Goal: Task Accomplishment & Management: Complete application form

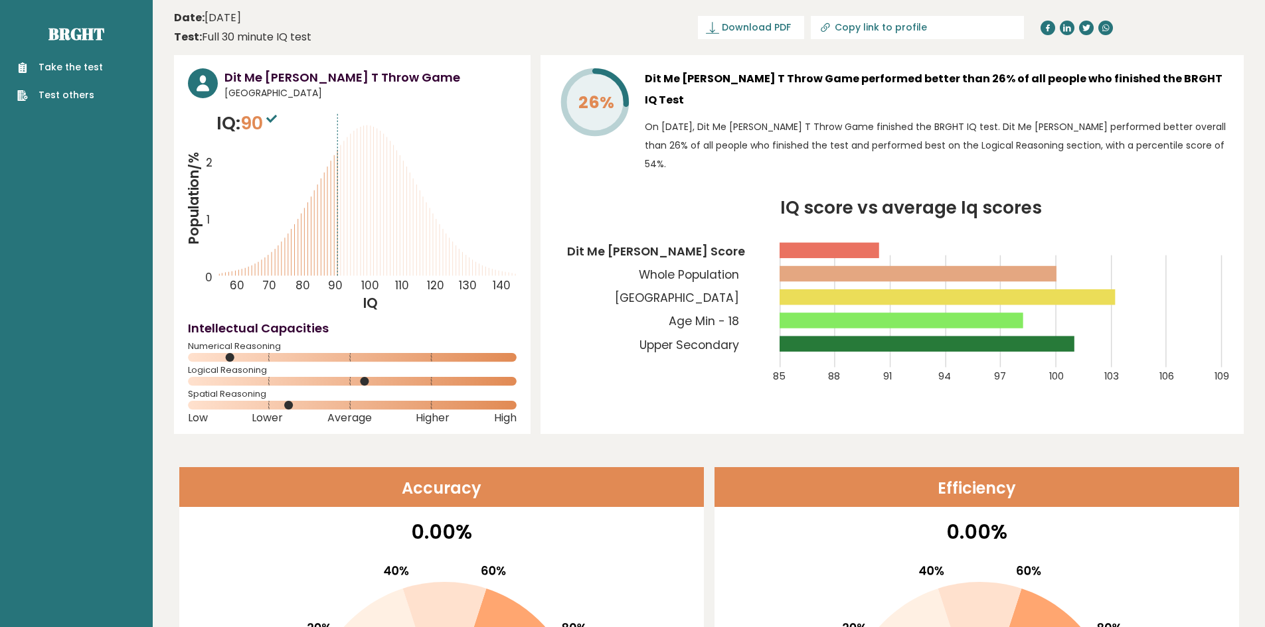
click at [687, 77] on h3 "Dit Me Thang Chau T Throw Game performed better than 26% of all people who fini…" at bounding box center [937, 89] width 585 height 42
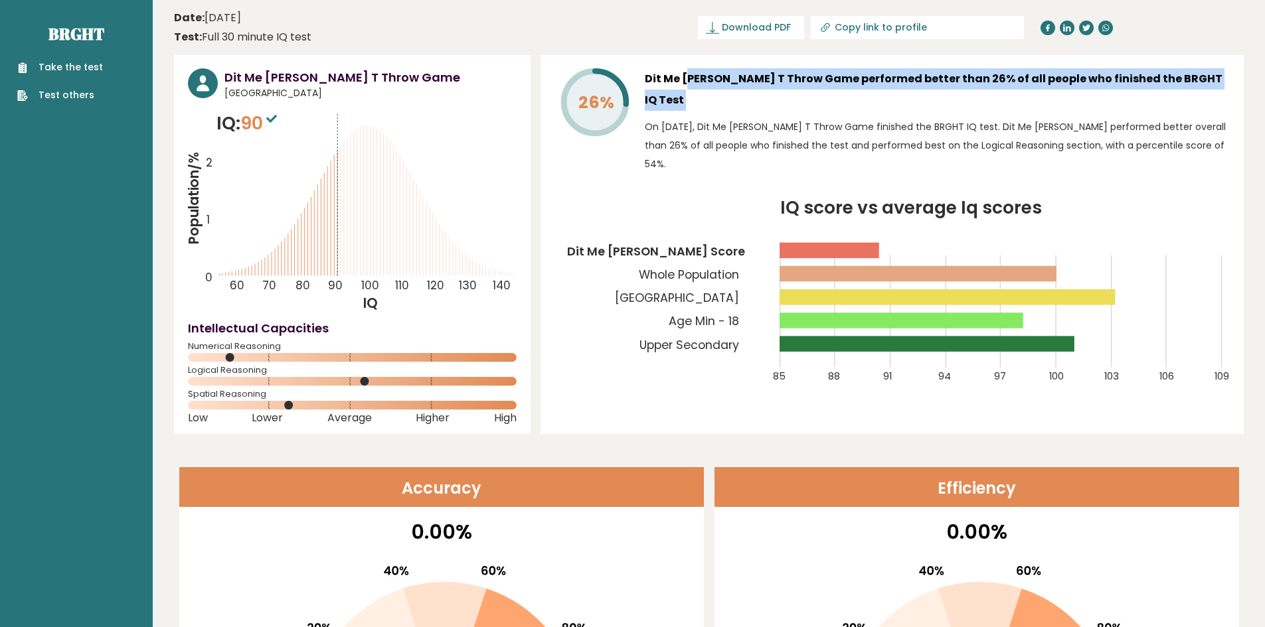
click at [688, 77] on h3 "Dit Me Thang Chau T Throw Game performed better than 26% of all people who fini…" at bounding box center [937, 89] width 585 height 42
click at [686, 77] on h3 "Dit Me Thang Chau T Throw Game performed better than 26% of all people who fini…" at bounding box center [937, 89] width 585 height 42
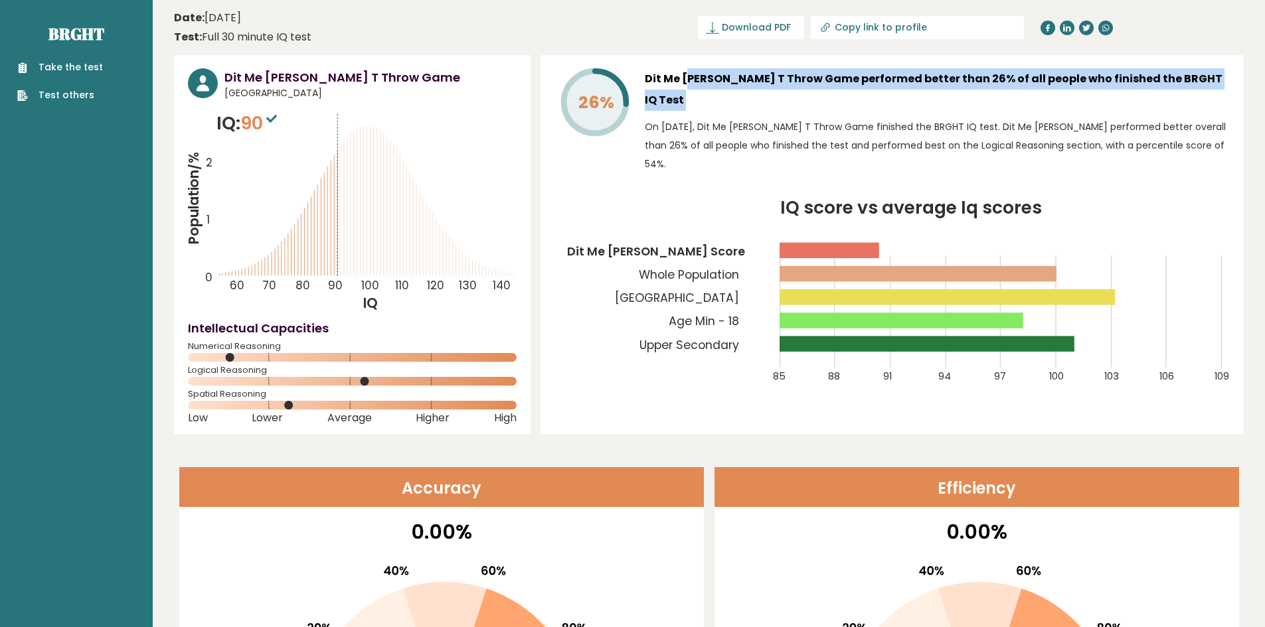
click at [685, 77] on h3 "Dit Me Thang Chau T Throw Game performed better than 26% of all people who fini…" at bounding box center [937, 89] width 585 height 42
click at [680, 76] on h3 "Dit Me Thang Chau T Throw Game performed better than 26% of all people who fini…" at bounding box center [937, 89] width 585 height 42
click at [675, 76] on h3 "Dit Me Thang Chau T Throw Game performed better than 26% of all people who fini…" at bounding box center [937, 89] width 585 height 42
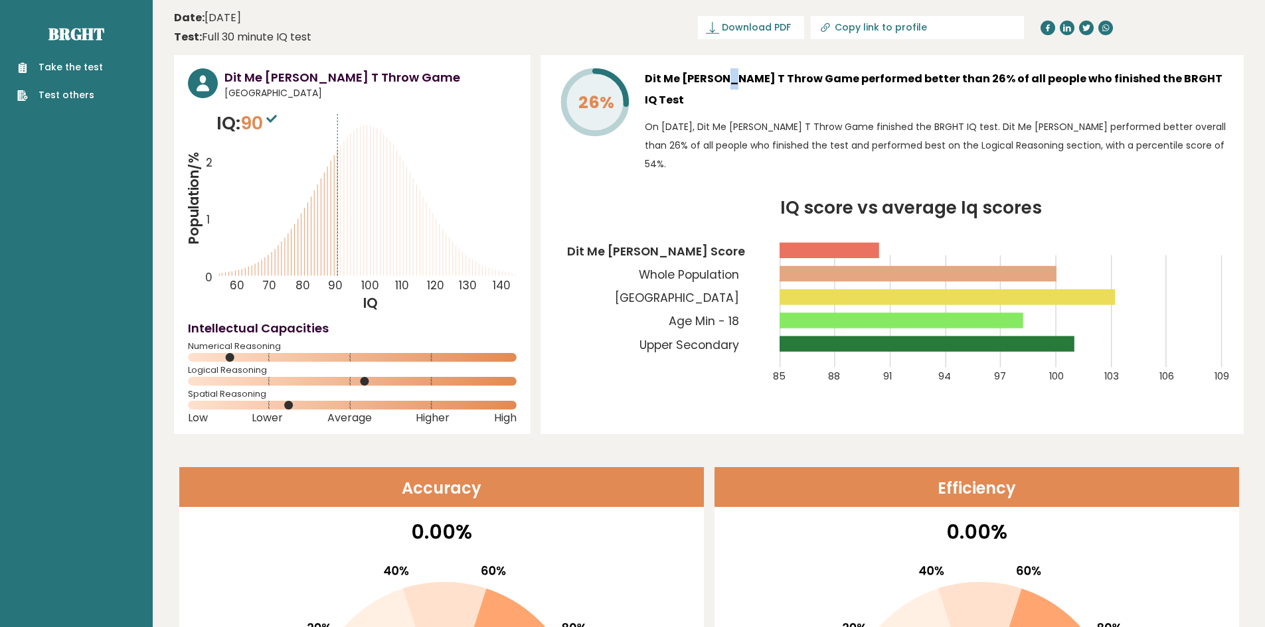
click at [675, 76] on h3 "Dit Me Thang Chau T Throw Game performed better than 26% of all people who fini…" at bounding box center [937, 89] width 585 height 42
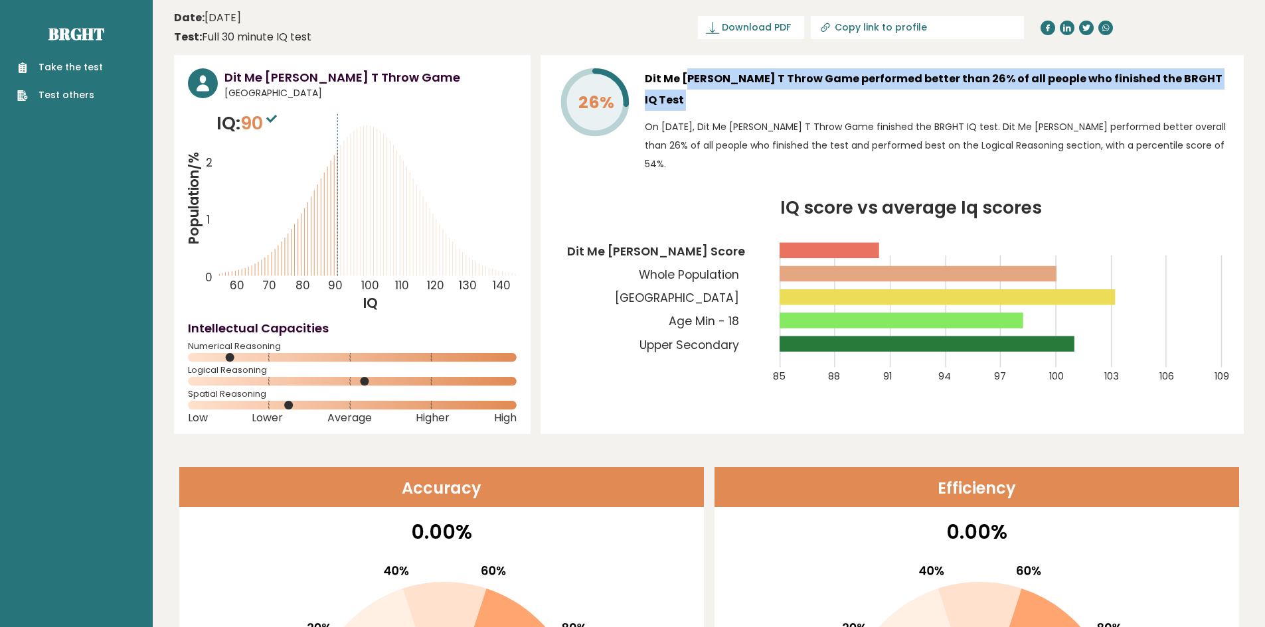
click at [675, 76] on h3 "Dit Me Thang Chau T Throw Game performed better than 26% of all people who fini…" at bounding box center [937, 89] width 585 height 42
click at [671, 76] on h3 "Dit Me Thang Chau T Throw Game performed better than 26% of all people who fini…" at bounding box center [937, 89] width 585 height 42
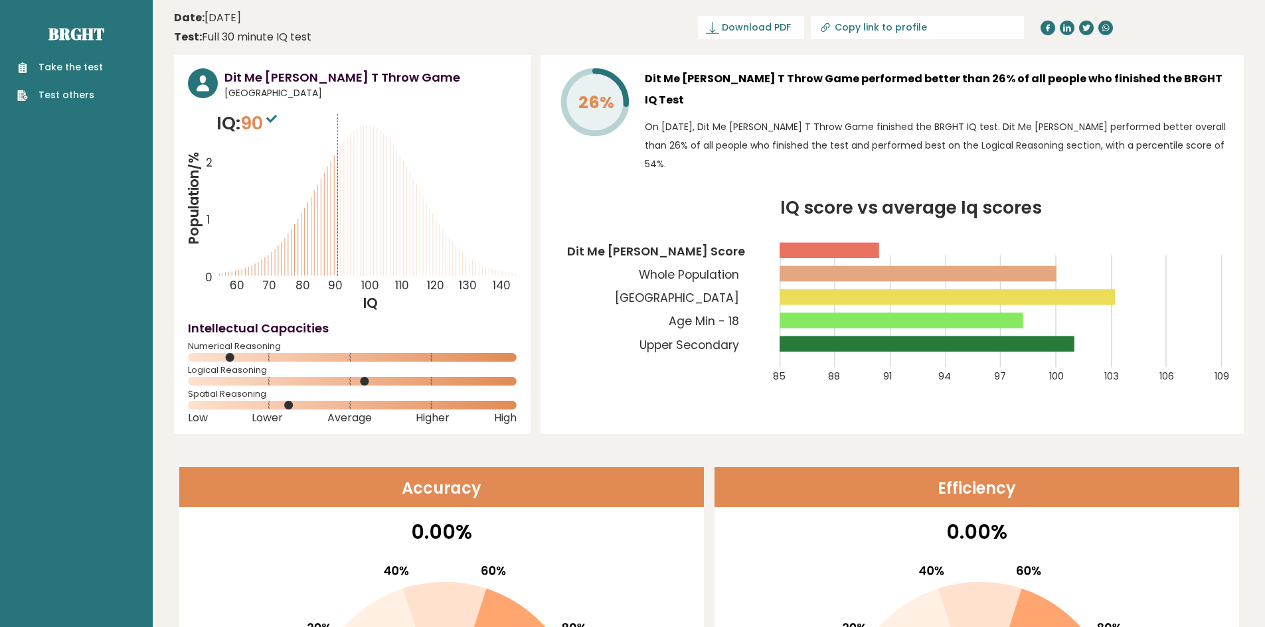
click at [68, 68] on link "Take the test" at bounding box center [60, 67] width 86 height 14
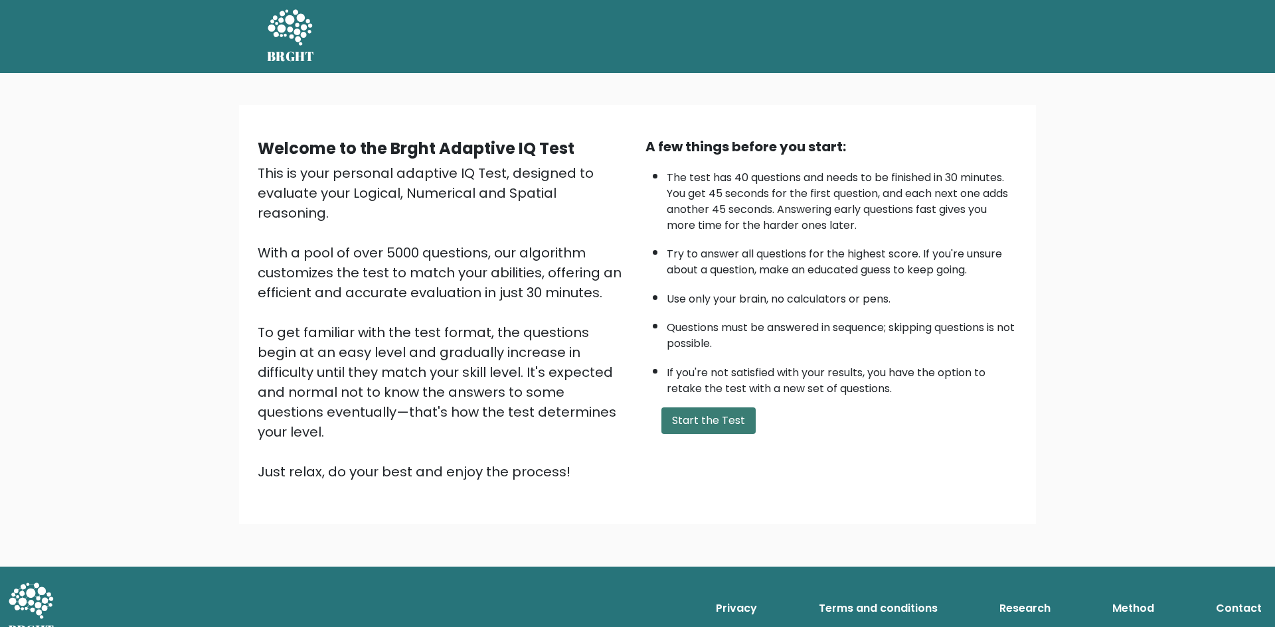
click at [682, 420] on button "Start the Test" at bounding box center [708, 421] width 94 height 27
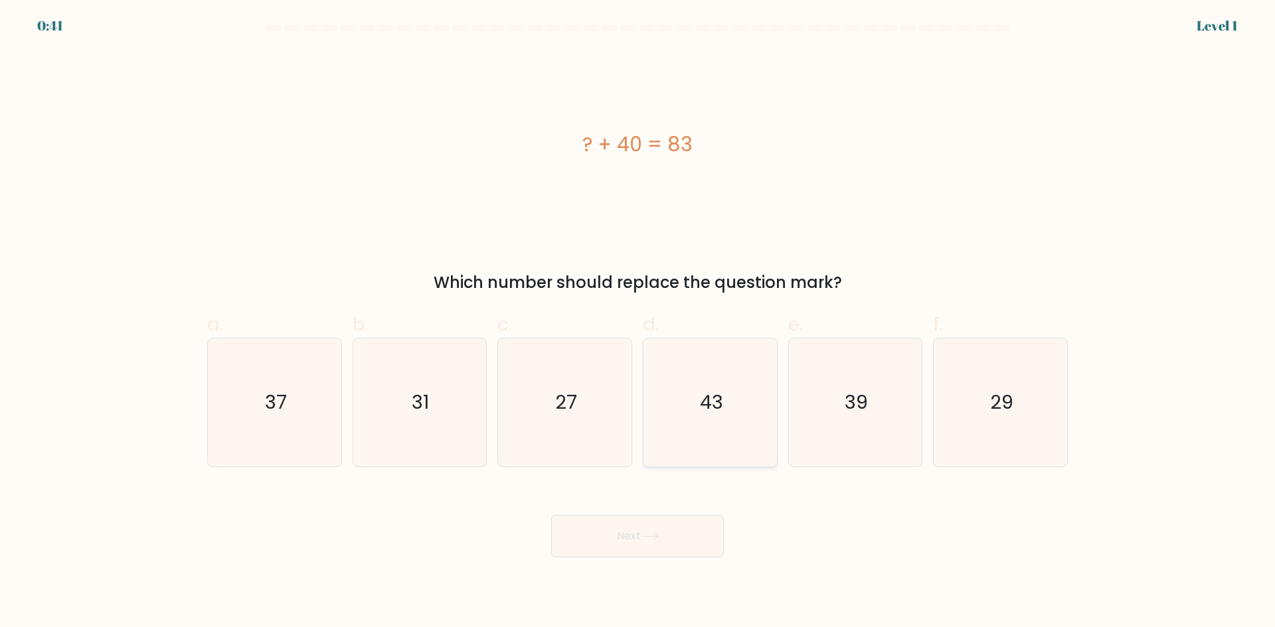
click at [724, 410] on icon "43" at bounding box center [710, 403] width 128 height 128
click at [638, 323] on input "d. 43" at bounding box center [637, 318] width 1 height 9
radio input "true"
click at [613, 520] on button "Next" at bounding box center [637, 536] width 173 height 42
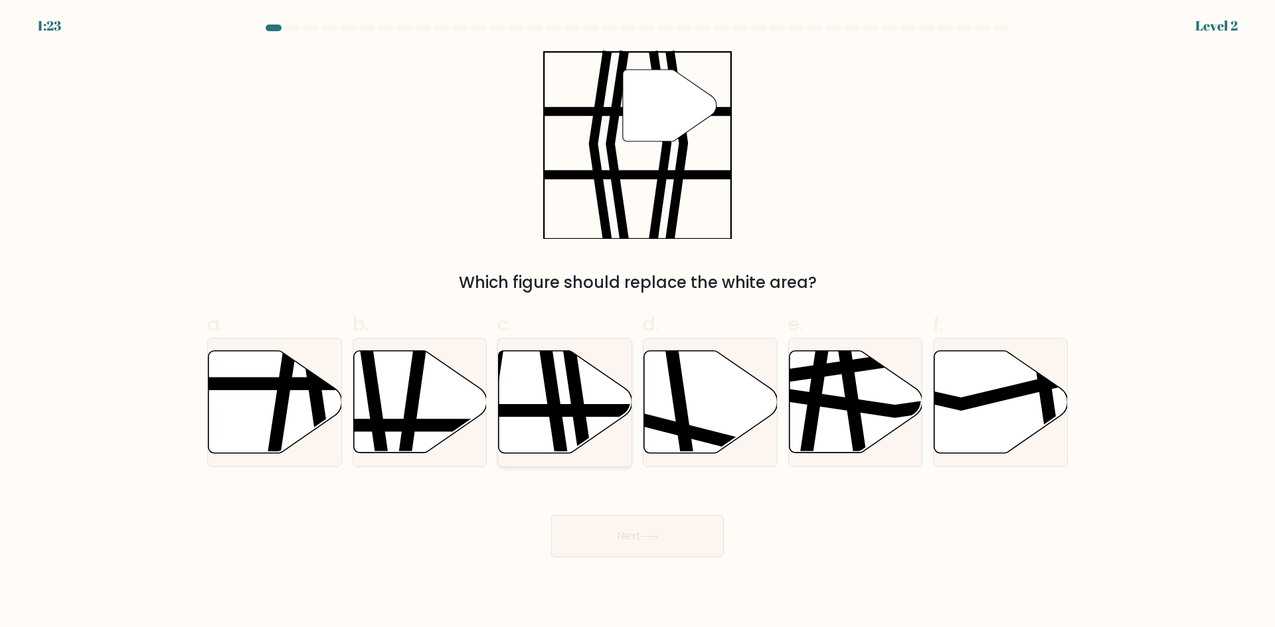
click at [552, 386] on icon at bounding box center [551, 459] width 19 height 269
click at [637, 323] on input "c." at bounding box center [637, 318] width 1 height 9
radio input "true"
click at [639, 525] on button "Next" at bounding box center [637, 536] width 173 height 42
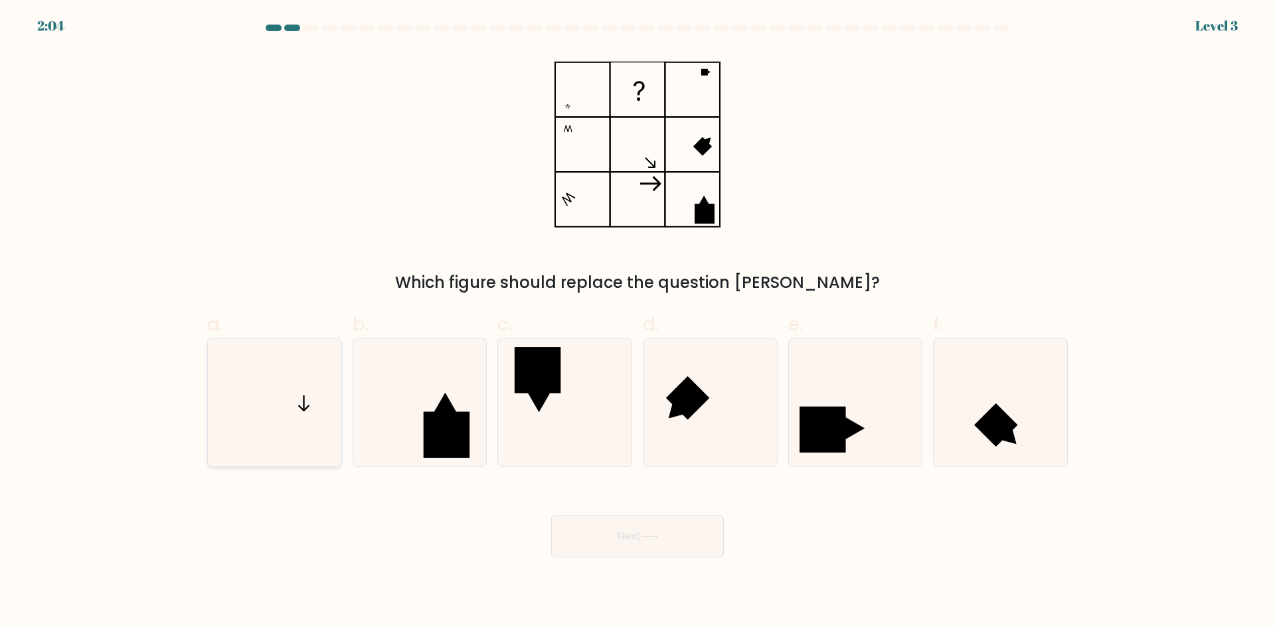
click at [280, 395] on icon at bounding box center [274, 403] width 128 height 128
click at [637, 323] on input "a." at bounding box center [637, 318] width 1 height 9
radio input "true"
click at [688, 529] on button "Next" at bounding box center [637, 536] width 173 height 42
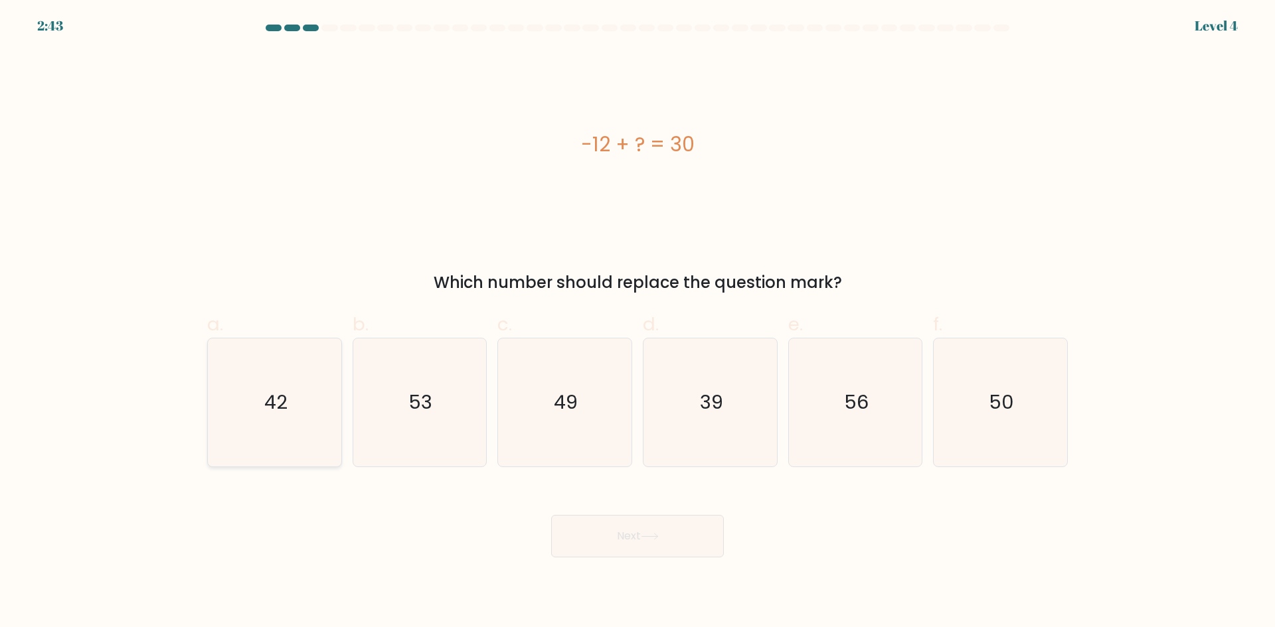
click at [234, 394] on icon "42" at bounding box center [274, 403] width 128 height 128
click at [637, 323] on input "a. 42" at bounding box center [637, 318] width 1 height 9
radio input "true"
click at [682, 518] on button "Next" at bounding box center [637, 536] width 173 height 42
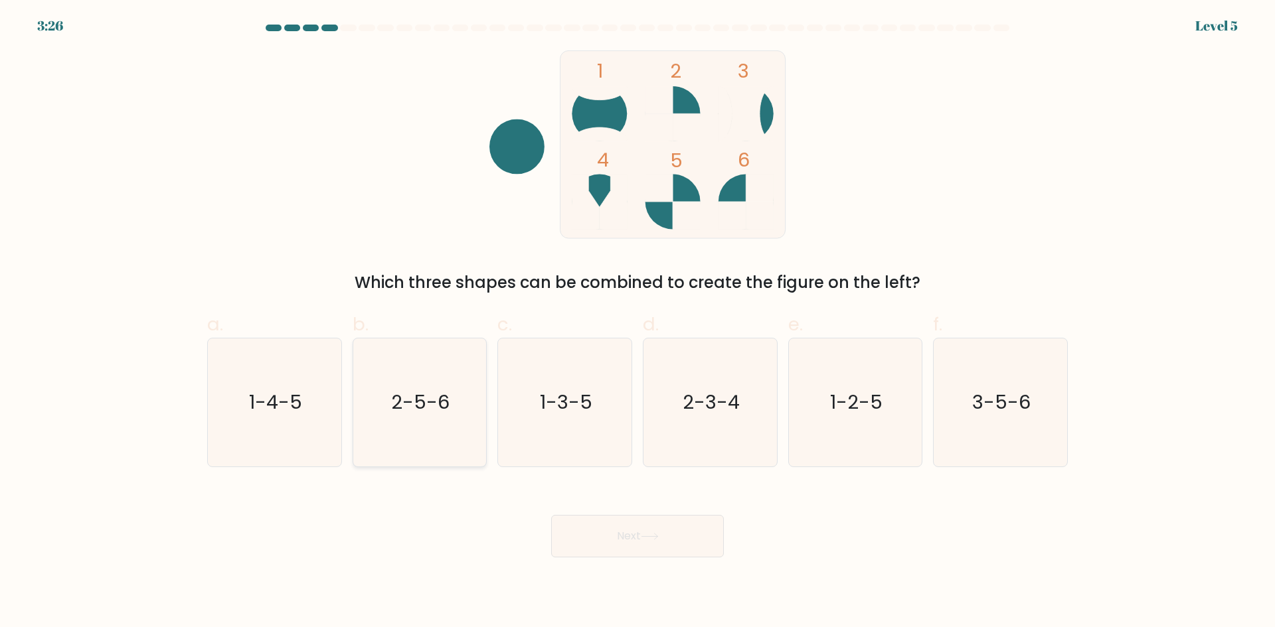
click at [422, 417] on icon "2-5-6" at bounding box center [419, 403] width 128 height 128
click at [637, 323] on input "b. 2-5-6" at bounding box center [637, 318] width 1 height 9
radio input "true"
click at [301, 402] on icon "1-4-5" at bounding box center [274, 403] width 128 height 128
click at [637, 323] on input "a. 1-4-5" at bounding box center [637, 318] width 1 height 9
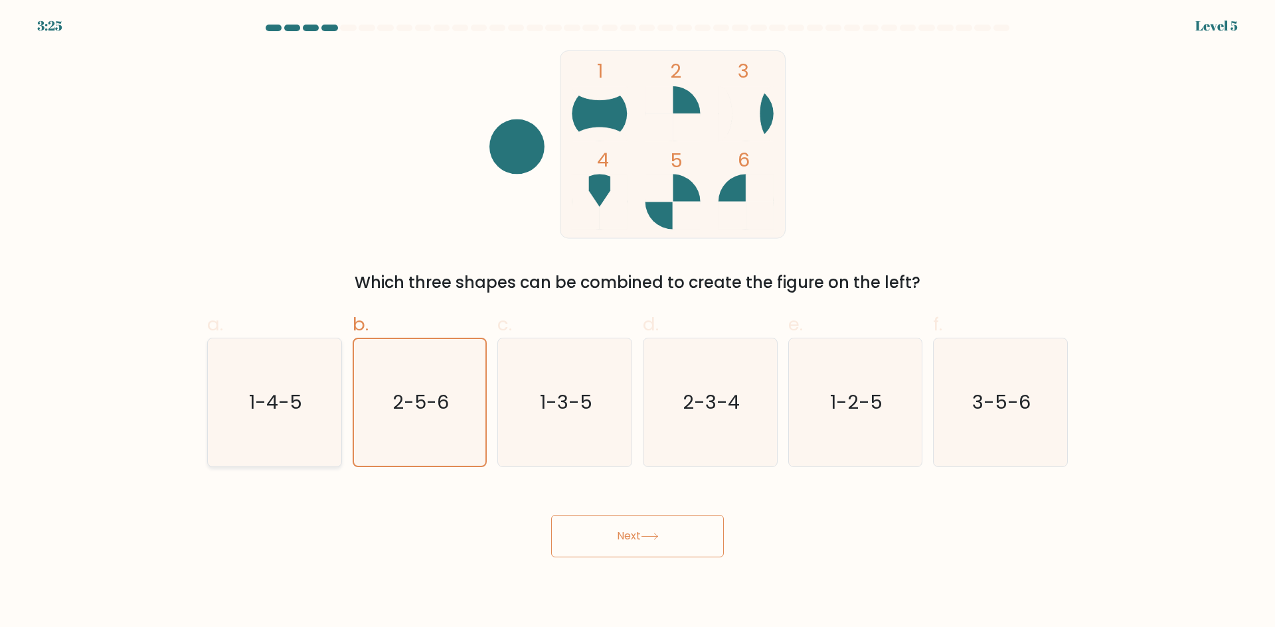
radio input "true"
click at [546, 400] on text "1-3-5" at bounding box center [566, 402] width 52 height 27
click at [637, 323] on input "c. 1-3-5" at bounding box center [637, 318] width 1 height 9
radio input "true"
click at [439, 389] on text "2-5-6" at bounding box center [421, 402] width 58 height 27
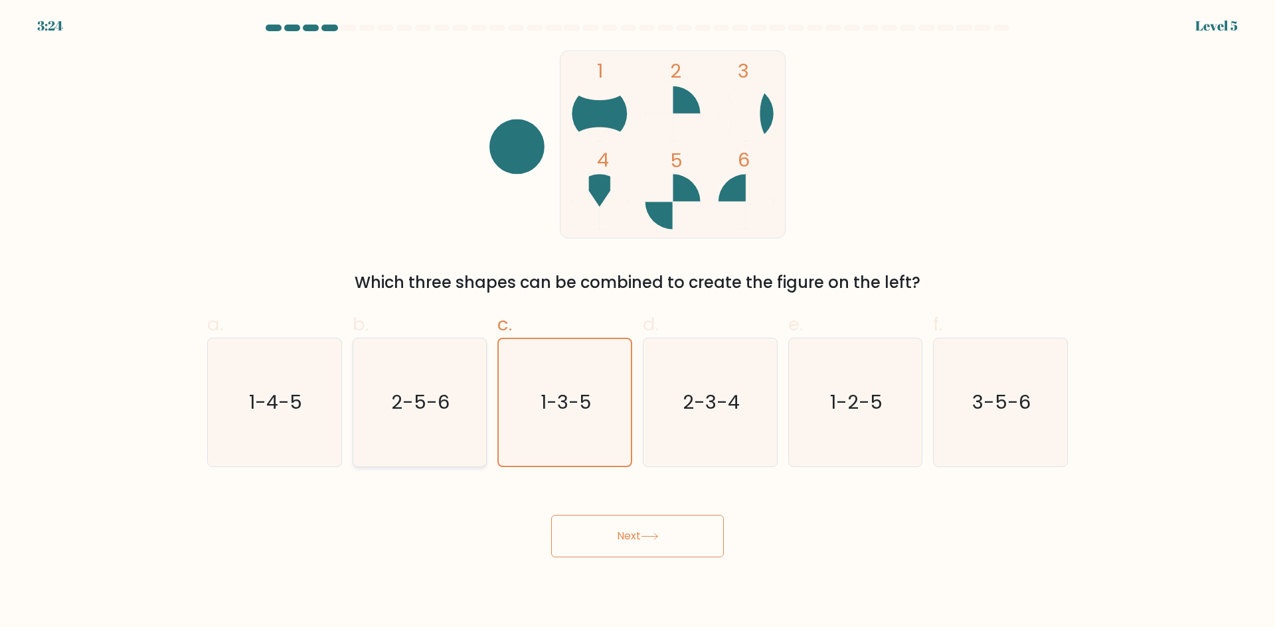
click at [637, 323] on input "b. 2-5-6" at bounding box center [637, 318] width 1 height 9
radio input "true"
click at [655, 533] on icon at bounding box center [650, 536] width 18 height 7
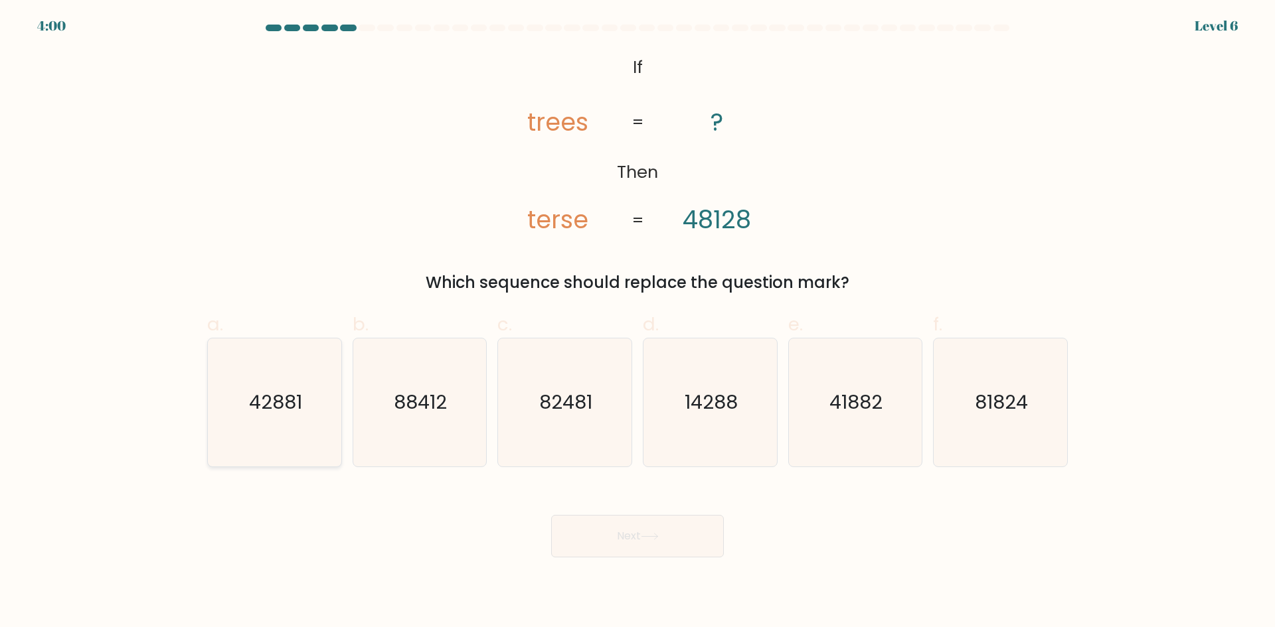
click at [280, 397] on text "42881" at bounding box center [275, 402] width 53 height 27
click at [637, 323] on input "a. 42881" at bounding box center [637, 318] width 1 height 9
radio input "true"
click at [853, 433] on icon "41882" at bounding box center [855, 403] width 128 height 128
click at [638, 323] on input "e. 41882" at bounding box center [637, 318] width 1 height 9
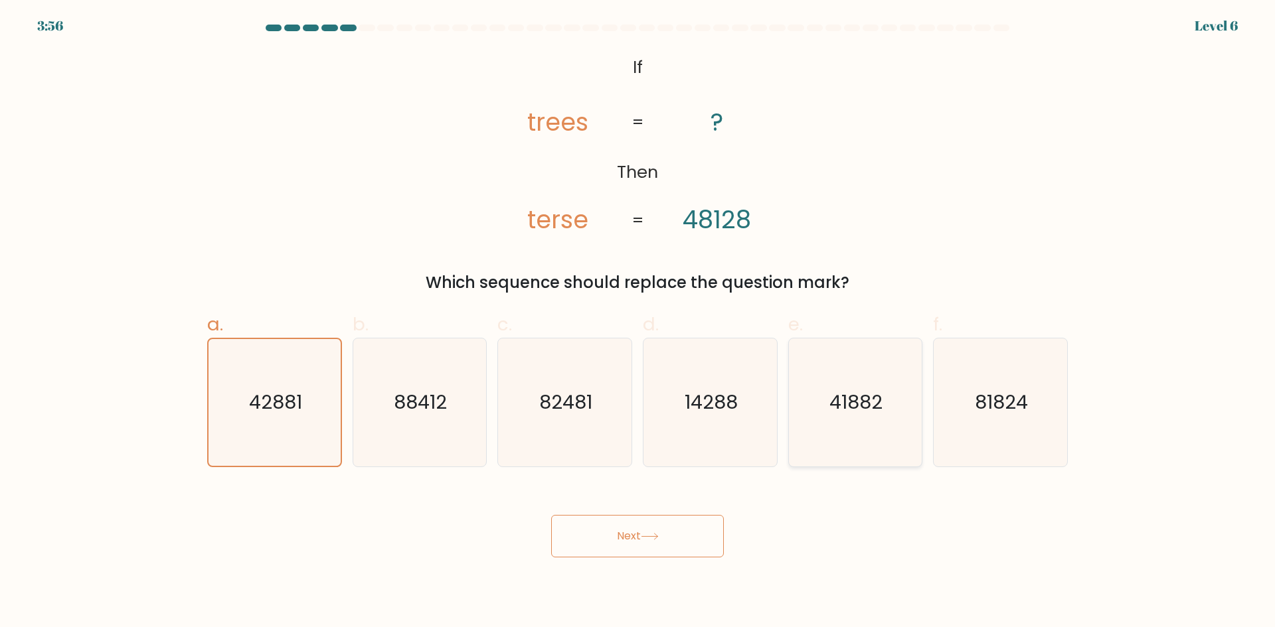
radio input "true"
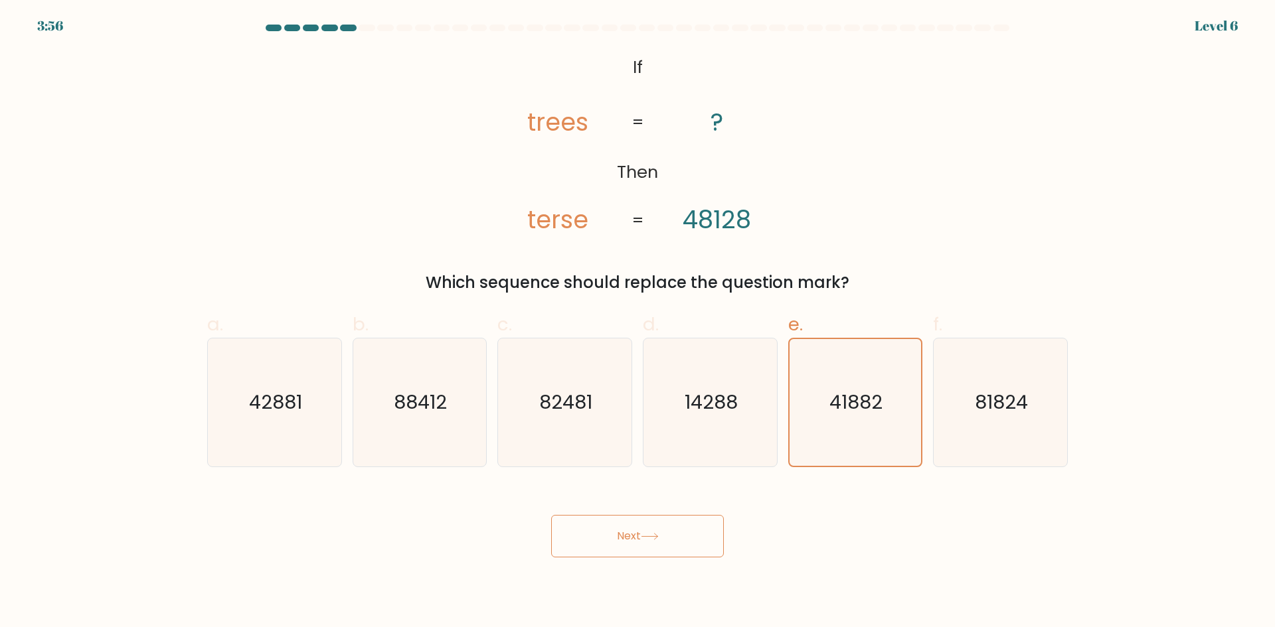
click at [657, 527] on button "Next" at bounding box center [637, 536] width 173 height 42
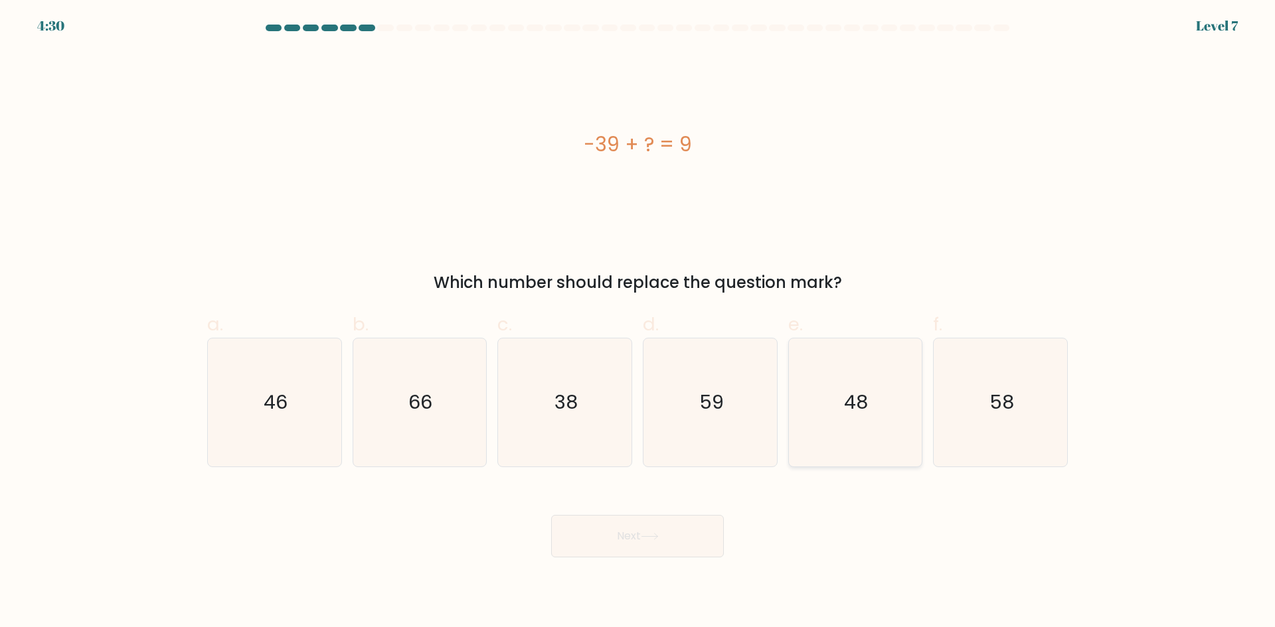
click at [859, 419] on icon "48" at bounding box center [855, 403] width 128 height 128
click at [638, 323] on input "e. 48" at bounding box center [637, 318] width 1 height 9
radio input "true"
click at [661, 524] on button "Next" at bounding box center [637, 536] width 173 height 42
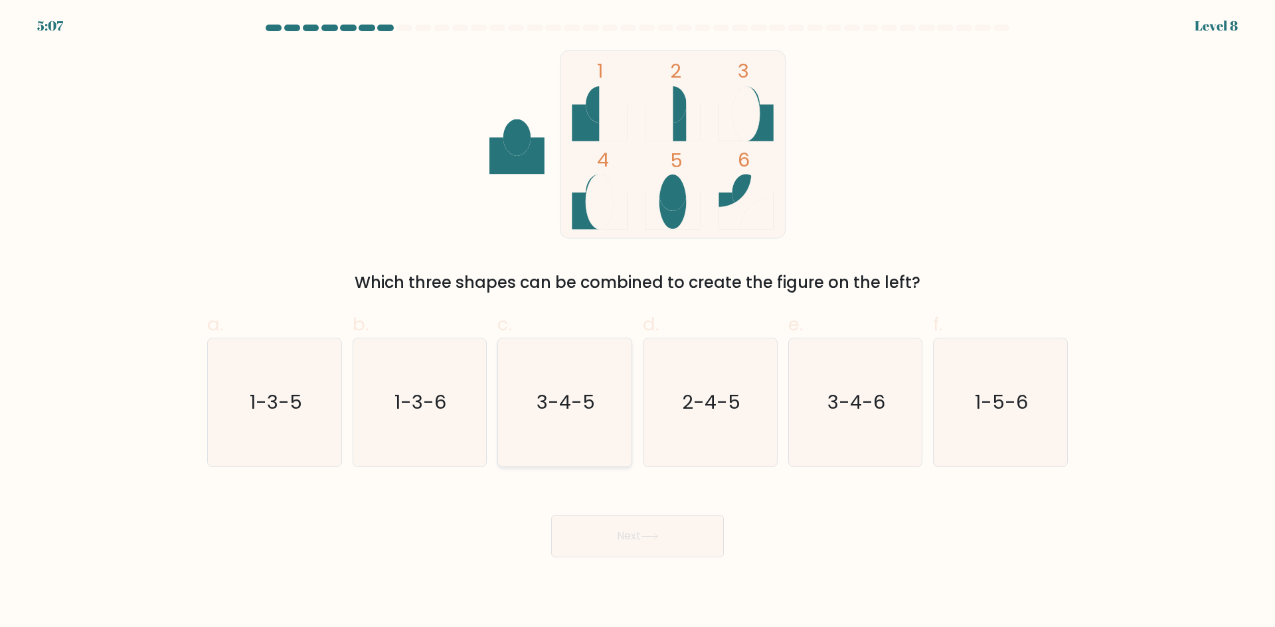
click at [554, 401] on text "3-4-5" at bounding box center [566, 402] width 58 height 27
click at [595, 441] on icon "3-4-5" at bounding box center [565, 403] width 128 height 128
click at [637, 323] on input "c. 3-4-5" at bounding box center [637, 318] width 1 height 9
radio input "true"
click at [631, 530] on button "Next" at bounding box center [637, 536] width 173 height 42
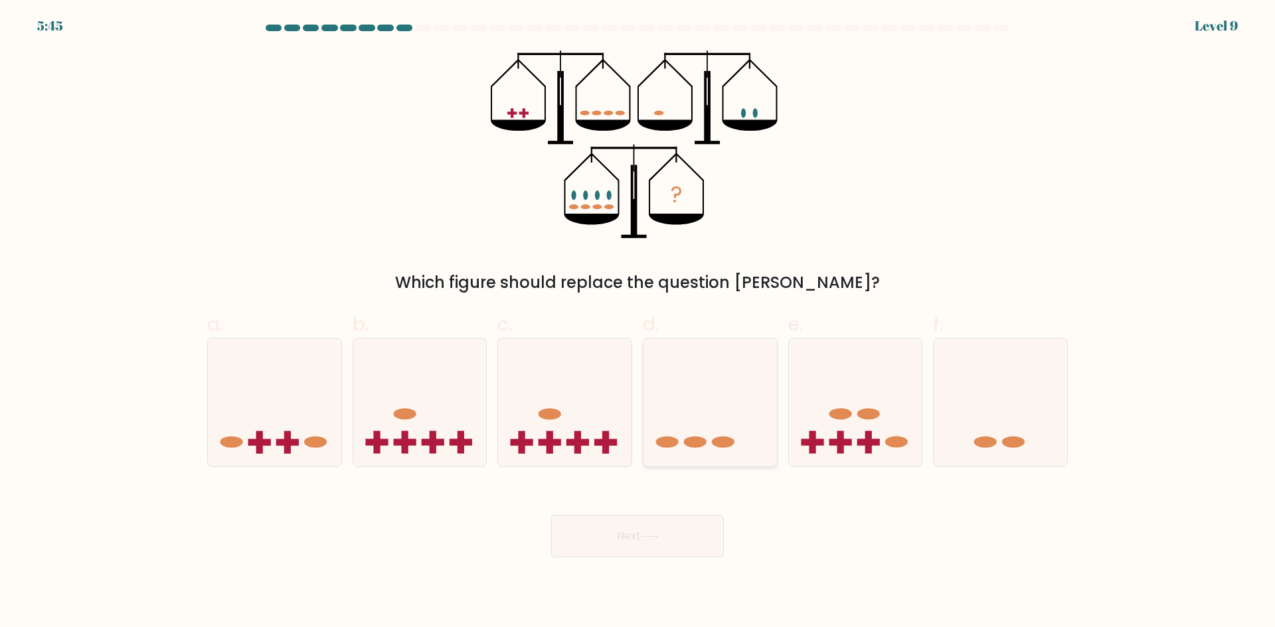
click at [702, 407] on icon at bounding box center [709, 402] width 133 height 110
click at [638, 323] on input "d." at bounding box center [637, 318] width 1 height 9
radio input "true"
click at [260, 400] on icon at bounding box center [274, 402] width 133 height 110
click at [637, 323] on input "a." at bounding box center [637, 318] width 1 height 9
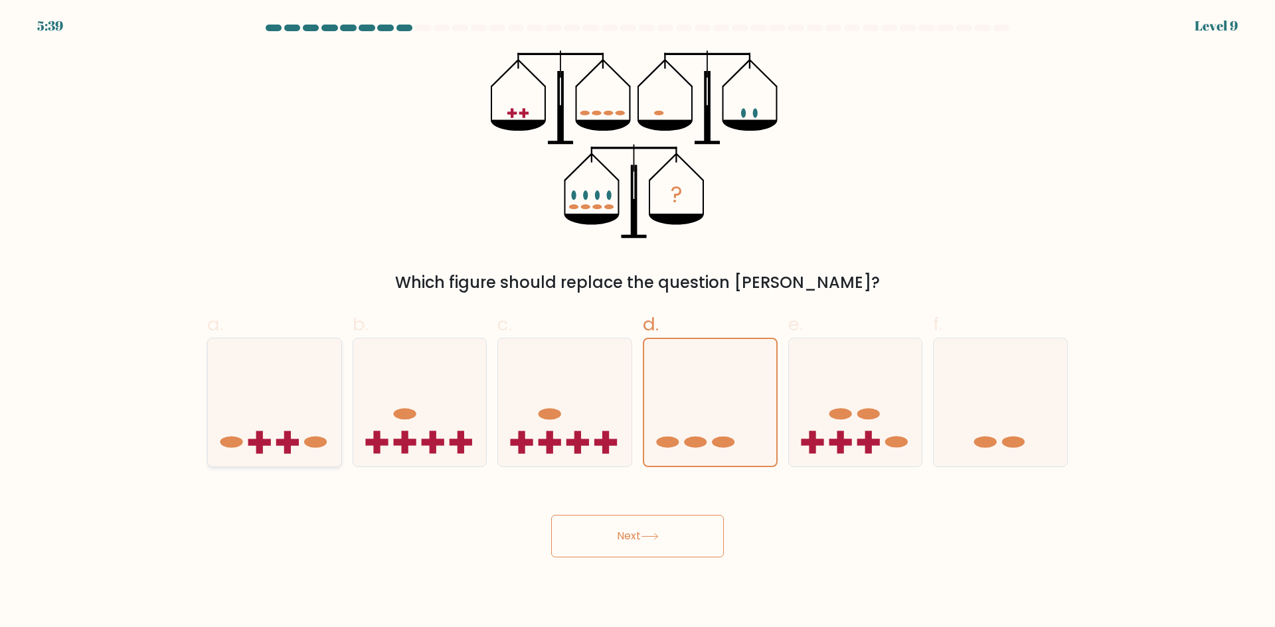
radio input "true"
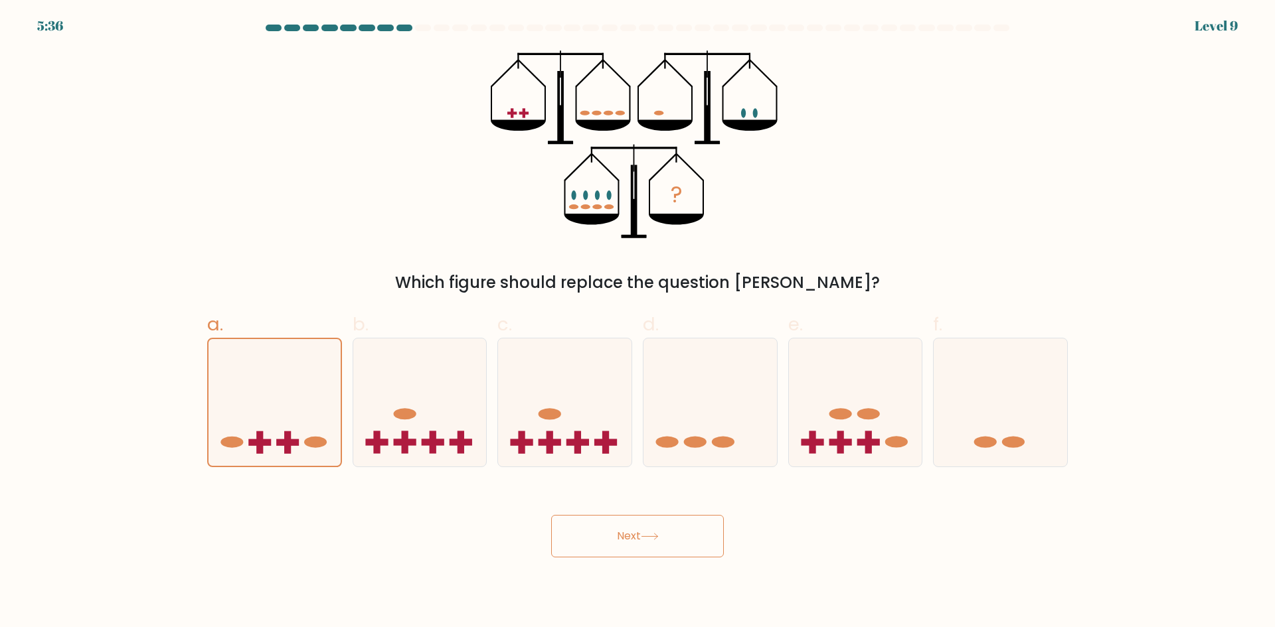
click at [637, 529] on button "Next" at bounding box center [637, 536] width 173 height 42
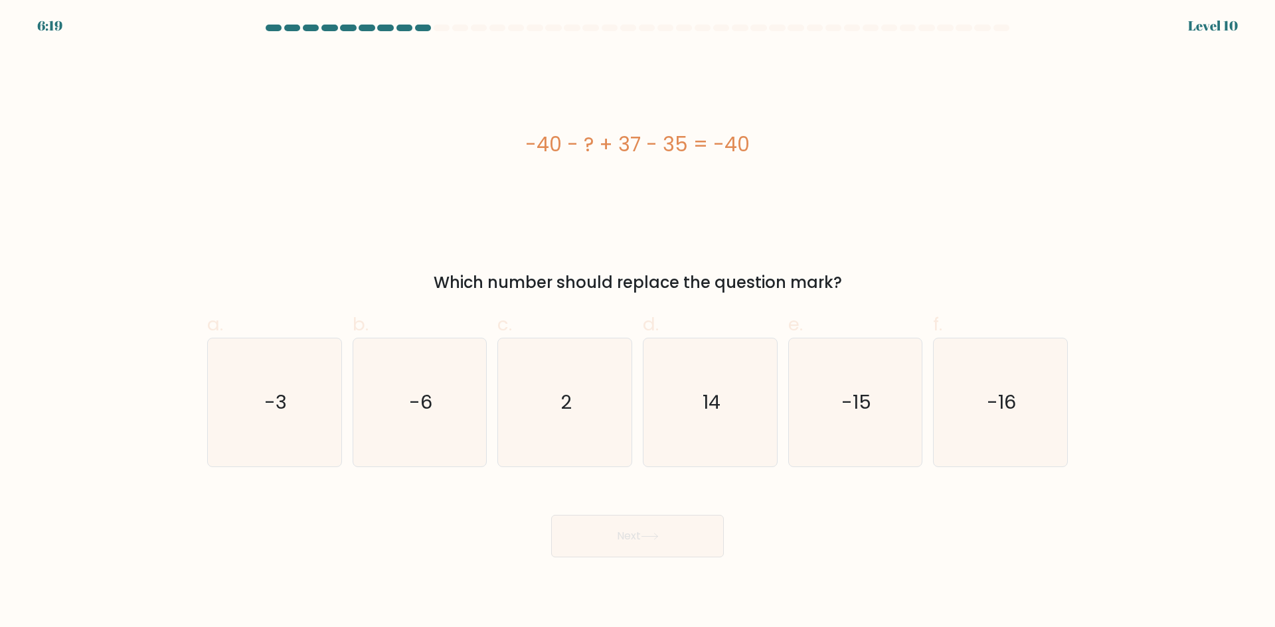
click at [588, 148] on div "-40 - ? + 37 - 35 = -40" at bounding box center [637, 144] width 860 height 30
click at [582, 148] on div "-40 - ? + 37 - 35 = -40" at bounding box center [637, 144] width 860 height 30
drag, startPoint x: 572, startPoint y: 140, endPoint x: 761, endPoint y: 139, distance: 189.2
click at [761, 139] on div "-40 - ? + 37 - 35 = -40" at bounding box center [637, 144] width 860 height 30
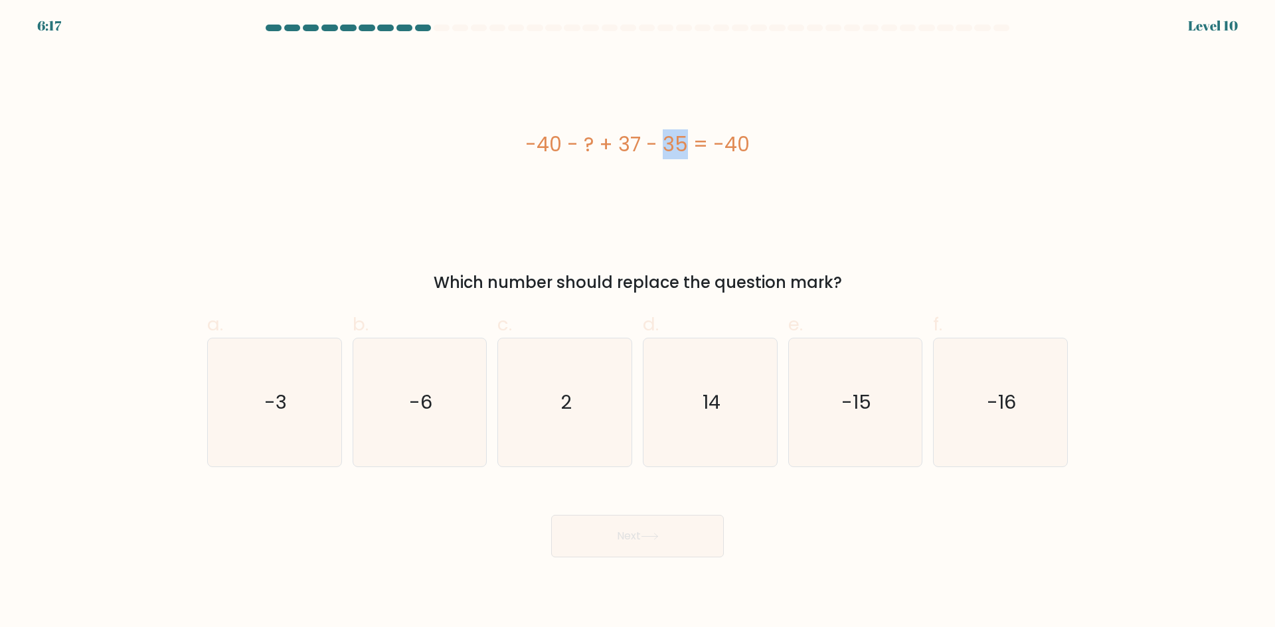
copy div "-40 - ? + 37 - 35 = -40"
click at [722, 155] on div "-40 - ? + 37 - 35 = -40" at bounding box center [637, 144] width 860 height 30
click at [578, 149] on div "-40 - ? + 37 - 35 = -40" at bounding box center [637, 144] width 860 height 30
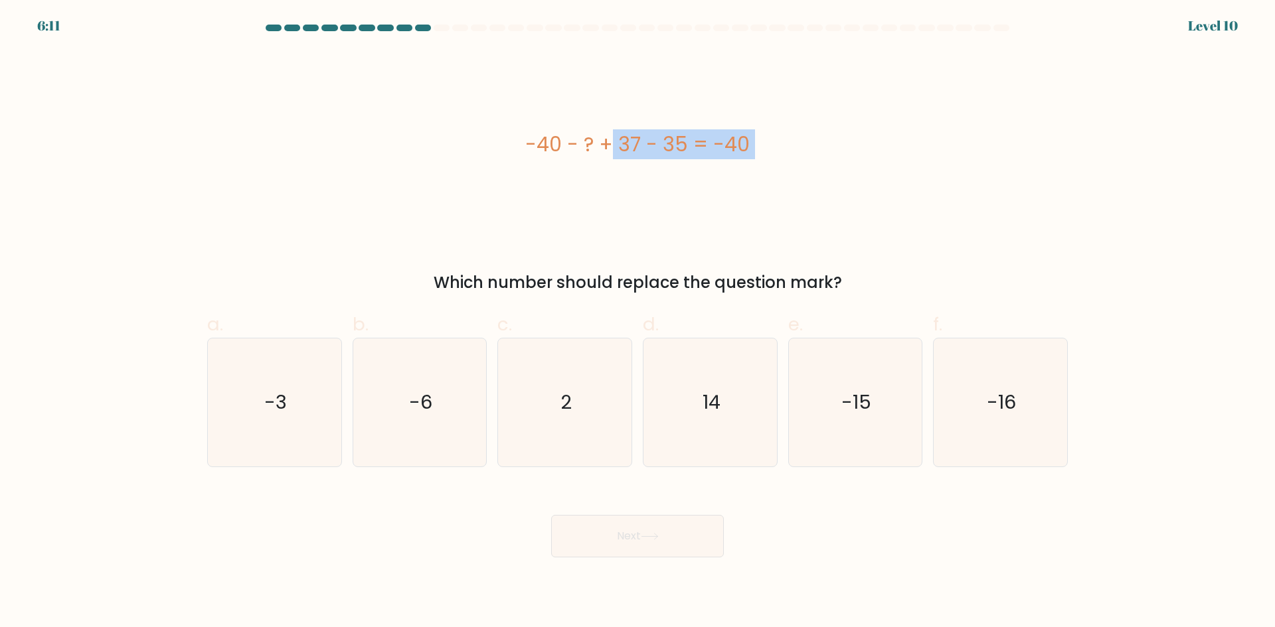
click at [578, 149] on div "-40 - ? + 37 - 35 = -40" at bounding box center [637, 144] width 860 height 30
click at [571, 149] on div "-40 - ? + 37 - 35 = -40" at bounding box center [637, 144] width 860 height 30
click at [563, 149] on div "-40 - ? + 37 - 35 = -40" at bounding box center [637, 144] width 860 height 30
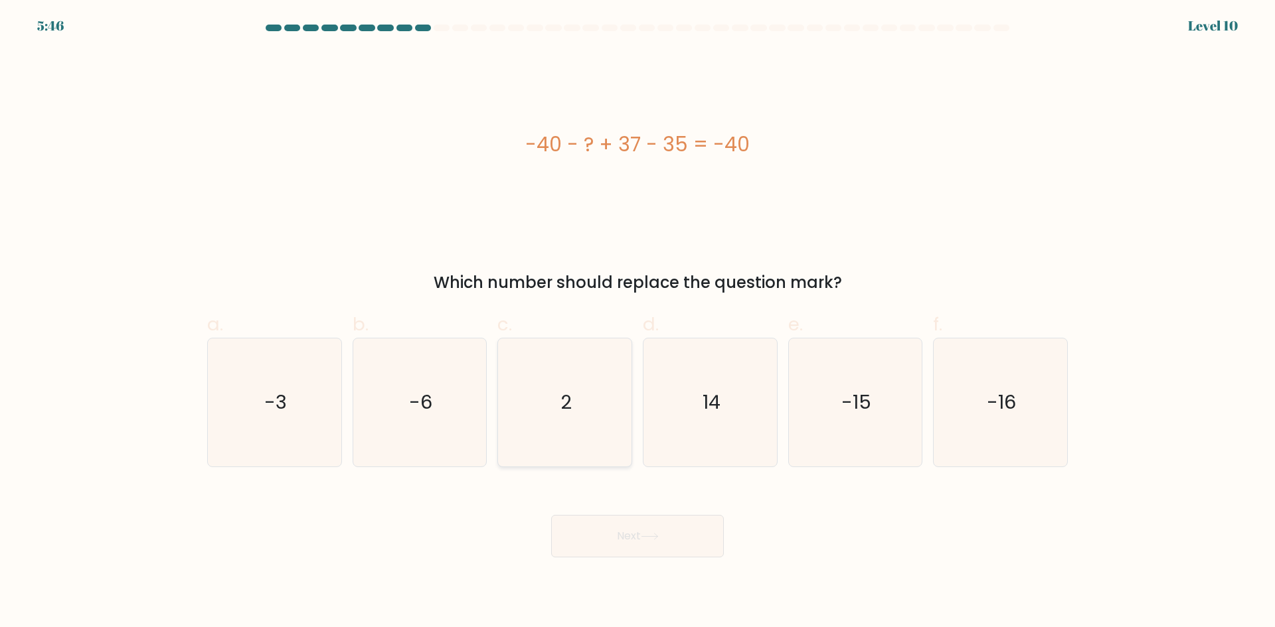
click at [582, 394] on icon "2" at bounding box center [565, 403] width 128 height 128
click at [637, 323] on input "c. 2" at bounding box center [637, 318] width 1 height 9
radio input "true"
click at [643, 524] on button "Next" at bounding box center [637, 536] width 173 height 42
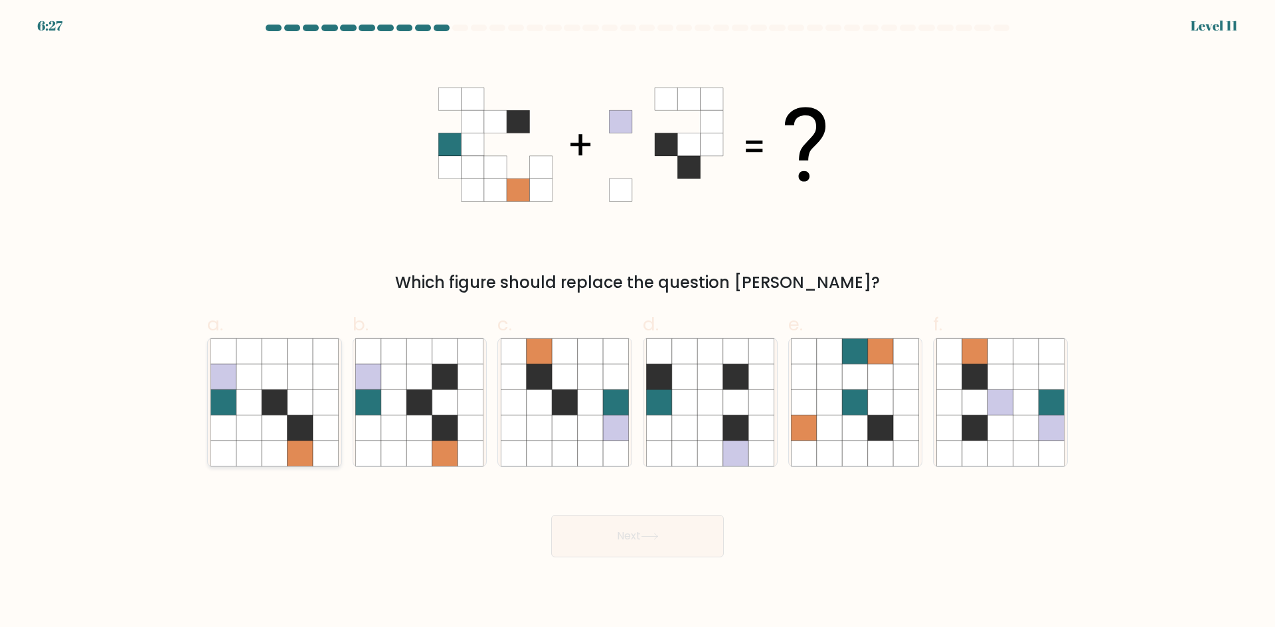
click at [252, 403] on icon at bounding box center [248, 402] width 25 height 25
click at [637, 323] on input "a." at bounding box center [637, 318] width 1 height 9
radio input "true"
click at [408, 414] on icon at bounding box center [419, 402] width 25 height 25
click at [637, 323] on input "b." at bounding box center [637, 318] width 1 height 9
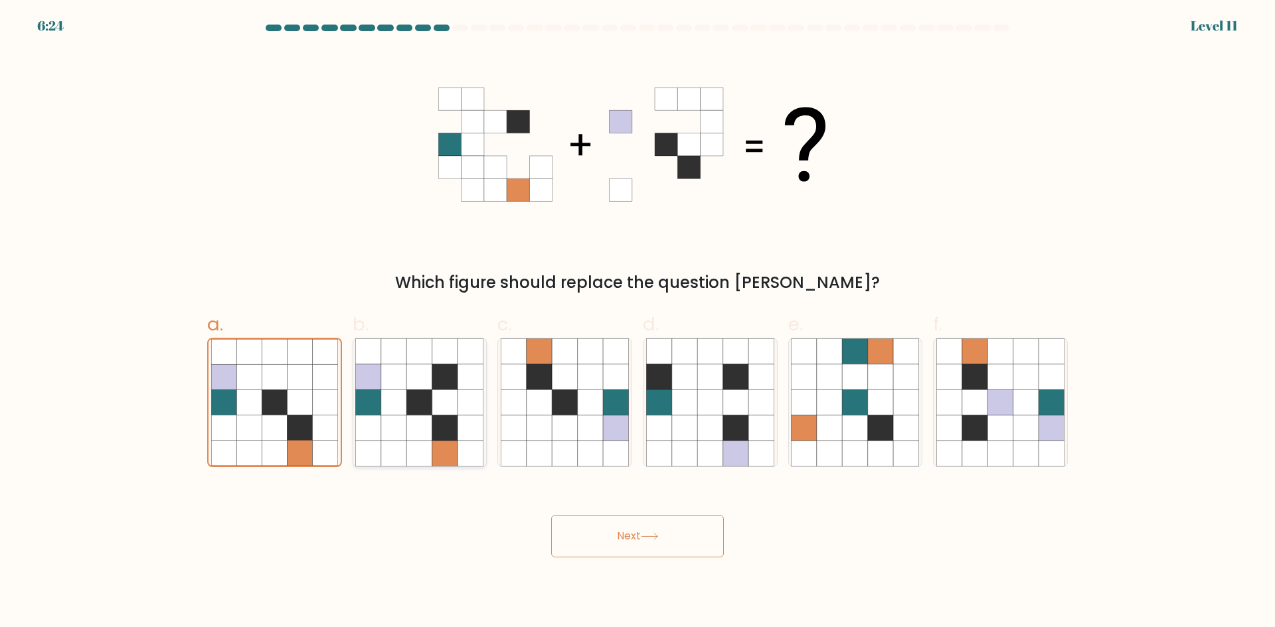
radio input "true"
click at [594, 542] on button "Next" at bounding box center [637, 536] width 173 height 42
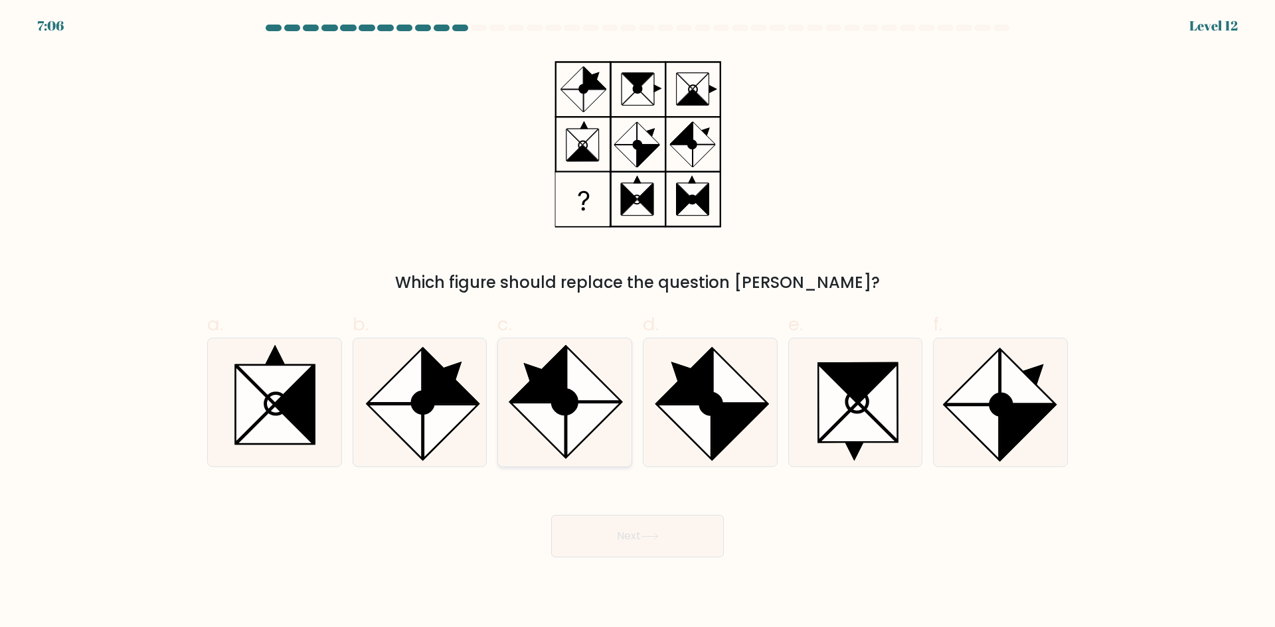
click at [595, 412] on icon at bounding box center [593, 430] width 54 height 54
click at [637, 323] on input "c." at bounding box center [637, 318] width 1 height 9
radio input "true"
click at [643, 527] on button "Next" at bounding box center [637, 536] width 173 height 42
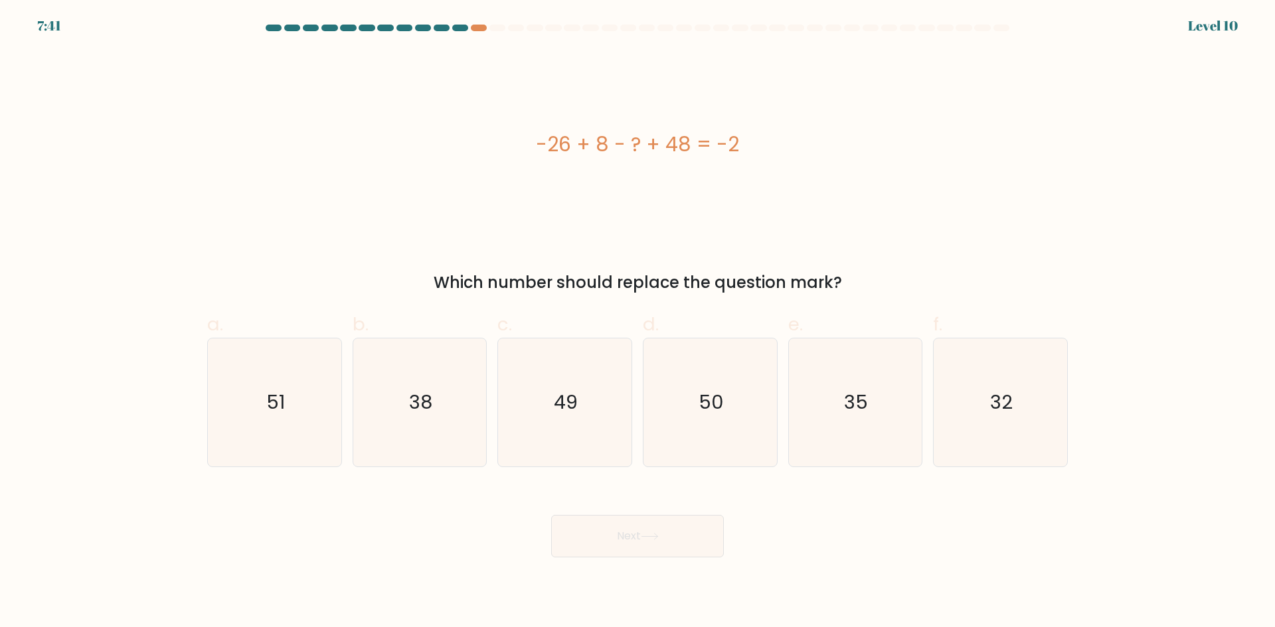
click at [602, 144] on div "-26 + 8 - ? + 48 = -2" at bounding box center [637, 144] width 860 height 30
click at [600, 144] on div "-26 + 8 - ? + 48 = -2" at bounding box center [637, 144] width 860 height 30
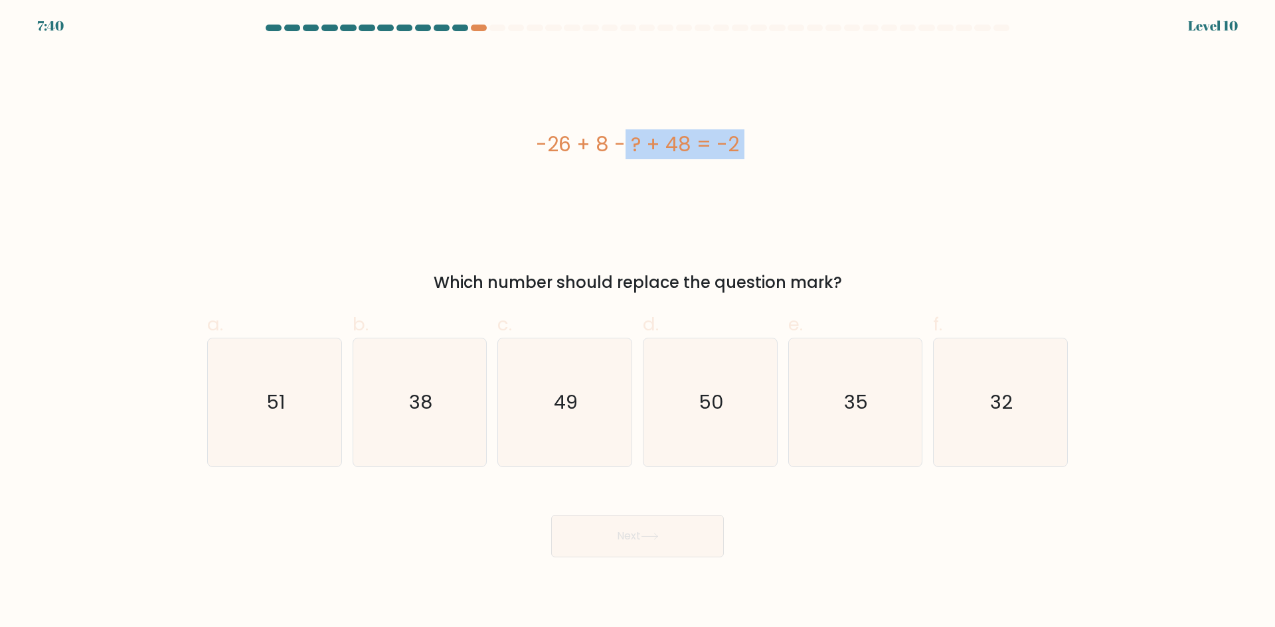
click at [600, 144] on div "-26 + 8 - ? + 48 = -2" at bounding box center [637, 144] width 860 height 30
click at [594, 144] on div "-26 + 8 - ? + 48 = -2" at bounding box center [637, 144] width 860 height 30
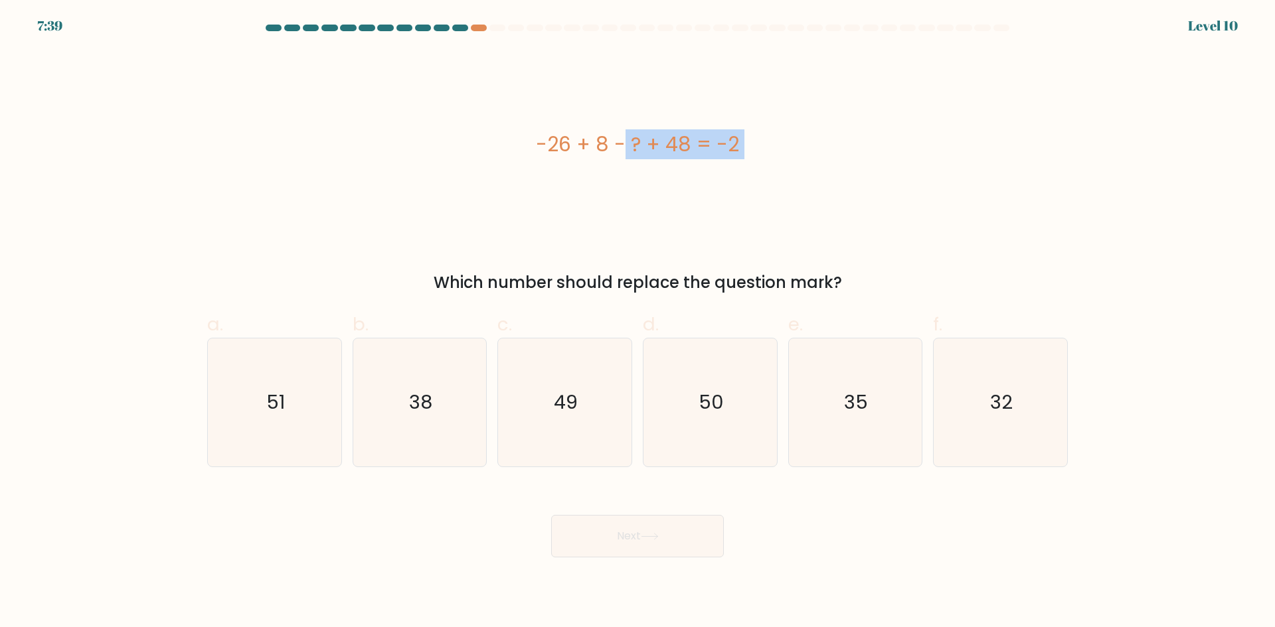
click at [594, 144] on div "-26 + 8 - ? + 48 = -2" at bounding box center [637, 144] width 860 height 30
click at [592, 144] on div "-26 + 8 - ? + 48 = -2" at bounding box center [637, 144] width 860 height 30
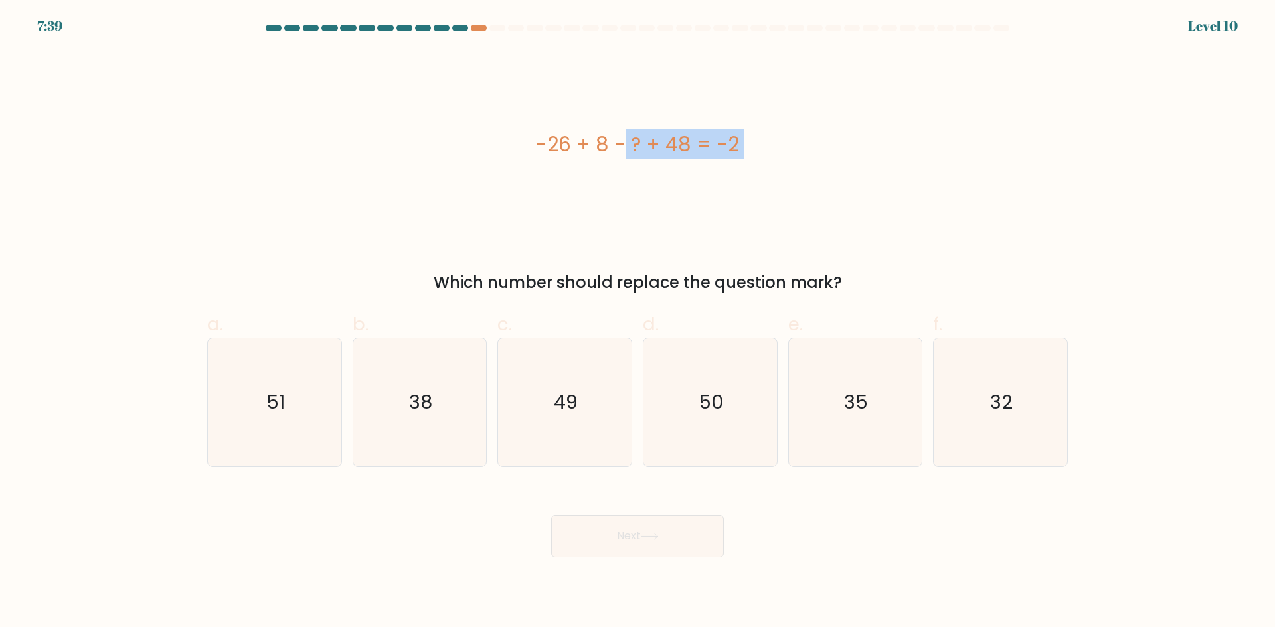
click at [592, 144] on div "-26 + 8 - ? + 48 = -2" at bounding box center [637, 144] width 860 height 30
click at [588, 144] on div "-26 + 8 - ? + 48 = -2" at bounding box center [637, 144] width 860 height 30
click at [581, 145] on div "-26 + 8 - ? + 48 = -2" at bounding box center [637, 144] width 860 height 30
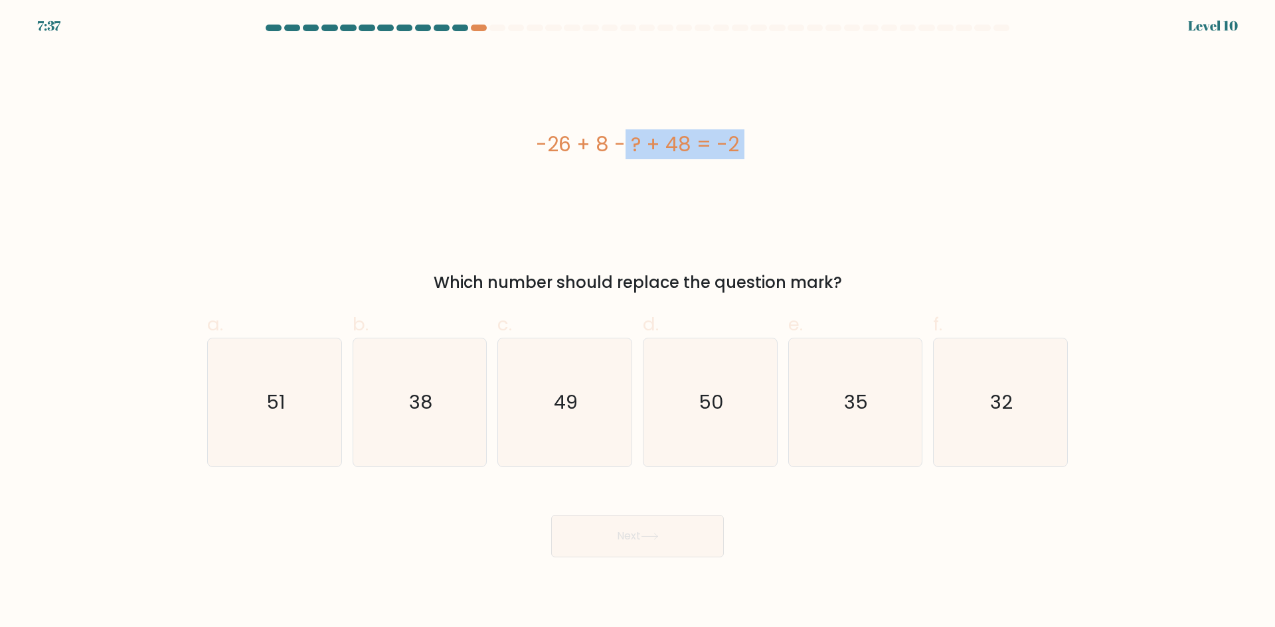
drag, startPoint x: 615, startPoint y: 143, endPoint x: 735, endPoint y: 150, distance: 120.3
click at [745, 150] on div "-26 + 8 - ? + 48 = -2" at bounding box center [637, 144] width 860 height 30
copy div "-26 + 8 - ? + 48 = -2"
click at [982, 426] on icon "32" at bounding box center [1000, 403] width 128 height 128
click at [638, 323] on input "f. 32" at bounding box center [637, 318] width 1 height 9
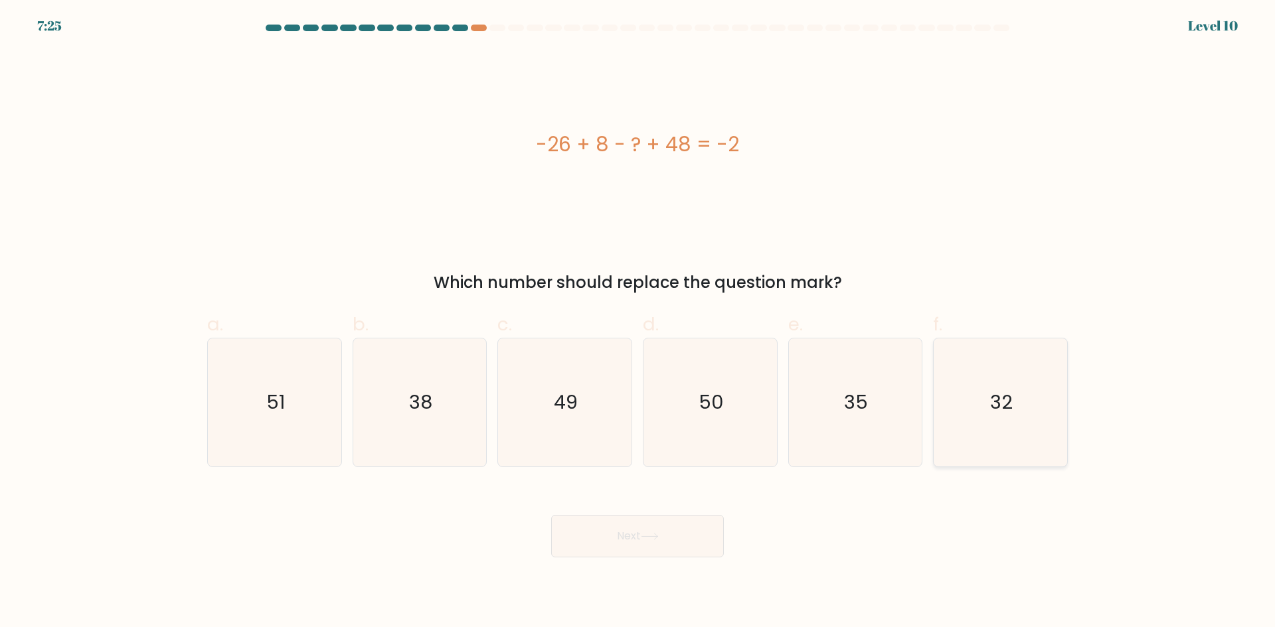
radio input "true"
click at [695, 536] on button "Next" at bounding box center [637, 536] width 173 height 42
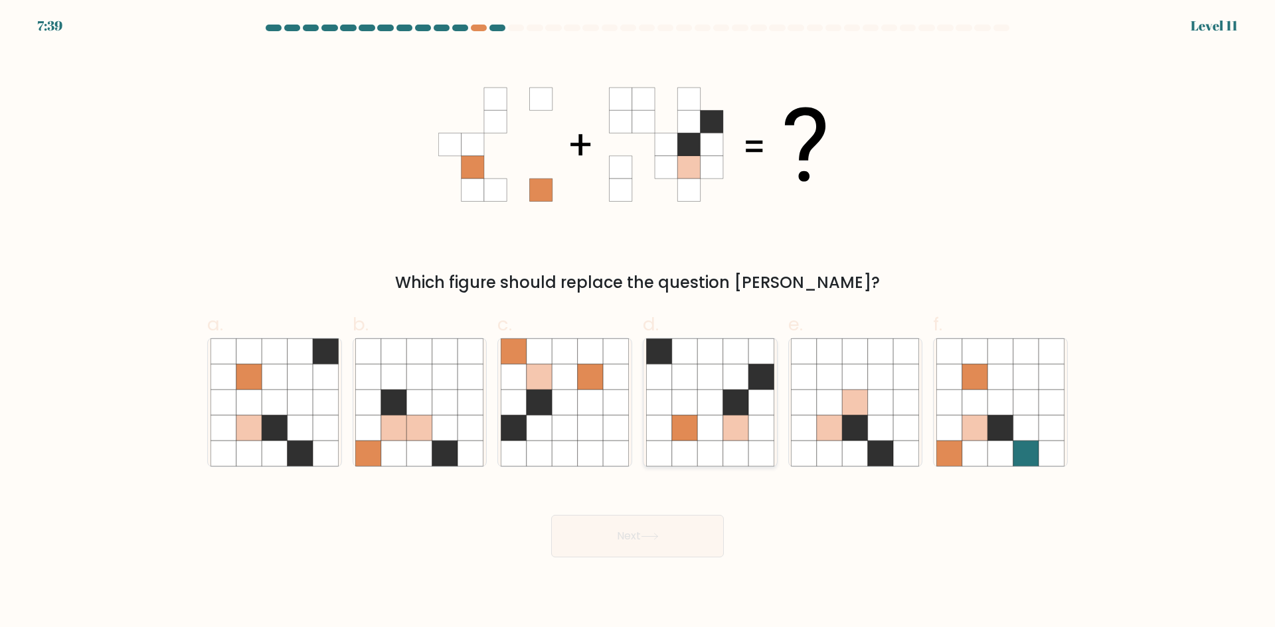
click at [704, 414] on icon at bounding box center [709, 402] width 25 height 25
click at [638, 323] on input "d." at bounding box center [637, 318] width 1 height 9
radio input "true"
click at [544, 406] on icon at bounding box center [538, 402] width 25 height 25
click at [637, 323] on input "c." at bounding box center [637, 318] width 1 height 9
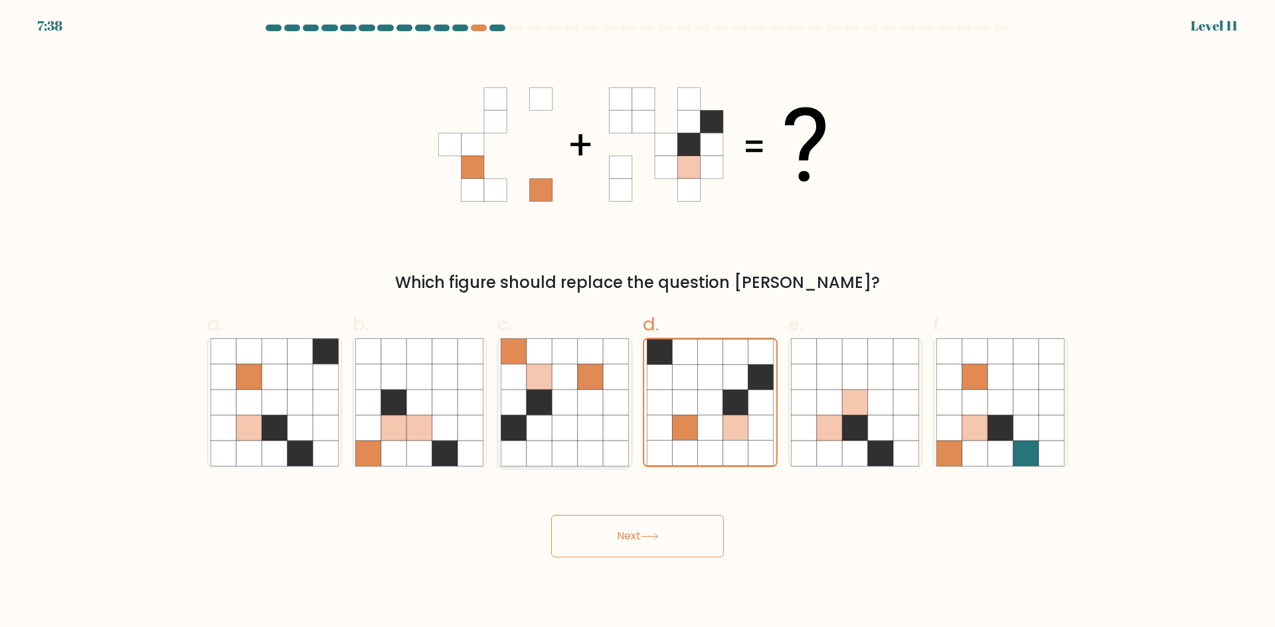
radio input "true"
click at [616, 540] on button "Next" at bounding box center [637, 536] width 173 height 42
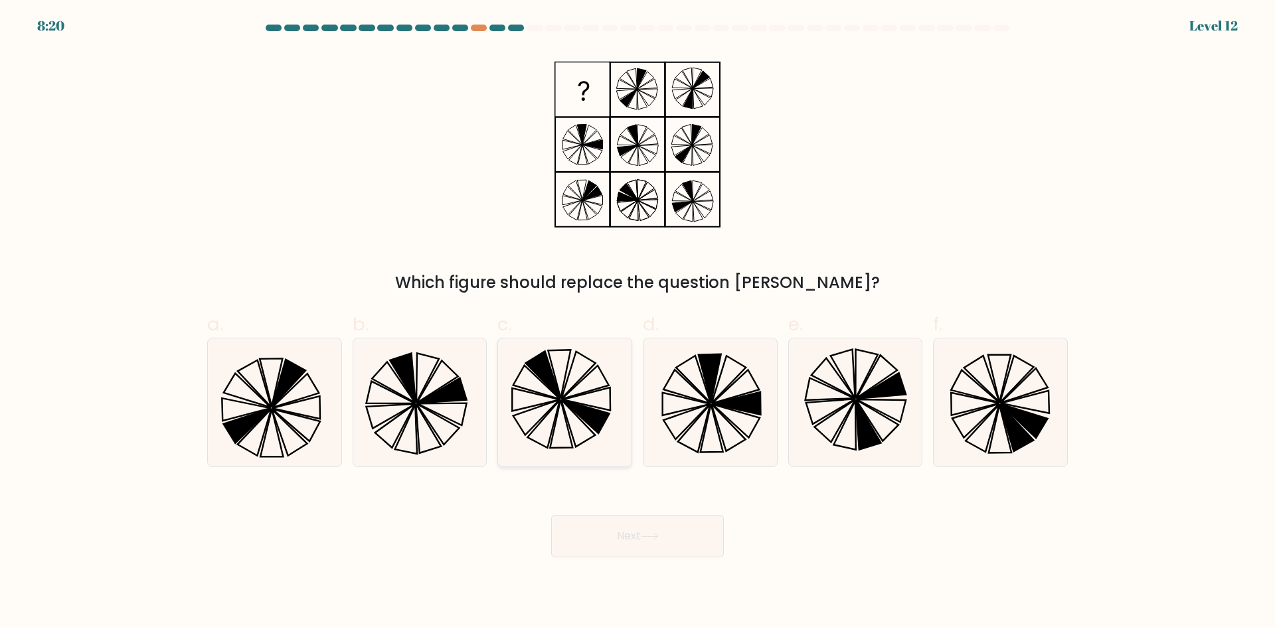
click at [565, 382] on icon at bounding box center [565, 403] width 128 height 128
click at [637, 323] on input "c." at bounding box center [637, 318] width 1 height 9
radio input "true"
click at [1211, 461] on form at bounding box center [637, 291] width 1275 height 533
click at [426, 376] on icon at bounding box center [419, 403] width 128 height 128
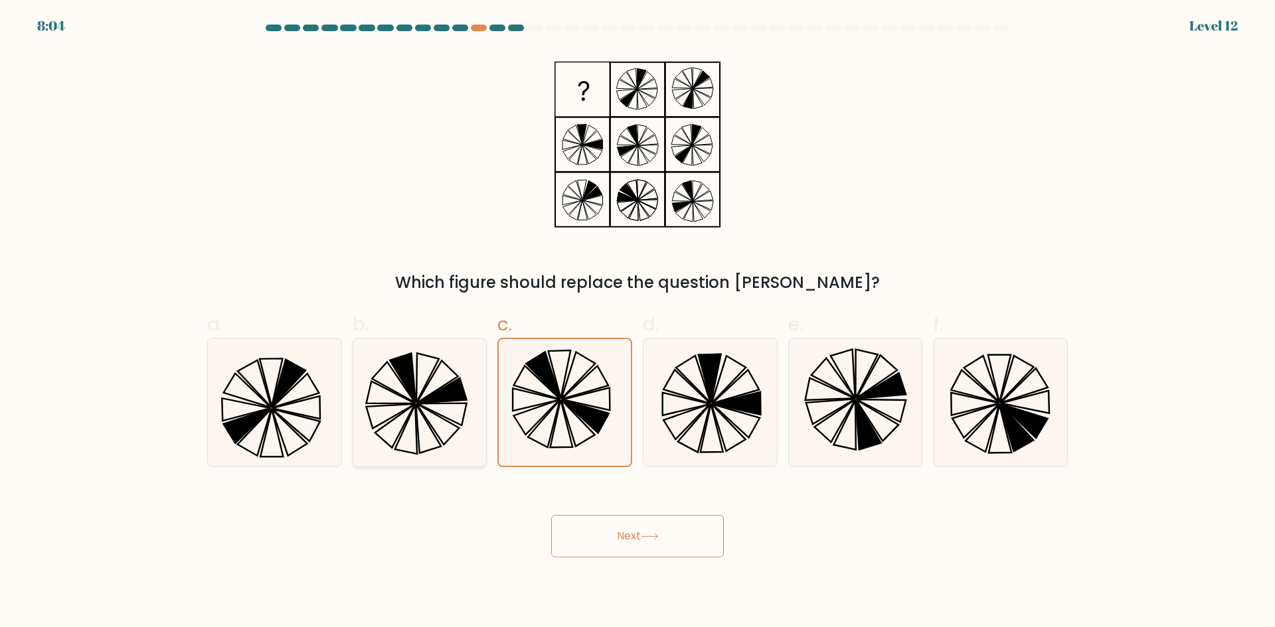
click at [637, 323] on input "b." at bounding box center [637, 318] width 1 height 9
radio input "true"
click at [610, 563] on body "8:03 Level 12" at bounding box center [637, 313] width 1275 height 627
click at [615, 540] on button "Next" at bounding box center [637, 536] width 173 height 42
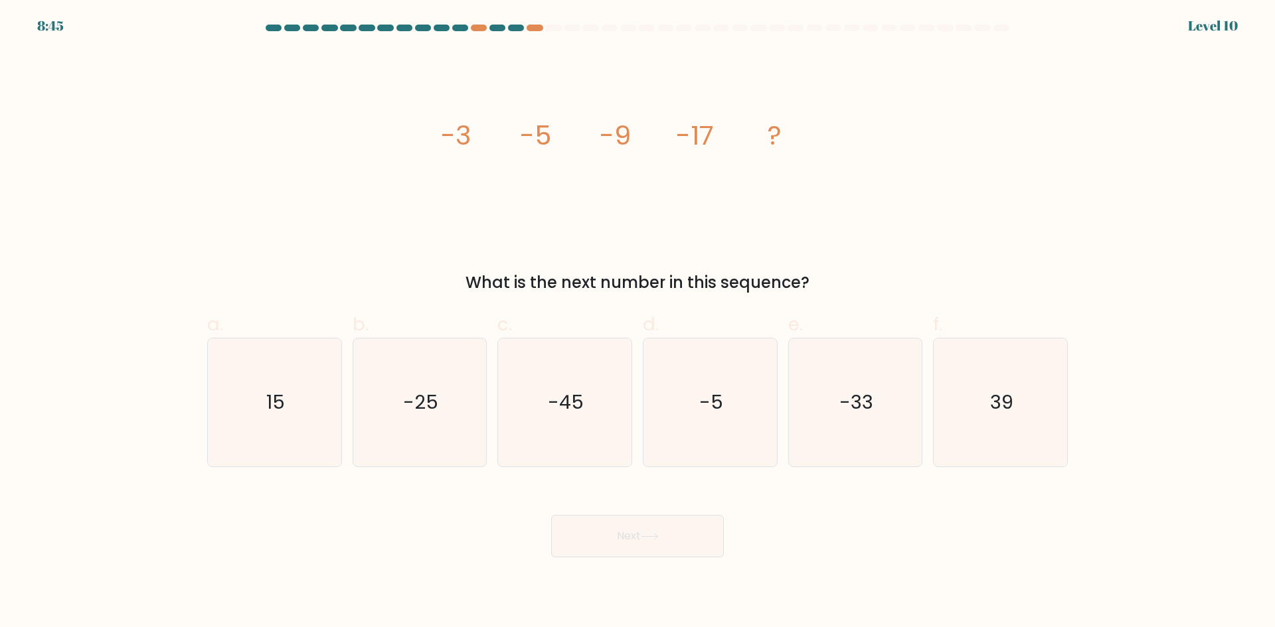
click at [649, 125] on icon "image/svg+xml -3 -5 -9 -17 ?" at bounding box center [637, 144] width 398 height 189
click at [651, 127] on icon "image/svg+xml -3 -5 -9 -17 ?" at bounding box center [637, 144] width 398 height 189
click at [651, 128] on icon "image/svg+xml -3 -5 -9 -17 ?" at bounding box center [637, 144] width 398 height 189
click at [649, 128] on icon "image/svg+xml -3 -5 -9 -17 ?" at bounding box center [637, 144] width 398 height 189
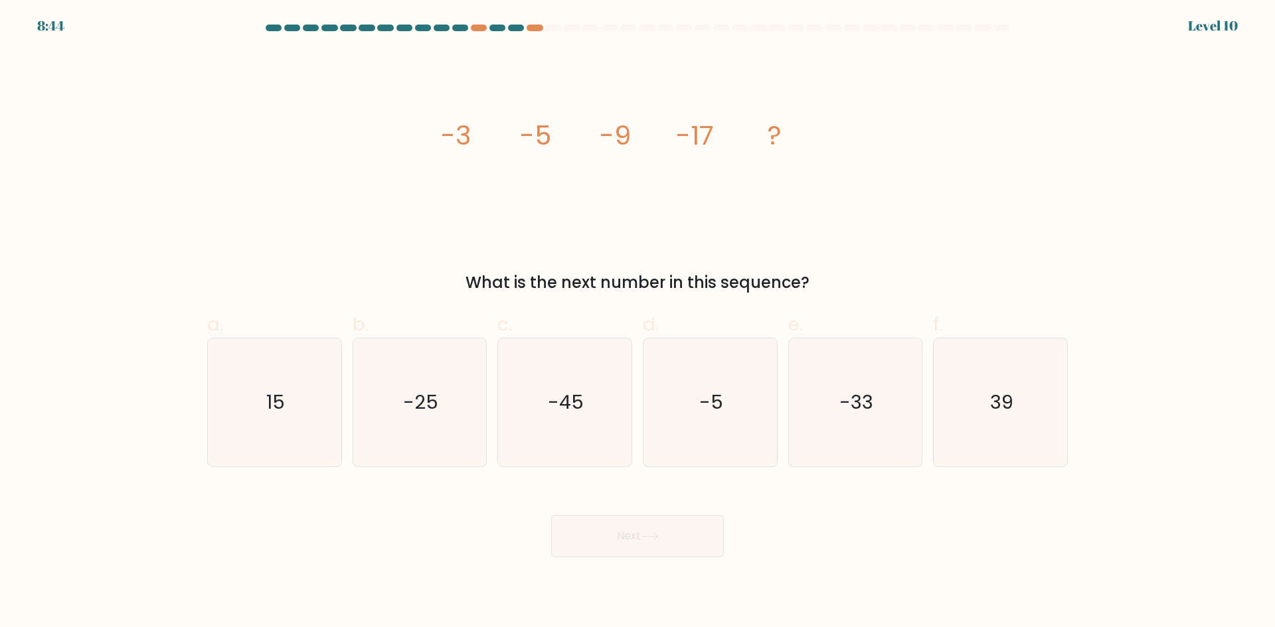
click at [646, 128] on icon "image/svg+xml -3 -5 -9 -17 ?" at bounding box center [637, 144] width 398 height 189
click at [645, 128] on icon "image/svg+xml -3 -5 -9 -17 ?" at bounding box center [637, 144] width 398 height 189
click at [675, 142] on icon "image/svg+xml -3 -5 -9 -17 ?" at bounding box center [637, 144] width 398 height 189
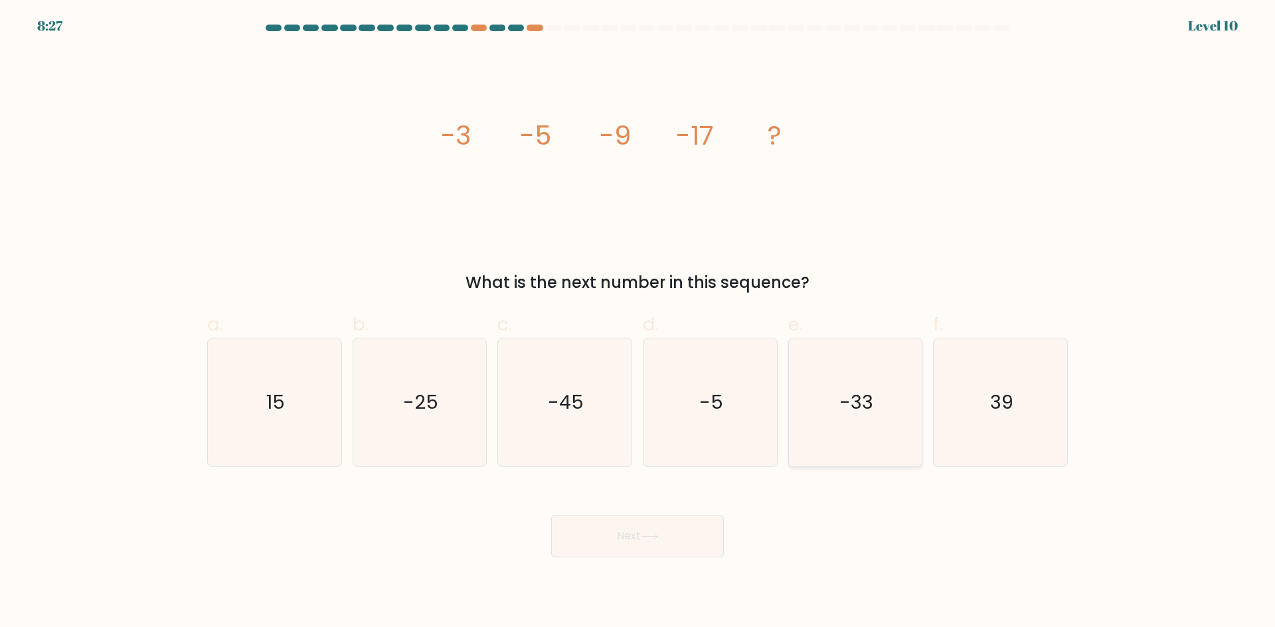
click at [866, 423] on icon "-33" at bounding box center [855, 403] width 128 height 128
click at [638, 323] on input "e. -33" at bounding box center [637, 318] width 1 height 9
radio input "true"
click at [676, 527] on button "Next" at bounding box center [637, 536] width 173 height 42
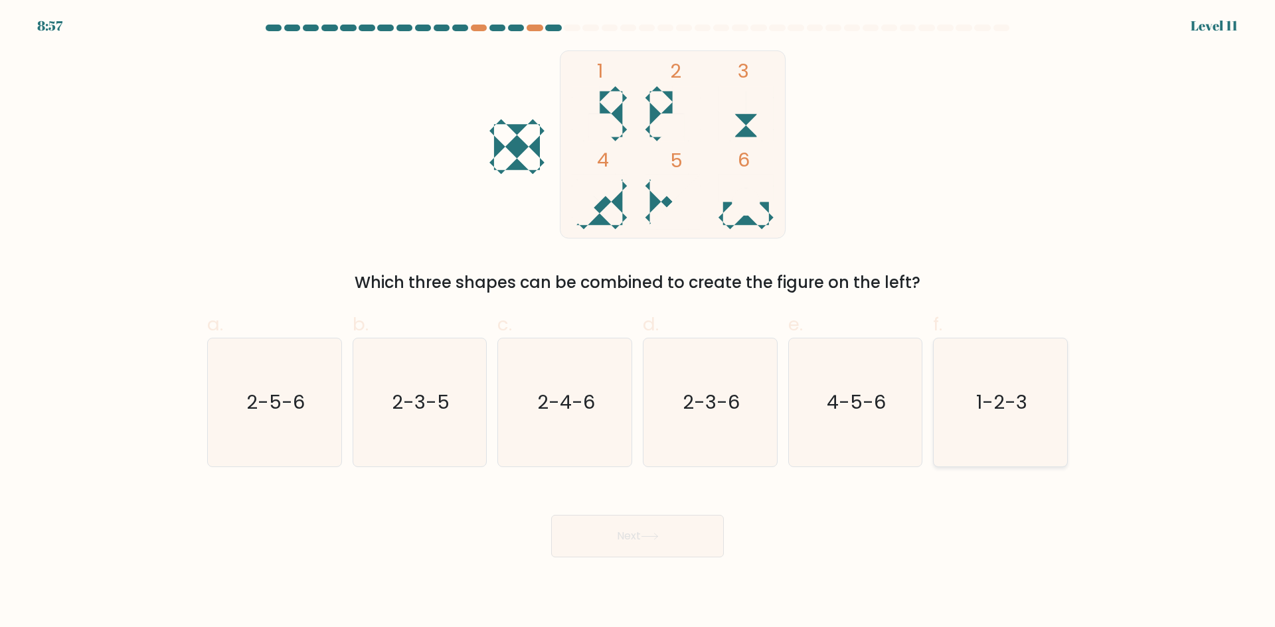
click at [998, 414] on text "1-2-3" at bounding box center [1001, 402] width 51 height 27
click at [638, 323] on input "f. 1-2-3" at bounding box center [637, 318] width 1 height 9
radio input "true"
click at [648, 526] on button "Next" at bounding box center [637, 536] width 173 height 42
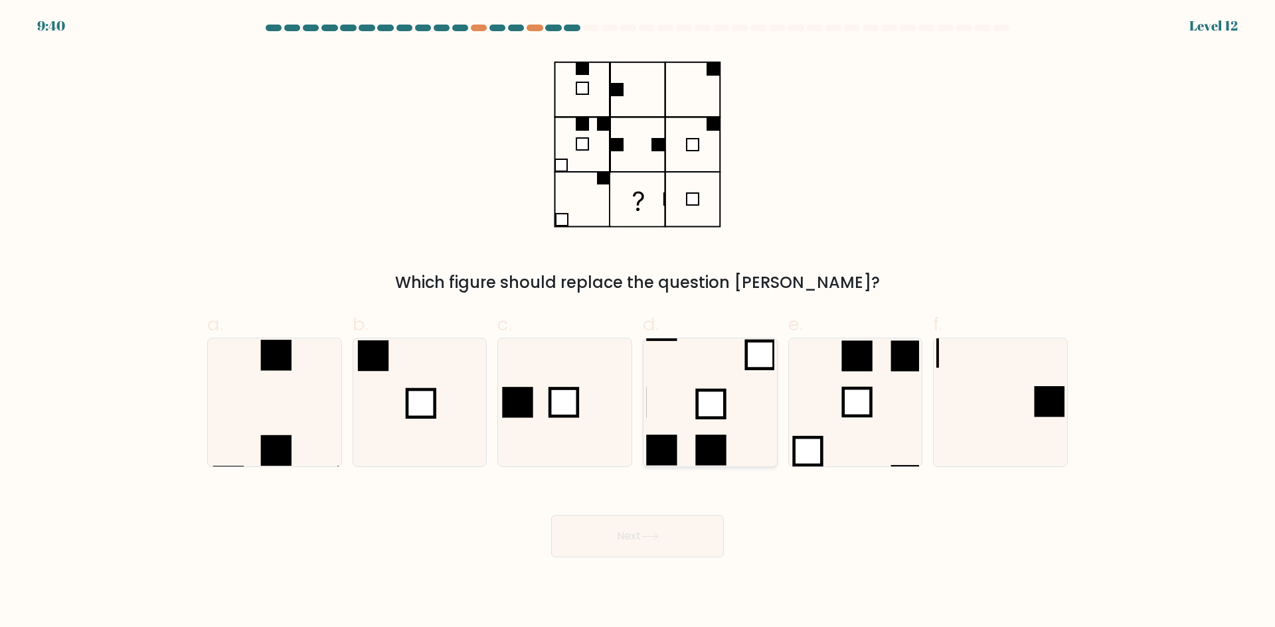
click at [721, 388] on icon at bounding box center [710, 403] width 128 height 128
click at [638, 323] on input "d." at bounding box center [637, 318] width 1 height 9
radio input "true"
click at [408, 404] on rect at bounding box center [421, 404] width 28 height 28
click at [637, 323] on input "b." at bounding box center [637, 318] width 1 height 9
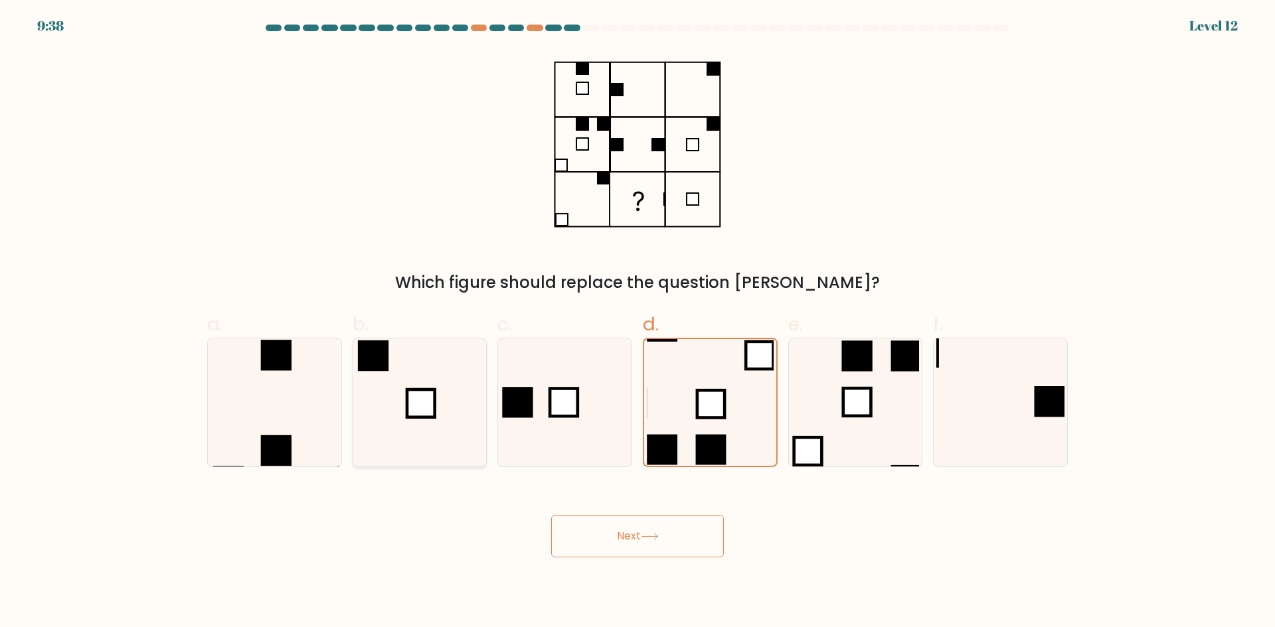
radio input "true"
click at [714, 435] on rect at bounding box center [710, 450] width 31 height 31
click at [638, 323] on input "d." at bounding box center [637, 318] width 1 height 9
radio input "true"
click at [541, 430] on icon at bounding box center [565, 403] width 128 height 128
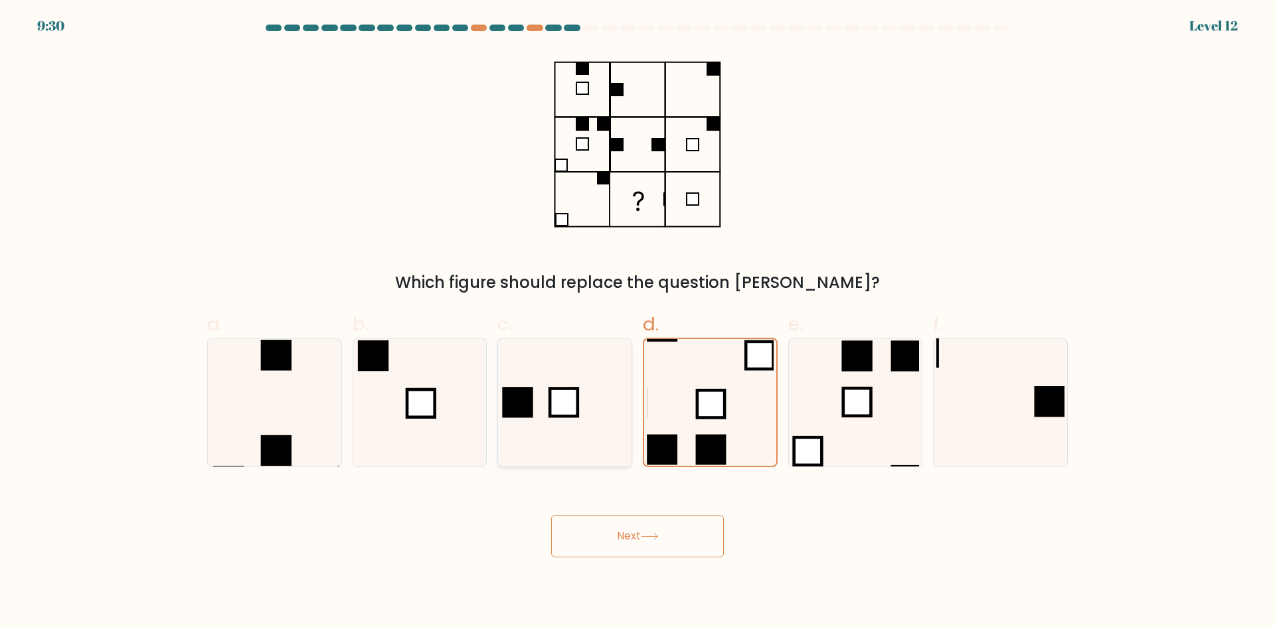
click at [637, 323] on input "c." at bounding box center [637, 318] width 1 height 9
radio input "true"
click at [422, 431] on icon at bounding box center [419, 403] width 128 height 128
click at [637, 323] on input "b." at bounding box center [637, 318] width 1 height 9
radio input "true"
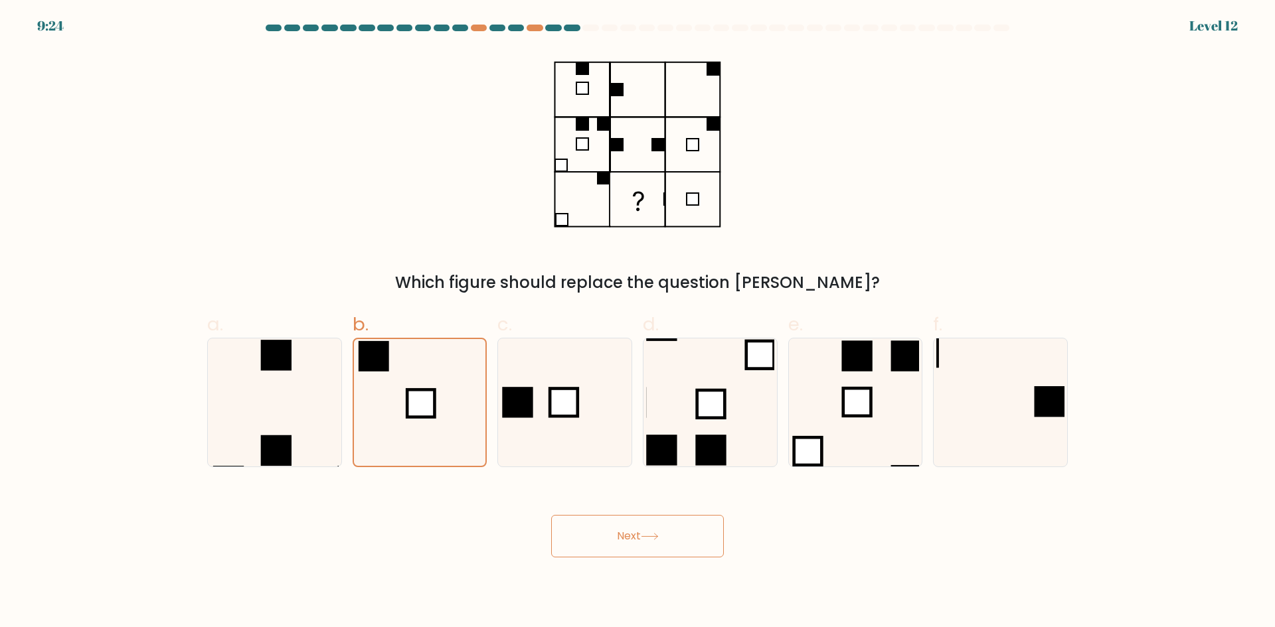
click at [640, 531] on button "Next" at bounding box center [637, 536] width 173 height 42
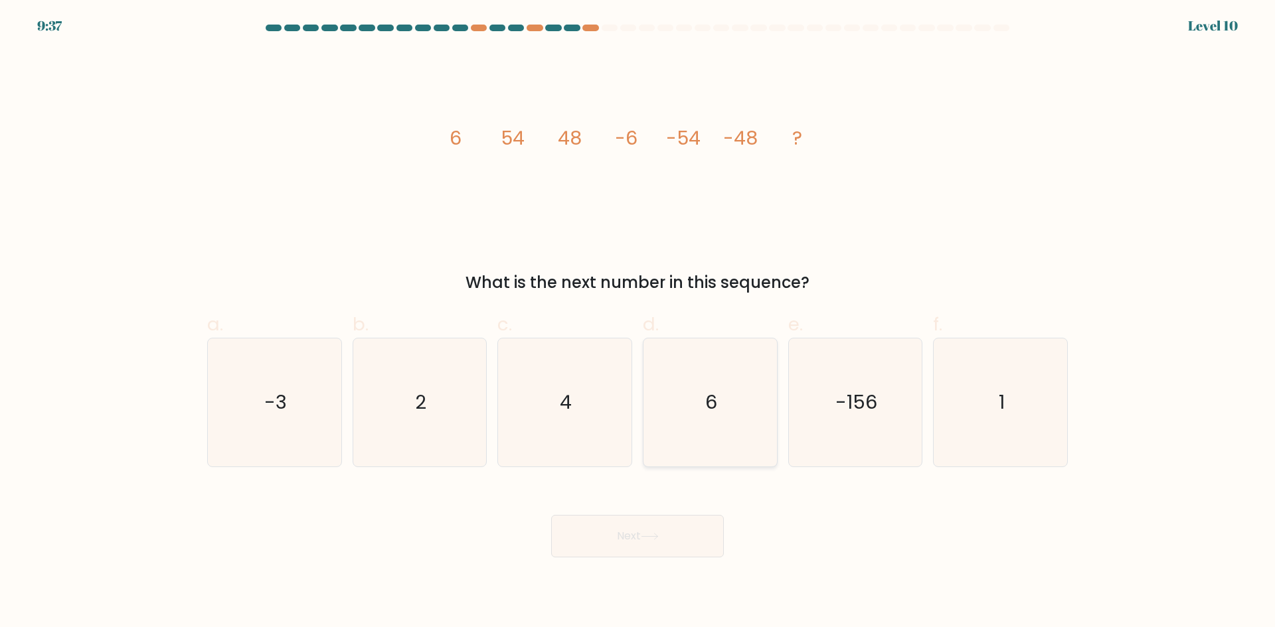
drag, startPoint x: 692, startPoint y: 408, endPoint x: 688, endPoint y: 427, distance: 19.5
click at [692, 408] on icon "6" at bounding box center [710, 403] width 128 height 128
click at [638, 323] on input "d. 6" at bounding box center [637, 318] width 1 height 9
radio input "true"
click at [637, 541] on button "Next" at bounding box center [637, 536] width 173 height 42
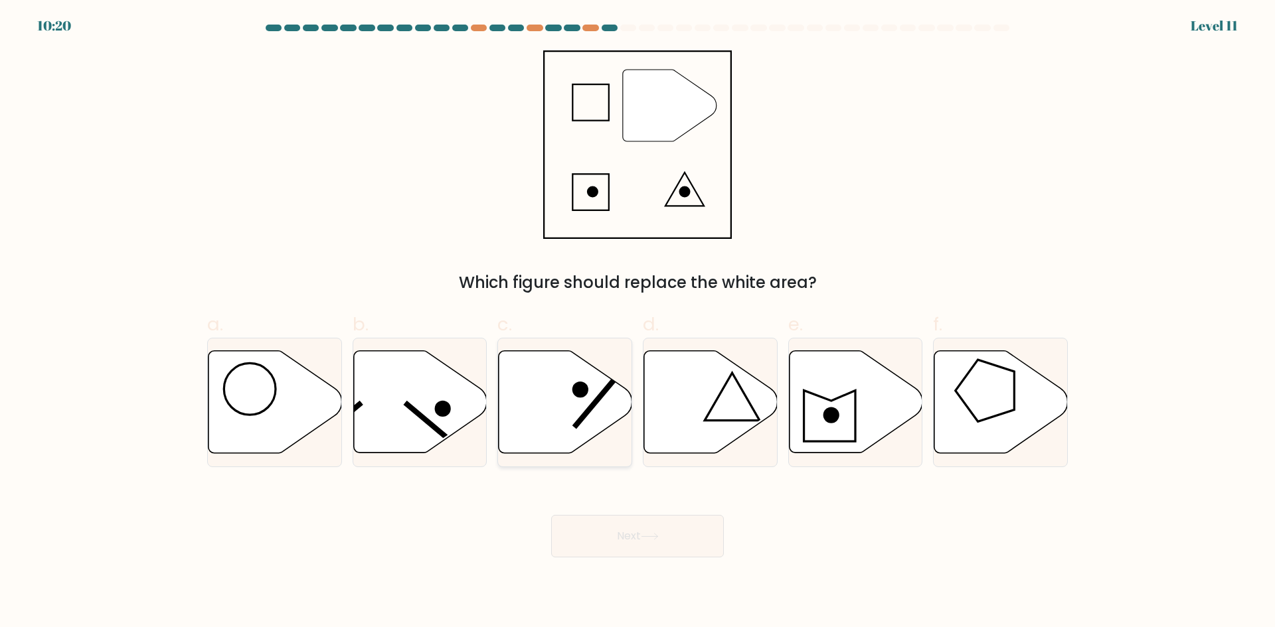
click at [549, 386] on icon at bounding box center [565, 402] width 133 height 102
click at [637, 323] on input "c." at bounding box center [637, 318] width 1 height 9
radio input "true"
click at [275, 394] on icon at bounding box center [274, 403] width 133 height 104
click at [637, 323] on input "a." at bounding box center [637, 318] width 1 height 9
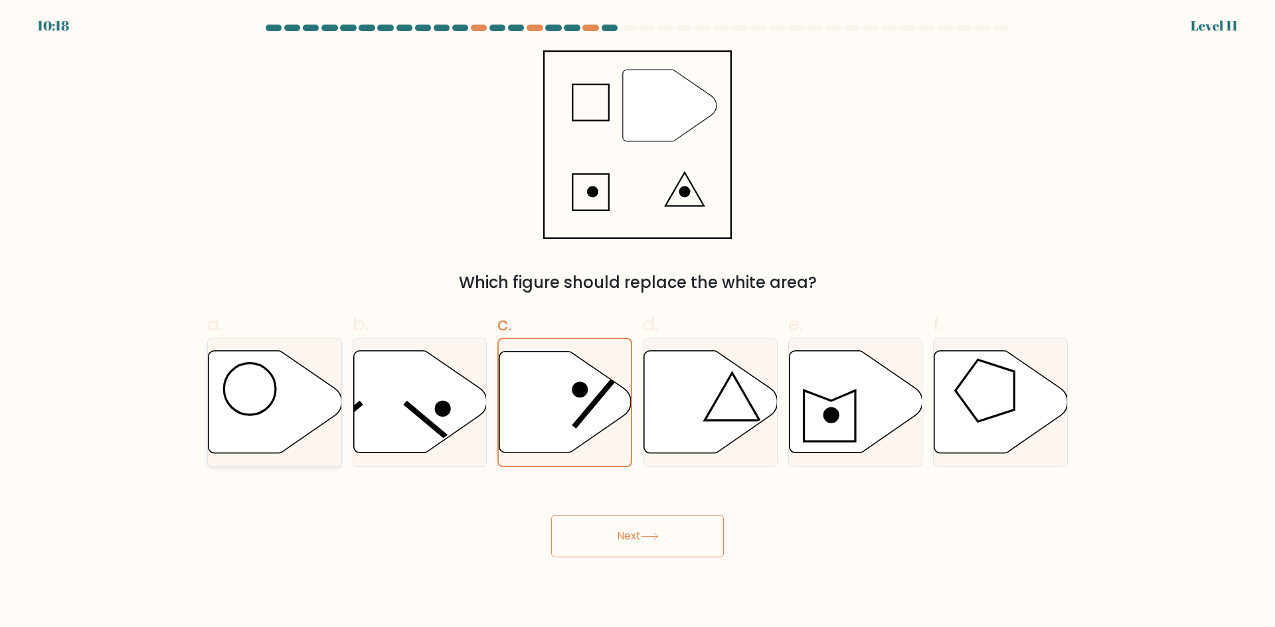
radio input "true"
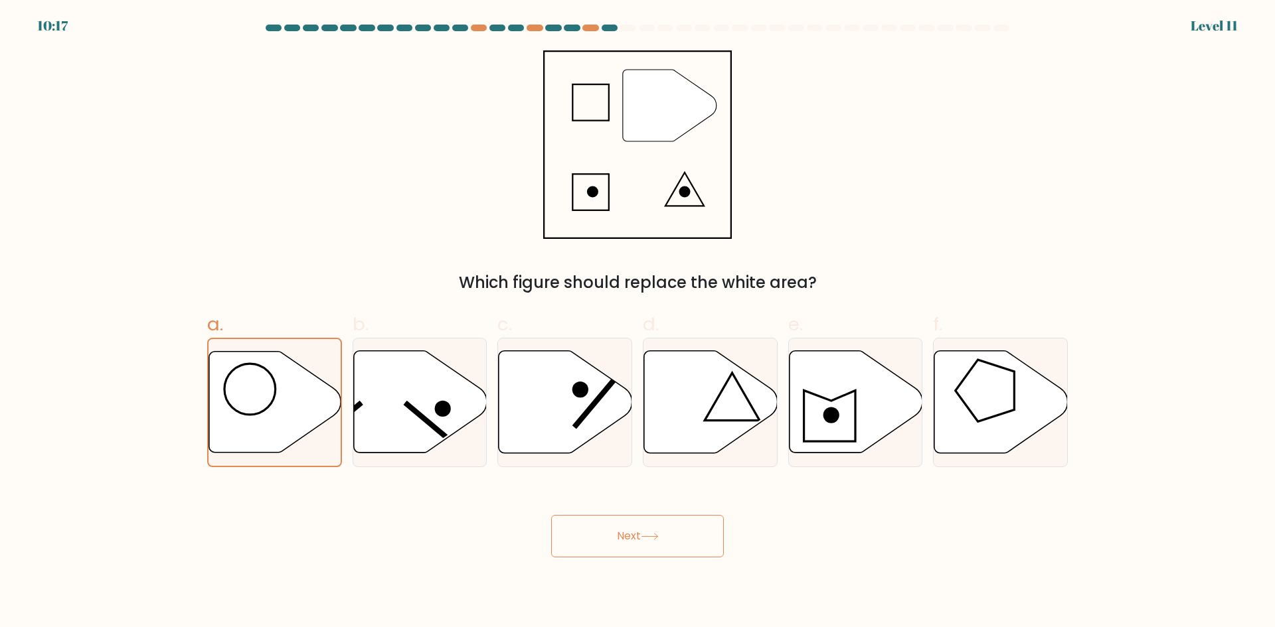
click at [611, 529] on button "Next" at bounding box center [637, 536] width 173 height 42
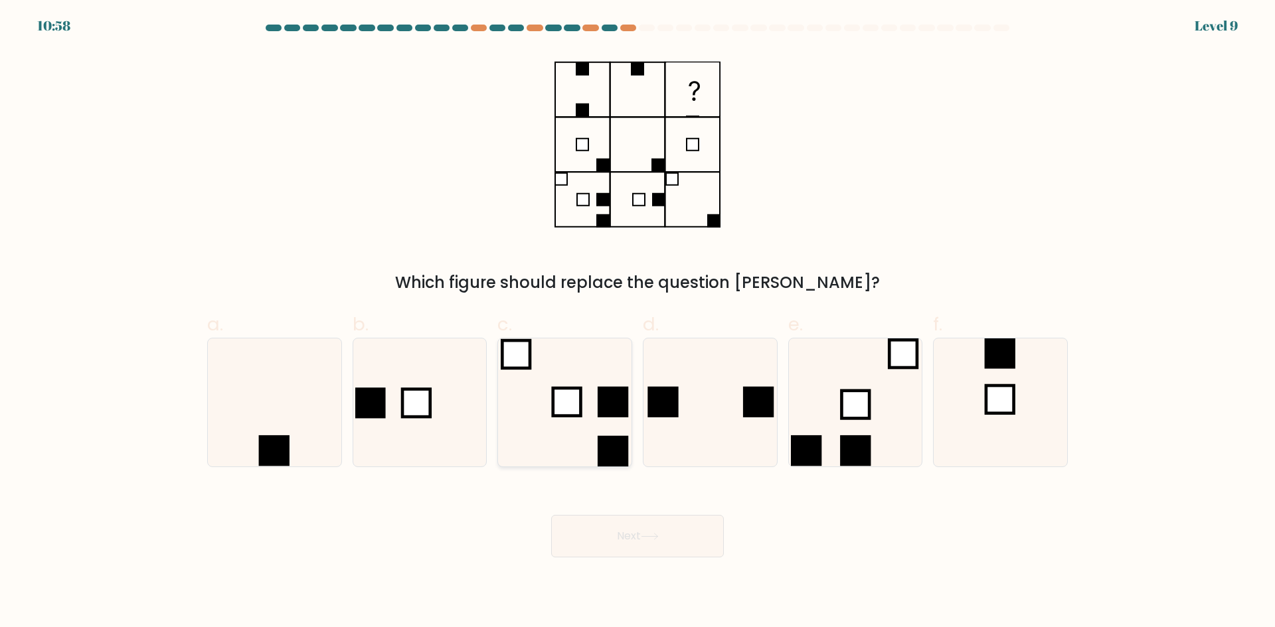
click at [567, 414] on rect at bounding box center [567, 402] width 28 height 28
click at [637, 323] on input "c." at bounding box center [637, 318] width 1 height 9
radio input "true"
click at [427, 406] on rect at bounding box center [417, 403] width 28 height 28
click at [637, 323] on input "b." at bounding box center [637, 318] width 1 height 9
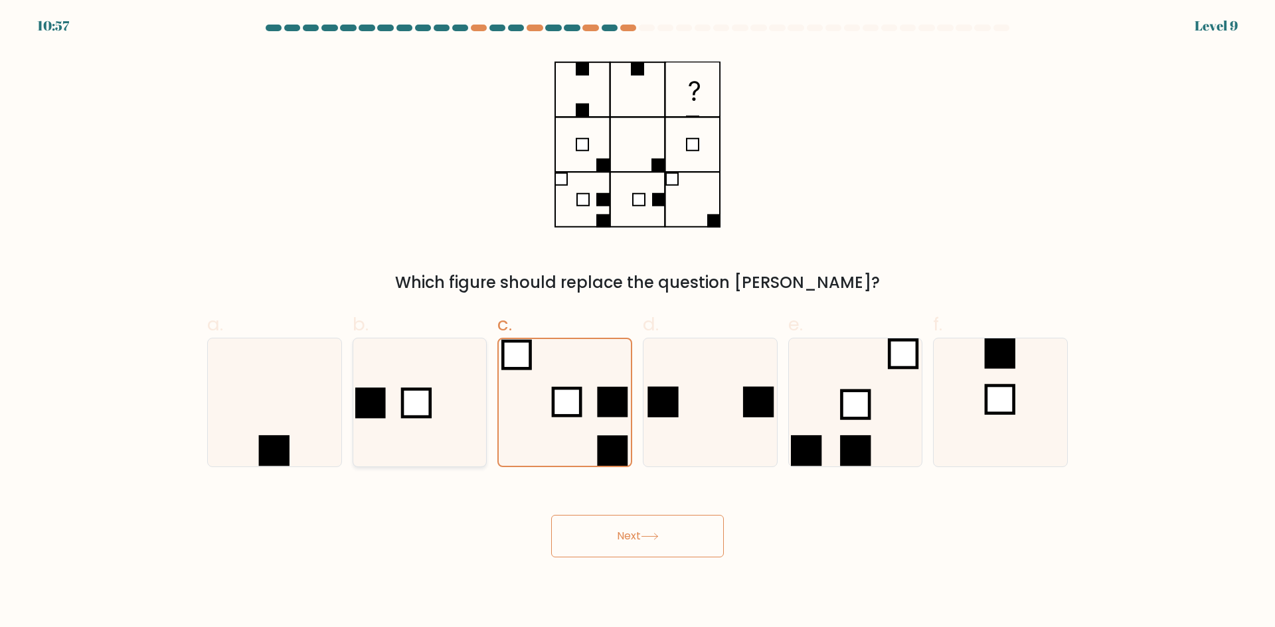
radio input "true"
click at [564, 358] on icon at bounding box center [565, 403] width 128 height 128
click at [637, 323] on input "c." at bounding box center [637, 318] width 1 height 9
radio input "true"
click at [647, 566] on body "10:35 Level 9" at bounding box center [637, 313] width 1275 height 627
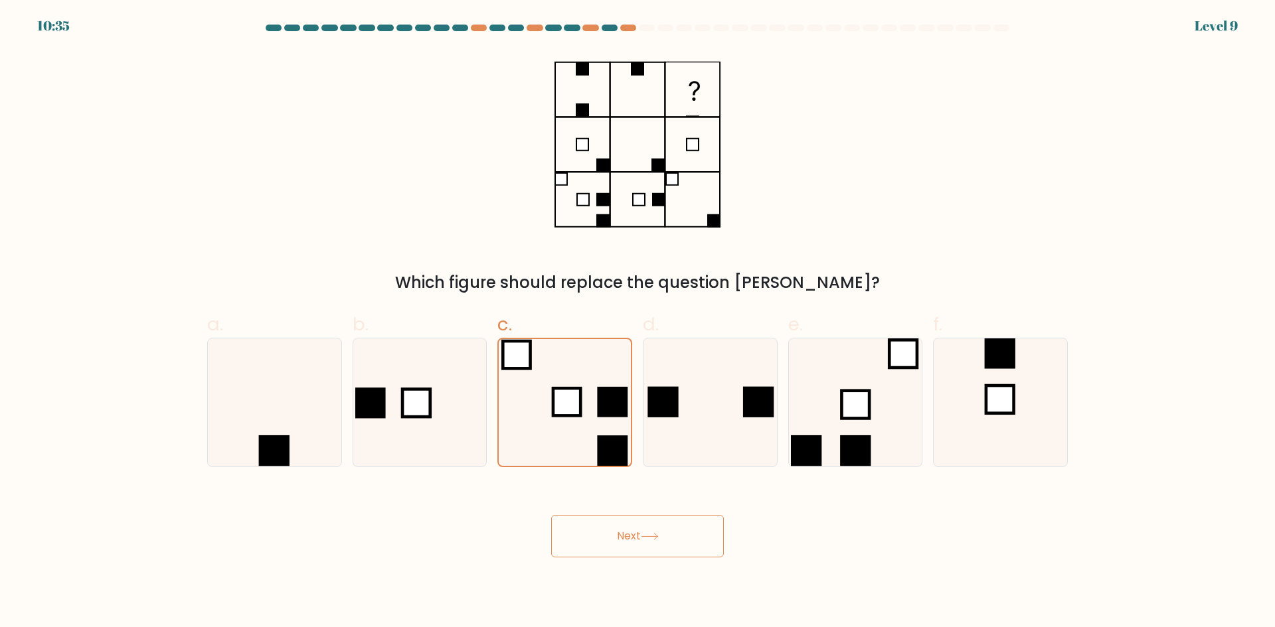
click at [653, 544] on button "Next" at bounding box center [637, 536] width 173 height 42
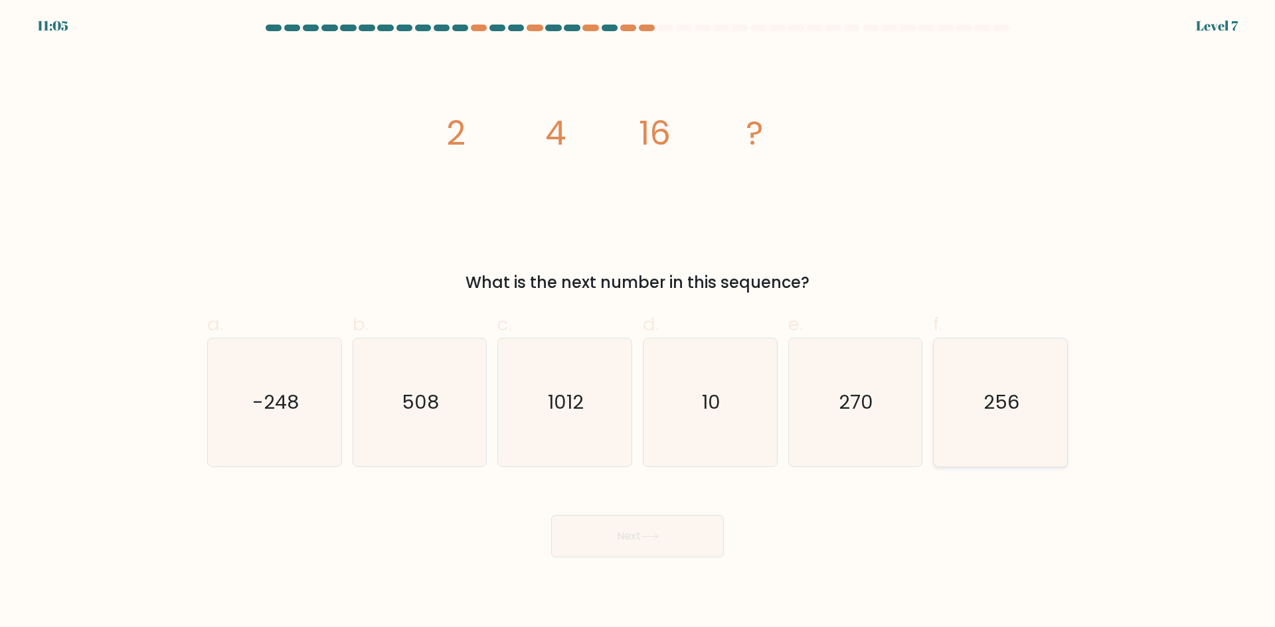
click at [1010, 410] on text "256" at bounding box center [1002, 402] width 36 height 27
click at [638, 323] on input "f. 256" at bounding box center [637, 318] width 1 height 9
radio input "true"
click at [669, 514] on div "Next" at bounding box center [637, 520] width 876 height 74
click at [657, 534] on icon at bounding box center [649, 537] width 16 height 6
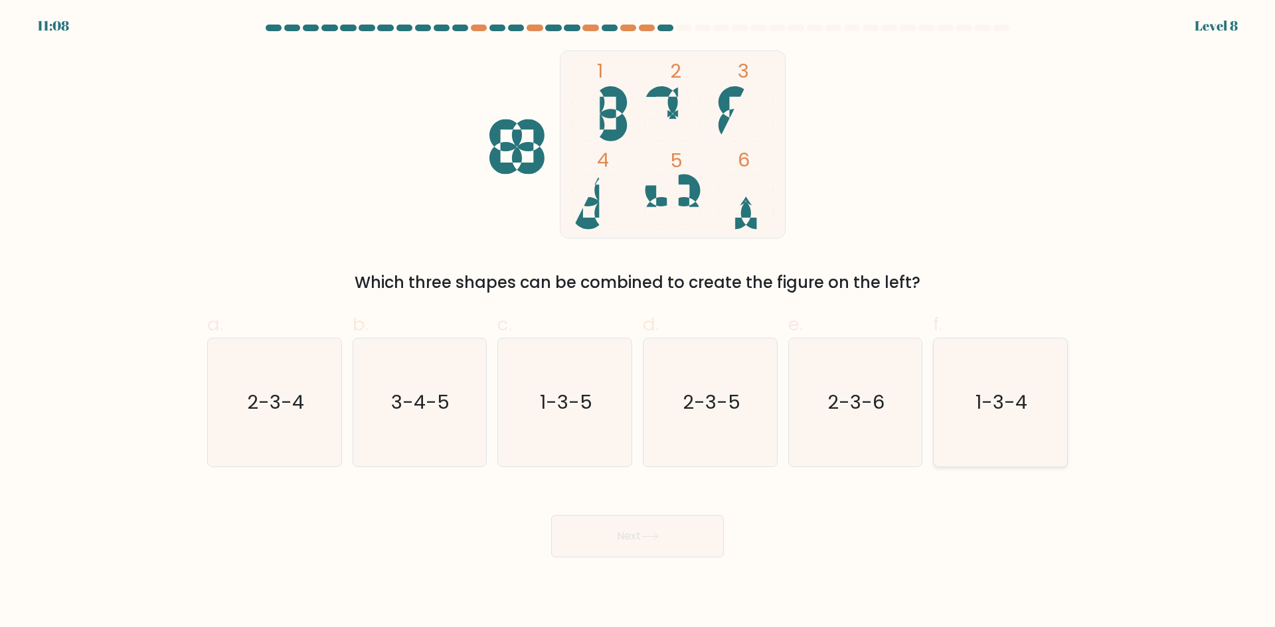
click at [1006, 417] on icon "1-3-4" at bounding box center [1000, 403] width 128 height 128
click at [638, 323] on input "f. 1-3-4" at bounding box center [637, 318] width 1 height 9
radio input "true"
click at [668, 524] on button "Next" at bounding box center [637, 536] width 173 height 42
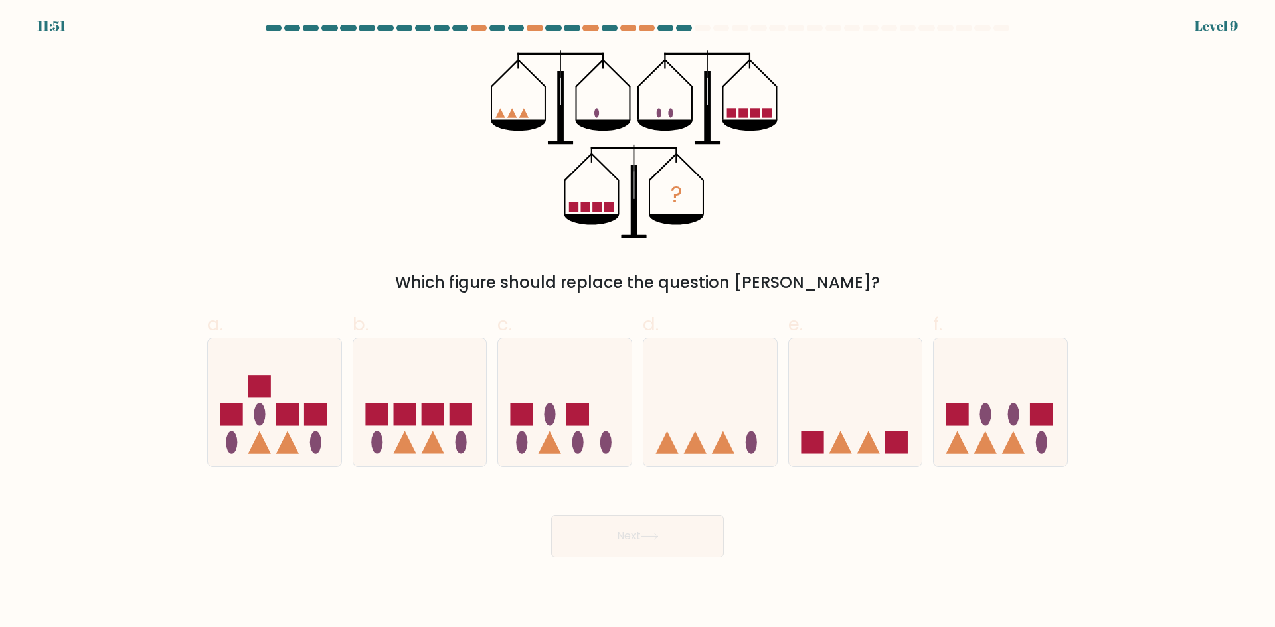
click at [596, 114] on ellipse at bounding box center [596, 112] width 5 height 9
click at [592, 114] on icon "?" at bounding box center [638, 144] width 294 height 189
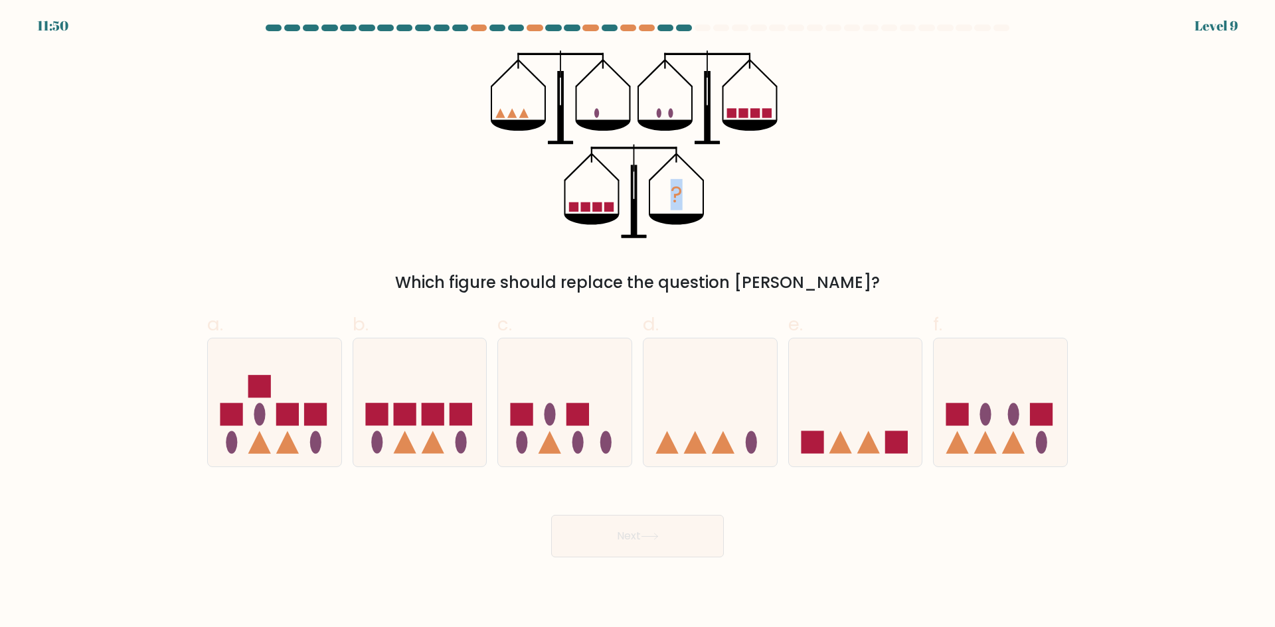
click at [592, 114] on icon "?" at bounding box center [638, 144] width 294 height 189
click at [588, 114] on icon "?" at bounding box center [638, 144] width 294 height 189
click at [528, 407] on rect at bounding box center [522, 415] width 23 height 23
click at [637, 323] on input "c." at bounding box center [637, 318] width 1 height 9
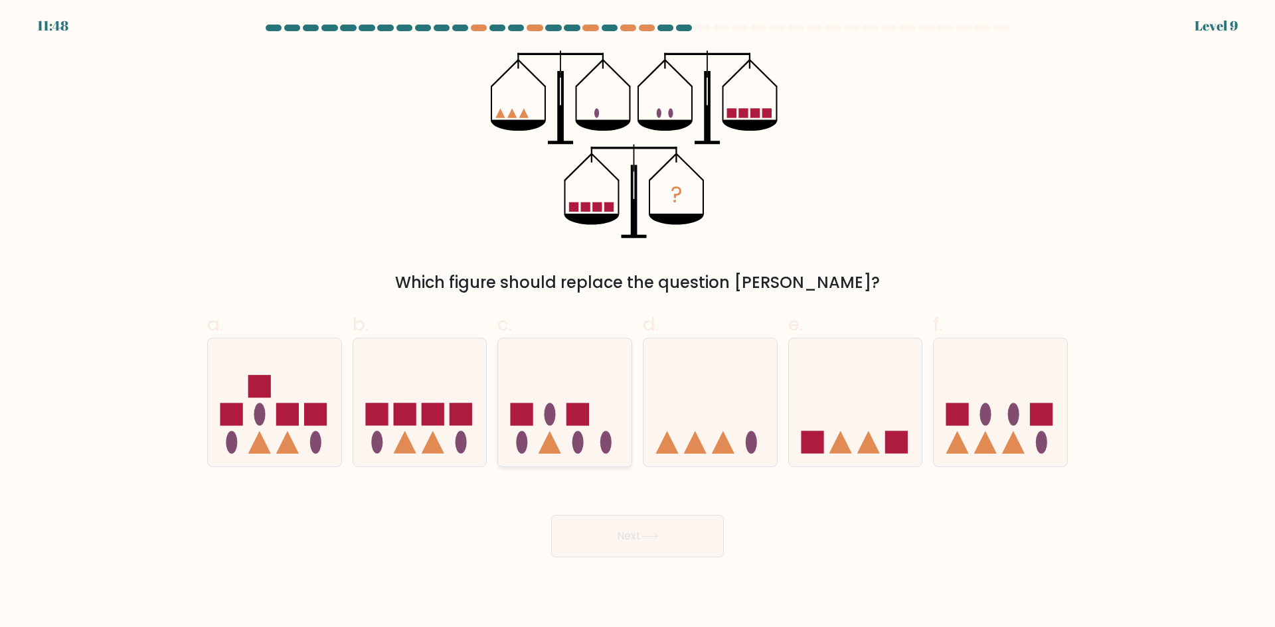
radio input "true"
click at [445, 404] on icon at bounding box center [419, 402] width 133 height 110
click at [637, 323] on input "b." at bounding box center [637, 318] width 1 height 9
radio input "true"
click at [538, 408] on icon at bounding box center [564, 402] width 133 height 110
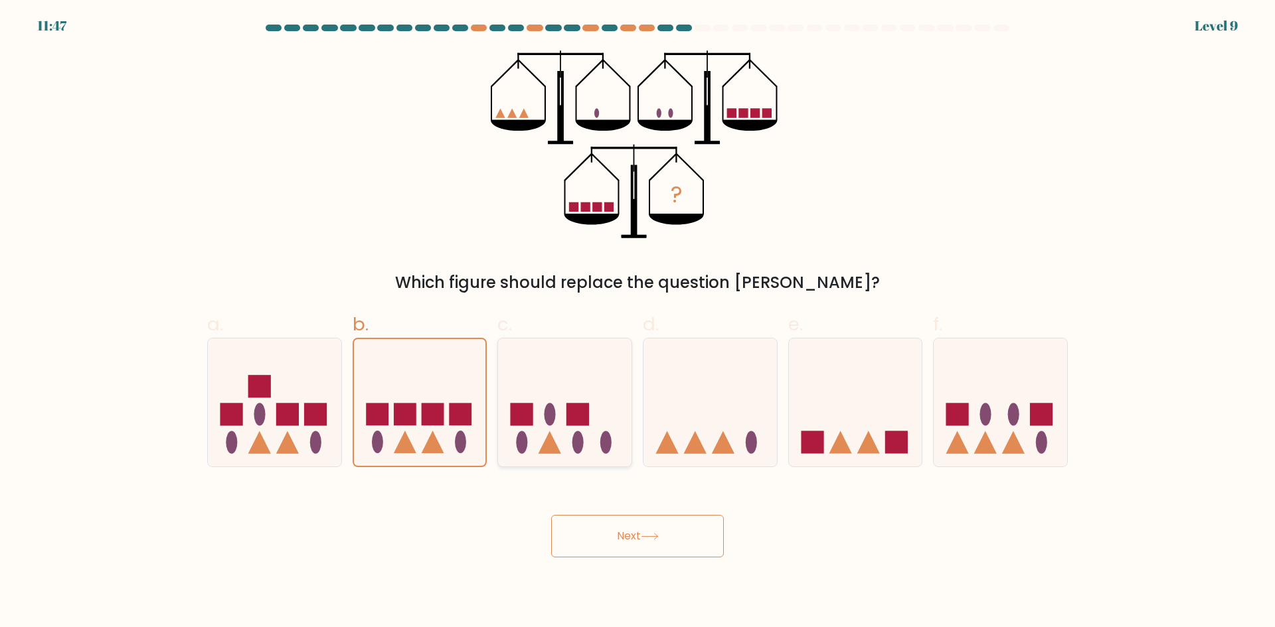
click at [637, 323] on input "c." at bounding box center [637, 318] width 1 height 9
radio input "true"
click at [696, 426] on icon at bounding box center [709, 402] width 133 height 110
click at [638, 323] on input "d." at bounding box center [637, 318] width 1 height 9
radio input "true"
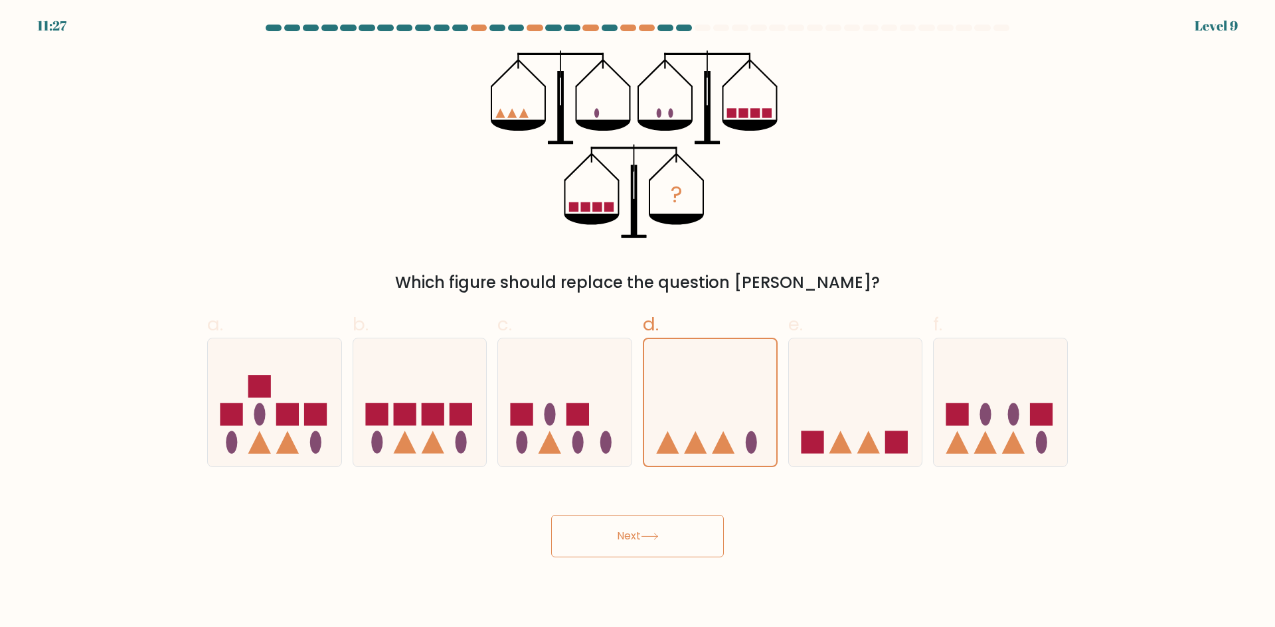
click at [651, 539] on icon at bounding box center [650, 536] width 18 height 7
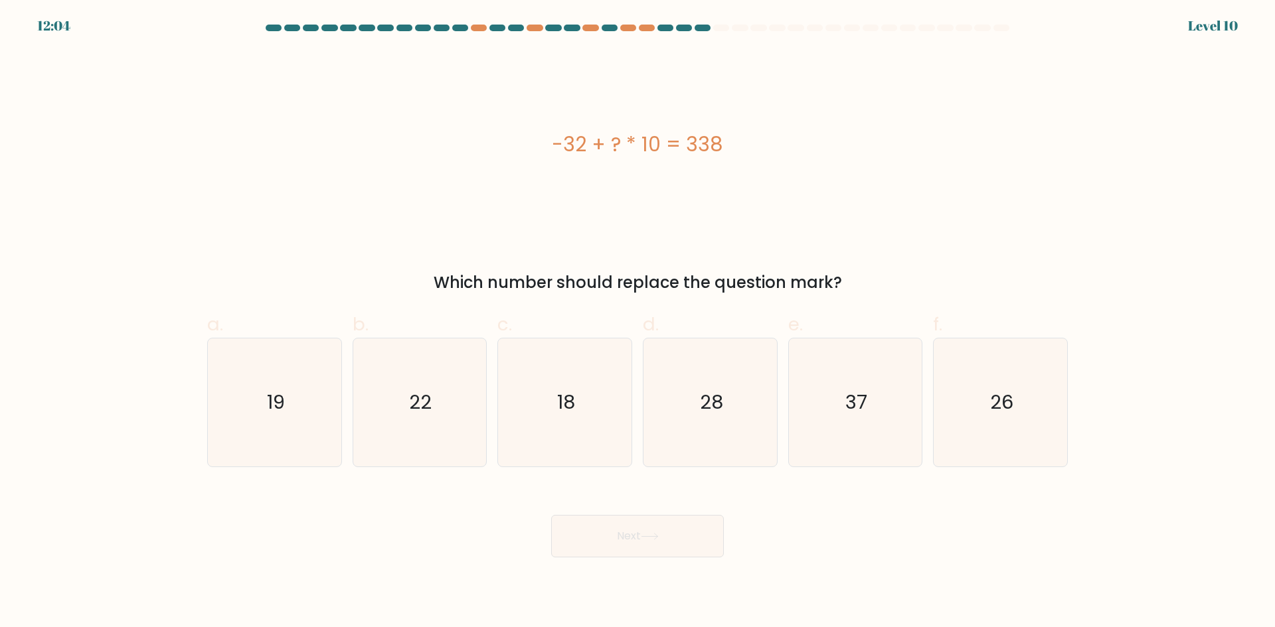
drag, startPoint x: 545, startPoint y: 137, endPoint x: 751, endPoint y: 149, distance: 206.8
click at [751, 149] on div "-32 + ? * 10 = 338" at bounding box center [637, 144] width 860 height 30
copy div "-32 + ? * 10 = 338"
click at [874, 421] on icon "37" at bounding box center [855, 403] width 128 height 128
click at [638, 323] on input "e. 37" at bounding box center [637, 318] width 1 height 9
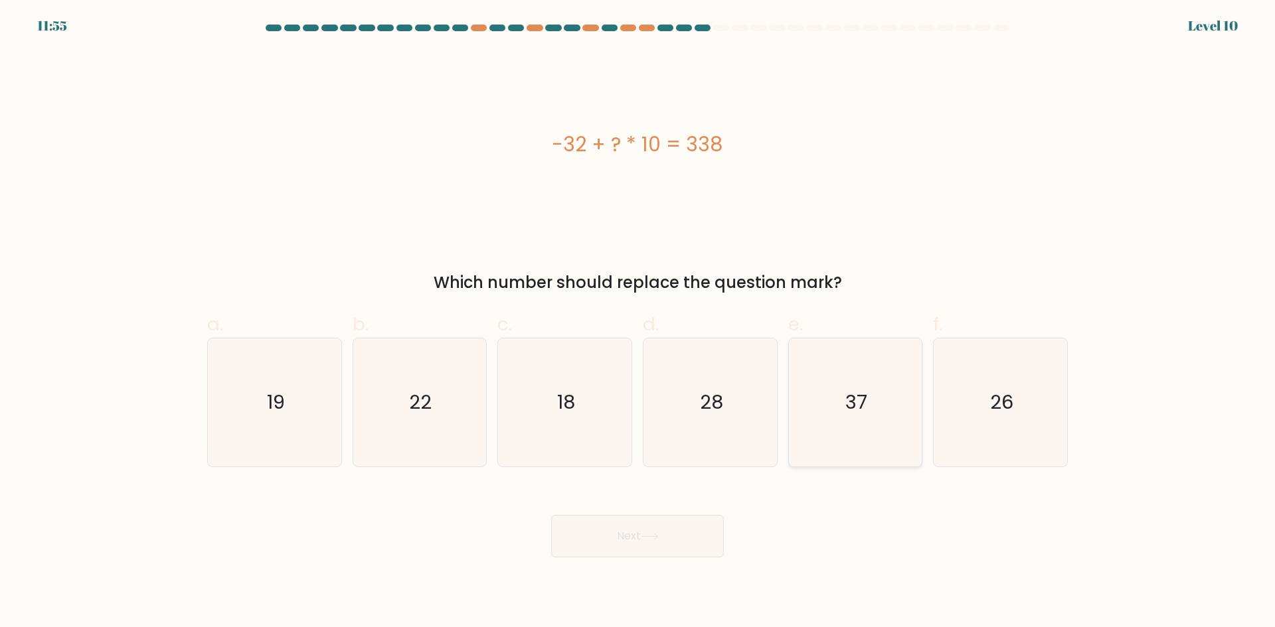
radio input "true"
click at [673, 547] on button "Next" at bounding box center [637, 536] width 173 height 42
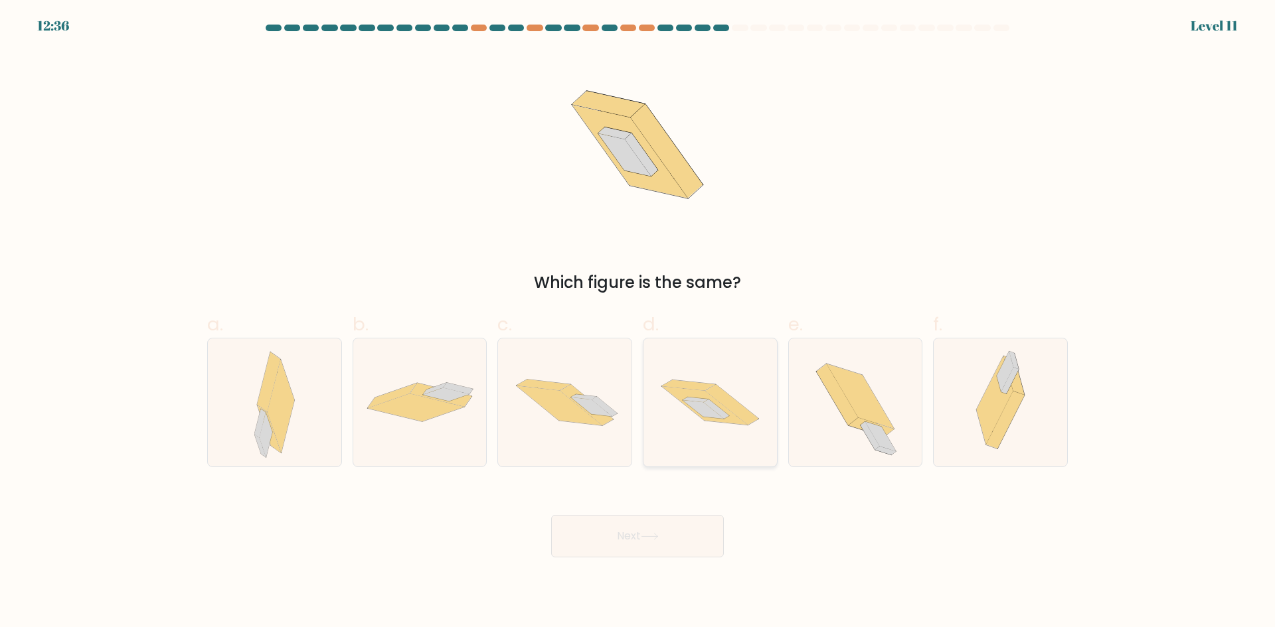
click at [729, 424] on icon at bounding box center [709, 402] width 133 height 88
click at [638, 323] on input "d." at bounding box center [637, 318] width 1 height 9
radio input "true"
click at [575, 418] on icon at bounding box center [558, 406] width 85 height 40
click at [637, 323] on input "c." at bounding box center [637, 318] width 1 height 9
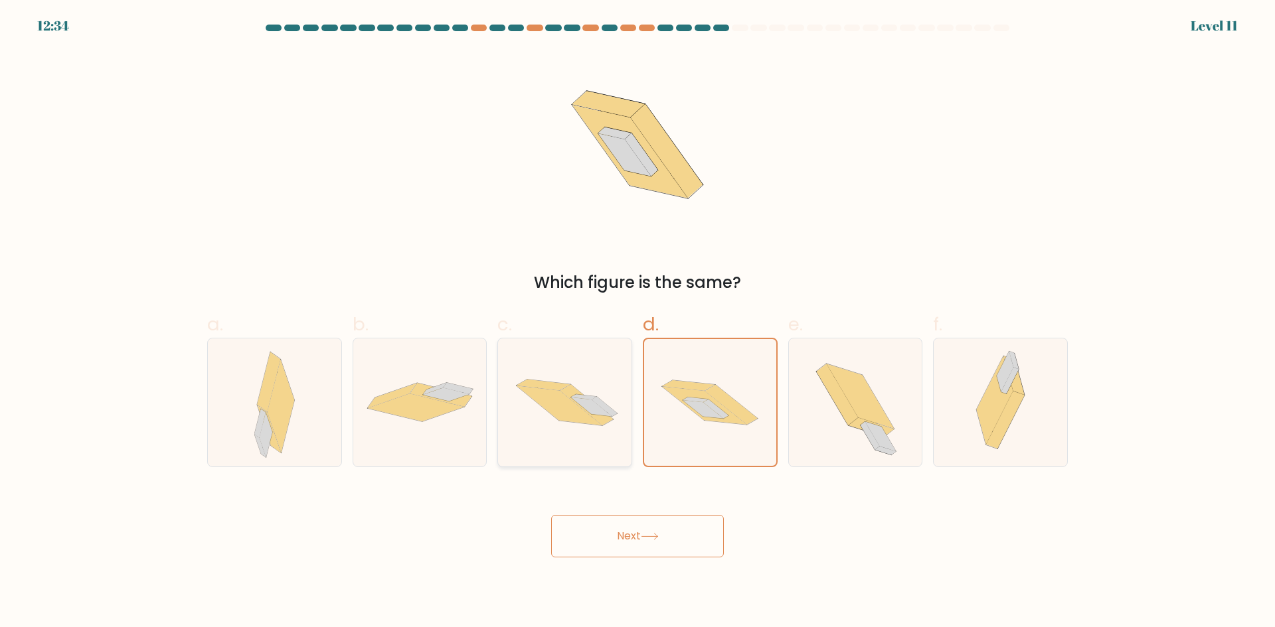
radio input "true"
click at [725, 424] on icon at bounding box center [709, 402] width 133 height 88
click at [638, 323] on input "d." at bounding box center [637, 318] width 1 height 9
radio input "true"
click at [657, 531] on button "Next" at bounding box center [637, 536] width 173 height 42
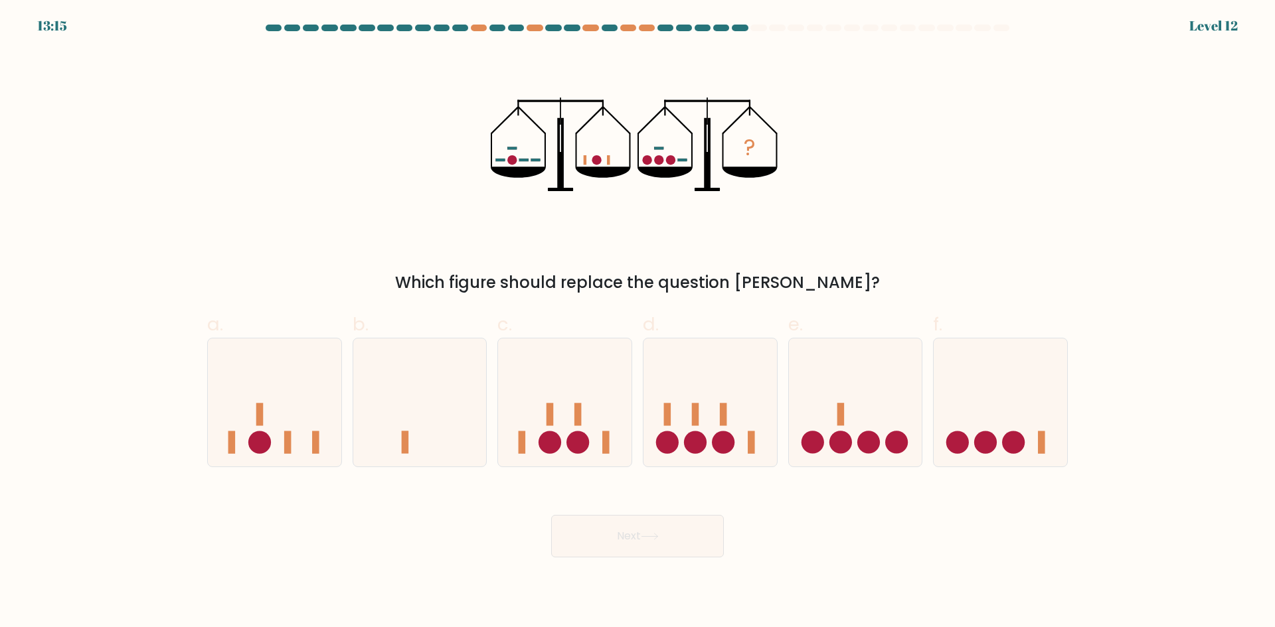
click at [665, 162] on icon "?" at bounding box center [638, 144] width 294 height 189
click at [657, 163] on circle at bounding box center [658, 159] width 9 height 9
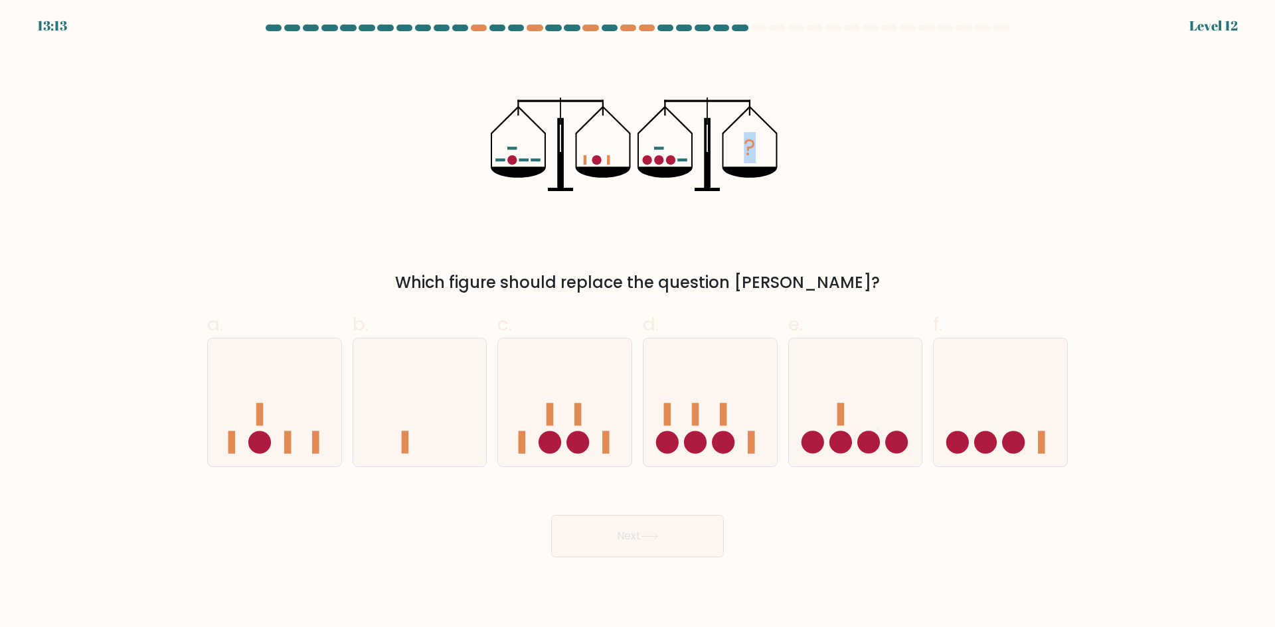
click at [653, 163] on icon "?" at bounding box center [638, 144] width 294 height 189
click at [651, 165] on icon "?" at bounding box center [638, 144] width 294 height 189
click at [568, 407] on icon at bounding box center [564, 402] width 133 height 110
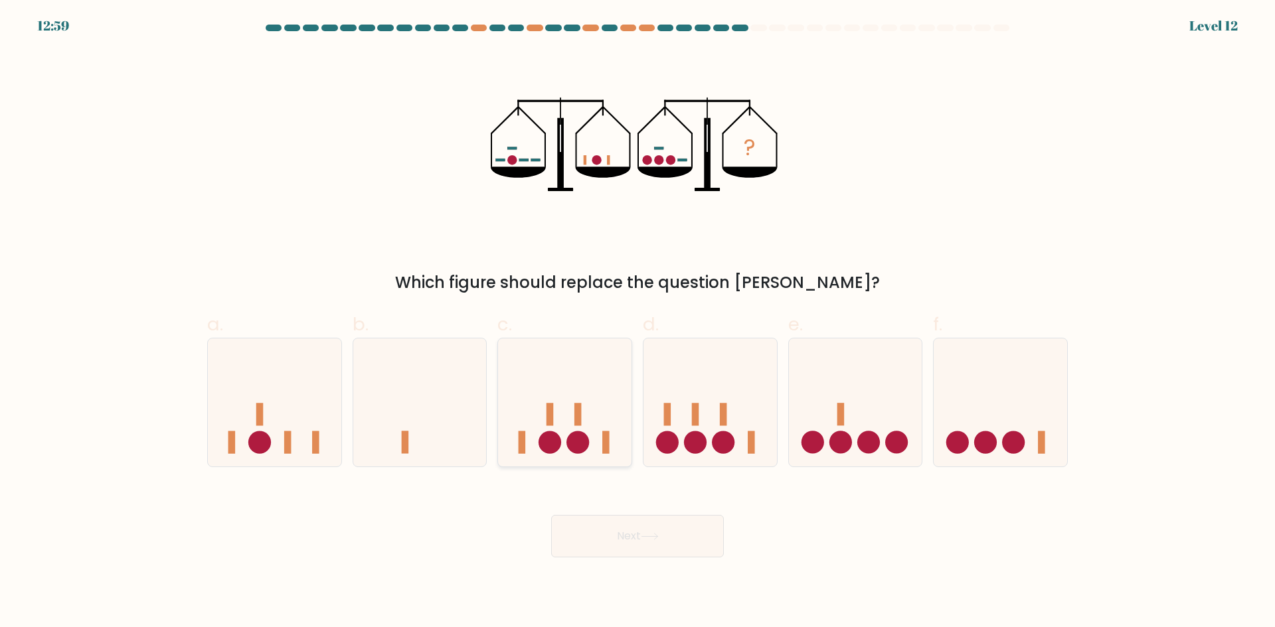
click at [637, 323] on input "c." at bounding box center [637, 318] width 1 height 9
radio input "true"
click at [861, 420] on icon at bounding box center [855, 402] width 133 height 110
click at [638, 323] on input "e." at bounding box center [637, 318] width 1 height 9
radio input "true"
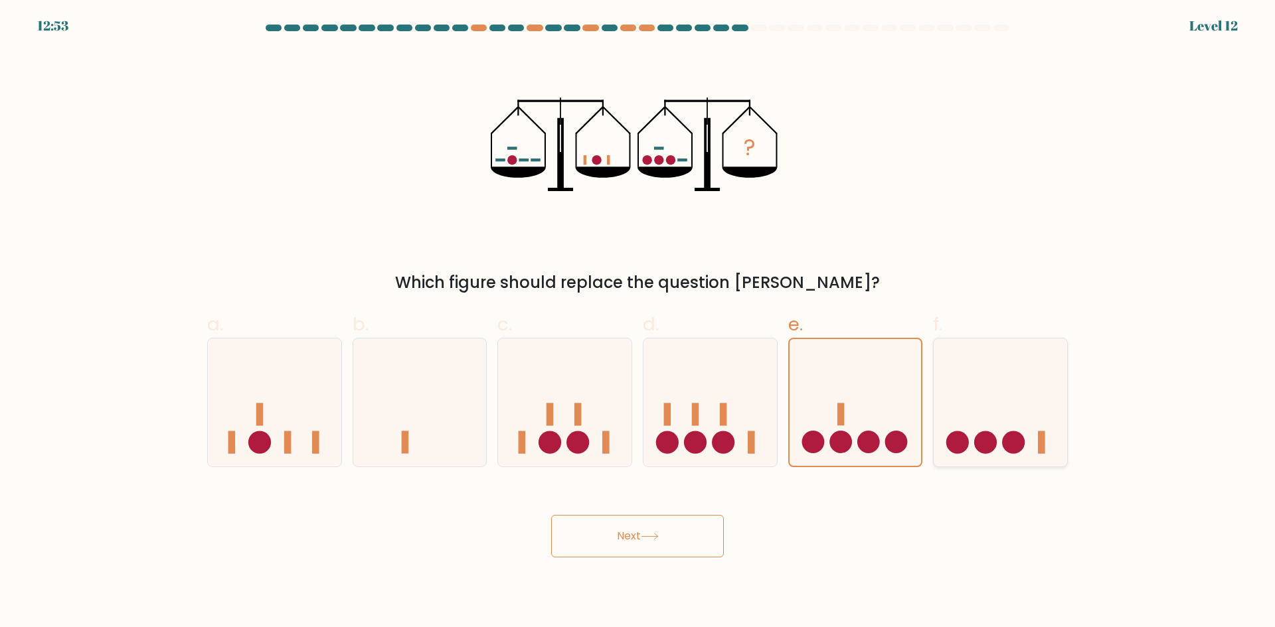
click at [992, 426] on icon at bounding box center [999, 402] width 133 height 110
click at [638, 323] on input "f." at bounding box center [637, 318] width 1 height 9
radio input "true"
click at [671, 515] on button "Next" at bounding box center [637, 536] width 173 height 42
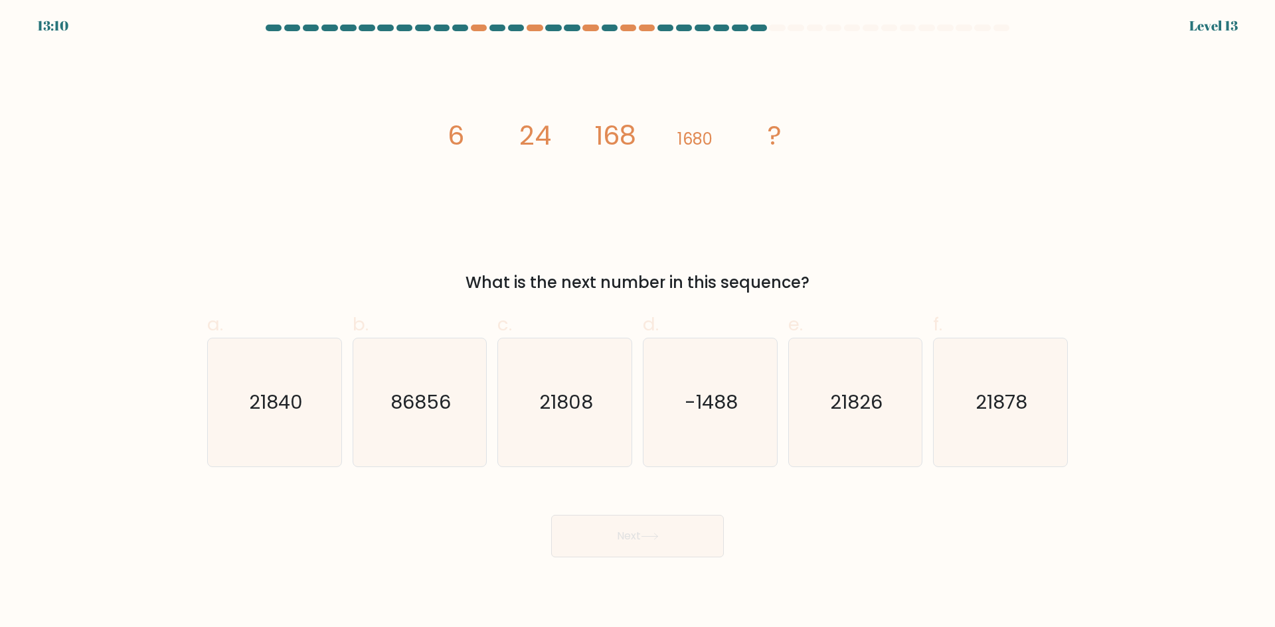
click at [860, 502] on div "Next" at bounding box center [637, 520] width 876 height 74
click at [852, 497] on div "Next" at bounding box center [637, 520] width 876 height 74
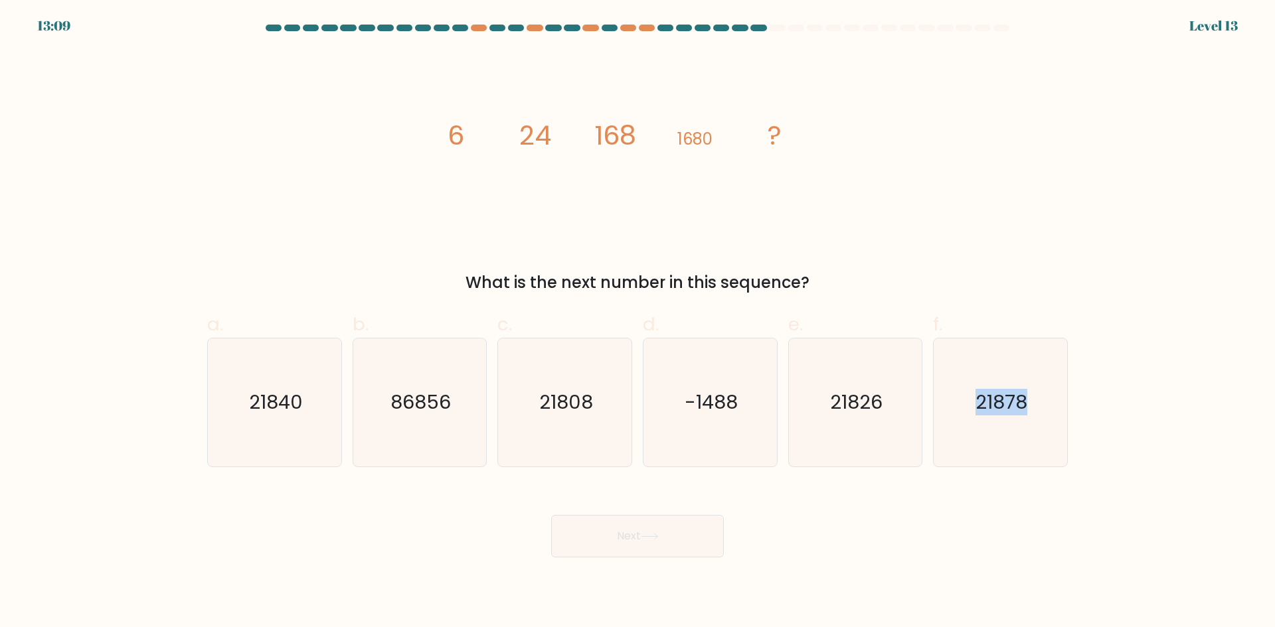
click at [852, 497] on div "Next" at bounding box center [637, 520] width 876 height 74
click at [842, 493] on div "Next" at bounding box center [637, 520] width 876 height 74
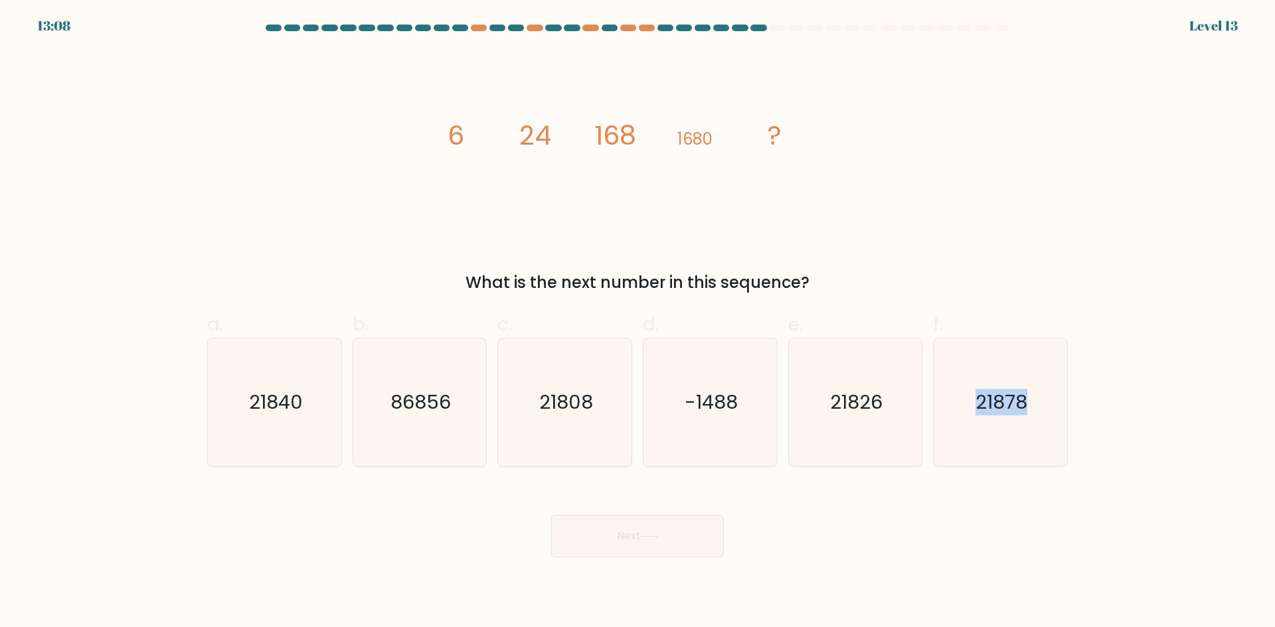
click at [842, 493] on div "Next" at bounding box center [637, 520] width 876 height 74
click at [819, 483] on div "Next" at bounding box center [637, 520] width 876 height 74
click at [809, 481] on form at bounding box center [637, 291] width 1275 height 533
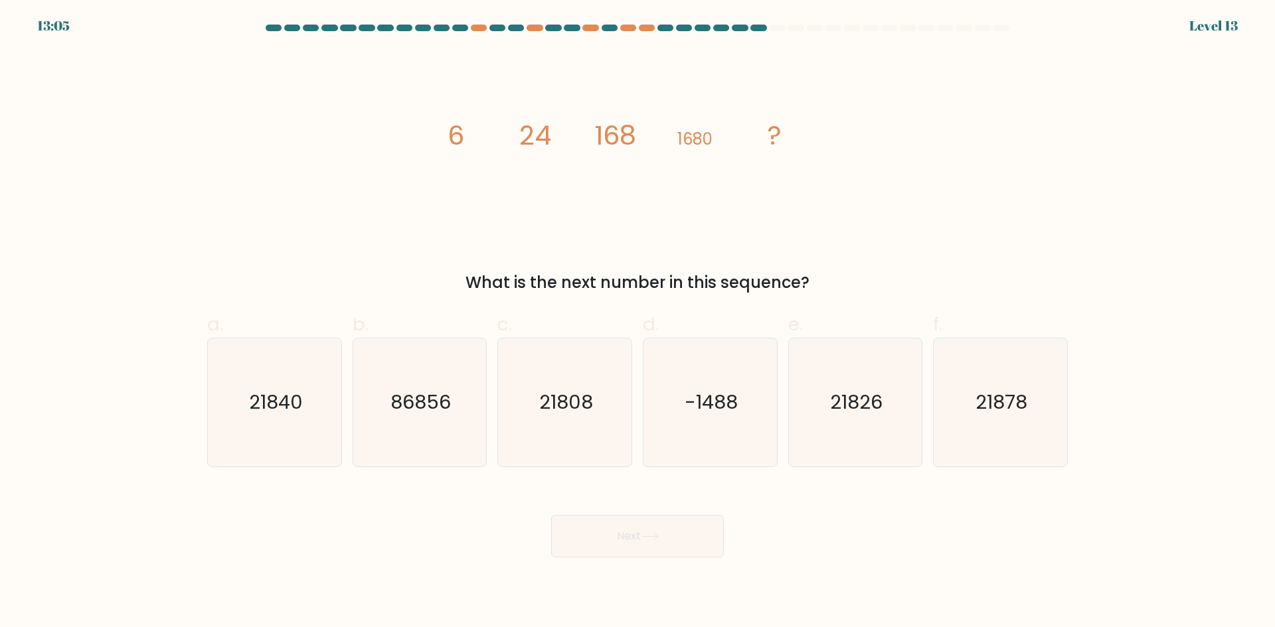
click at [613, 138] on tspan "168" at bounding box center [615, 135] width 42 height 37
click at [601, 137] on tspan "168" at bounding box center [615, 135] width 42 height 37
click at [619, 135] on tspan "168" at bounding box center [615, 135] width 42 height 37
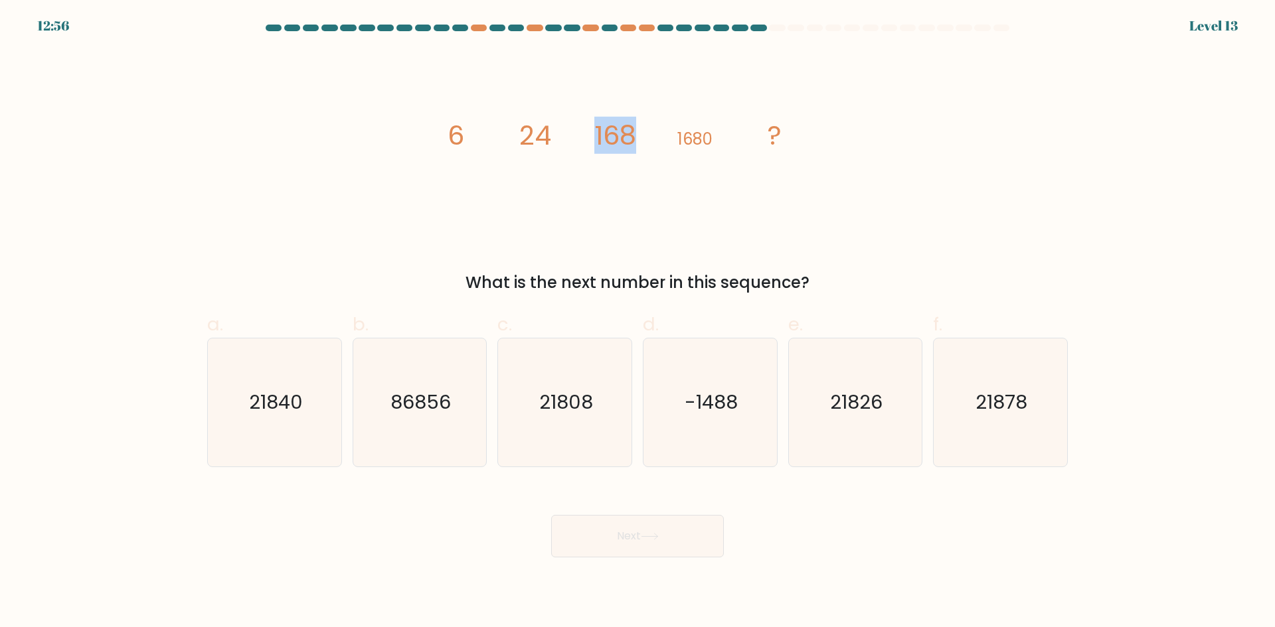
click at [619, 135] on tspan "168" at bounding box center [615, 135] width 42 height 37
click at [606, 135] on tspan "168" at bounding box center [615, 135] width 42 height 37
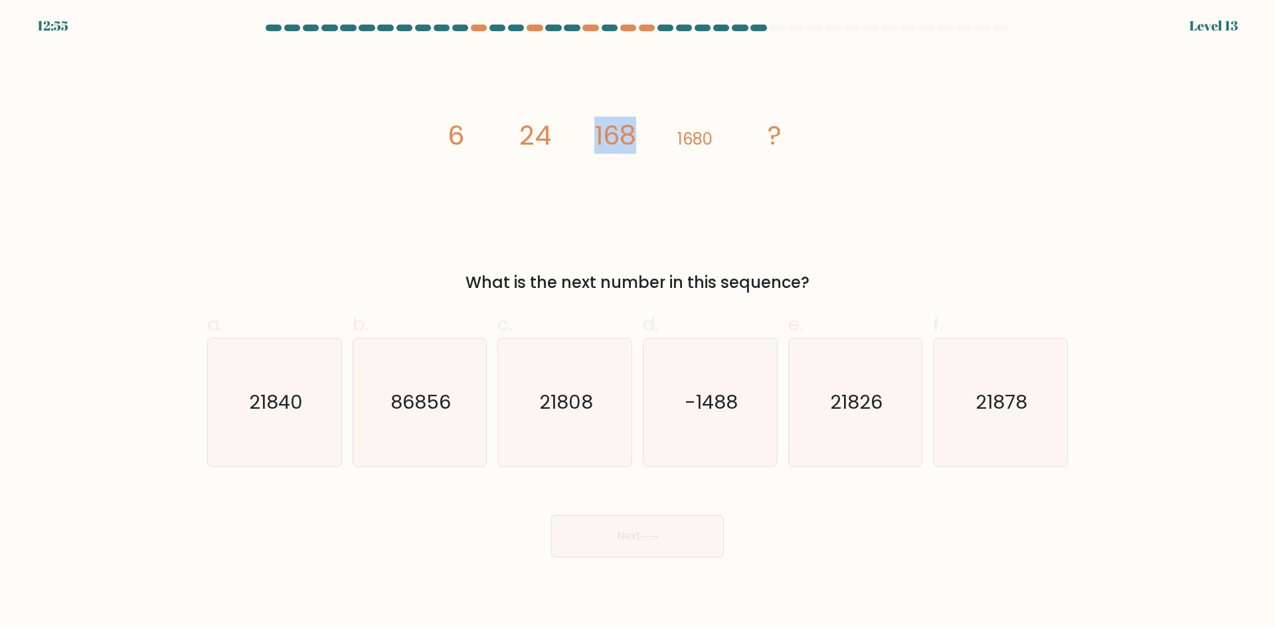
click at [599, 135] on tspan "168" at bounding box center [615, 135] width 42 height 37
click at [613, 137] on tspan "168" at bounding box center [615, 135] width 42 height 37
click at [604, 137] on tspan "168" at bounding box center [615, 135] width 42 height 37
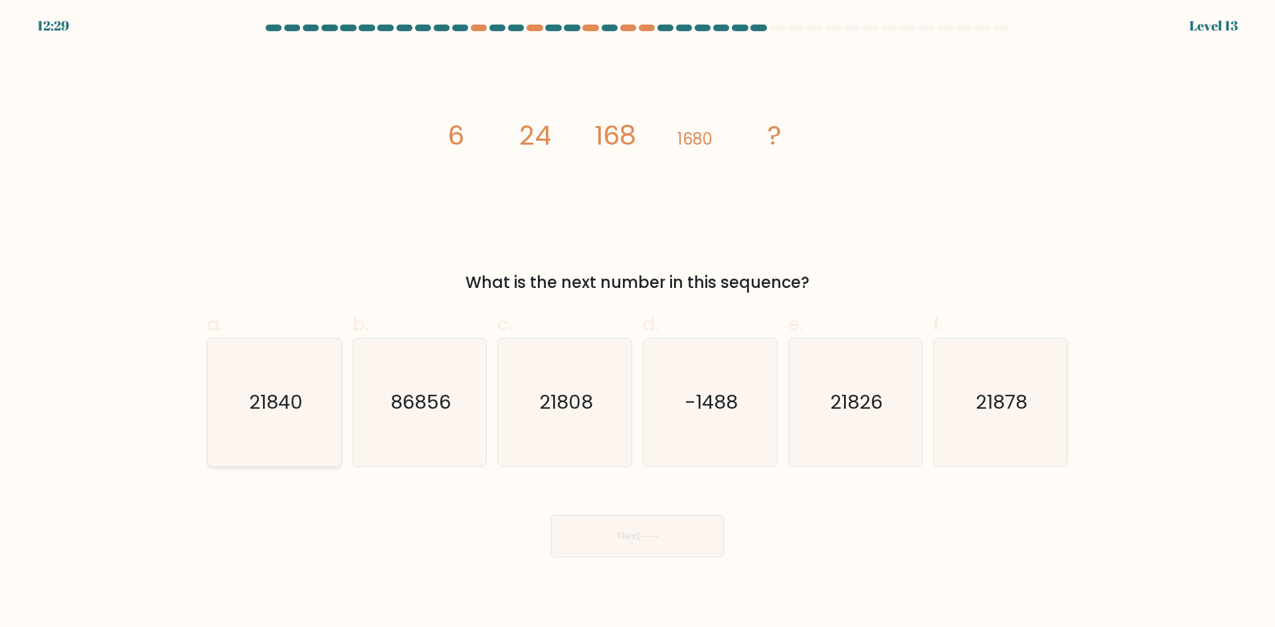
click at [291, 390] on text "21840" at bounding box center [276, 402] width 54 height 27
click at [637, 323] on input "a. 21840" at bounding box center [637, 318] width 1 height 9
radio input "true"
click at [638, 515] on button "Next" at bounding box center [637, 536] width 173 height 42
click at [659, 538] on icon at bounding box center [650, 536] width 18 height 7
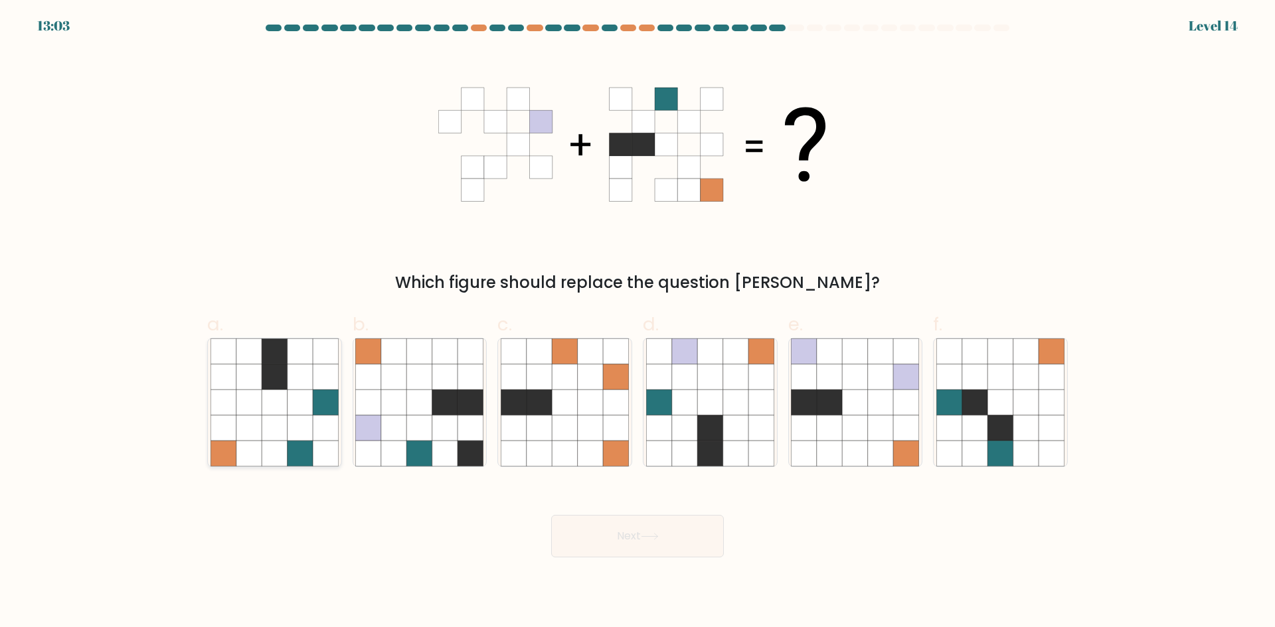
click at [277, 398] on icon at bounding box center [274, 402] width 25 height 25
click at [637, 323] on input "a." at bounding box center [637, 318] width 1 height 9
radio input "true"
click at [421, 409] on icon at bounding box center [419, 402] width 25 height 25
click at [637, 323] on input "b." at bounding box center [637, 318] width 1 height 9
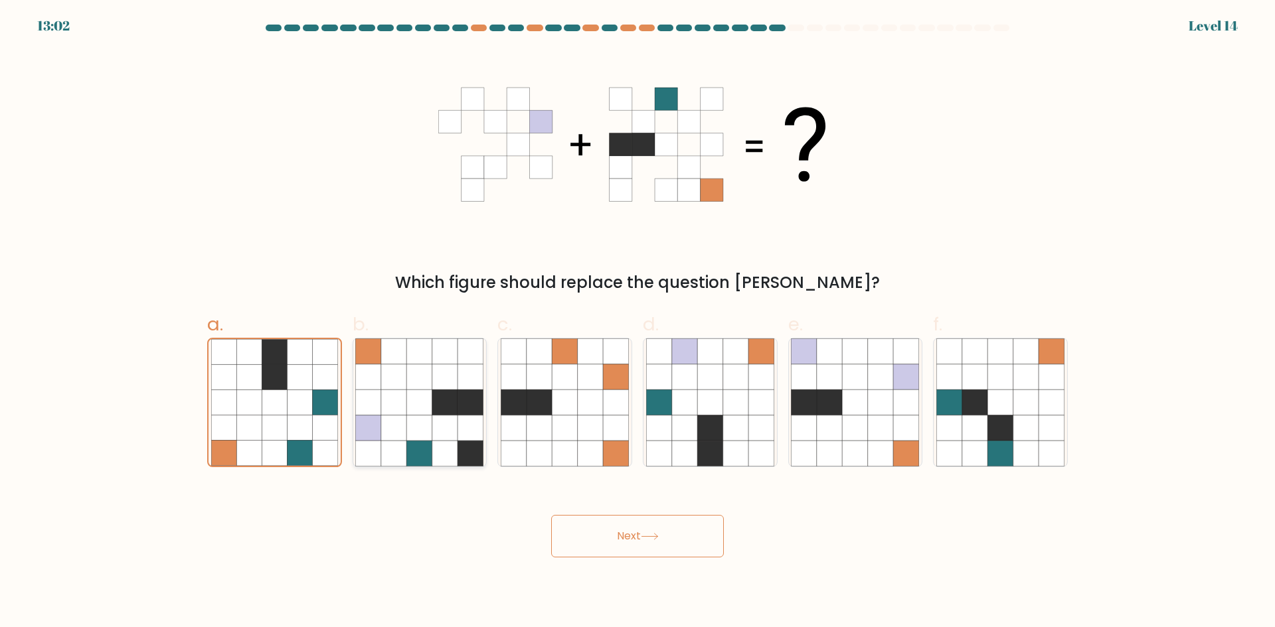
radio input "true"
click at [715, 435] on icon at bounding box center [709, 428] width 25 height 25
click at [638, 323] on input "d." at bounding box center [637, 318] width 1 height 9
radio input "true"
click at [662, 545] on button "Next" at bounding box center [637, 536] width 173 height 42
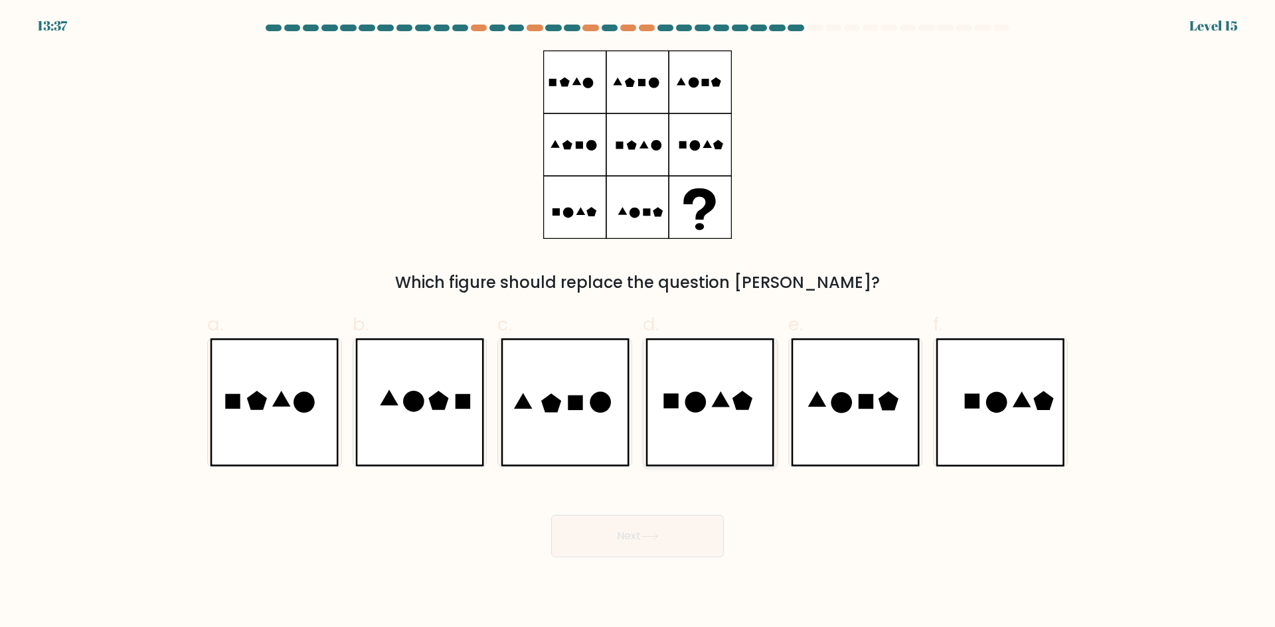
click at [700, 390] on icon at bounding box center [709, 403] width 129 height 128
click at [638, 323] on input "d." at bounding box center [637, 318] width 1 height 9
radio input "true"
click at [572, 389] on icon at bounding box center [565, 403] width 129 height 128
click at [637, 323] on input "c." at bounding box center [637, 318] width 1 height 9
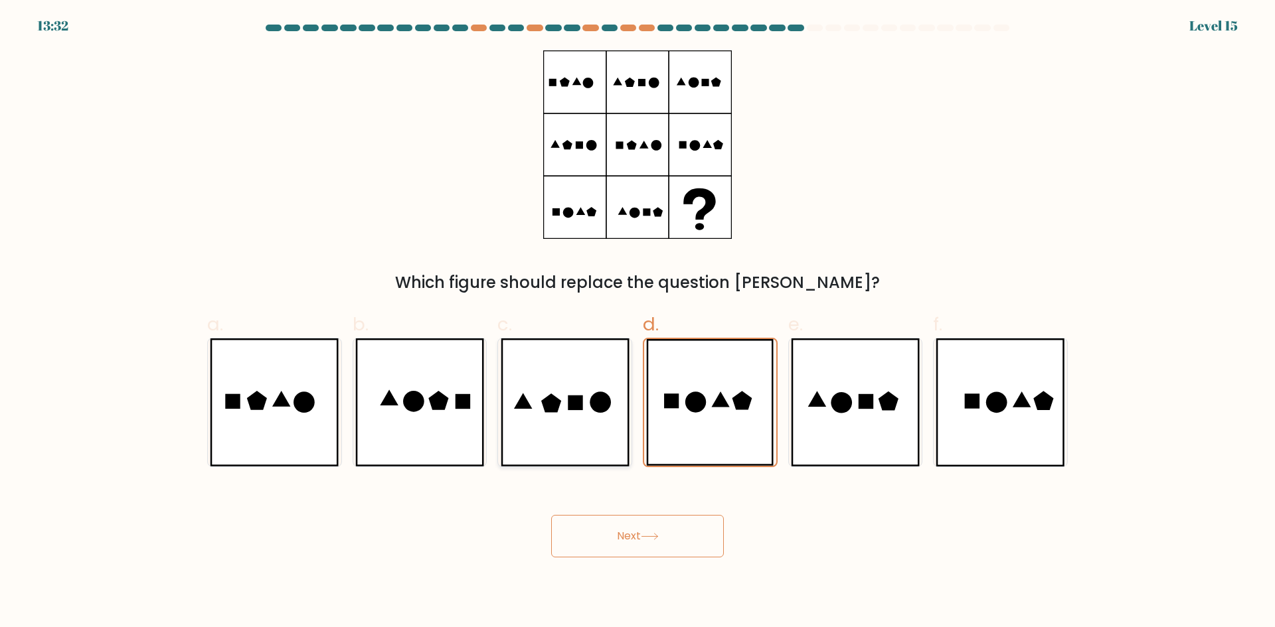
radio input "true"
click at [694, 395] on icon at bounding box center [695, 402] width 21 height 21
click at [638, 323] on input "d." at bounding box center [637, 318] width 1 height 9
radio input "true"
click at [588, 387] on icon at bounding box center [565, 403] width 129 height 128
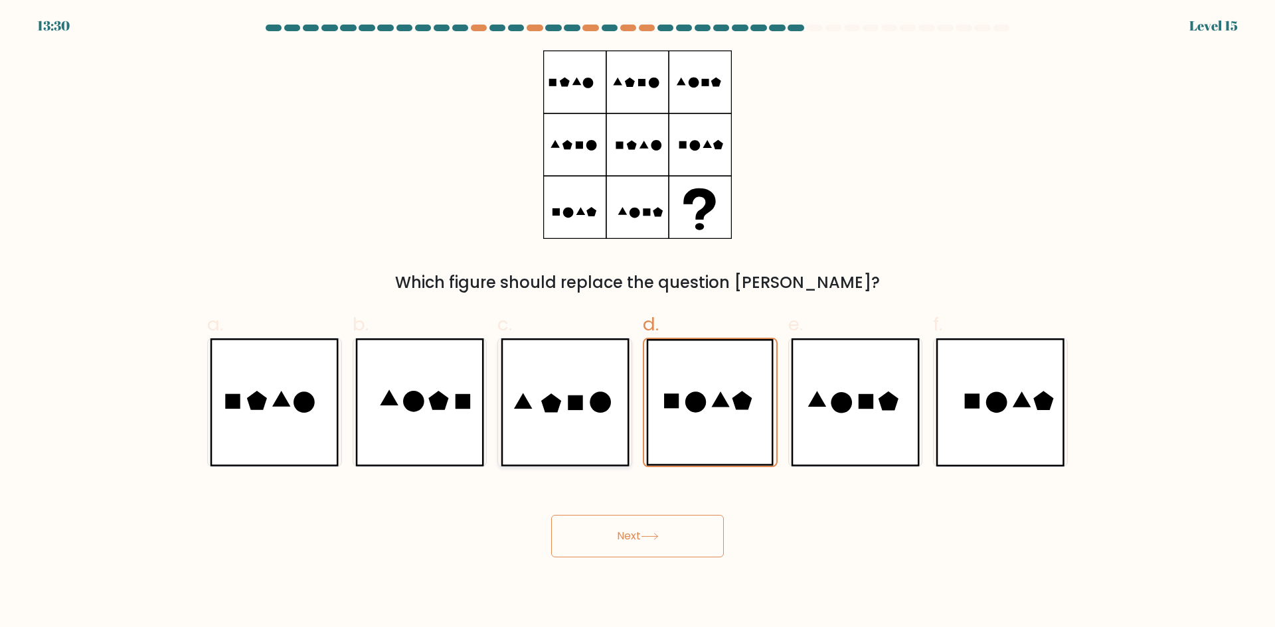
click at [637, 323] on input "c." at bounding box center [637, 318] width 1 height 9
radio input "true"
click at [633, 538] on button "Next" at bounding box center [637, 536] width 173 height 42
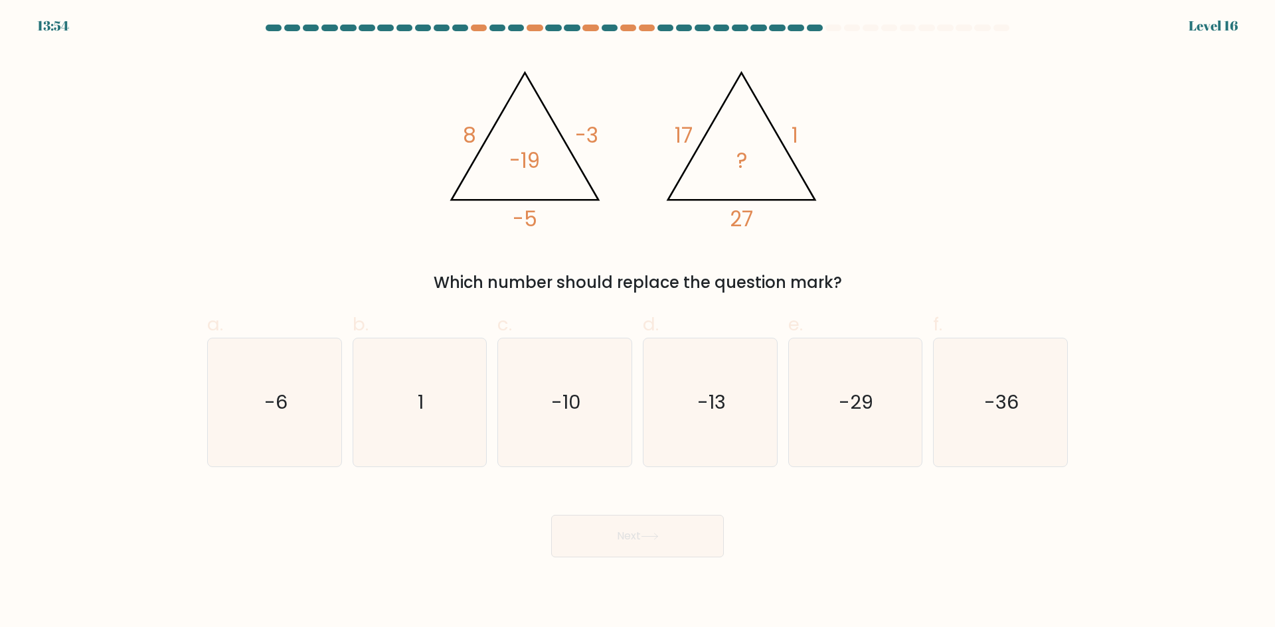
click at [534, 152] on tspan "-19" at bounding box center [524, 160] width 31 height 29
click at [541, 157] on icon "@import url('https://fonts.googleapis.com/css?family=Abril+Fatface:400,100,100i…" at bounding box center [637, 144] width 398 height 189
click at [740, 150] on tspan "?" at bounding box center [741, 160] width 11 height 29
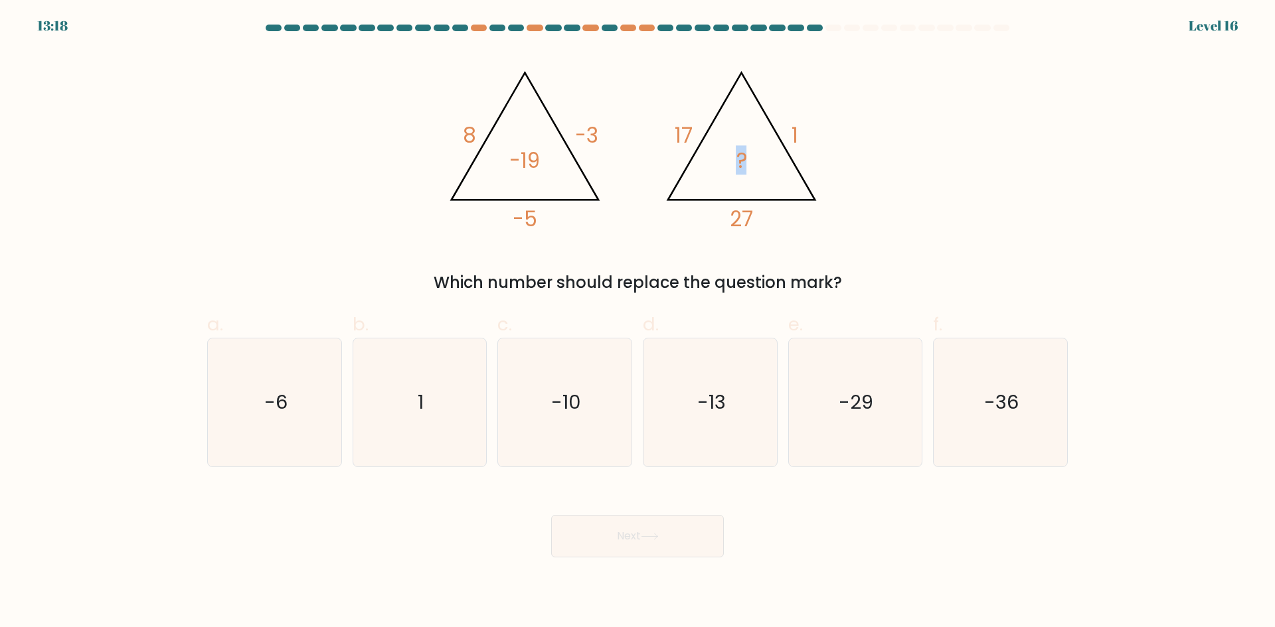
click at [740, 150] on tspan "?" at bounding box center [741, 160] width 11 height 29
click at [740, 151] on tspan "?" at bounding box center [741, 160] width 11 height 29
click at [737, 155] on tspan "?" at bounding box center [741, 160] width 11 height 29
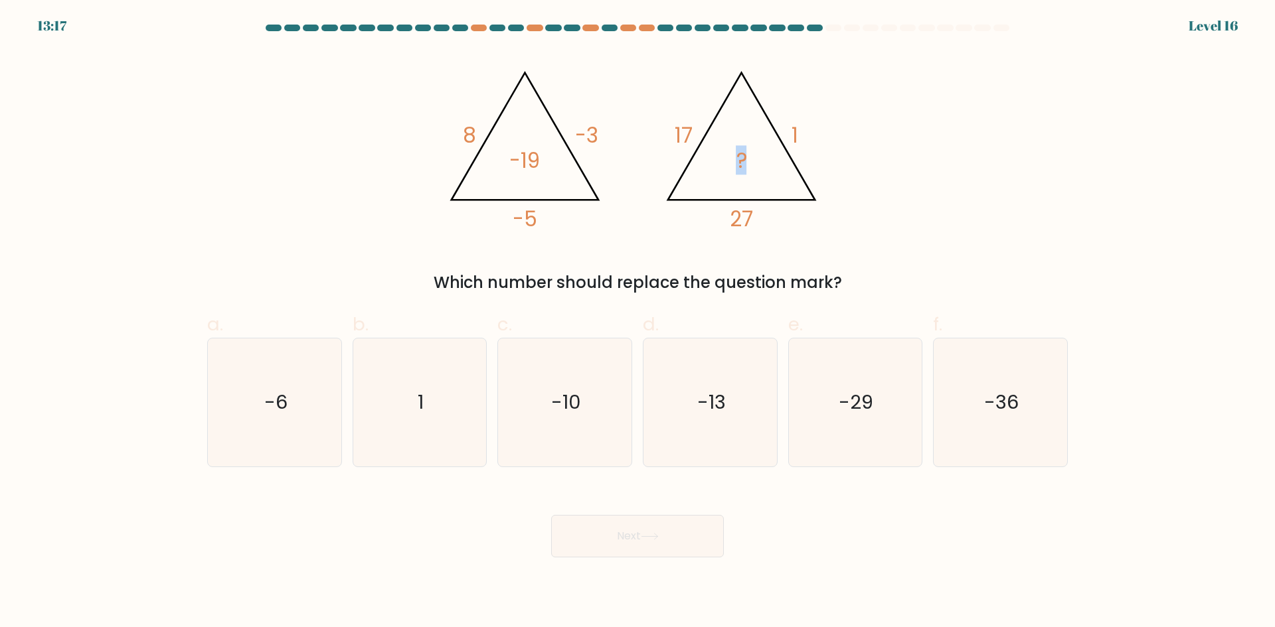
click at [728, 159] on icon "@import url('https://fonts.googleapis.com/css?family=Abril+Fatface:400,100,100i…" at bounding box center [637, 144] width 398 height 189
click at [722, 161] on icon "@import url('https://fonts.googleapis.com/css?family=Abril+Fatface:400,100,100i…" at bounding box center [637, 144] width 398 height 189
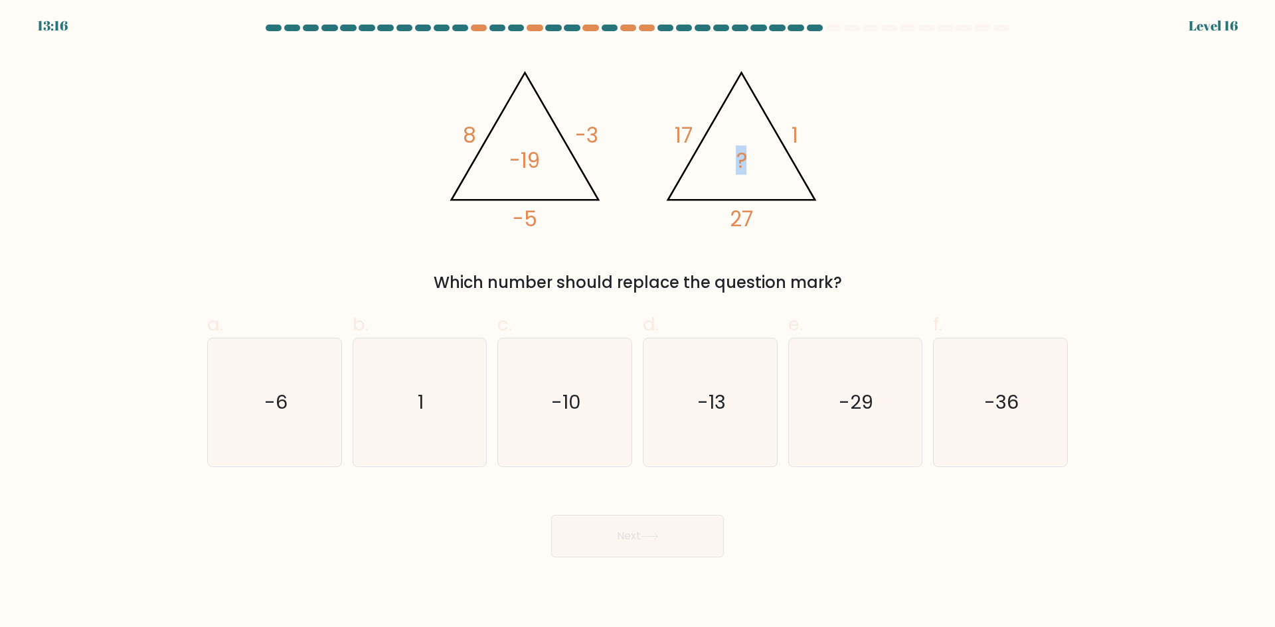
click at [722, 161] on icon "@import url('https://fonts.googleapis.com/css?family=Abril+Fatface:400,100,100i…" at bounding box center [637, 144] width 398 height 189
click at [714, 163] on icon "@import url('https://fonts.googleapis.com/css?family=Abril+Fatface:400,100,100i…" at bounding box center [637, 144] width 398 height 189
click at [707, 165] on icon "@import url('https://fonts.googleapis.com/css?family=Abril+Fatface:400,100,100i…" at bounding box center [637, 144] width 398 height 189
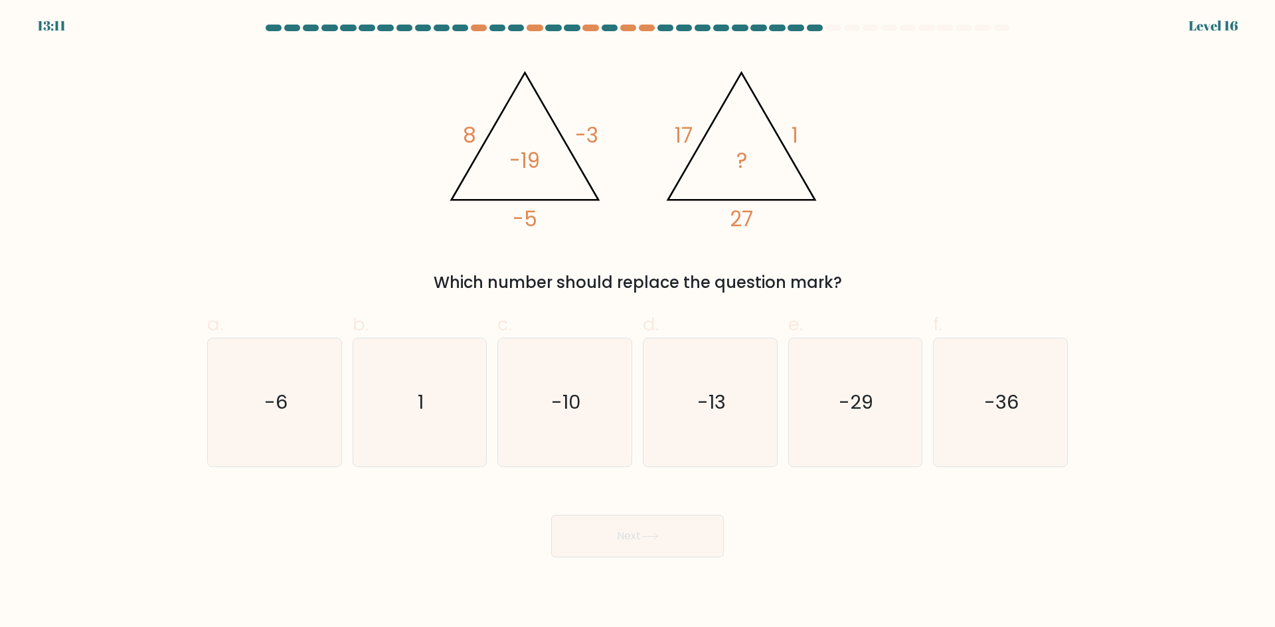
click at [743, 151] on tspan "?" at bounding box center [741, 160] width 11 height 29
click at [740, 156] on tspan "?" at bounding box center [741, 160] width 11 height 29
click at [734, 157] on icon "@import url('https://fonts.googleapis.com/css?family=Abril+Fatface:400,100,100i…" at bounding box center [637, 144] width 398 height 189
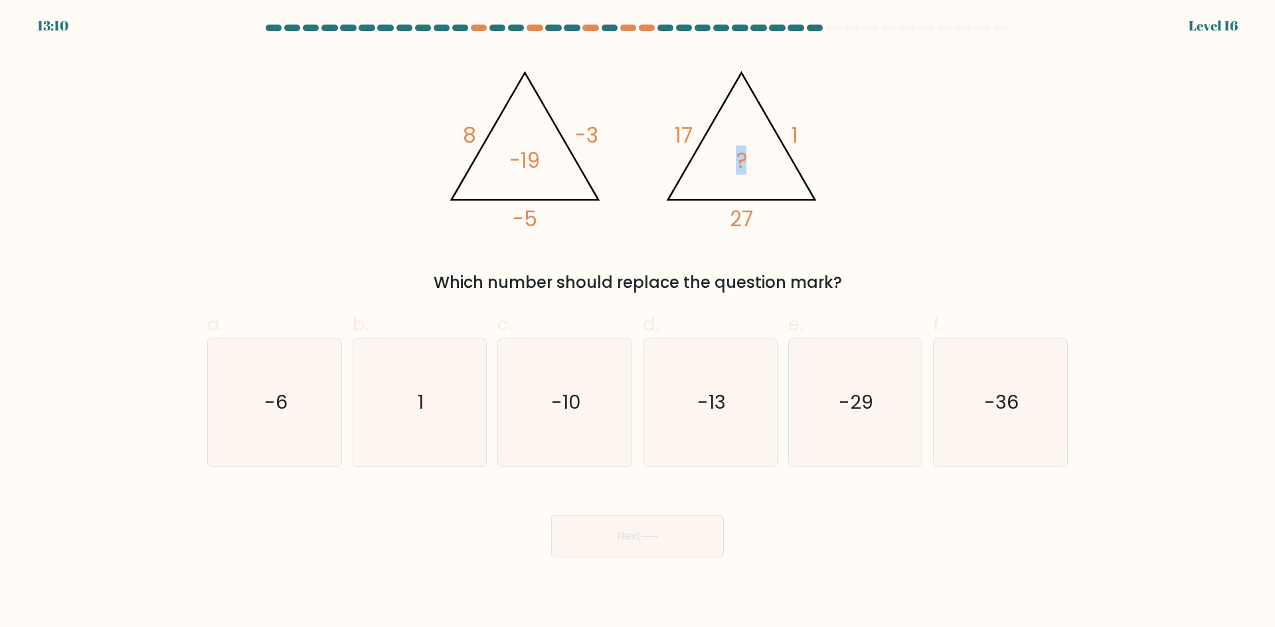
click at [734, 157] on icon "@import url('https://fonts.googleapis.com/css?family=Abril+Fatface:400,100,100i…" at bounding box center [637, 144] width 398 height 189
click at [726, 157] on icon "@import url('https://fonts.googleapis.com/css?family=Abril+Fatface:400,100,100i…" at bounding box center [637, 144] width 398 height 189
click at [595, 405] on icon "-10" at bounding box center [565, 403] width 128 height 128
click at [637, 323] on input "c. -10" at bounding box center [637, 318] width 1 height 9
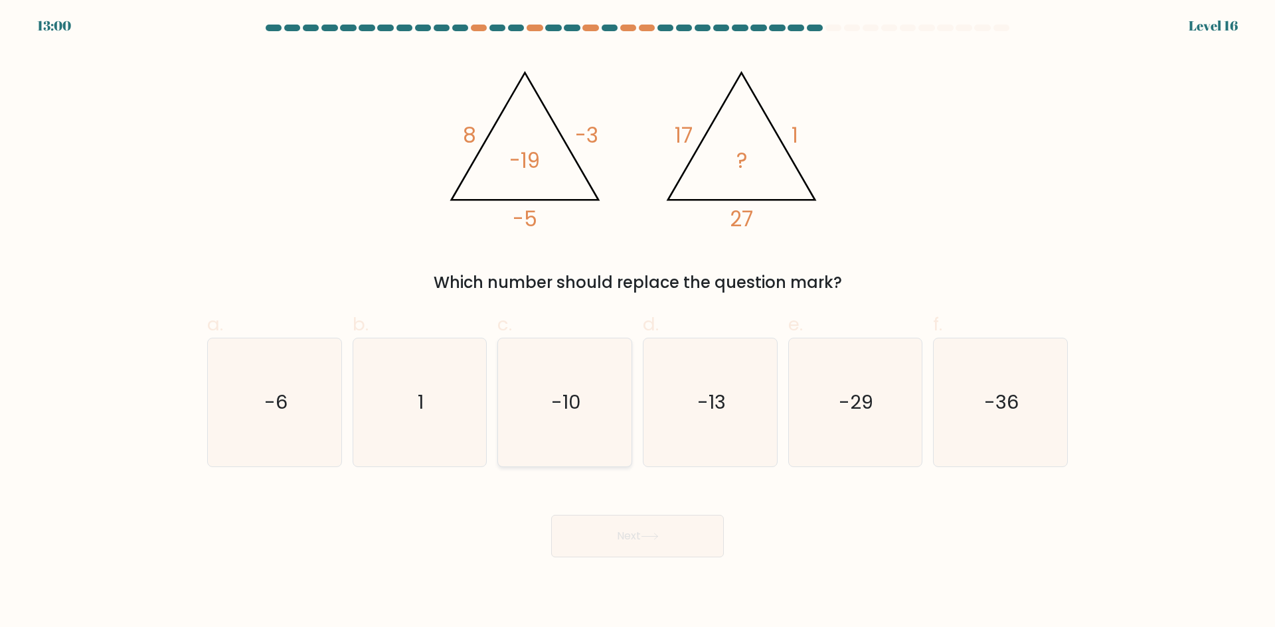
radio input "true"
click at [735, 166] on icon "@import url('https://fonts.googleapis.com/css?family=Abril+Fatface:400,100,100i…" at bounding box center [637, 144] width 398 height 189
click at [740, 167] on tspan "?" at bounding box center [741, 160] width 11 height 29
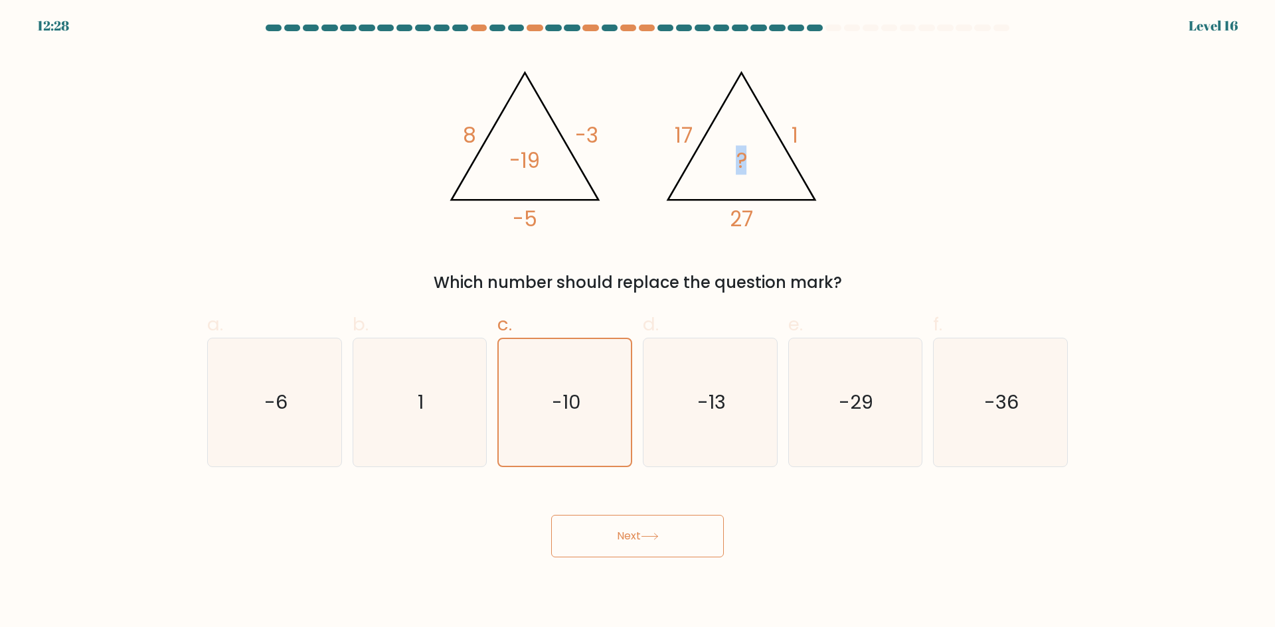
click at [740, 167] on tspan "?" at bounding box center [741, 160] width 11 height 29
click at [733, 167] on icon "@import url('https://fonts.googleapis.com/css?family=Abril+Fatface:400,100,100i…" at bounding box center [637, 144] width 398 height 189
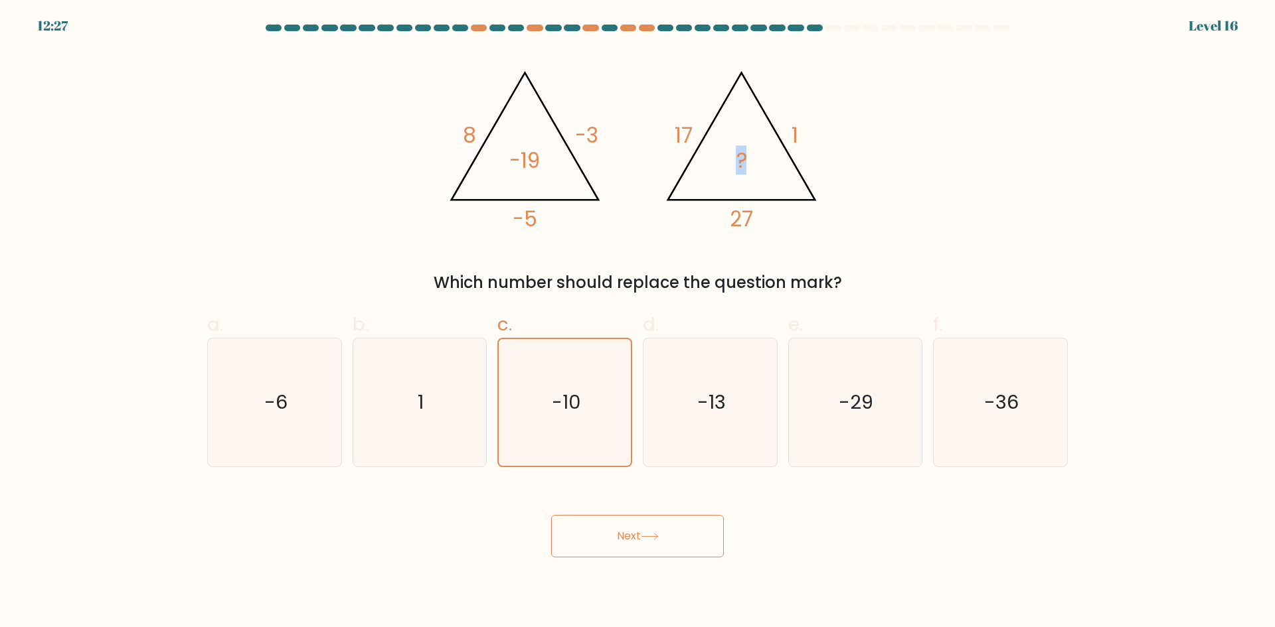
click at [728, 166] on icon "@import url('https://fonts.googleapis.com/css?family=Abril+Fatface:400,100,100i…" at bounding box center [637, 144] width 398 height 189
click at [724, 166] on icon "@import url('https://fonts.googleapis.com/css?family=Abril+Fatface:400,100,100i…" at bounding box center [637, 144] width 398 height 189
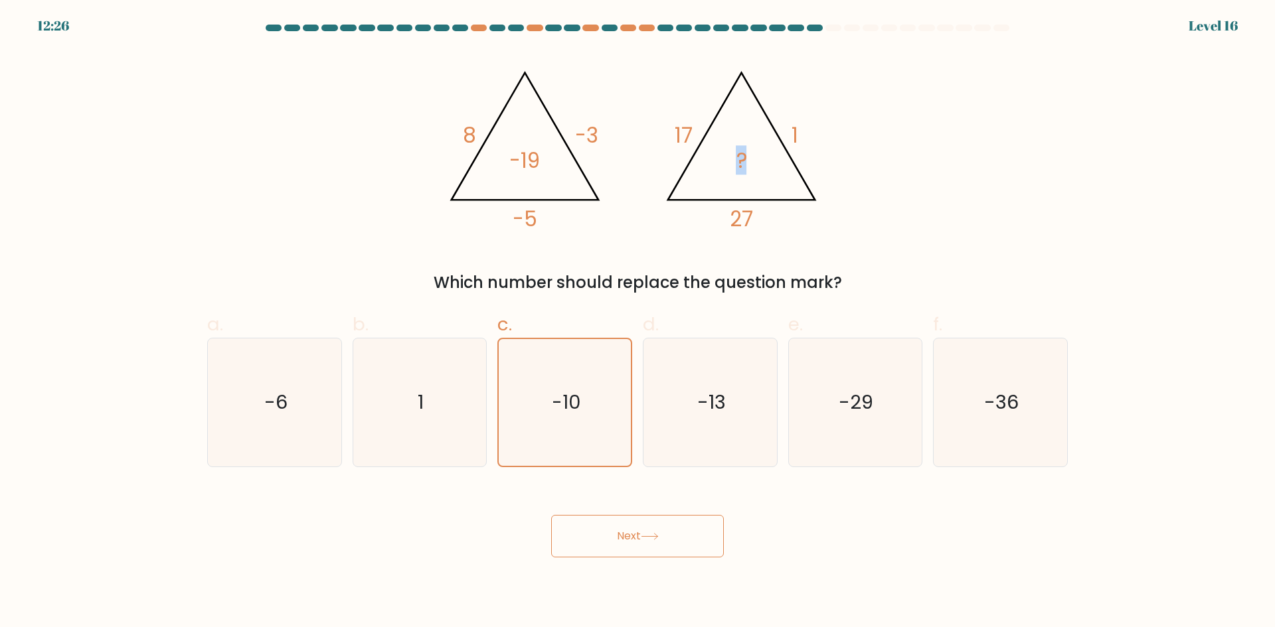
click at [724, 166] on icon "@import url('https://fonts.googleapis.com/css?family=Abril+Fatface:400,100,100i…" at bounding box center [637, 144] width 398 height 189
click at [716, 165] on icon "@import url('https://fonts.googleapis.com/css?family=Abril+Fatface:400,100,100i…" at bounding box center [637, 144] width 398 height 189
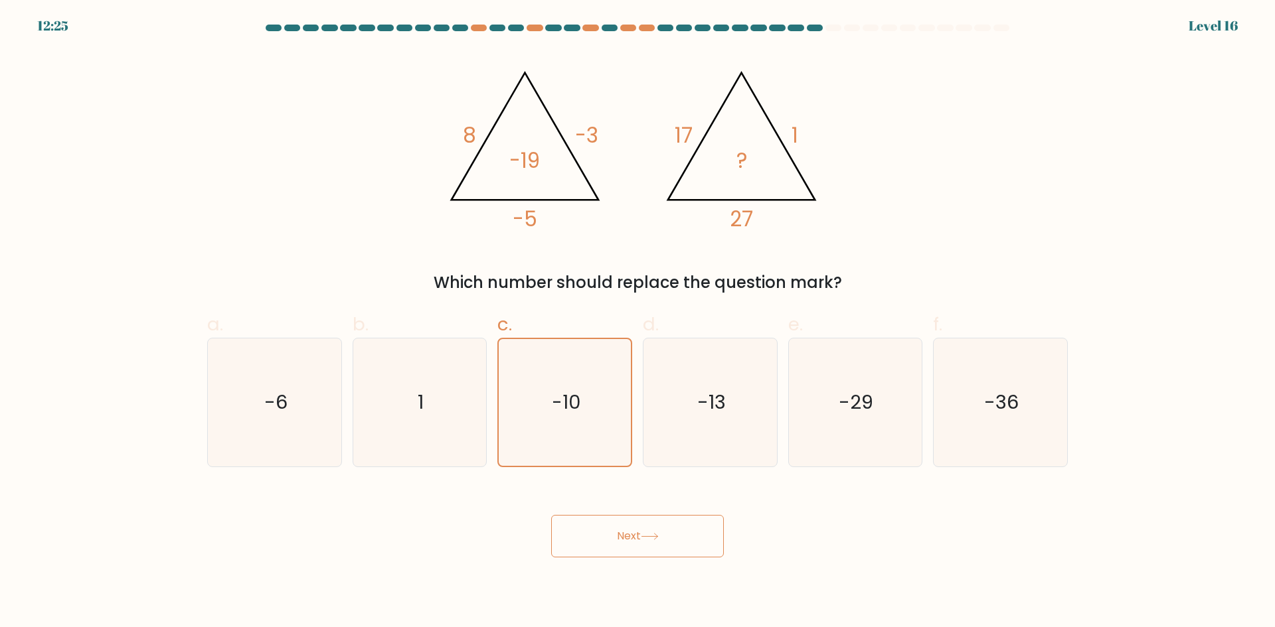
click at [710, 165] on icon "@import url('https://fonts.googleapis.com/css?family=Abril+Fatface:400,100,100i…" at bounding box center [637, 144] width 398 height 189
click at [623, 536] on button "Next" at bounding box center [637, 536] width 173 height 42
click at [623, 530] on button "Next" at bounding box center [637, 536] width 173 height 42
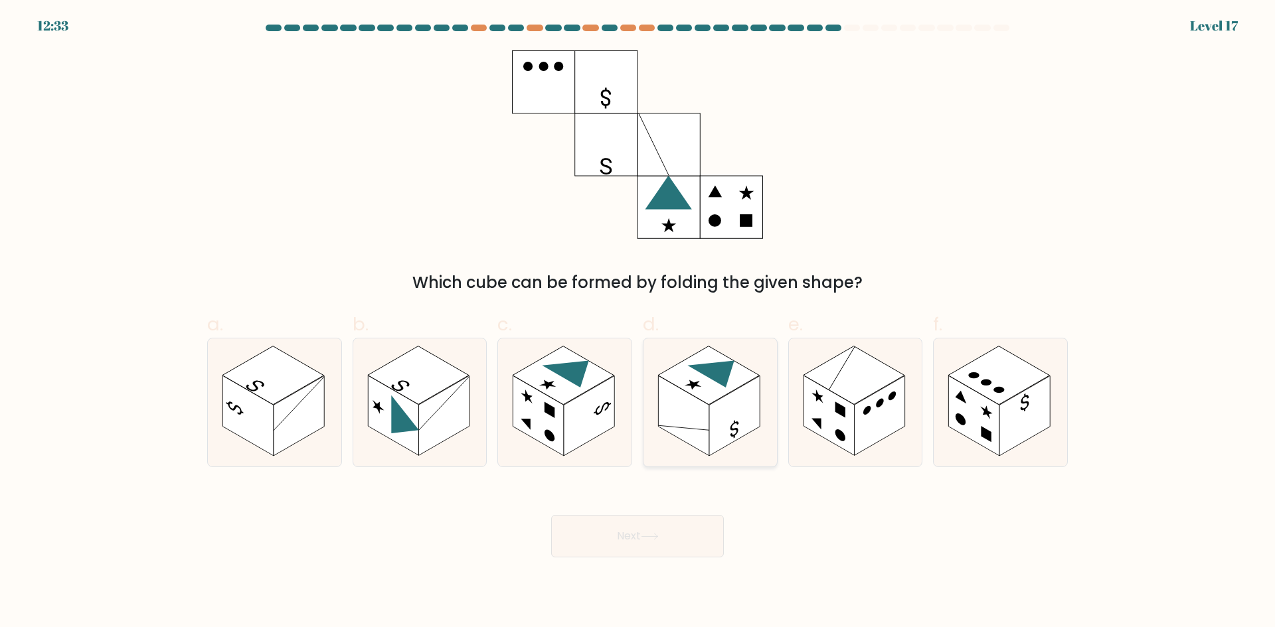
click at [700, 392] on rect at bounding box center [709, 375] width 102 height 58
click at [638, 323] on input "d." at bounding box center [637, 318] width 1 height 9
radio input "true"
click at [584, 390] on rect at bounding box center [564, 375] width 102 height 58
click at [637, 323] on input "c." at bounding box center [637, 318] width 1 height 9
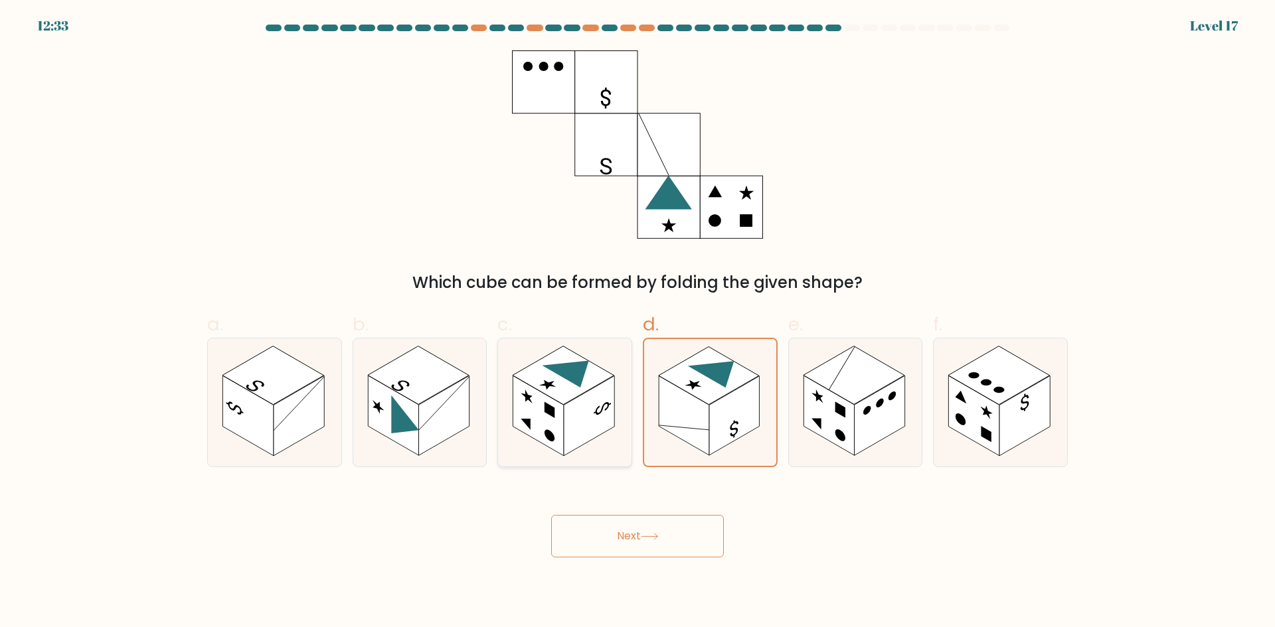
radio input "true"
click at [683, 402] on rect at bounding box center [683, 416] width 50 height 80
click at [638, 323] on input "d." at bounding box center [637, 318] width 1 height 9
radio input "true"
click at [561, 405] on rect at bounding box center [538, 416] width 50 height 80
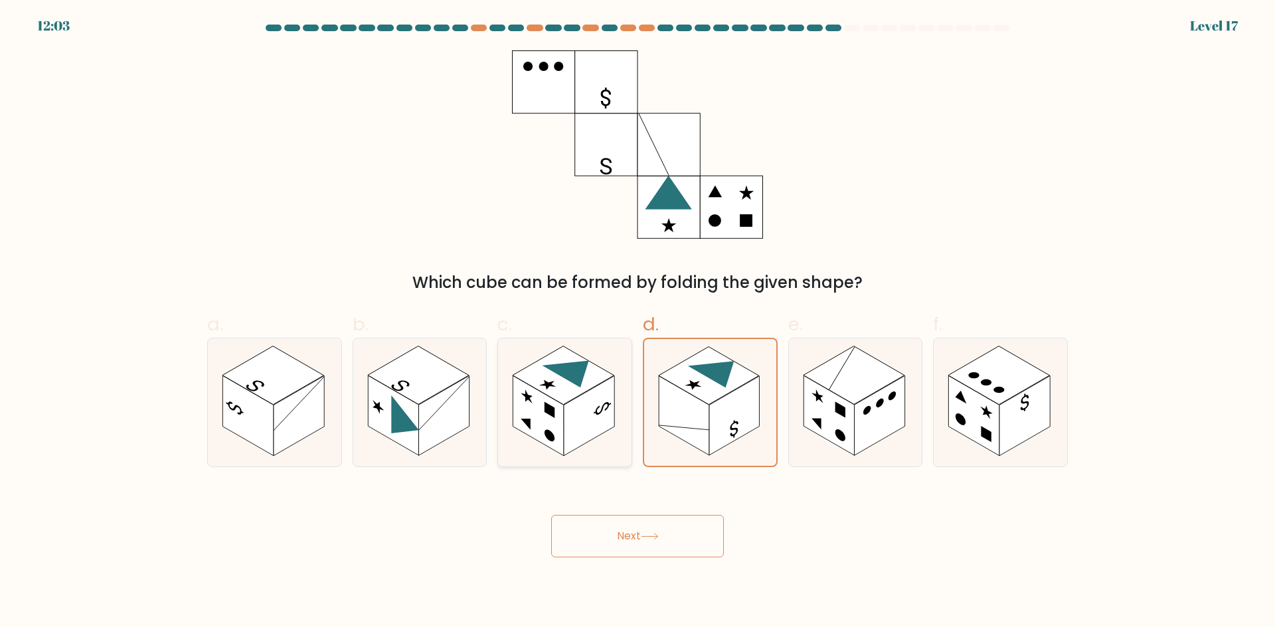
click at [637, 323] on input "c." at bounding box center [637, 318] width 1 height 9
radio input "true"
click at [613, 542] on button "Next" at bounding box center [637, 536] width 173 height 42
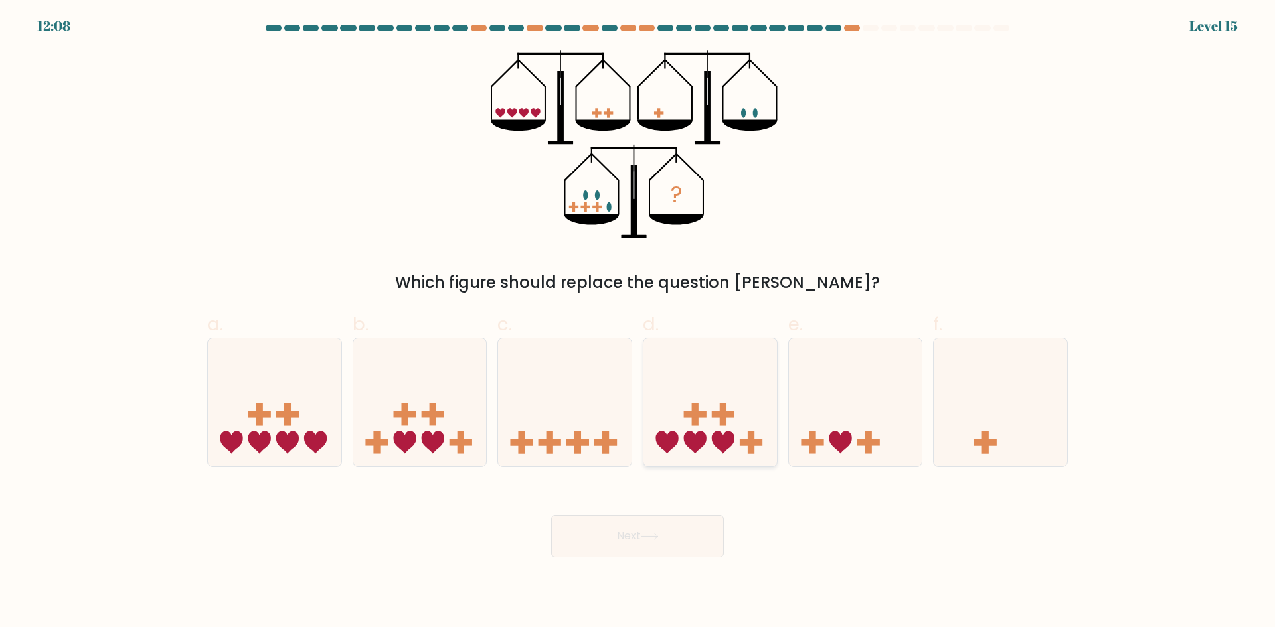
click at [713, 418] on rect at bounding box center [723, 415] width 23 height 7
click at [638, 323] on input "d." at bounding box center [637, 318] width 1 height 9
radio input "true"
click at [637, 536] on button "Next" at bounding box center [637, 536] width 173 height 42
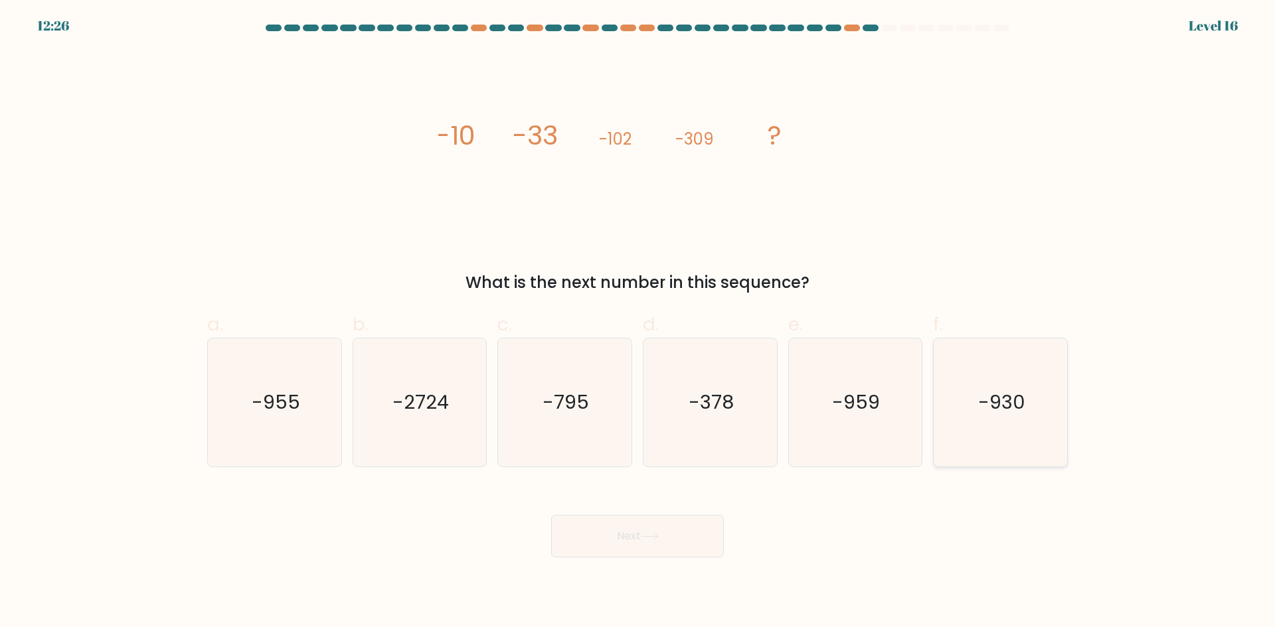
click at [1019, 416] on text "-930" at bounding box center [1001, 402] width 47 height 27
click at [638, 323] on input "f. -930" at bounding box center [637, 318] width 1 height 9
radio input "true"
click at [697, 548] on button "Next" at bounding box center [637, 536] width 173 height 42
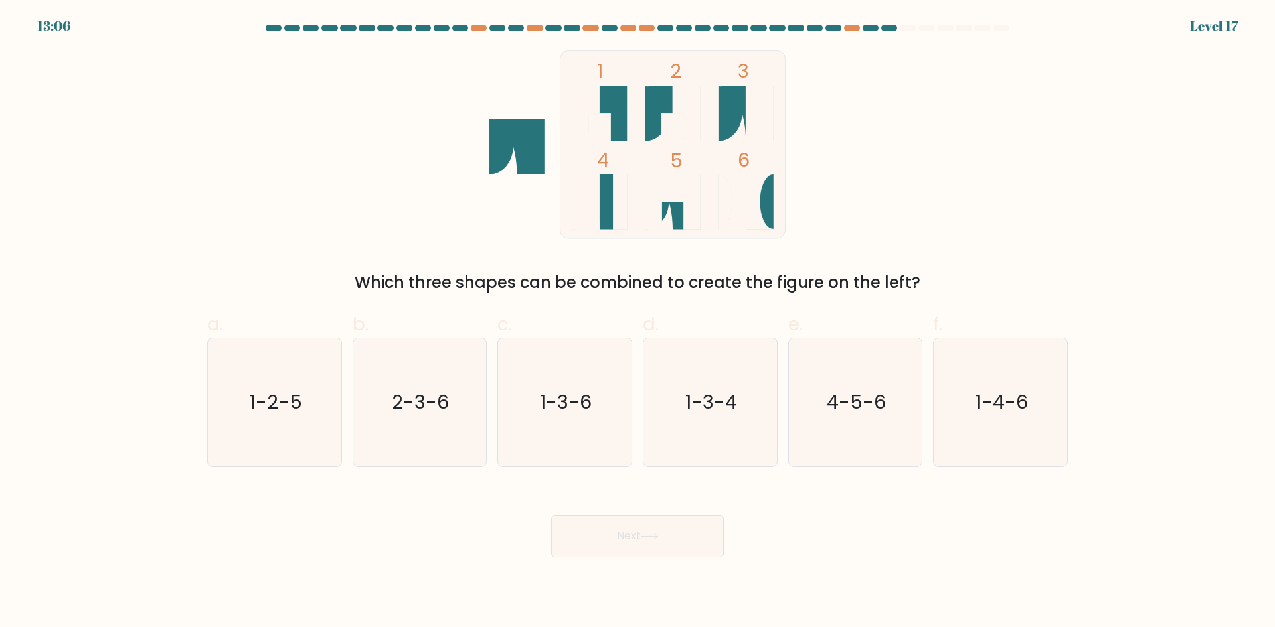
click at [645, 283] on div "Which three shapes can be combined to create the figure on the left?" at bounding box center [637, 283] width 844 height 24
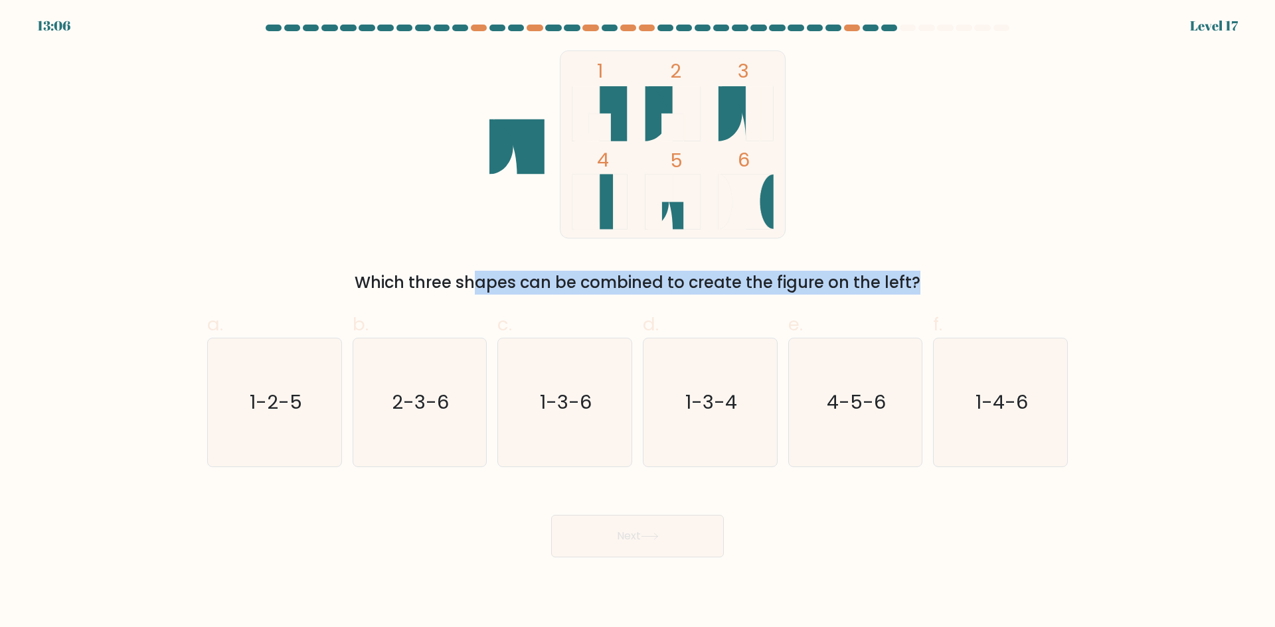
click at [645, 283] on div "Which three shapes can be combined to create the figure on the left?" at bounding box center [637, 283] width 844 height 24
click at [638, 283] on div "Which three shapes can be combined to create the figure on the left?" at bounding box center [637, 283] width 844 height 24
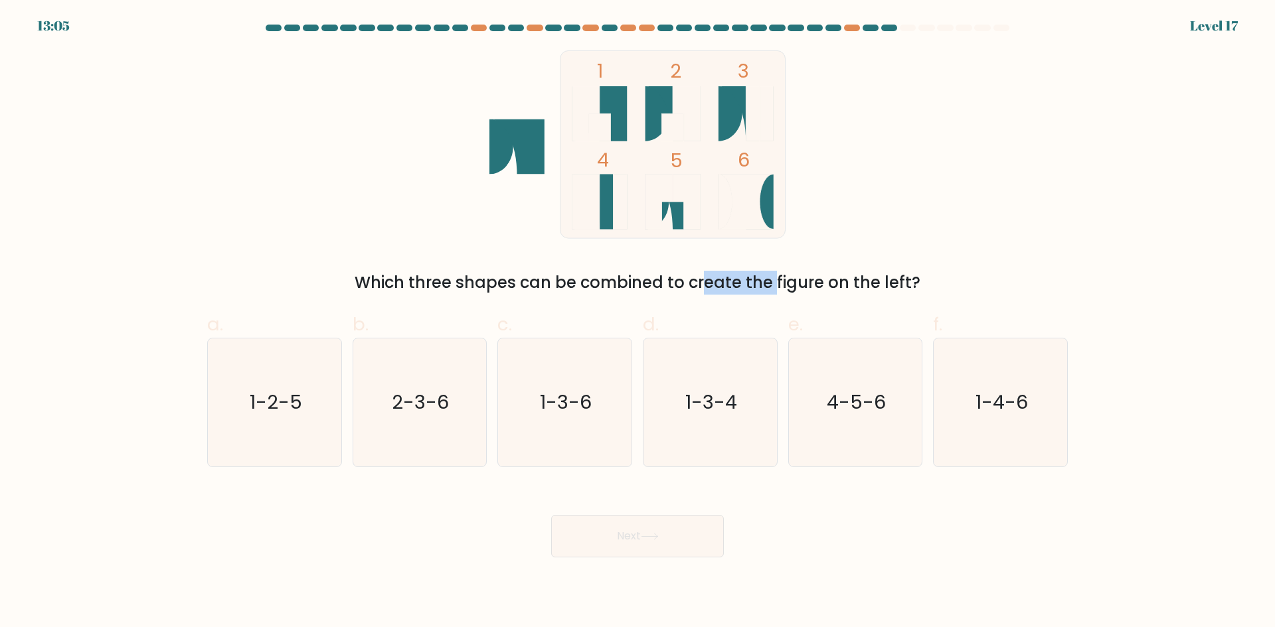
click at [638, 283] on div "Which three shapes can be combined to create the figure on the left?" at bounding box center [637, 283] width 844 height 24
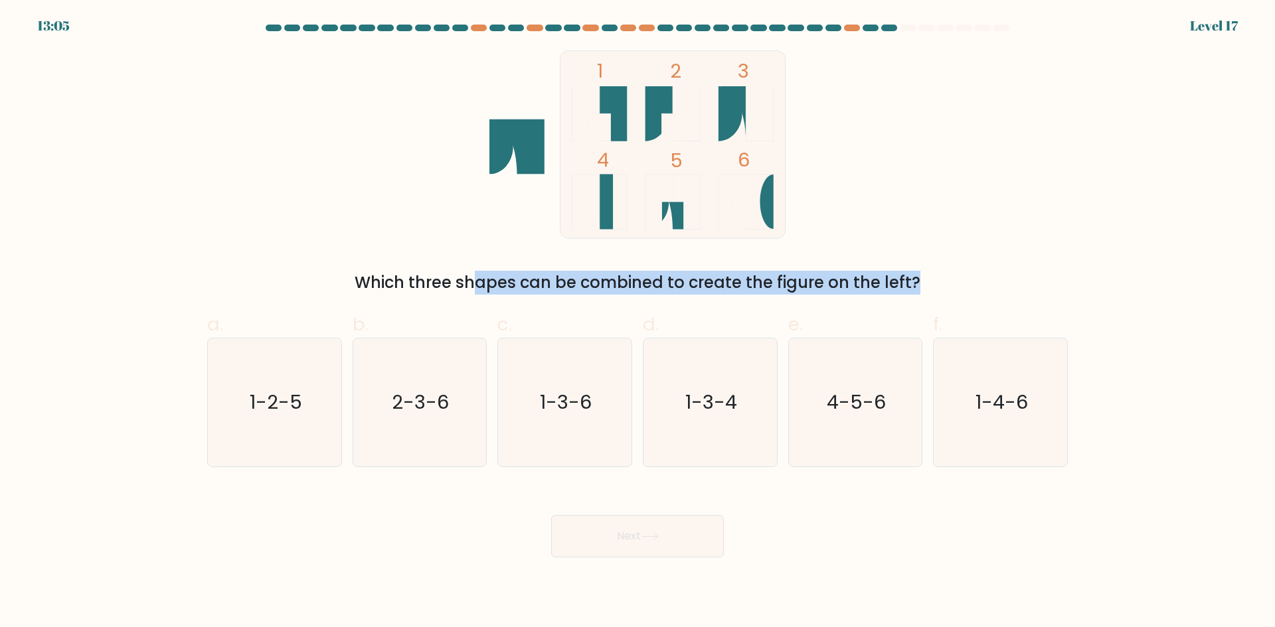
click at [638, 283] on div "Which three shapes can be combined to create the figure on the left?" at bounding box center [637, 283] width 844 height 24
click at [637, 283] on div "Which three shapes can be combined to create the figure on the left?" at bounding box center [637, 283] width 844 height 24
click at [631, 283] on div "Which three shapes can be combined to create the figure on the left?" at bounding box center [637, 283] width 844 height 24
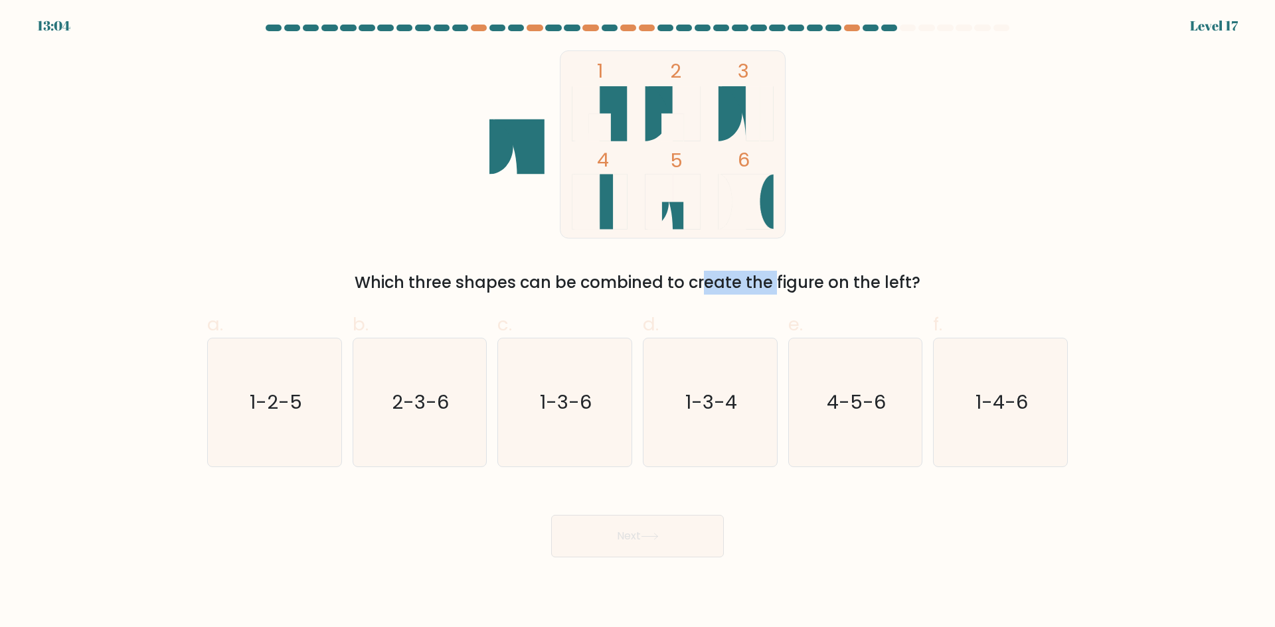
click at [631, 283] on div "Which three shapes can be combined to create the figure on the left?" at bounding box center [637, 283] width 844 height 24
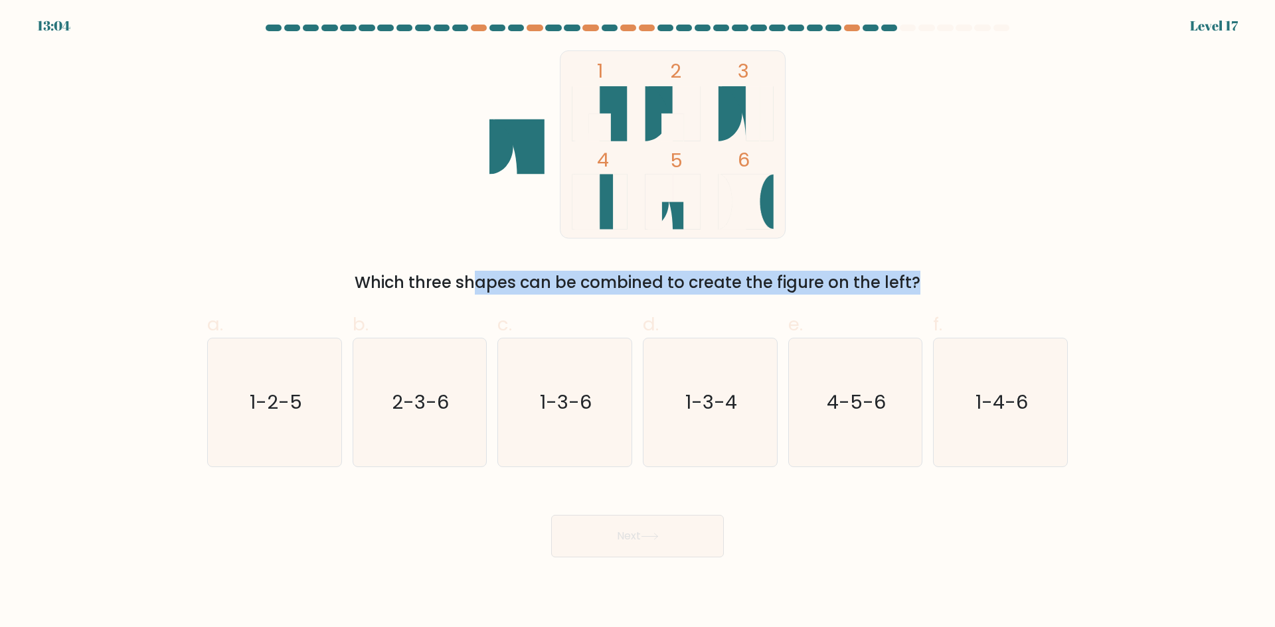
click at [631, 283] on div "Which three shapes can be combined to create the figure on the left?" at bounding box center [637, 283] width 844 height 24
click at [623, 283] on div "Which three shapes can be combined to create the figure on the left?" at bounding box center [637, 283] width 844 height 24
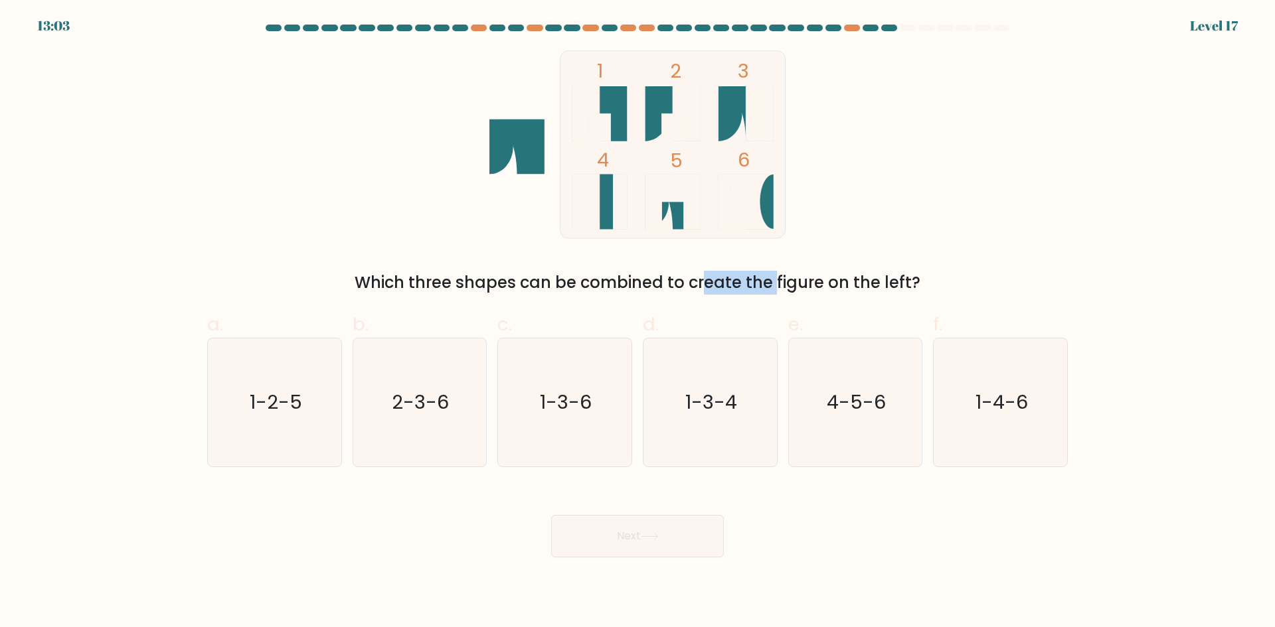
click at [623, 283] on div "Which three shapes can be combined to create the figure on the left?" at bounding box center [637, 283] width 844 height 24
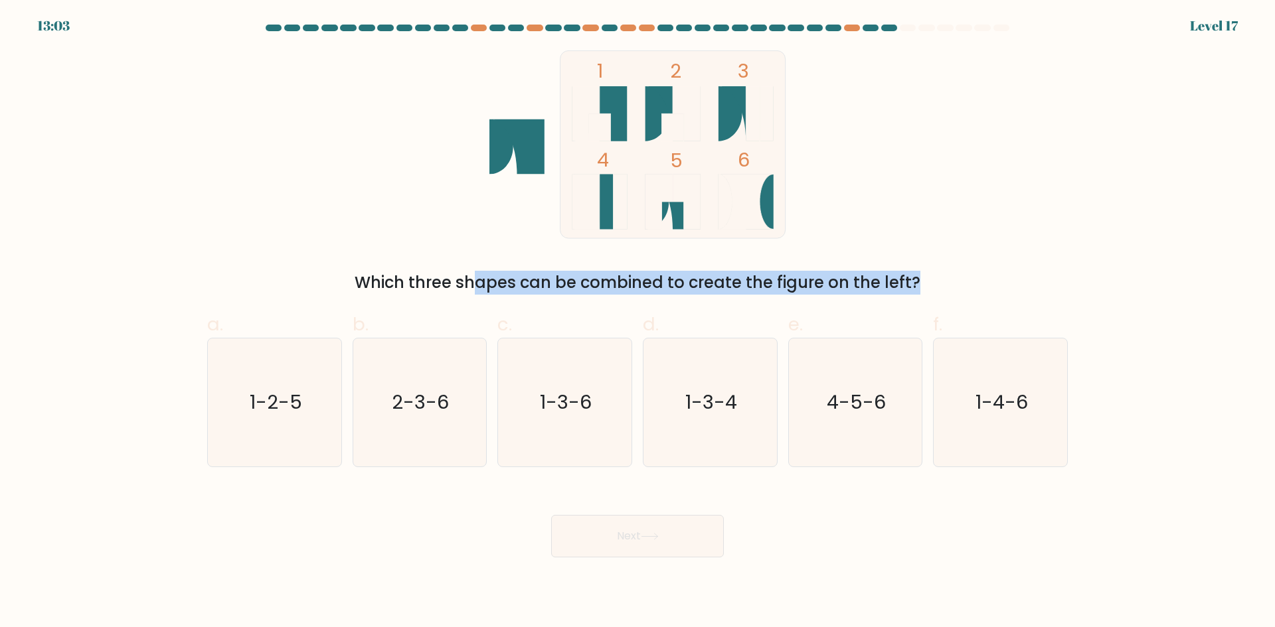
click at [623, 283] on div "Which three shapes can be combined to create the figure on the left?" at bounding box center [637, 283] width 844 height 24
click at [618, 284] on div "Which three shapes can be combined to create the figure on the left?" at bounding box center [637, 283] width 844 height 24
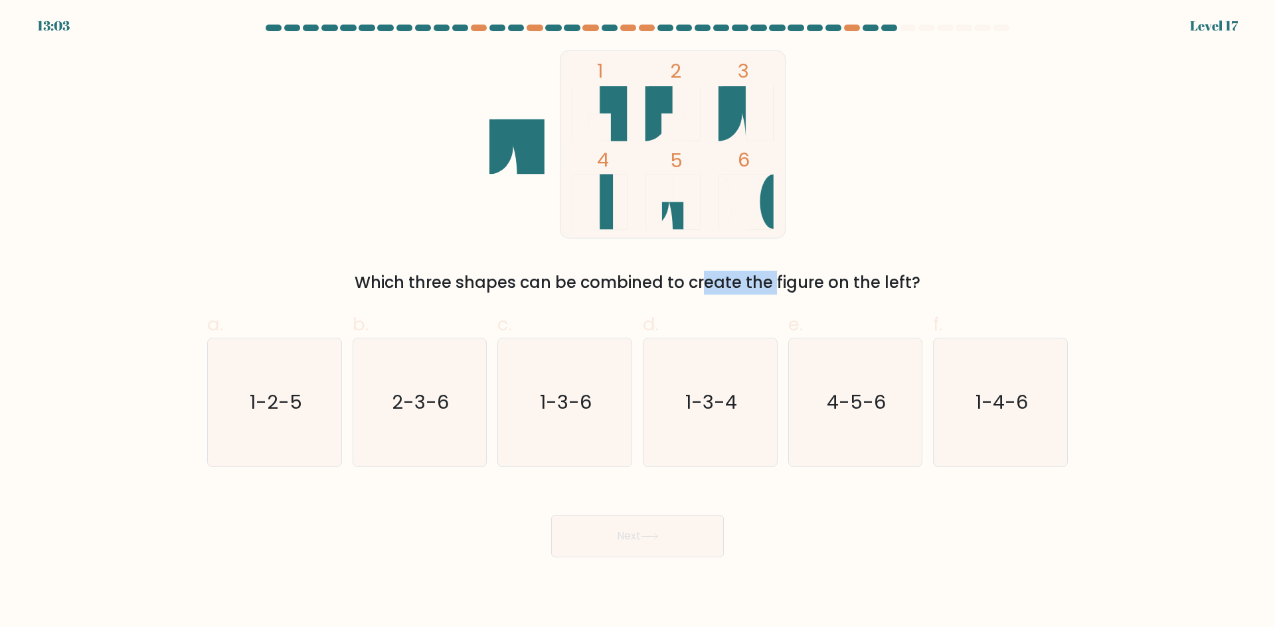
click at [617, 284] on div "Which three shapes can be combined to create the figure on the left?" at bounding box center [637, 283] width 844 height 24
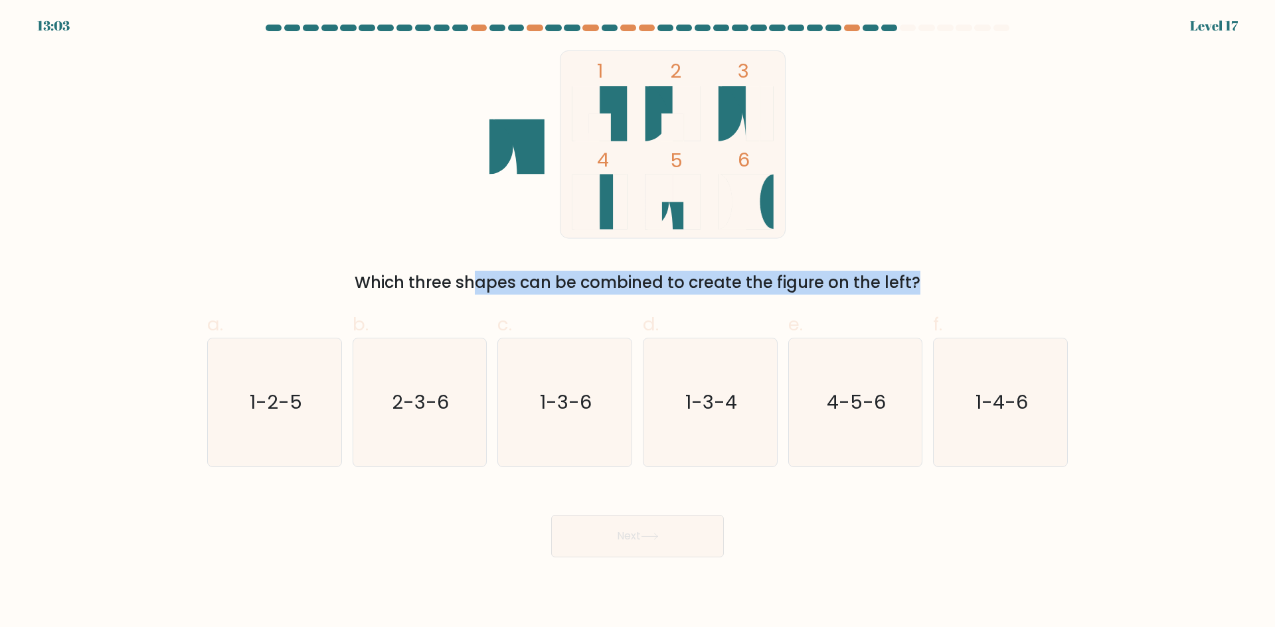
click at [617, 284] on div "Which three shapes can be combined to create the figure on the left?" at bounding box center [637, 283] width 844 height 24
click at [612, 284] on div "Which three shapes can be combined to create the figure on the left?" at bounding box center [637, 283] width 844 height 24
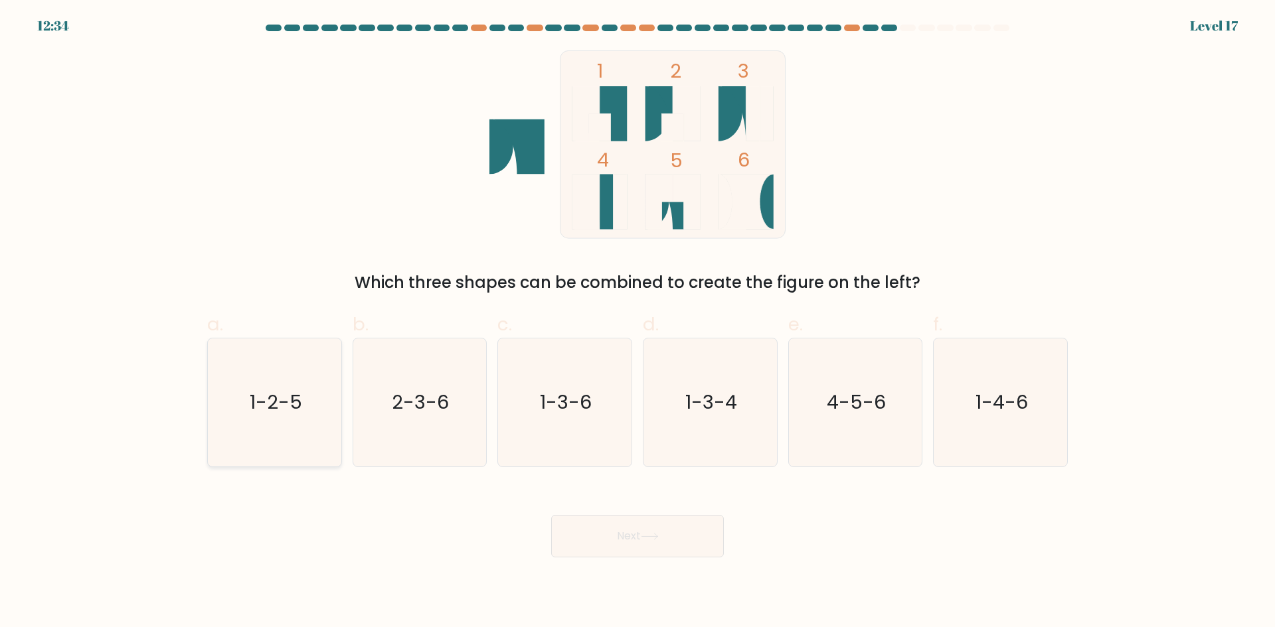
click at [279, 395] on text "1-2-5" at bounding box center [276, 402] width 52 height 27
click at [637, 323] on input "a. 1-2-5" at bounding box center [637, 318] width 1 height 9
radio input "true"
click at [626, 534] on button "Next" at bounding box center [637, 536] width 173 height 42
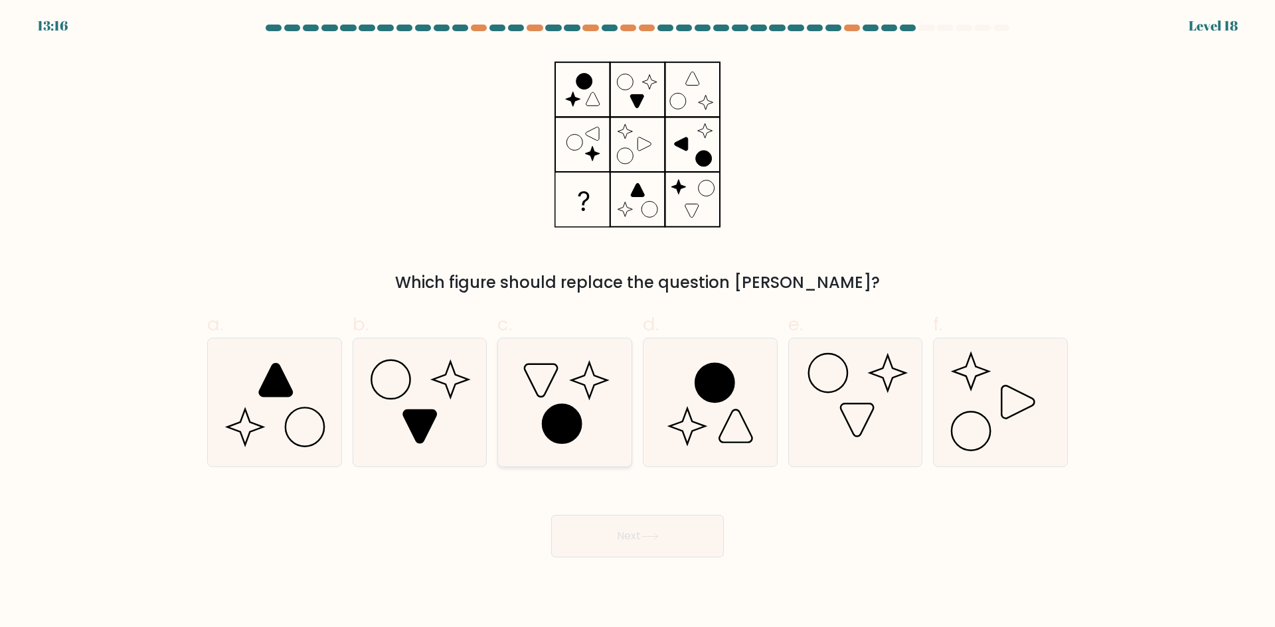
click at [562, 388] on icon at bounding box center [565, 403] width 128 height 128
click at [637, 323] on input "c." at bounding box center [637, 318] width 1 height 9
radio input "true"
click at [838, 404] on icon at bounding box center [855, 403] width 128 height 128
click at [638, 323] on input "e." at bounding box center [637, 318] width 1 height 9
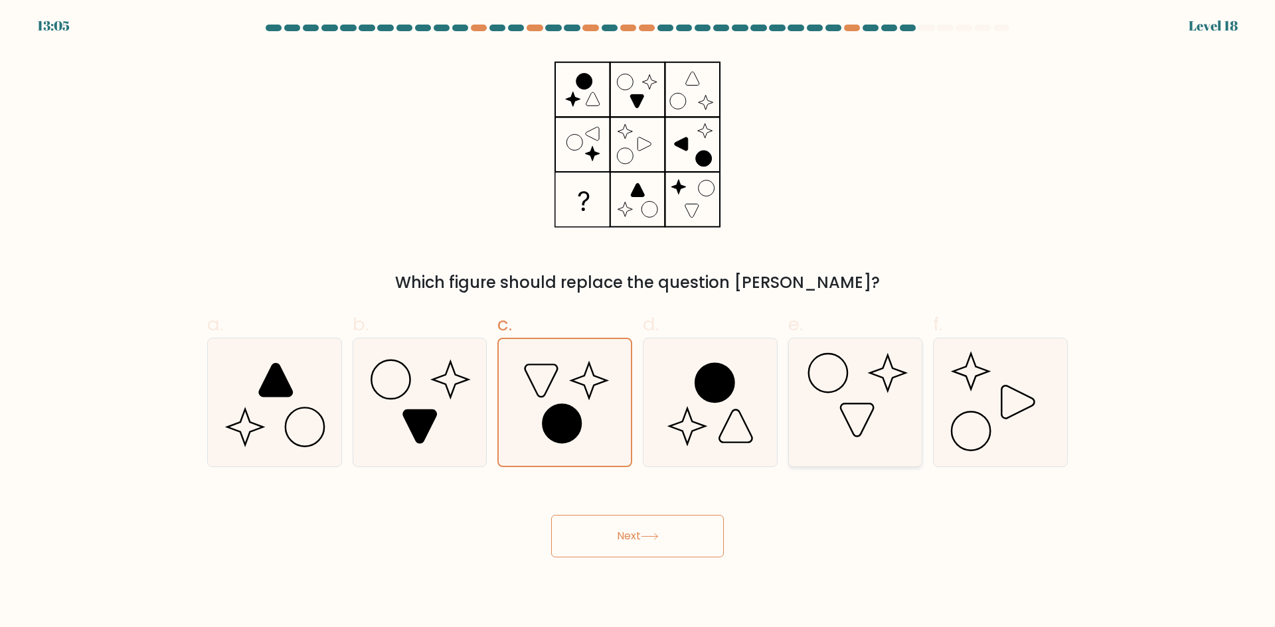
radio input "true"
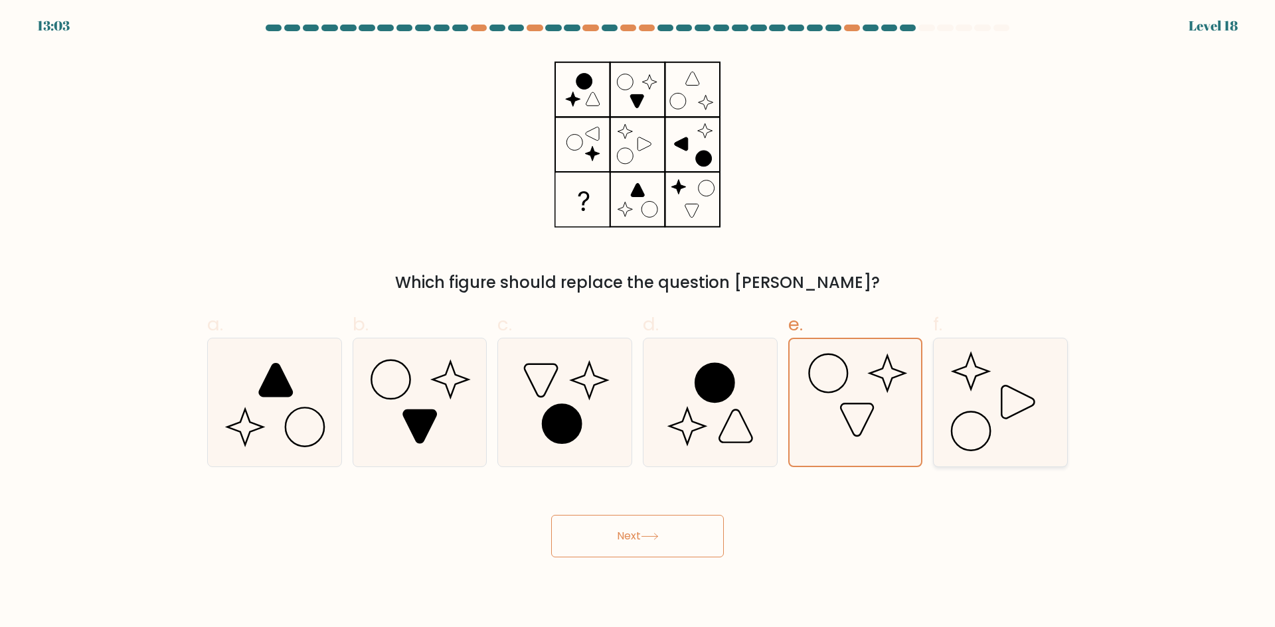
click at [992, 400] on icon at bounding box center [1000, 403] width 128 height 128
click at [638, 323] on input "f." at bounding box center [637, 318] width 1 height 9
radio input "true"
click at [889, 395] on icon at bounding box center [855, 403] width 128 height 128
click at [638, 323] on input "e." at bounding box center [637, 318] width 1 height 9
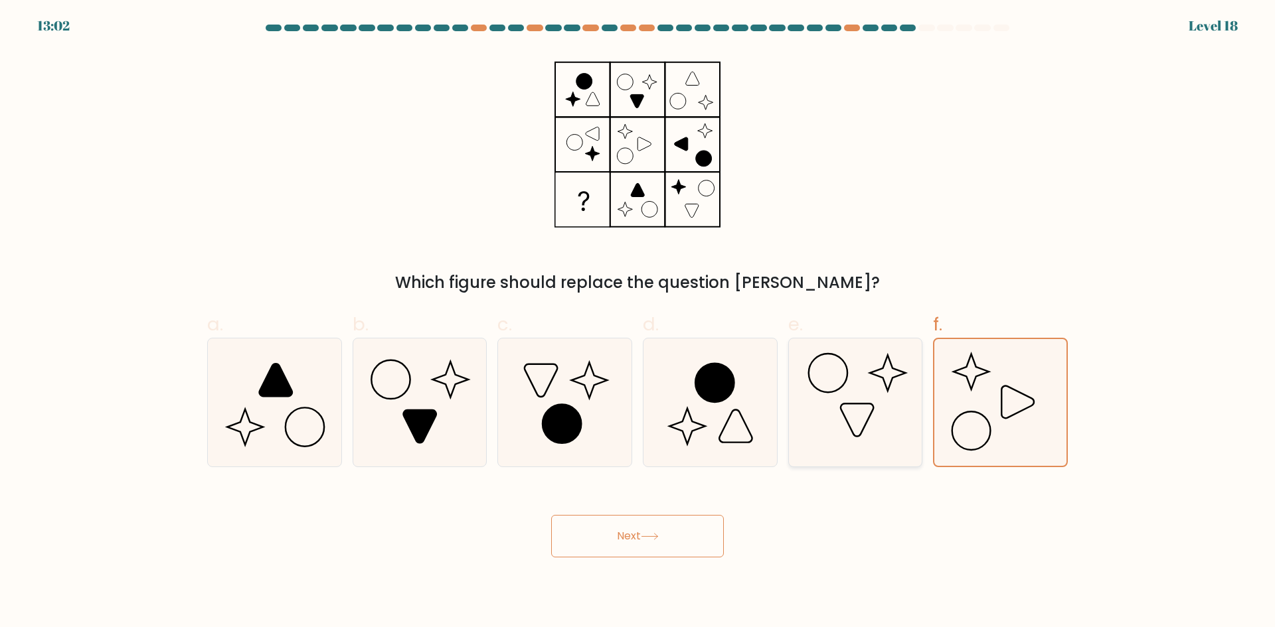
radio input "true"
click at [969, 400] on icon at bounding box center [1000, 403] width 128 height 128
click at [638, 323] on input "f." at bounding box center [637, 318] width 1 height 9
radio input "true"
click at [865, 388] on icon at bounding box center [855, 403] width 128 height 128
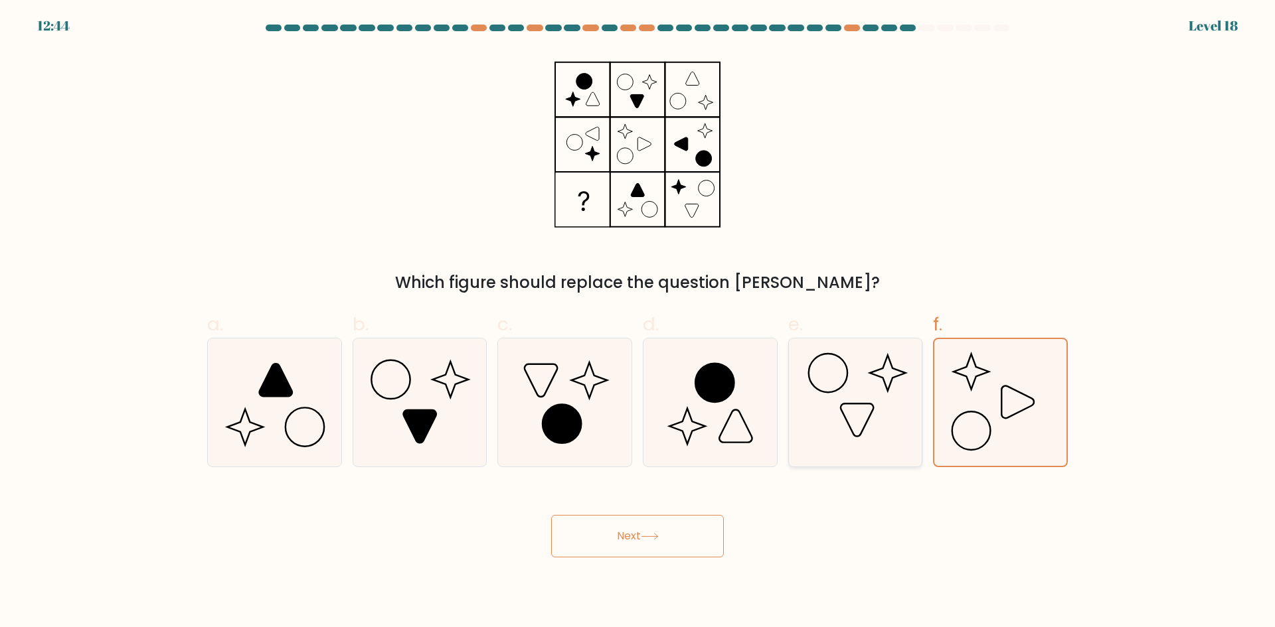
click at [638, 323] on input "e." at bounding box center [637, 318] width 1 height 9
radio input "true"
drag, startPoint x: 630, startPoint y: 532, endPoint x: 639, endPoint y: 515, distance: 19.0
click at [630, 531] on button "Next" at bounding box center [637, 536] width 173 height 42
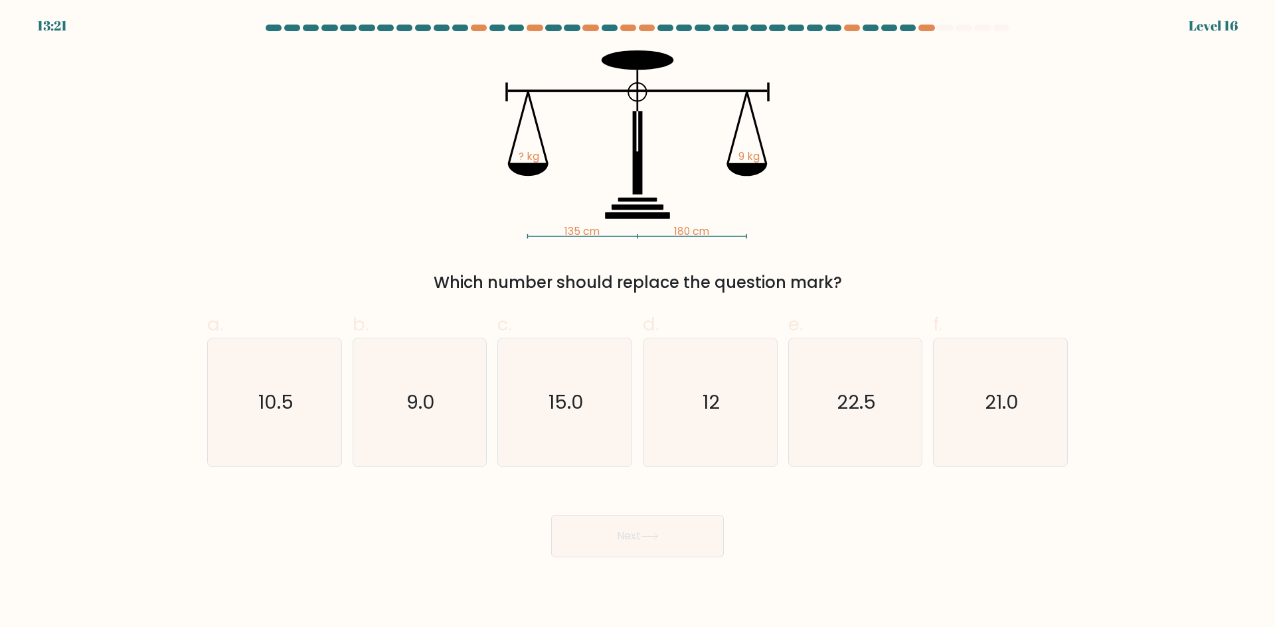
click at [686, 231] on tspan "180 cm" at bounding box center [691, 231] width 35 height 14
click at [682, 231] on tspan "180 cm" at bounding box center [691, 231] width 35 height 14
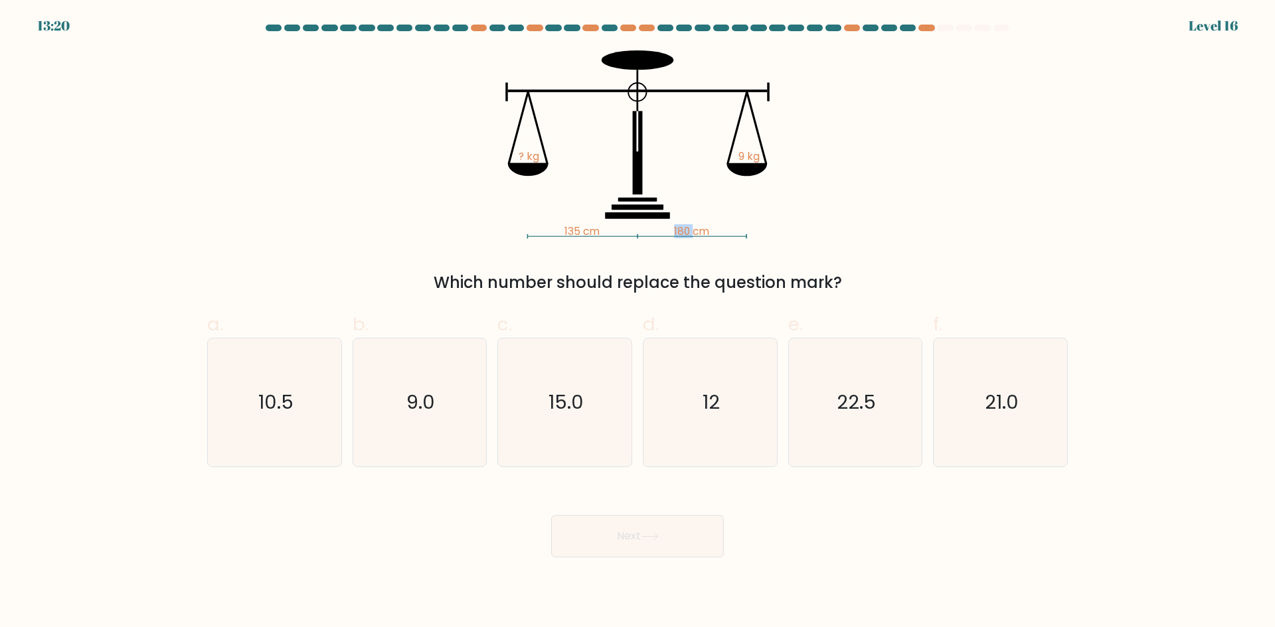
click at [682, 231] on tspan "180 cm" at bounding box center [691, 231] width 35 height 14
click at [714, 239] on div "135 cm 180 cm ? kg 9 kg Which number should replace the question mark?" at bounding box center [637, 172] width 876 height 244
click at [684, 425] on icon "12" at bounding box center [710, 403] width 128 height 128
click at [638, 323] on input "d. 12" at bounding box center [637, 318] width 1 height 9
radio input "true"
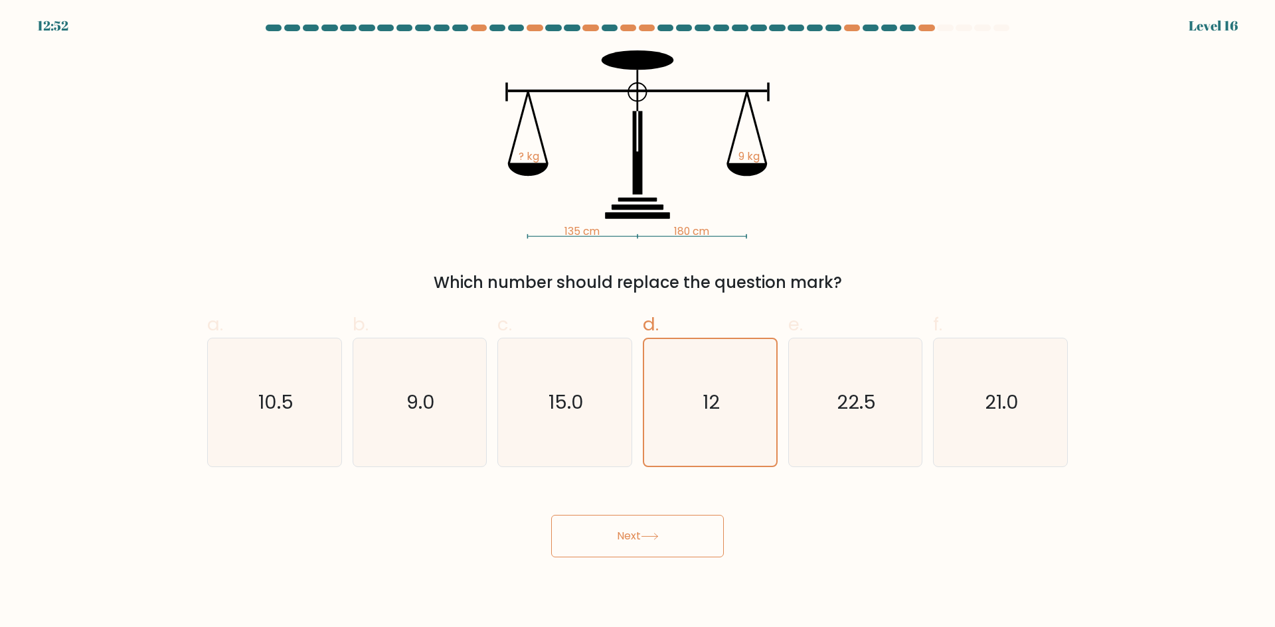
click at [653, 541] on button "Next" at bounding box center [637, 536] width 173 height 42
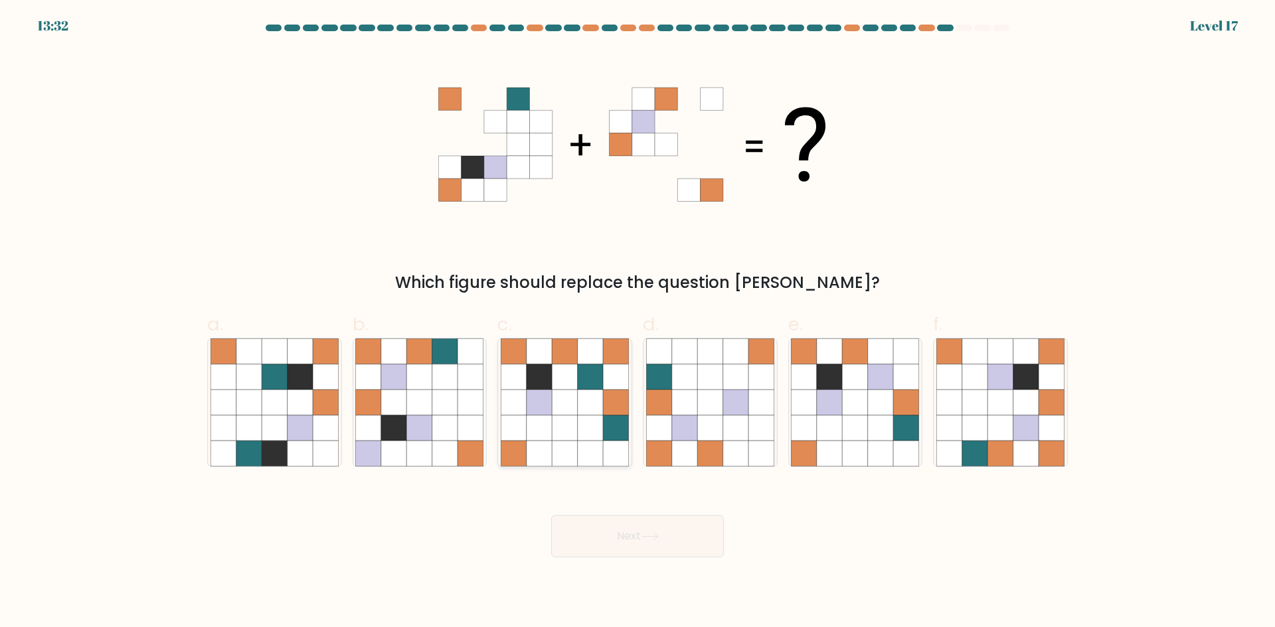
click at [554, 390] on icon at bounding box center [564, 402] width 25 height 25
click at [637, 323] on input "c." at bounding box center [637, 318] width 1 height 9
radio input "true"
click at [994, 416] on icon at bounding box center [999, 428] width 25 height 25
click at [638, 323] on input "f." at bounding box center [637, 318] width 1 height 9
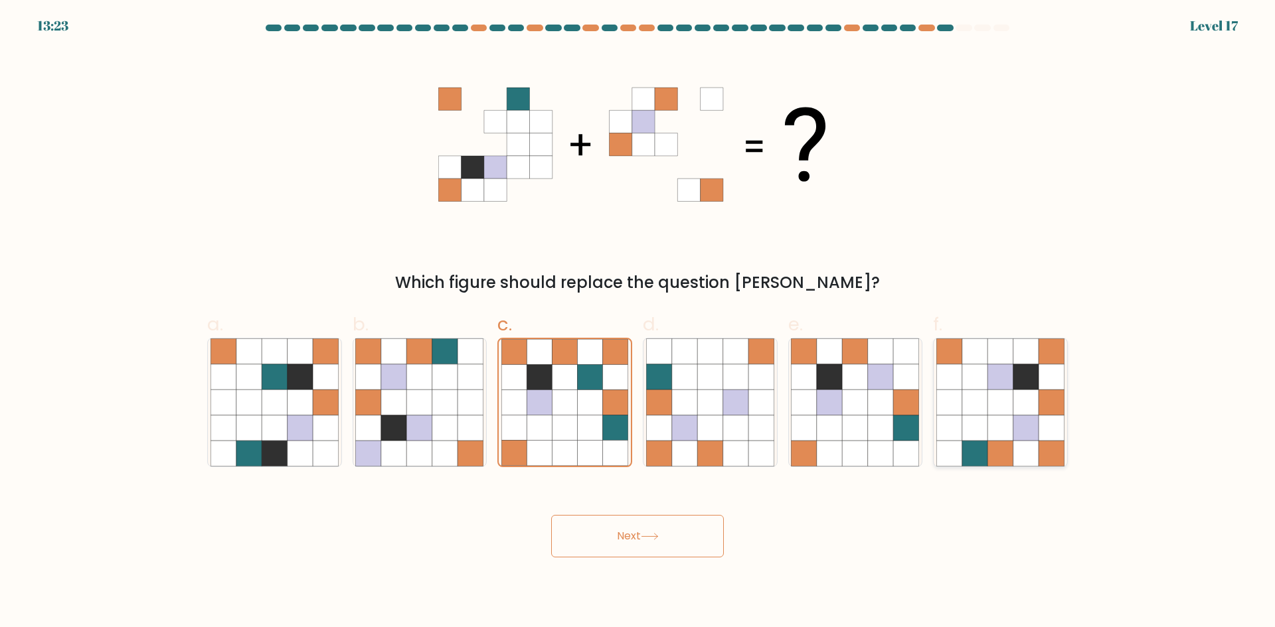
radio input "true"
click at [659, 506] on div "Next" at bounding box center [637, 520] width 876 height 74
click at [651, 523] on button "Next" at bounding box center [637, 536] width 173 height 42
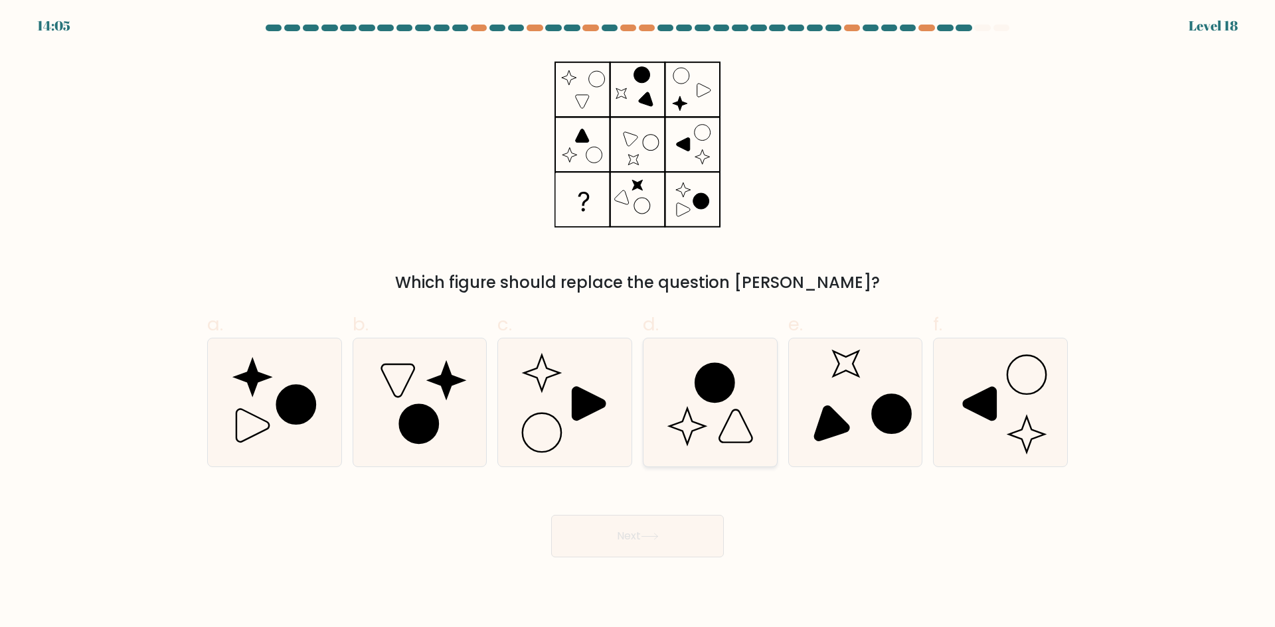
click at [685, 393] on icon at bounding box center [710, 403] width 128 height 128
click at [638, 323] on input "d." at bounding box center [637, 318] width 1 height 9
radio input "true"
click at [434, 416] on icon at bounding box center [419, 423] width 39 height 39
click at [637, 323] on input "b." at bounding box center [637, 318] width 1 height 9
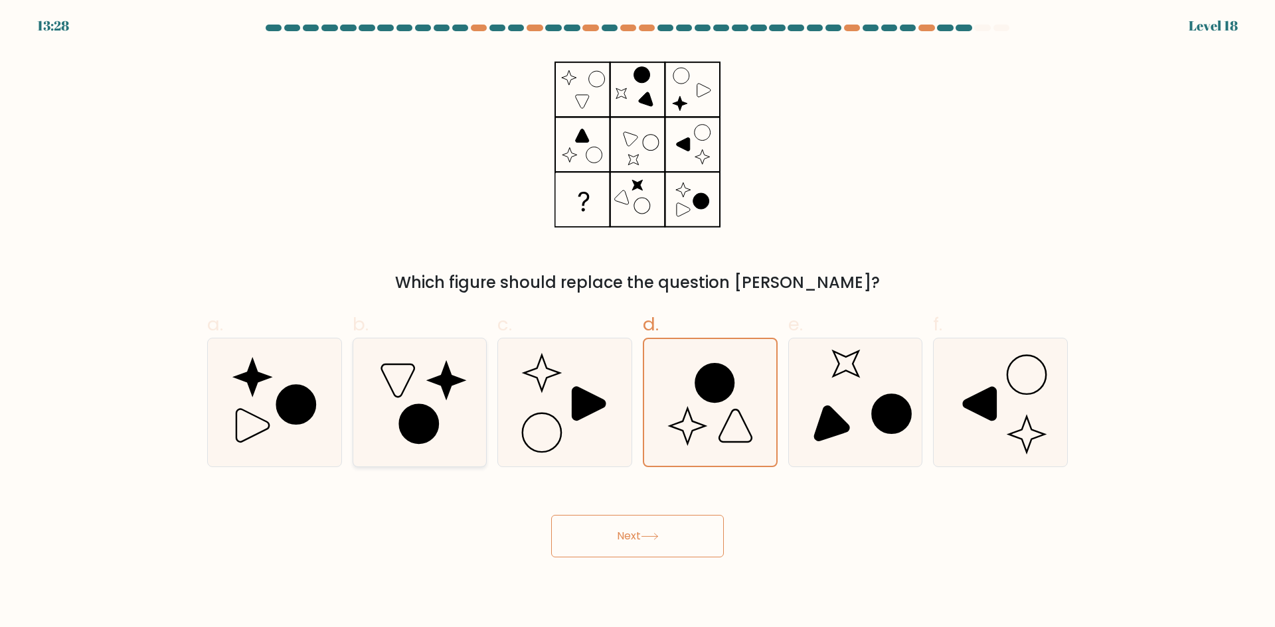
radio input "true"
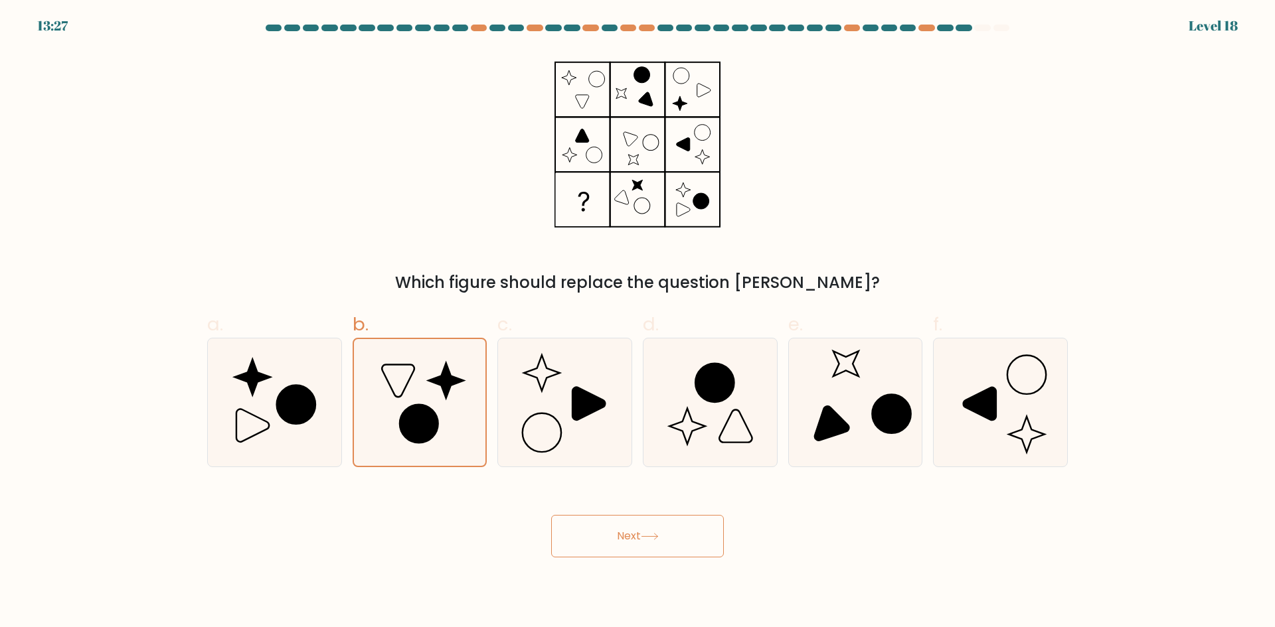
click at [643, 525] on button "Next" at bounding box center [637, 536] width 173 height 42
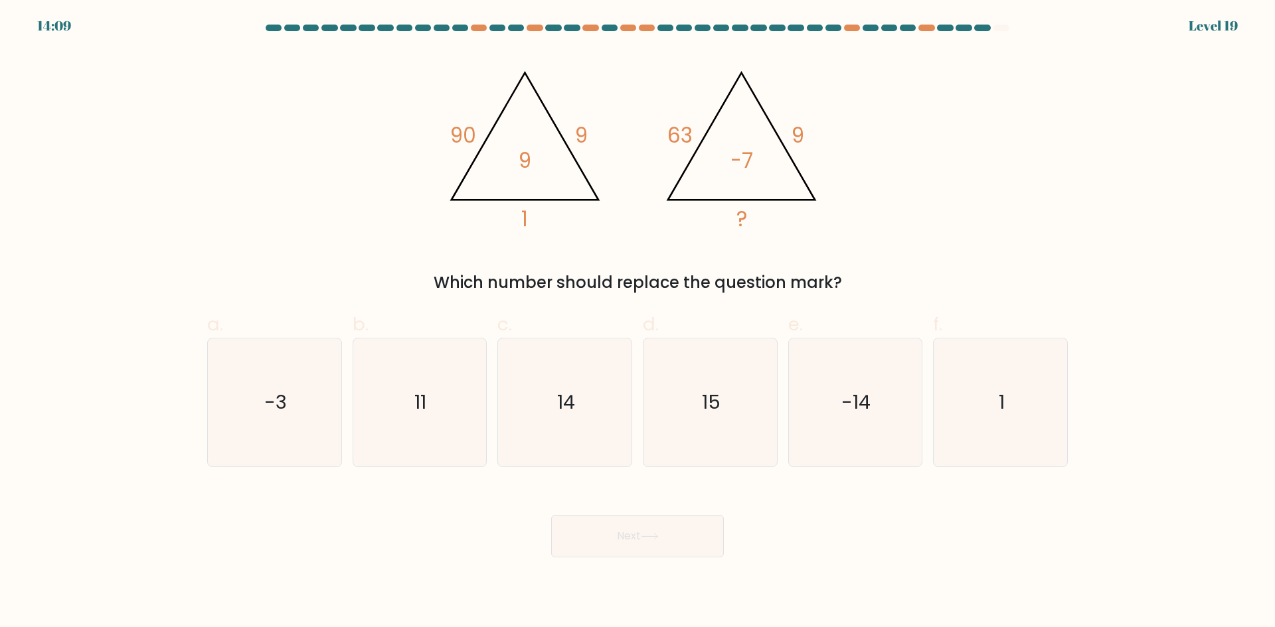
click at [745, 171] on tspan "-7" at bounding box center [741, 160] width 23 height 29
click at [738, 170] on tspan "-7" at bounding box center [741, 160] width 23 height 29
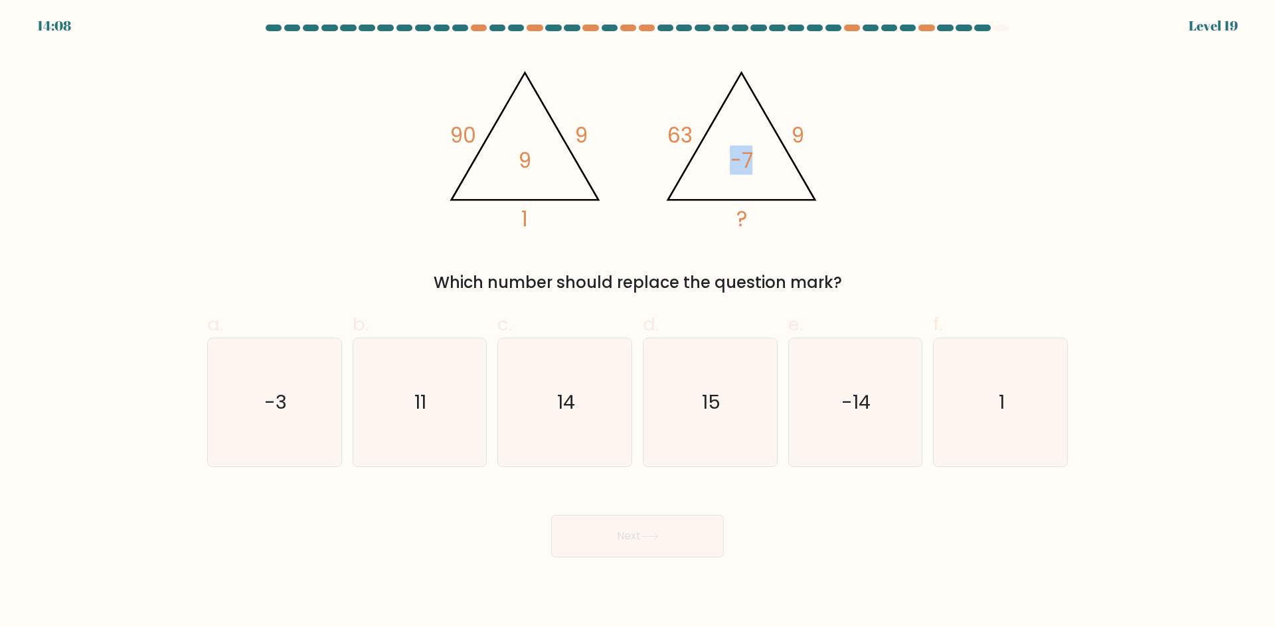
click at [738, 170] on tspan "-7" at bounding box center [741, 160] width 23 height 29
click at [736, 170] on tspan "-7" at bounding box center [741, 160] width 23 height 29
click at [731, 170] on tspan "-7" at bounding box center [741, 160] width 23 height 29
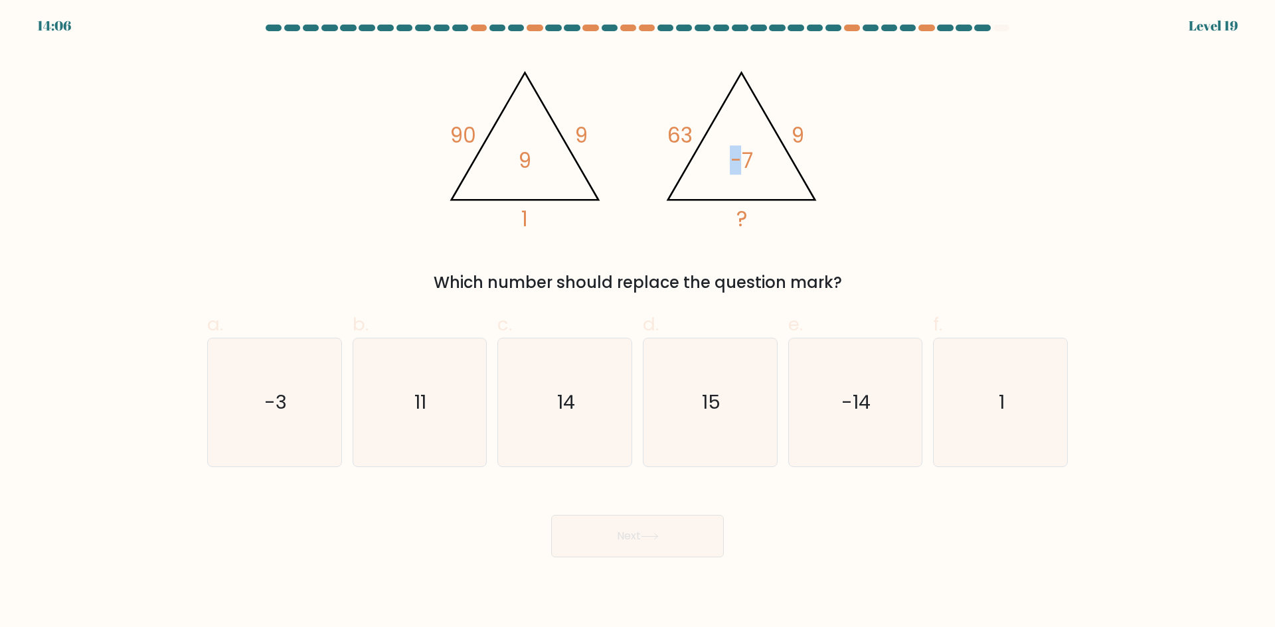
click at [731, 170] on tspan "-7" at bounding box center [741, 160] width 23 height 29
click at [729, 170] on icon "@import url('https://fonts.googleapis.com/css?family=Abril+Fatface:400,100,100i…" at bounding box center [637, 144] width 398 height 189
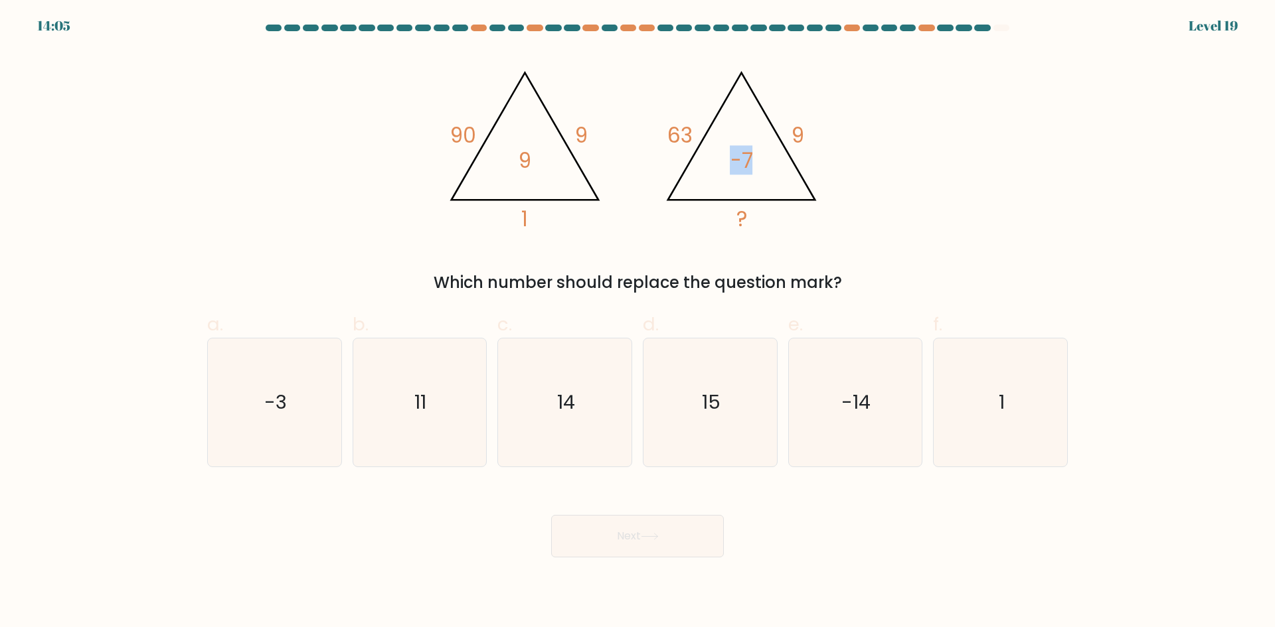
click at [723, 170] on icon "@import url('https://fonts.googleapis.com/css?family=Abril+Fatface:400,100,100i…" at bounding box center [637, 144] width 398 height 189
click at [731, 172] on tspan "-7" at bounding box center [741, 160] width 23 height 29
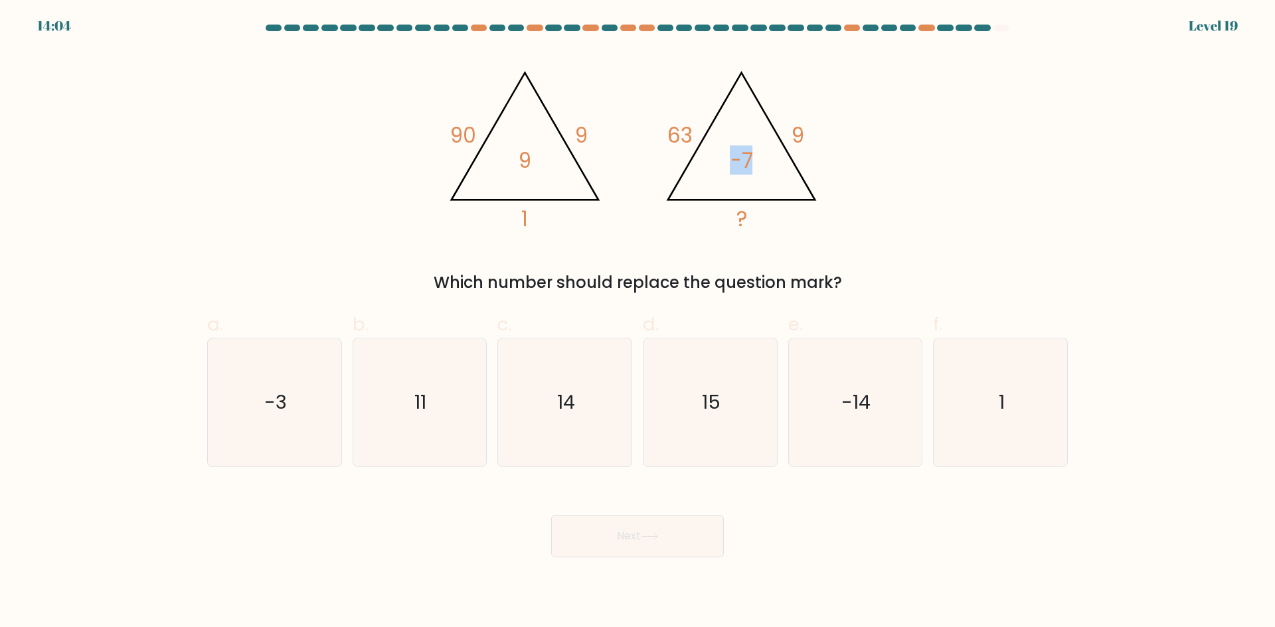
click at [731, 172] on tspan "-7" at bounding box center [741, 160] width 23 height 29
click at [728, 172] on icon "@import url('https://fonts.googleapis.com/css?family=Abril+Fatface:400,100,100i…" at bounding box center [637, 144] width 398 height 189
click at [721, 172] on icon "@import url('https://fonts.googleapis.com/css?family=Abril+Fatface:400,100,100i…" at bounding box center [637, 144] width 398 height 189
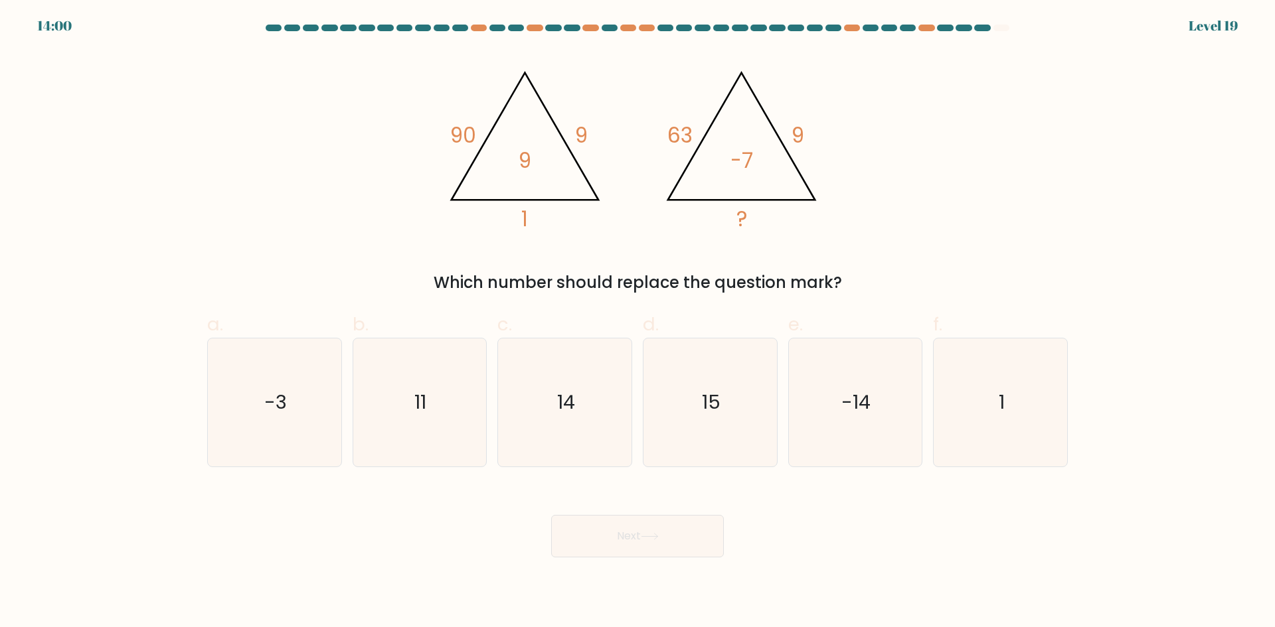
click at [669, 128] on tspan "63" at bounding box center [679, 135] width 25 height 29
click at [673, 129] on tspan "63" at bounding box center [679, 135] width 25 height 29
click at [298, 379] on icon "-3" at bounding box center [274, 403] width 128 height 128
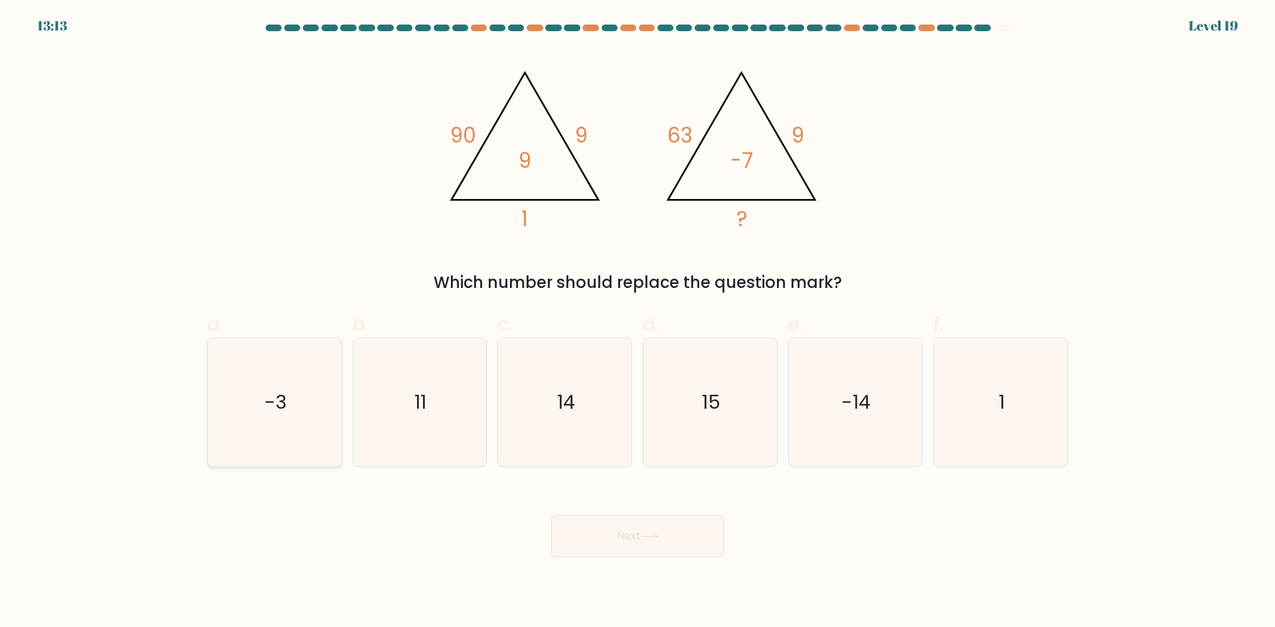
click at [637, 323] on input "a. -3" at bounding box center [637, 318] width 1 height 9
radio input "true"
click at [607, 528] on button "Next" at bounding box center [637, 536] width 173 height 42
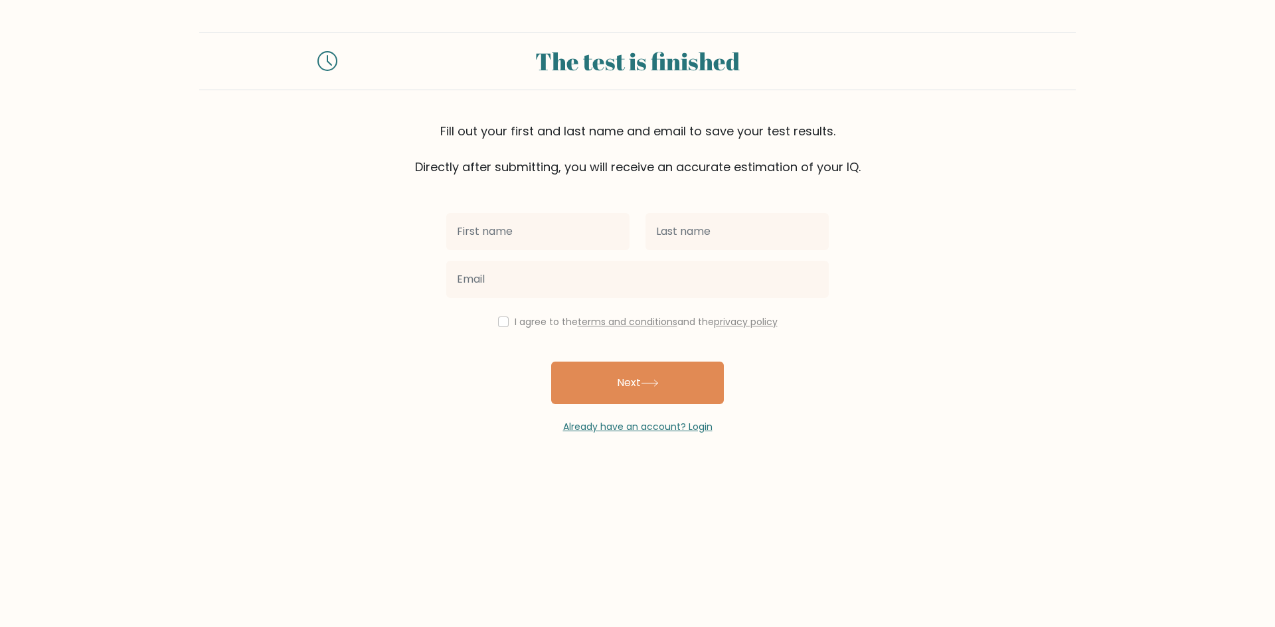
click at [546, 239] on input "text" at bounding box center [537, 231] width 183 height 37
click at [540, 239] on input "text" at bounding box center [537, 231] width 183 height 37
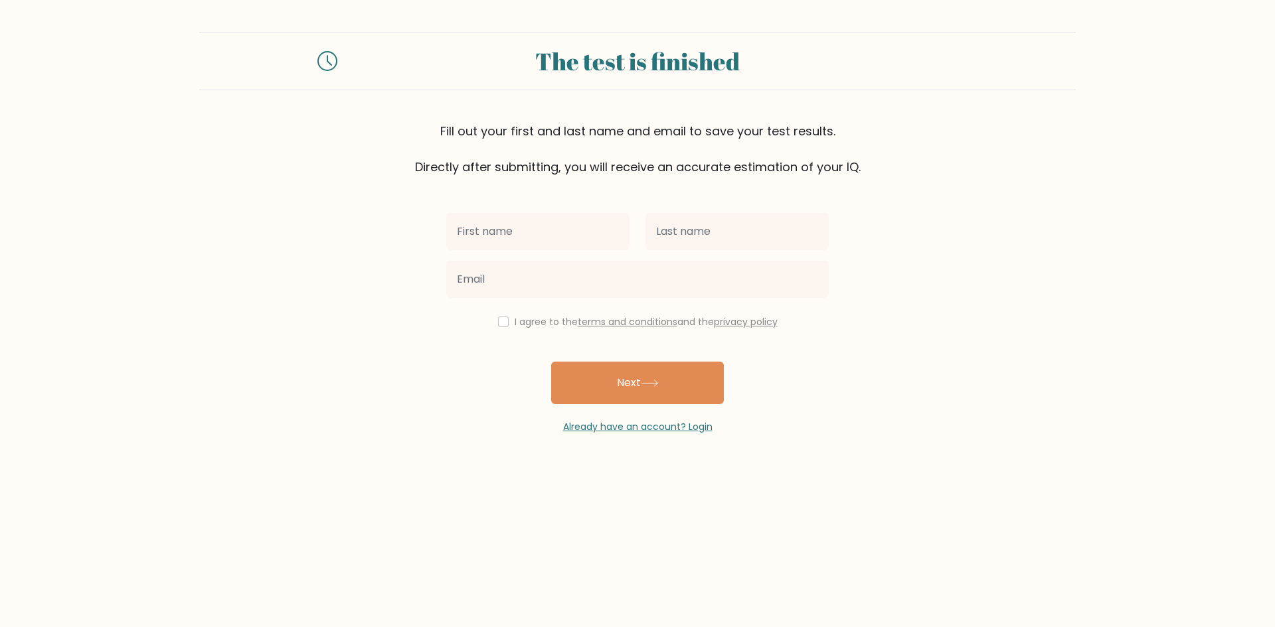
click at [540, 239] on input "text" at bounding box center [537, 231] width 183 height 37
click at [535, 238] on input "text" at bounding box center [537, 231] width 183 height 37
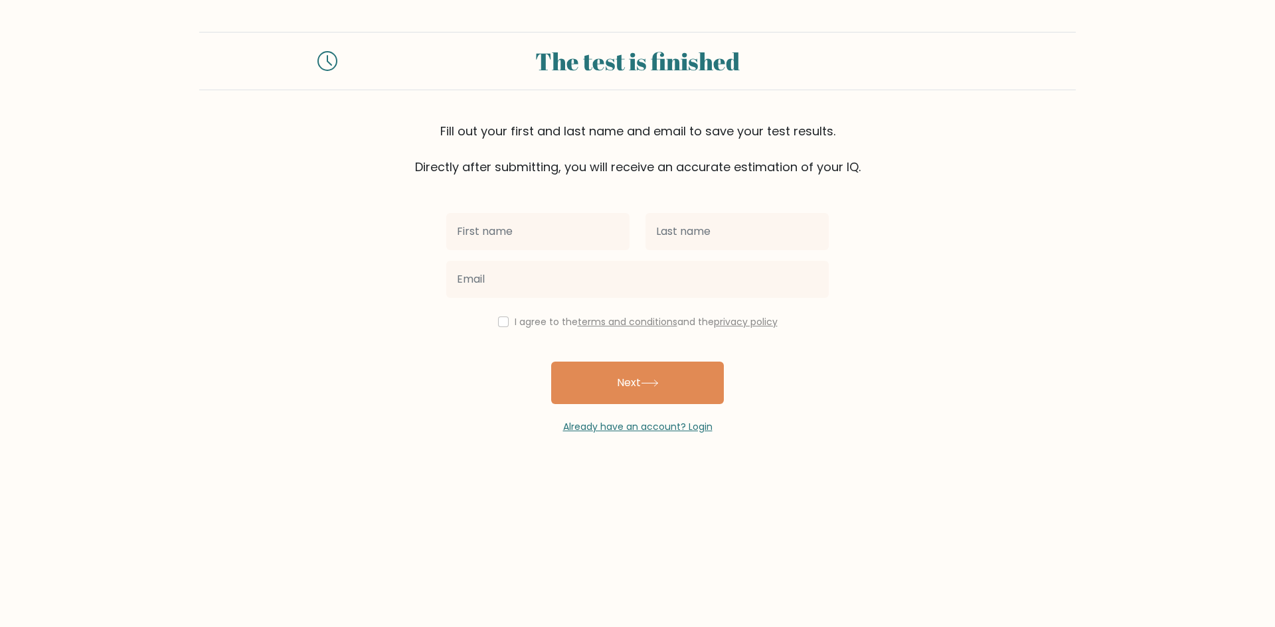
click at [535, 238] on input "text" at bounding box center [537, 231] width 183 height 37
click at [503, 235] on input "text" at bounding box center [537, 231] width 183 height 37
type input "vahxo"
click at [710, 242] on input "text" at bounding box center [736, 231] width 183 height 37
type input "g"
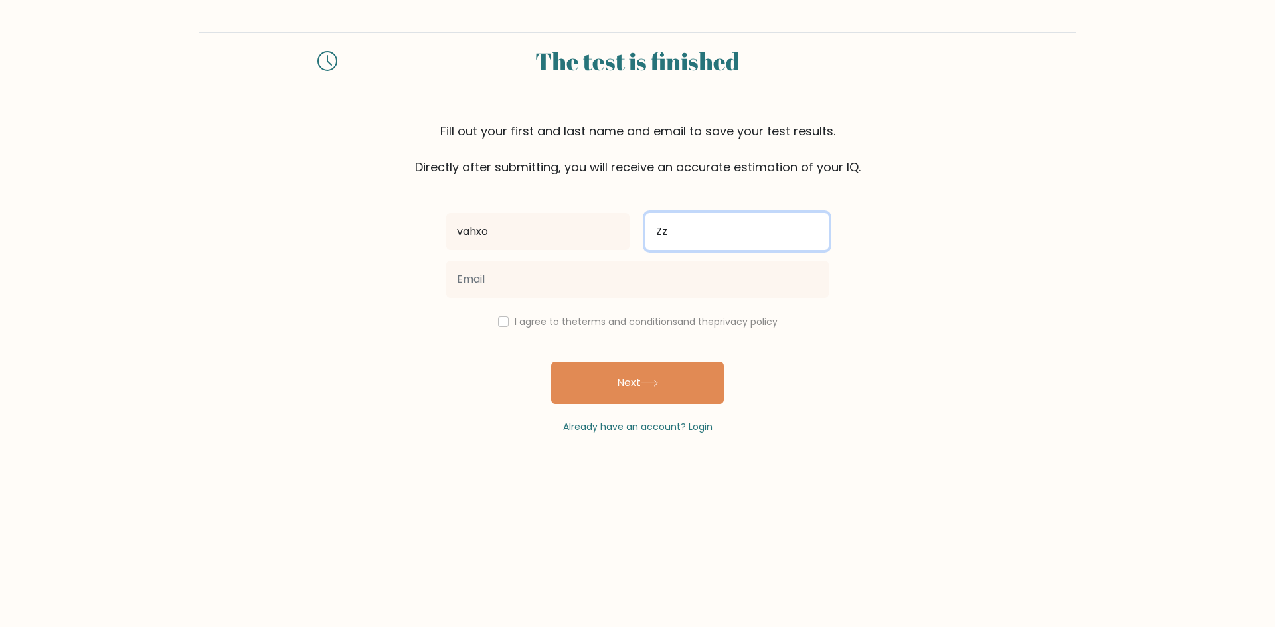
type input "Zz"
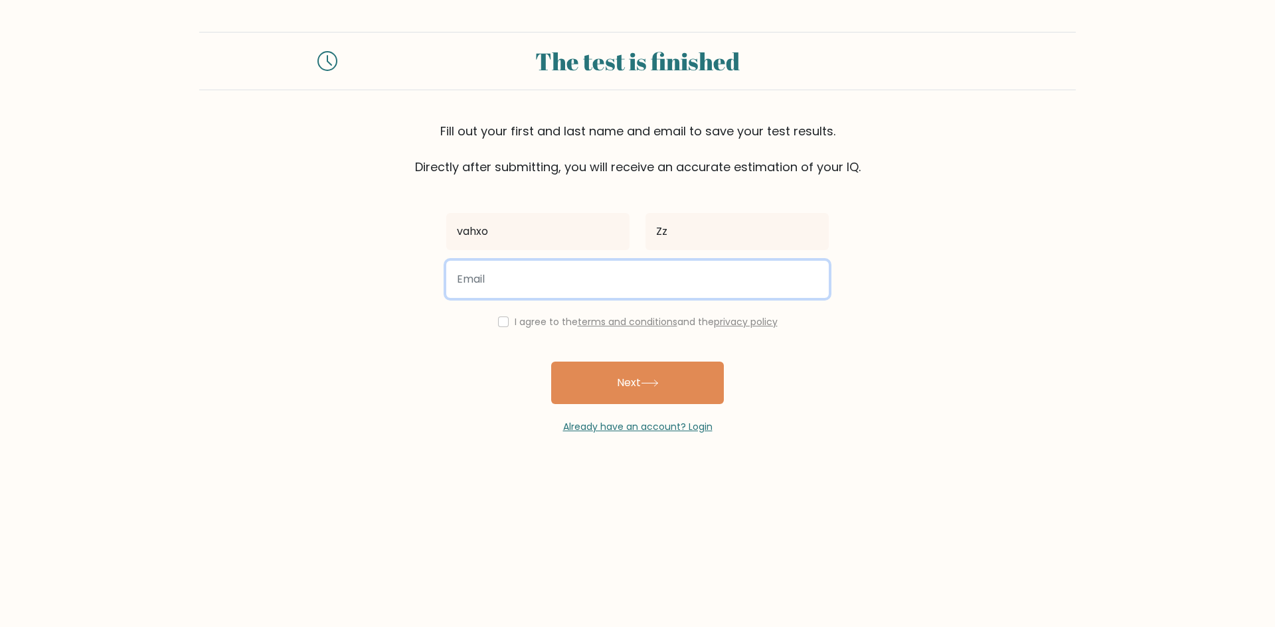
click at [585, 281] on input "email" at bounding box center [637, 279] width 382 height 37
type input "ditconmemay@gmail.com"
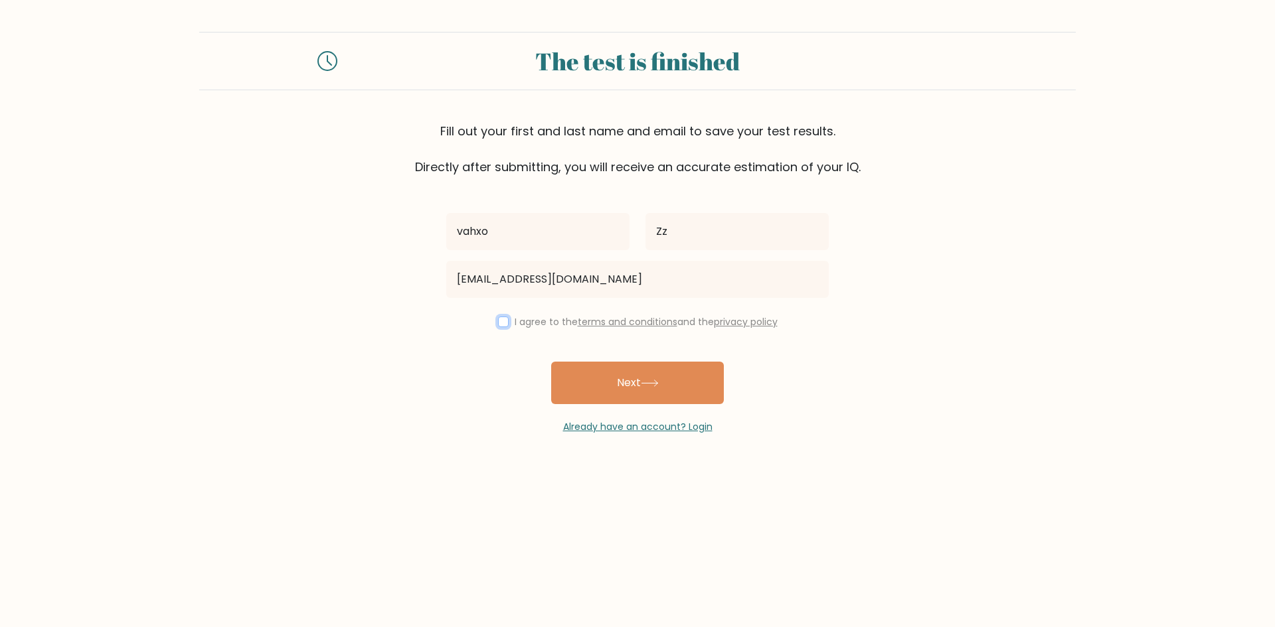
click at [498, 321] on input "checkbox" at bounding box center [503, 322] width 11 height 11
checkbox input "true"
click at [574, 370] on button "Next" at bounding box center [637, 383] width 173 height 42
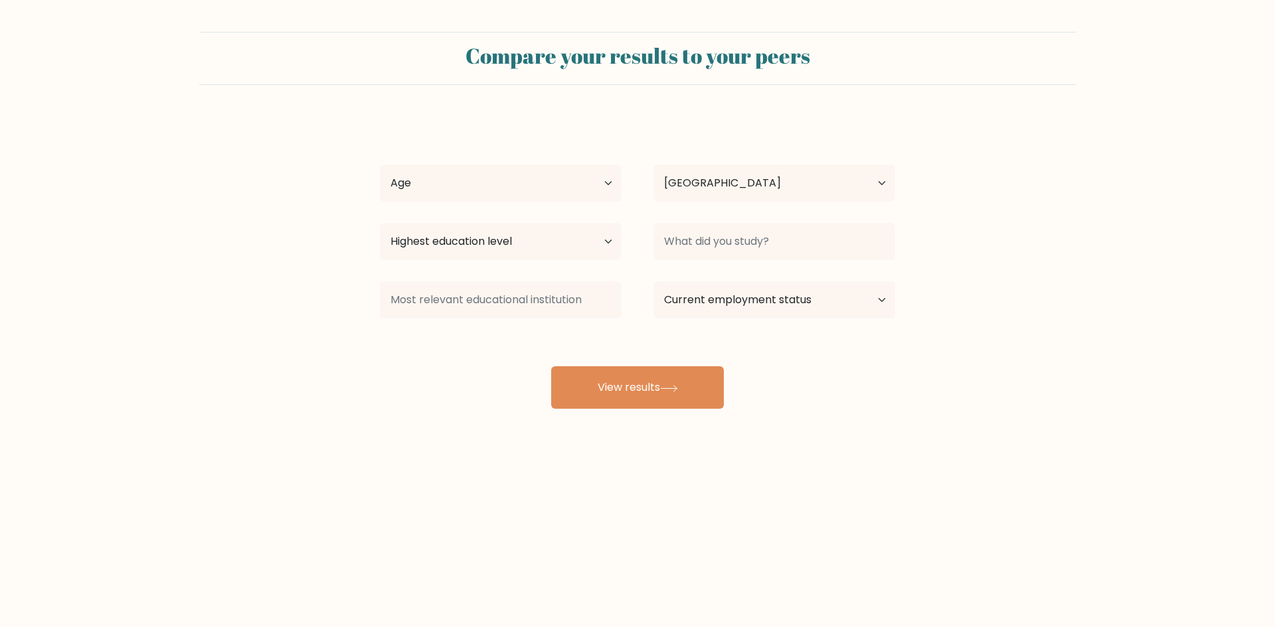
select select "VN"
click at [489, 189] on select "Age Under [DEMOGRAPHIC_DATA] [DEMOGRAPHIC_DATA] [DEMOGRAPHIC_DATA] [DEMOGRAPHIC…" at bounding box center [501, 183] width 242 height 37
select select "min_18"
click at [380, 165] on select "Age Under [DEMOGRAPHIC_DATA] [DEMOGRAPHIC_DATA] [DEMOGRAPHIC_DATA] [DEMOGRAPHIC…" at bounding box center [501, 183] width 242 height 37
click at [681, 184] on select "Country [GEOGRAPHIC_DATA] [GEOGRAPHIC_DATA] [GEOGRAPHIC_DATA] [US_STATE] [GEOGR…" at bounding box center [774, 183] width 242 height 37
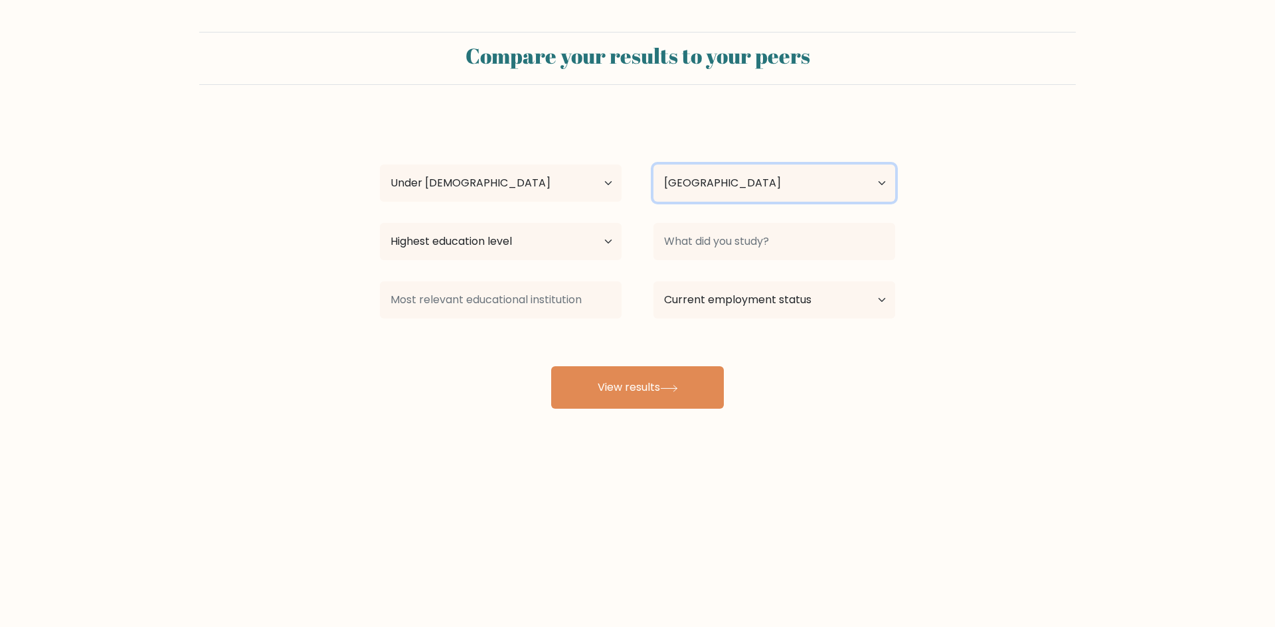
click at [699, 188] on select "Country [GEOGRAPHIC_DATA] [GEOGRAPHIC_DATA] [GEOGRAPHIC_DATA] [US_STATE] [GEOGR…" at bounding box center [774, 183] width 242 height 37
click at [463, 246] on select "Highest education level No schooling Primary Lower Secondary Upper Secondary Oc…" at bounding box center [501, 241] width 242 height 37
click at [469, 242] on select "Highest education level No schooling Primary Lower Secondary Upper Secondary Oc…" at bounding box center [501, 241] width 242 height 37
click at [472, 242] on select "Highest education level No schooling Primary Lower Secondary Upper Secondary Oc…" at bounding box center [501, 241] width 242 height 37
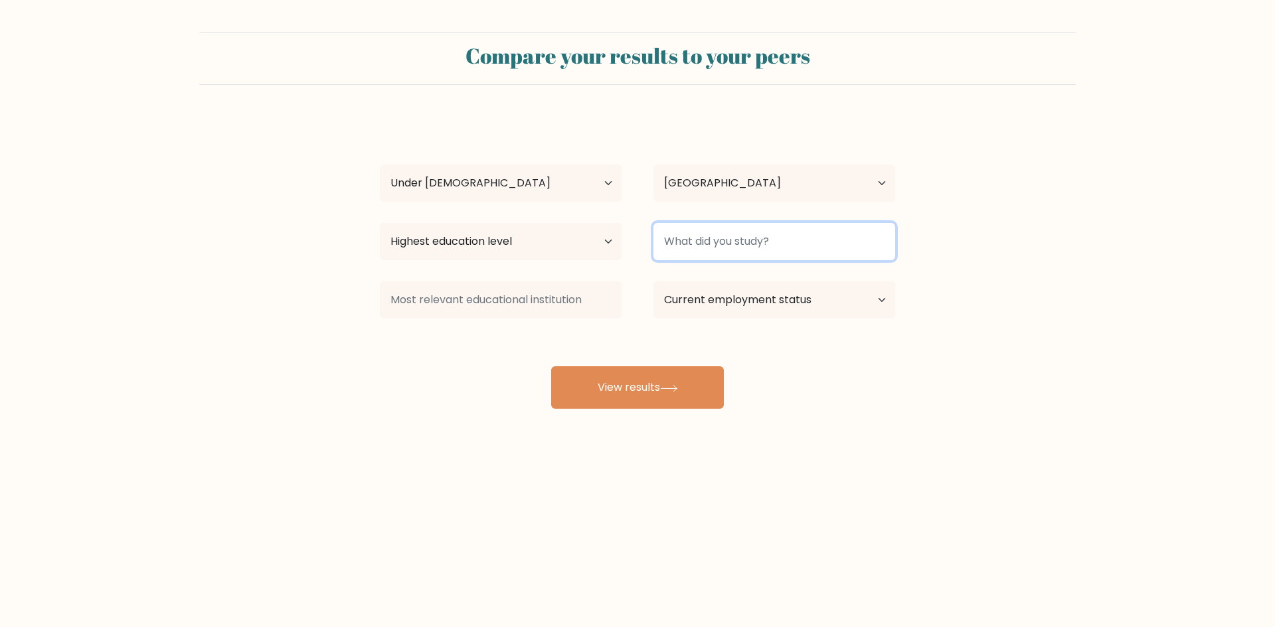
click at [690, 240] on input at bounding box center [774, 241] width 242 height 37
type input "d"
type input "Dit nhau"
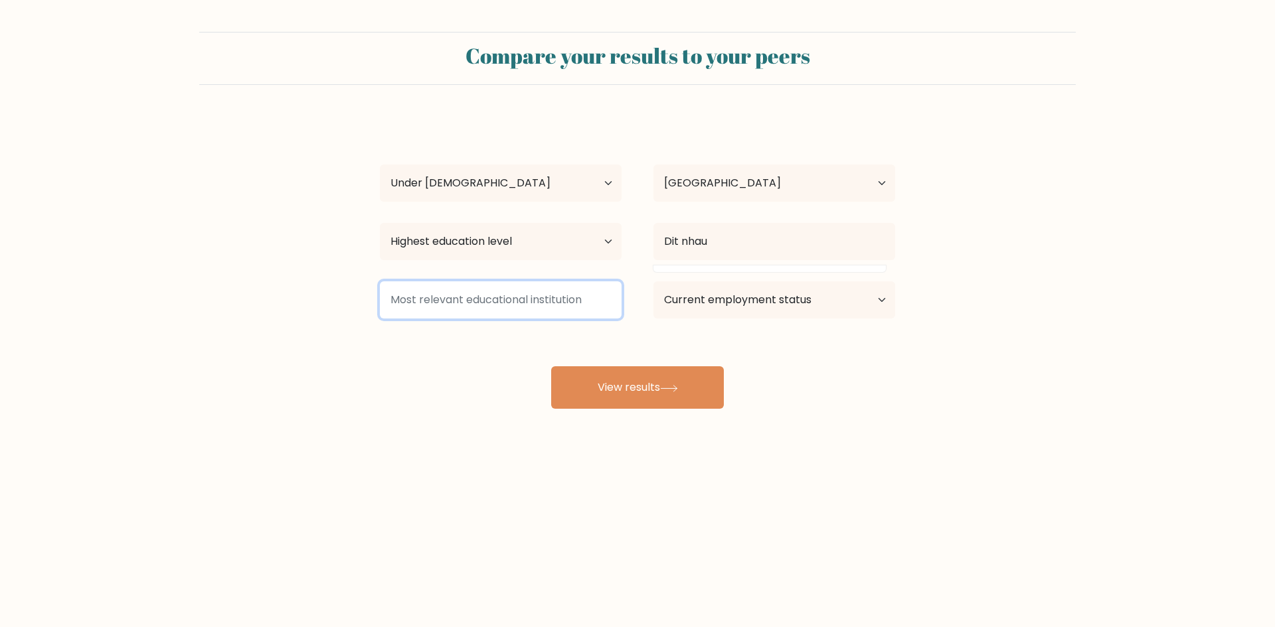
click at [508, 306] on input at bounding box center [501, 299] width 242 height 37
type input "C"
type input "Onlyfans"
click at [732, 285] on select "Current employment status Employed Student Retired Other / prefer not to answer" at bounding box center [774, 299] width 242 height 37
select select "employed"
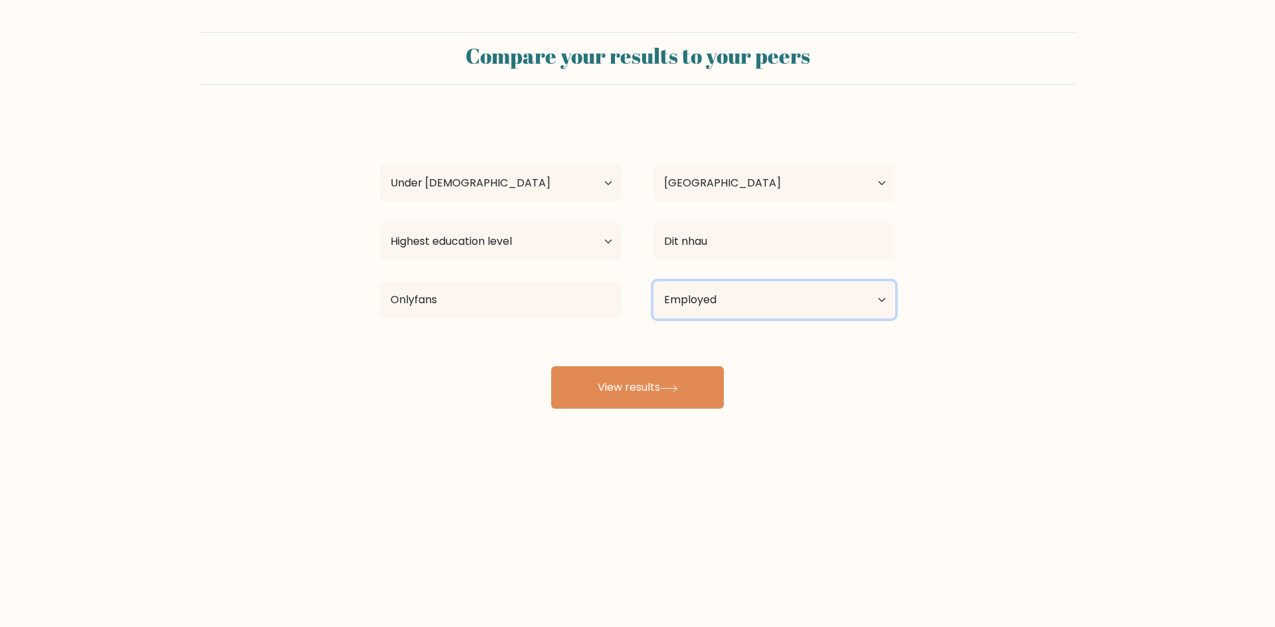
click at [653, 281] on select "Current employment status Employed Student Retired Other / prefer not to answer" at bounding box center [774, 299] width 242 height 37
click at [477, 254] on select "Highest education level No schooling Primary Lower Secondary Upper Secondary Oc…" at bounding box center [501, 241] width 242 height 37
click at [380, 223] on select "Highest education level No schooling Primary Lower Secondary Upper Secondary Oc…" at bounding box center [501, 241] width 242 height 37
click at [561, 258] on select "Highest education level No schooling Primary Lower Secondary Upper Secondary Oc…" at bounding box center [501, 241] width 242 height 37
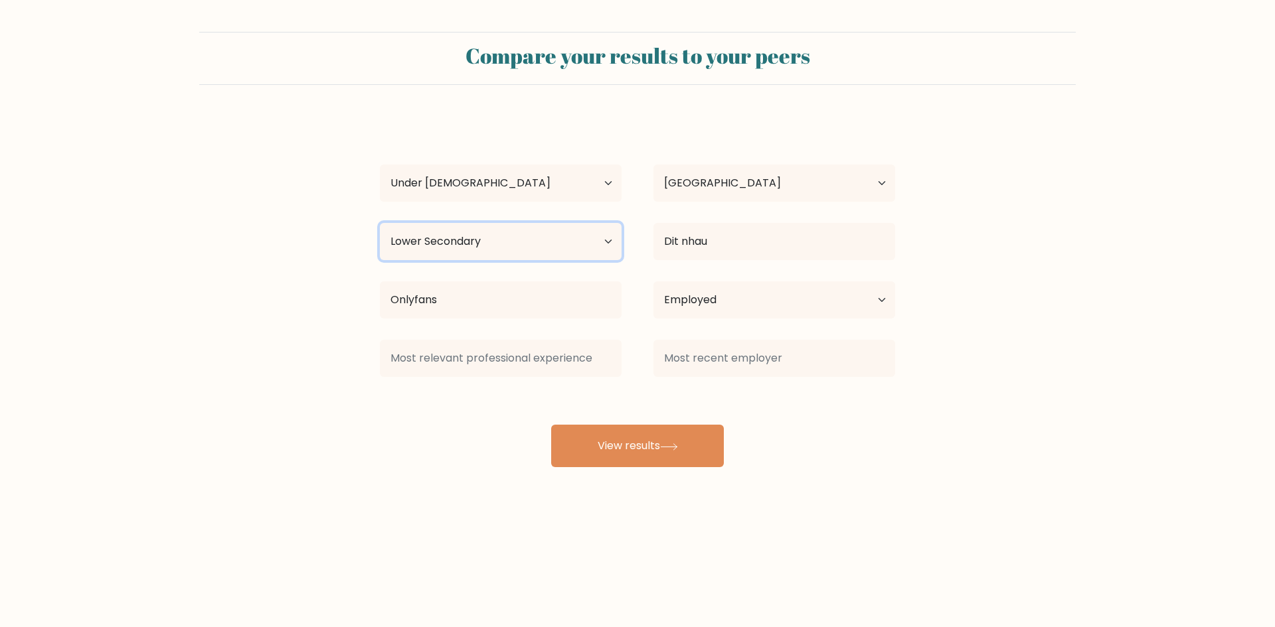
select select "upper_secondary"
click at [380, 223] on select "Highest education level No schooling Primary Lower Secondary Upper Secondary Oc…" at bounding box center [501, 241] width 242 height 37
click at [718, 307] on select "Current employment status Employed Student Retired Other / prefer not to answer" at bounding box center [774, 299] width 242 height 37
select select "other"
click at [653, 281] on select "Current employment status Employed Student Retired Other / prefer not to answer" at bounding box center [774, 299] width 242 height 37
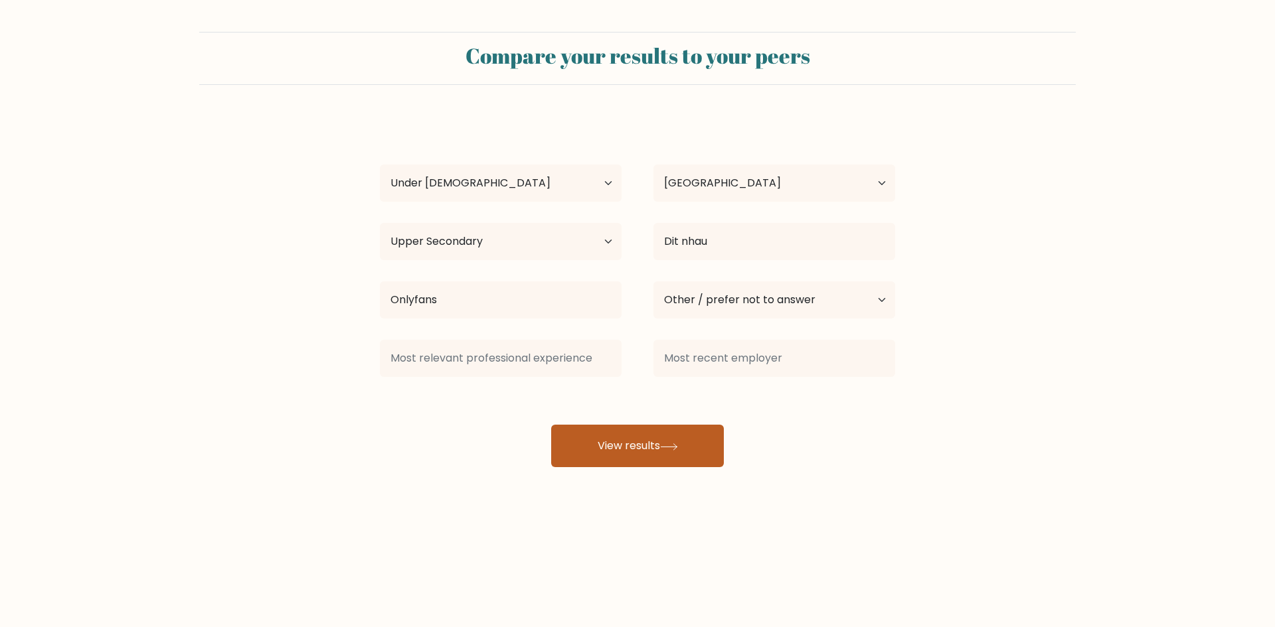
click at [651, 446] on button "View results" at bounding box center [637, 446] width 173 height 42
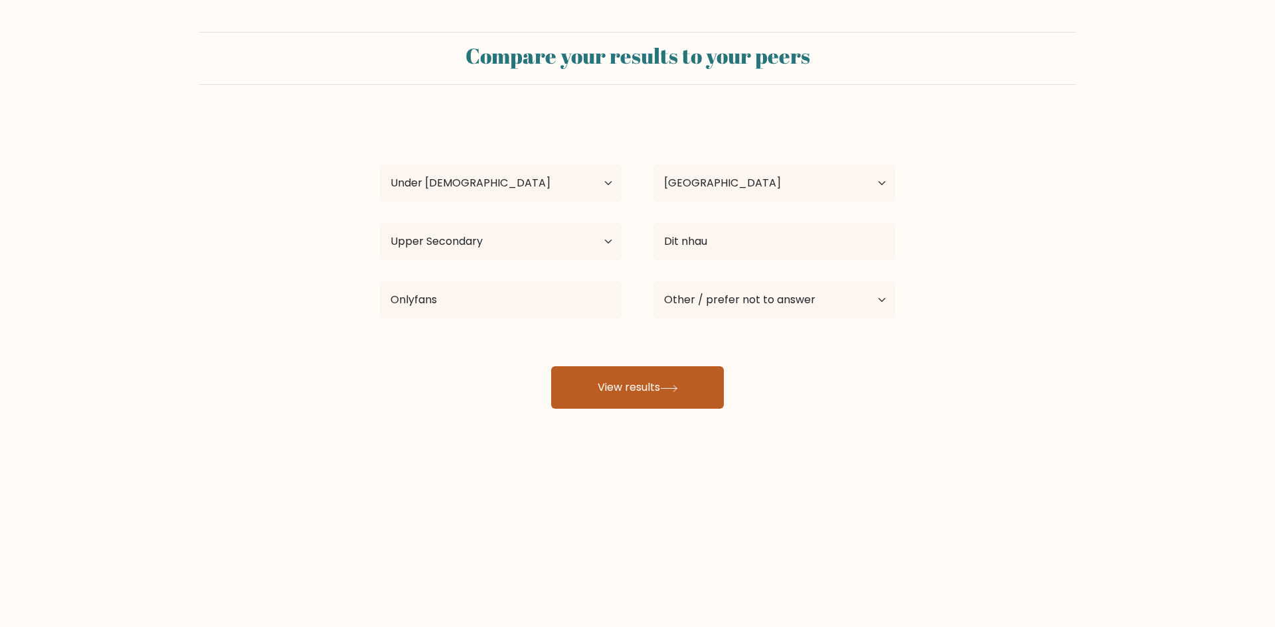
click at [633, 382] on button "View results" at bounding box center [637, 387] width 173 height 42
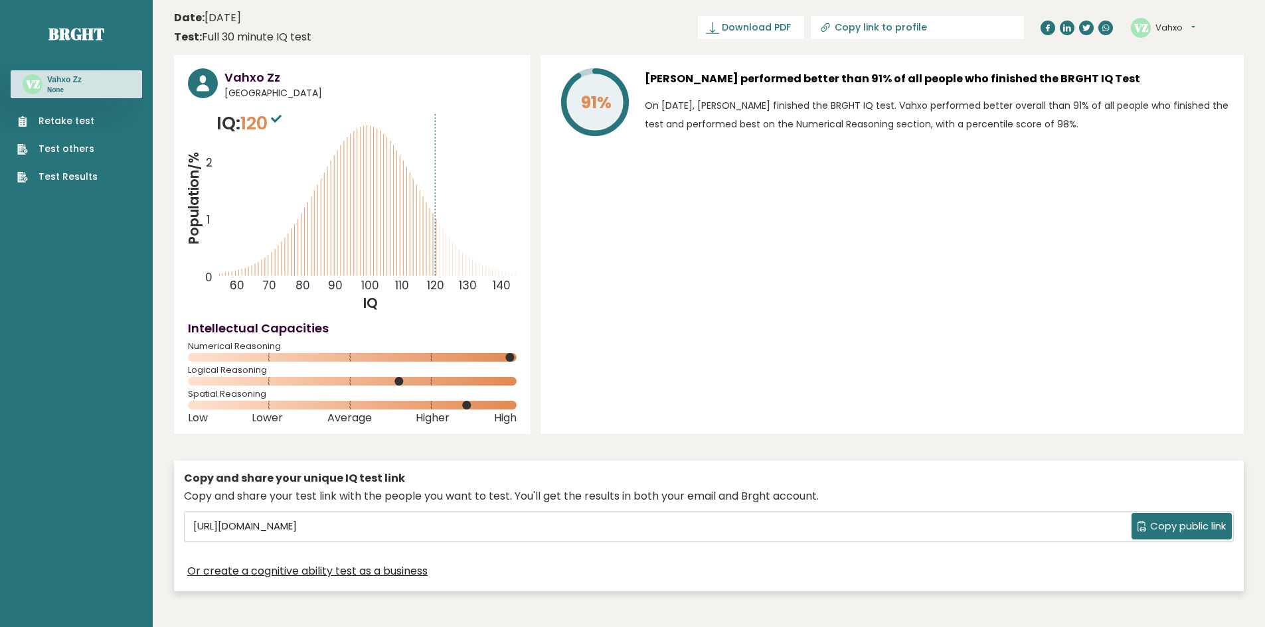
click at [253, 127] on span "120" at bounding box center [262, 123] width 44 height 25
click at [250, 126] on span "120" at bounding box center [262, 123] width 44 height 25
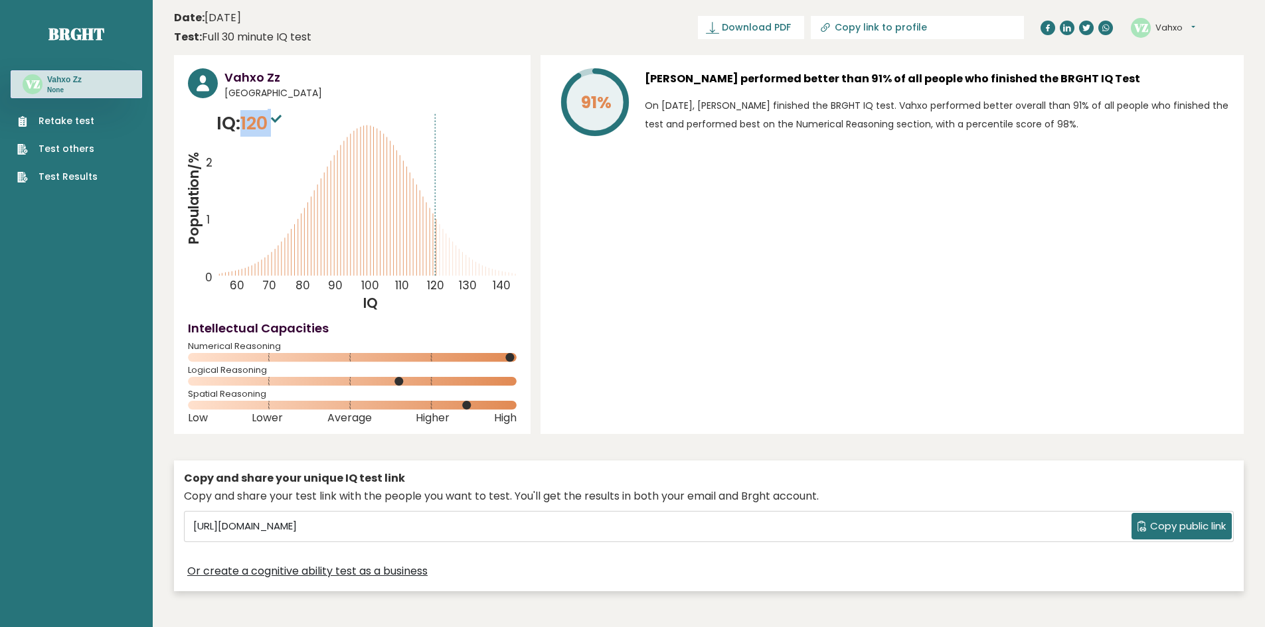
click at [250, 126] on span "120" at bounding box center [262, 123] width 44 height 25
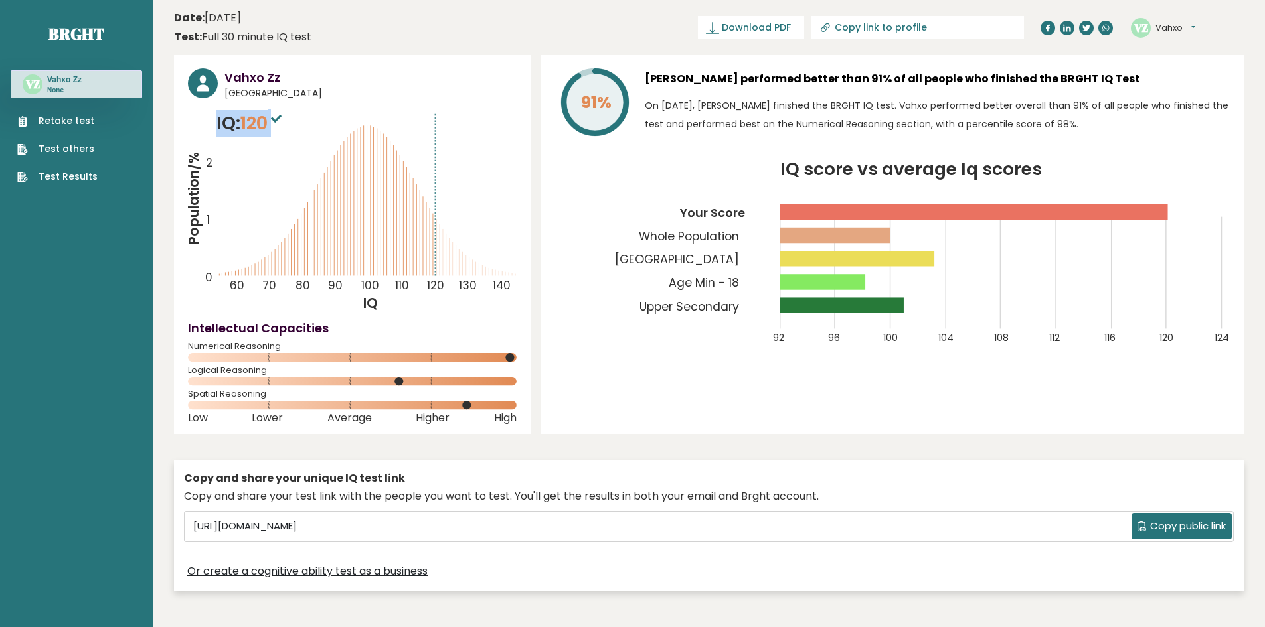
click at [246, 125] on span "120" at bounding box center [262, 123] width 44 height 25
click at [240, 125] on p "IQ: 120" at bounding box center [250, 123] width 68 height 27
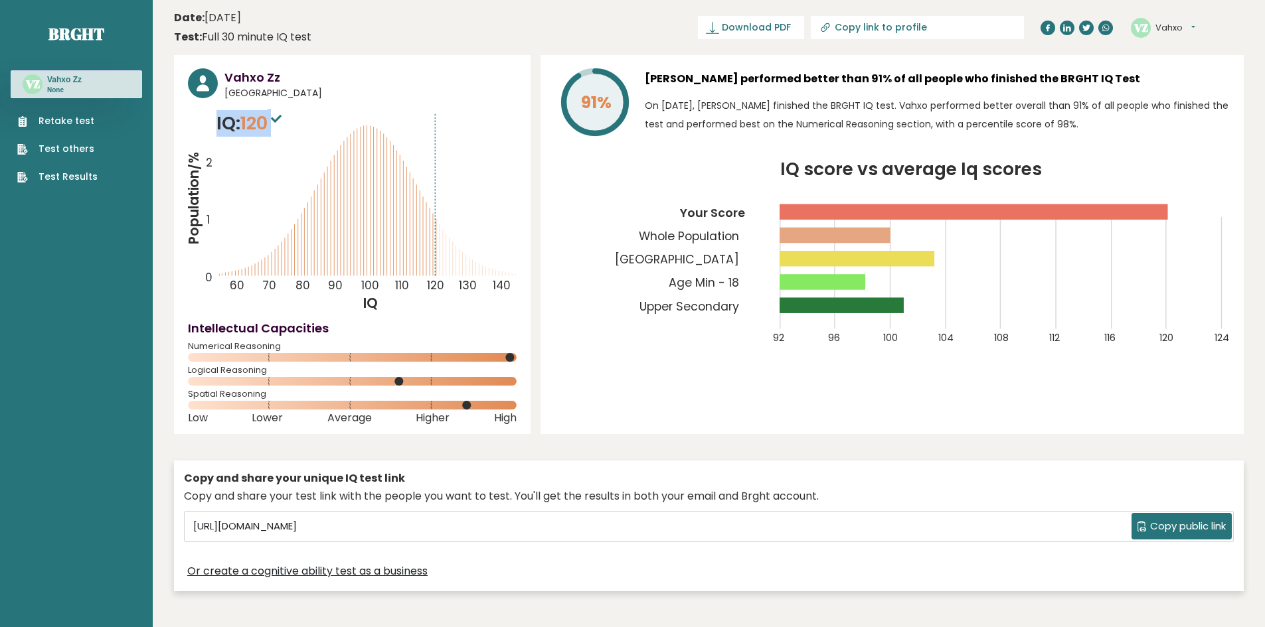
click at [240, 125] on p "IQ: 120" at bounding box center [250, 123] width 68 height 27
click at [236, 125] on p "IQ: 120" at bounding box center [250, 123] width 68 height 27
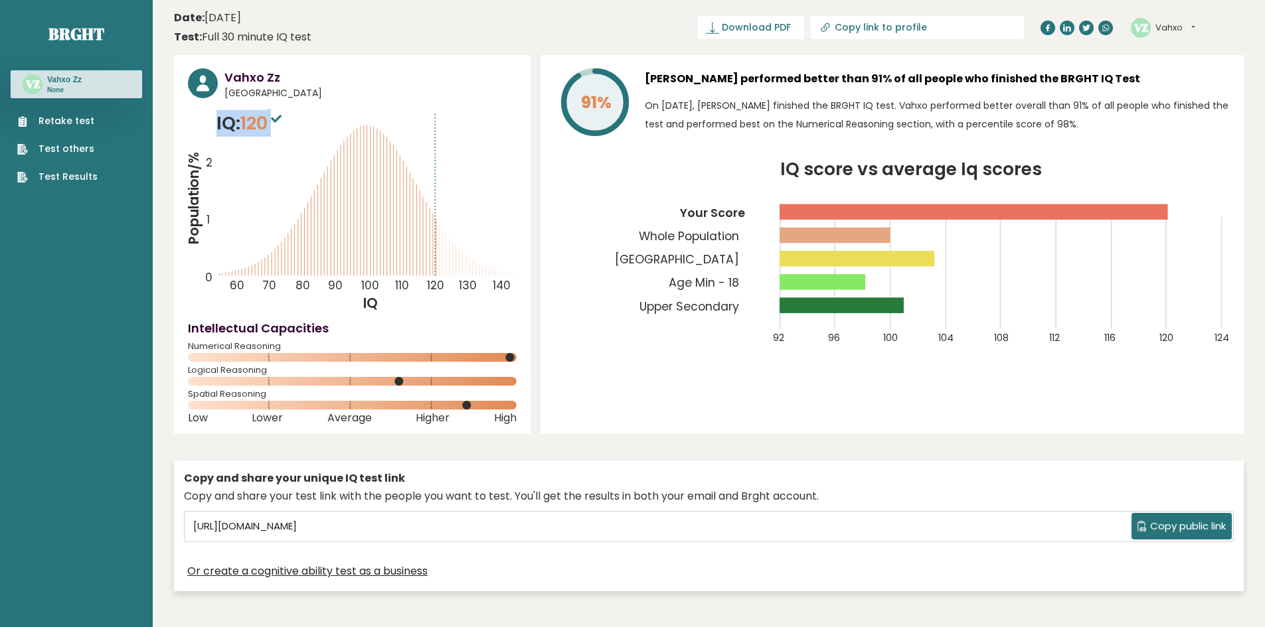
click at [228, 124] on p "IQ: 120" at bounding box center [250, 123] width 68 height 27
click at [226, 124] on p "IQ: 120" at bounding box center [250, 123] width 68 height 27
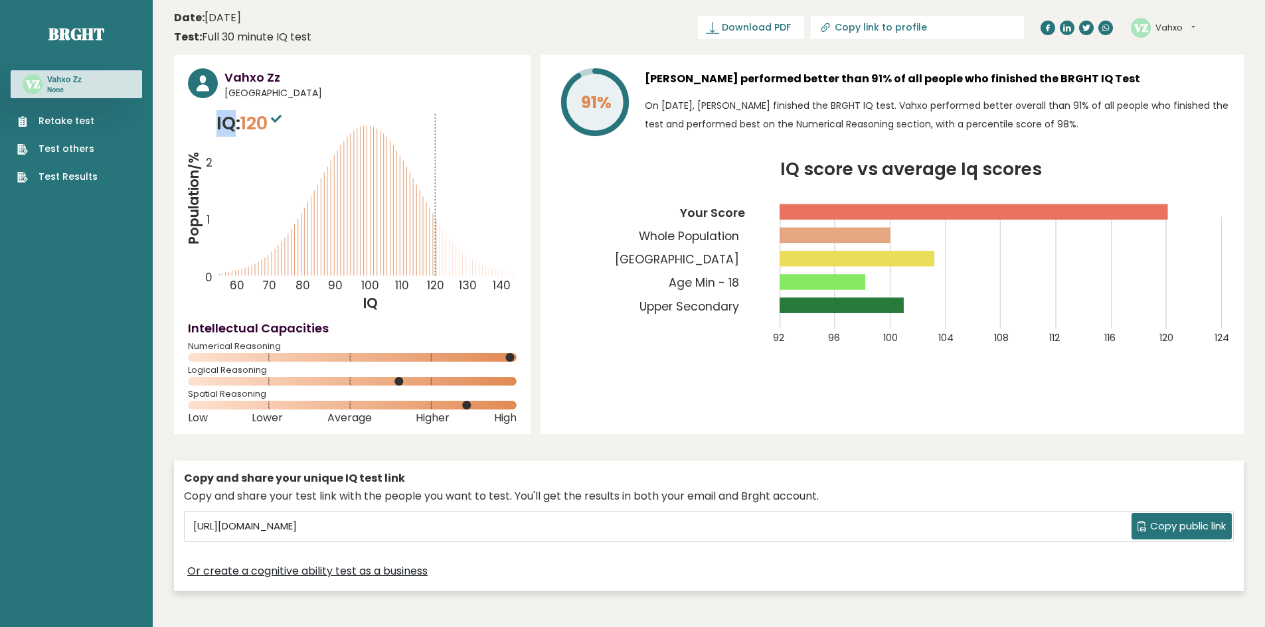
click at [226, 124] on p "IQ: 120" at bounding box center [250, 123] width 68 height 27
click at [218, 124] on p "IQ: 120" at bounding box center [250, 123] width 68 height 27
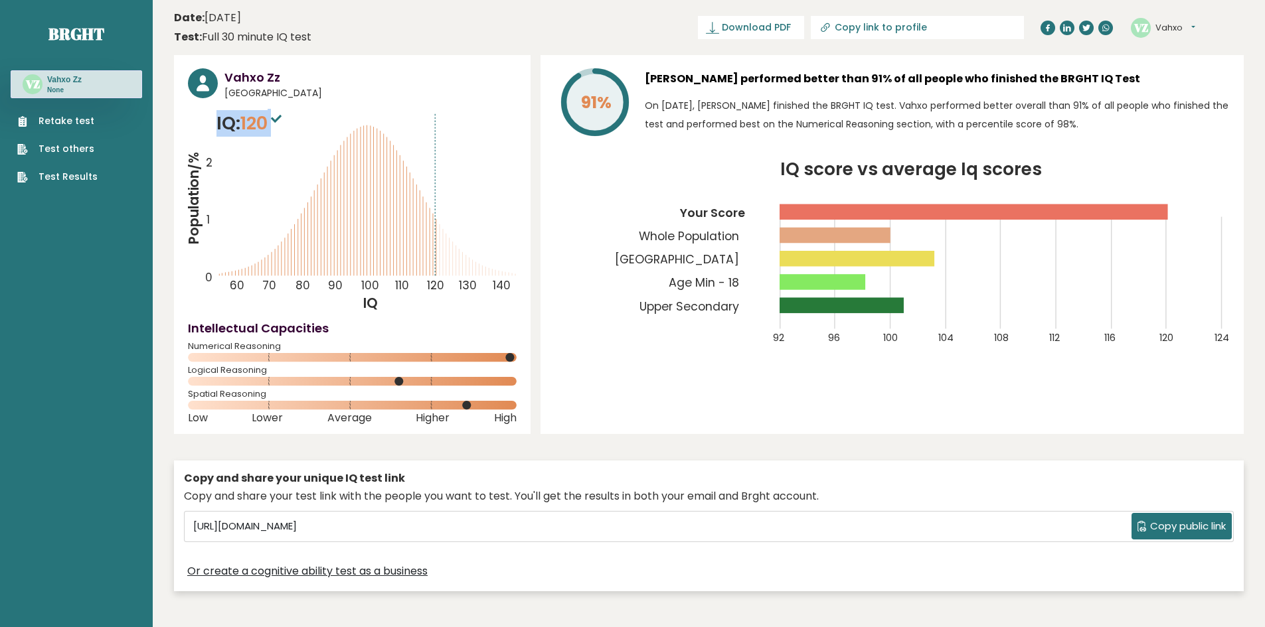
click at [218, 124] on p "IQ: 120" at bounding box center [250, 123] width 68 height 27
click at [232, 127] on p "IQ: 120" at bounding box center [250, 123] width 68 height 27
click at [230, 127] on p "IQ: 120" at bounding box center [250, 123] width 68 height 27
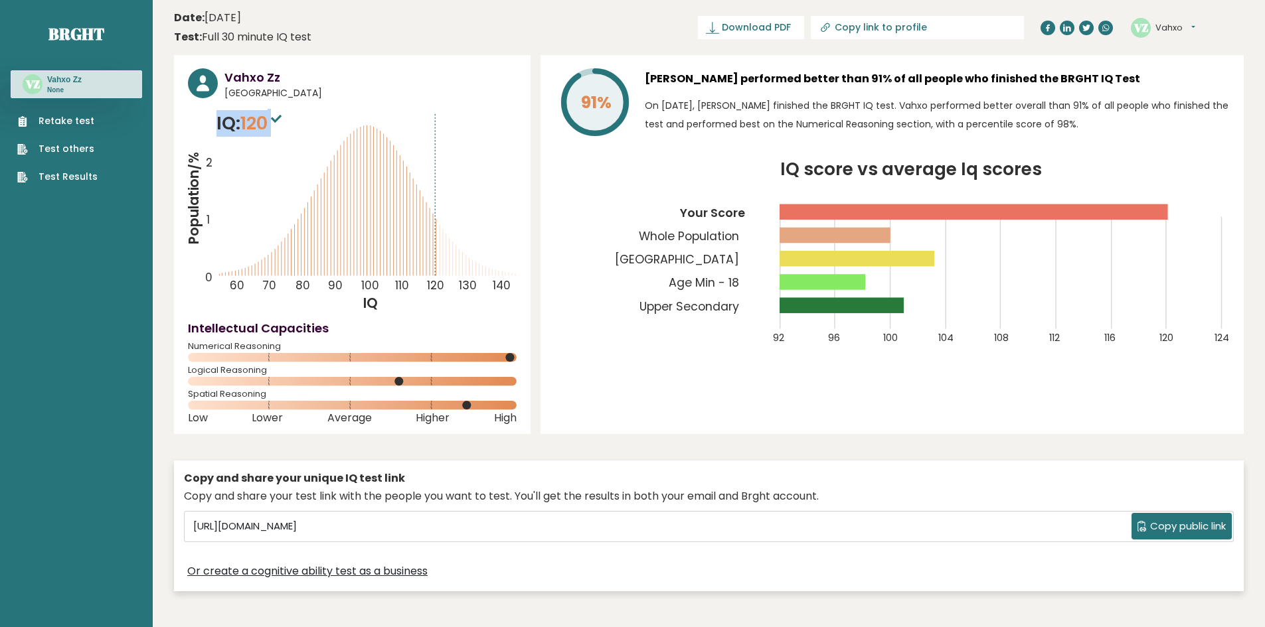
click at [230, 127] on p "IQ: 120" at bounding box center [250, 123] width 68 height 27
click at [227, 127] on p "IQ: 120" at bounding box center [250, 123] width 68 height 27
click at [329, 96] on span "[GEOGRAPHIC_DATA]" at bounding box center [370, 93] width 292 height 14
drag, startPoint x: 246, startPoint y: 121, endPoint x: 272, endPoint y: 121, distance: 25.9
click at [272, 121] on span "120" at bounding box center [262, 123] width 44 height 25
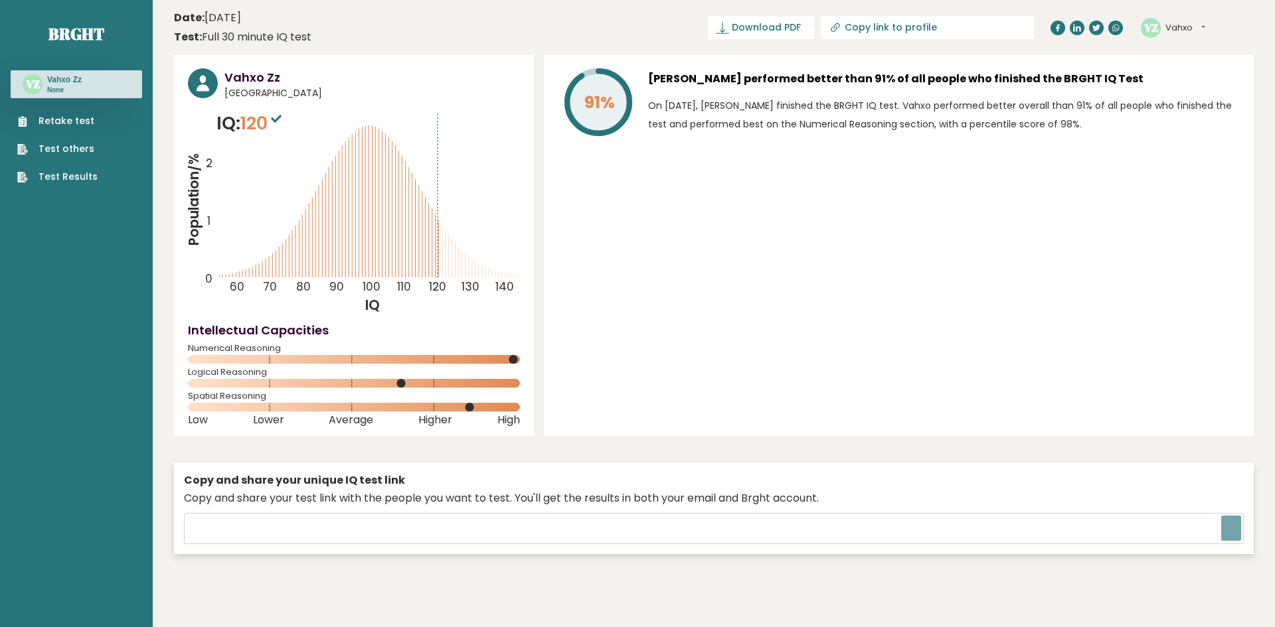
type input "[URL][DOMAIN_NAME]"
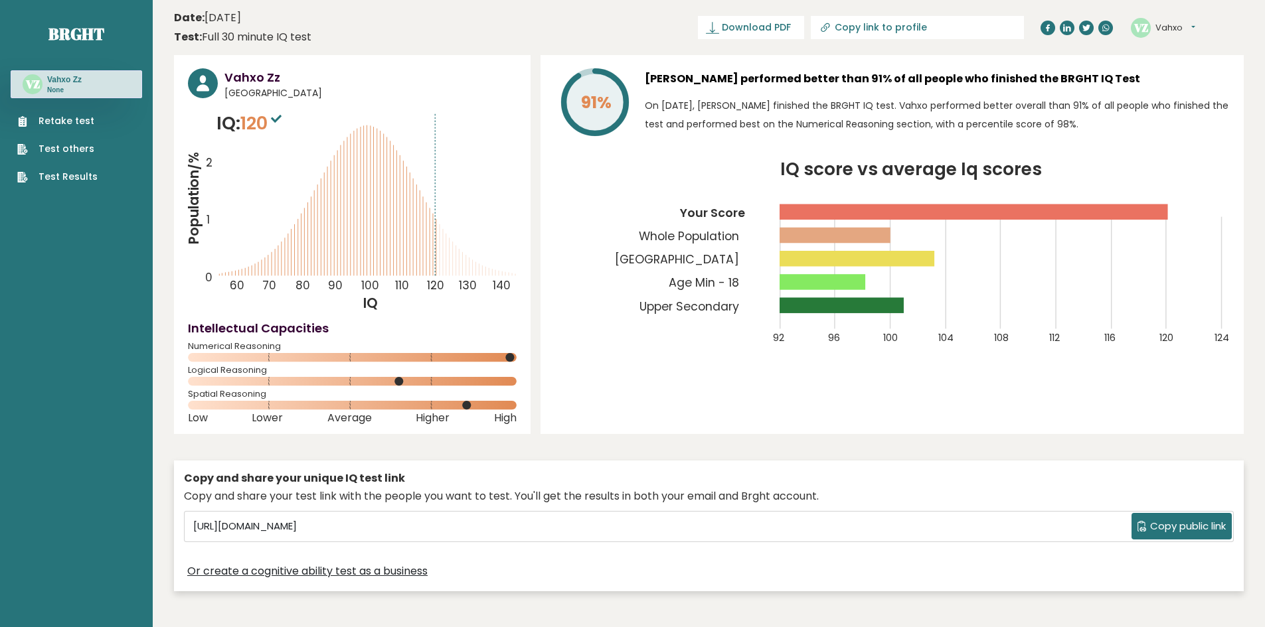
click at [704, 74] on h3 "[PERSON_NAME] performed better than 91% of all people who finished the BRGHT IQ…" at bounding box center [937, 78] width 585 height 21
click at [704, 74] on h3 "Vahxo Zz performed better than 91% of all people who finished the BRGHT IQ Test" at bounding box center [937, 78] width 585 height 21
click at [723, 102] on p "On October 13, 2025, Vahxo Zz finished the BRGHT IQ test. Vahxo performed bette…" at bounding box center [937, 114] width 585 height 37
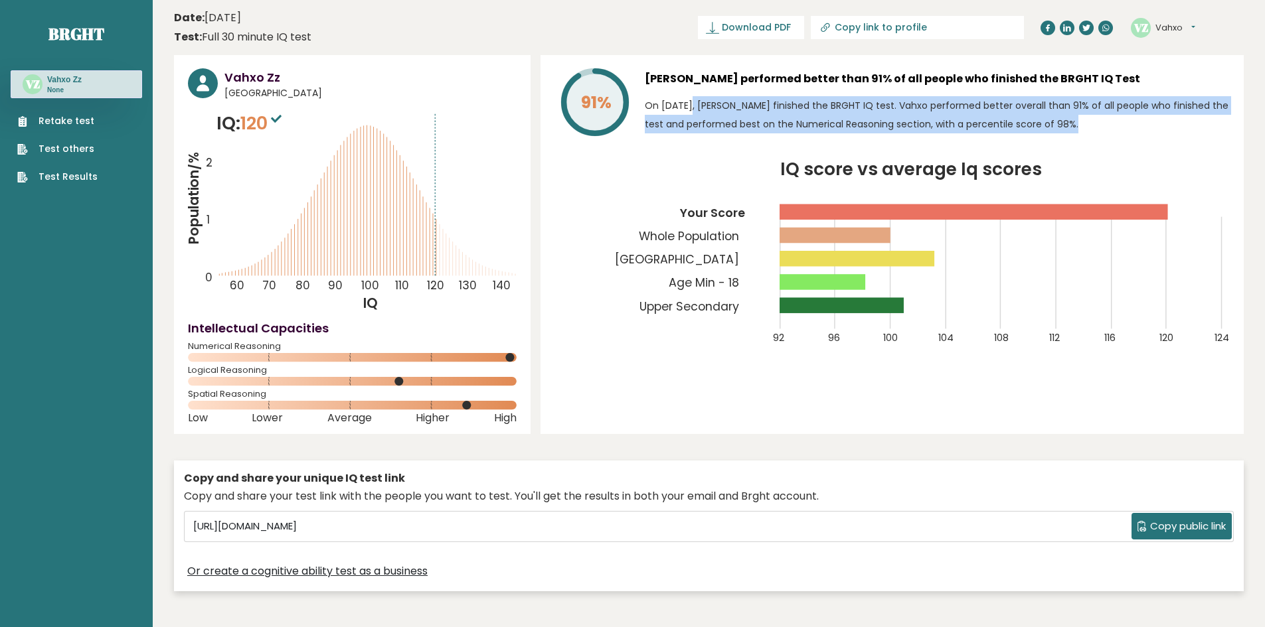
click at [723, 102] on p "On October 13, 2025, Vahxo Zz finished the BRGHT IQ test. Vahxo performed bette…" at bounding box center [937, 114] width 585 height 37
click at [736, 119] on p "On October 13, 2025, Vahxo Zz finished the BRGHT IQ test. Vahxo performed bette…" at bounding box center [937, 114] width 585 height 37
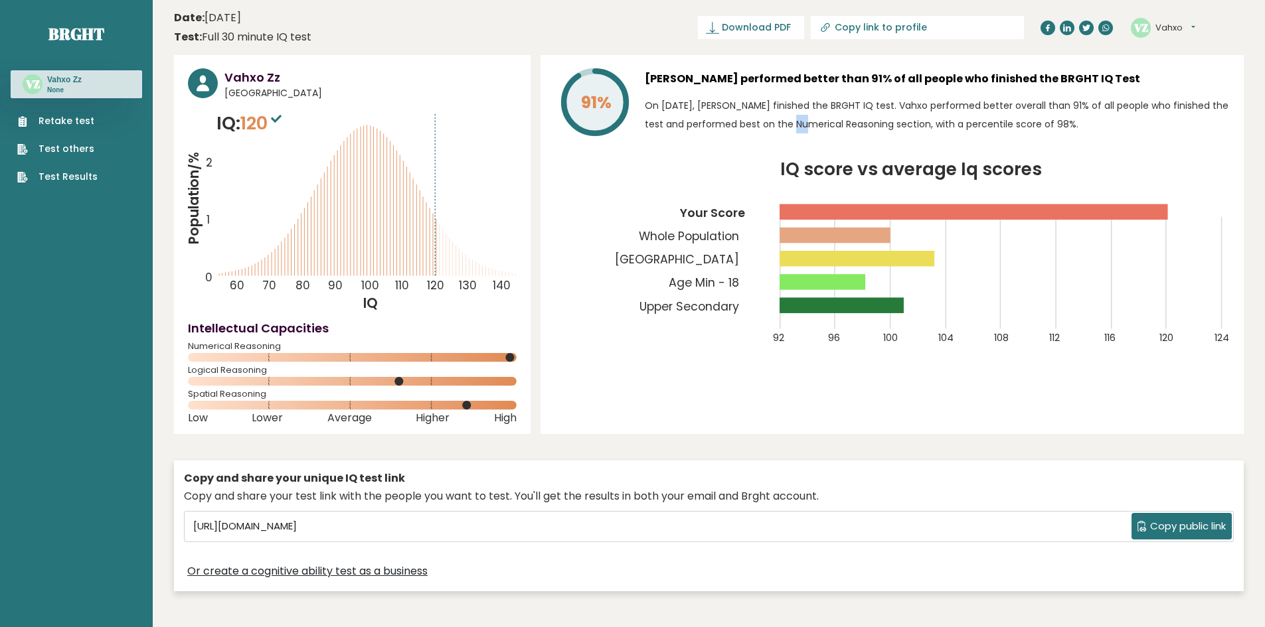
click at [736, 119] on p "On October 13, 2025, Vahxo Zz finished the BRGHT IQ test. Vahxo performed bette…" at bounding box center [937, 114] width 585 height 37
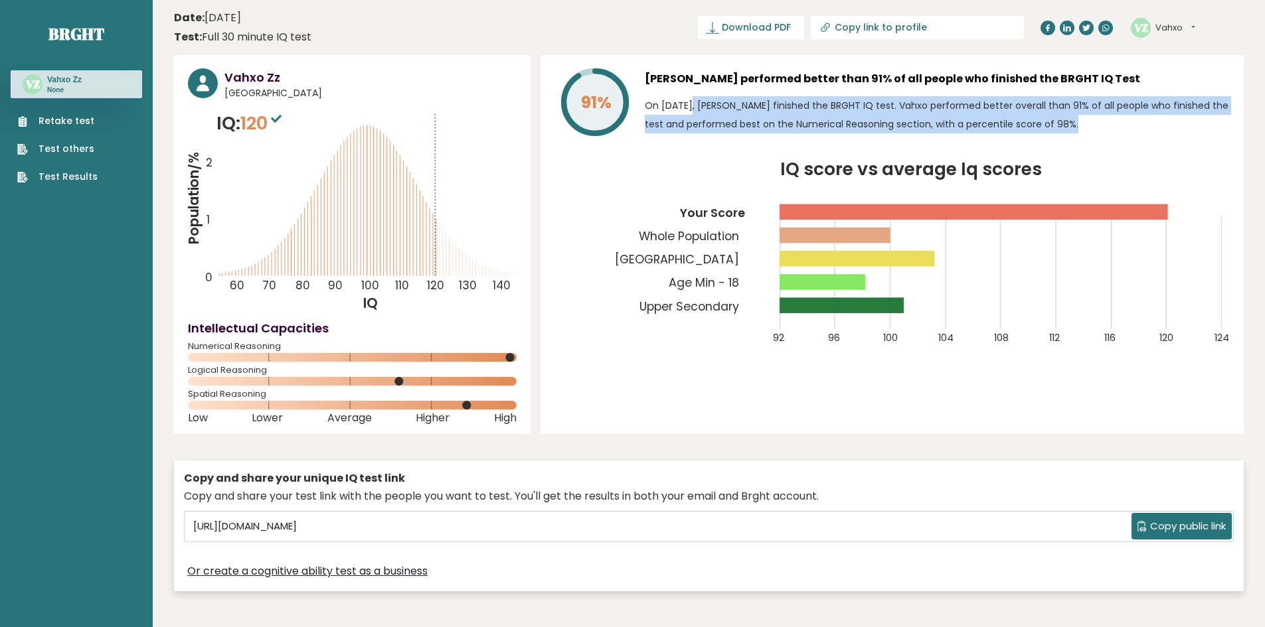
click at [736, 119] on p "On October 13, 2025, Vahxo Zz finished the BRGHT IQ test. Vahxo performed bette…" at bounding box center [937, 114] width 585 height 37
click at [727, 114] on p "On October 13, 2025, Vahxo Zz finished the BRGHT IQ test. Vahxo performed bette…" at bounding box center [937, 114] width 585 height 37
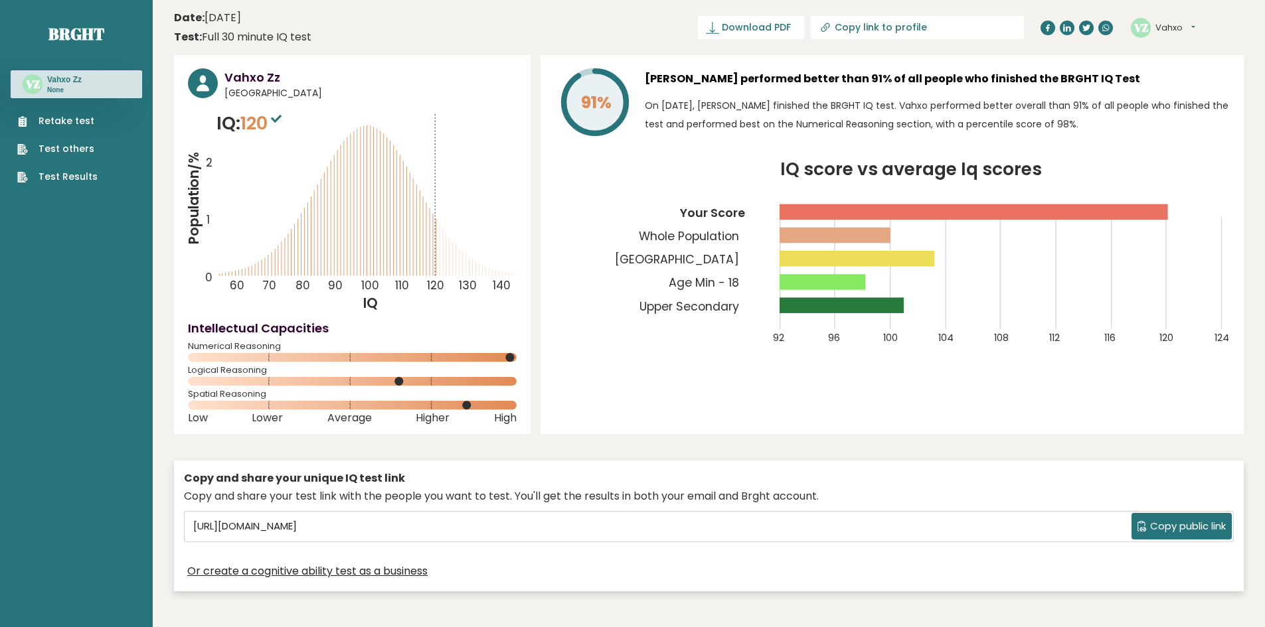
click at [62, 123] on link "Retake test" at bounding box center [57, 121] width 80 height 14
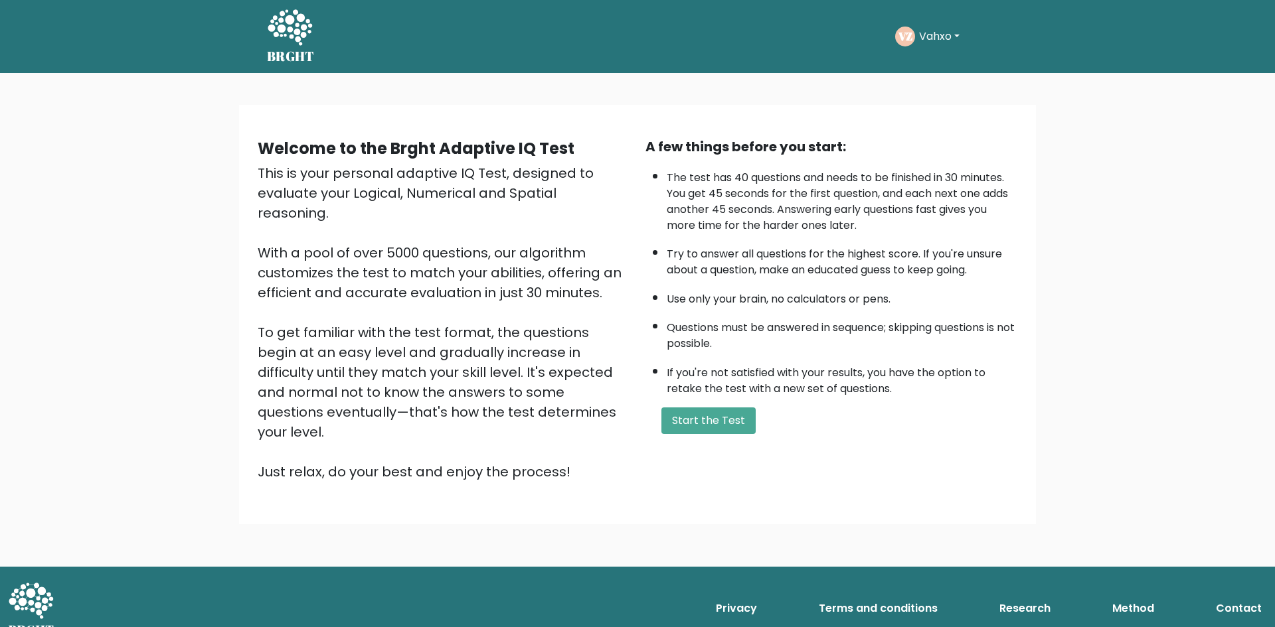
click at [700, 375] on li "If you're not satisfied with your results, you have the option to retake the te…" at bounding box center [842, 377] width 351 height 39
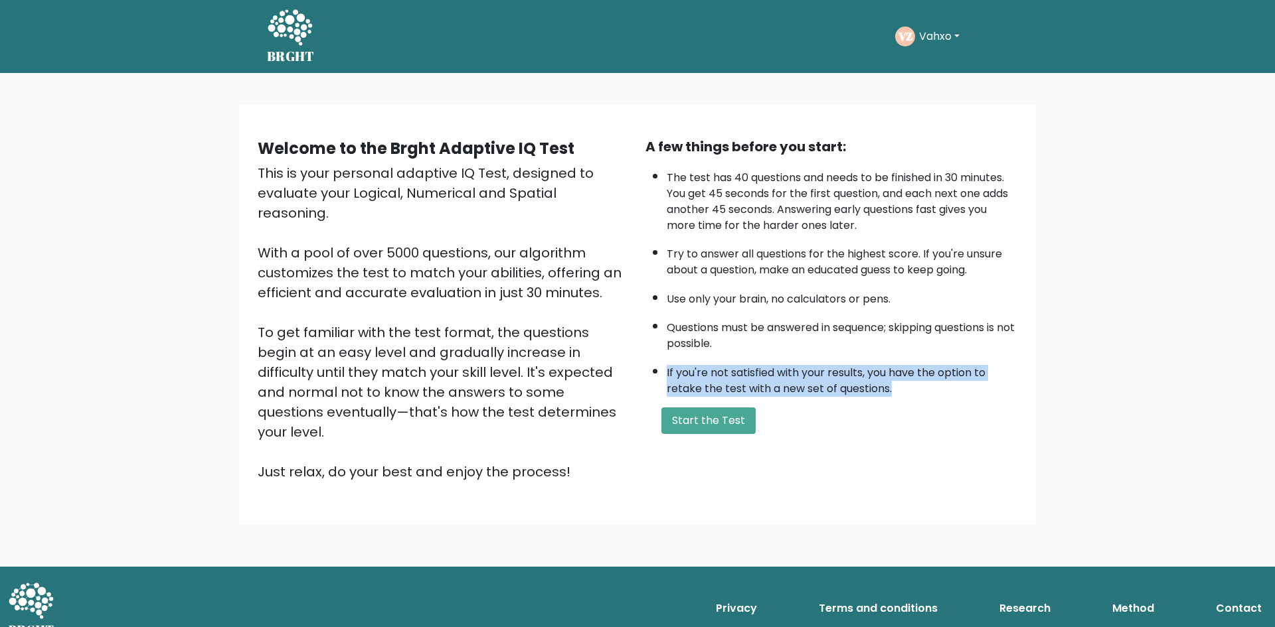
click at [700, 375] on li "If you're not satisfied with your results, you have the option to retake the te…" at bounding box center [842, 377] width 351 height 39
click at [696, 376] on li "If you're not satisfied with your results, you have the option to retake the te…" at bounding box center [842, 377] width 351 height 39
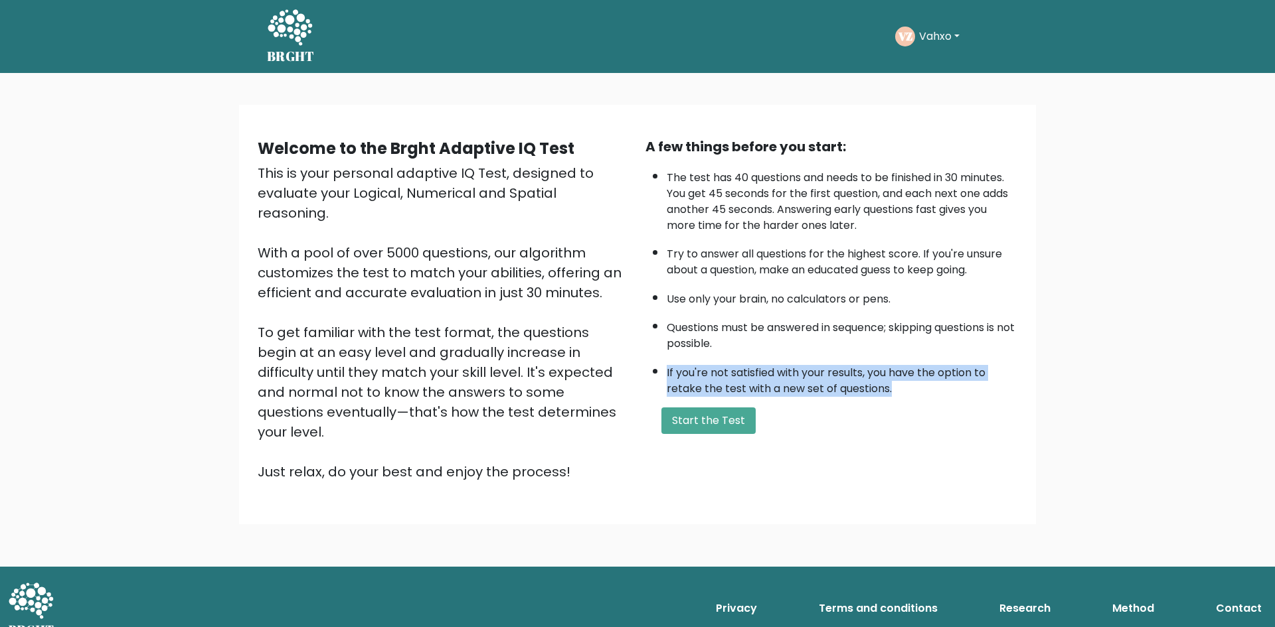
click at [688, 378] on li "If you're not satisfied with your results, you have the option to retake the te…" at bounding box center [842, 377] width 351 height 39
click at [687, 378] on li "If you're not satisfied with your results, you have the option to retake the te…" at bounding box center [842, 377] width 351 height 39
click at [686, 378] on li "If you're not satisfied with your results, you have the option to retake the te…" at bounding box center [842, 377] width 351 height 39
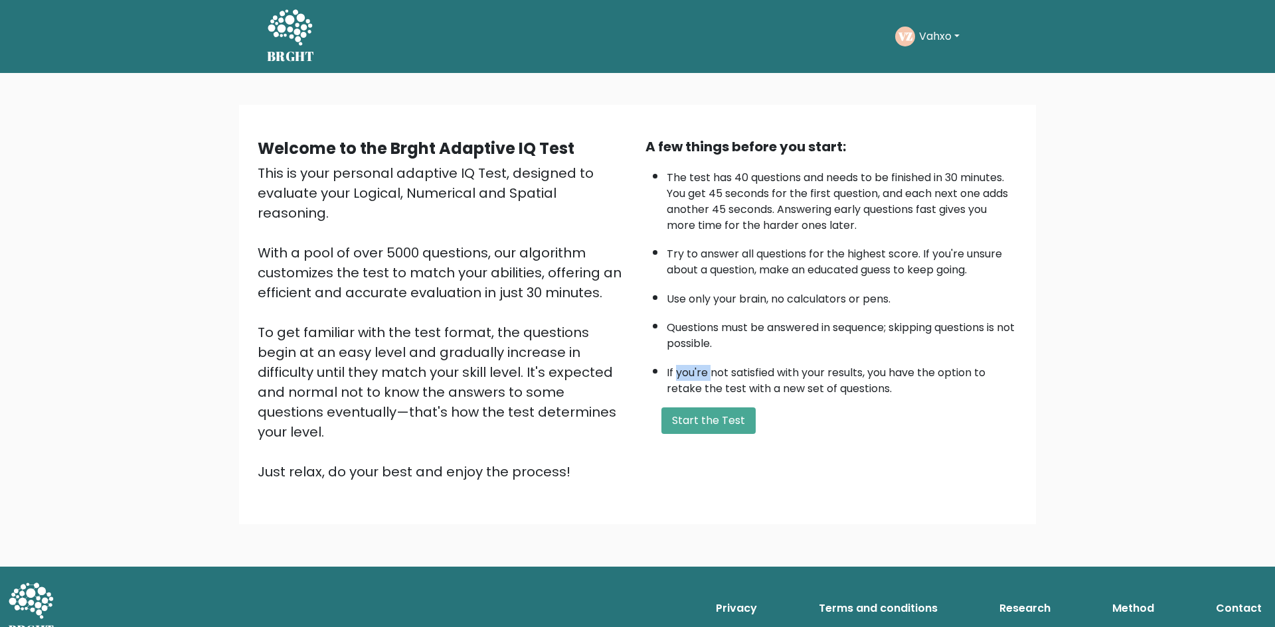
click at [686, 378] on li "If you're not satisfied with your results, you have the option to retake the te…" at bounding box center [842, 377] width 351 height 39
drag, startPoint x: 676, startPoint y: 376, endPoint x: 642, endPoint y: 313, distance: 71.6
click at [676, 376] on li "If you're not satisfied with your results, you have the option to retake the te…" at bounding box center [842, 377] width 351 height 39
click at [782, 326] on li "Questions must be answered in sequence; skipping questions is not possible." at bounding box center [842, 332] width 351 height 39
click at [708, 422] on button "Start the Test" at bounding box center [708, 421] width 94 height 27
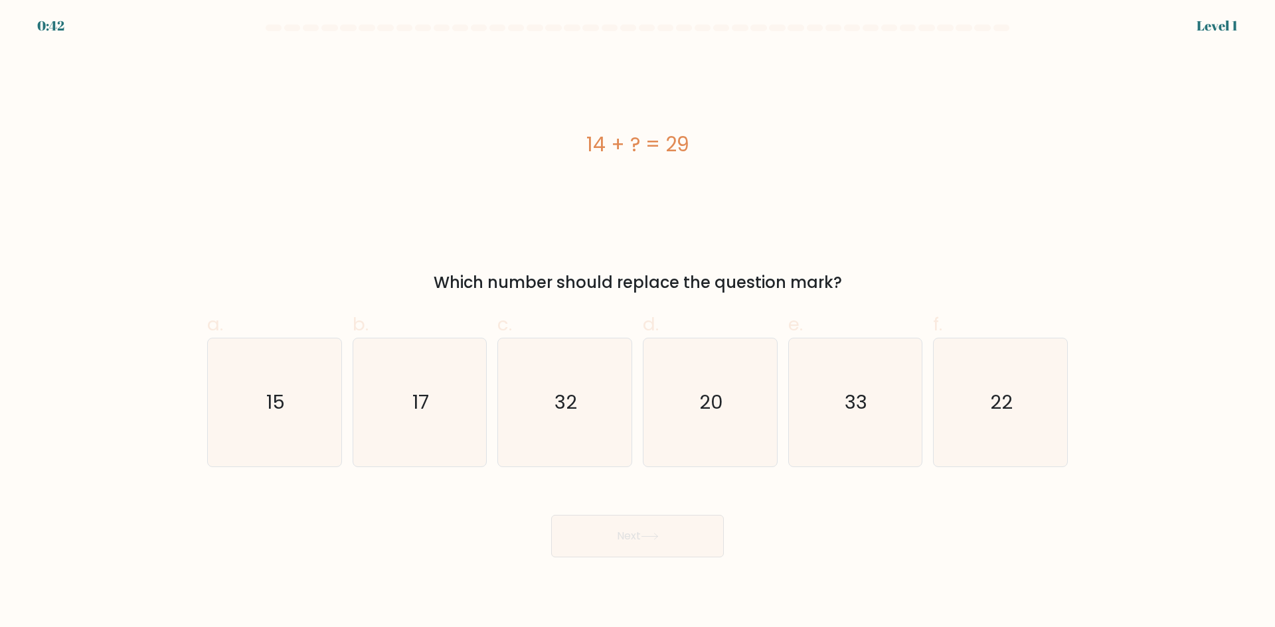
click at [644, 143] on div "14 + ? = 29" at bounding box center [637, 144] width 860 height 30
click at [635, 143] on div "14 + ? = 29" at bounding box center [637, 144] width 860 height 30
click at [293, 376] on icon "15" at bounding box center [274, 403] width 128 height 128
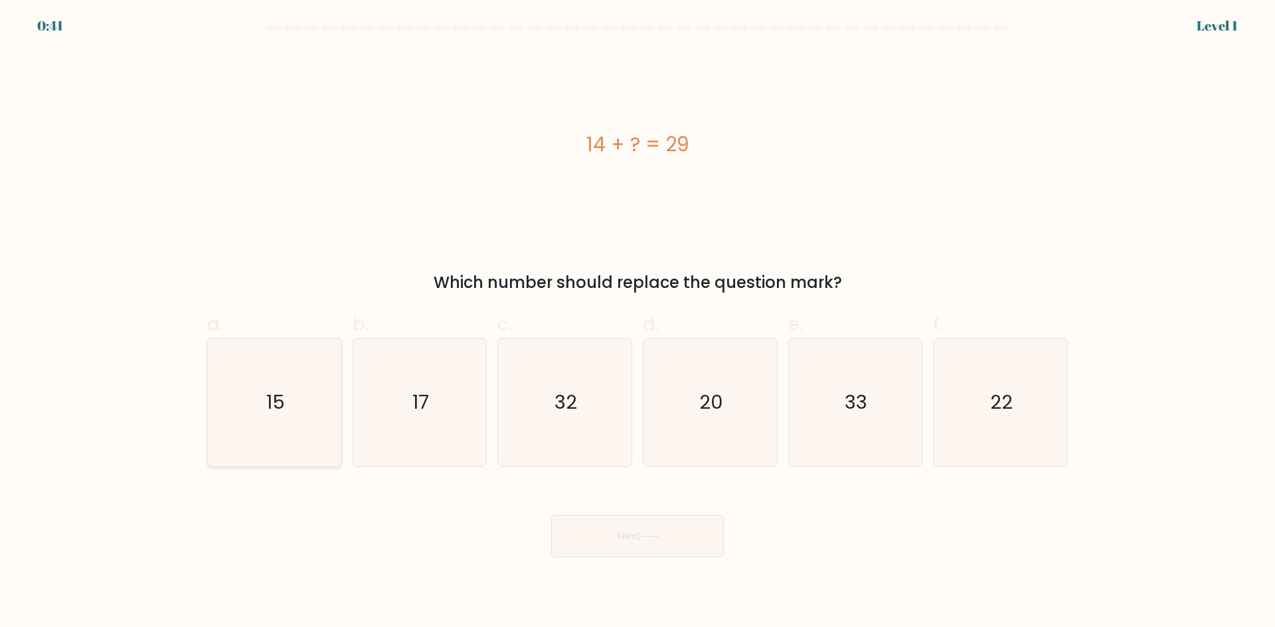
click at [637, 323] on input "a. 15" at bounding box center [637, 318] width 1 height 9
radio input "true"
drag, startPoint x: 619, startPoint y: 539, endPoint x: 617, endPoint y: 513, distance: 26.6
click at [619, 538] on button "Next" at bounding box center [637, 536] width 173 height 42
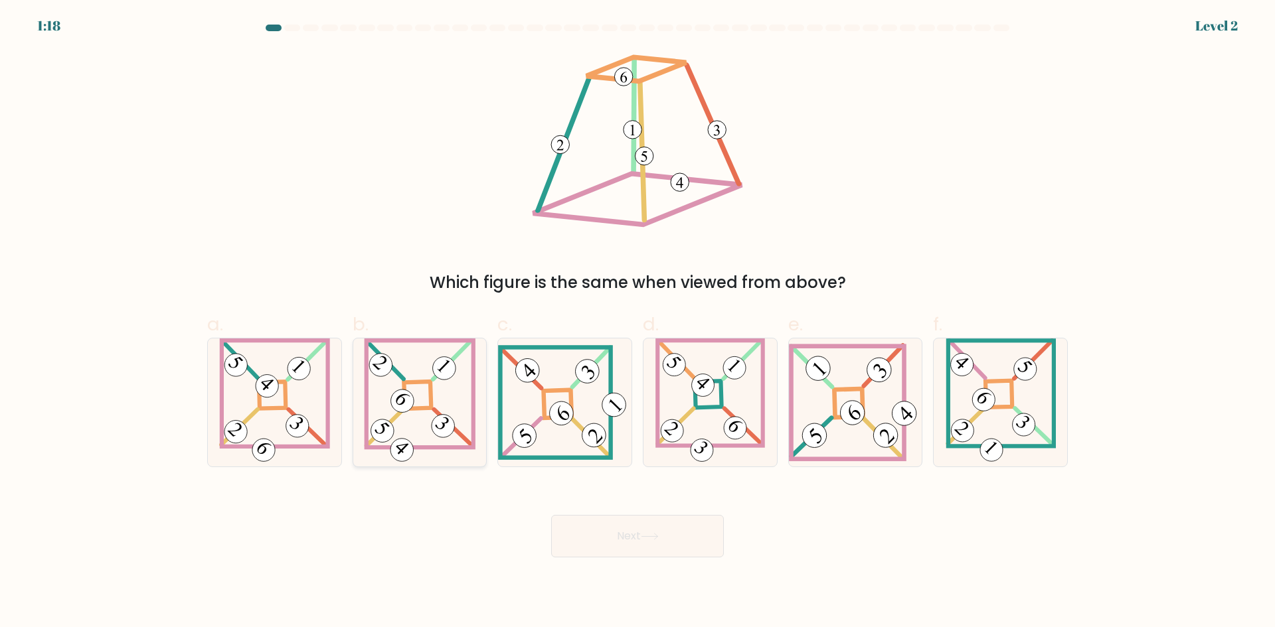
click at [437, 399] on icon at bounding box center [420, 403] width 112 height 128
click at [637, 323] on input "b." at bounding box center [637, 318] width 1 height 9
radio input "true"
click at [644, 530] on button "Next" at bounding box center [637, 536] width 173 height 42
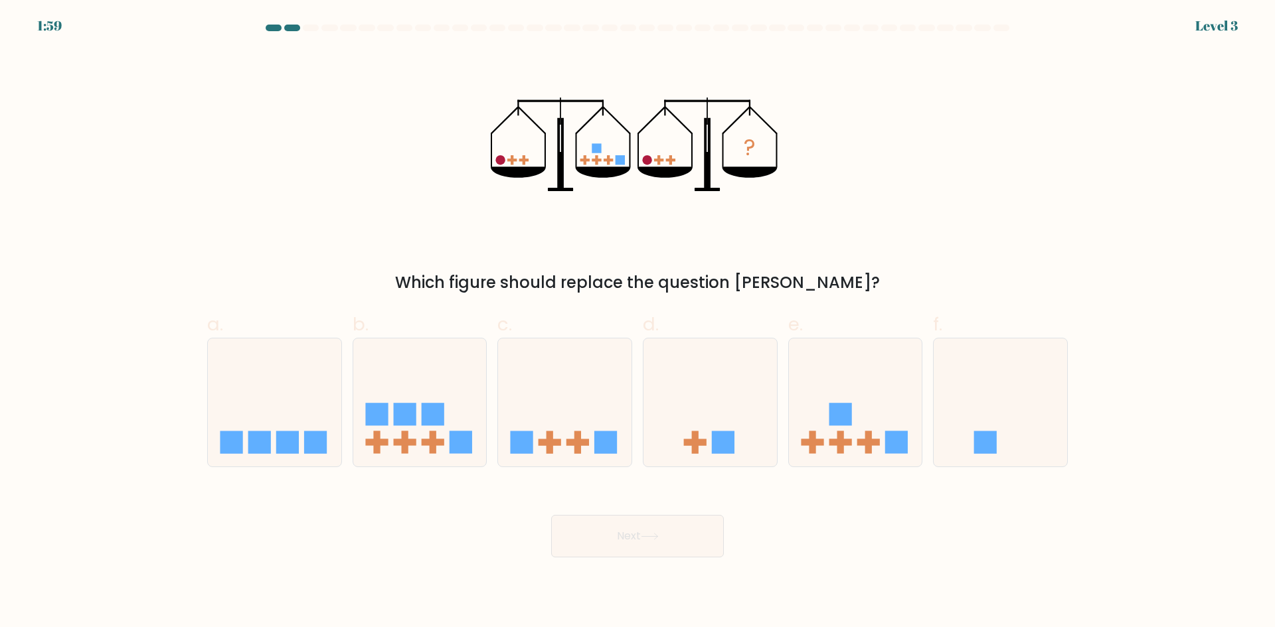
click at [655, 155] on icon "?" at bounding box center [638, 144] width 294 height 189
click at [650, 155] on icon "?" at bounding box center [638, 144] width 294 height 189
click at [420, 421] on icon at bounding box center [419, 402] width 133 height 110
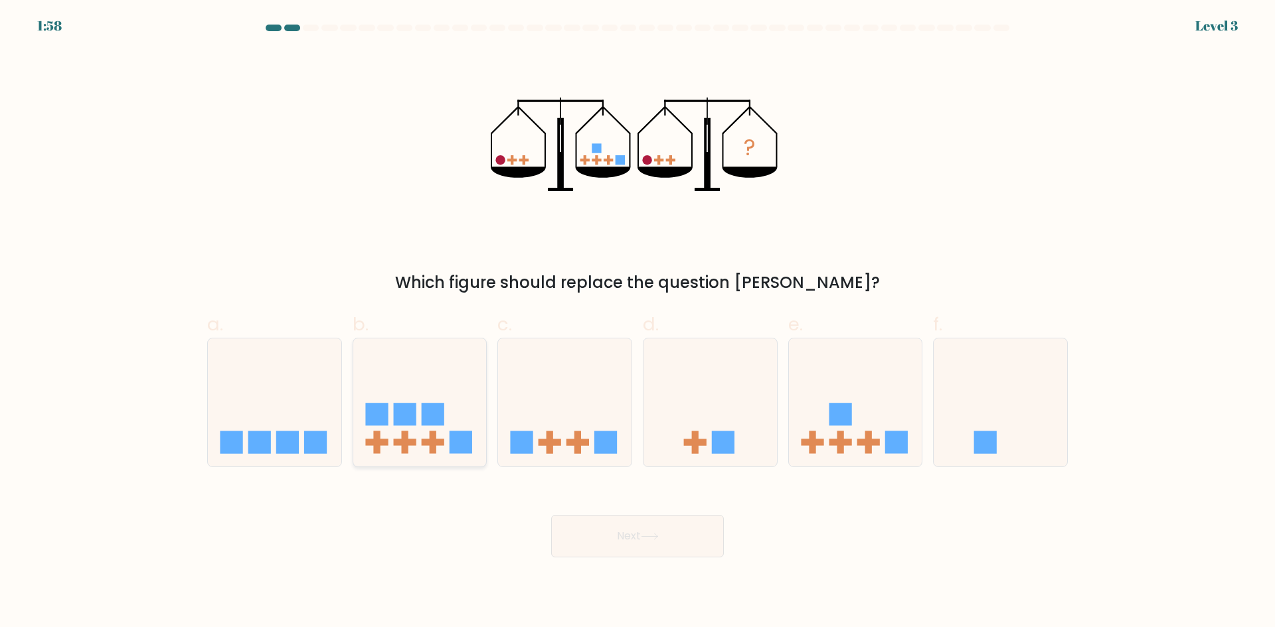
click at [637, 323] on input "b." at bounding box center [637, 318] width 1 height 9
radio input "true"
click at [548, 419] on icon at bounding box center [564, 402] width 133 height 110
click at [637, 323] on input "c." at bounding box center [637, 318] width 1 height 9
radio input "true"
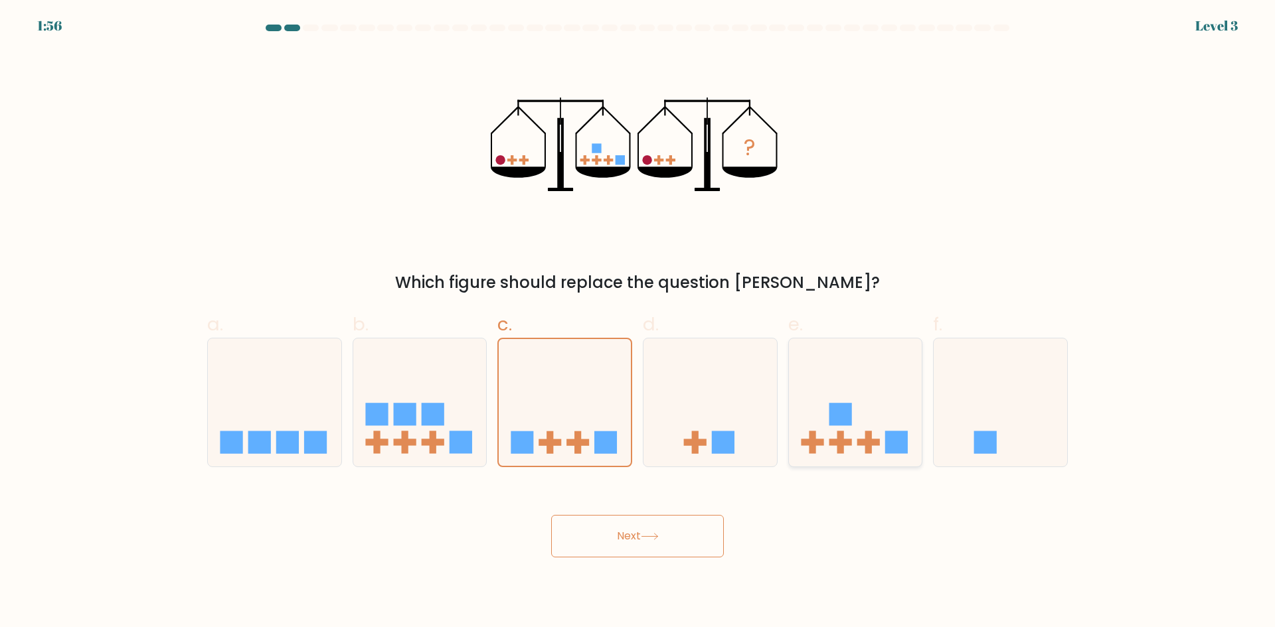
click at [862, 426] on icon at bounding box center [855, 402] width 133 height 110
click at [638, 323] on input "e." at bounding box center [637, 318] width 1 height 9
radio input "true"
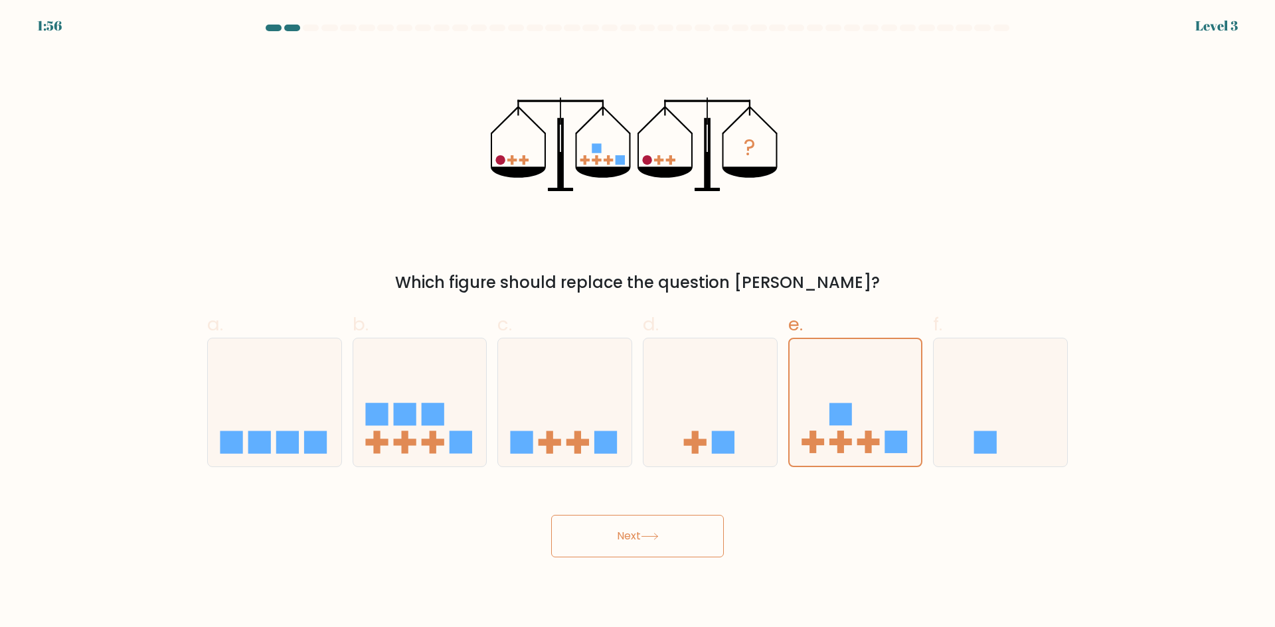
click at [674, 521] on button "Next" at bounding box center [637, 536] width 173 height 42
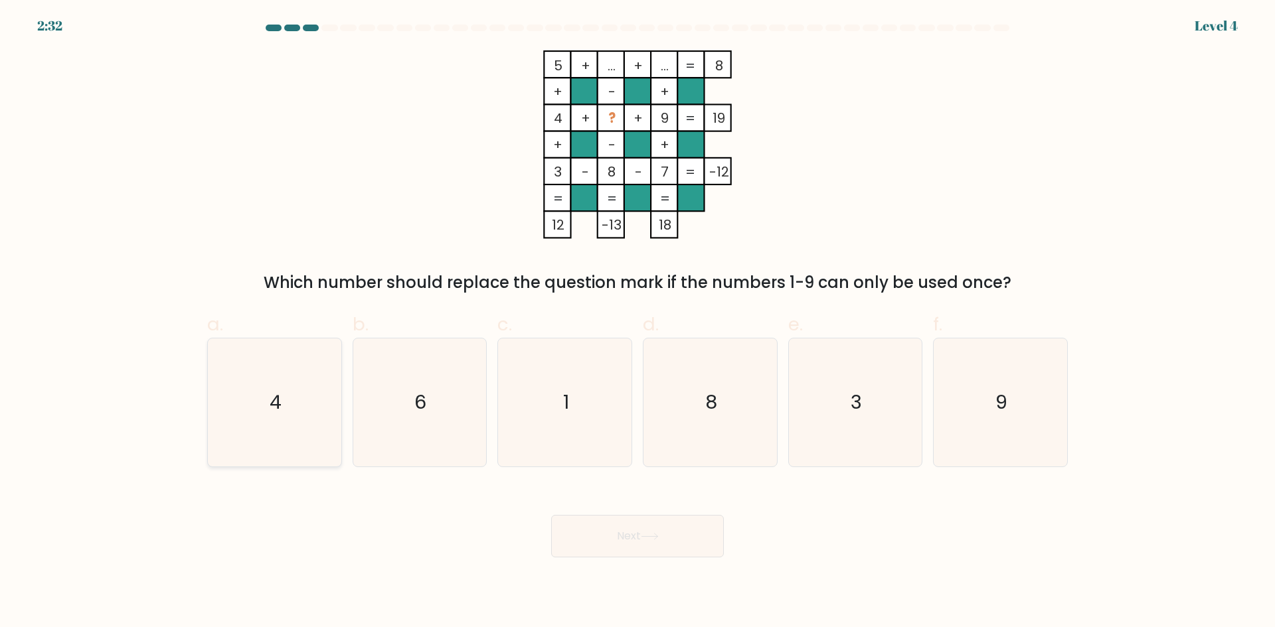
click at [298, 399] on icon "4" at bounding box center [274, 403] width 128 height 128
click at [637, 323] on input "a. 4" at bounding box center [637, 318] width 1 height 9
radio input "true"
click at [442, 403] on icon "6" at bounding box center [419, 403] width 128 height 128
click at [637, 323] on input "b. 6" at bounding box center [637, 318] width 1 height 9
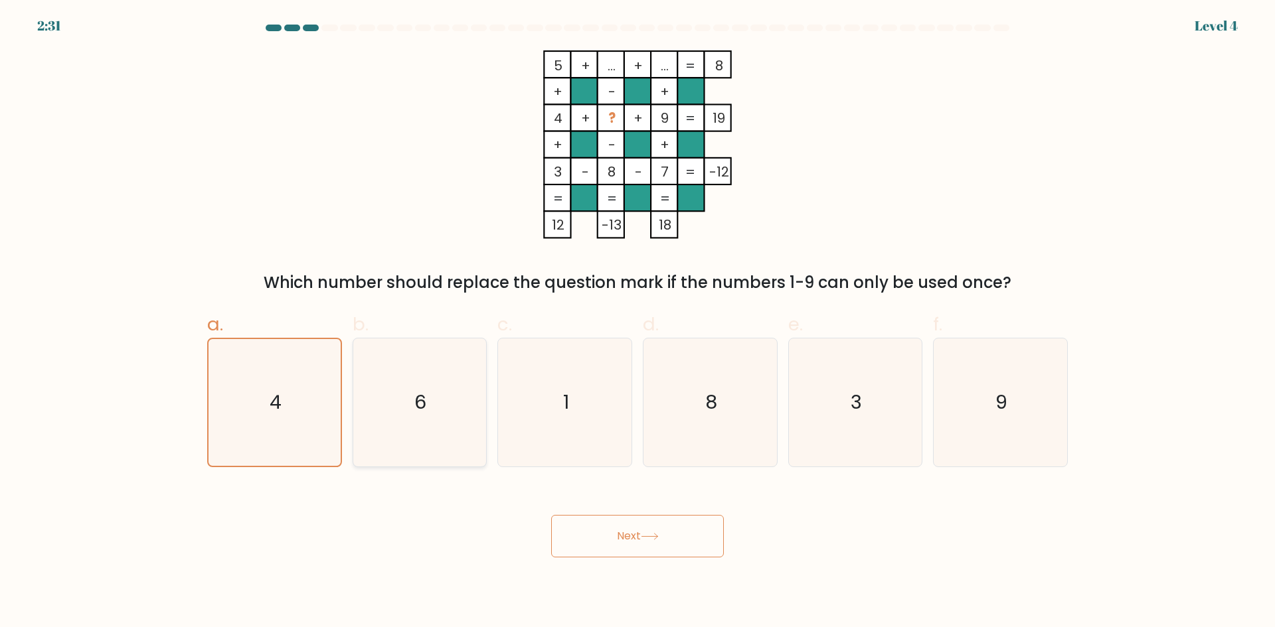
radio input "true"
click at [615, 522] on button "Next" at bounding box center [637, 536] width 173 height 42
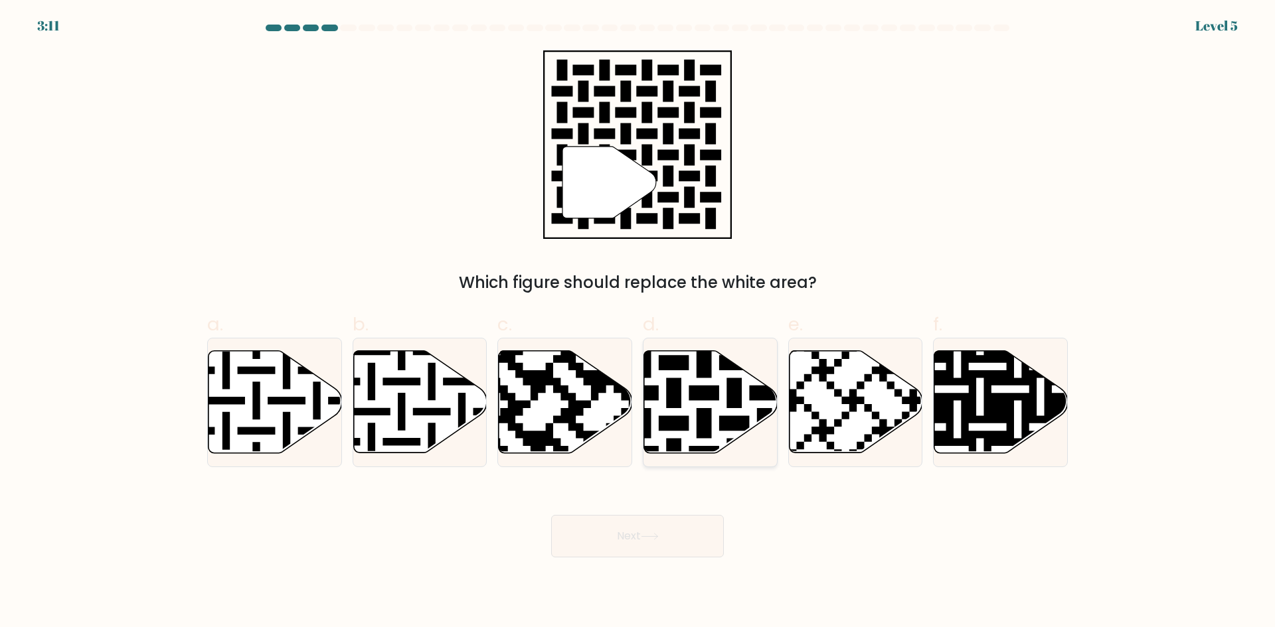
click at [704, 383] on icon at bounding box center [710, 402] width 133 height 102
click at [638, 323] on input "d." at bounding box center [637, 318] width 1 height 9
radio input "true"
click at [637, 525] on button "Next" at bounding box center [637, 536] width 173 height 42
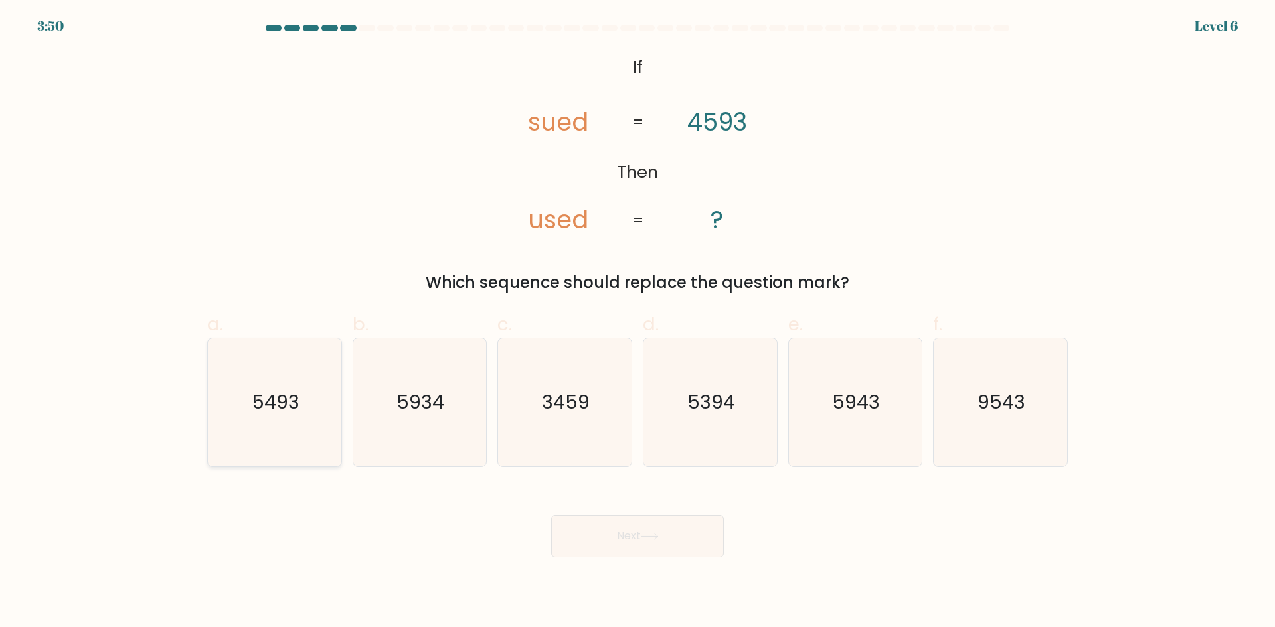
click at [277, 411] on text "5493" at bounding box center [276, 402] width 48 height 27
click at [637, 323] on input "a. 5493" at bounding box center [637, 318] width 1 height 9
radio input "true"
click at [676, 532] on button "Next" at bounding box center [637, 536] width 173 height 42
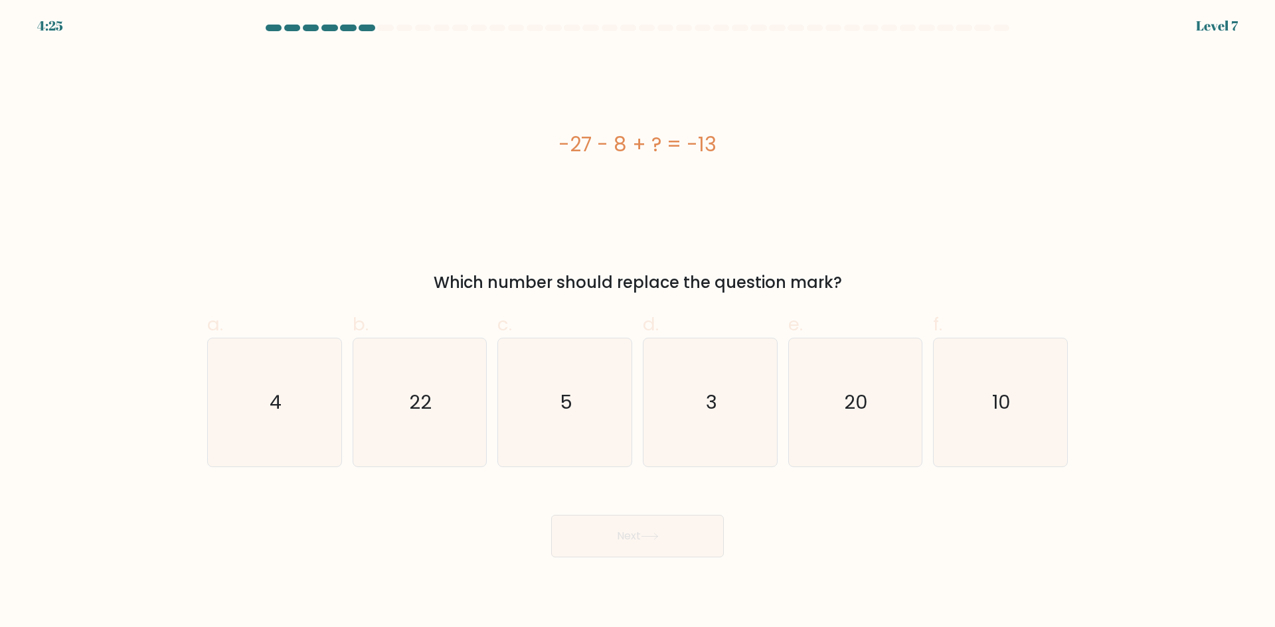
click at [622, 149] on div "-27 - 8 + ? = -13" at bounding box center [637, 144] width 860 height 30
click at [614, 149] on div "-27 - 8 + ? = -13" at bounding box center [637, 144] width 860 height 30
drag, startPoint x: 550, startPoint y: 126, endPoint x: 724, endPoint y: 144, distance: 174.2
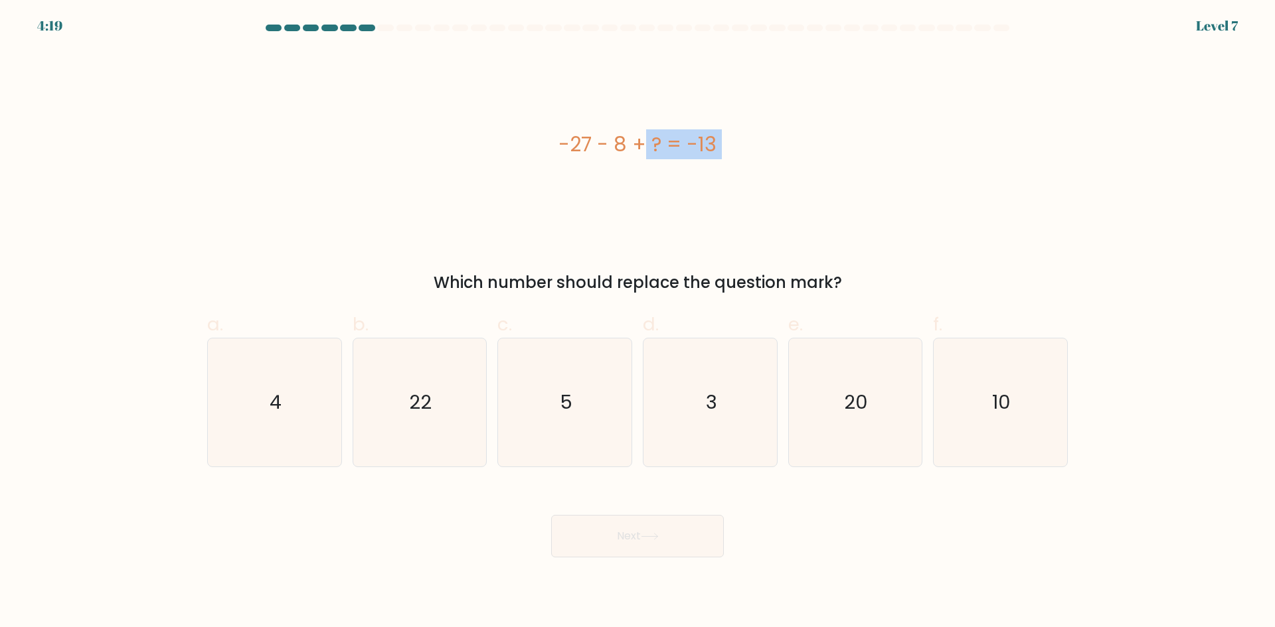
click at [728, 144] on div "-27 - 8 + ? = -13" at bounding box center [637, 144] width 860 height 189
copy div "-27 - 8 + ? = -13"
click at [434, 412] on icon "22" at bounding box center [419, 403] width 128 height 128
click at [637, 323] on input "b. 22" at bounding box center [637, 318] width 1 height 9
radio input "true"
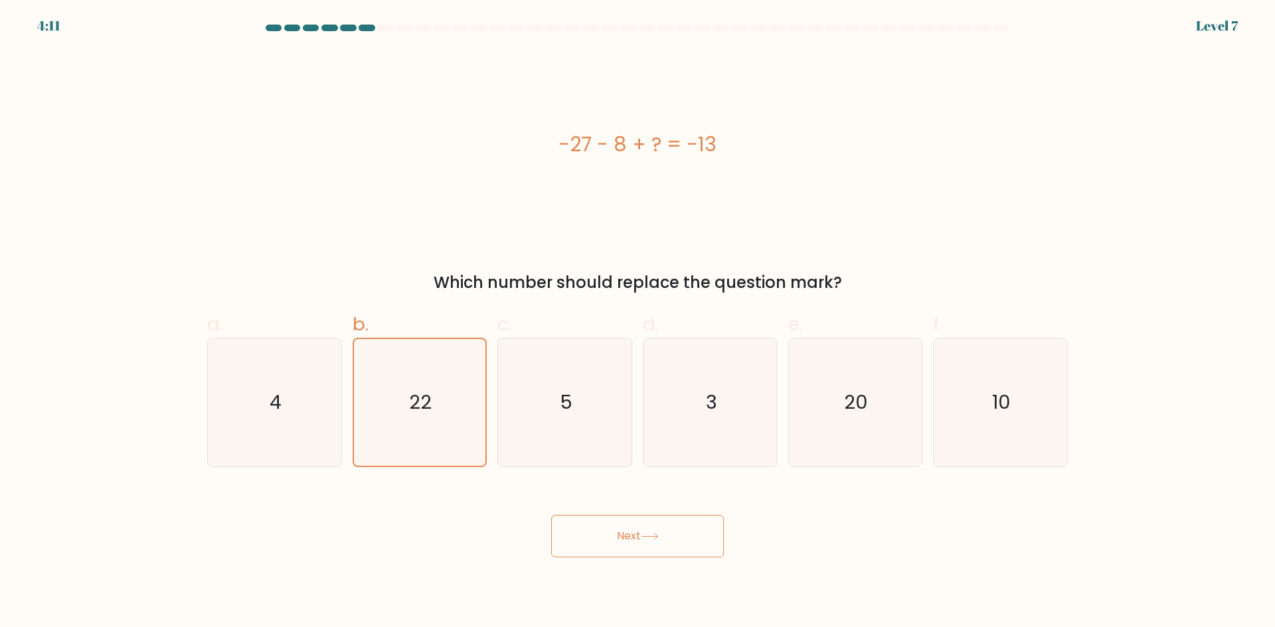
click at [623, 526] on button "Next" at bounding box center [637, 536] width 173 height 42
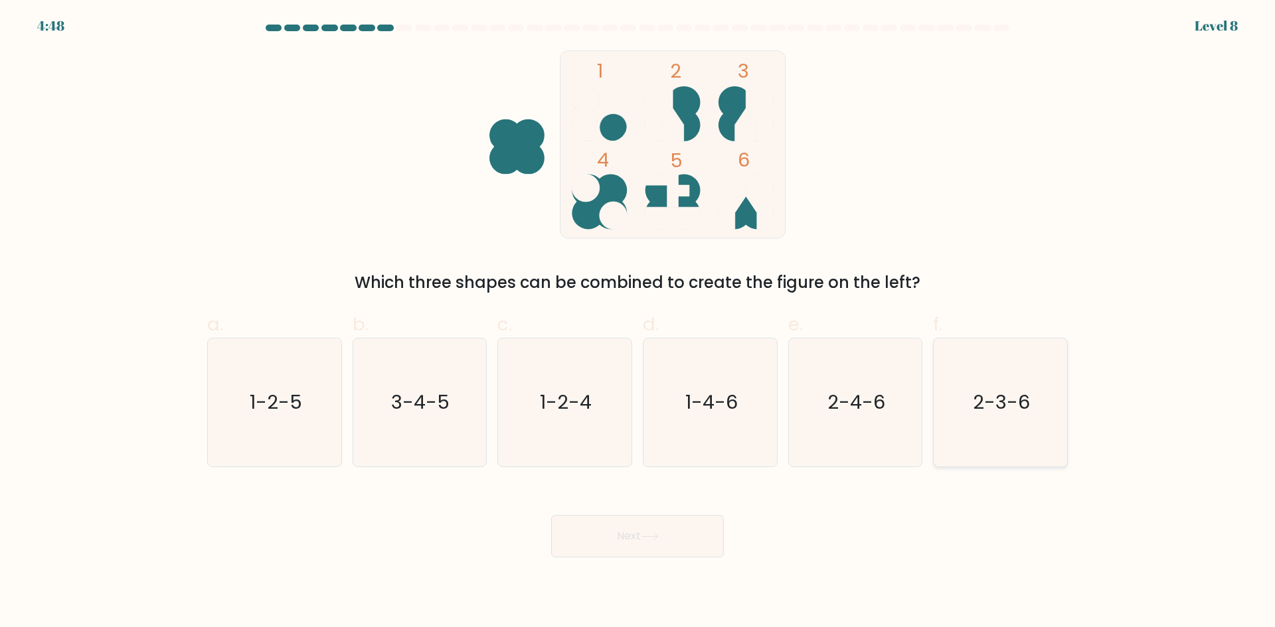
click at [988, 404] on text "2-3-6" at bounding box center [1001, 402] width 57 height 27
click at [638, 323] on input "f. 2-3-6" at bounding box center [637, 318] width 1 height 9
radio input "true"
click at [608, 537] on button "Next" at bounding box center [637, 536] width 173 height 42
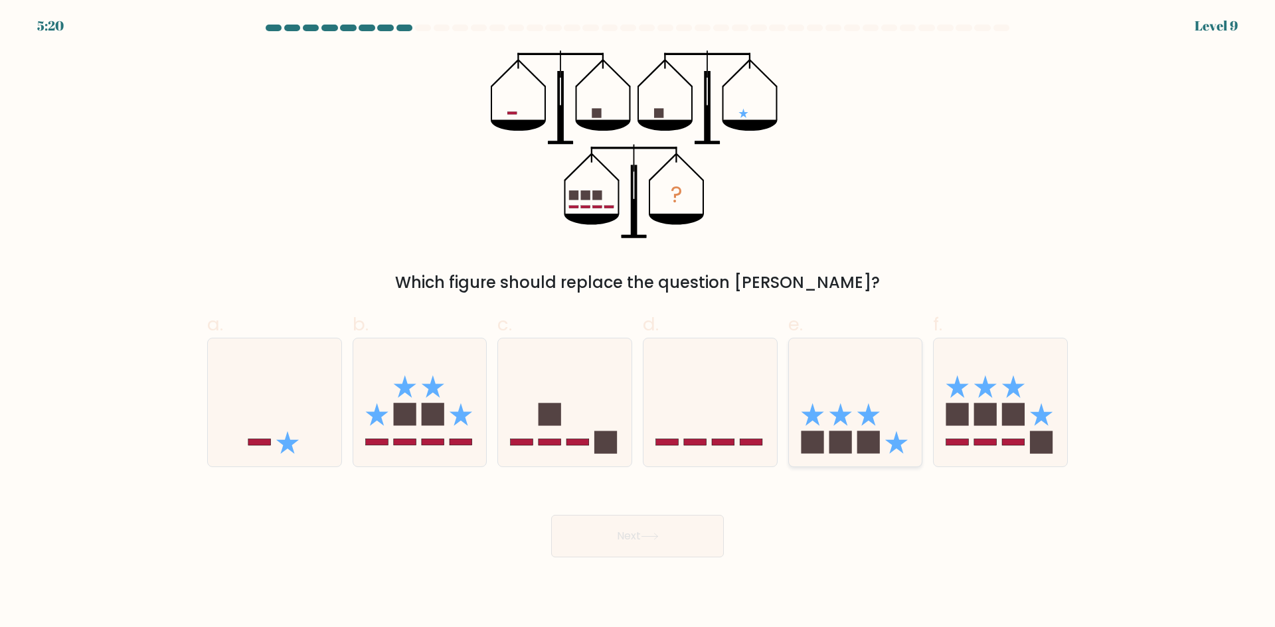
click at [860, 426] on icon at bounding box center [855, 402] width 133 height 110
click at [638, 323] on input "e." at bounding box center [637, 318] width 1 height 9
radio input "true"
click at [607, 534] on button "Next" at bounding box center [637, 536] width 173 height 42
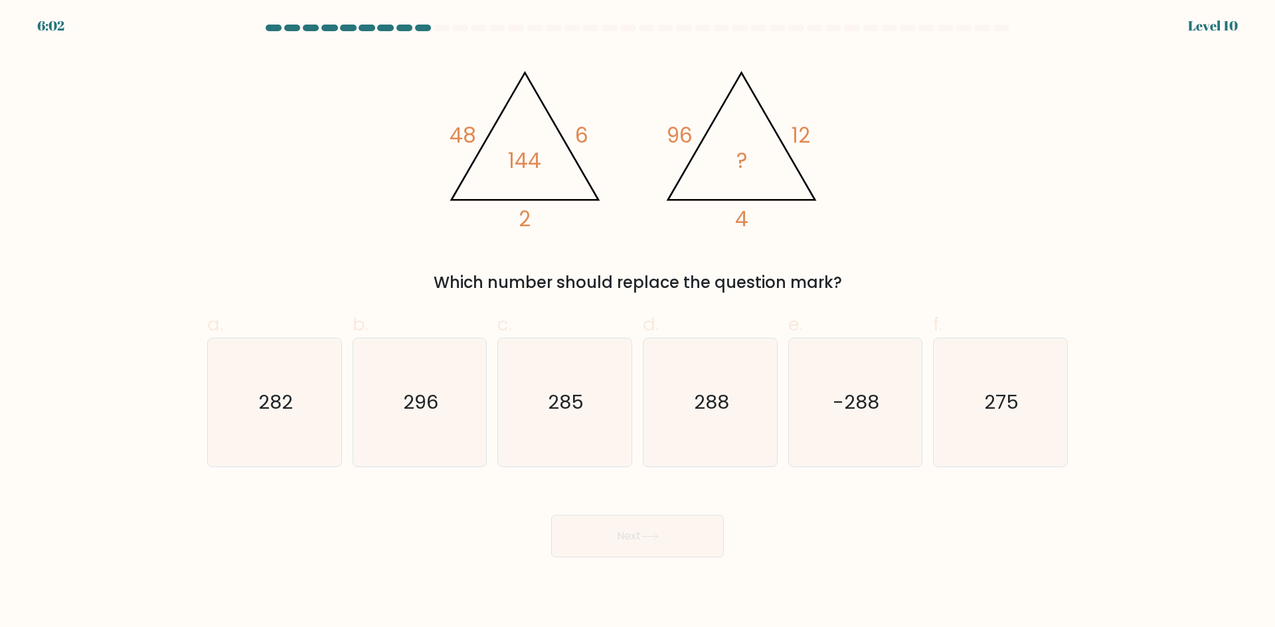
click at [536, 158] on tspan "144" at bounding box center [524, 160] width 33 height 29
click at [530, 157] on tspan "144" at bounding box center [524, 160] width 33 height 29
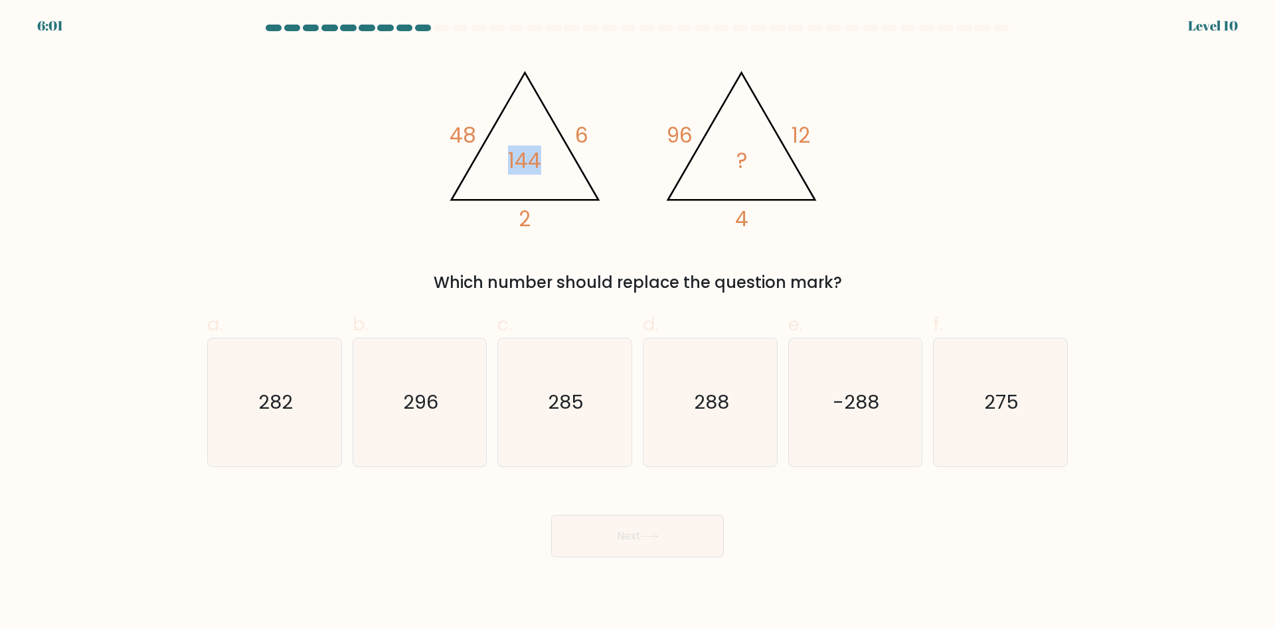
click at [530, 157] on tspan "144" at bounding box center [524, 160] width 33 height 29
click at [526, 157] on tspan "144" at bounding box center [524, 160] width 33 height 29
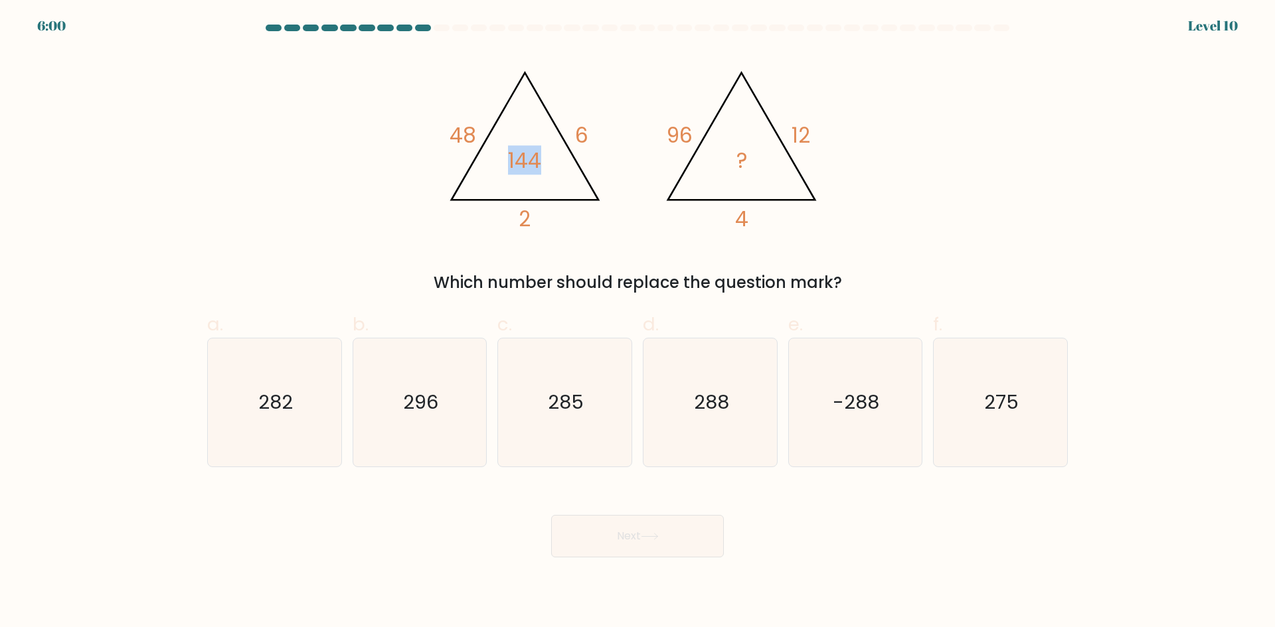
click at [526, 157] on tspan "144" at bounding box center [524, 160] width 33 height 29
click at [522, 157] on tspan "144" at bounding box center [524, 160] width 33 height 29
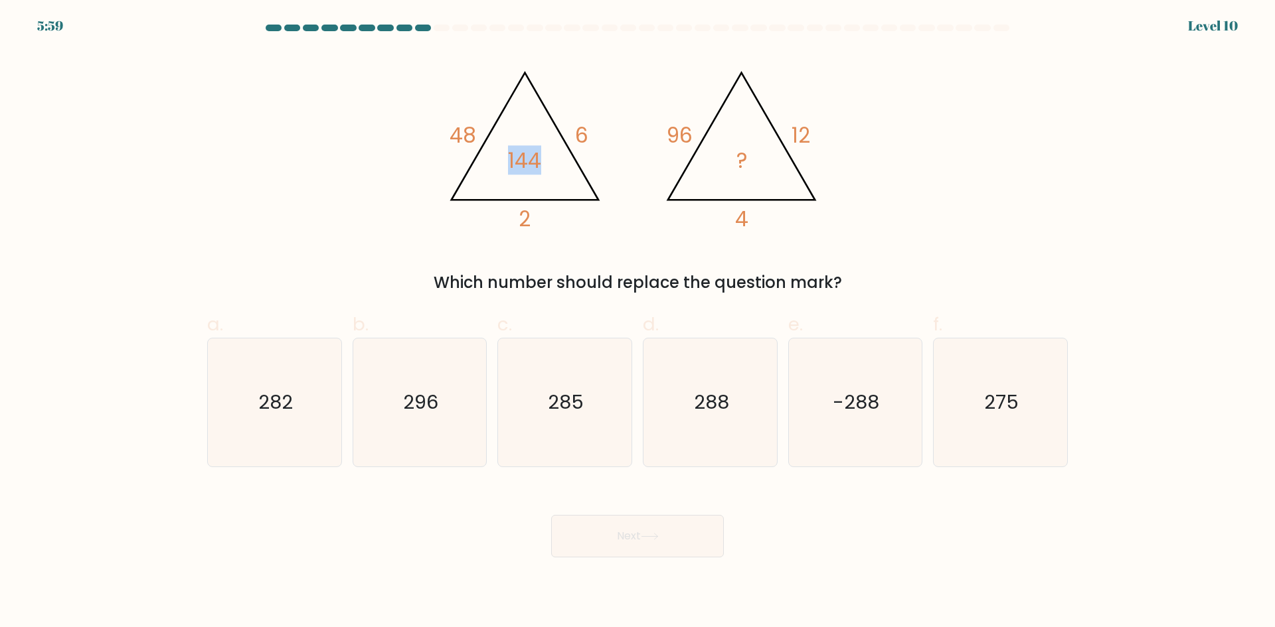
click at [517, 157] on tspan "144" at bounding box center [524, 160] width 33 height 29
click at [515, 158] on tspan "144" at bounding box center [524, 160] width 33 height 29
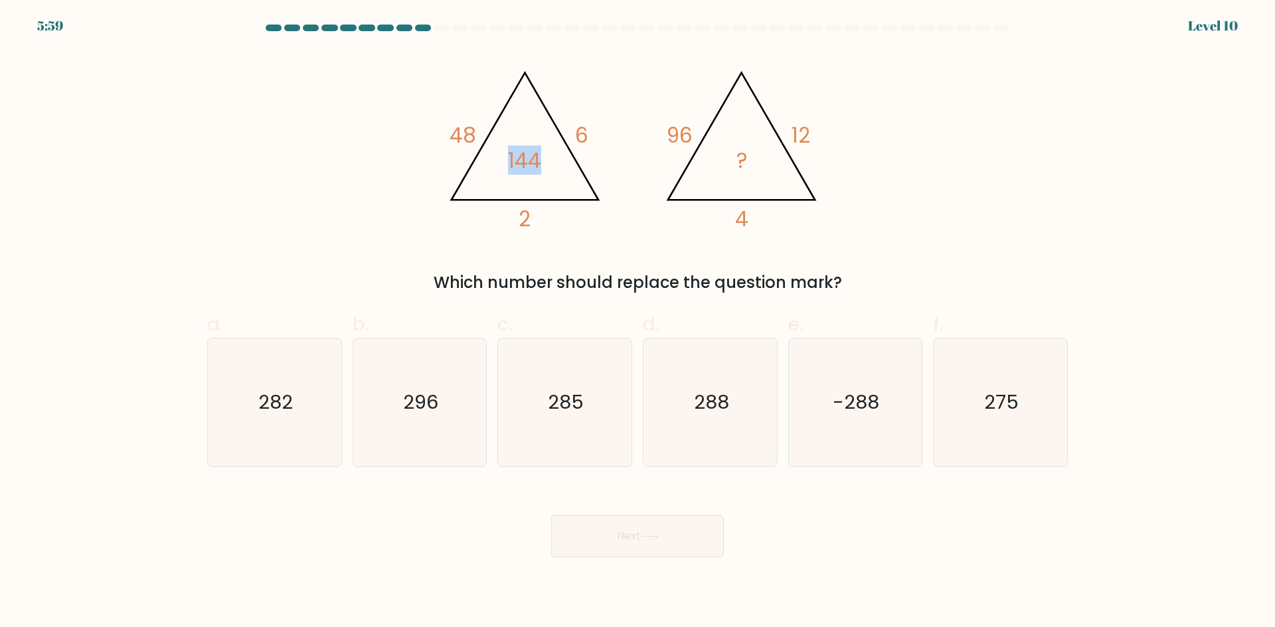
click at [515, 158] on tspan "144" at bounding box center [524, 160] width 33 height 29
click at [513, 158] on tspan "144" at bounding box center [524, 160] width 33 height 29
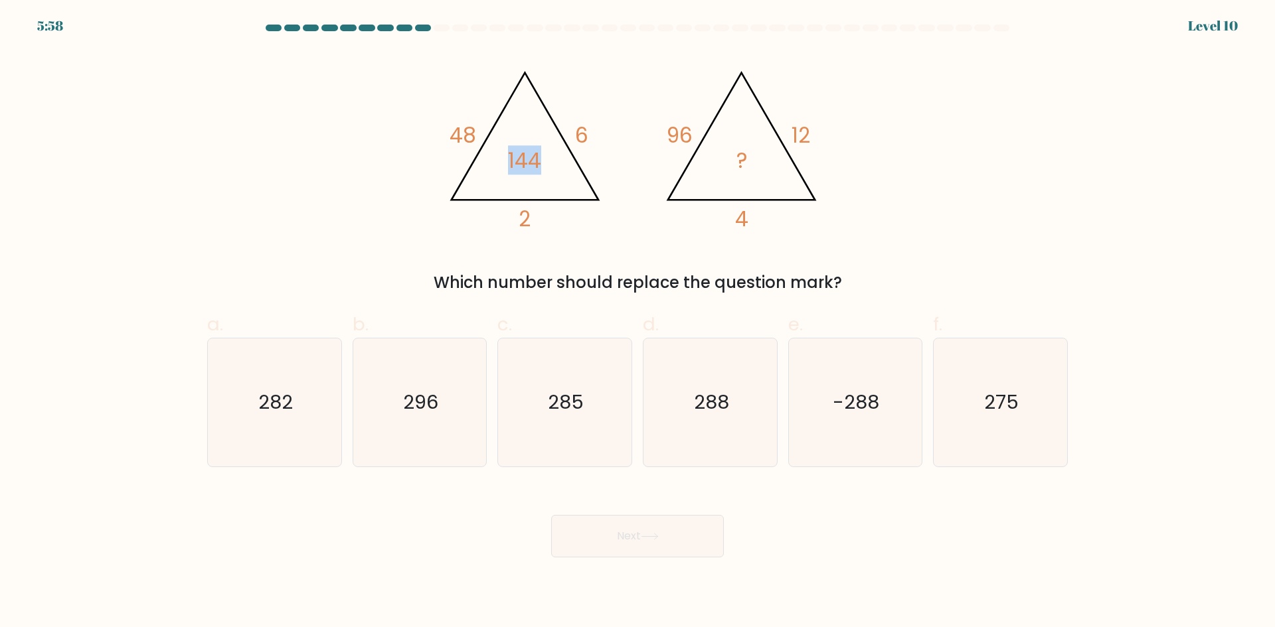
click at [508, 159] on tspan "144" at bounding box center [524, 160] width 33 height 29
click at [524, 219] on tspan "2" at bounding box center [524, 218] width 12 height 29
click at [530, 220] on tspan "2" at bounding box center [524, 218] width 12 height 29
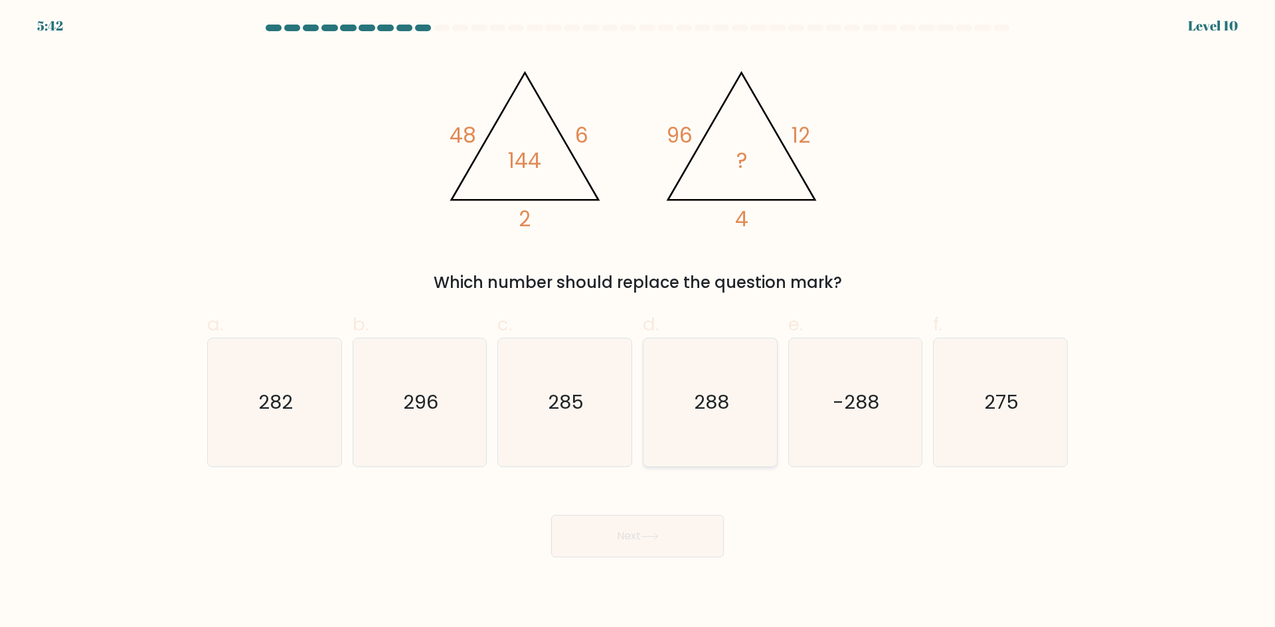
click at [750, 434] on icon "288" at bounding box center [710, 403] width 128 height 128
click at [638, 323] on input "d. 288" at bounding box center [637, 318] width 1 height 9
radio input "true"
click at [653, 550] on button "Next" at bounding box center [637, 536] width 173 height 42
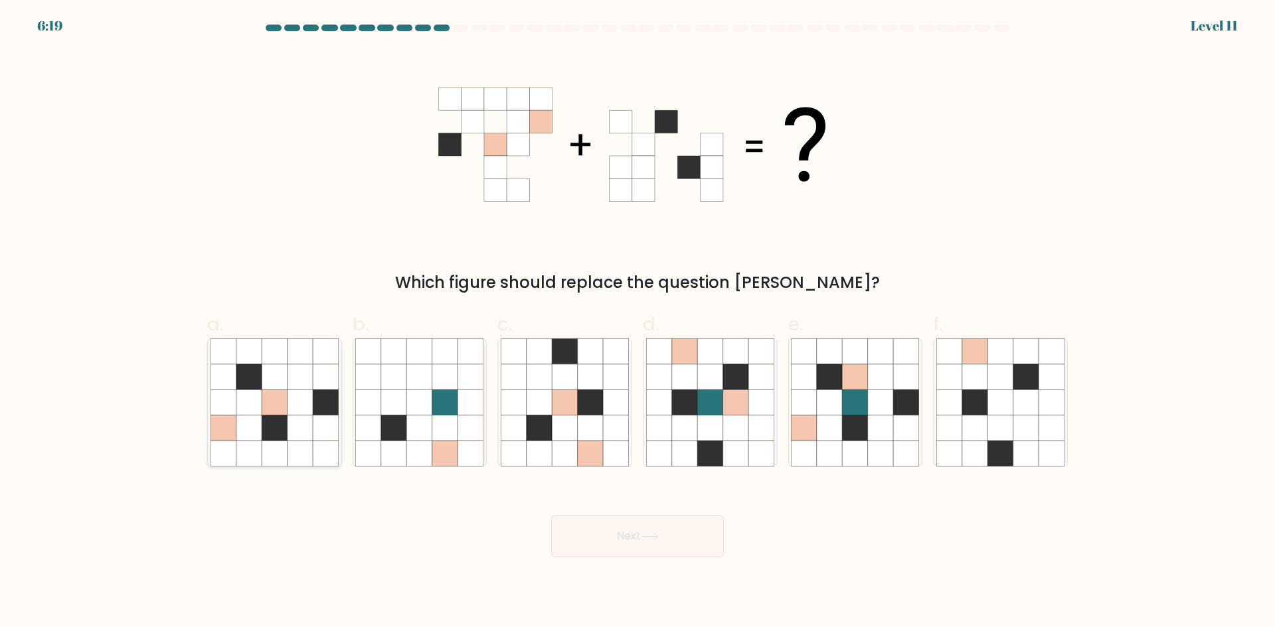
click at [291, 407] on icon at bounding box center [299, 402] width 25 height 25
click at [637, 323] on input "a." at bounding box center [637, 318] width 1 height 9
radio input "true"
click at [584, 415] on icon at bounding box center [590, 402] width 25 height 25
click at [637, 323] on input "c." at bounding box center [637, 318] width 1 height 9
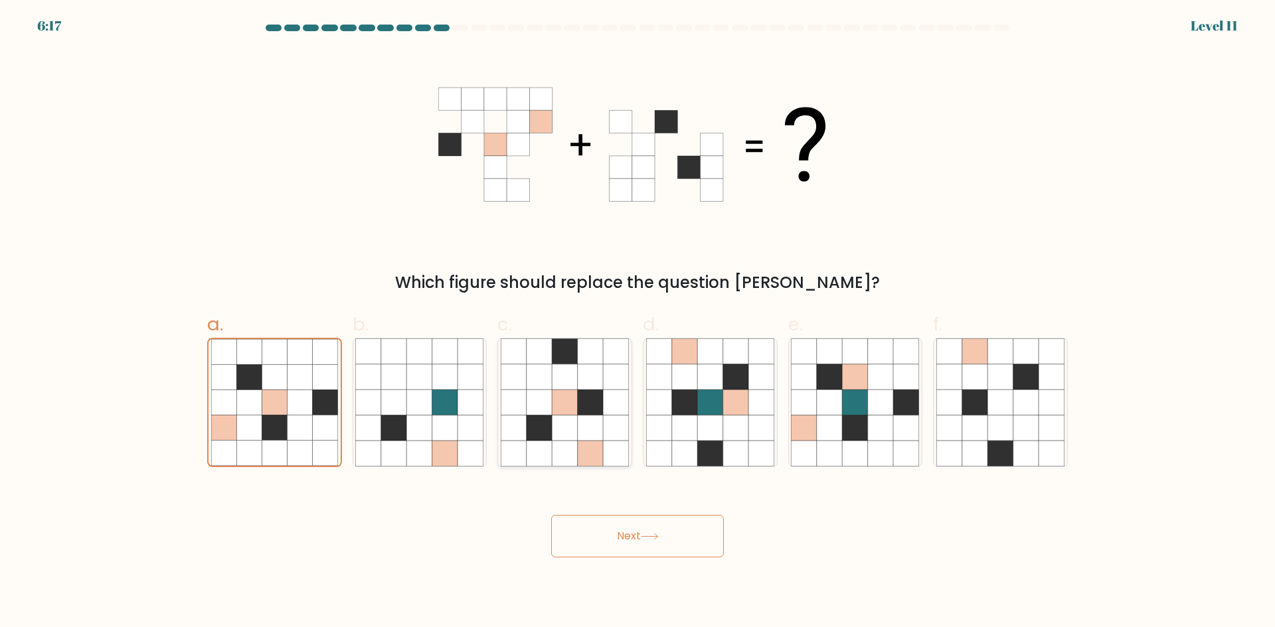
radio input "true"
click at [623, 542] on button "Next" at bounding box center [637, 536] width 173 height 42
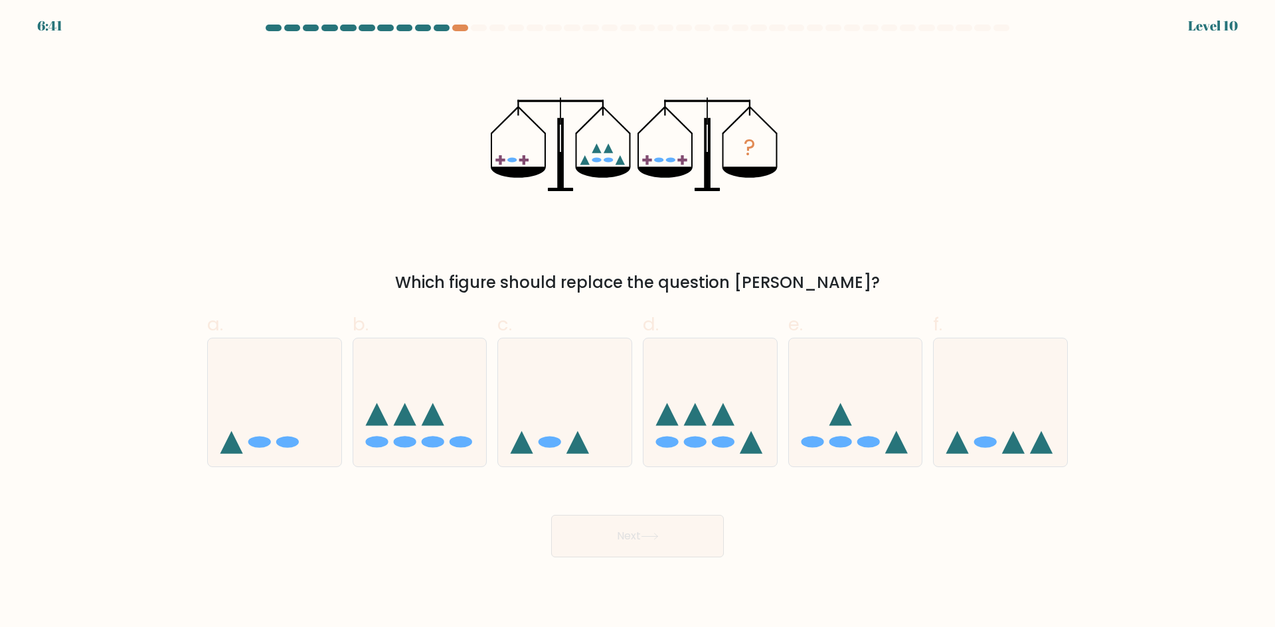
click at [569, 187] on icon "?" at bounding box center [638, 144] width 294 height 189
click at [564, 186] on icon "?" at bounding box center [638, 144] width 294 height 189
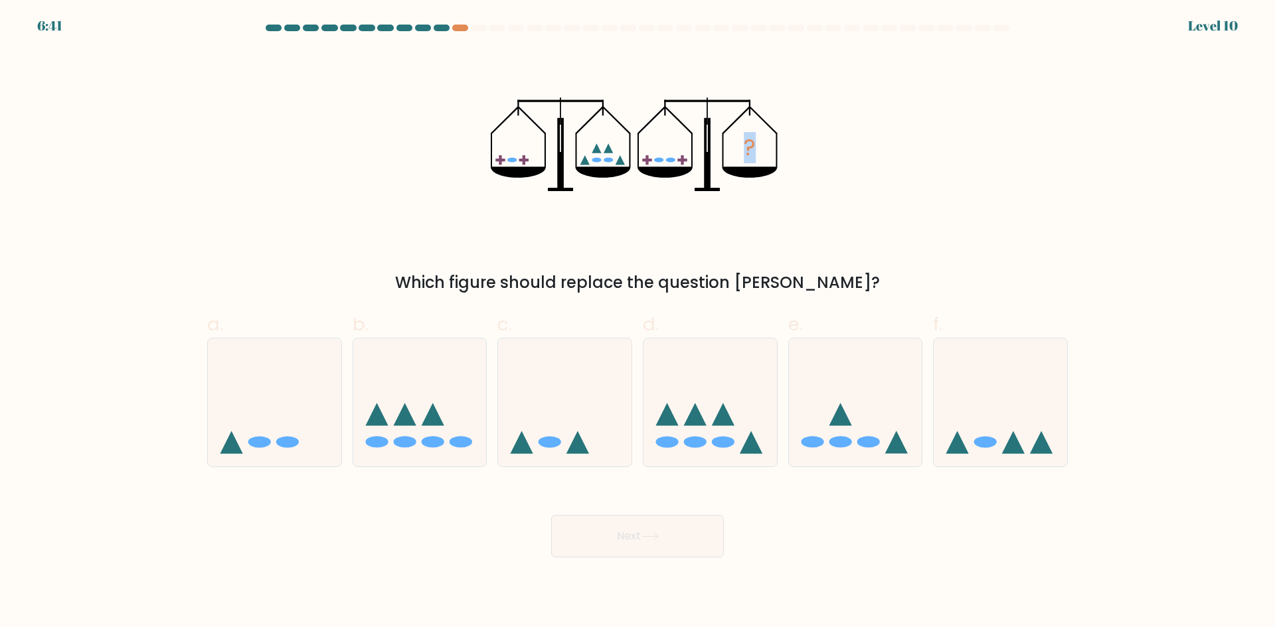
click at [564, 186] on icon "?" at bounding box center [638, 144] width 294 height 189
click at [558, 186] on icon at bounding box center [560, 153] width 7 height 70
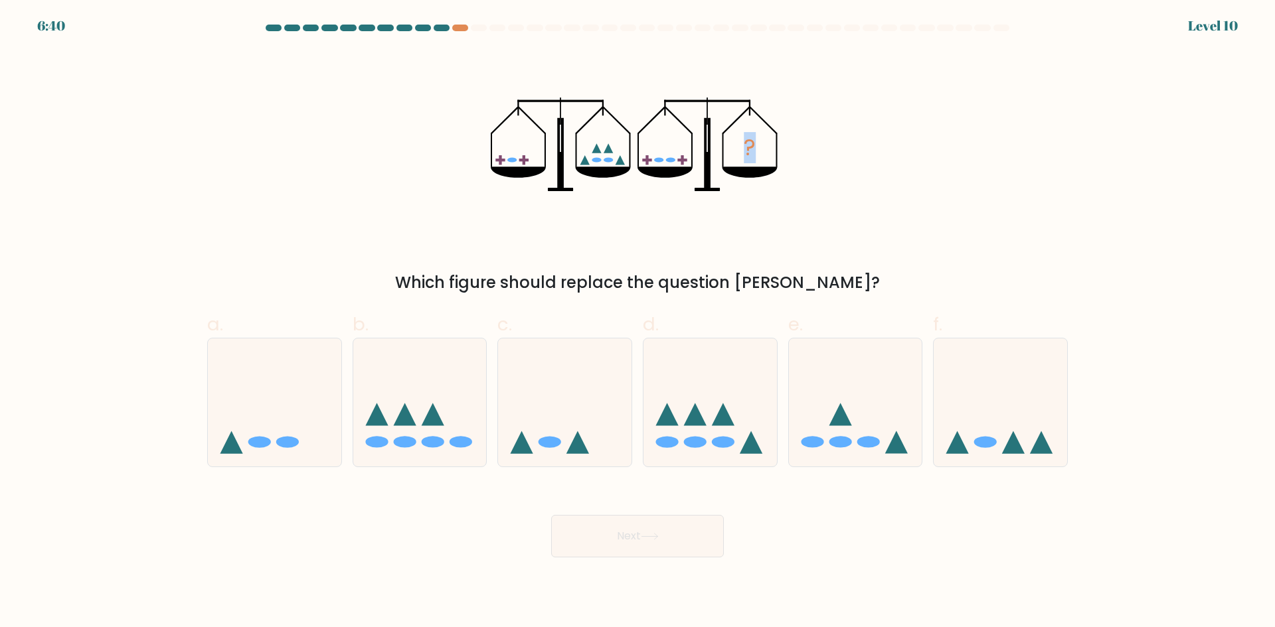
click at [558, 186] on icon at bounding box center [560, 153] width 7 height 70
click at [551, 185] on icon "?" at bounding box center [638, 144] width 294 height 189
click at [548, 185] on icon "?" at bounding box center [638, 144] width 294 height 189
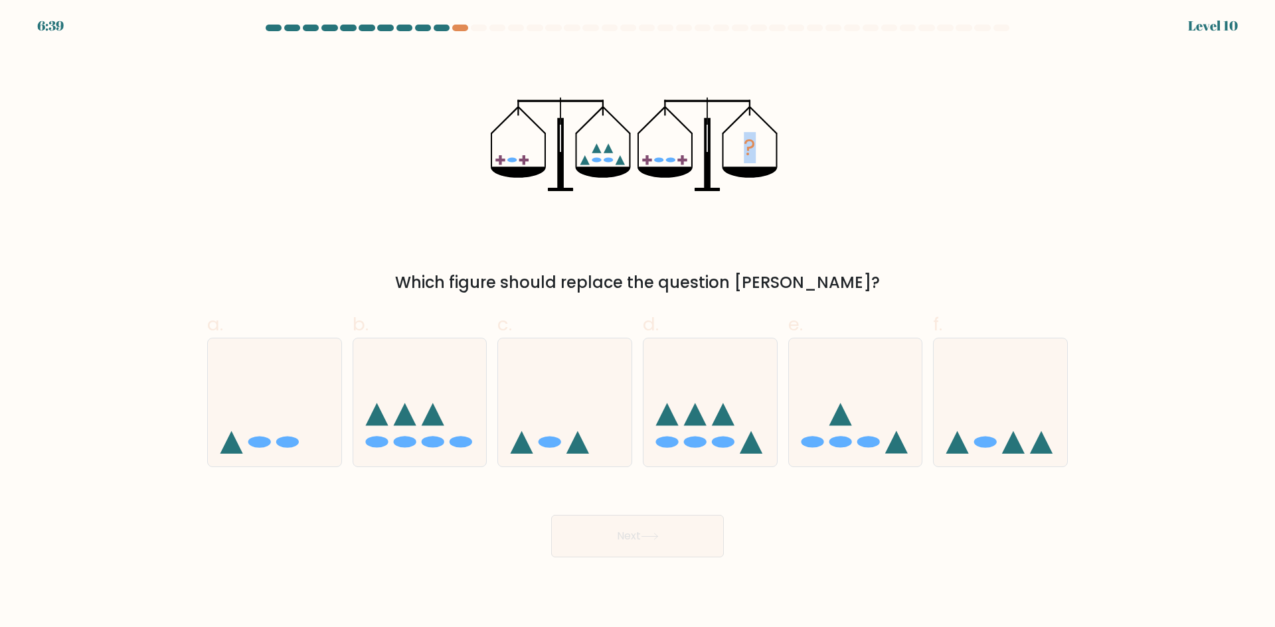
click at [548, 185] on icon "?" at bounding box center [638, 144] width 294 height 189
click at [542, 185] on icon "?" at bounding box center [638, 144] width 294 height 189
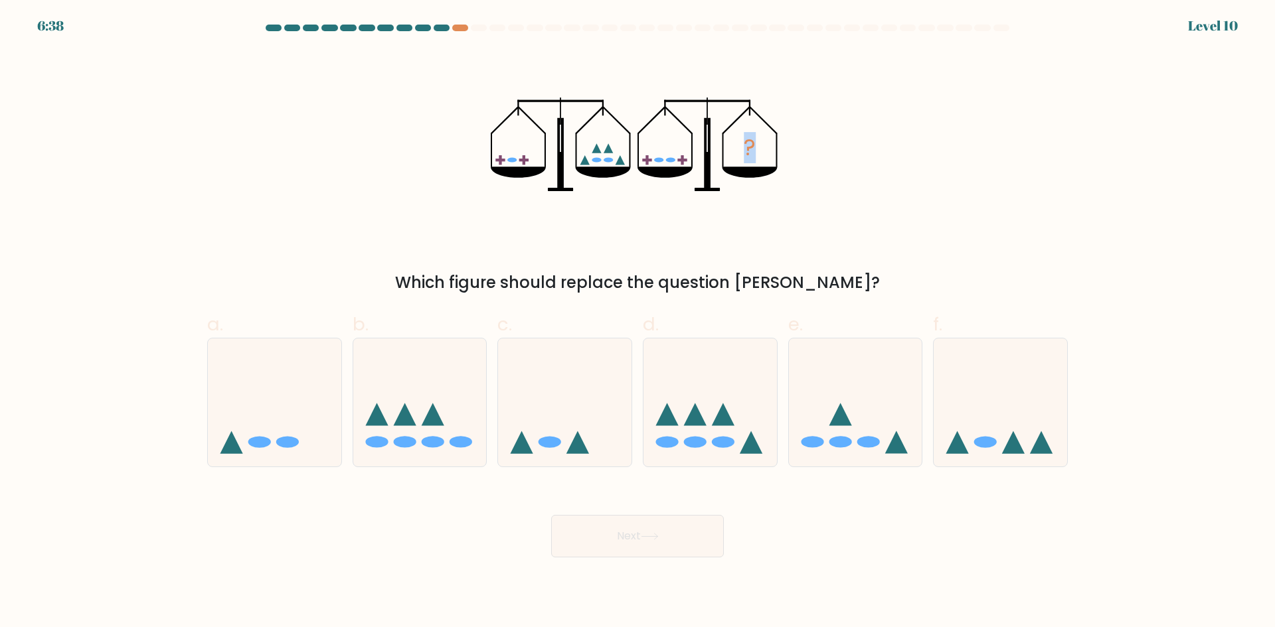
click at [536, 185] on icon "?" at bounding box center [638, 144] width 294 height 189
click at [533, 185] on icon "?" at bounding box center [638, 144] width 294 height 189
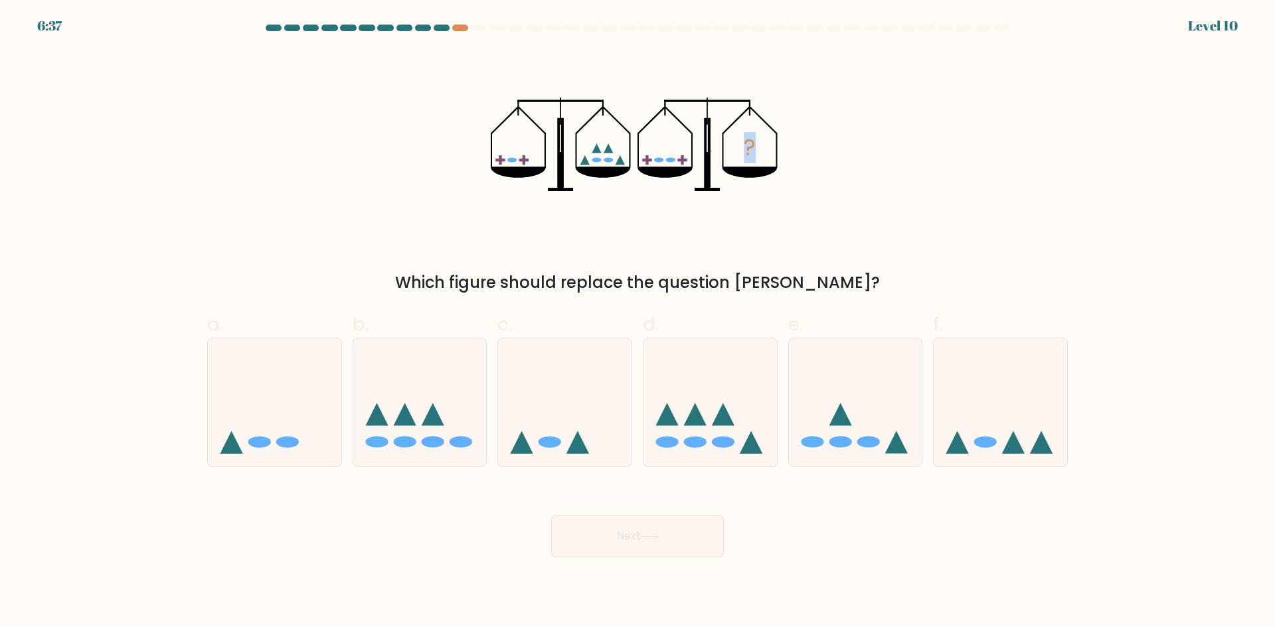
click at [533, 185] on icon "?" at bounding box center [638, 144] width 294 height 189
click at [528, 185] on icon "?" at bounding box center [638, 144] width 294 height 189
click at [680, 424] on icon at bounding box center [709, 402] width 133 height 110
click at [638, 323] on input "d." at bounding box center [637, 318] width 1 height 9
radio input "true"
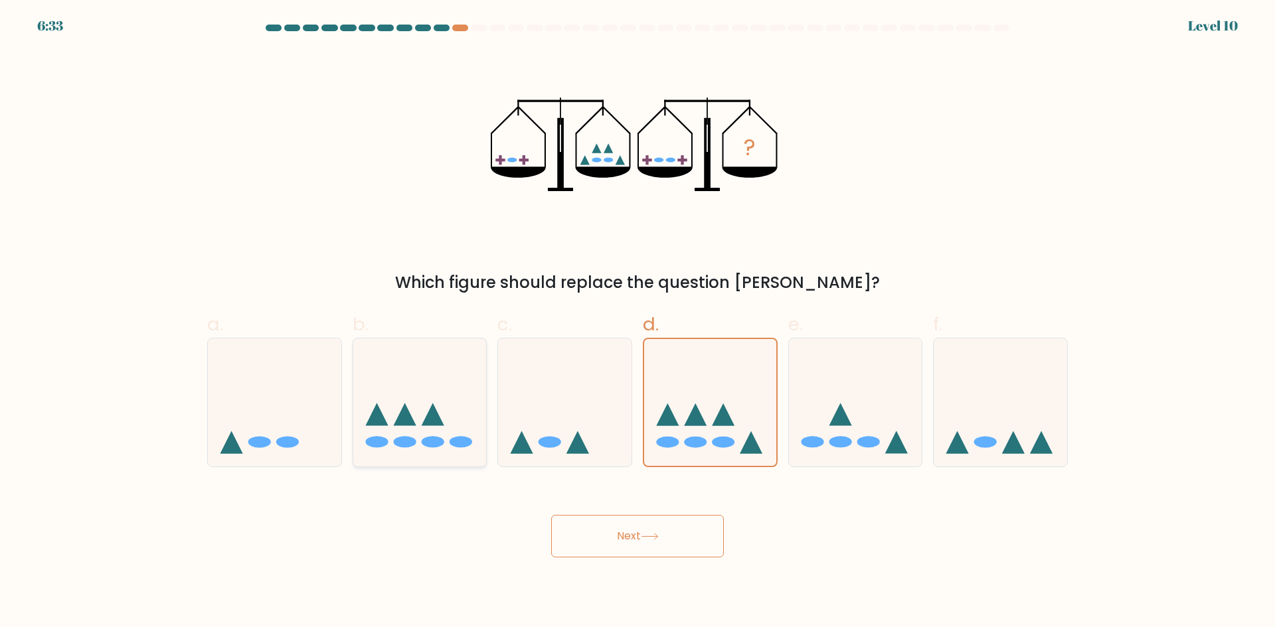
click at [427, 420] on icon at bounding box center [433, 415] width 23 height 23
click at [637, 323] on input "b." at bounding box center [637, 318] width 1 height 9
radio input "true"
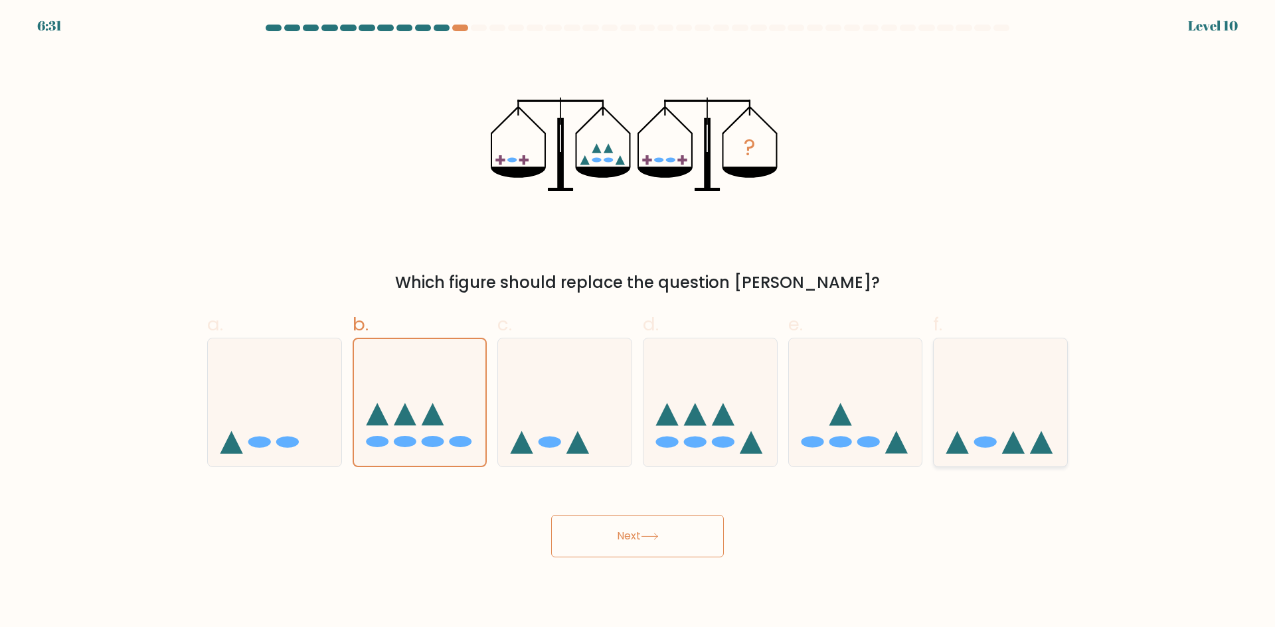
click at [1004, 430] on icon at bounding box center [999, 402] width 133 height 110
click at [638, 323] on input "f." at bounding box center [637, 318] width 1 height 9
radio input "true"
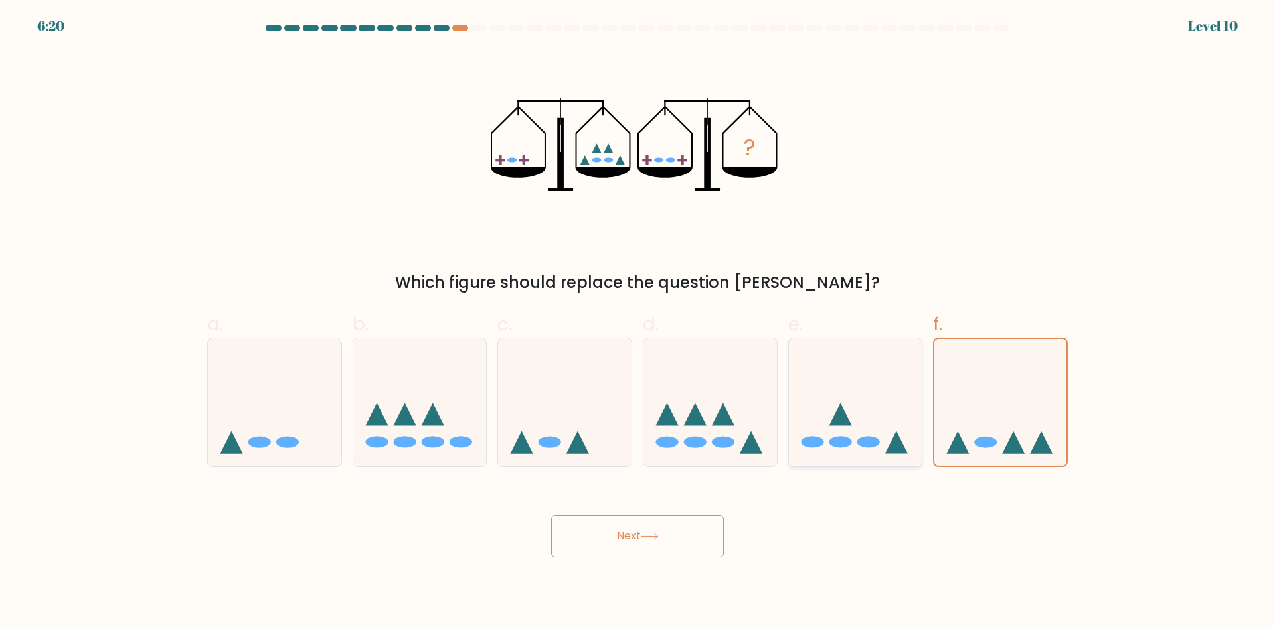
click at [855, 406] on icon at bounding box center [855, 402] width 133 height 110
click at [638, 323] on input "e." at bounding box center [637, 318] width 1 height 9
radio input "true"
click at [680, 415] on icon at bounding box center [709, 402] width 133 height 110
click at [638, 323] on input "d." at bounding box center [637, 318] width 1 height 9
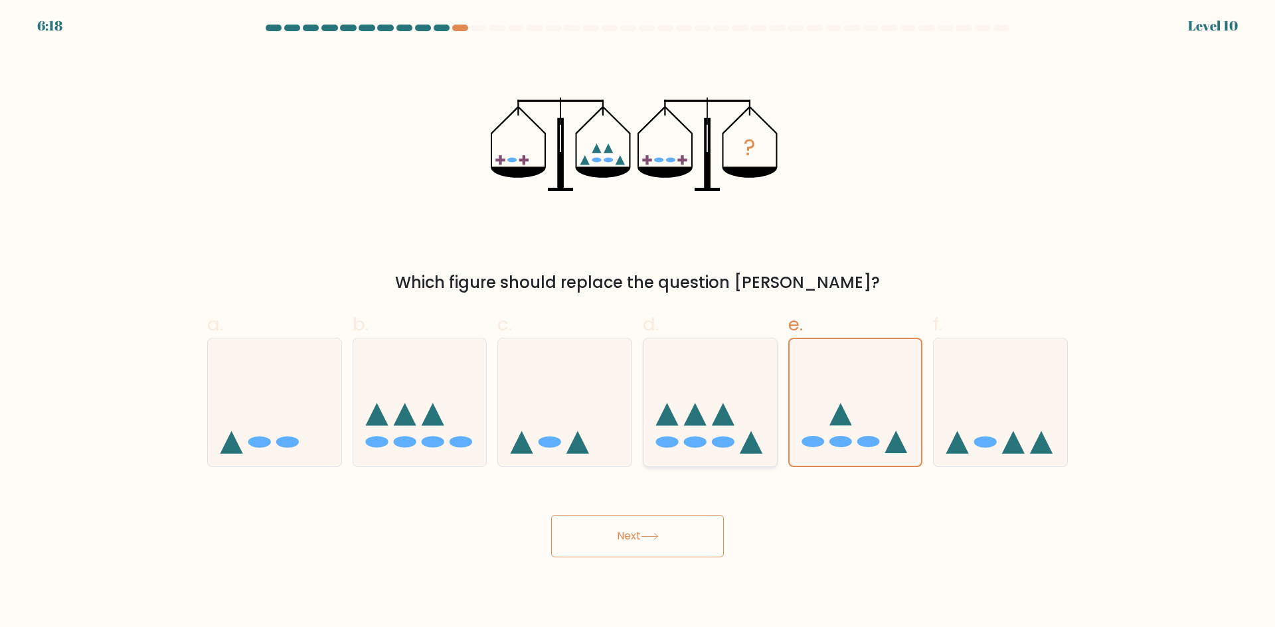
radio input "true"
click at [651, 541] on button "Next" at bounding box center [637, 536] width 173 height 42
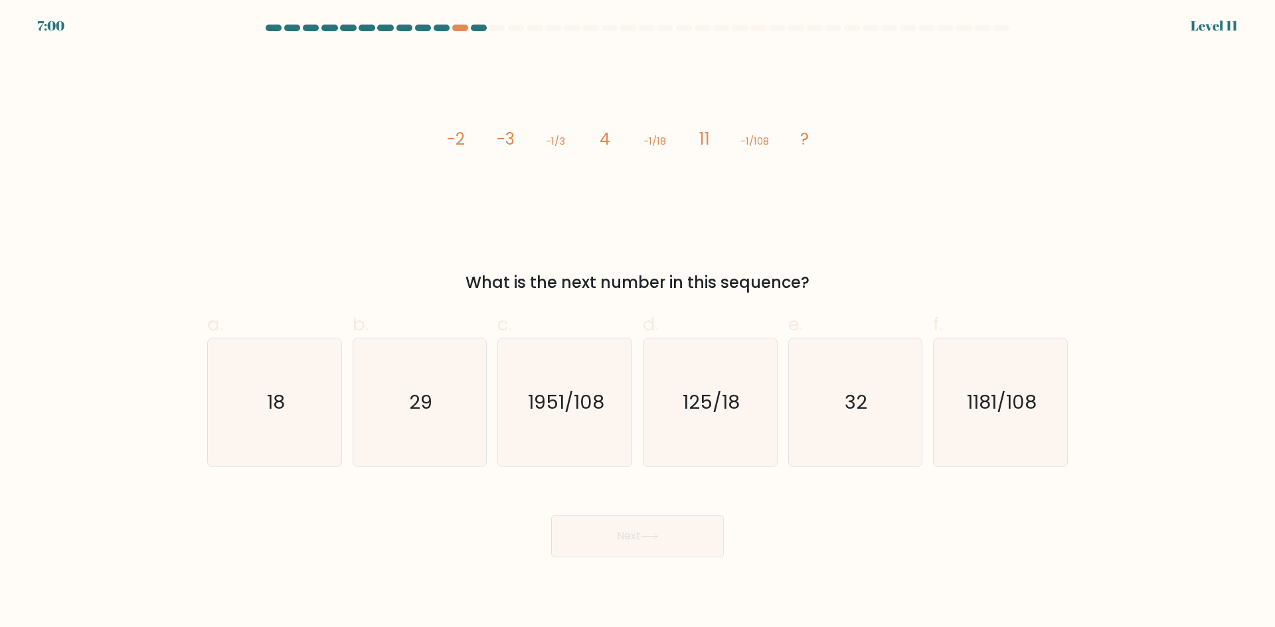
click at [517, 140] on icon "image/svg+xml -2 -3 -1/3 4 -1/18 11 -1/108 ?" at bounding box center [637, 144] width 398 height 189
click at [509, 140] on tspan "-3" at bounding box center [506, 138] width 18 height 23
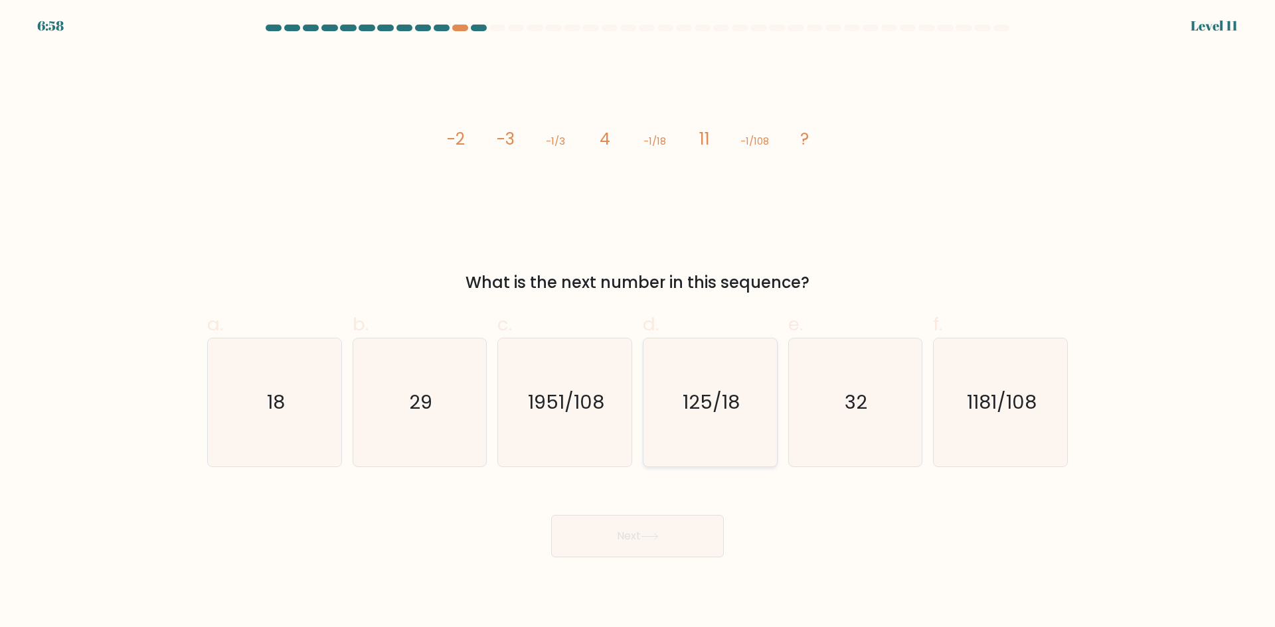
click at [712, 399] on text "125/18" at bounding box center [710, 402] width 57 height 27
click at [638, 323] on input "d. 125/18" at bounding box center [637, 318] width 1 height 9
radio input "true"
click at [848, 402] on text "32" at bounding box center [856, 402] width 23 height 27
click at [638, 323] on input "e. 32" at bounding box center [637, 318] width 1 height 9
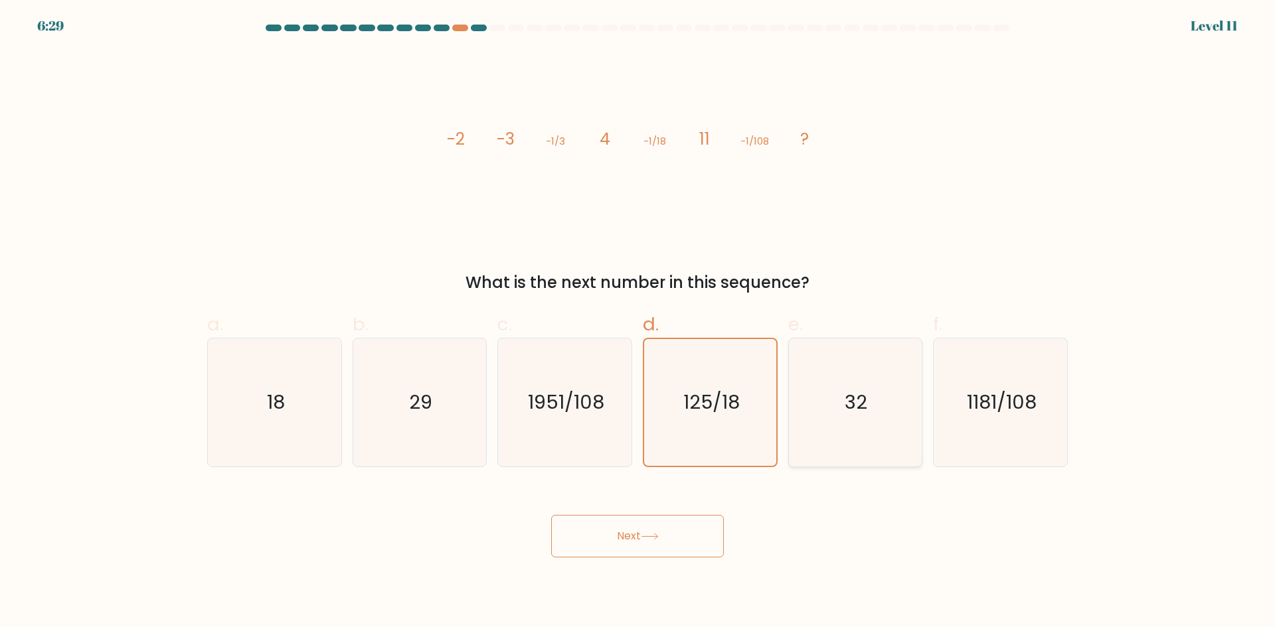
radio input "true"
click at [423, 403] on text "29" at bounding box center [420, 402] width 23 height 27
click at [637, 323] on input "b. 29" at bounding box center [637, 318] width 1 height 9
radio input "true"
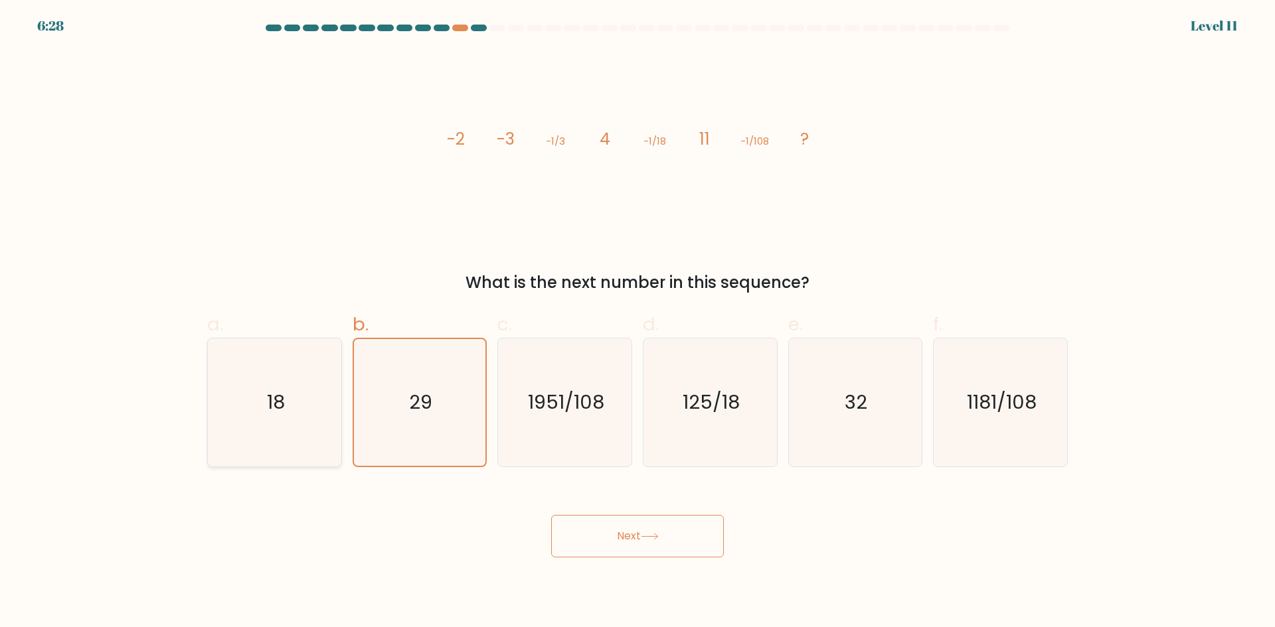
click at [302, 396] on icon "18" at bounding box center [274, 403] width 128 height 128
click at [637, 323] on input "a. 18" at bounding box center [637, 318] width 1 height 9
radio input "true"
click at [406, 396] on icon "29" at bounding box center [419, 403] width 128 height 128
click at [637, 323] on input "b. 29" at bounding box center [637, 318] width 1 height 9
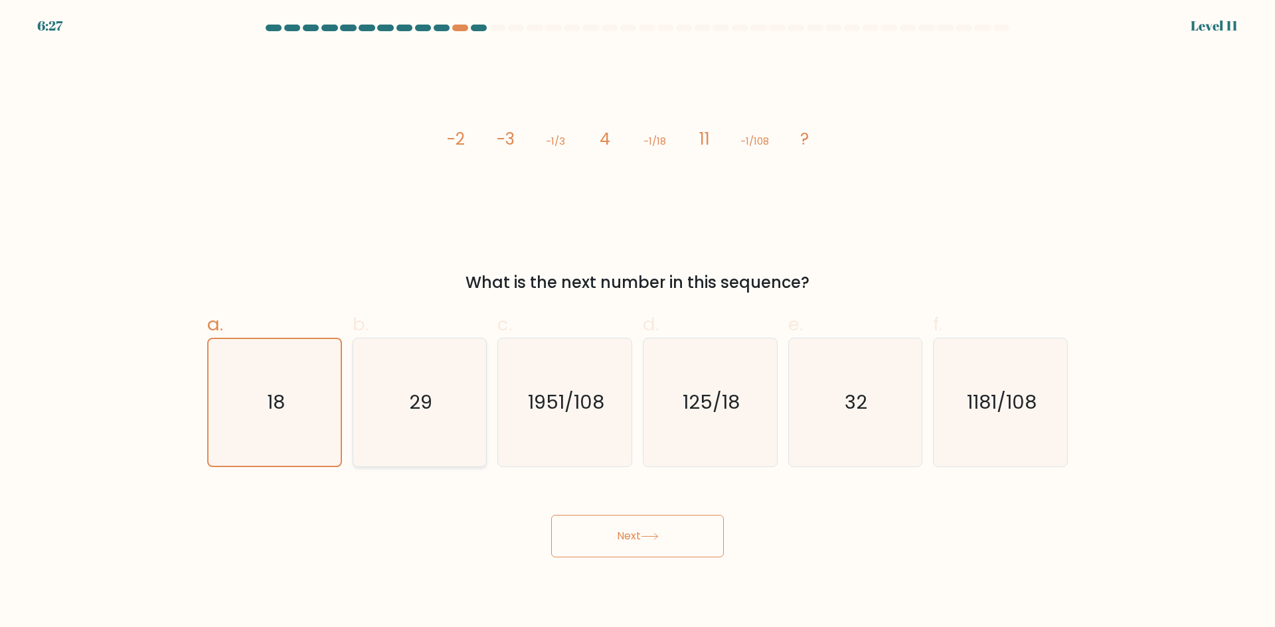
radio input "true"
click at [303, 391] on icon "18" at bounding box center [274, 403] width 128 height 128
click at [637, 323] on input "a. 18" at bounding box center [637, 318] width 1 height 9
radio input "true"
click at [599, 527] on button "Next" at bounding box center [637, 536] width 173 height 42
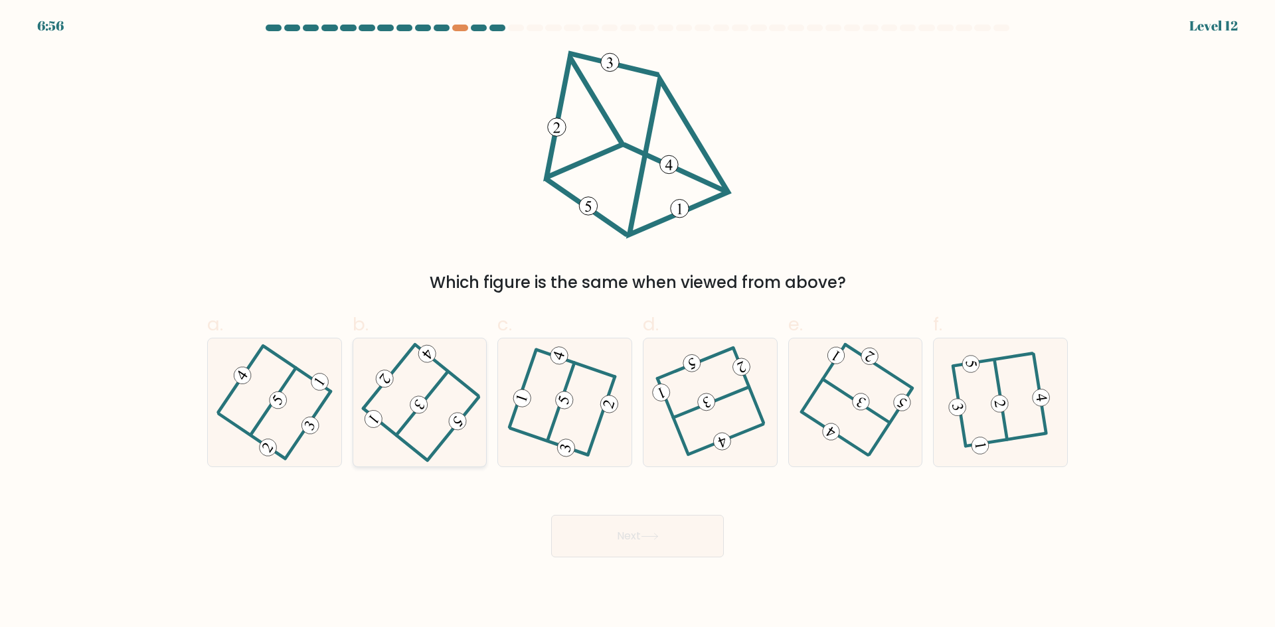
click at [426, 396] on icon at bounding box center [419, 402] width 103 height 102
click at [637, 323] on input "b." at bounding box center [637, 318] width 1 height 9
radio input "true"
click at [732, 430] on icon at bounding box center [710, 402] width 102 height 102
click at [638, 323] on input "d." at bounding box center [637, 318] width 1 height 9
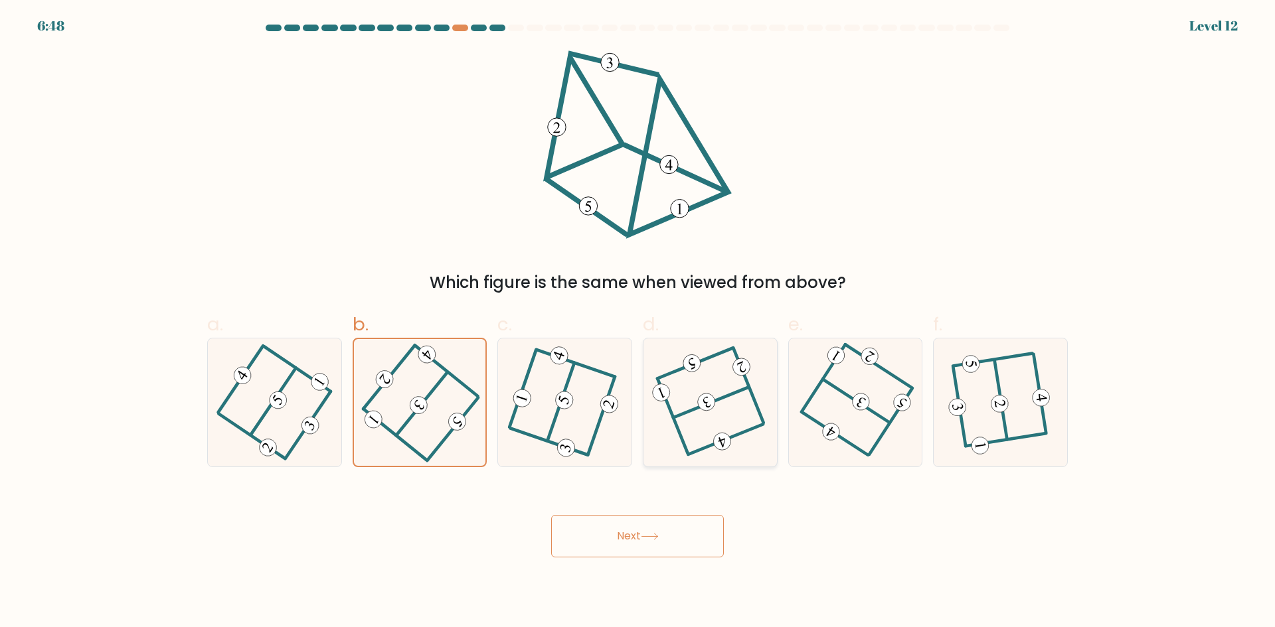
radio input "true"
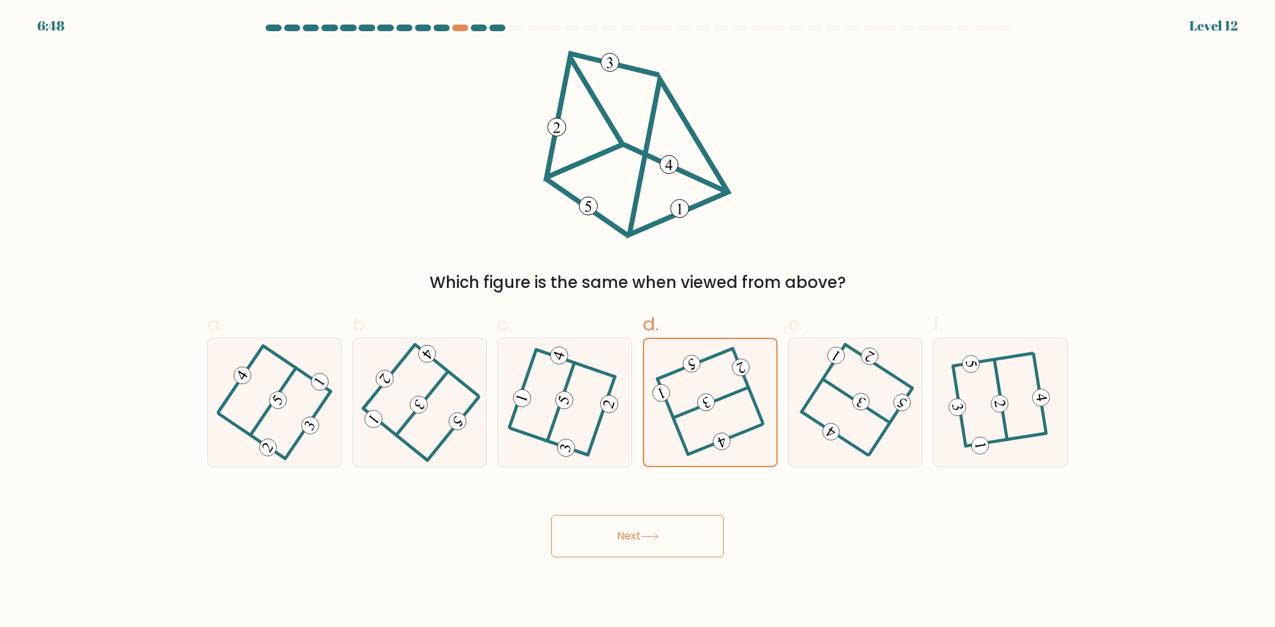
click at [681, 532] on button "Next" at bounding box center [637, 536] width 173 height 42
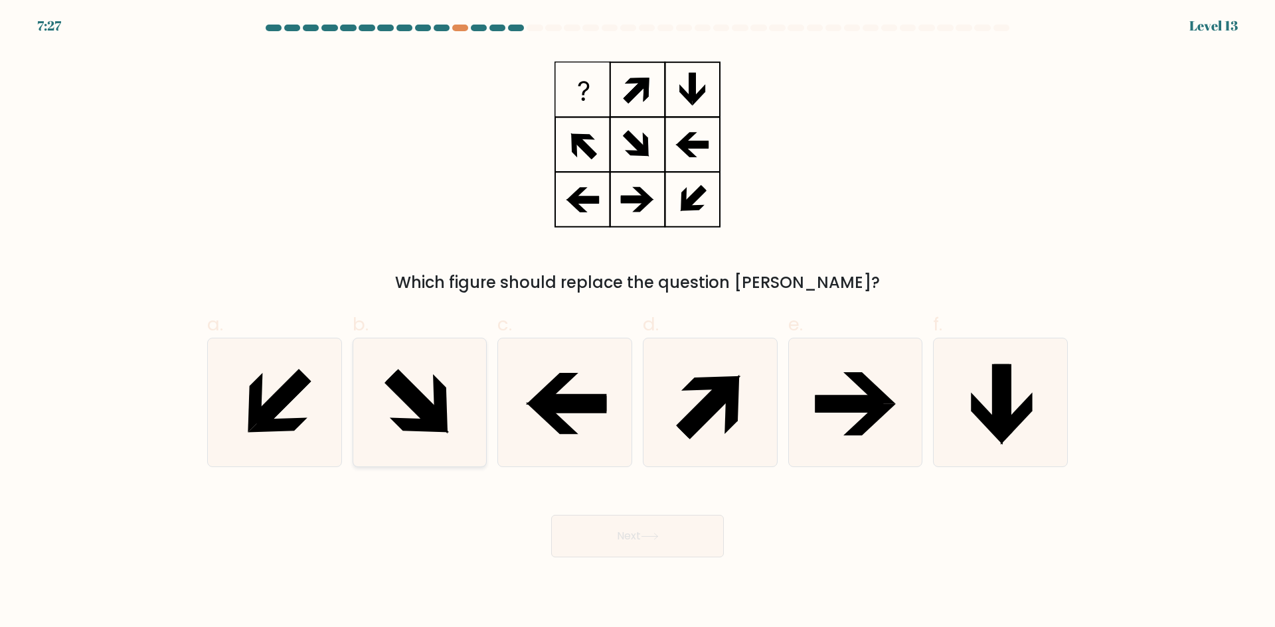
drag, startPoint x: 307, startPoint y: 390, endPoint x: 354, endPoint y: 406, distance: 49.3
click at [307, 389] on icon at bounding box center [274, 403] width 128 height 128
click at [637, 323] on input "a." at bounding box center [637, 318] width 1 height 9
radio input "true"
click at [616, 534] on button "Next" at bounding box center [637, 536] width 173 height 42
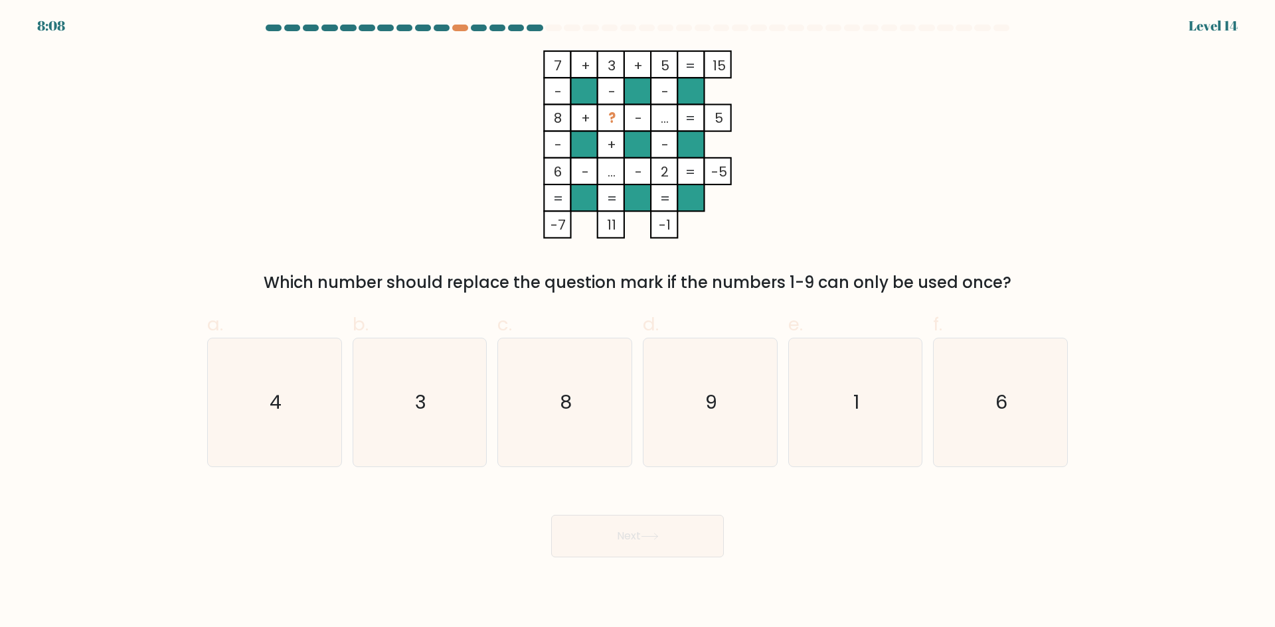
click at [613, 119] on tspan "?" at bounding box center [611, 118] width 7 height 19
click at [605, 119] on rect at bounding box center [610, 117] width 27 height 27
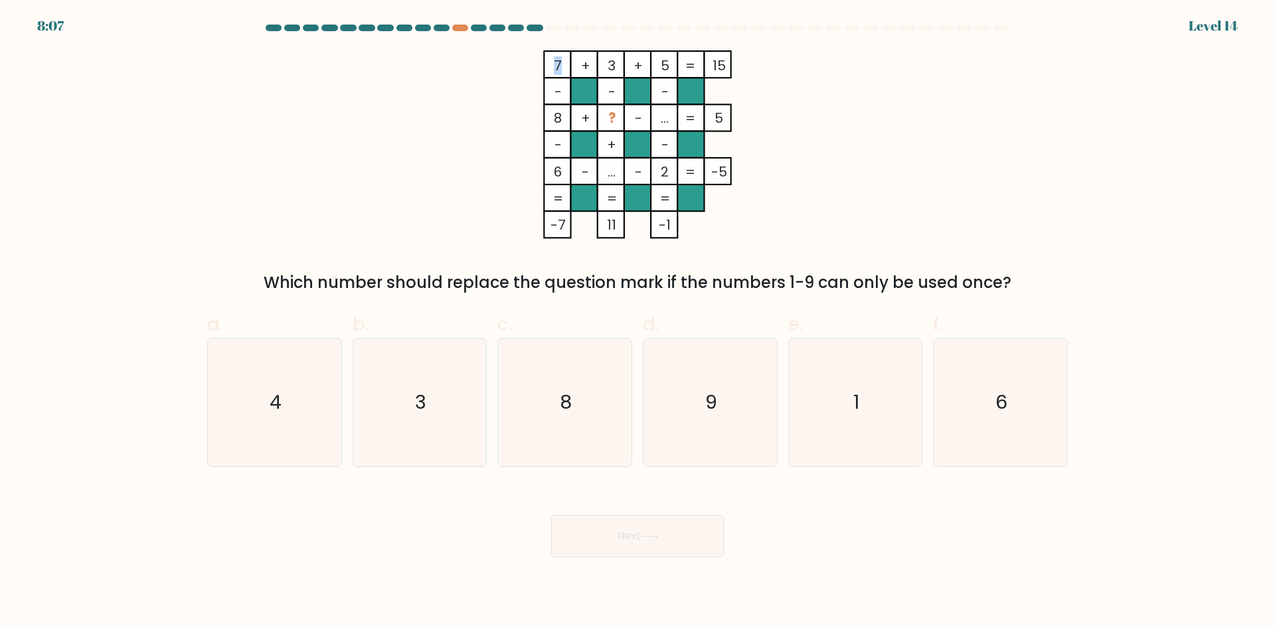
click at [606, 119] on rect at bounding box center [610, 117] width 27 height 27
click at [611, 119] on tspan "?" at bounding box center [611, 118] width 7 height 19
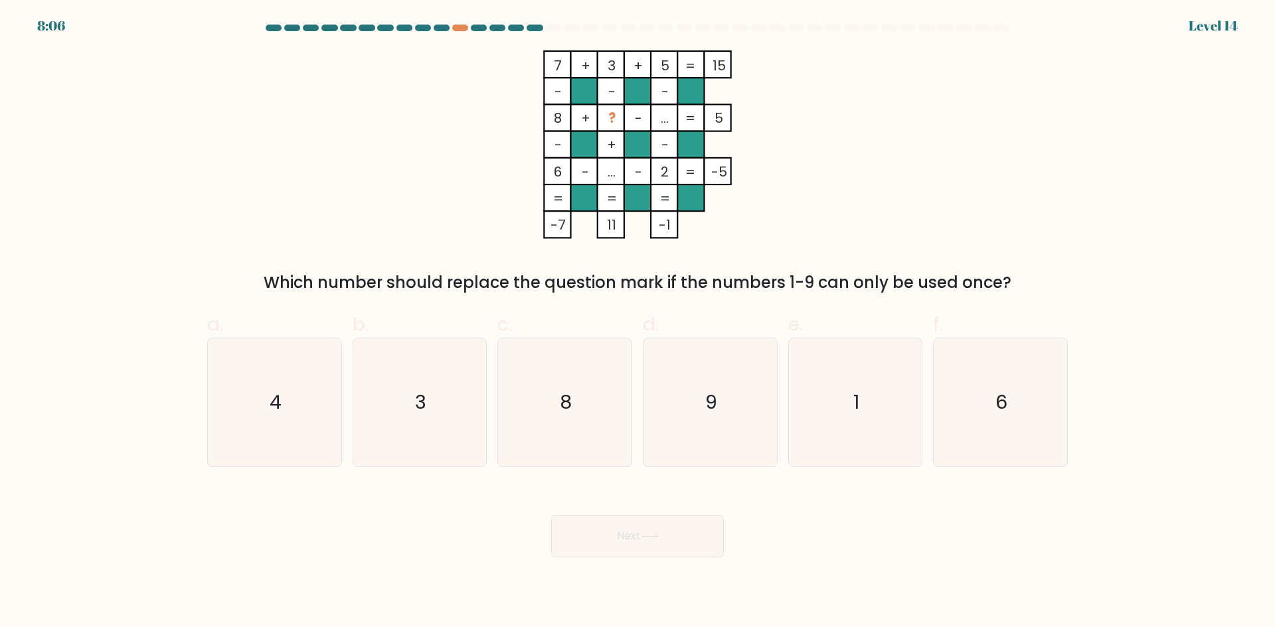
click at [605, 119] on rect at bounding box center [610, 117] width 27 height 27
click at [661, 173] on tspan "2" at bounding box center [665, 172] width 8 height 19
click at [657, 173] on rect at bounding box center [664, 171] width 27 height 27
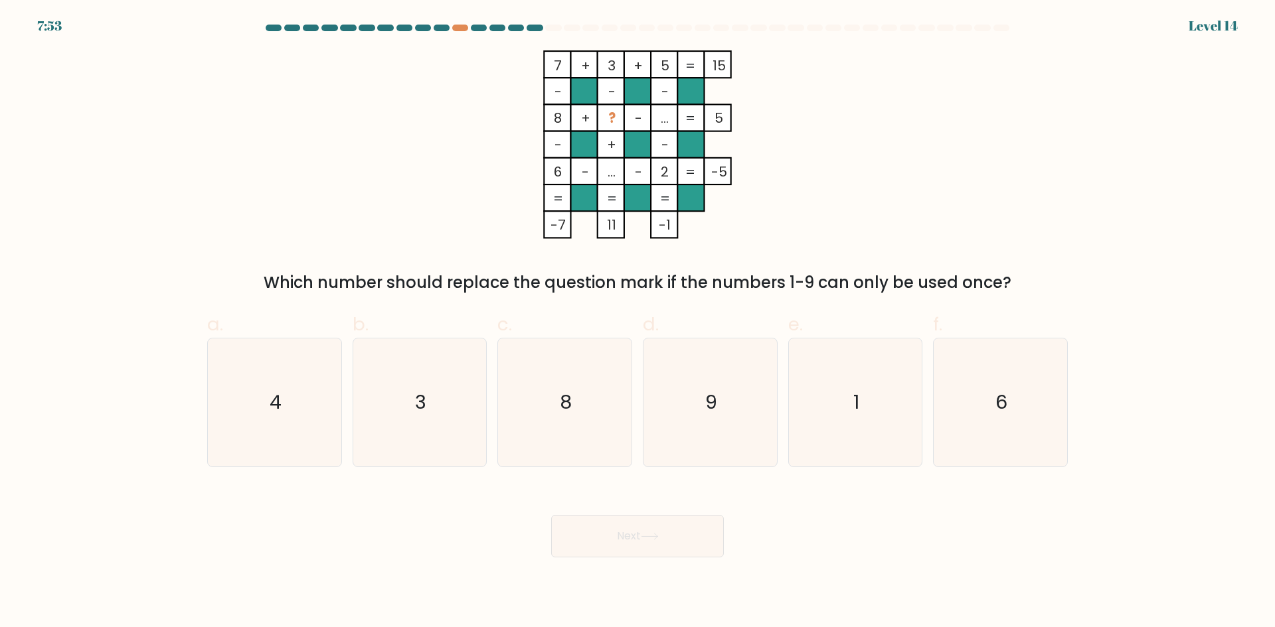
click at [657, 173] on rect at bounding box center [664, 171] width 27 height 27
click at [653, 173] on rect at bounding box center [664, 171] width 27 height 27
click at [292, 386] on icon "4" at bounding box center [274, 403] width 128 height 128
click at [637, 323] on input "a. 4" at bounding box center [637, 318] width 1 height 9
radio input "true"
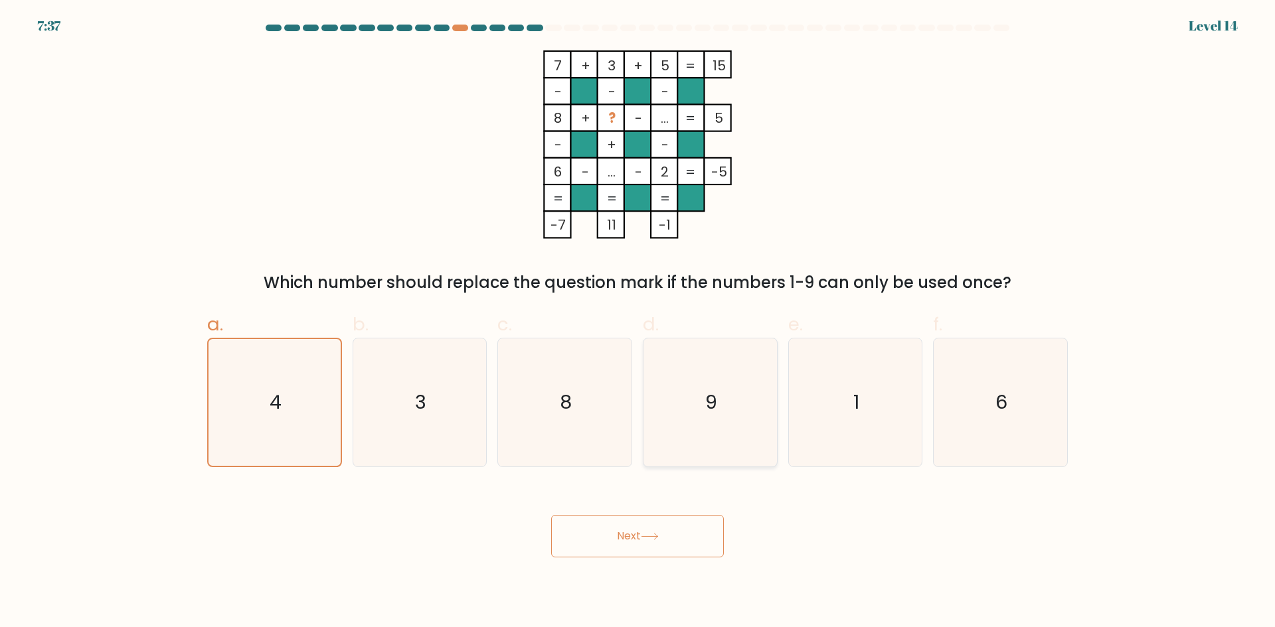
click at [704, 389] on icon "9" at bounding box center [710, 403] width 128 height 128
click at [638, 323] on input "d. 9" at bounding box center [637, 318] width 1 height 9
radio input "true"
click at [289, 419] on icon "4" at bounding box center [274, 403] width 128 height 128
click at [637, 323] on input "a. 4" at bounding box center [637, 318] width 1 height 9
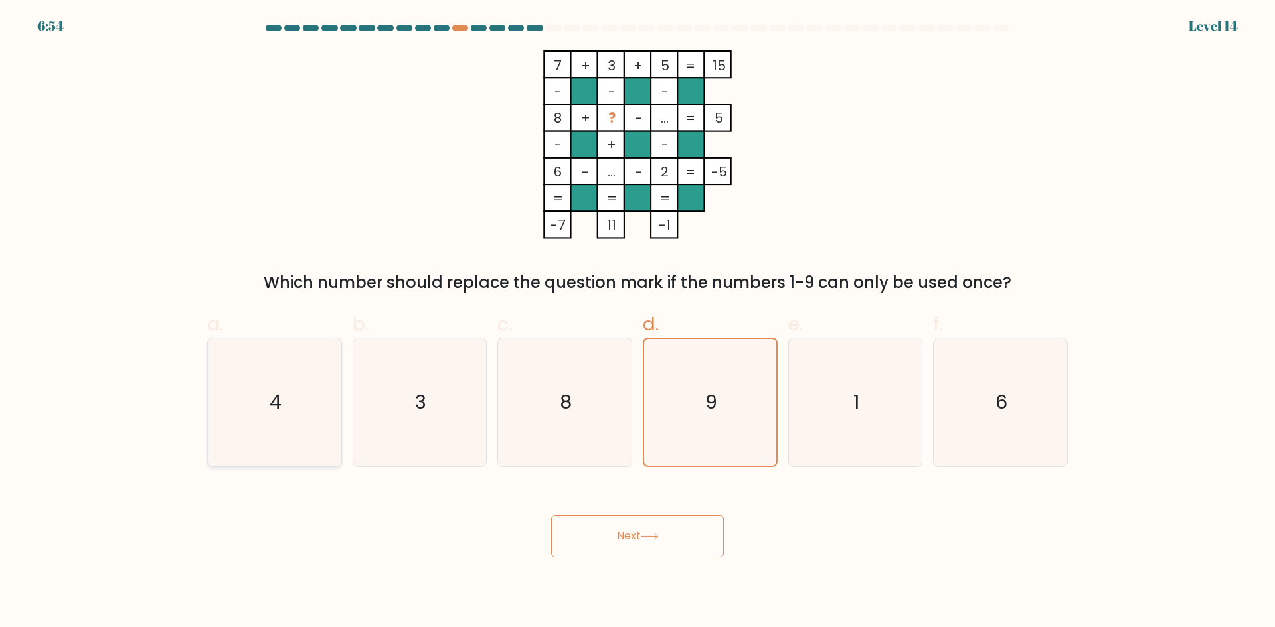
radio input "true"
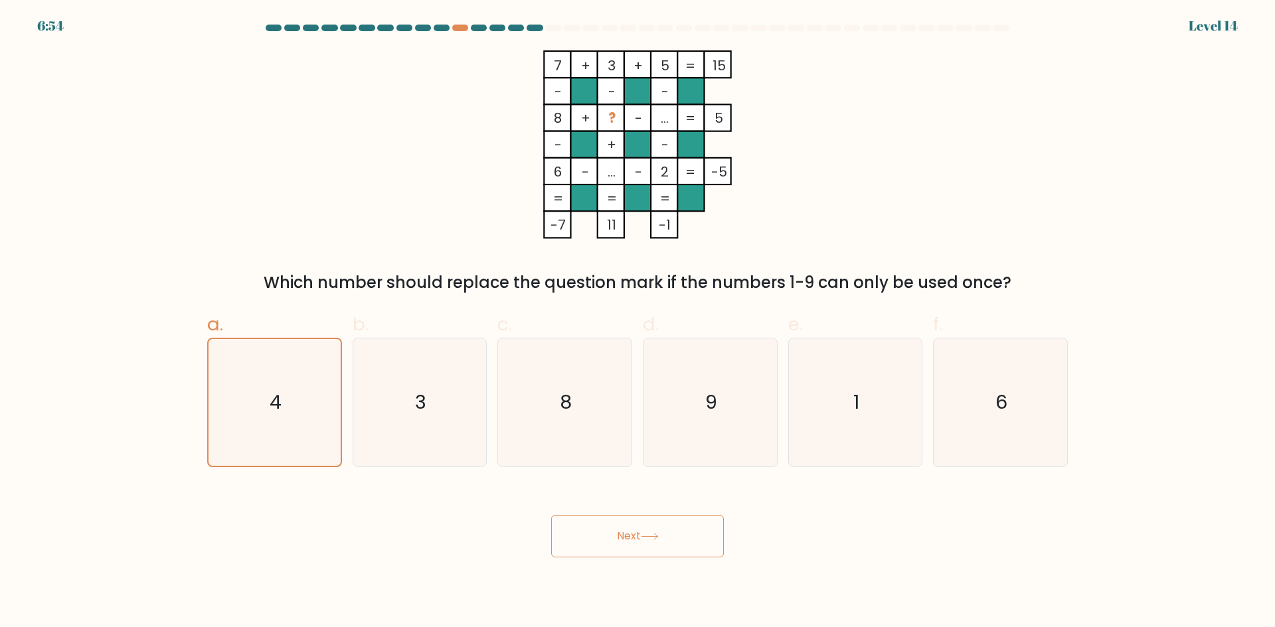
click at [596, 541] on button "Next" at bounding box center [637, 536] width 173 height 42
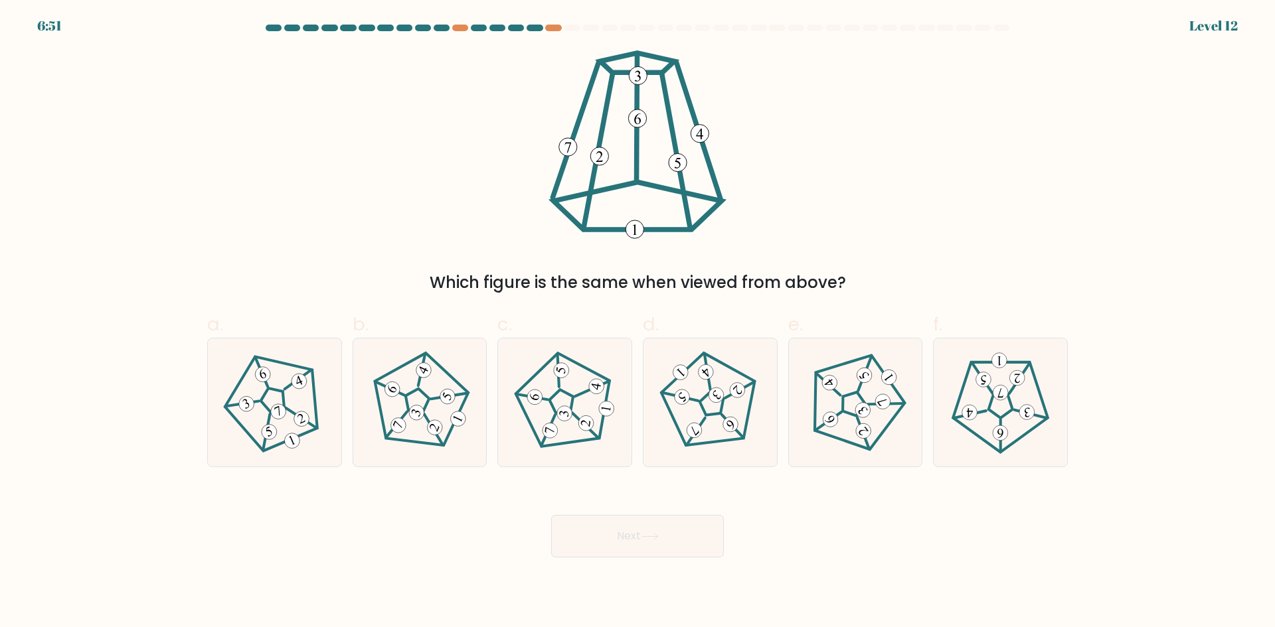
click at [645, 173] on icon at bounding box center [637, 144] width 187 height 189
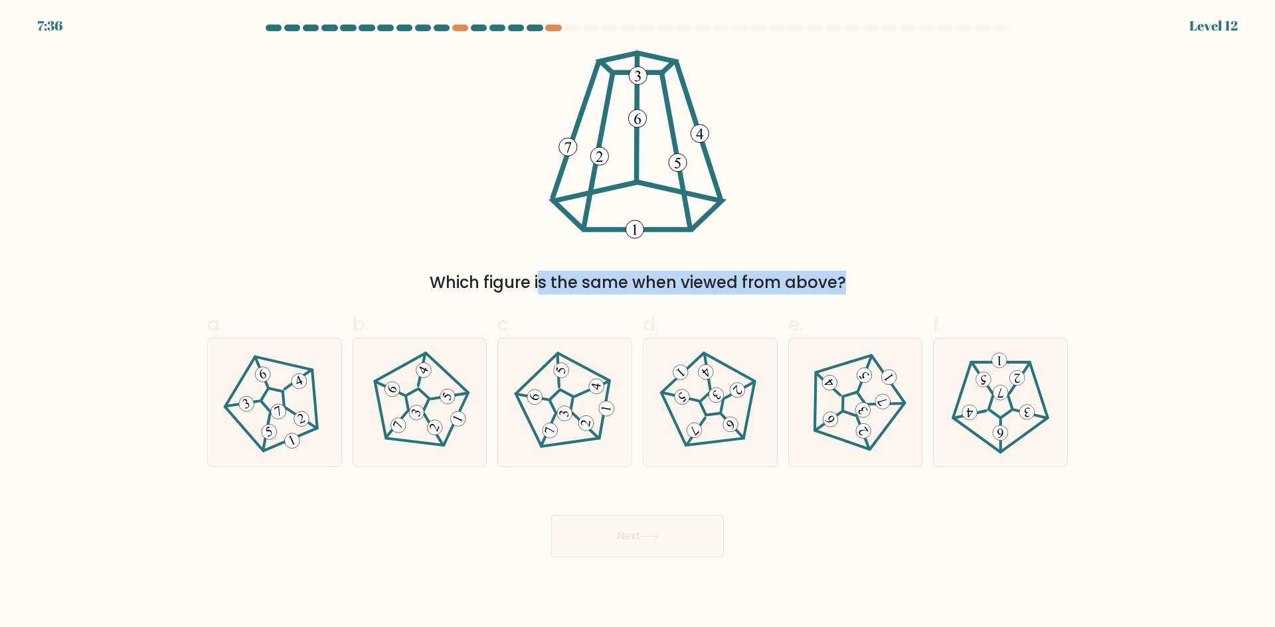
click at [645, 173] on icon at bounding box center [637, 144] width 187 height 189
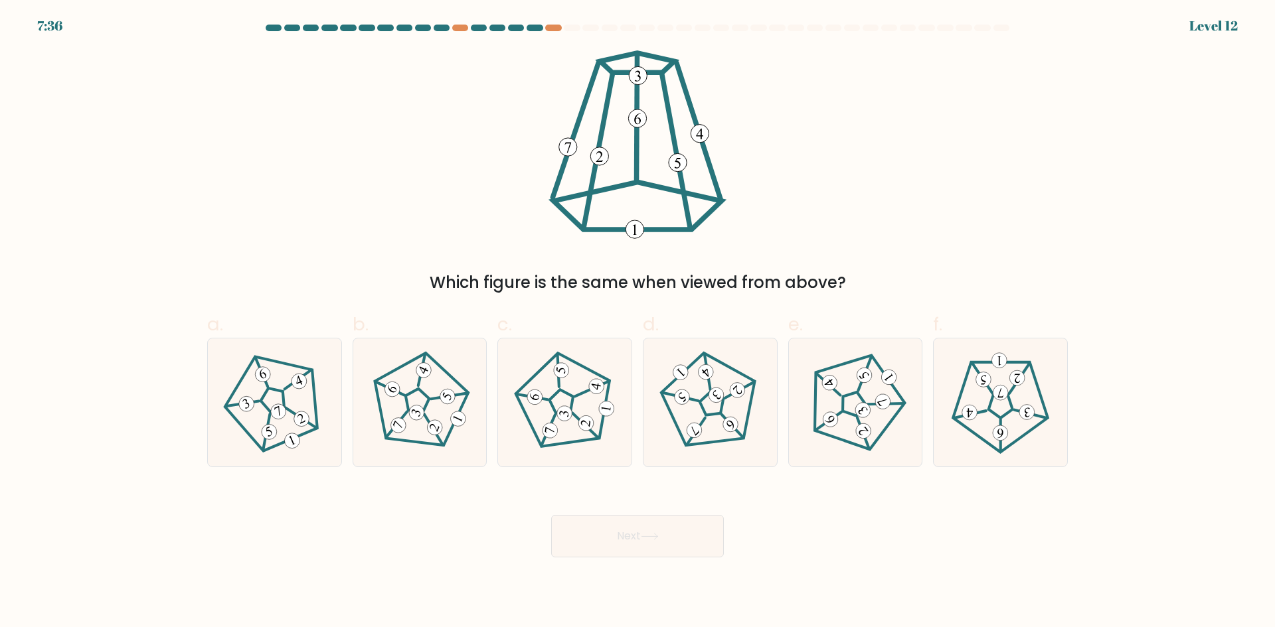
click at [637, 173] on 16 at bounding box center [637, 117] width 1 height 123
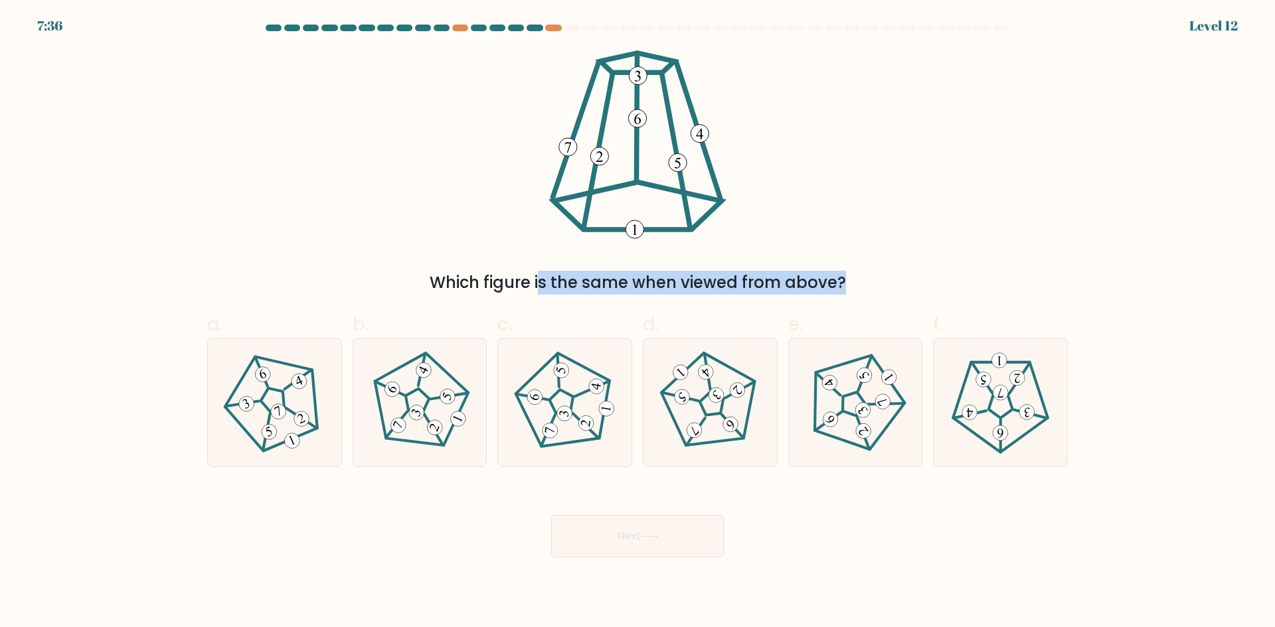
click at [637, 173] on 16 at bounding box center [637, 117] width 1 height 123
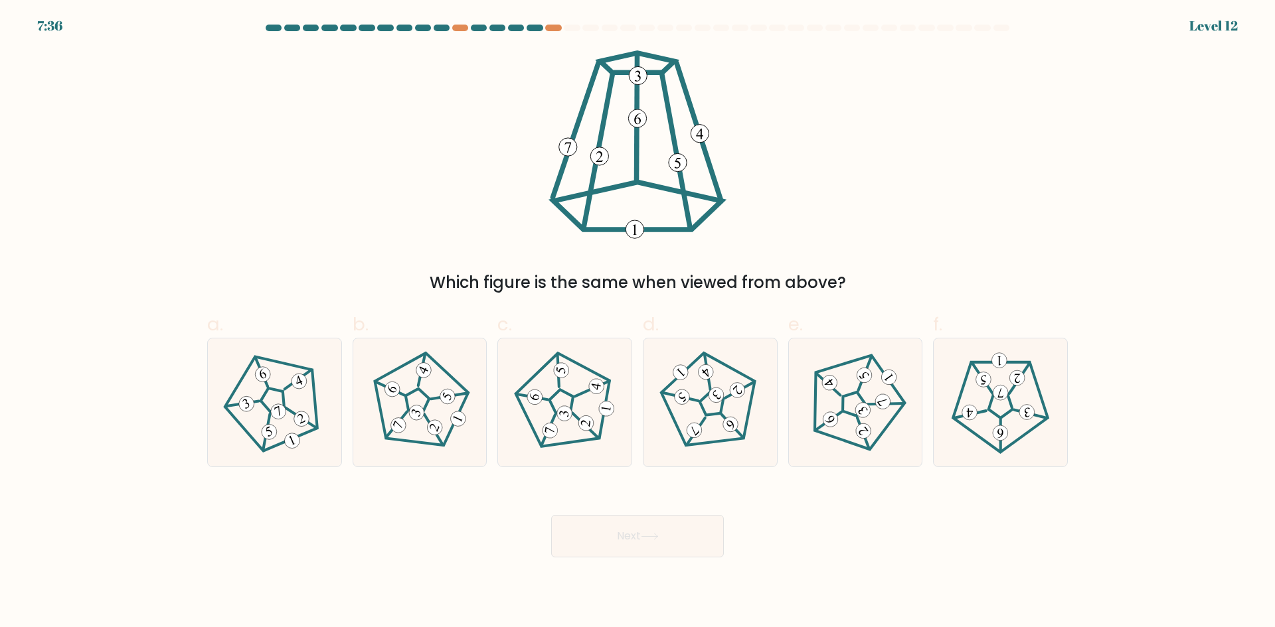
click at [633, 174] on icon at bounding box center [637, 144] width 187 height 189
click at [625, 175] on icon at bounding box center [637, 144] width 187 height 189
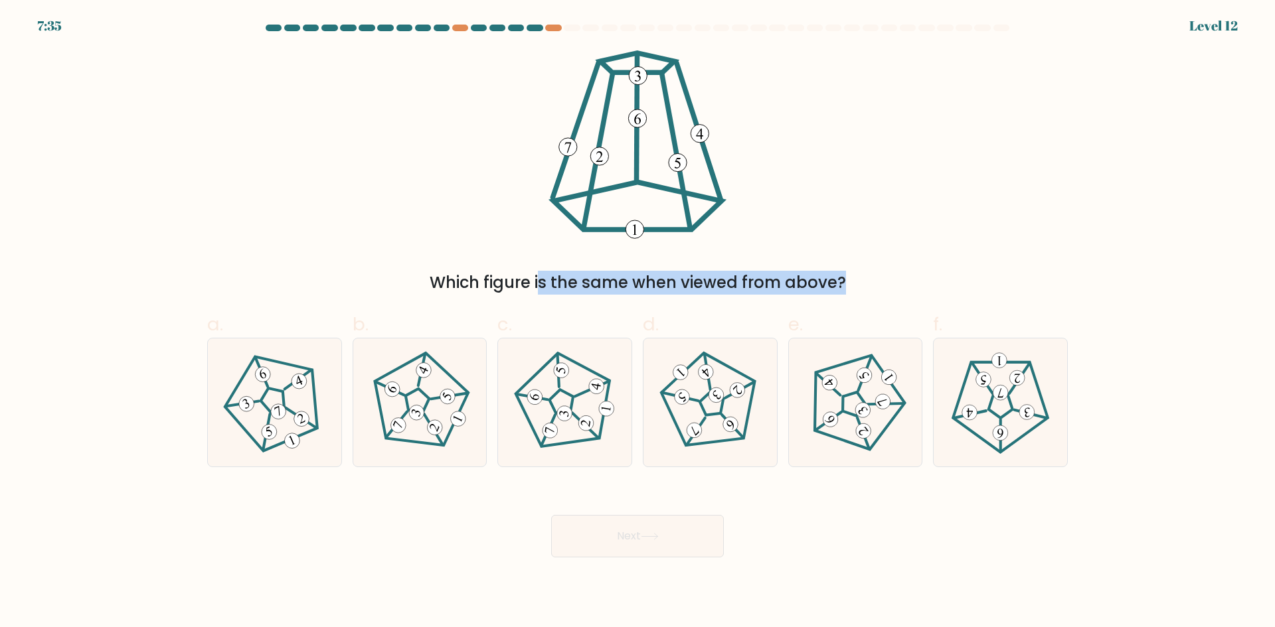
click at [625, 175] on icon at bounding box center [637, 144] width 187 height 189
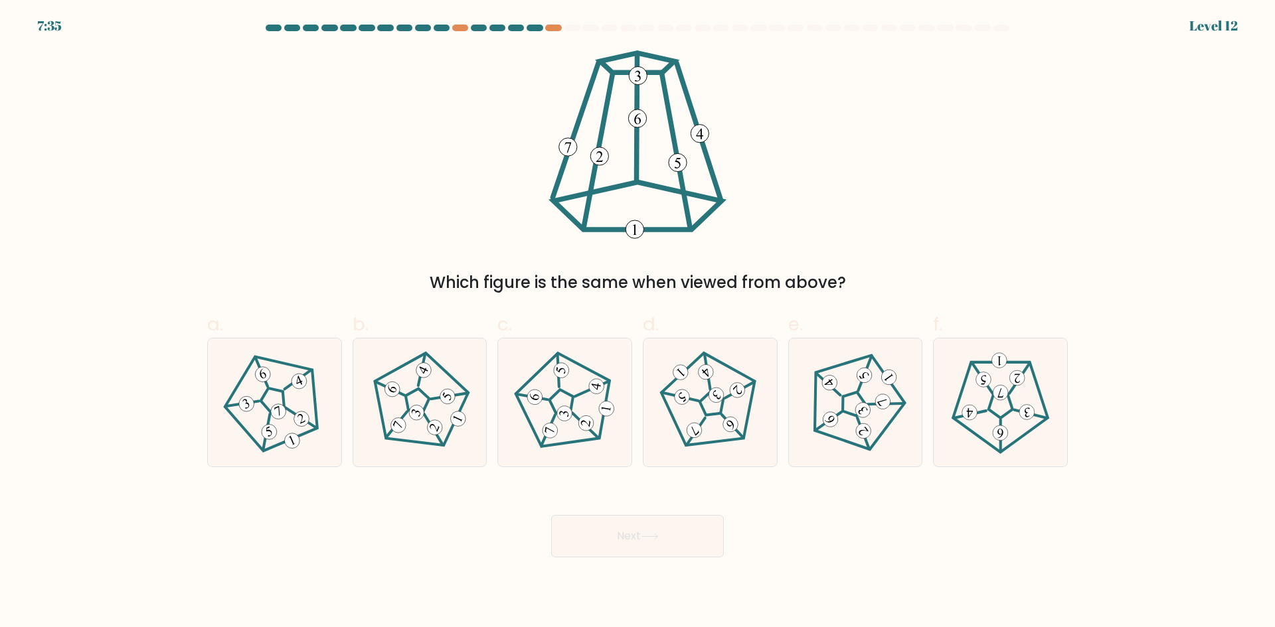
click at [615, 175] on icon at bounding box center [637, 144] width 187 height 189
click at [560, 410] on 539 at bounding box center [564, 413] width 17 height 17
click at [637, 323] on input "c." at bounding box center [637, 318] width 1 height 9
radio input "true"
click at [394, 408] on icon at bounding box center [419, 402] width 102 height 102
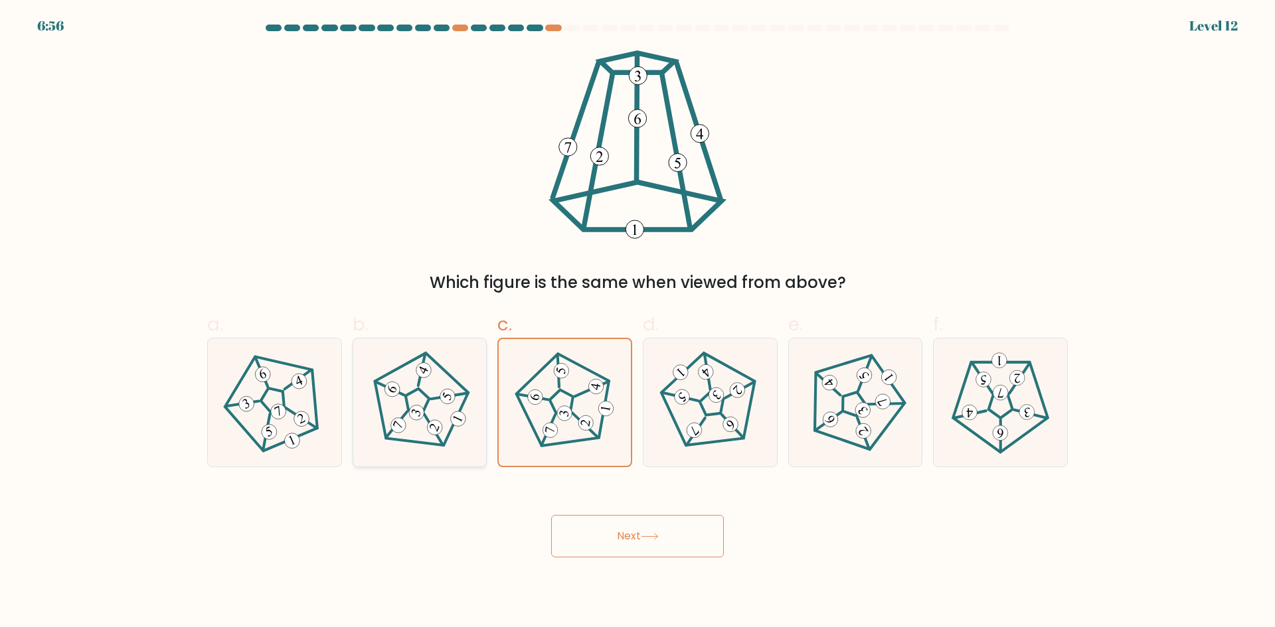
click at [637, 323] on input "b." at bounding box center [637, 318] width 1 height 9
radio input "true"
click at [611, 536] on button "Next" at bounding box center [637, 536] width 173 height 42
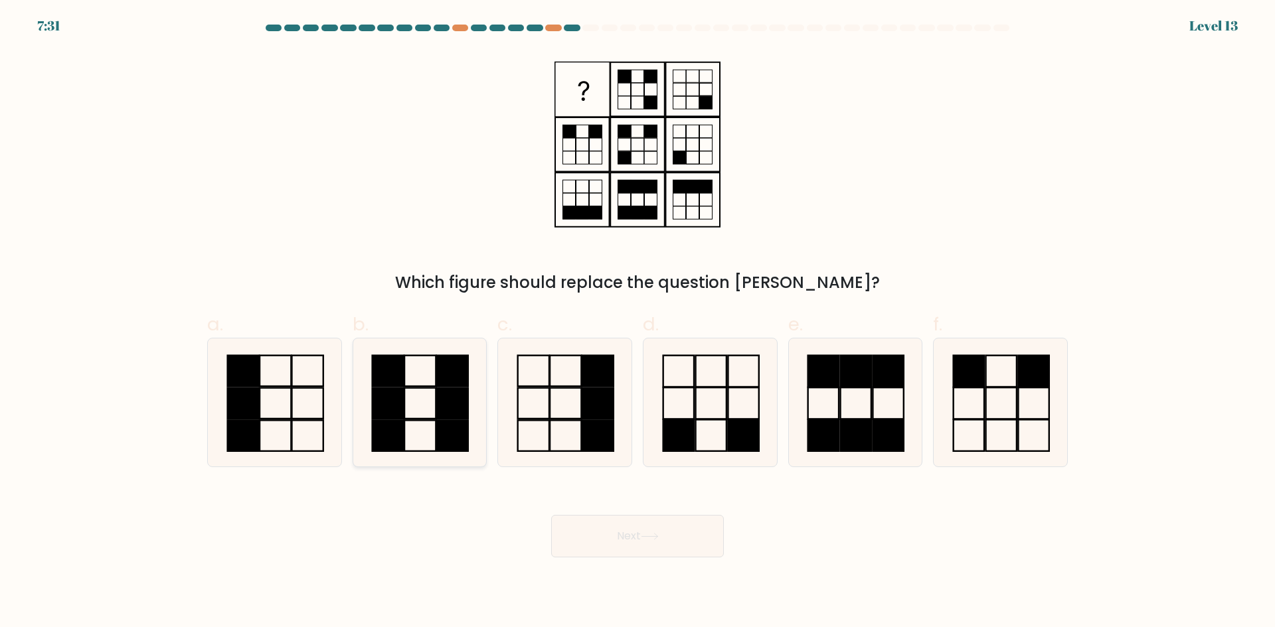
click at [434, 388] on rect at bounding box center [420, 403] width 31 height 31
click at [637, 323] on input "b." at bounding box center [637, 318] width 1 height 9
radio input "true"
click at [684, 400] on icon at bounding box center [710, 403] width 128 height 128
click at [638, 323] on input "d." at bounding box center [637, 318] width 1 height 9
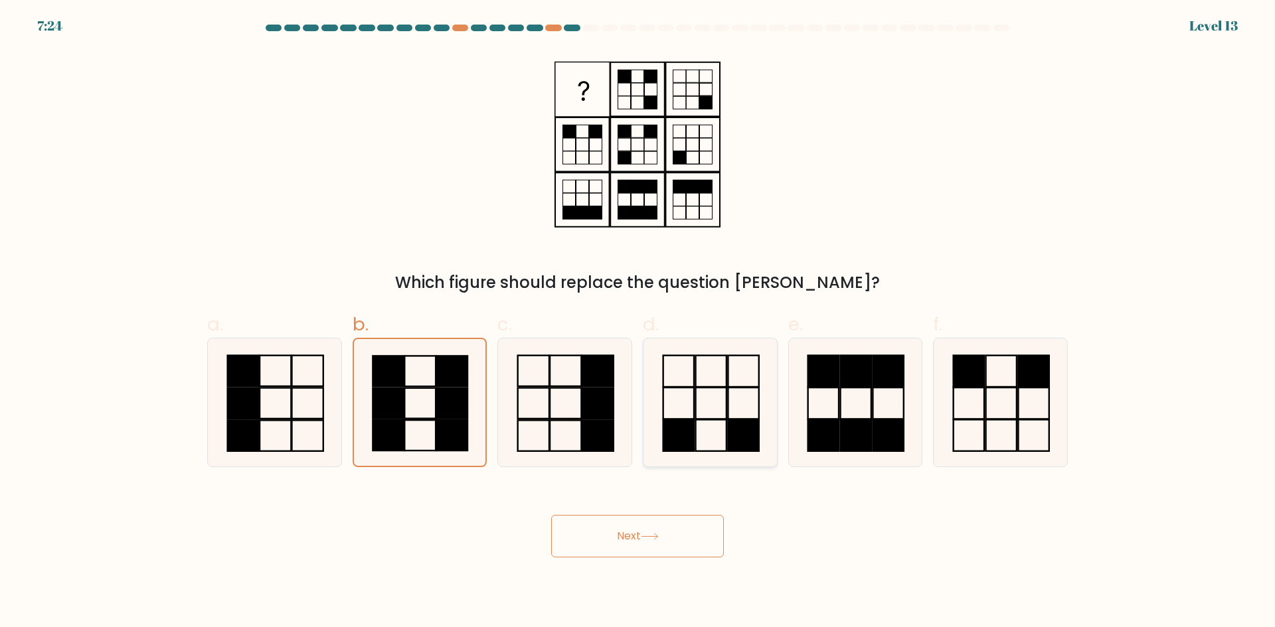
radio input "true"
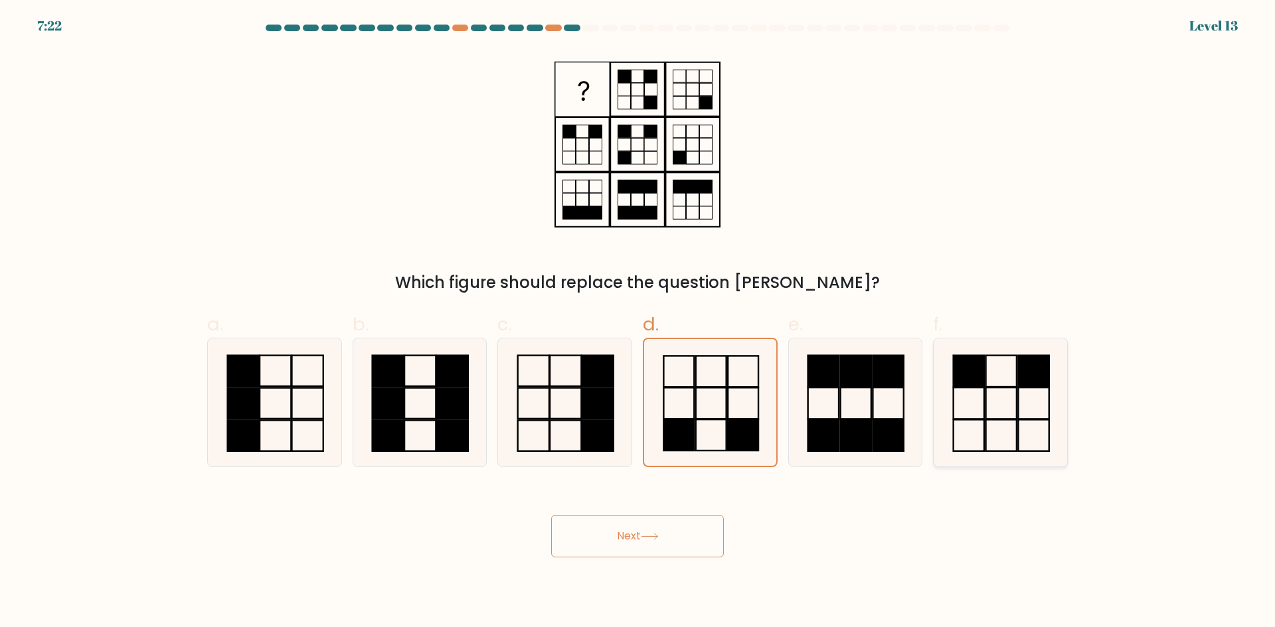
click at [1015, 385] on icon at bounding box center [1000, 403] width 128 height 128
click at [638, 323] on input "f." at bounding box center [637, 318] width 1 height 9
radio input "true"
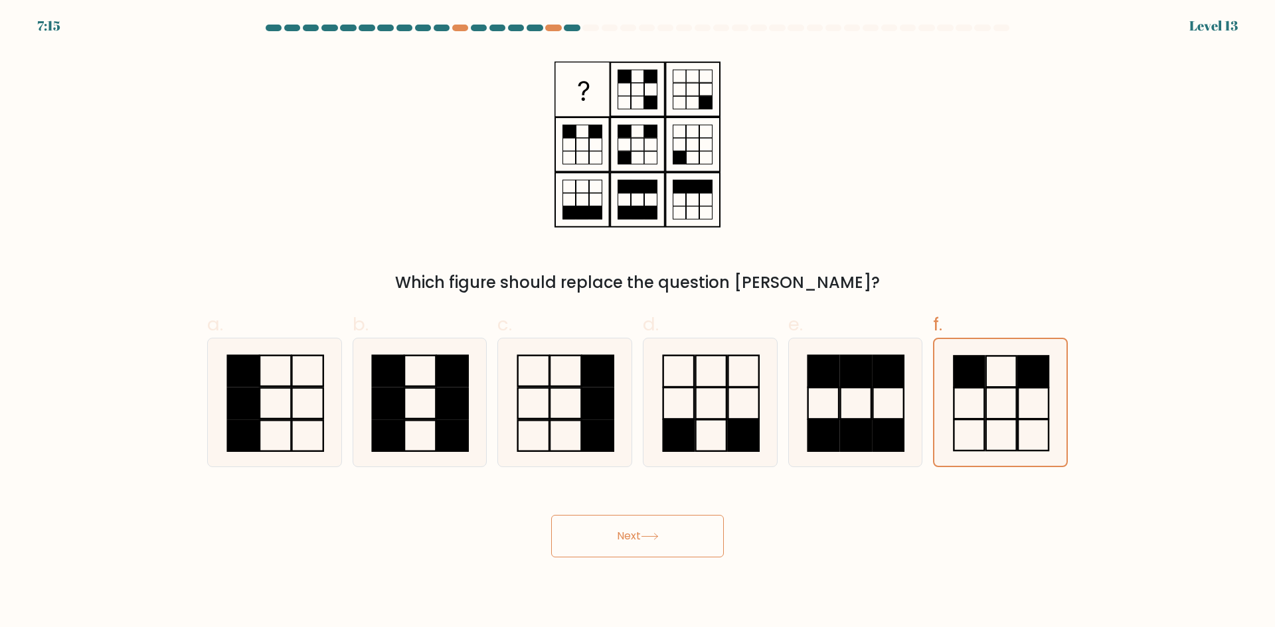
click at [621, 538] on button "Next" at bounding box center [637, 536] width 173 height 42
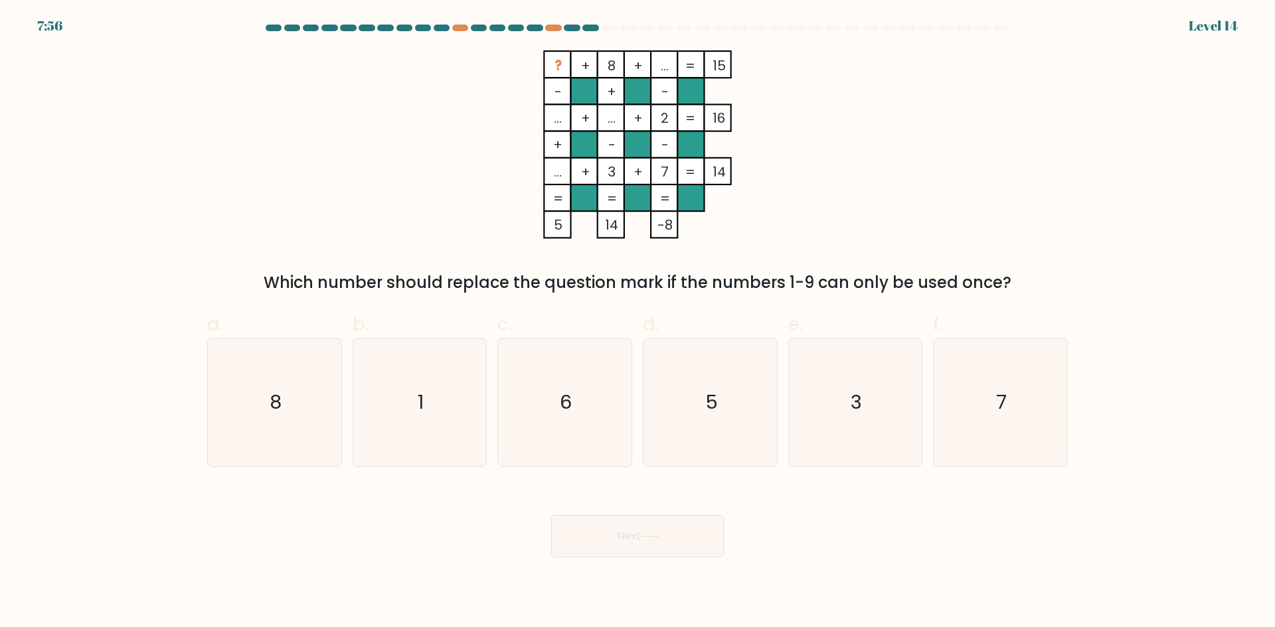
click at [555, 62] on tspan "?" at bounding box center [557, 65] width 7 height 19
click at [552, 62] on rect at bounding box center [557, 64] width 27 height 27
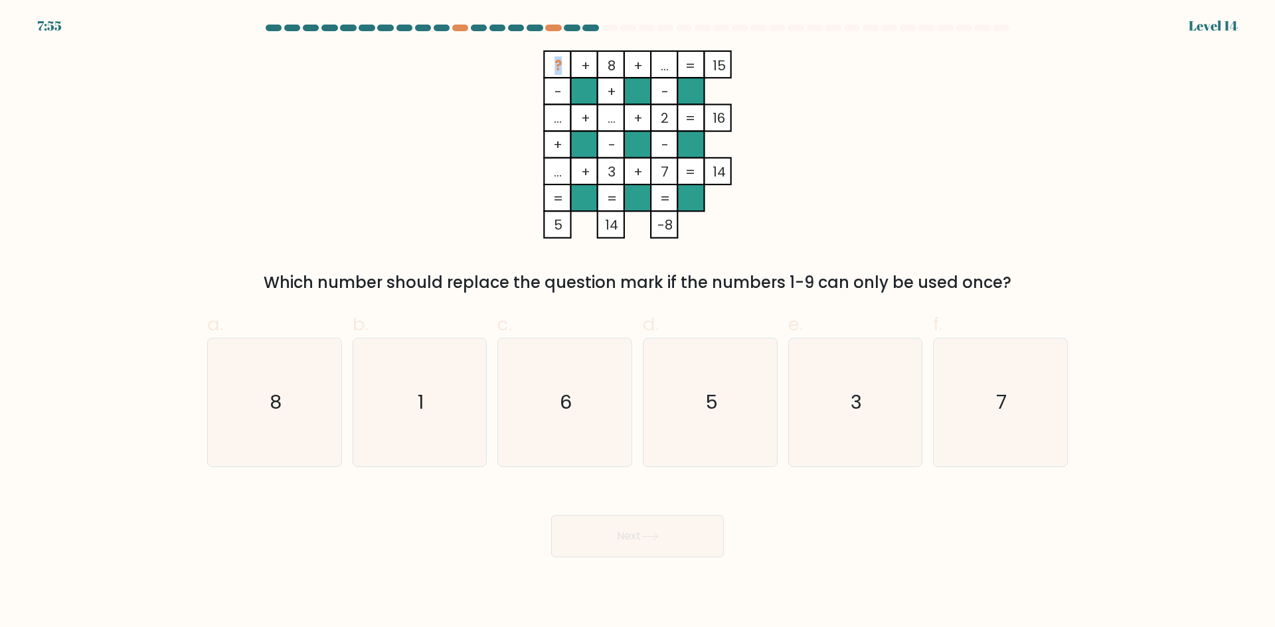
click at [552, 62] on rect at bounding box center [557, 64] width 27 height 27
click at [549, 62] on rect at bounding box center [557, 64] width 27 height 27
click at [546, 62] on rect at bounding box center [557, 64] width 27 height 27
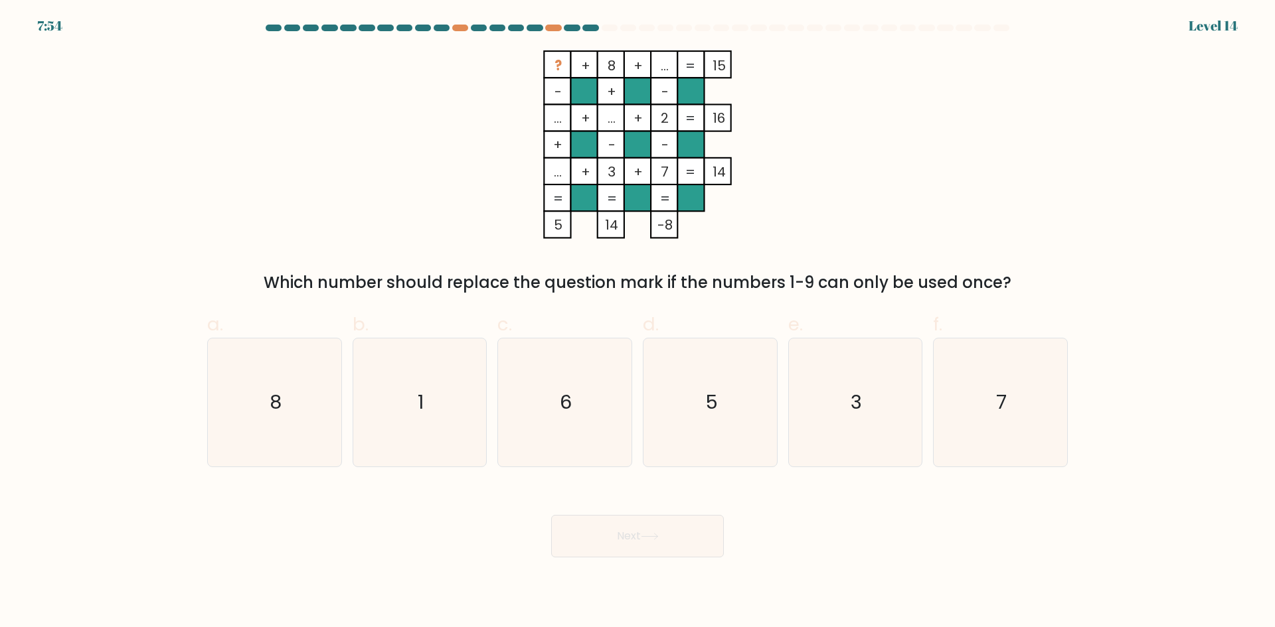
click at [546, 62] on rect at bounding box center [557, 64] width 27 height 27
click at [573, 70] on rect at bounding box center [584, 64] width 27 height 27
click at [664, 224] on tspan "-8" at bounding box center [664, 225] width 15 height 19
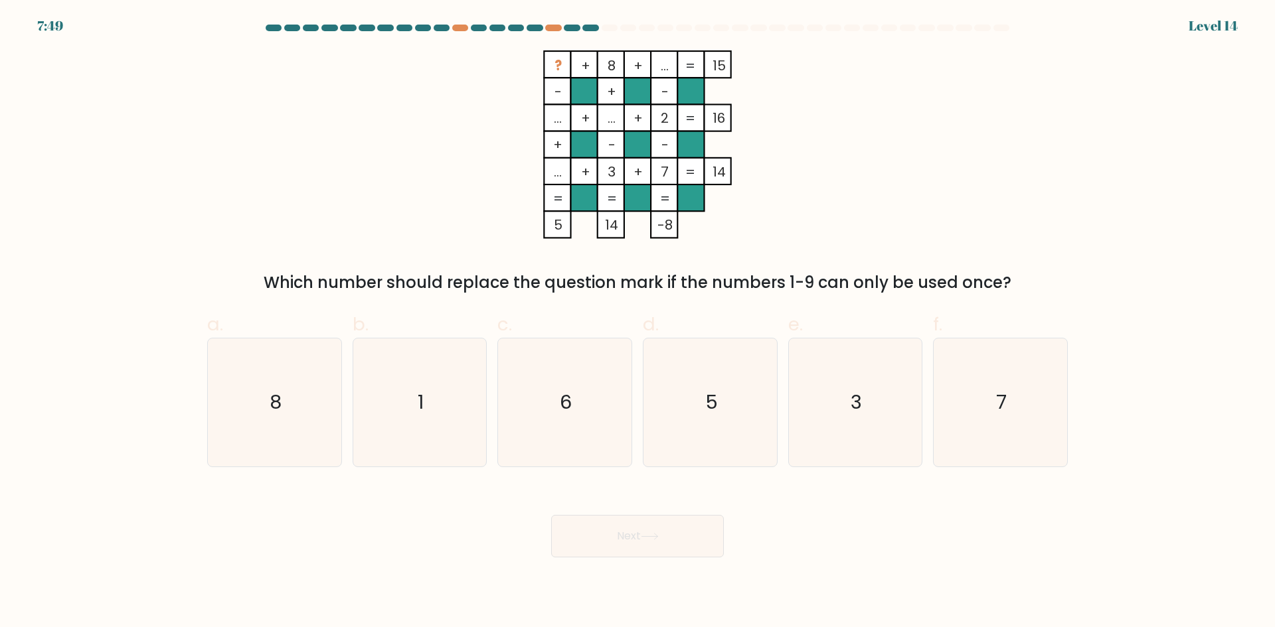
click at [659, 224] on tspan "-8" at bounding box center [664, 225] width 15 height 19
click at [660, 224] on tspan "-8" at bounding box center [664, 225] width 15 height 19
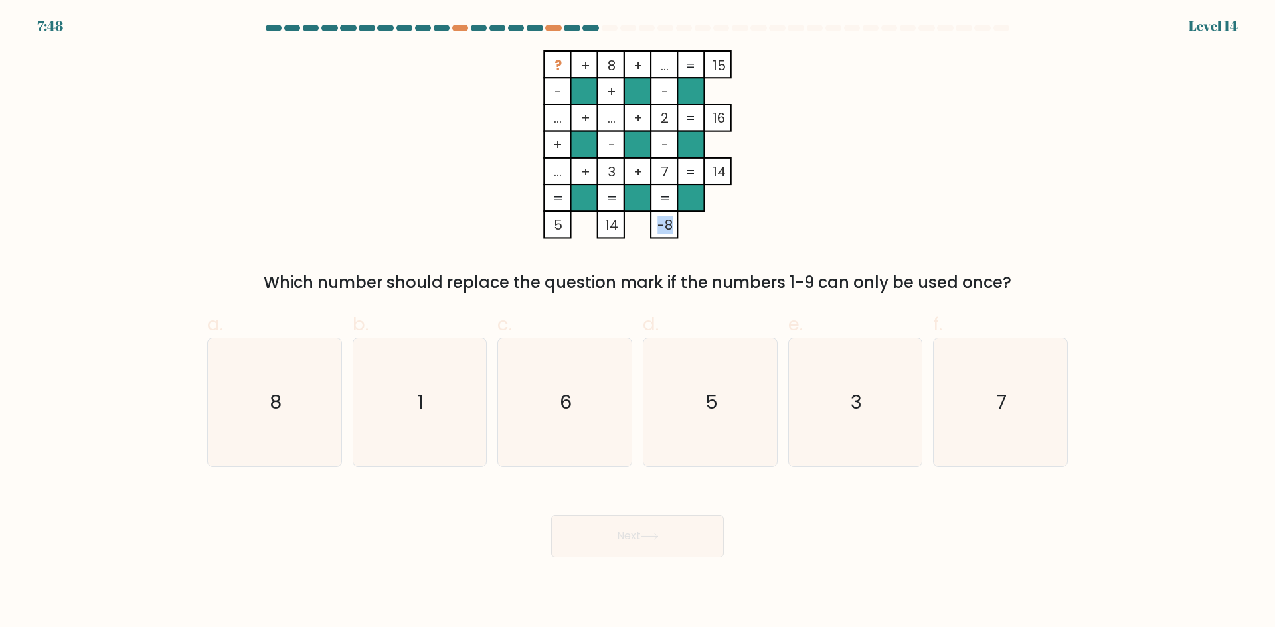
click at [664, 225] on tspan "-8" at bounding box center [664, 225] width 15 height 19
click at [661, 225] on tspan "-8" at bounding box center [664, 225] width 15 height 19
click at [541, 402] on icon "6" at bounding box center [565, 403] width 128 height 128
click at [637, 323] on input "c. 6" at bounding box center [637, 318] width 1 height 9
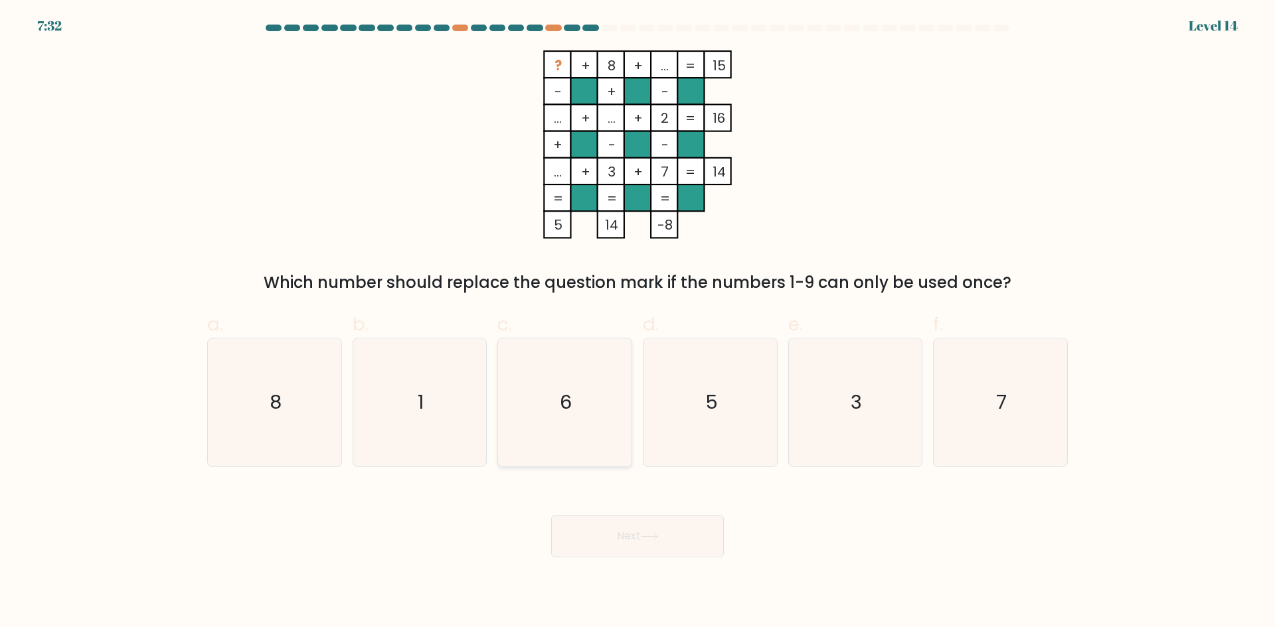
radio input "true"
click at [588, 529] on button "Next" at bounding box center [637, 536] width 173 height 42
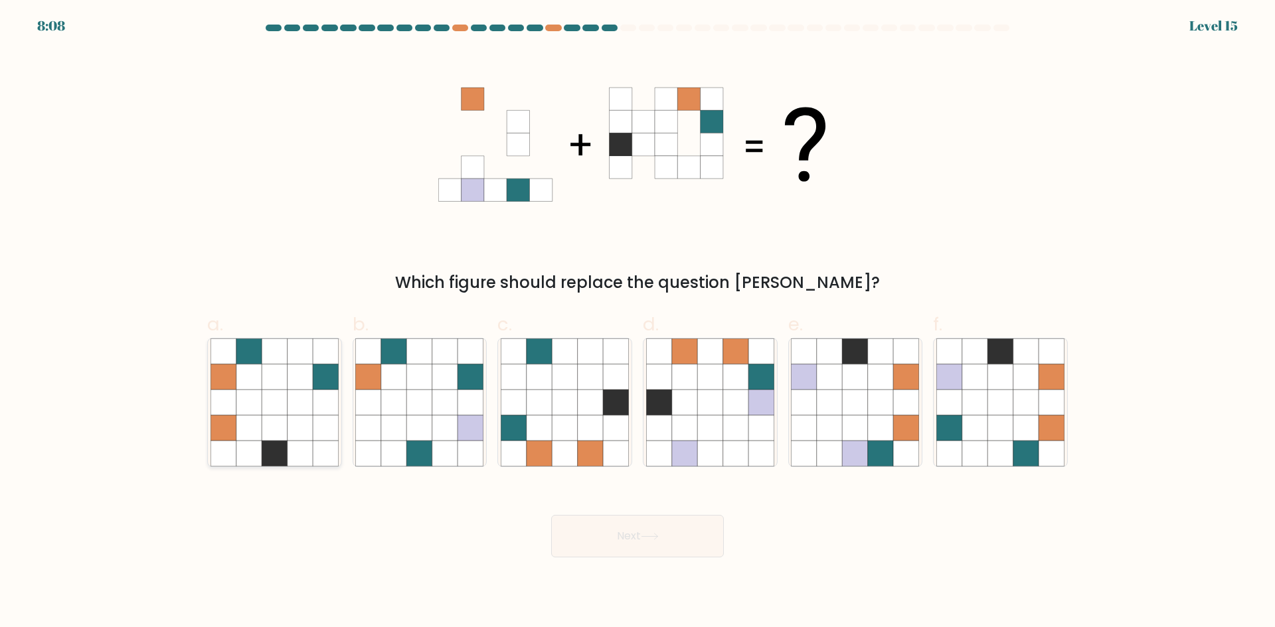
click at [268, 409] on icon at bounding box center [274, 402] width 25 height 25
click at [637, 323] on input "a." at bounding box center [637, 318] width 1 height 9
radio input "true"
click at [711, 436] on icon at bounding box center [709, 428] width 25 height 25
click at [638, 323] on input "d." at bounding box center [637, 318] width 1 height 9
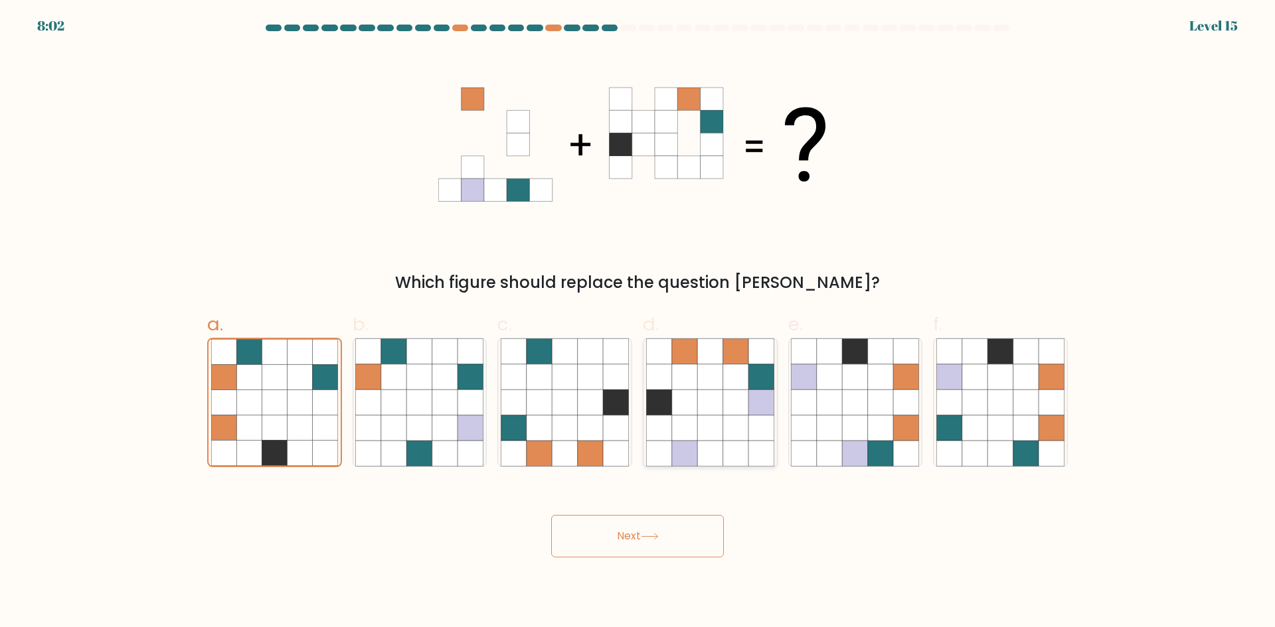
radio input "true"
click at [1001, 440] on icon at bounding box center [999, 428] width 25 height 25
click at [638, 323] on input "f." at bounding box center [637, 318] width 1 height 9
radio input "true"
click at [662, 540] on button "Next" at bounding box center [637, 536] width 173 height 42
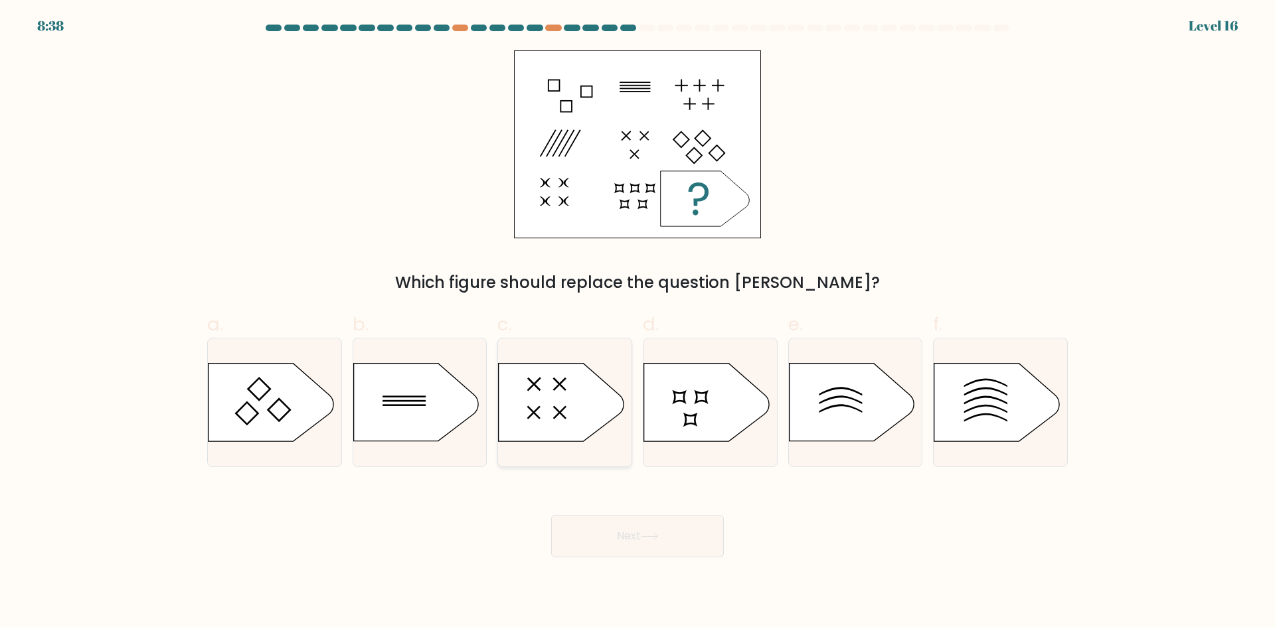
click at [572, 384] on icon at bounding box center [561, 403] width 125 height 78
click at [637, 323] on input "c." at bounding box center [637, 318] width 1 height 9
radio input "true"
click at [644, 538] on icon at bounding box center [650, 536] width 18 height 7
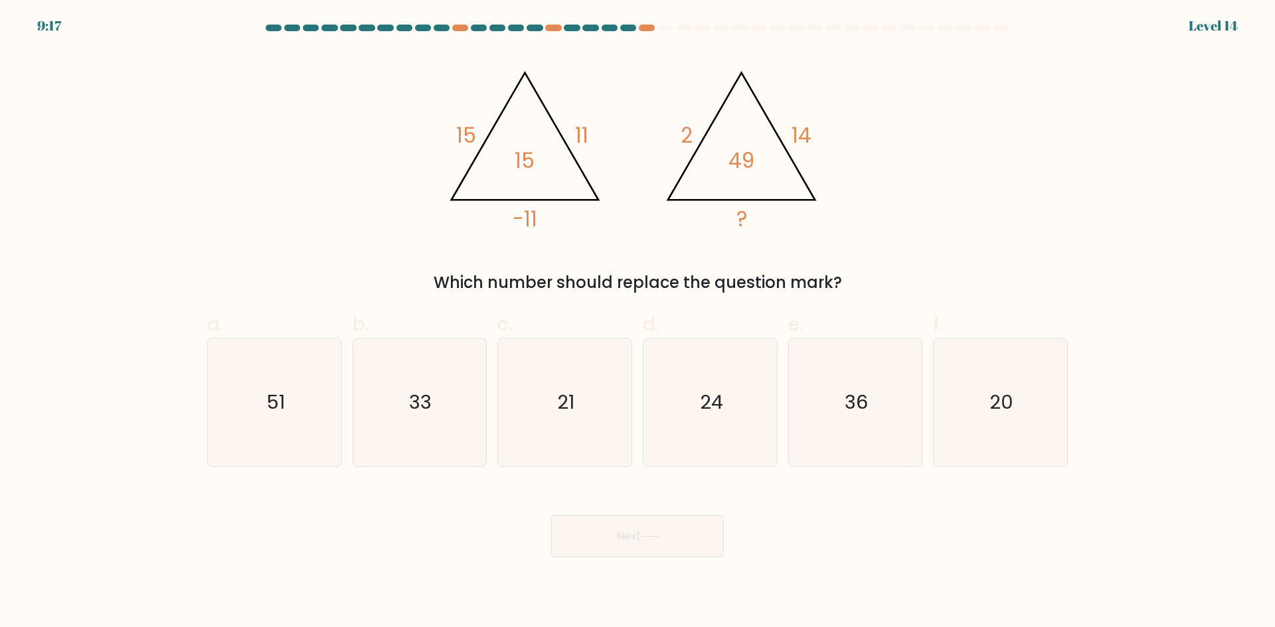
click at [687, 271] on div "Which number should replace the question mark?" at bounding box center [637, 283] width 844 height 24
click at [680, 271] on div "Which number should replace the question mark?" at bounding box center [637, 283] width 844 height 24
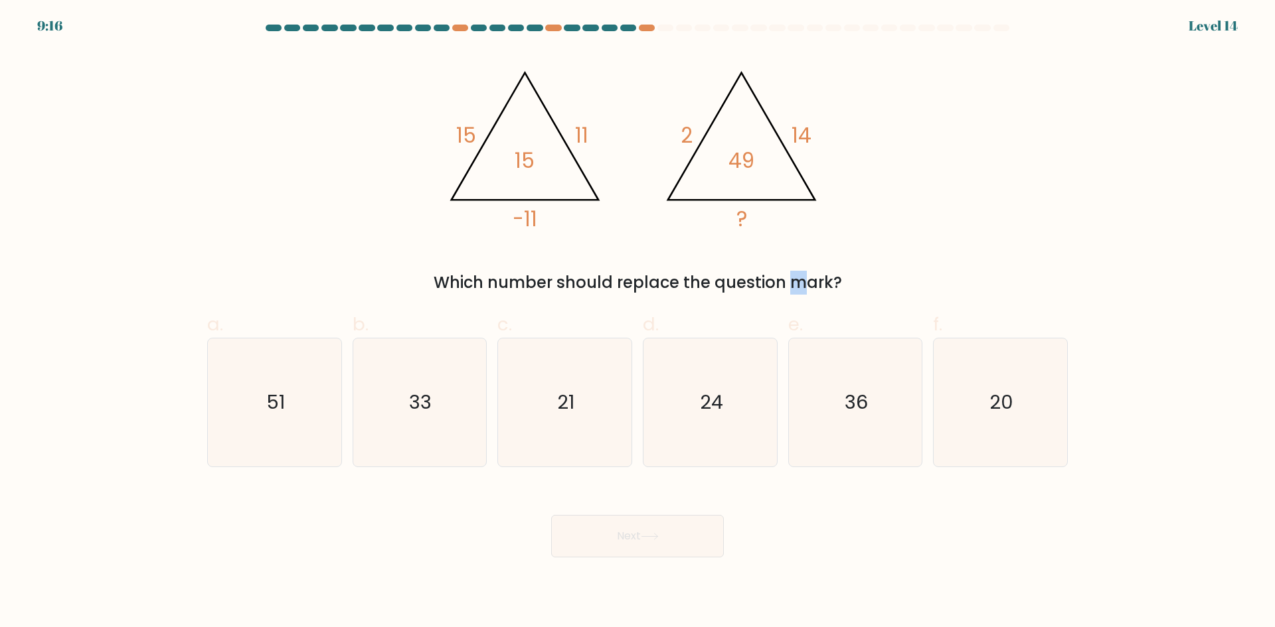
click at [680, 271] on div "Which number should replace the question mark?" at bounding box center [637, 283] width 844 height 24
click at [669, 272] on div "Which number should replace the question mark?" at bounding box center [637, 283] width 844 height 24
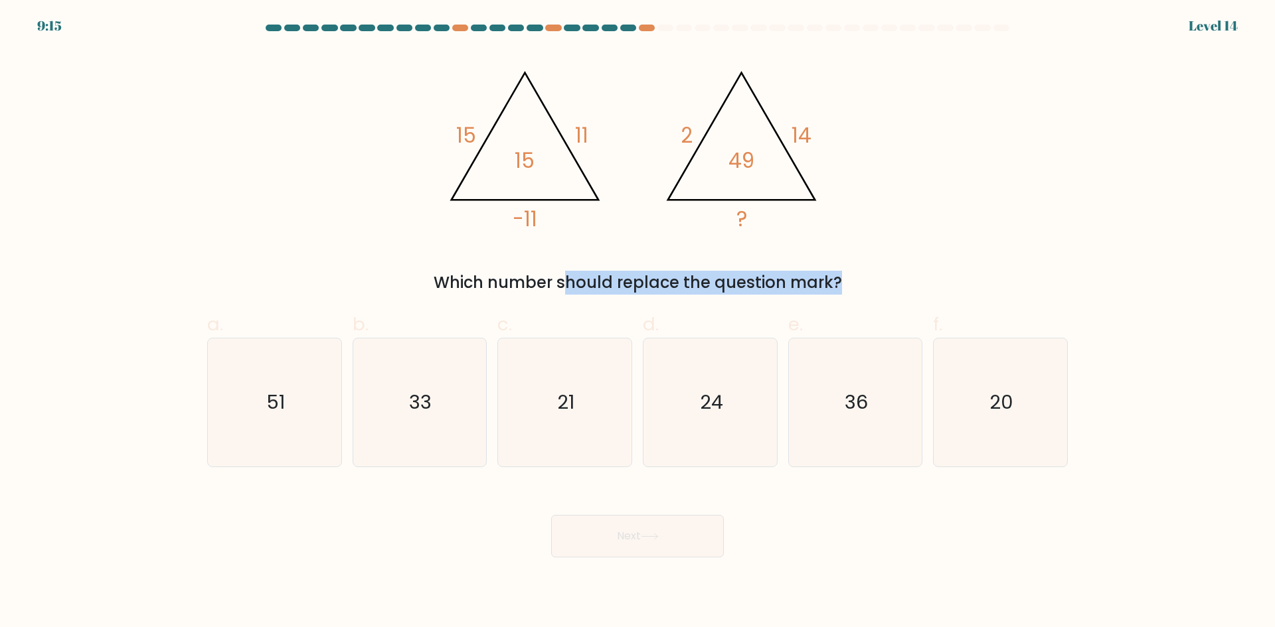
click at [669, 272] on div "Which number should replace the question mark?" at bounding box center [637, 283] width 844 height 24
click at [661, 273] on div "Which number should replace the question mark?" at bounding box center [637, 283] width 844 height 24
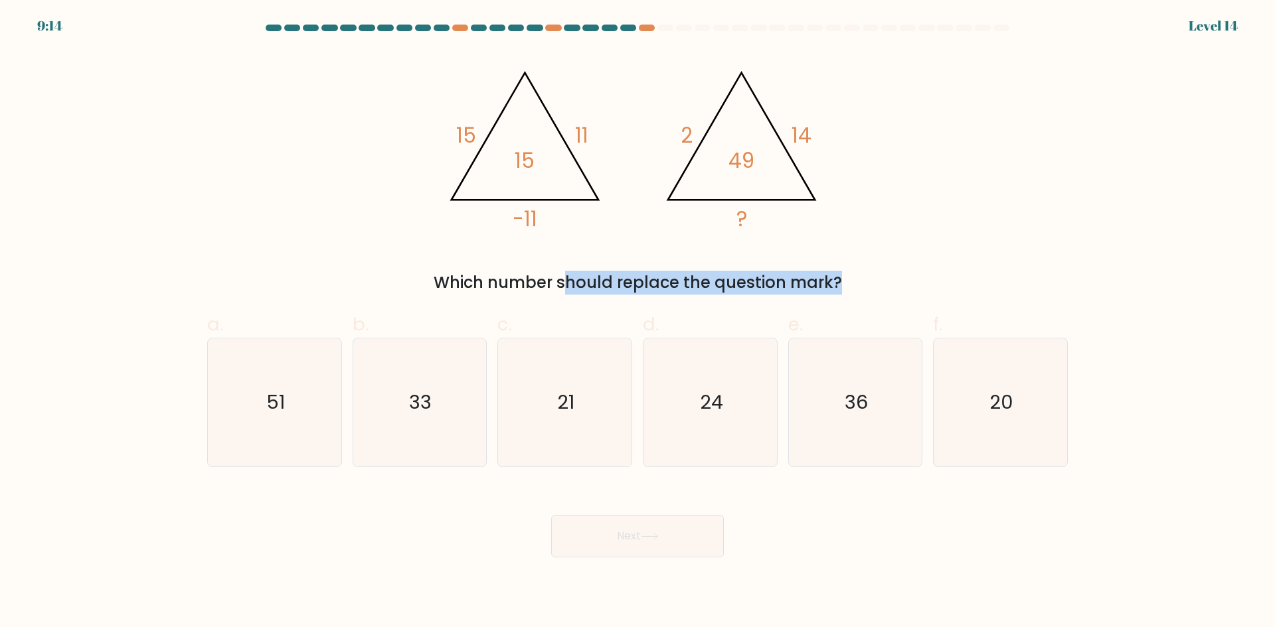
click at [656, 274] on div "Which number should replace the question mark?" at bounding box center [637, 283] width 844 height 24
click at [649, 274] on div "Which number should replace the question mark?" at bounding box center [637, 283] width 844 height 24
click at [746, 155] on tspan "49" at bounding box center [741, 160] width 26 height 29
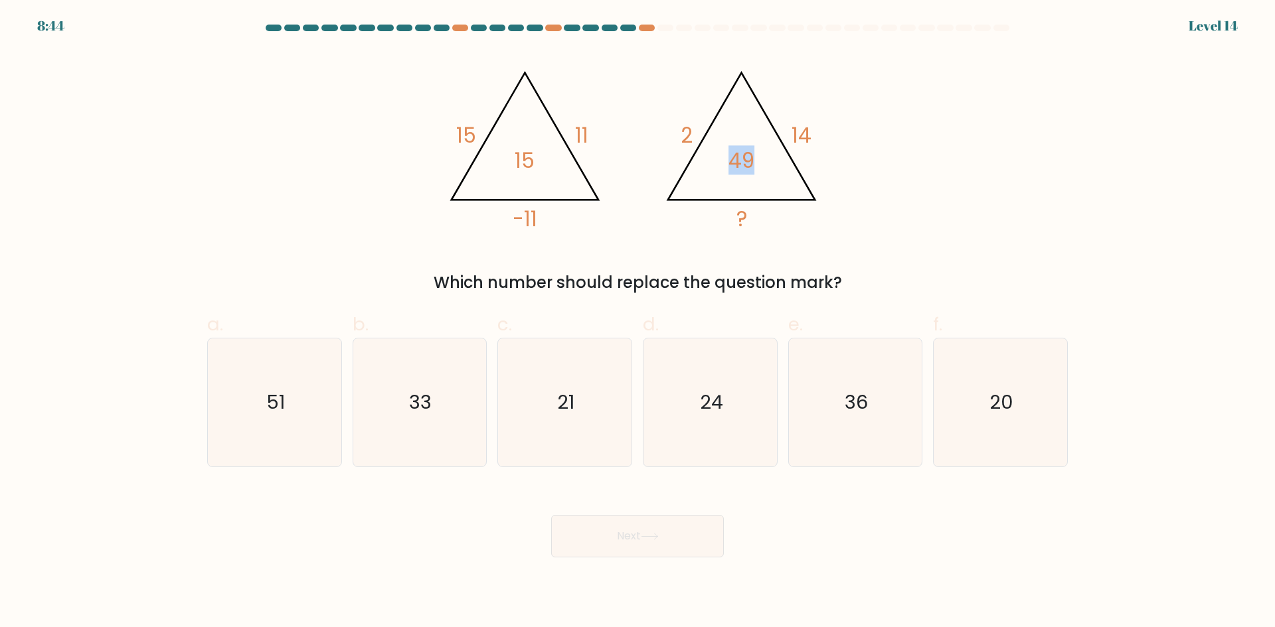
click at [746, 155] on tspan "49" at bounding box center [741, 160] width 26 height 29
click at [740, 155] on tspan "49" at bounding box center [741, 160] width 26 height 29
click at [737, 155] on tspan "49" at bounding box center [741, 160] width 26 height 29
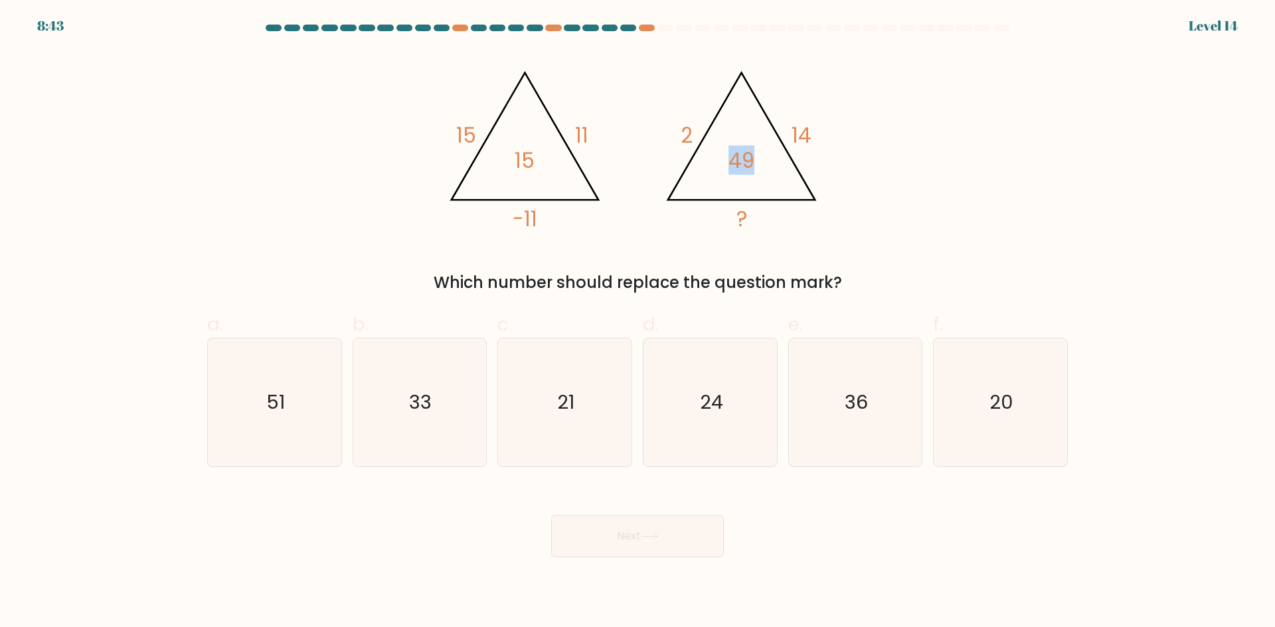
click at [737, 155] on tspan "49" at bounding box center [741, 160] width 26 height 29
click at [731, 155] on tspan "49" at bounding box center [741, 160] width 26 height 29
click at [732, 155] on tspan "49" at bounding box center [741, 160] width 26 height 29
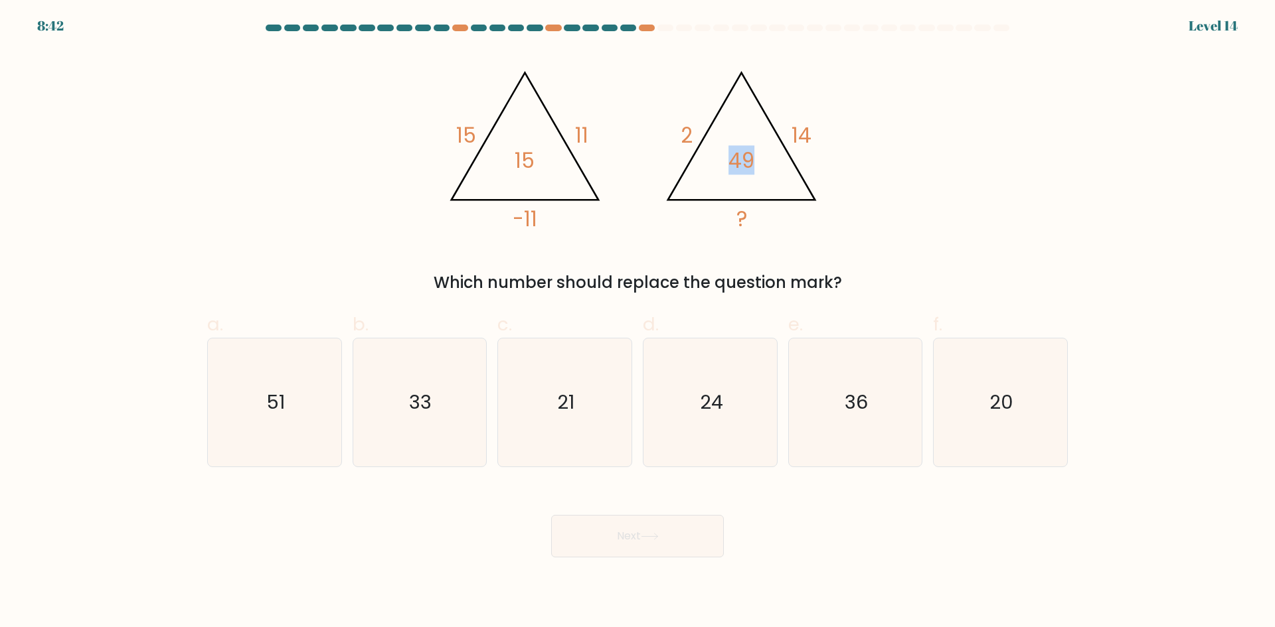
click at [732, 155] on tspan "49" at bounding box center [741, 160] width 26 height 29
click at [715, 155] on icon "@import url('https://fonts.googleapis.com/css?family=Abril+Fatface:400,100,100i…" at bounding box center [637, 144] width 398 height 189
click at [716, 155] on icon "@import url('https://fonts.googleapis.com/css?family=Abril+Fatface:400,100,100i…" at bounding box center [637, 144] width 398 height 189
click at [717, 155] on icon "@import url('https://fonts.googleapis.com/css?family=Abril+Fatface:400,100,100i…" at bounding box center [637, 144] width 398 height 189
click at [707, 155] on icon "@import url('https://fonts.googleapis.com/css?family=Abril+Fatface:400,100,100i…" at bounding box center [637, 144] width 398 height 189
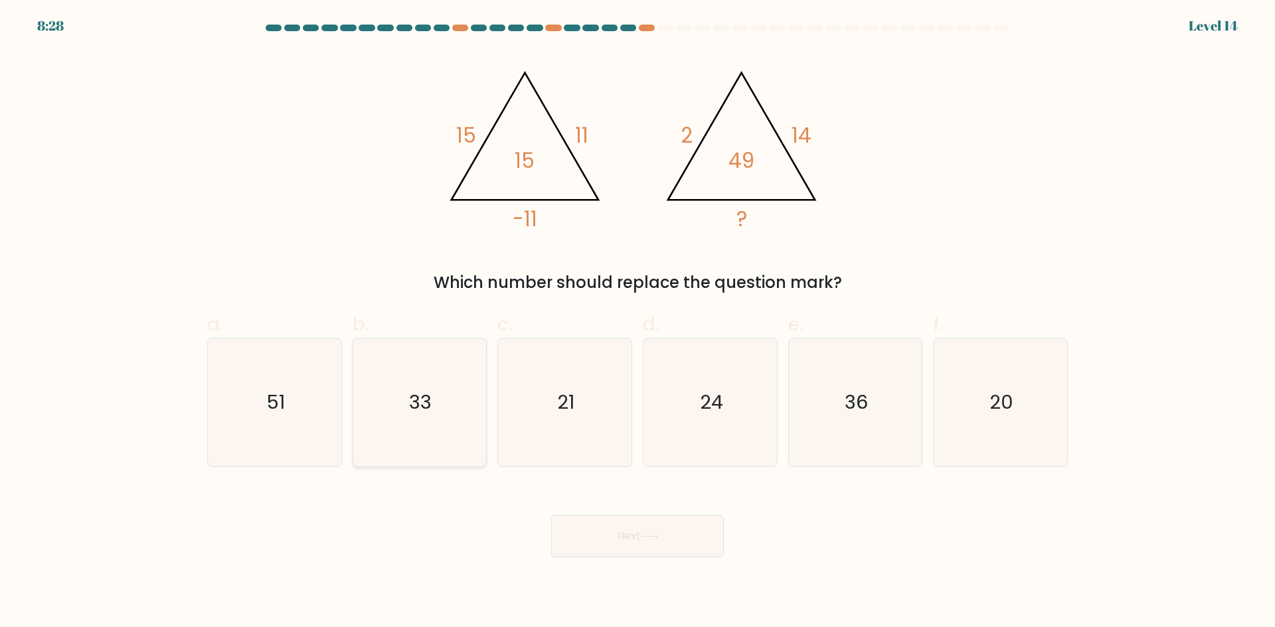
click at [417, 402] on text "33" at bounding box center [421, 402] width 23 height 27
click at [637, 323] on input "b. 33" at bounding box center [637, 318] width 1 height 9
radio input "true"
click at [641, 519] on button "Next" at bounding box center [637, 536] width 173 height 42
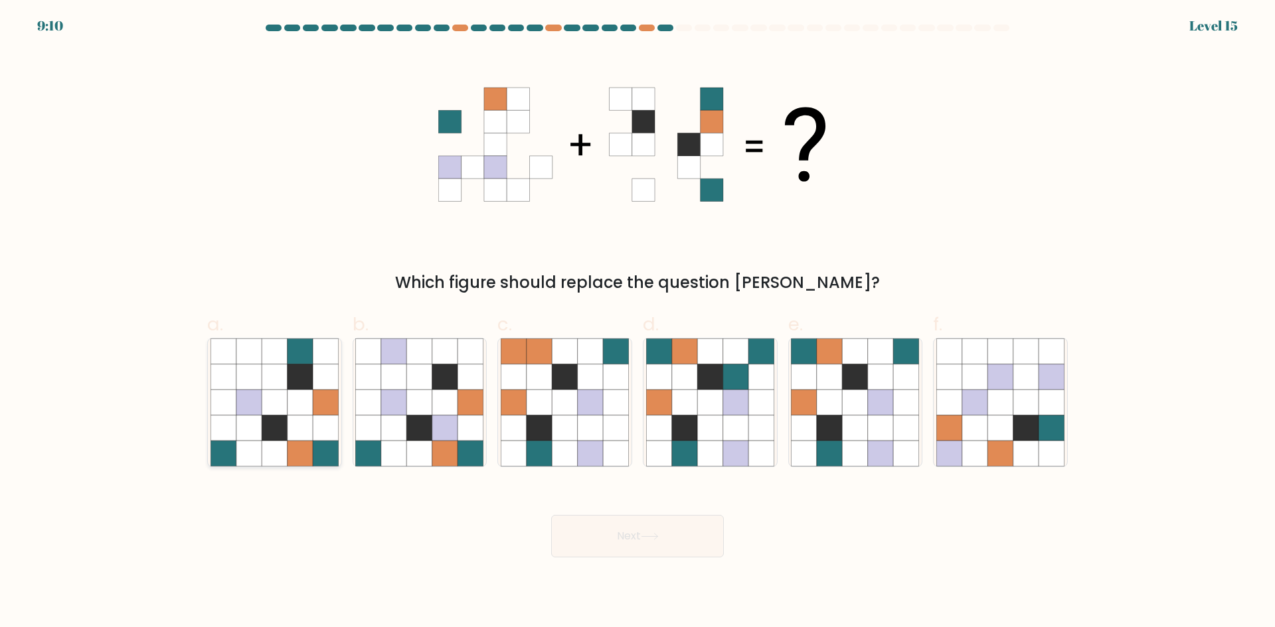
click at [265, 390] on icon at bounding box center [274, 402] width 25 height 25
click at [637, 323] on input "a." at bounding box center [637, 318] width 1 height 9
radio input "true"
click at [584, 419] on icon at bounding box center [590, 428] width 25 height 25
click at [637, 323] on input "c." at bounding box center [637, 318] width 1 height 9
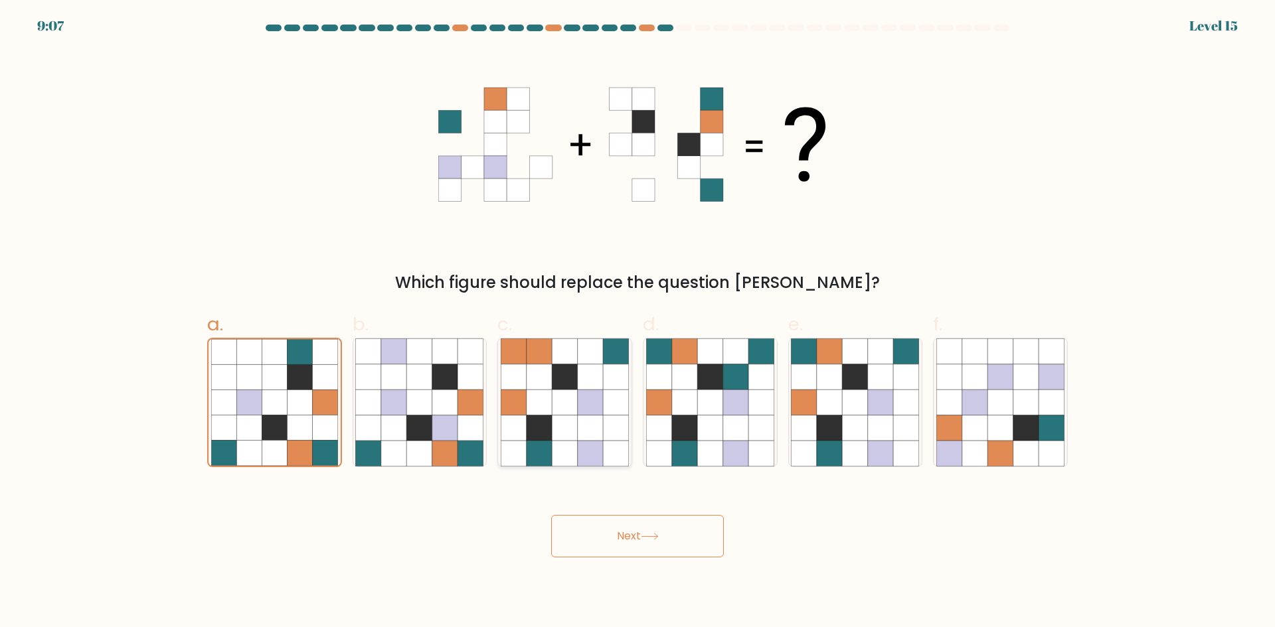
radio input "true"
click at [714, 422] on icon at bounding box center [709, 428] width 25 height 25
click at [638, 323] on input "d." at bounding box center [637, 318] width 1 height 9
radio input "true"
click at [841, 417] on icon at bounding box center [829, 428] width 25 height 25
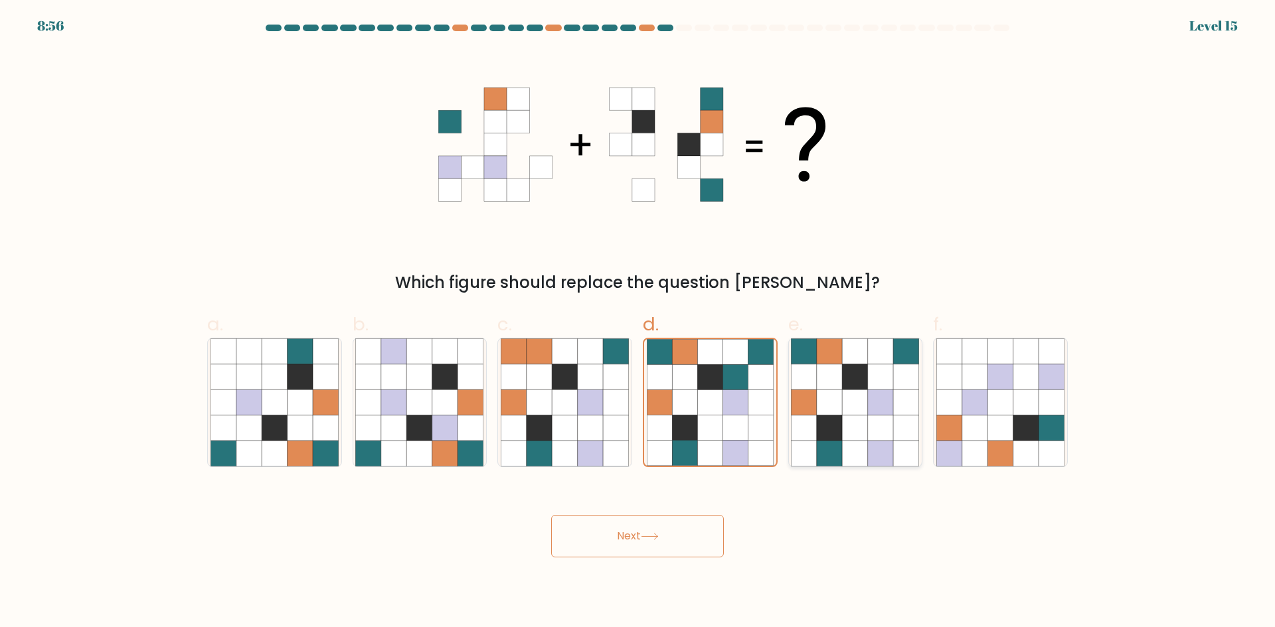
click at [638, 323] on input "e." at bounding box center [637, 318] width 1 height 9
radio input "true"
click at [742, 416] on icon at bounding box center [735, 428] width 25 height 25
click at [638, 323] on input "d." at bounding box center [637, 318] width 1 height 9
radio input "true"
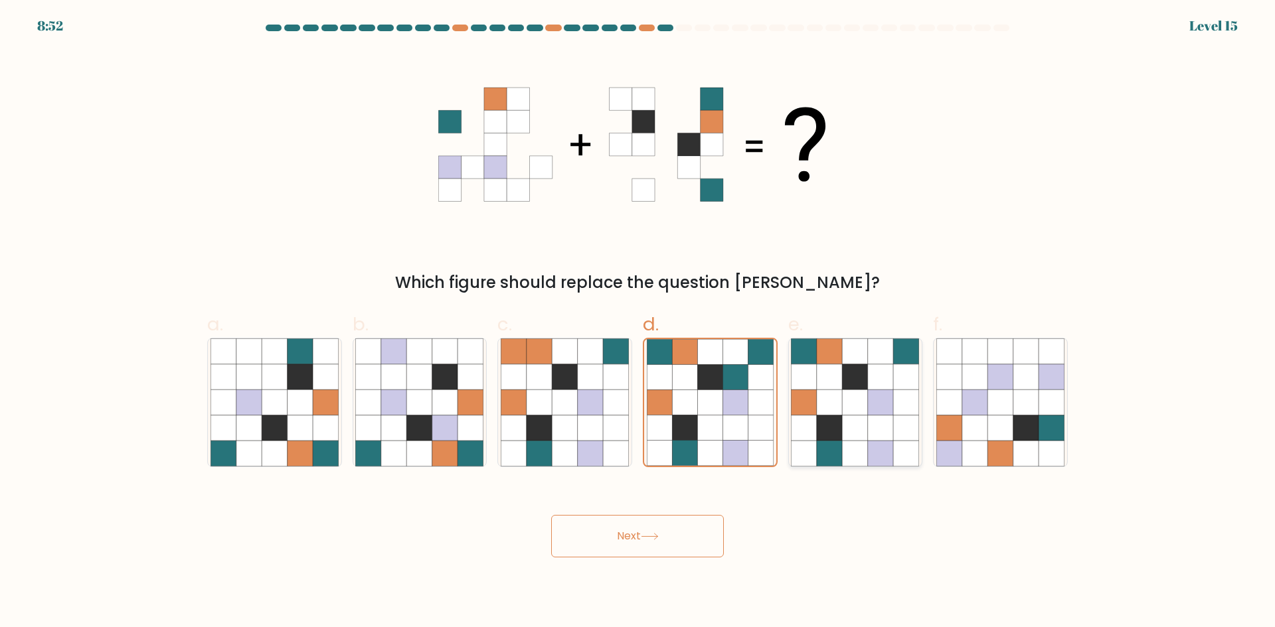
click at [872, 405] on icon at bounding box center [880, 402] width 25 height 25
click at [638, 323] on input "e." at bounding box center [637, 318] width 1 height 9
radio input "true"
click at [657, 528] on button "Next" at bounding box center [637, 536] width 173 height 42
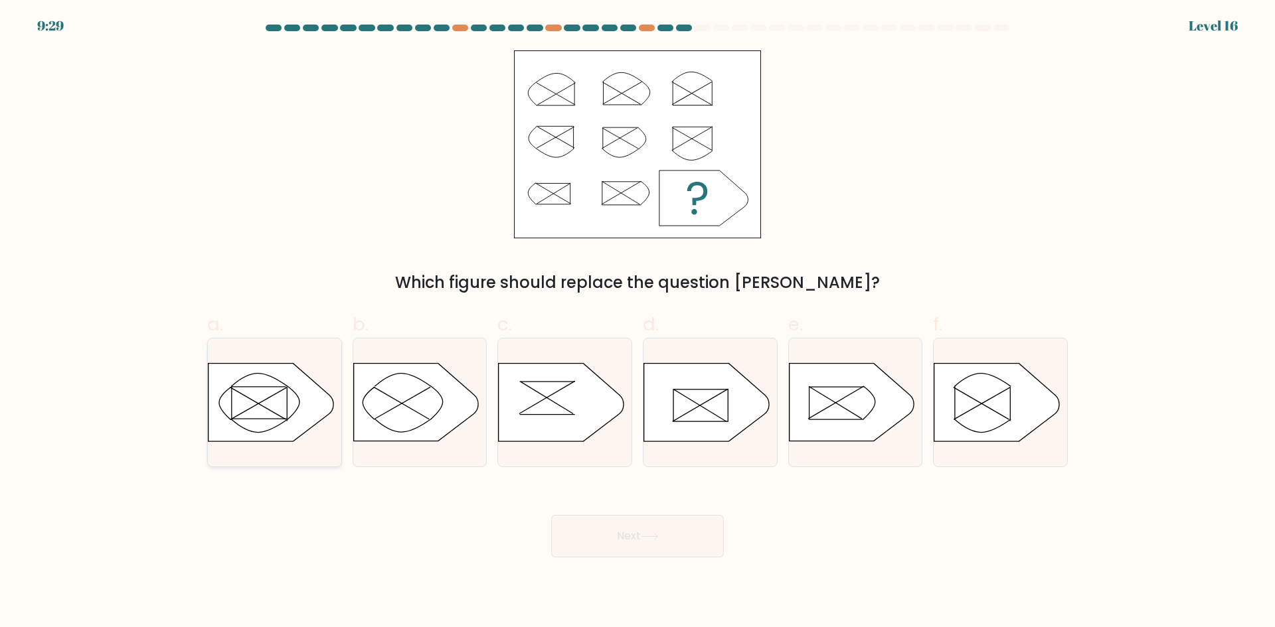
click at [272, 388] on icon at bounding box center [270, 403] width 125 height 78
click at [637, 323] on input "a." at bounding box center [637, 318] width 1 height 9
radio input "true"
click at [652, 541] on button "Next" at bounding box center [637, 536] width 173 height 42
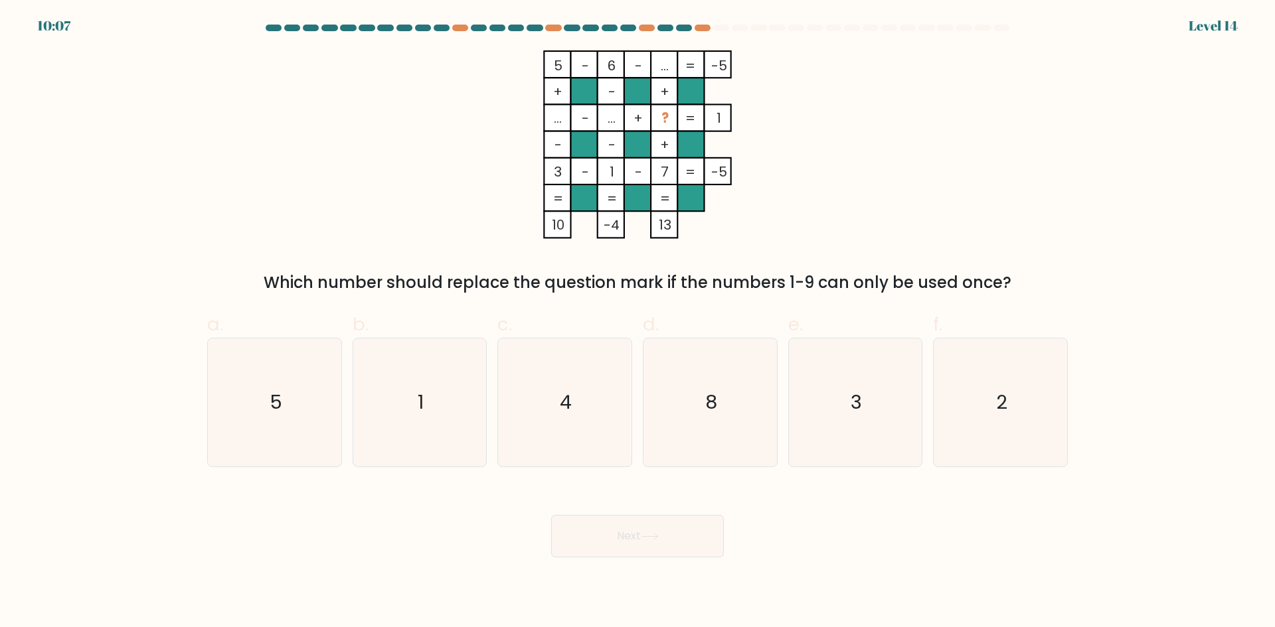
click at [665, 116] on tspan "?" at bounding box center [664, 118] width 7 height 19
click at [662, 115] on tspan "?" at bounding box center [664, 118] width 7 height 19
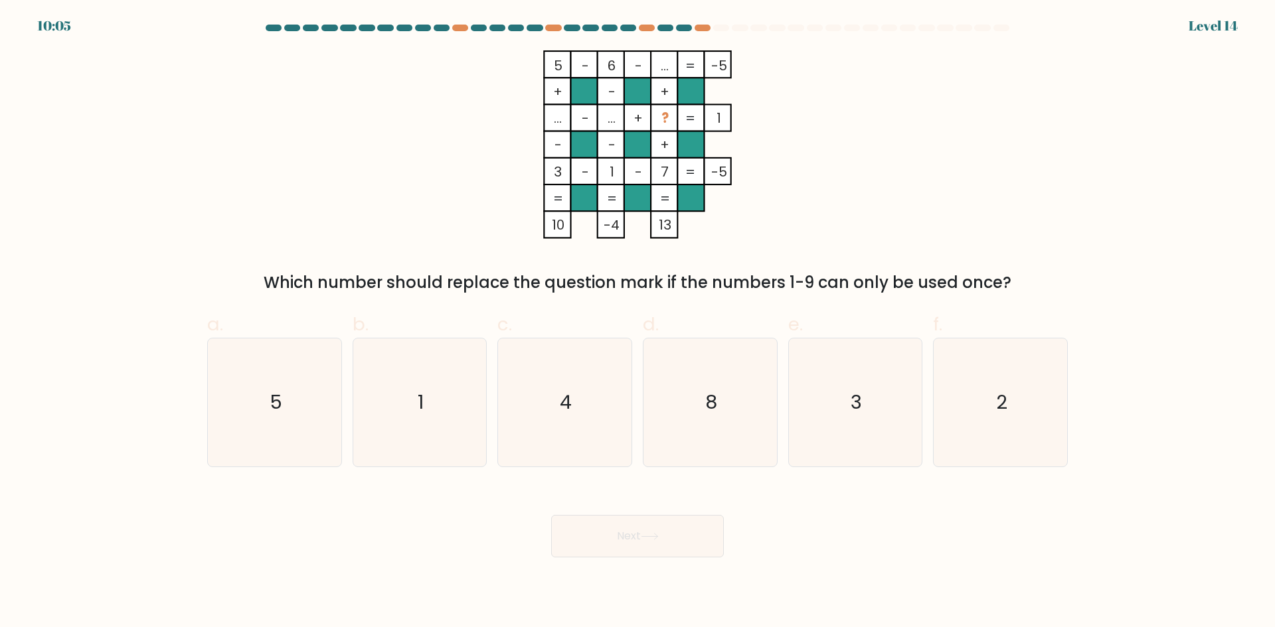
click at [653, 114] on rect at bounding box center [664, 117] width 27 height 27
click at [646, 114] on rect at bounding box center [637, 117] width 27 height 27
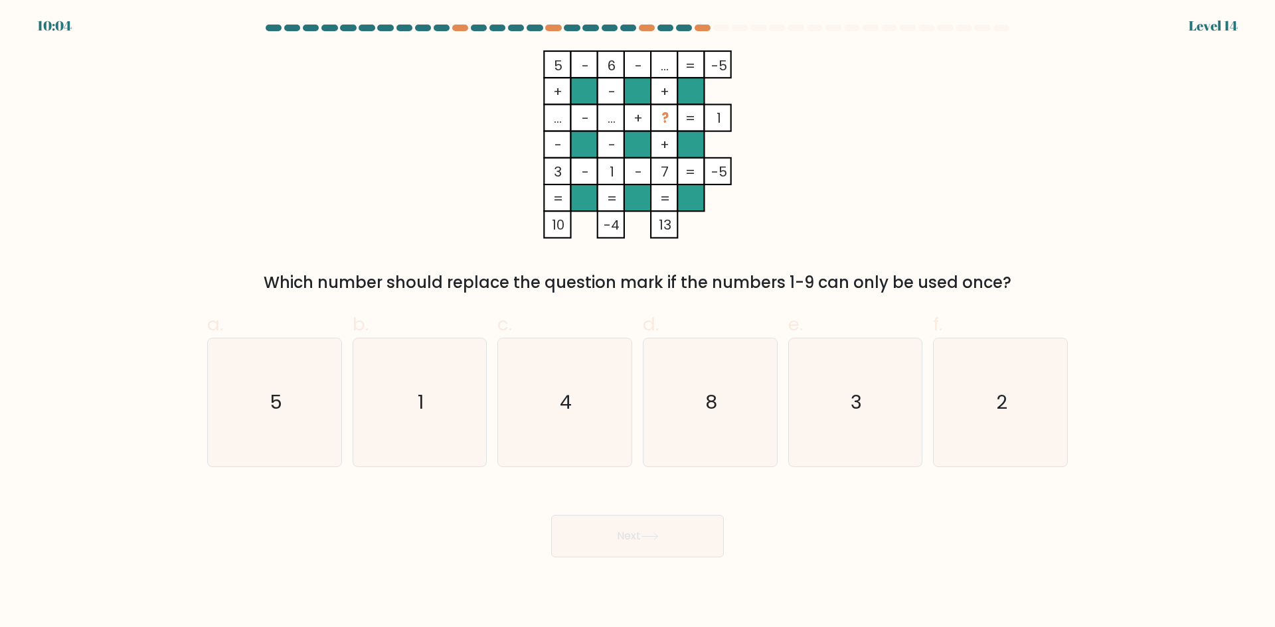
click at [637, 114] on tspan "+" at bounding box center [637, 118] width 9 height 19
click at [665, 409] on icon "8" at bounding box center [710, 403] width 128 height 128
click at [638, 323] on input "d. 8" at bounding box center [637, 318] width 1 height 9
radio input "true"
click at [665, 409] on icon "8" at bounding box center [710, 402] width 127 height 127
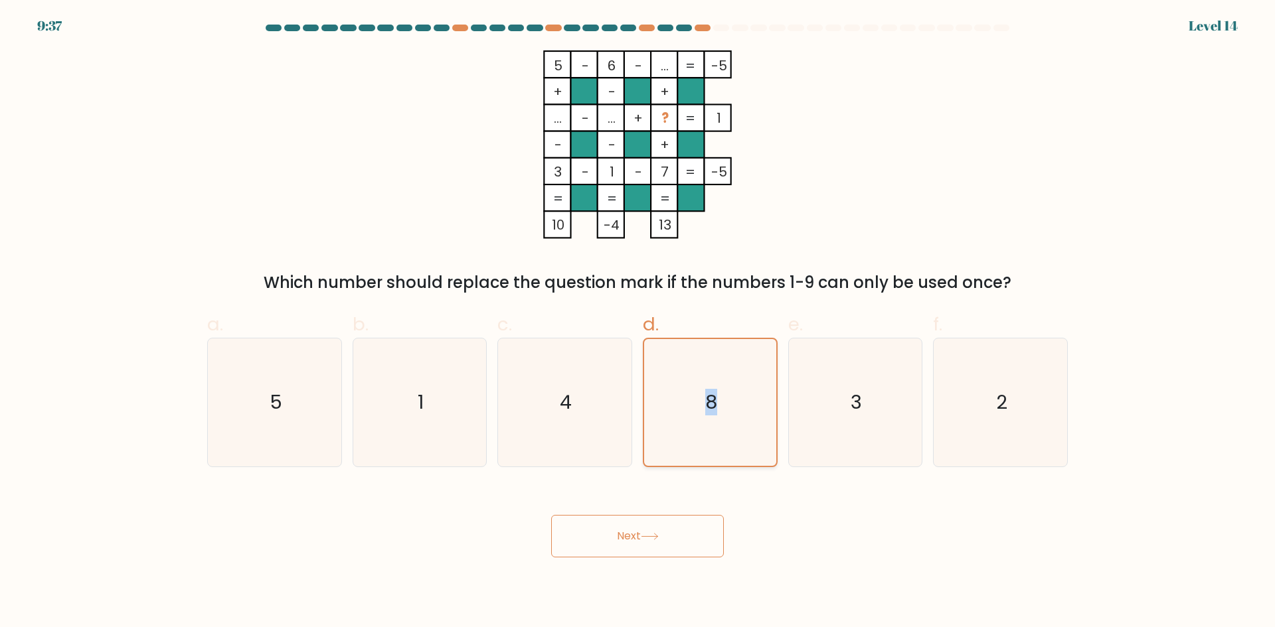
click at [638, 323] on input "d. 8" at bounding box center [637, 318] width 1 height 9
click at [665, 409] on icon "8" at bounding box center [710, 402] width 127 height 127
click at [638, 323] on input "d. 8" at bounding box center [637, 318] width 1 height 9
click at [665, 409] on icon "8" at bounding box center [710, 402] width 127 height 127
click at [638, 323] on input "d. 8" at bounding box center [637, 318] width 1 height 9
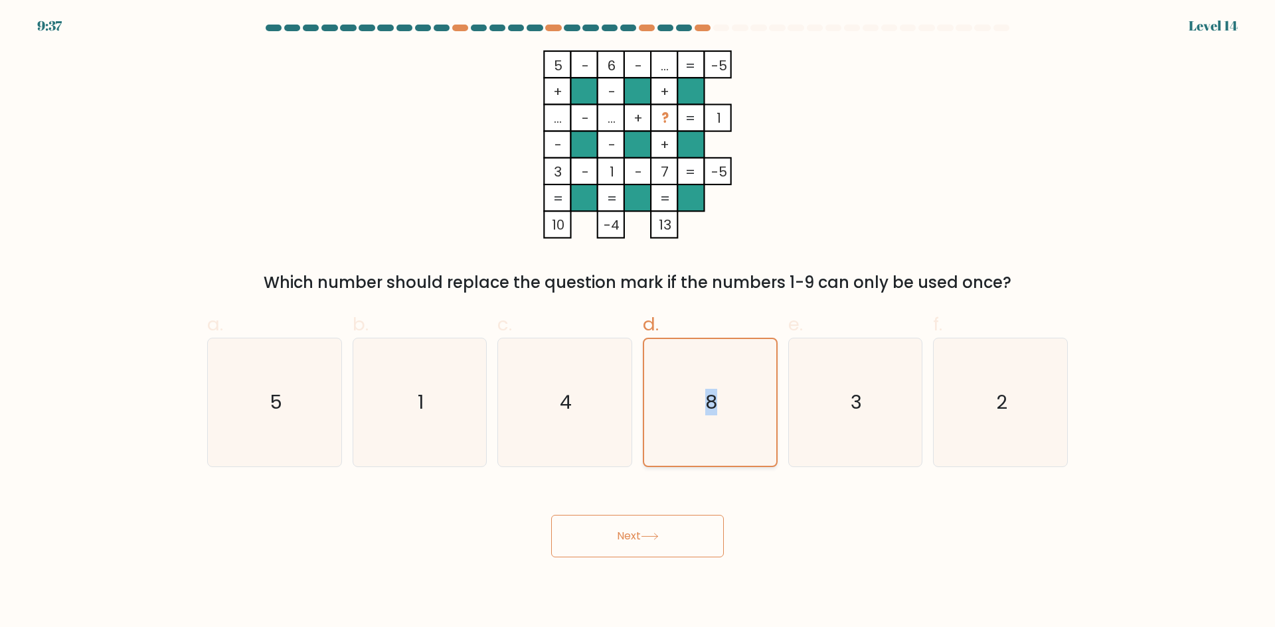
click at [659, 408] on icon "8" at bounding box center [710, 402] width 127 height 127
click at [638, 323] on input "d. 8" at bounding box center [637, 318] width 1 height 9
click at [654, 536] on icon at bounding box center [650, 536] width 18 height 7
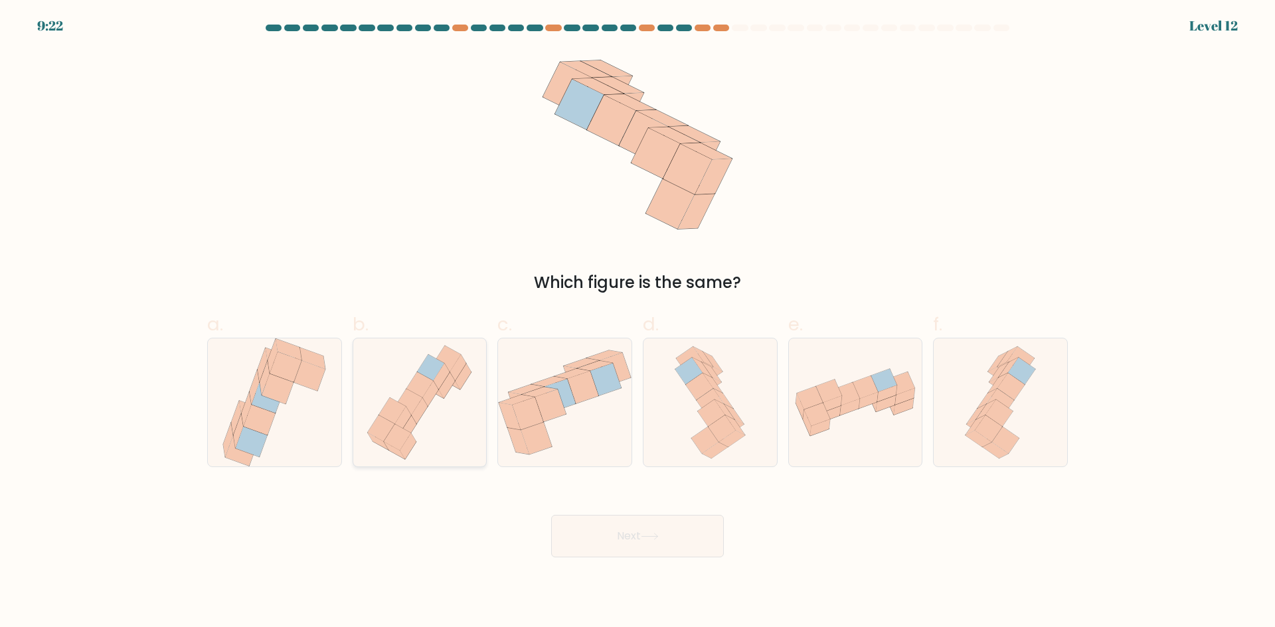
click at [416, 388] on icon at bounding box center [419, 385] width 27 height 26
click at [637, 323] on input "b." at bounding box center [637, 318] width 1 height 9
radio input "true"
click at [557, 425] on icon at bounding box center [564, 403] width 133 height 114
click at [637, 323] on input "c." at bounding box center [637, 318] width 1 height 9
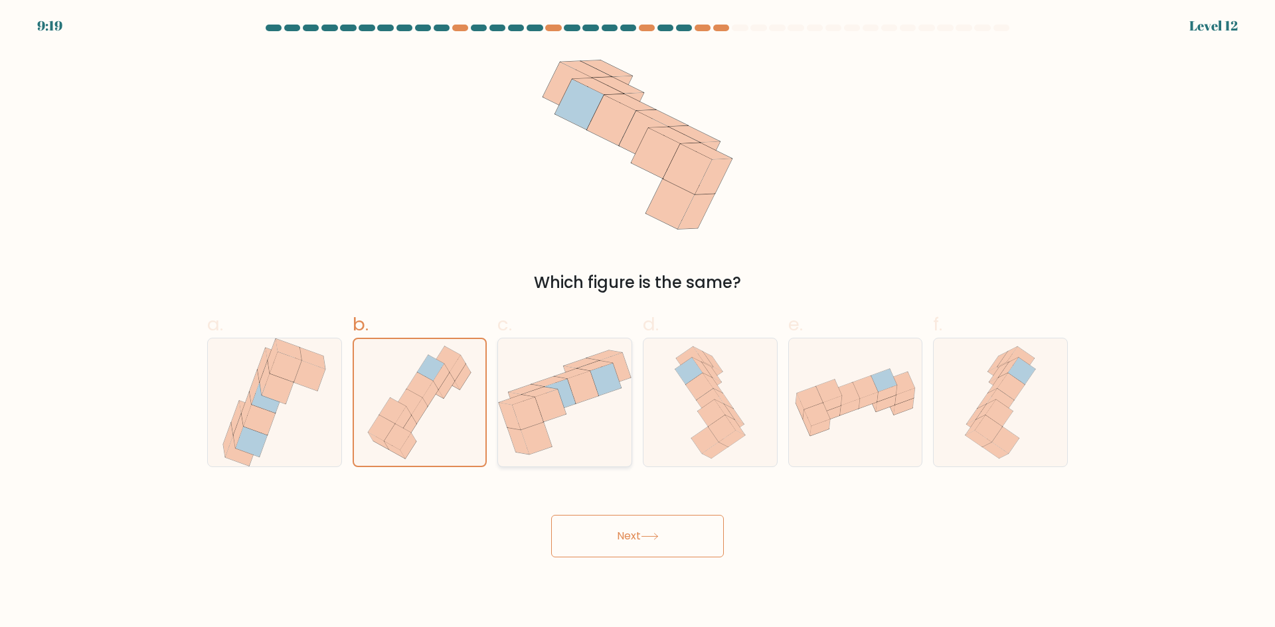
radio input "true"
click at [684, 418] on icon at bounding box center [710, 403] width 82 height 128
click at [638, 323] on input "d." at bounding box center [637, 318] width 1 height 9
radio input "true"
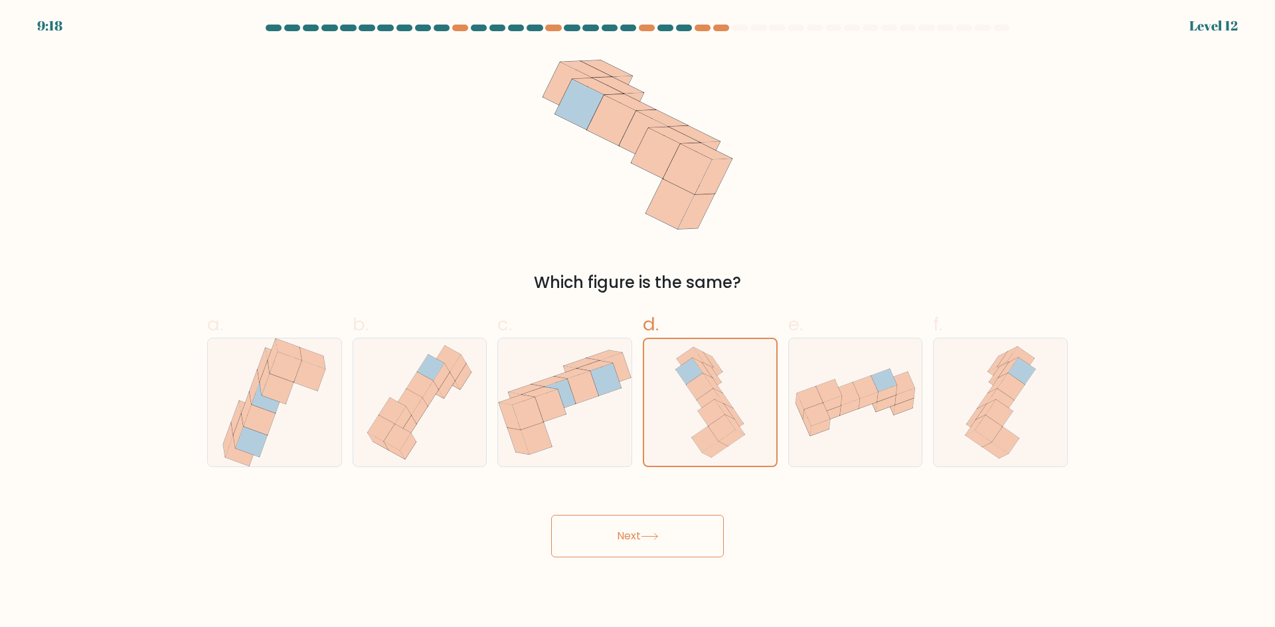
click at [706, 533] on button "Next" at bounding box center [637, 536] width 173 height 42
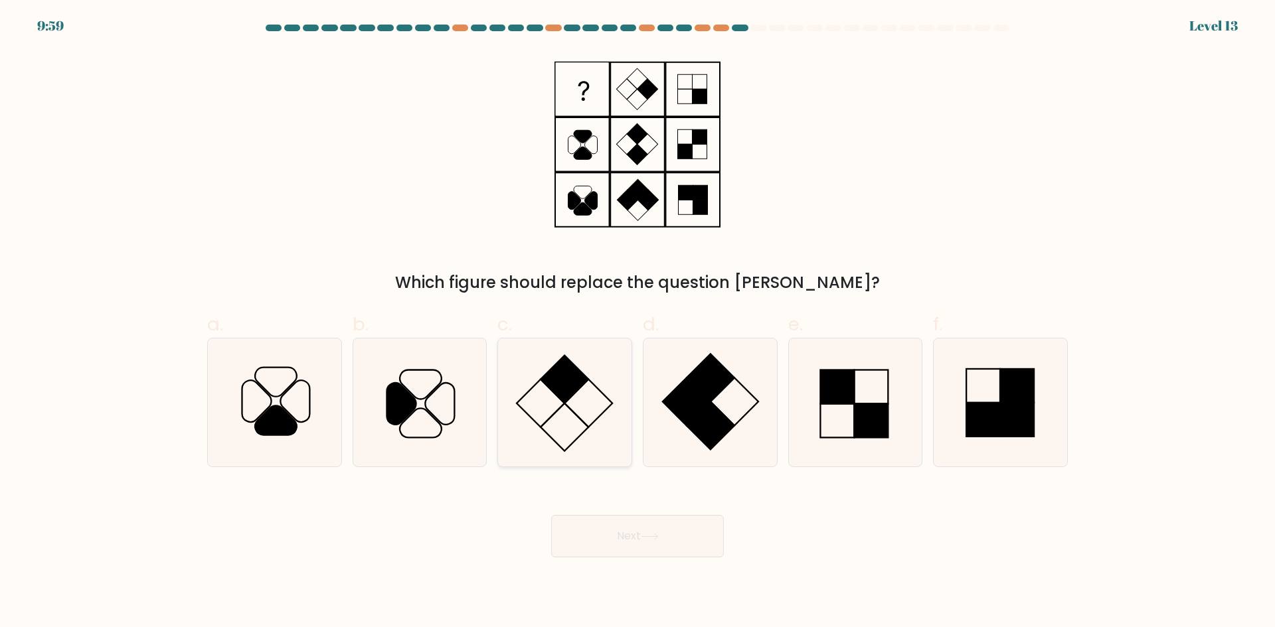
click at [560, 386] on rect at bounding box center [564, 379] width 48 height 48
click at [637, 323] on input "c." at bounding box center [637, 318] width 1 height 9
radio input "true"
click at [625, 534] on button "Next" at bounding box center [637, 536] width 173 height 42
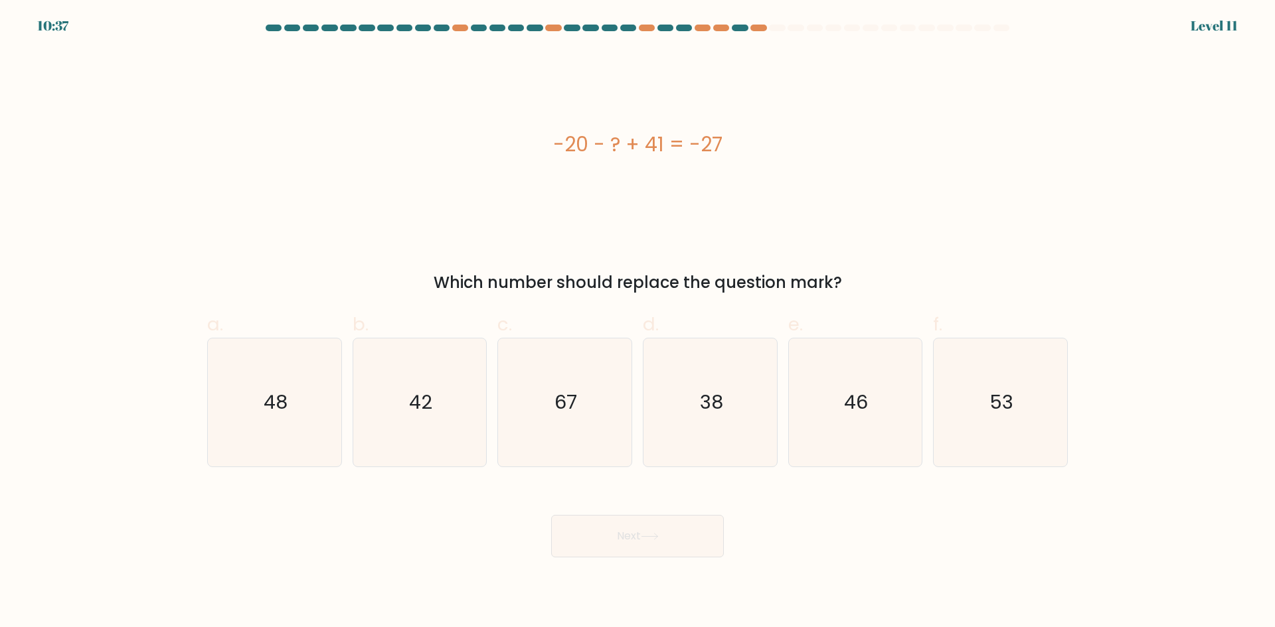
drag, startPoint x: 532, startPoint y: 137, endPoint x: 736, endPoint y: 155, distance: 205.3
click at [736, 155] on div "-20 - ? + 41 = -27" at bounding box center [637, 144] width 860 height 30
copy div "-20 - ? + 41 = -27"
click at [265, 401] on text "48" at bounding box center [276, 402] width 24 height 27
click at [637, 323] on input "a. 48" at bounding box center [637, 318] width 1 height 9
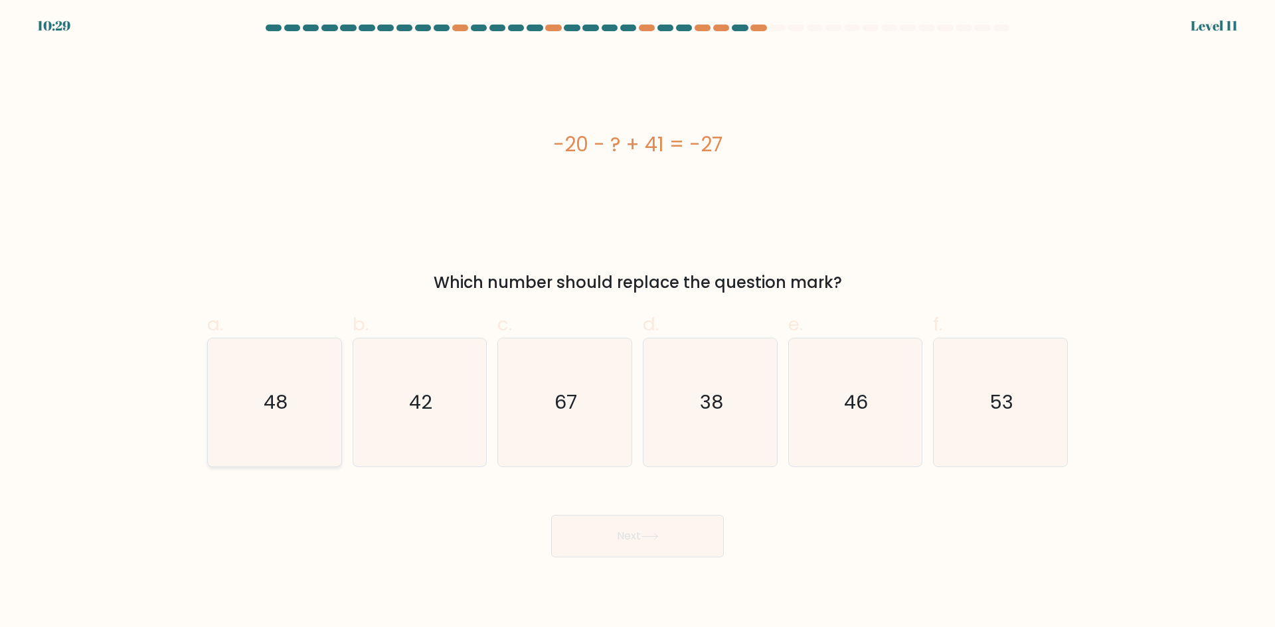
radio input "true"
drag, startPoint x: 607, startPoint y: 541, endPoint x: 607, endPoint y: 528, distance: 13.3
click at [606, 541] on button "Next" at bounding box center [637, 536] width 173 height 42
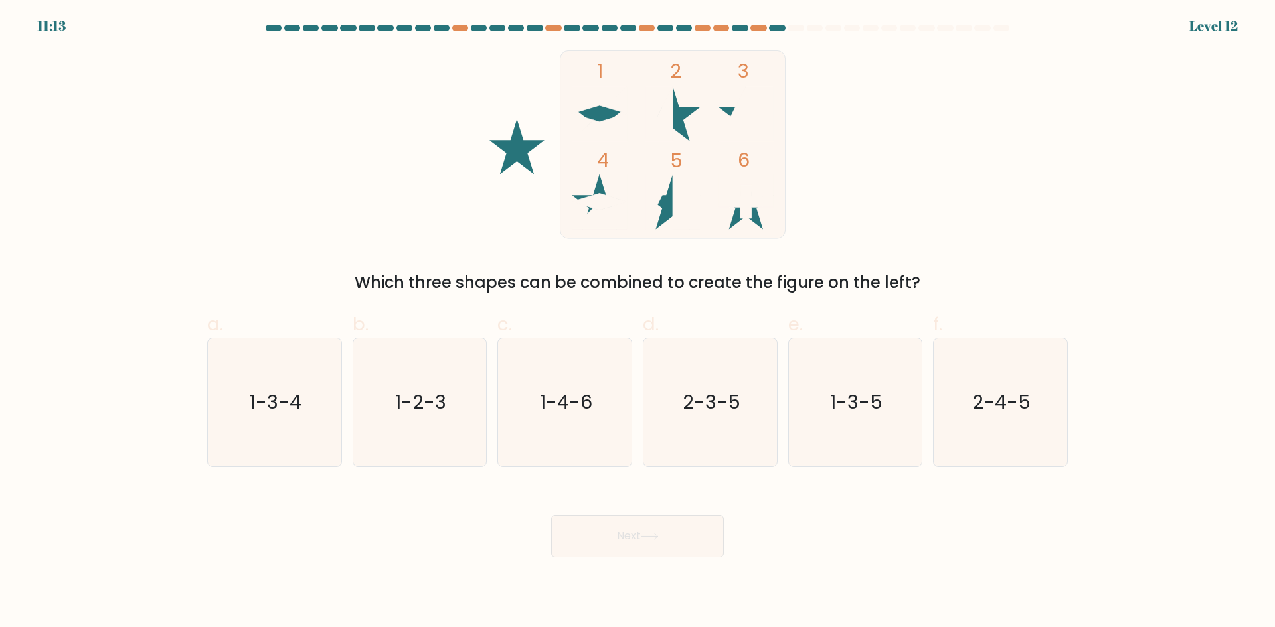
click at [706, 155] on rect at bounding box center [672, 144] width 225 height 188
click at [693, 153] on rect at bounding box center [672, 144] width 225 height 188
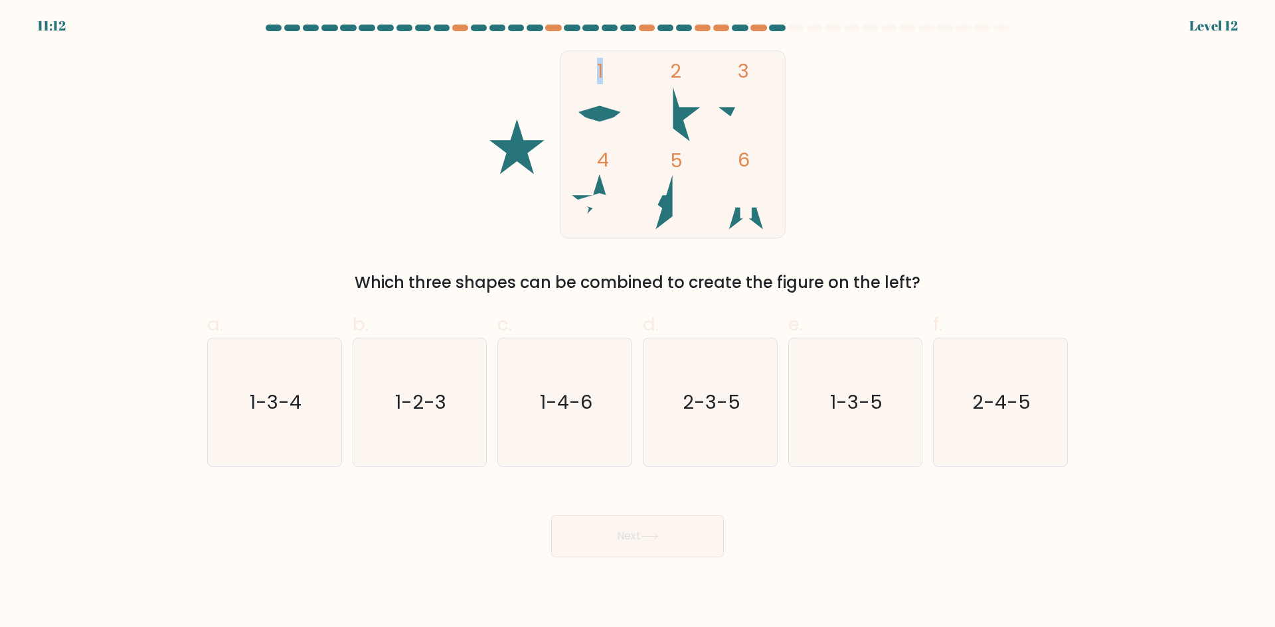
click at [693, 153] on rect at bounding box center [672, 144] width 225 height 188
click at [682, 153] on tspan "5" at bounding box center [676, 160] width 13 height 27
click at [678, 153] on tspan "5" at bounding box center [676, 160] width 13 height 27
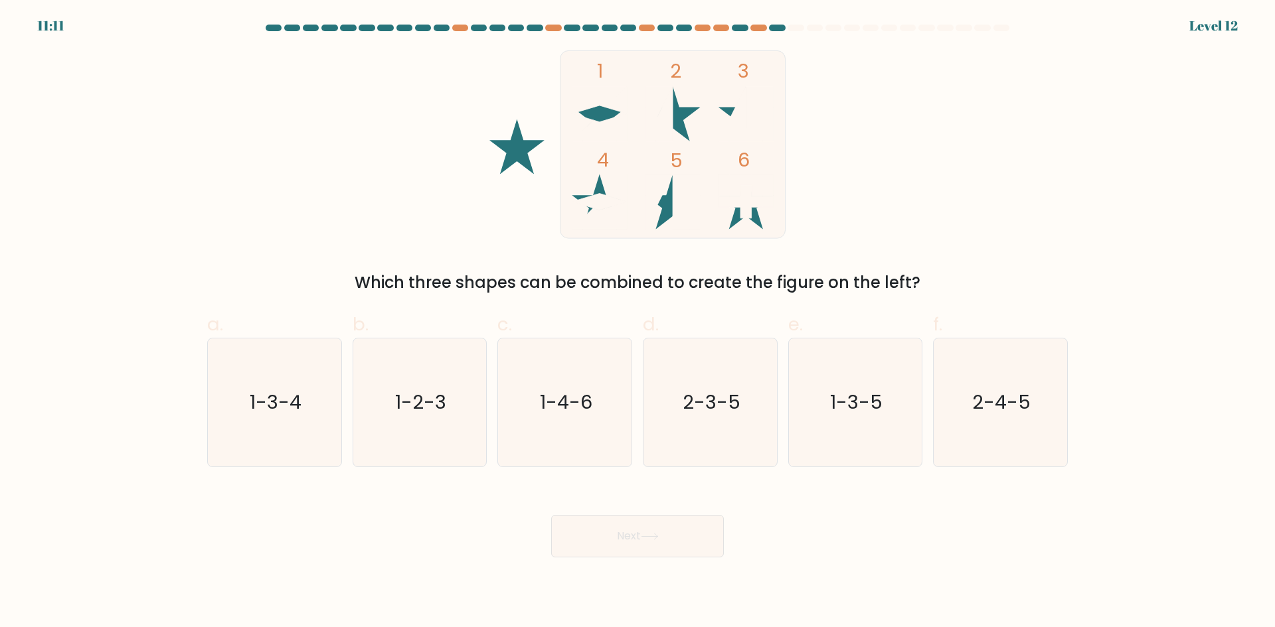
click at [678, 153] on tspan "5" at bounding box center [676, 160] width 13 height 27
click at [672, 153] on tspan "5" at bounding box center [676, 160] width 13 height 27
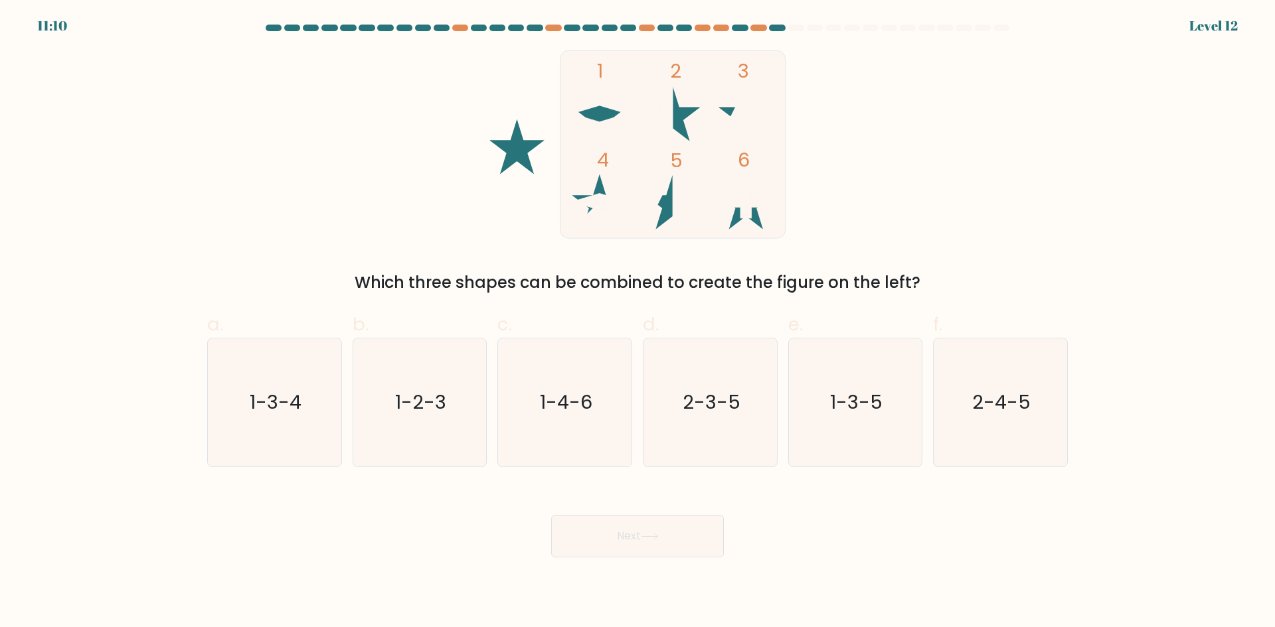
click at [669, 153] on rect at bounding box center [672, 144] width 225 height 188
click at [675, 156] on tspan "5" at bounding box center [676, 160] width 13 height 27
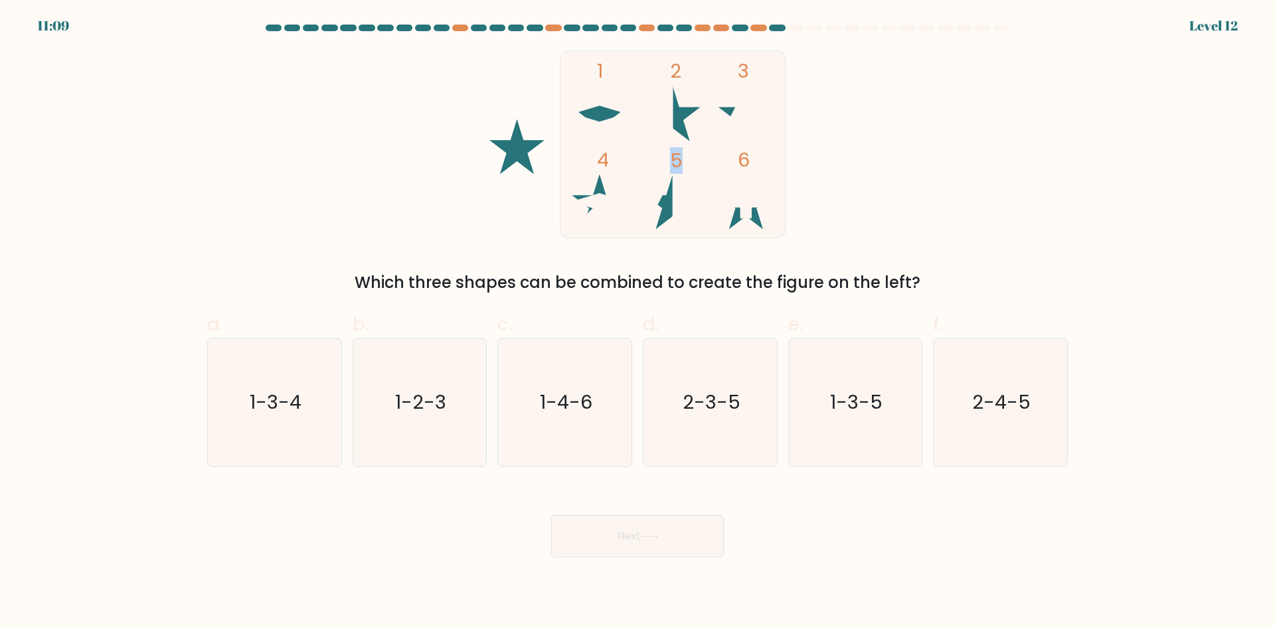
click at [675, 156] on tspan "5" at bounding box center [676, 160] width 13 height 27
click at [672, 156] on tspan "5" at bounding box center [676, 160] width 13 height 27
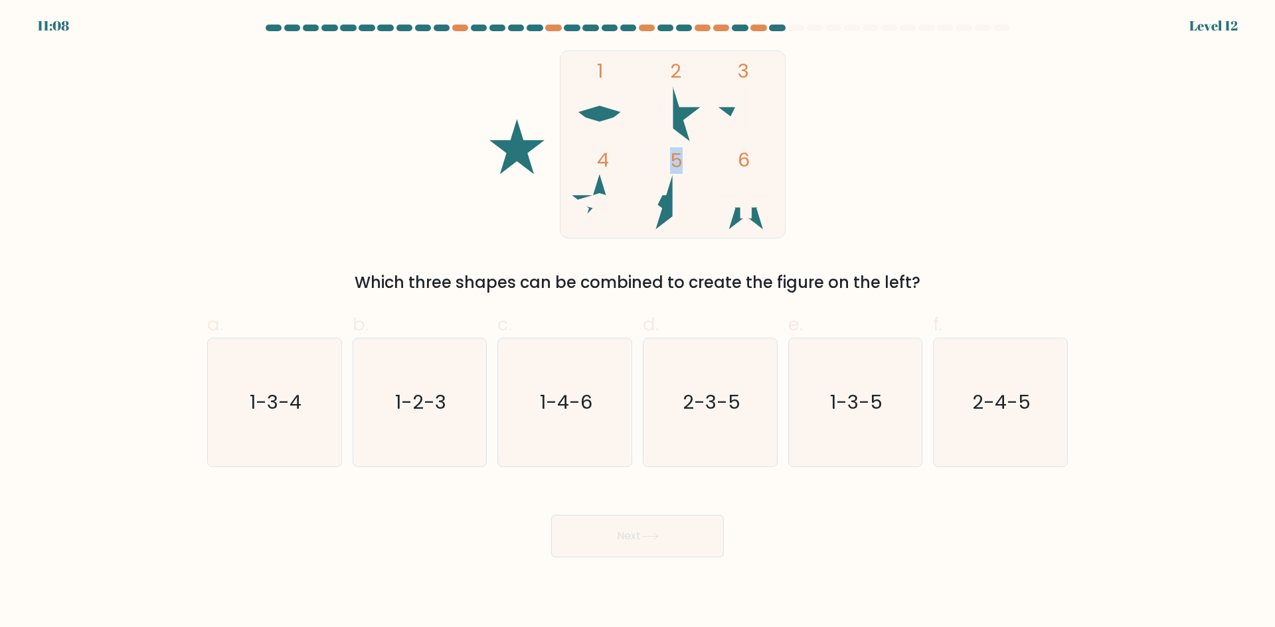
click at [679, 157] on tspan "5" at bounding box center [676, 160] width 13 height 27
click at [676, 157] on tspan "5" at bounding box center [676, 160] width 13 height 27
click at [733, 415] on text "2-3-5" at bounding box center [711, 402] width 58 height 27
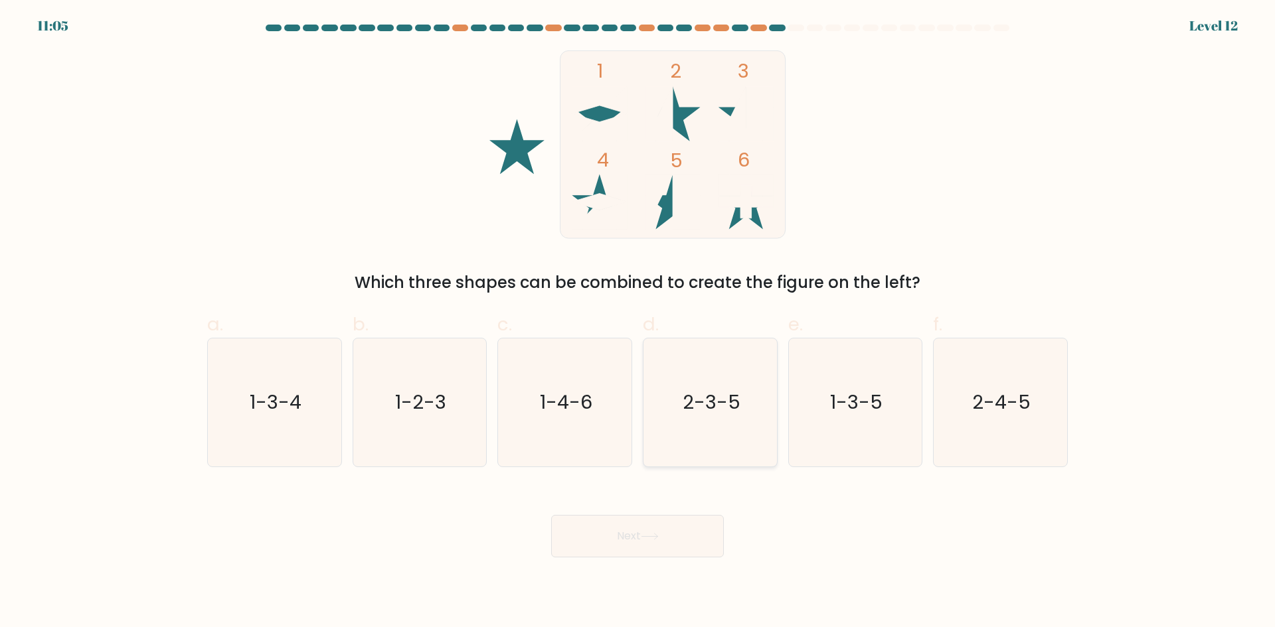
click at [638, 323] on input "d. 2-3-5" at bounding box center [637, 318] width 1 height 9
radio input "true"
click at [651, 535] on icon at bounding box center [650, 536] width 18 height 7
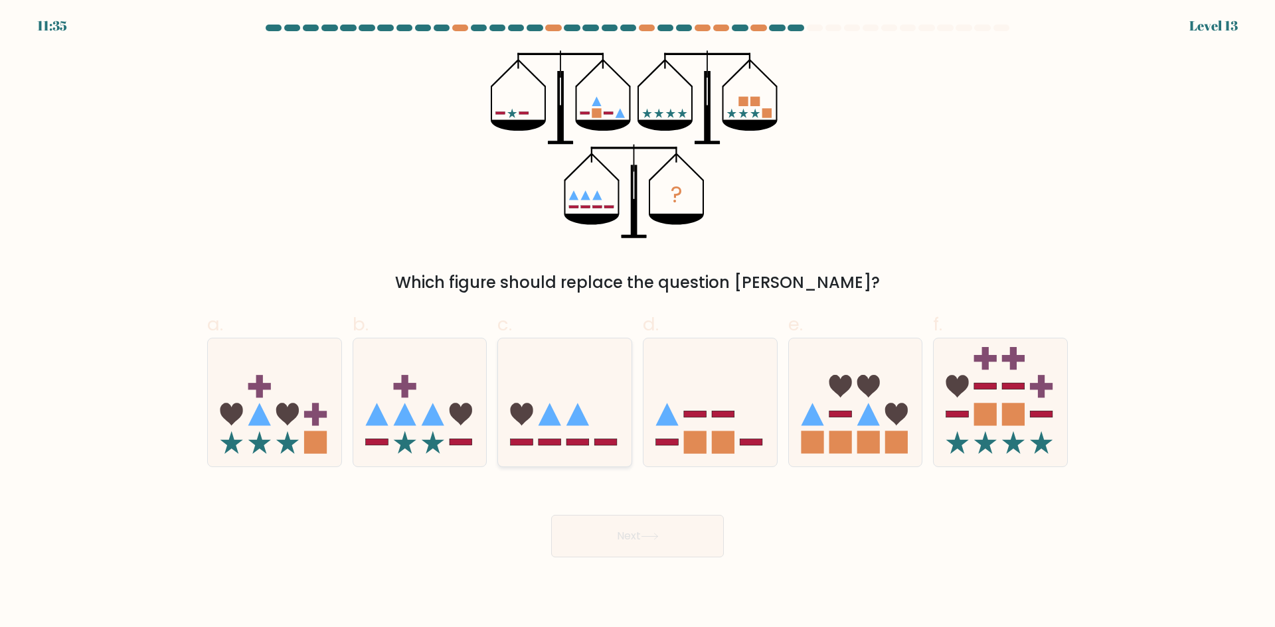
click at [554, 403] on icon at bounding box center [564, 402] width 133 height 110
click at [637, 323] on input "c." at bounding box center [637, 318] width 1 height 9
radio input "true"
click at [414, 430] on icon at bounding box center [419, 402] width 133 height 110
click at [637, 323] on input "b." at bounding box center [637, 318] width 1 height 9
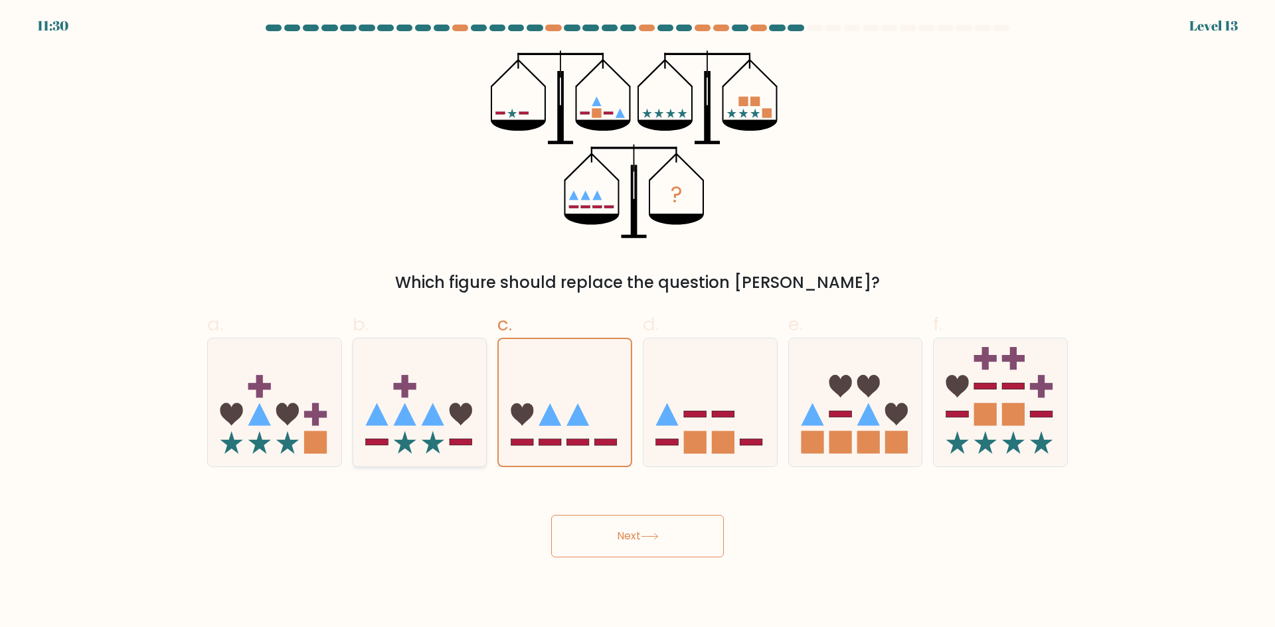
radio input "true"
click at [264, 428] on icon at bounding box center [274, 402] width 133 height 110
click at [637, 323] on input "a." at bounding box center [637, 318] width 1 height 9
radio input "true"
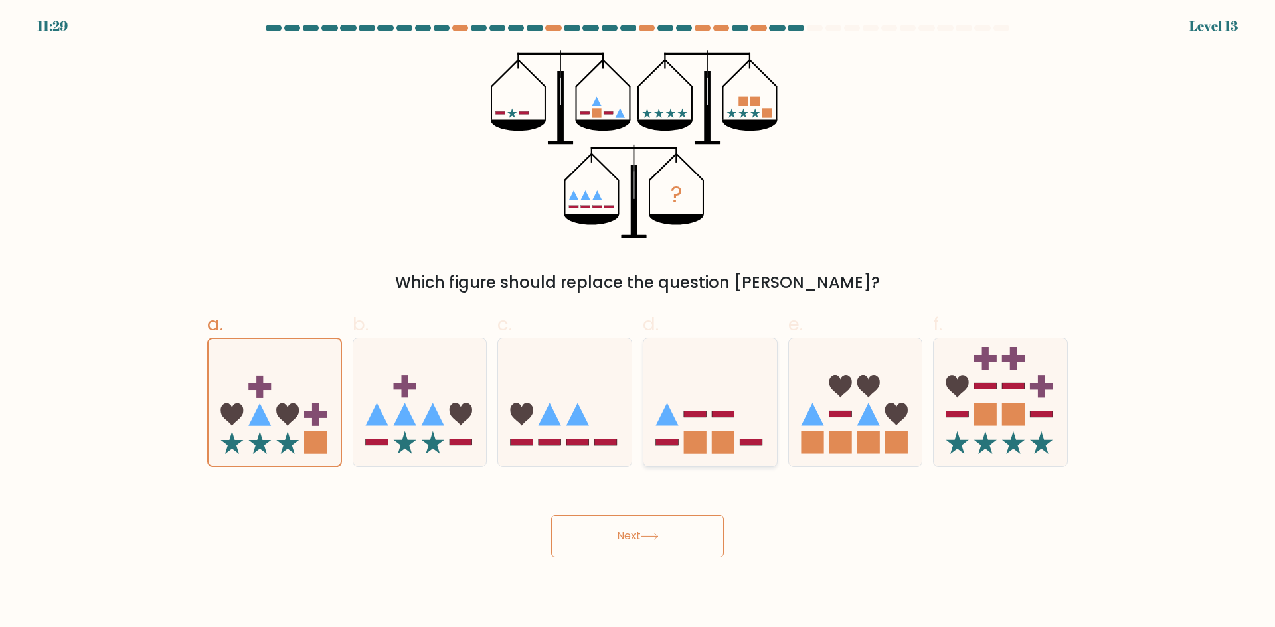
click at [667, 418] on icon at bounding box center [666, 415] width 23 height 23
click at [638, 323] on input "d." at bounding box center [637, 318] width 1 height 9
radio input "true"
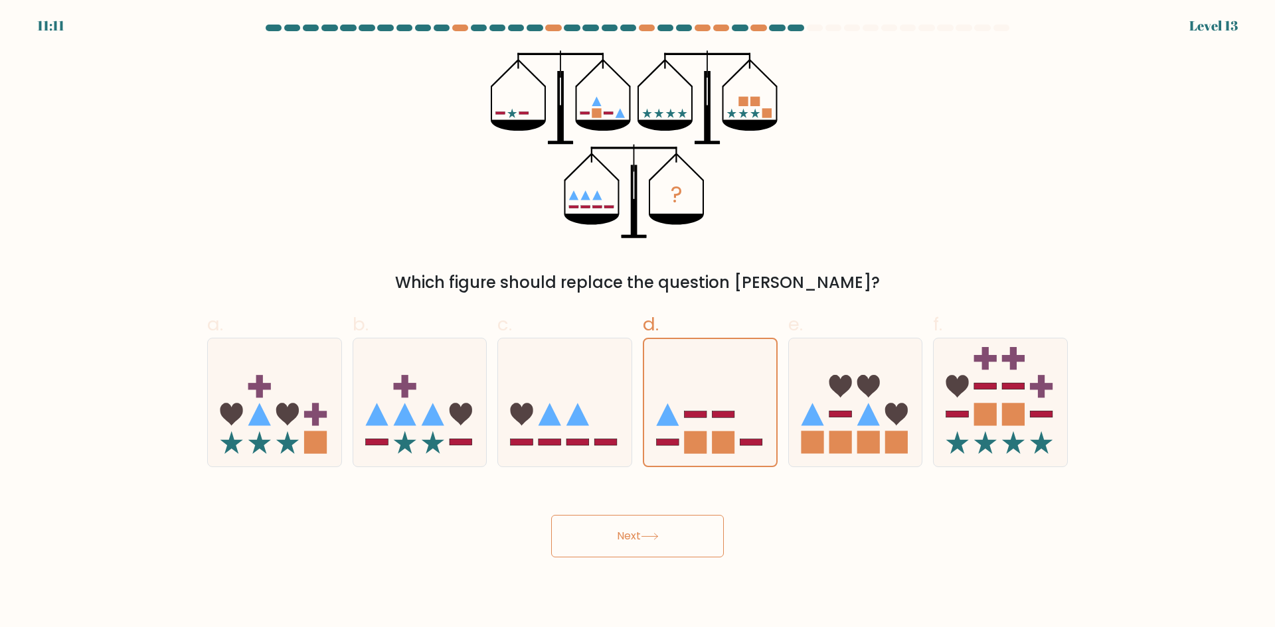
click at [643, 538] on button "Next" at bounding box center [637, 536] width 173 height 42
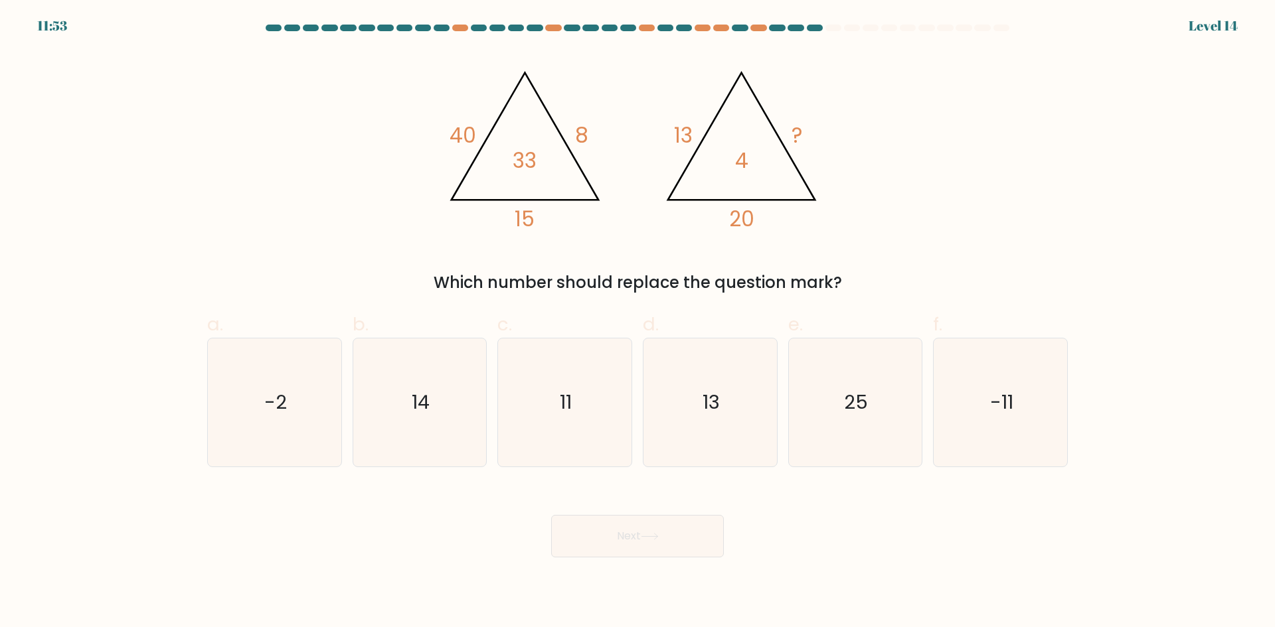
click at [740, 160] on tspan "4" at bounding box center [741, 160] width 13 height 29
click at [733, 160] on icon "@import url('https://fonts.googleapis.com/css?family=Abril+Fatface:400,100,100i…" at bounding box center [637, 144] width 398 height 189
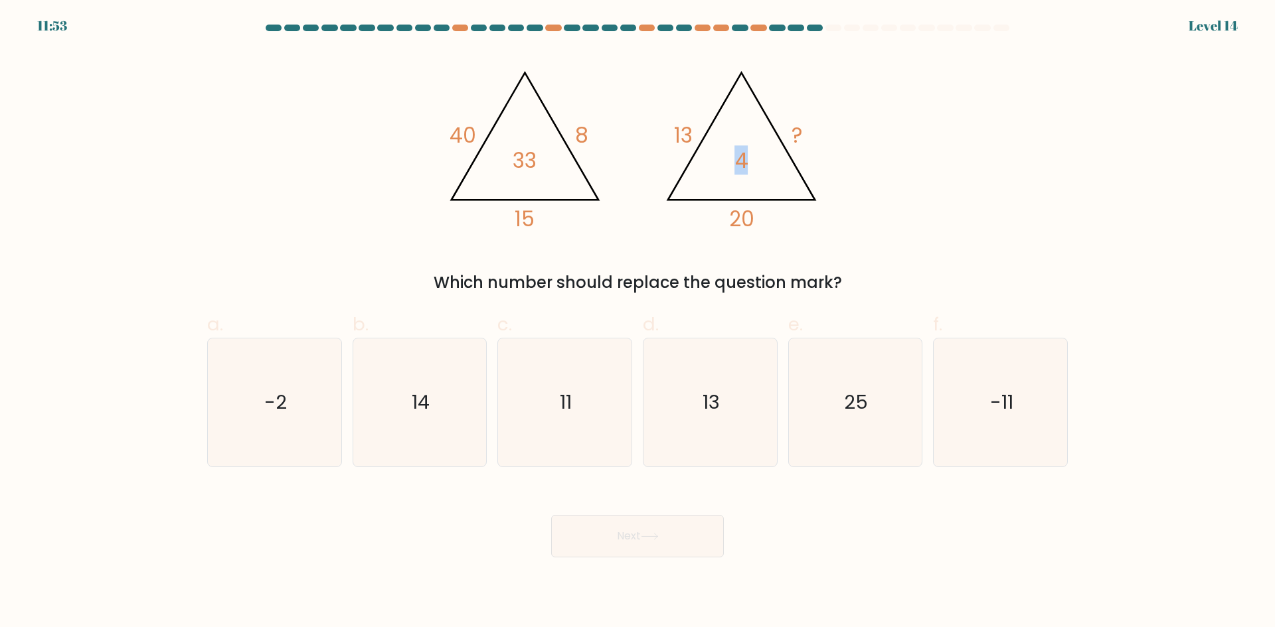
click at [733, 160] on icon "@import url('https://fonts.googleapis.com/css?family=Abril+Fatface:400,100,100i…" at bounding box center [637, 144] width 398 height 189
click at [728, 161] on icon "@import url('https://fonts.googleapis.com/css?family=Abril+Fatface:400,100,100i…" at bounding box center [637, 144] width 398 height 189
click at [717, 161] on icon "@import url('https://fonts.googleapis.com/css?family=Abril+Fatface:400,100,100i…" at bounding box center [637, 144] width 398 height 189
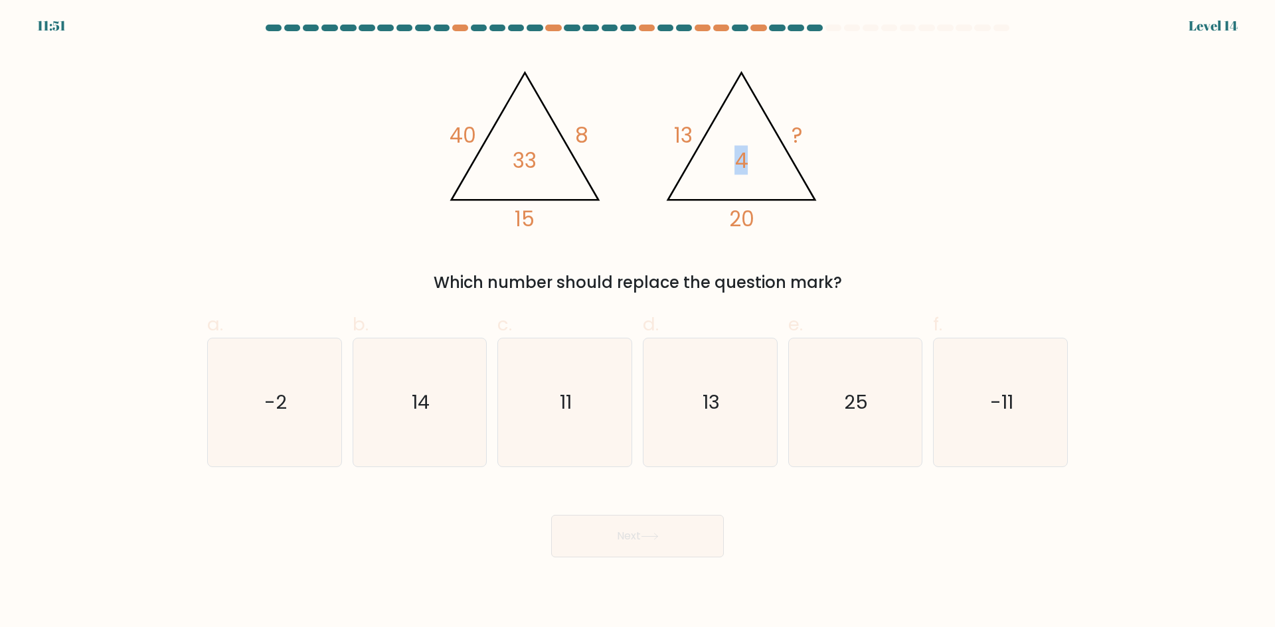
click at [717, 161] on icon "@import url('https://fonts.googleapis.com/css?family=Abril+Fatface:400,100,100i…" at bounding box center [637, 144] width 398 height 189
click at [709, 161] on icon "@import url('https://fonts.googleapis.com/css?family=Abril+Fatface:400,100,100i…" at bounding box center [637, 144] width 398 height 189
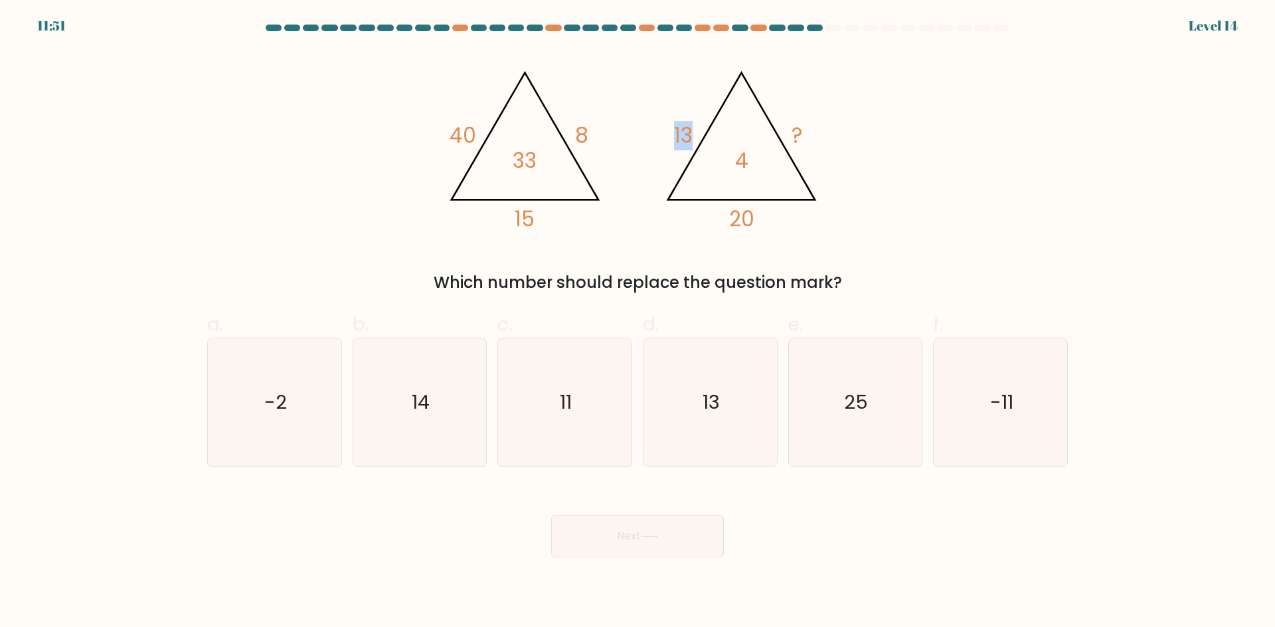
click at [706, 161] on icon "@import url('https://fonts.googleapis.com/css?family=Abril+Fatface:400,100,100i…" at bounding box center [637, 144] width 398 height 189
click at [699, 161] on icon "@import url('https://fonts.googleapis.com/css?family=Abril+Fatface:400,100,100i…" at bounding box center [637, 144] width 398 height 189
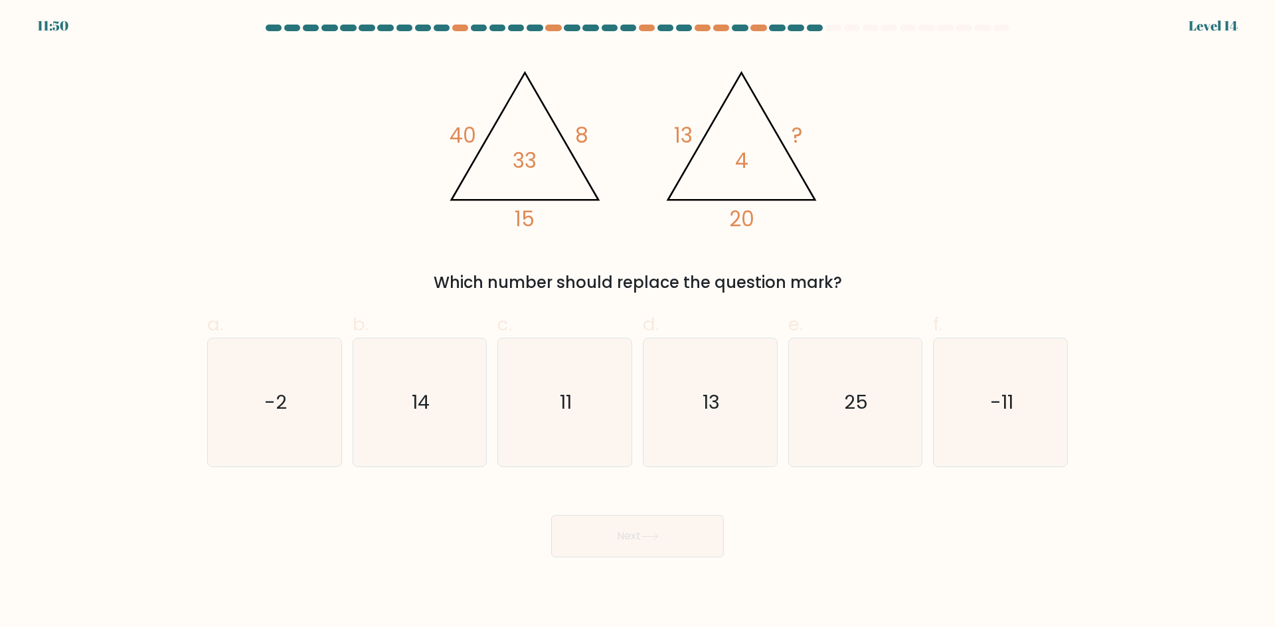
click at [694, 161] on icon "@import url('https://fonts.googleapis.com/css?family=Abril+Fatface:400,100,100i…" at bounding box center [637, 144] width 398 height 189
click at [688, 162] on icon "@import url('https://fonts.googleapis.com/css?family=Abril+Fatface:400,100,100i…" at bounding box center [637, 144] width 398 height 189
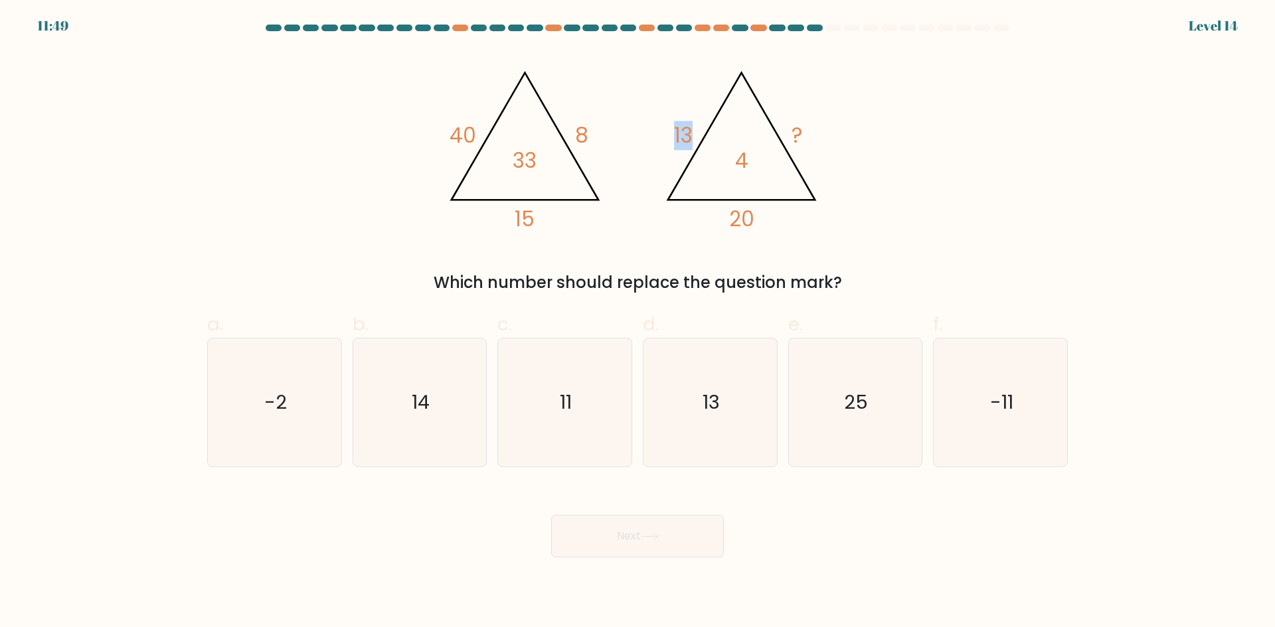
click at [688, 162] on icon "@import url('https://fonts.googleapis.com/css?family=Abril+Fatface:400,100,100i…" at bounding box center [637, 144] width 398 height 189
click at [683, 162] on icon "@import url('https://fonts.googleapis.com/css?family=Abril+Fatface:400,100,100i…" at bounding box center [637, 144] width 398 height 189
click at [743, 173] on tspan "4" at bounding box center [741, 160] width 13 height 29
click at [743, 171] on tspan "4" at bounding box center [741, 160] width 13 height 29
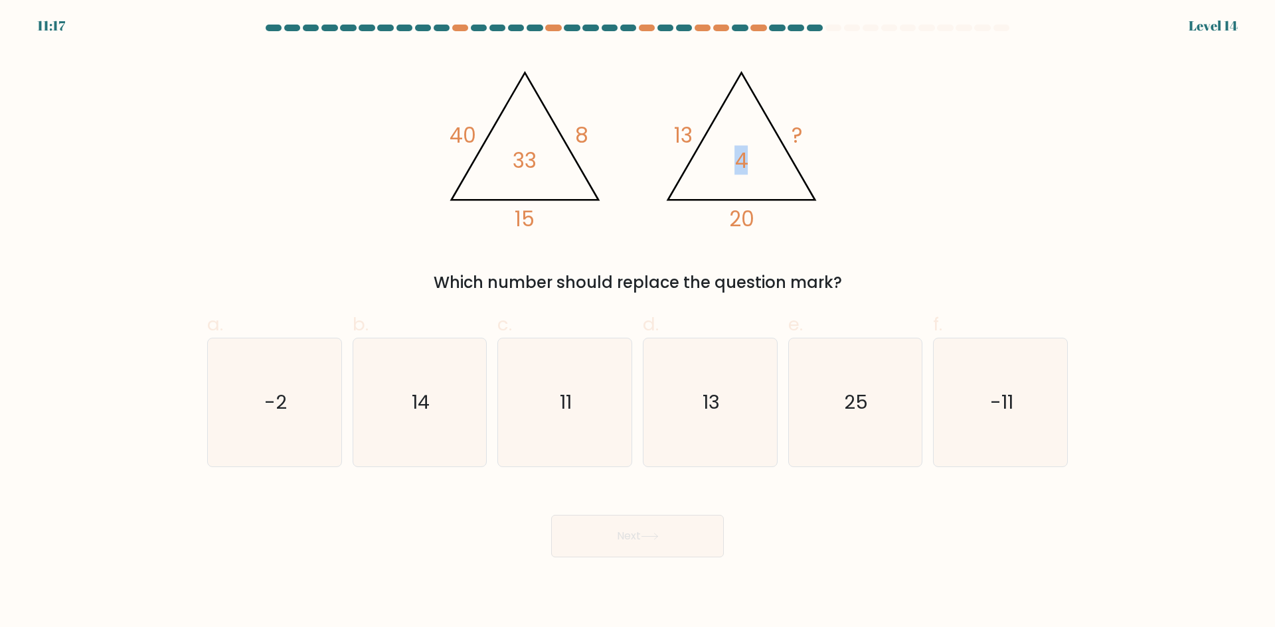
click at [743, 171] on tspan "4" at bounding box center [741, 160] width 13 height 29
click at [746, 171] on tspan "4" at bounding box center [741, 160] width 13 height 29
click at [744, 171] on tspan "4" at bounding box center [741, 160] width 13 height 29
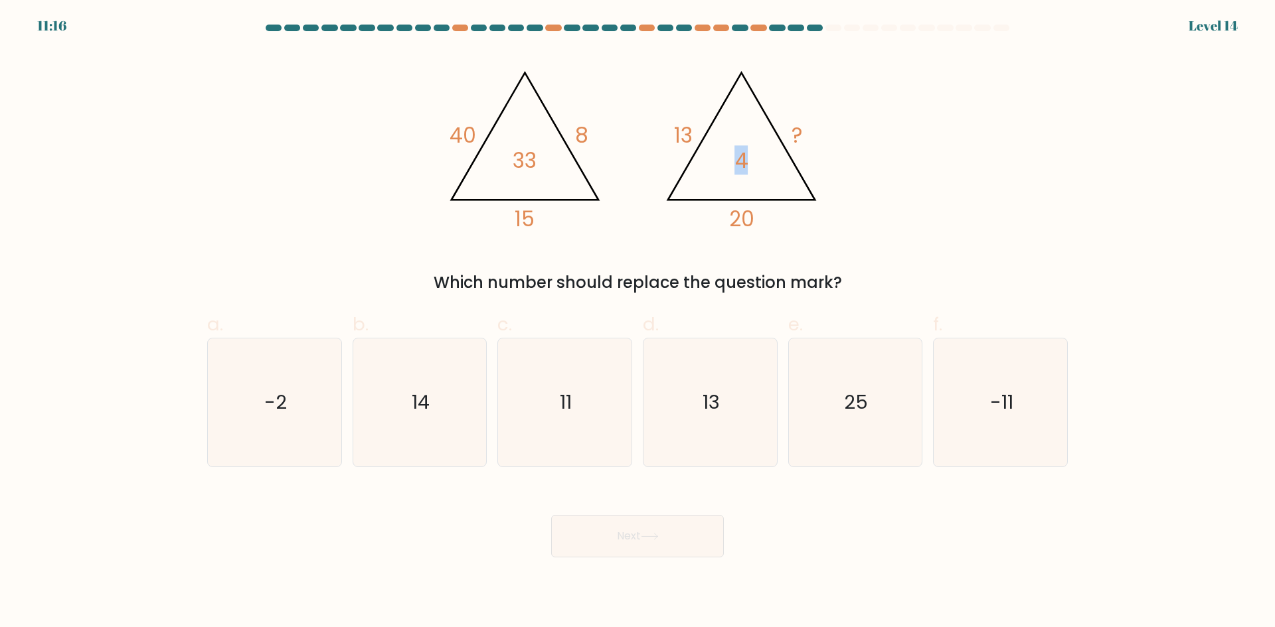
click at [740, 171] on tspan "4" at bounding box center [741, 160] width 13 height 29
click at [735, 171] on tspan "4" at bounding box center [741, 160] width 13 height 29
click at [740, 213] on tspan "20" at bounding box center [741, 218] width 25 height 29
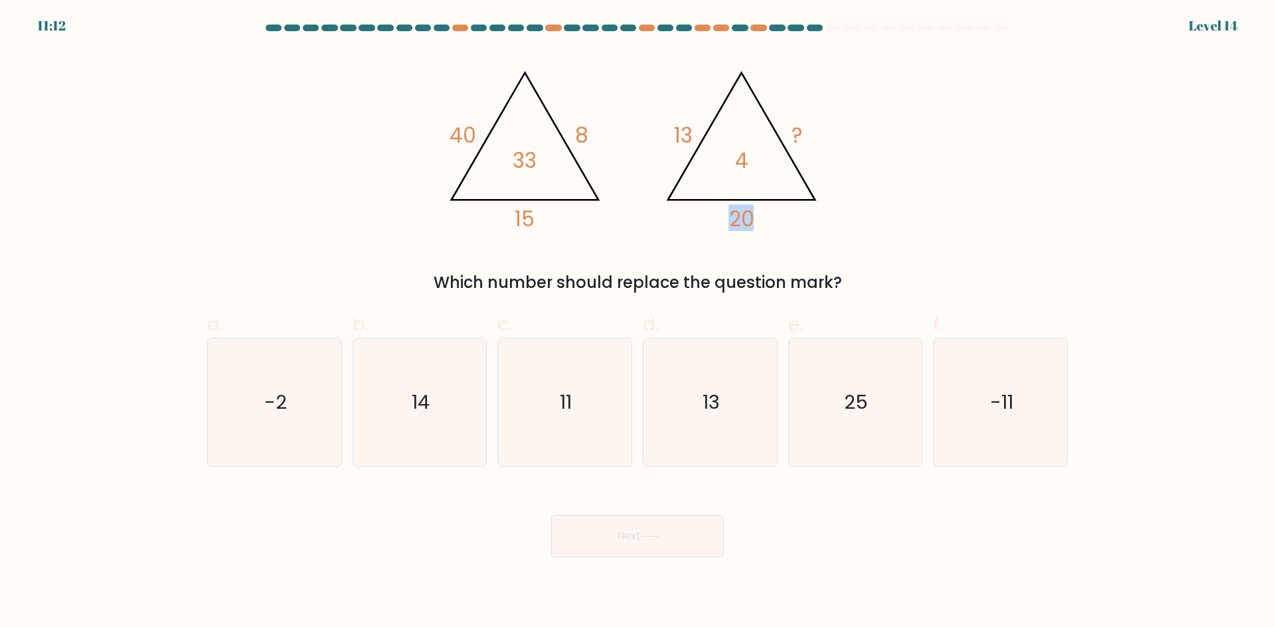
click at [740, 213] on tspan "20" at bounding box center [741, 218] width 25 height 29
click at [734, 213] on tspan "20" at bounding box center [741, 218] width 25 height 29
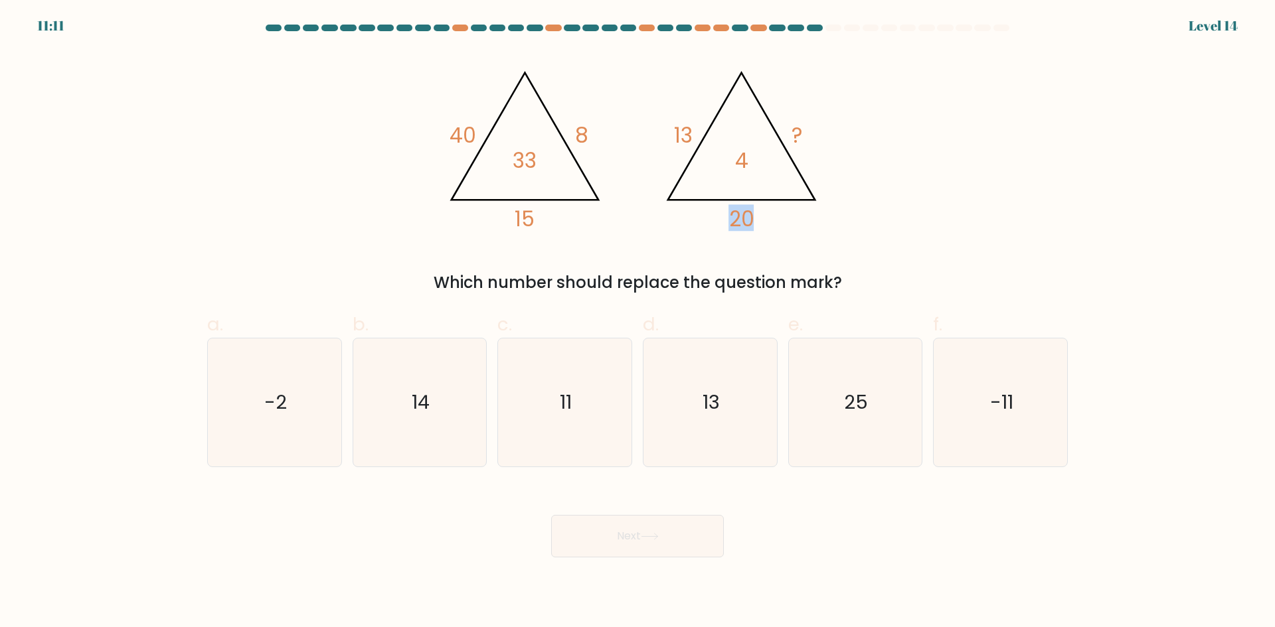
click at [728, 213] on icon "@import url('https://fonts.googleapis.com/css?family=Abril+Fatface:400,100,100i…" at bounding box center [637, 144] width 398 height 189
click at [746, 220] on tspan "20" at bounding box center [741, 218] width 25 height 29
click at [736, 220] on tspan "20" at bounding box center [741, 218] width 25 height 29
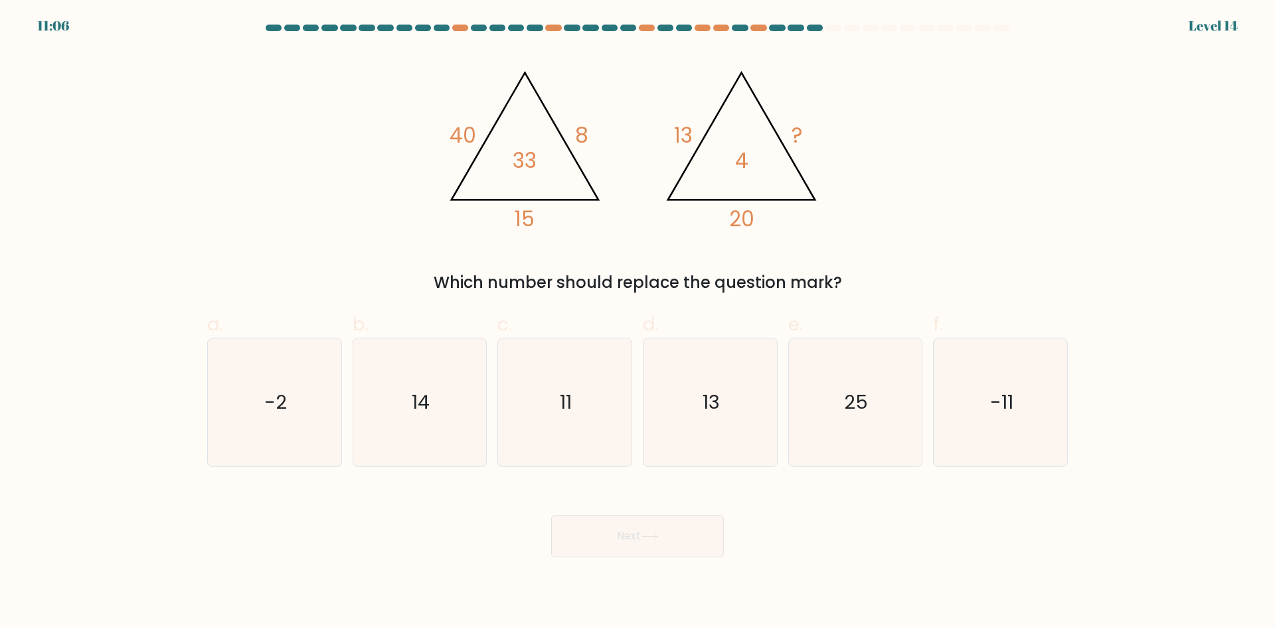
click at [527, 210] on tspan "15" at bounding box center [524, 218] width 20 height 29
click at [523, 210] on tspan "15" at bounding box center [524, 218] width 20 height 29
click at [559, 413] on icon "11" at bounding box center [565, 403] width 128 height 128
click at [637, 323] on input "c. 11" at bounding box center [637, 318] width 1 height 9
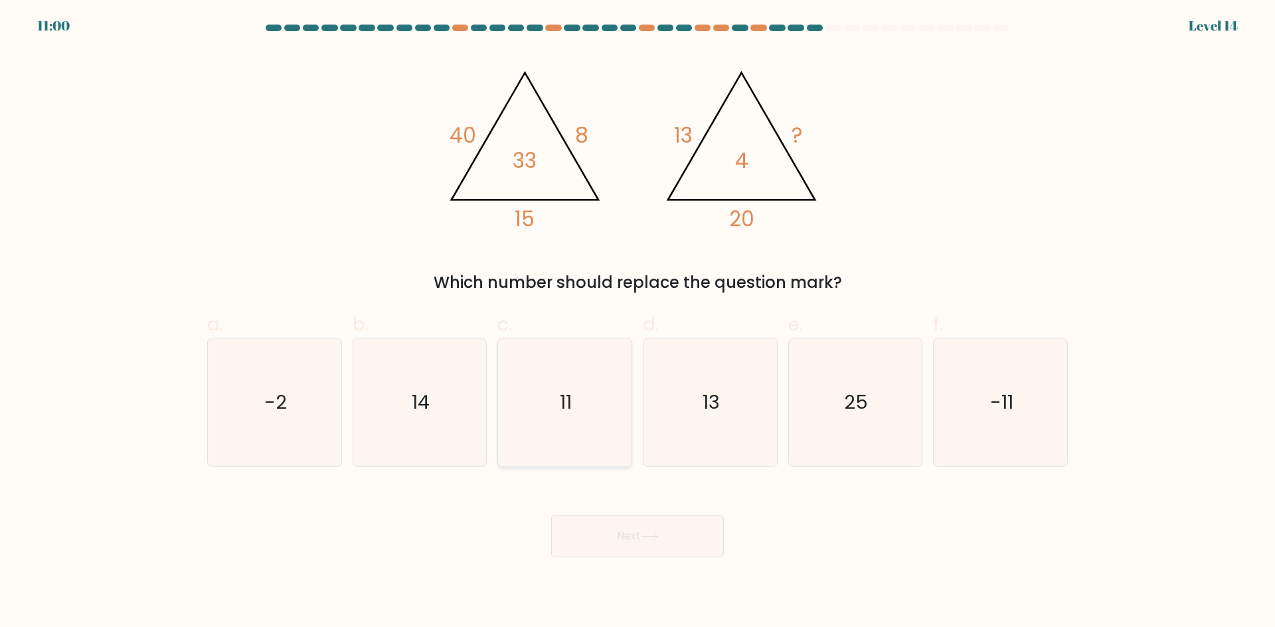
radio input "true"
click at [639, 540] on button "Next" at bounding box center [637, 536] width 173 height 42
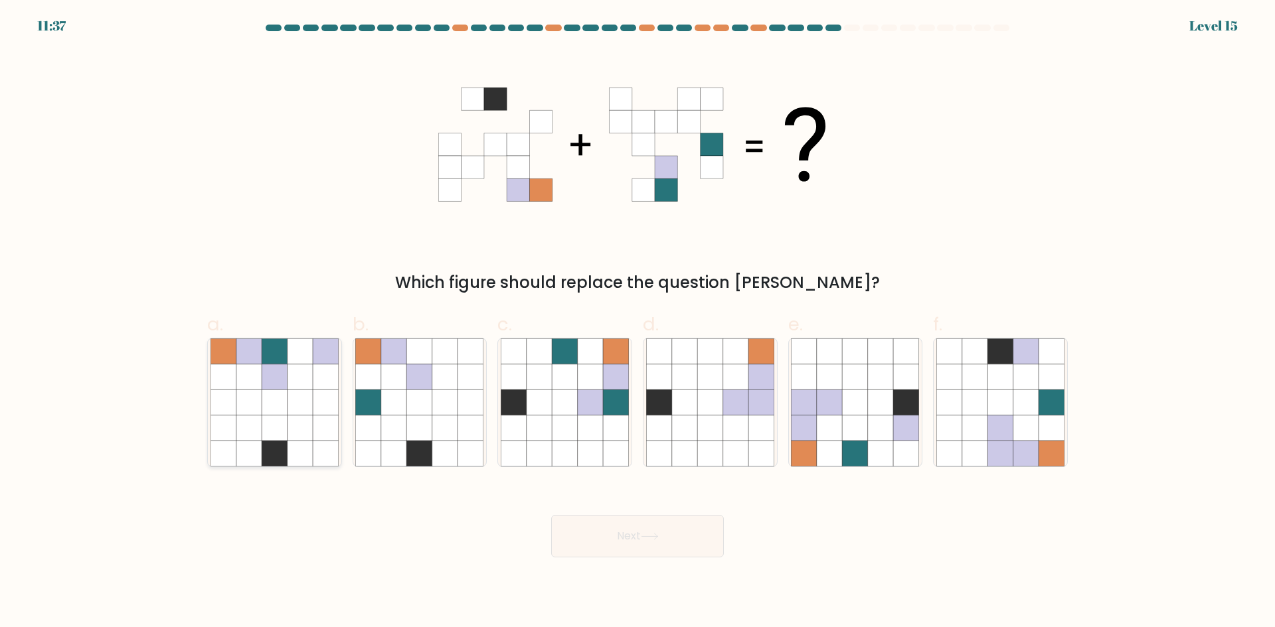
click at [281, 396] on icon at bounding box center [274, 402] width 25 height 25
click at [637, 323] on input "a." at bounding box center [637, 318] width 1 height 9
radio input "true"
click at [625, 542] on button "Next" at bounding box center [637, 536] width 173 height 42
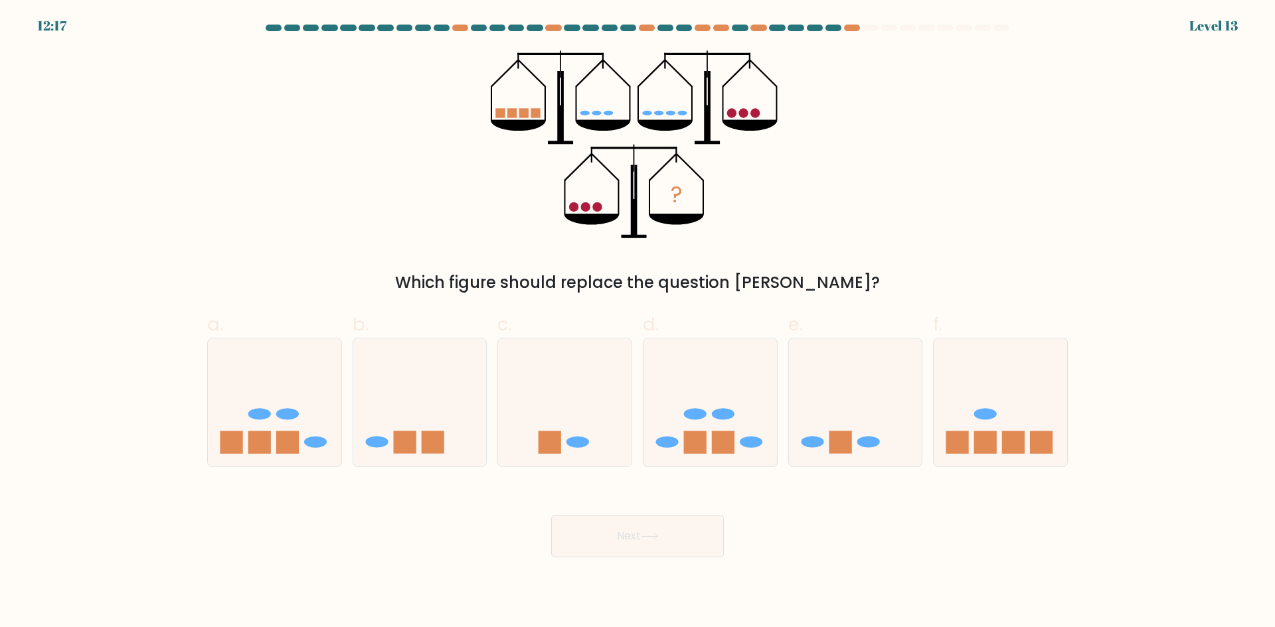
click at [623, 278] on div "Which figure should replace the question mark?" at bounding box center [637, 283] width 844 height 24
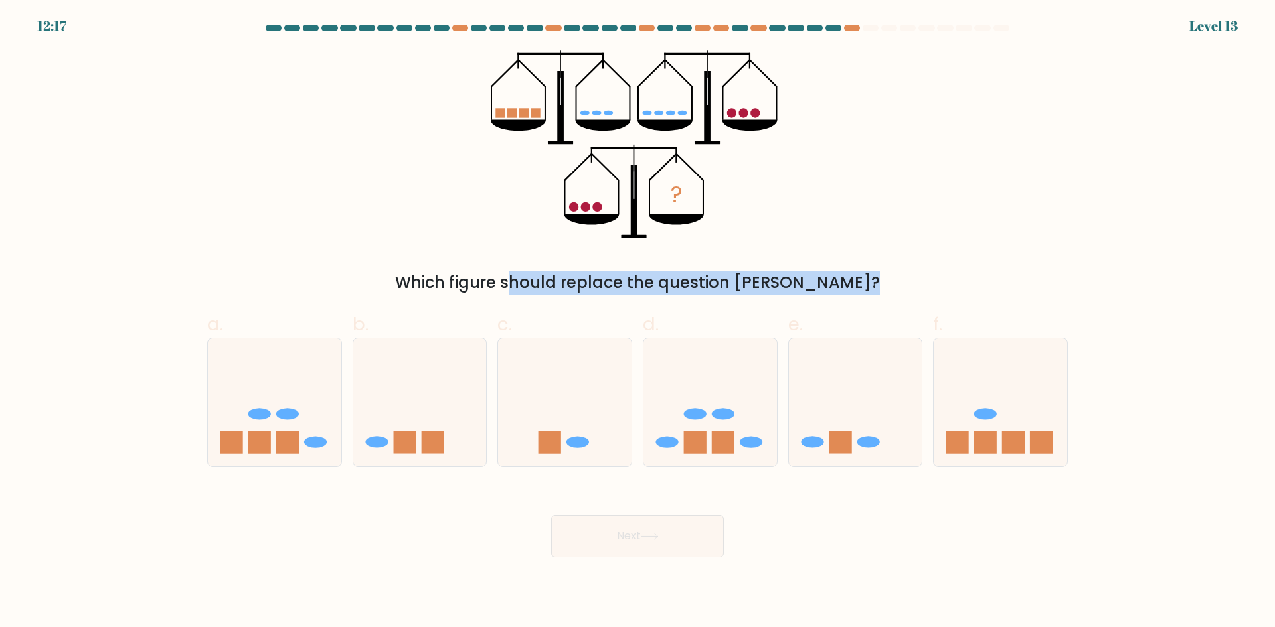
click at [623, 278] on div "Which figure should replace the question mark?" at bounding box center [637, 283] width 844 height 24
click at [615, 278] on div "Which figure should replace the question mark?" at bounding box center [637, 283] width 844 height 24
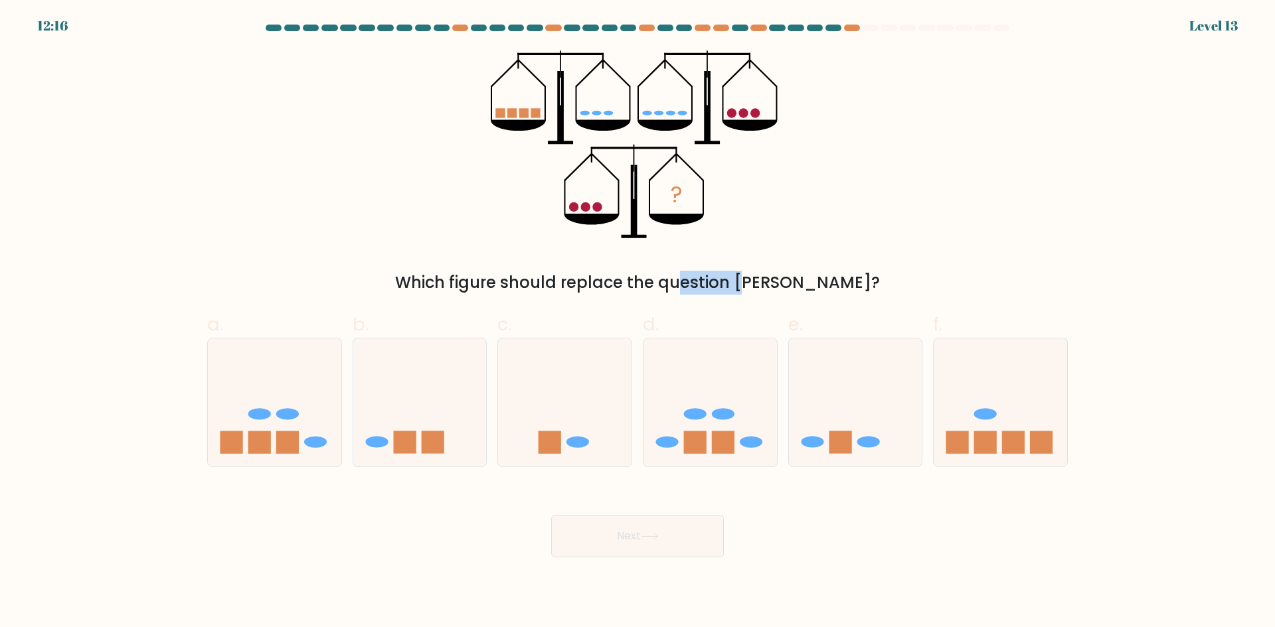
click at [615, 278] on div "Which figure should replace the question mark?" at bounding box center [637, 283] width 844 height 24
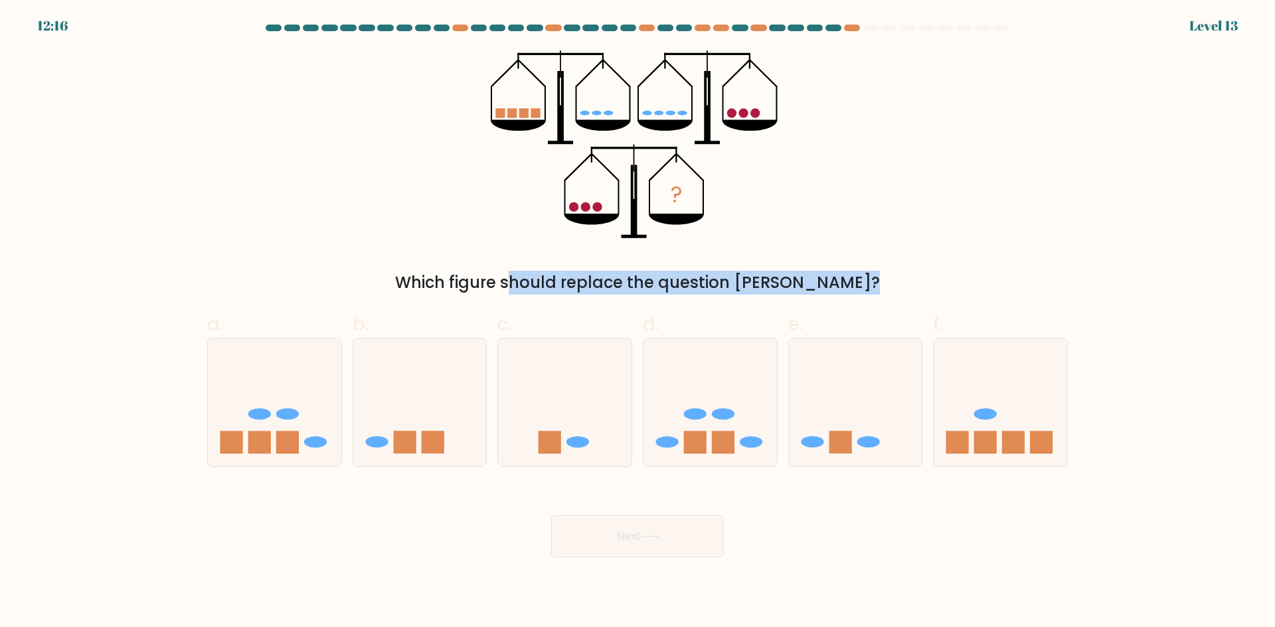
click at [615, 278] on div "Which figure should replace the question mark?" at bounding box center [637, 283] width 844 height 24
click at [610, 278] on div "Which figure should replace the question mark?" at bounding box center [637, 283] width 844 height 24
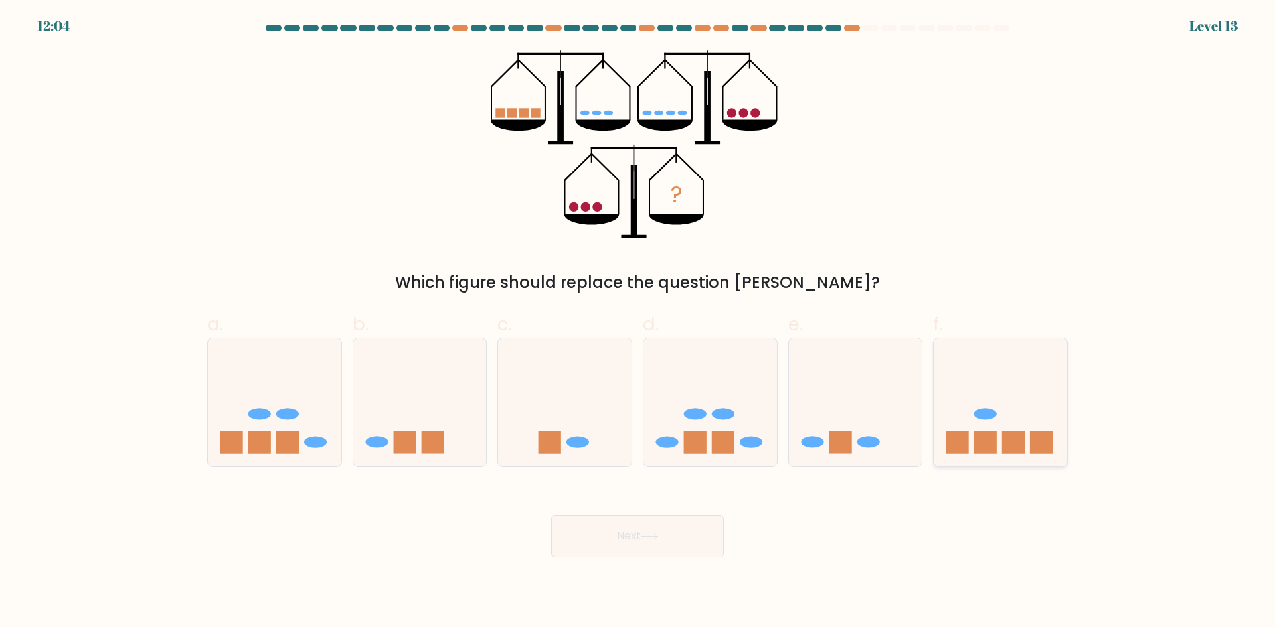
drag, startPoint x: 1034, startPoint y: 403, endPoint x: 1011, endPoint y: 418, distance: 26.9
click at [1033, 403] on icon at bounding box center [999, 402] width 133 height 110
click at [638, 323] on input "f." at bounding box center [637, 318] width 1 height 9
radio input "true"
click at [666, 544] on button "Next" at bounding box center [637, 536] width 173 height 42
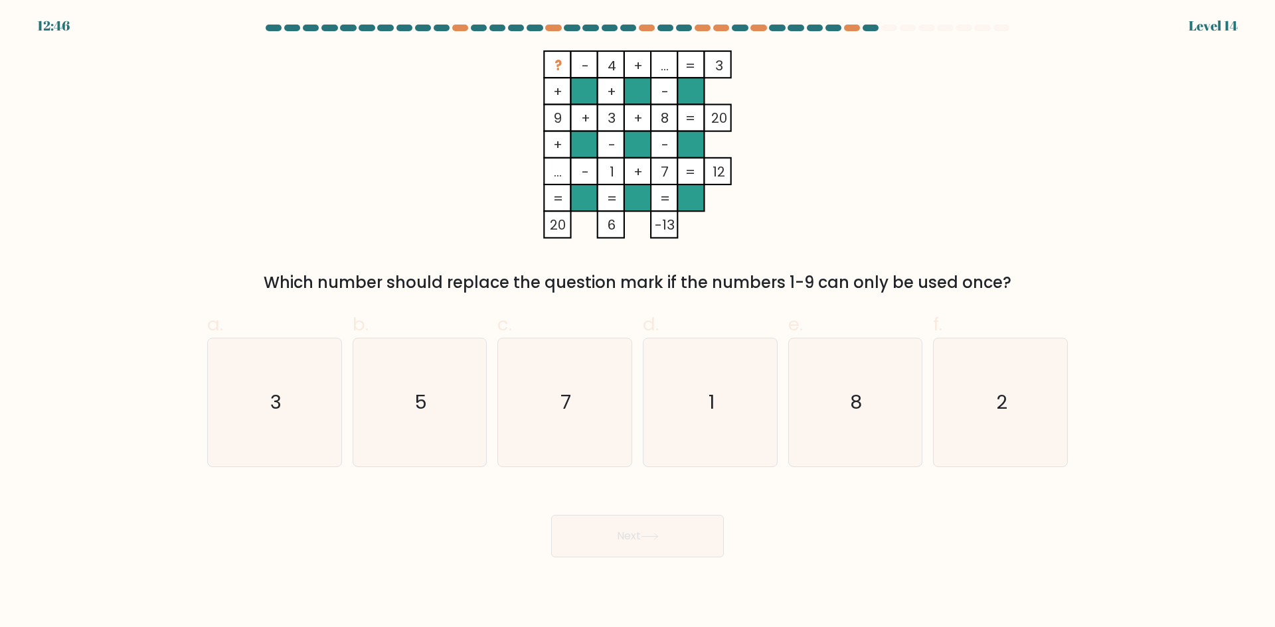
click at [552, 65] on rect at bounding box center [557, 64] width 27 height 27
click at [557, 65] on tspan "?" at bounding box center [557, 65] width 7 height 19
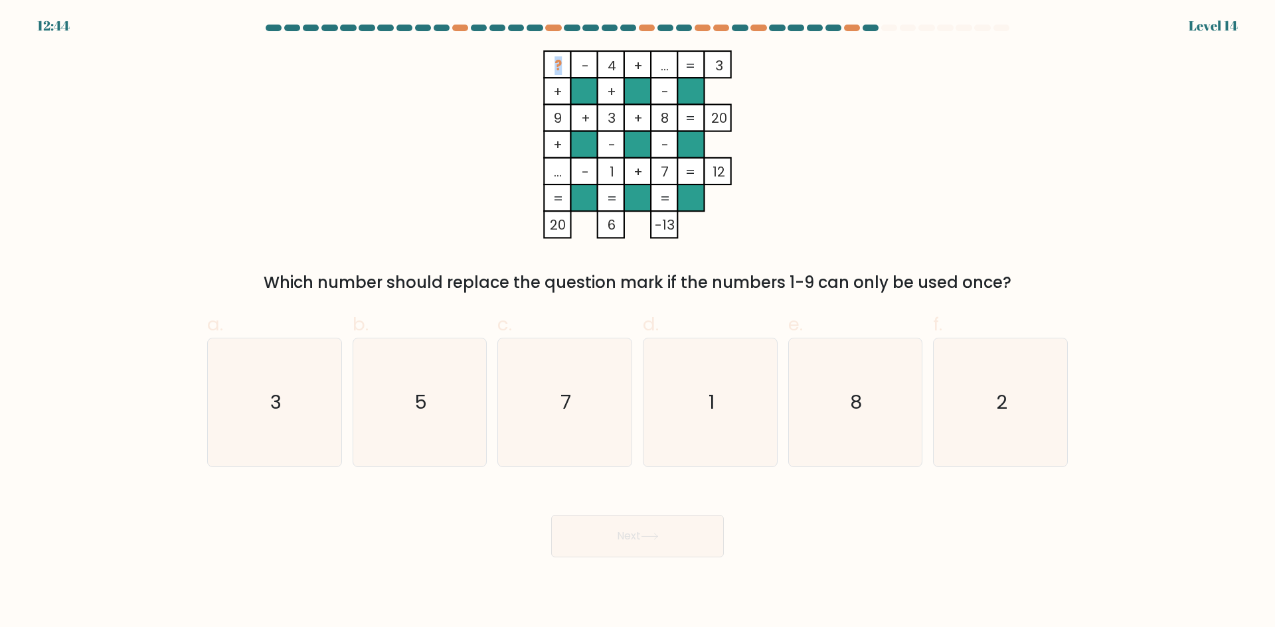
click at [554, 65] on tspan "?" at bounding box center [557, 65] width 7 height 19
click at [549, 65] on rect at bounding box center [557, 64] width 27 height 27
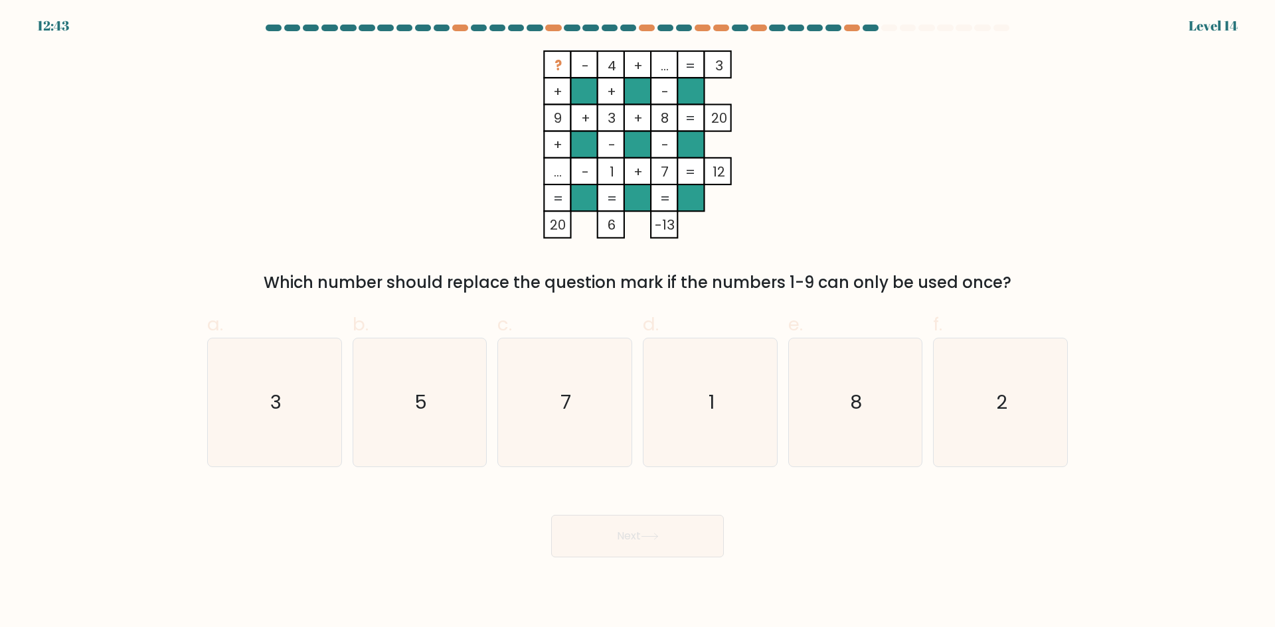
click at [544, 67] on rect at bounding box center [557, 64] width 27 height 27
click at [556, 173] on tspan "..." at bounding box center [558, 172] width 8 height 19
click at [551, 173] on rect at bounding box center [557, 171] width 27 height 27
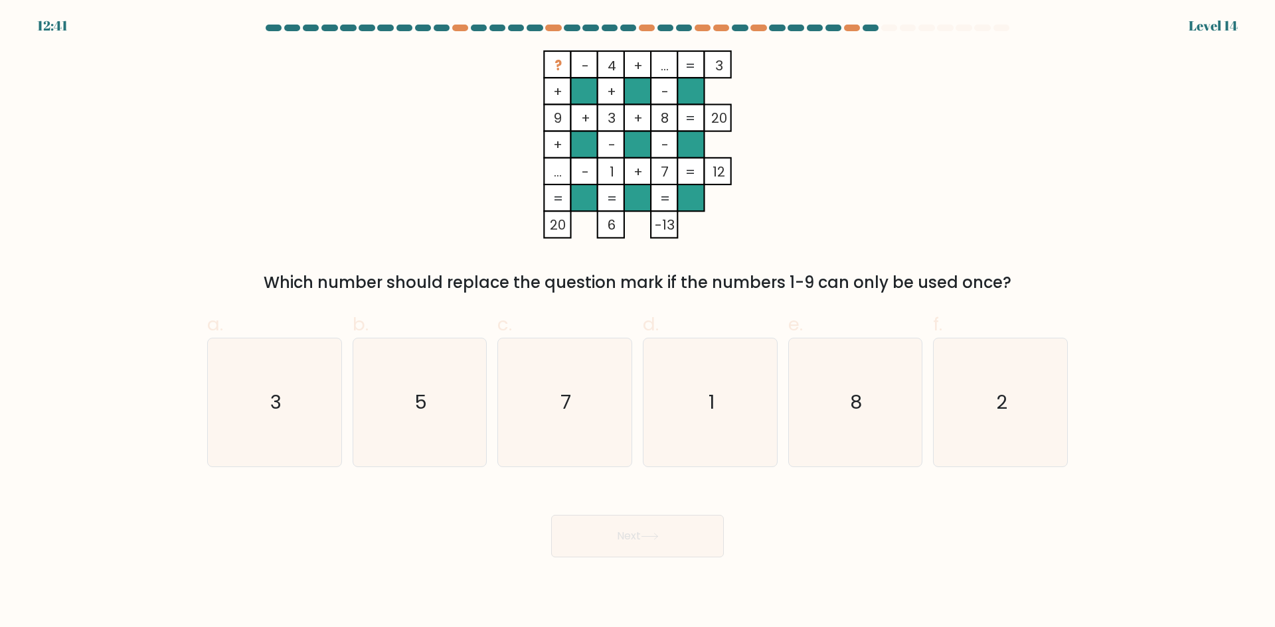
click at [551, 173] on rect at bounding box center [557, 171] width 27 height 27
click at [558, 175] on tspan "..." at bounding box center [558, 172] width 8 height 19
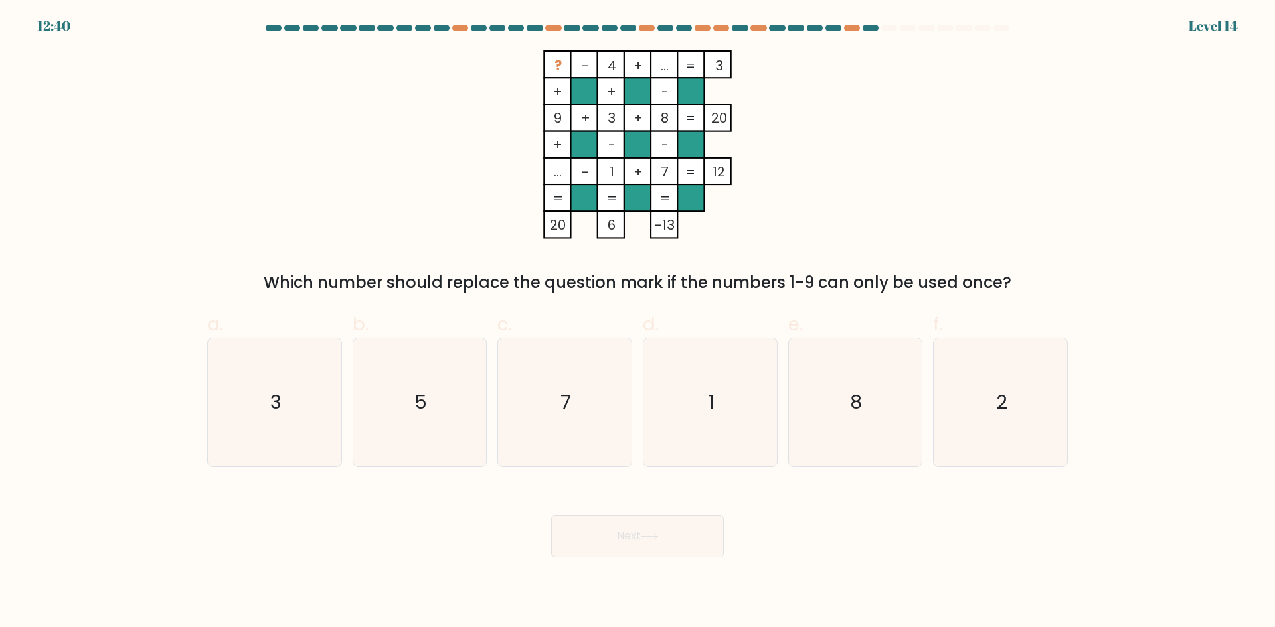
click at [550, 175] on rect at bounding box center [557, 171] width 27 height 27
click at [407, 362] on icon "5" at bounding box center [419, 403] width 128 height 128
click at [637, 323] on input "b. 5" at bounding box center [637, 318] width 1 height 9
radio input "true"
click at [622, 550] on button "Next" at bounding box center [637, 536] width 173 height 42
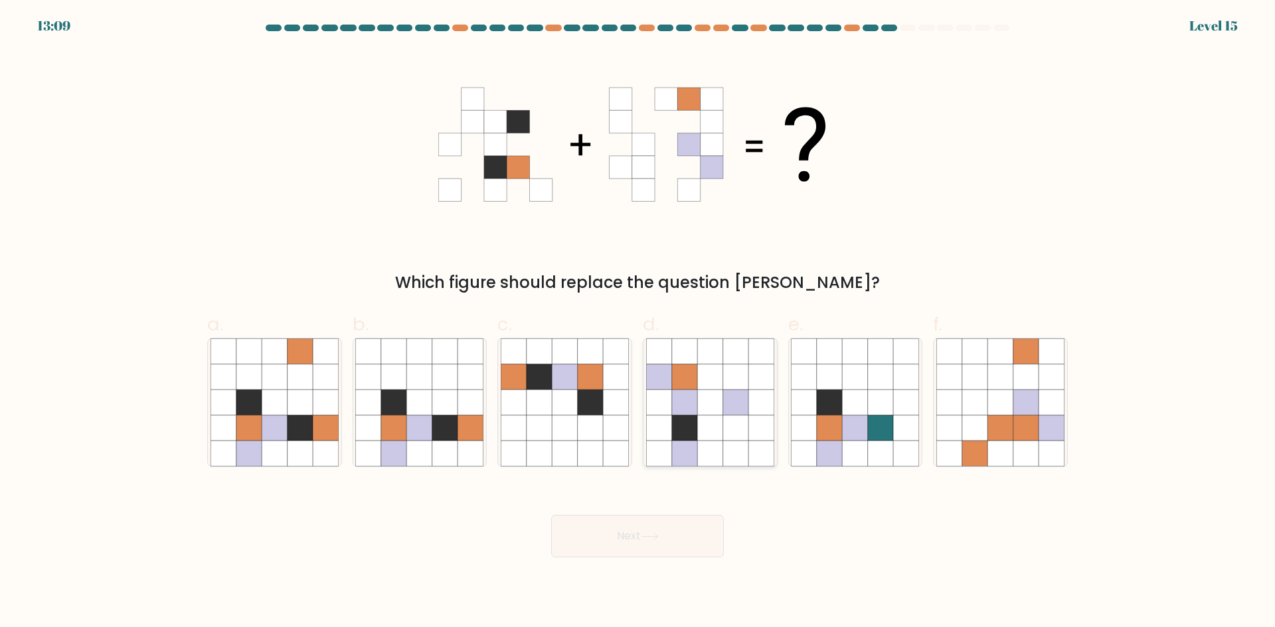
click at [715, 422] on icon at bounding box center [709, 428] width 25 height 25
click at [638, 323] on input "d." at bounding box center [637, 318] width 1 height 9
radio input "true"
click at [291, 418] on icon at bounding box center [299, 428] width 25 height 25
click at [637, 323] on input "a." at bounding box center [637, 318] width 1 height 9
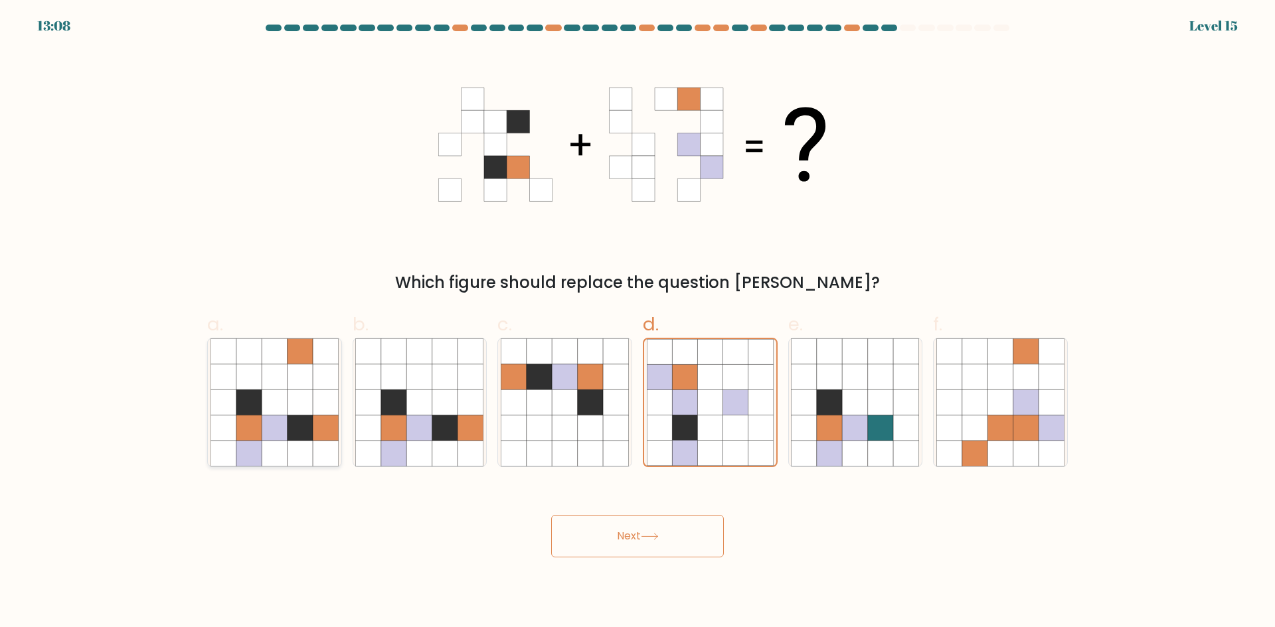
radio input "true"
click at [447, 433] on icon at bounding box center [444, 428] width 25 height 25
click at [637, 323] on input "b." at bounding box center [637, 318] width 1 height 9
radio input "true"
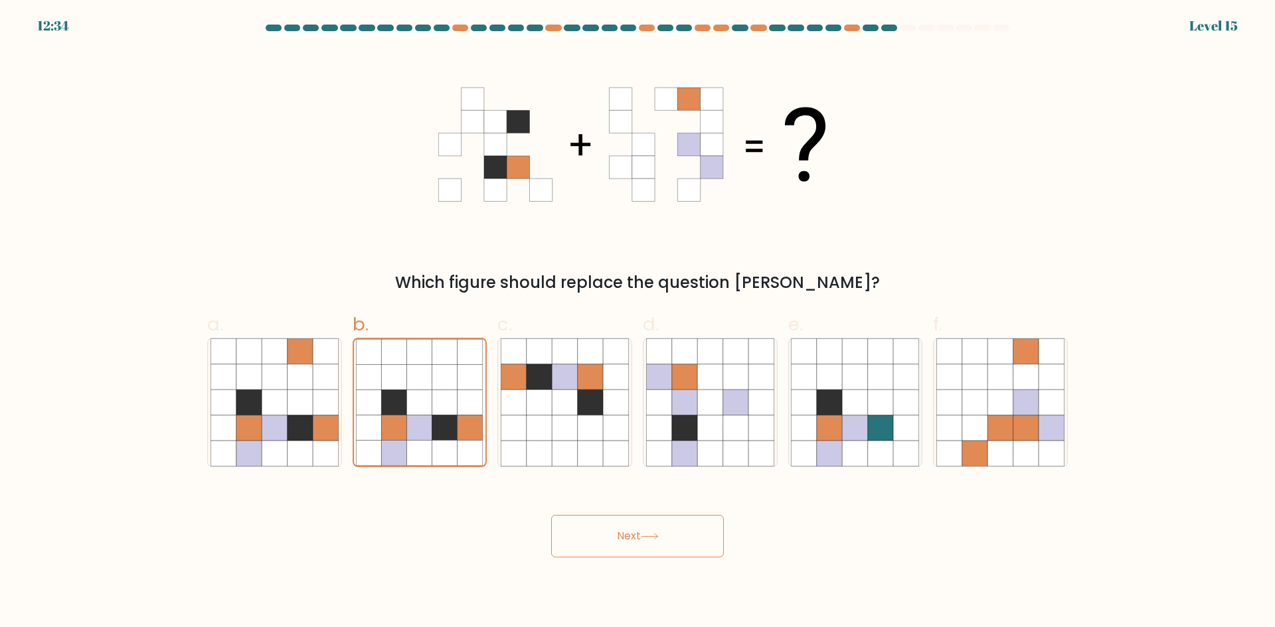
click at [603, 536] on button "Next" at bounding box center [637, 536] width 173 height 42
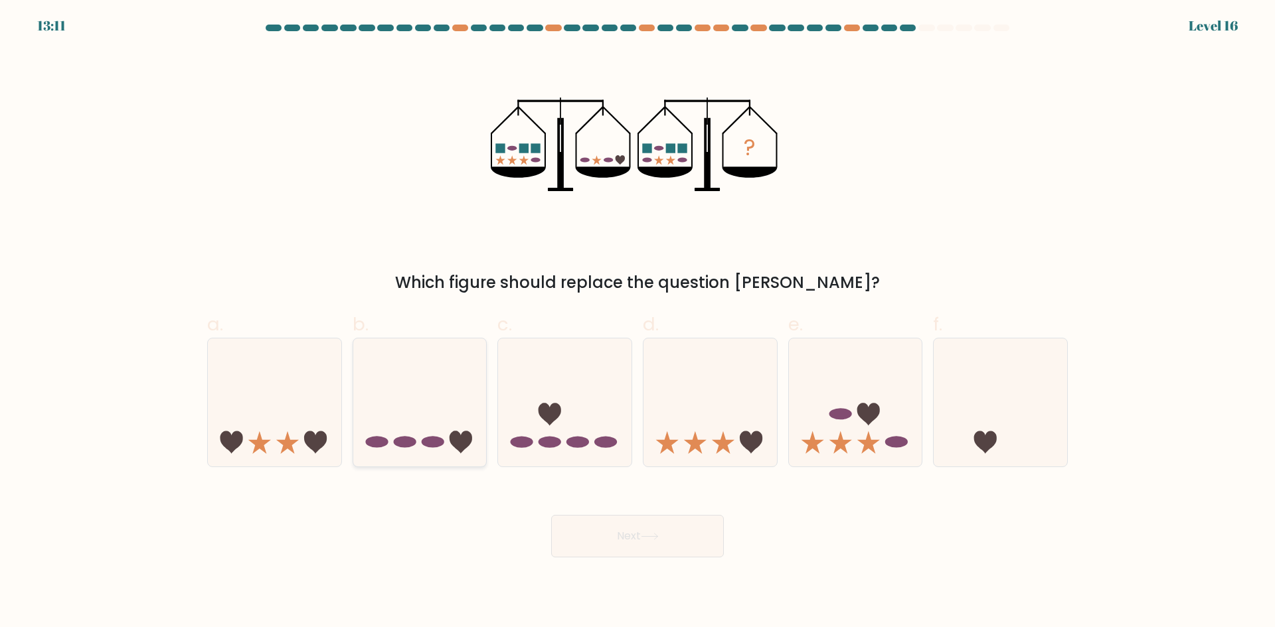
click at [429, 404] on icon at bounding box center [419, 402] width 133 height 110
click at [637, 323] on input "b." at bounding box center [637, 318] width 1 height 9
radio input "true"
drag, startPoint x: 628, startPoint y: 524, endPoint x: 635, endPoint y: 507, distance: 19.1
click at [629, 524] on button "Next" at bounding box center [637, 536] width 173 height 42
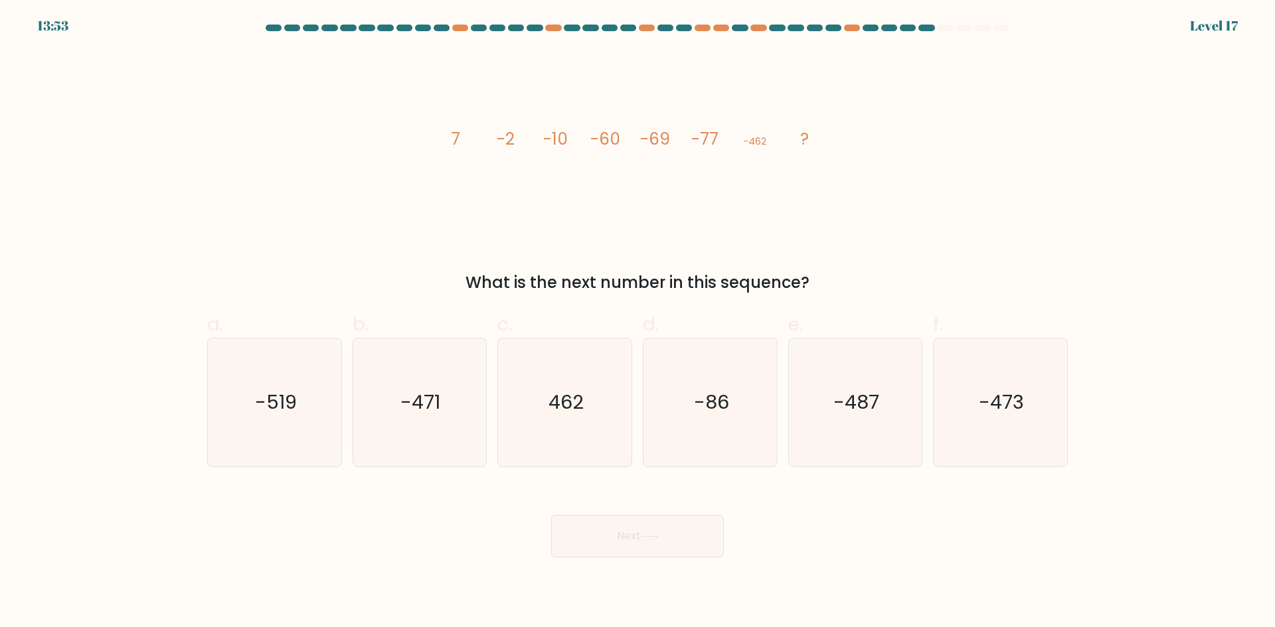
click at [773, 277] on div "What is the next number in this sequence?" at bounding box center [637, 283] width 844 height 24
click at [774, 277] on div "What is the next number in this sequence?" at bounding box center [637, 283] width 844 height 24
click at [782, 279] on div "What is the next number in this sequence?" at bounding box center [637, 283] width 844 height 24
click at [512, 136] on tspan "-2" at bounding box center [506, 138] width 18 height 23
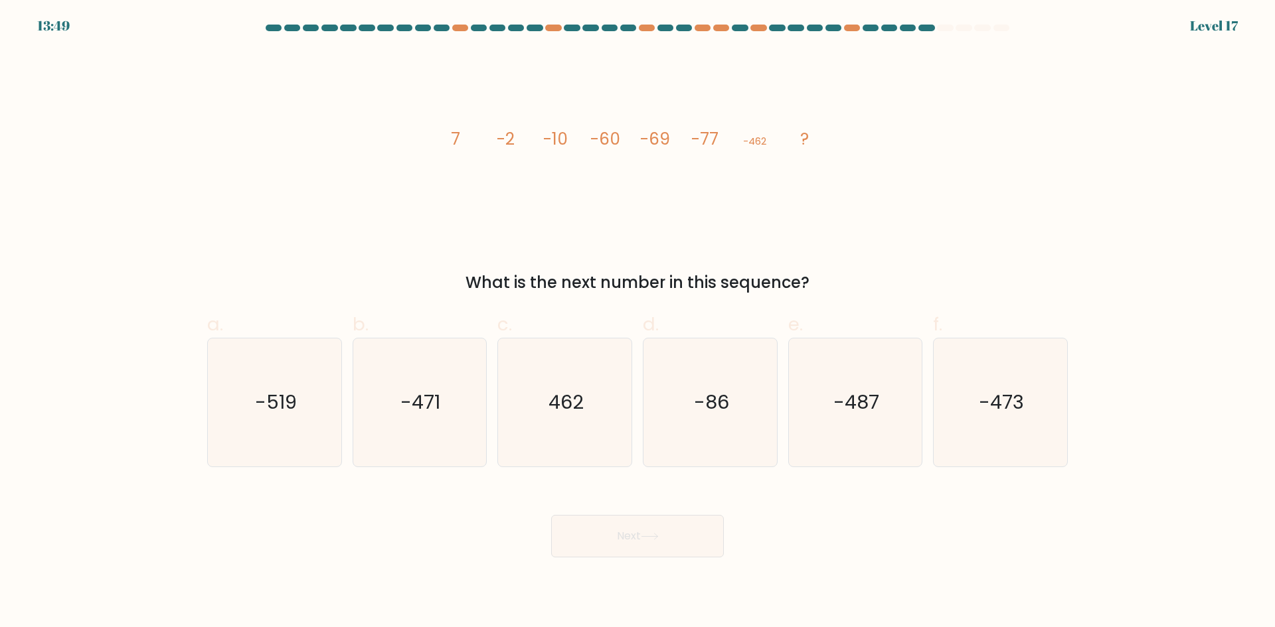
click at [512, 136] on tspan "-2" at bounding box center [506, 138] width 18 height 23
click at [511, 136] on tspan "-2" at bounding box center [506, 138] width 18 height 23
click at [507, 137] on tspan "-2" at bounding box center [506, 138] width 18 height 23
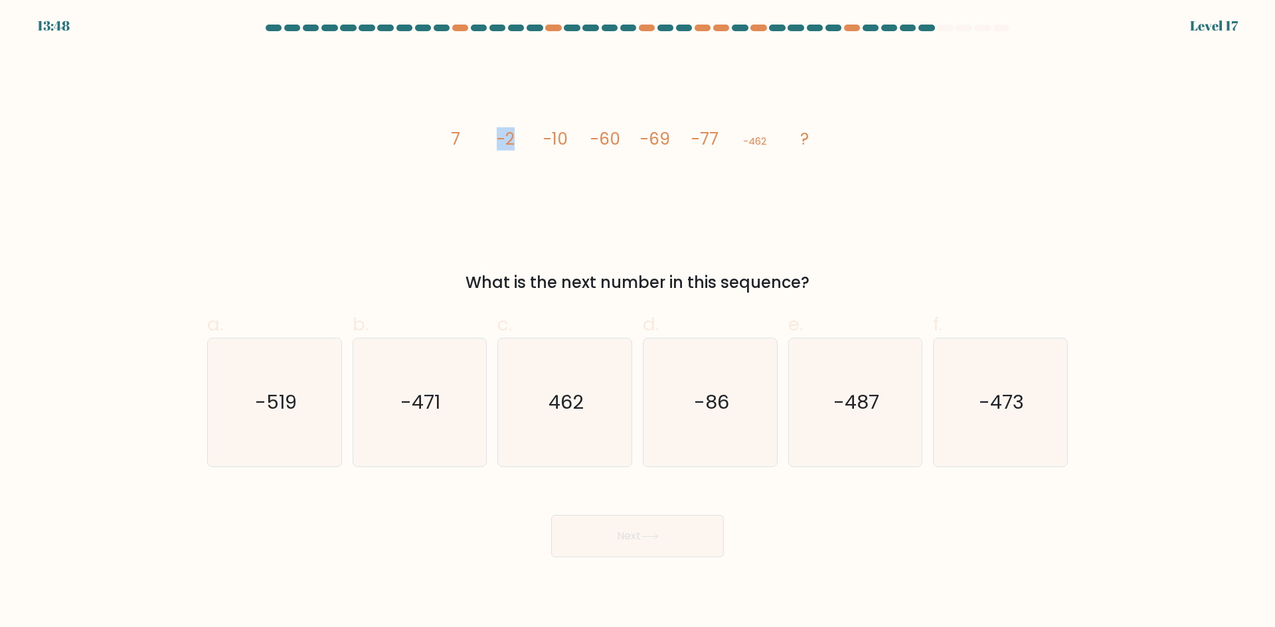
click at [502, 140] on tspan "-2" at bounding box center [506, 138] width 18 height 23
click at [501, 141] on tspan "-2" at bounding box center [506, 138] width 18 height 23
click at [495, 145] on icon "image/svg+xml 7 -2 -10 -60 -69 -77 -462 ?" at bounding box center [637, 144] width 398 height 189
click at [514, 143] on tspan "-2" at bounding box center [506, 138] width 18 height 23
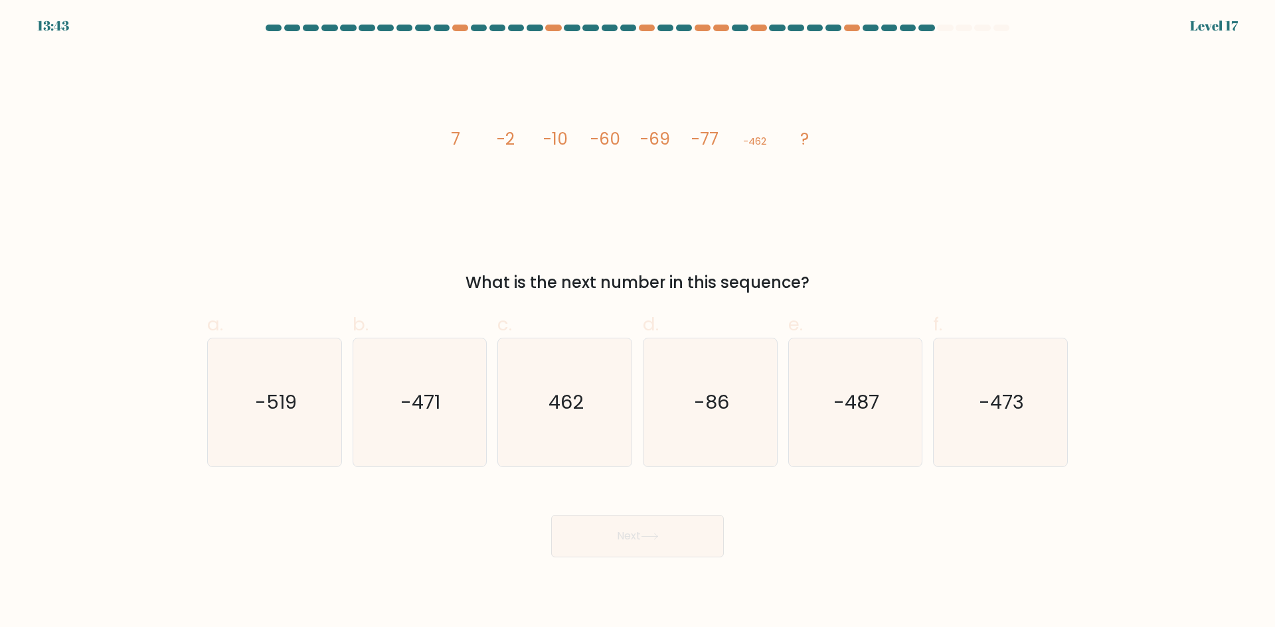
click at [505, 142] on tspan "-2" at bounding box center [506, 138] width 18 height 23
click at [501, 142] on tspan "-2" at bounding box center [506, 138] width 18 height 23
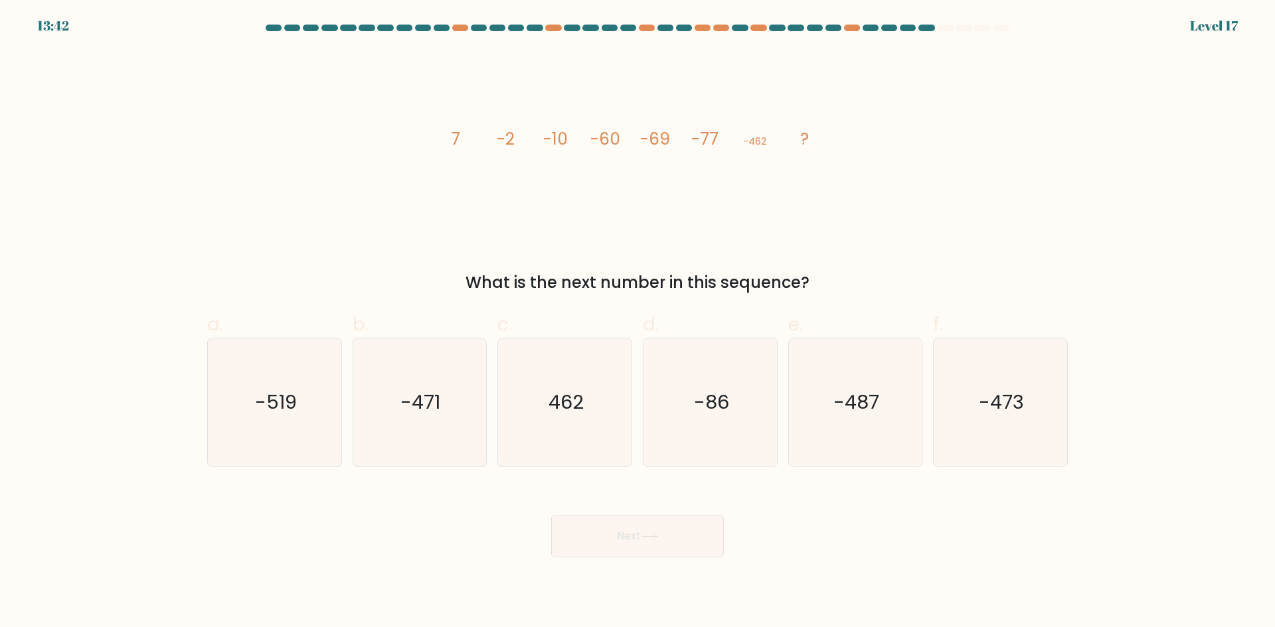
click at [497, 142] on tspan "-2" at bounding box center [506, 138] width 18 height 23
click at [489, 144] on icon "image/svg+xml 7 -2 -10 -60 -69 -77 -462 ?" at bounding box center [637, 144] width 398 height 189
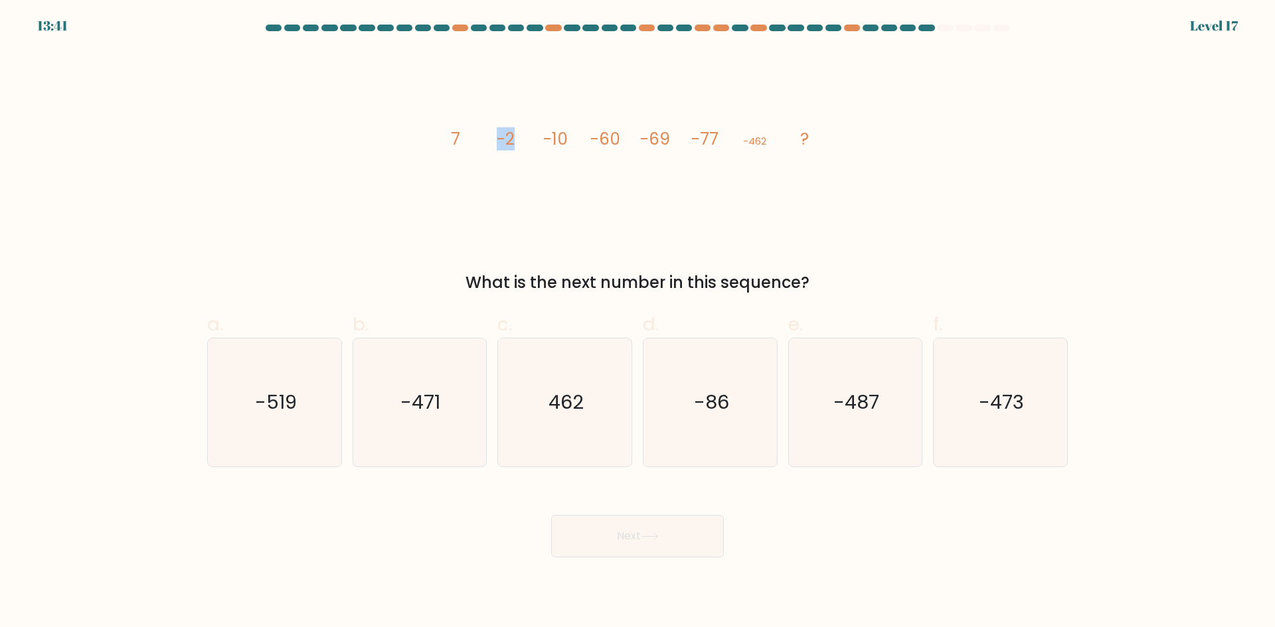
click at [489, 144] on icon "image/svg+xml 7 -2 -10 -60 -69 -77 -462 ?" at bounding box center [637, 144] width 398 height 189
click at [483, 145] on icon "image/svg+xml 7 -2 -10 -60 -69 -77 -462 ?" at bounding box center [637, 144] width 398 height 189
click at [475, 146] on icon "image/svg+xml 7 -2 -10 -60 -69 -77 -462 ?" at bounding box center [637, 144] width 398 height 189
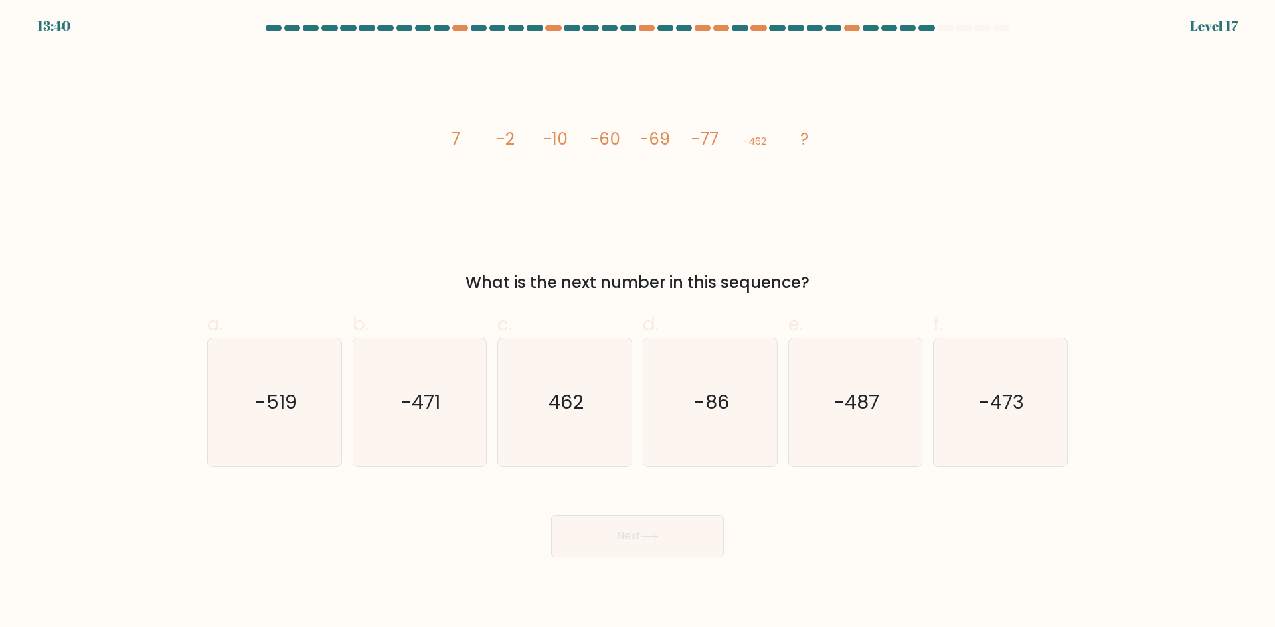
click at [475, 146] on icon "image/svg+xml 7 -2 -10 -60 -69 -77 -462 ?" at bounding box center [637, 144] width 398 height 189
click at [468, 147] on icon "image/svg+xml 7 -2 -10 -60 -69 -77 -462 ?" at bounding box center [637, 144] width 398 height 189
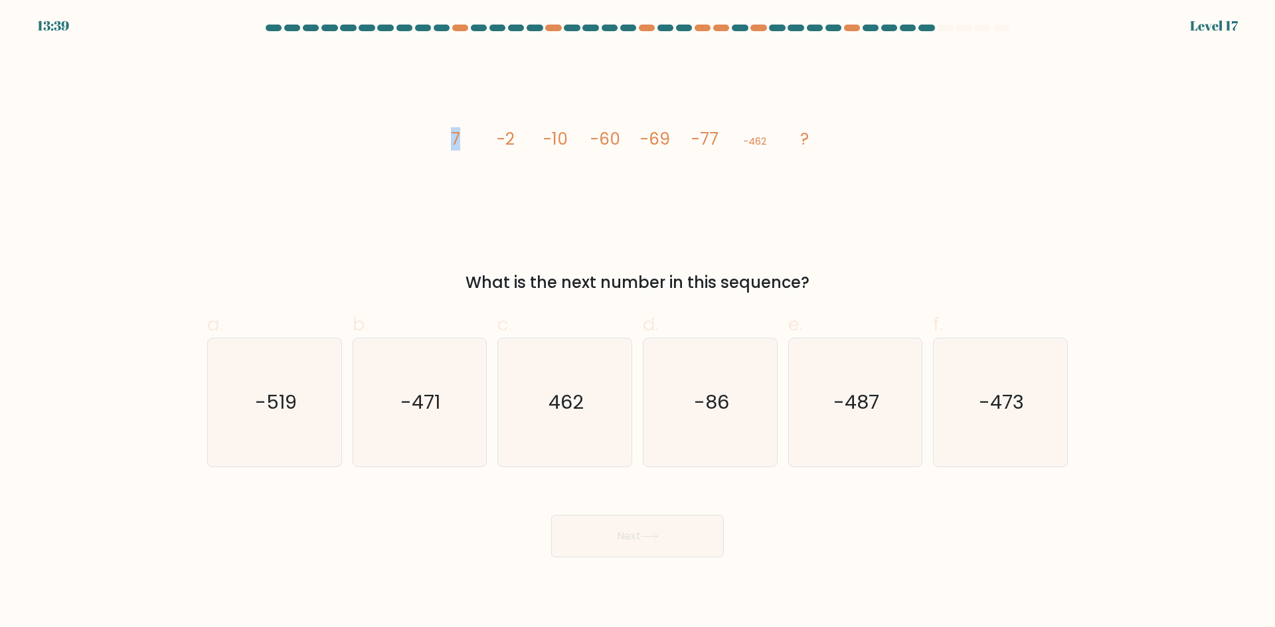
click at [463, 148] on icon "image/svg+xml 7 -2 -10 -60 -69 -77 -462 ?" at bounding box center [637, 144] width 398 height 189
click at [424, 415] on text "-471" at bounding box center [421, 402] width 40 height 27
click at [637, 323] on input "b. -471" at bounding box center [637, 318] width 1 height 9
radio input "true"
click at [632, 532] on button "Next" at bounding box center [637, 536] width 173 height 42
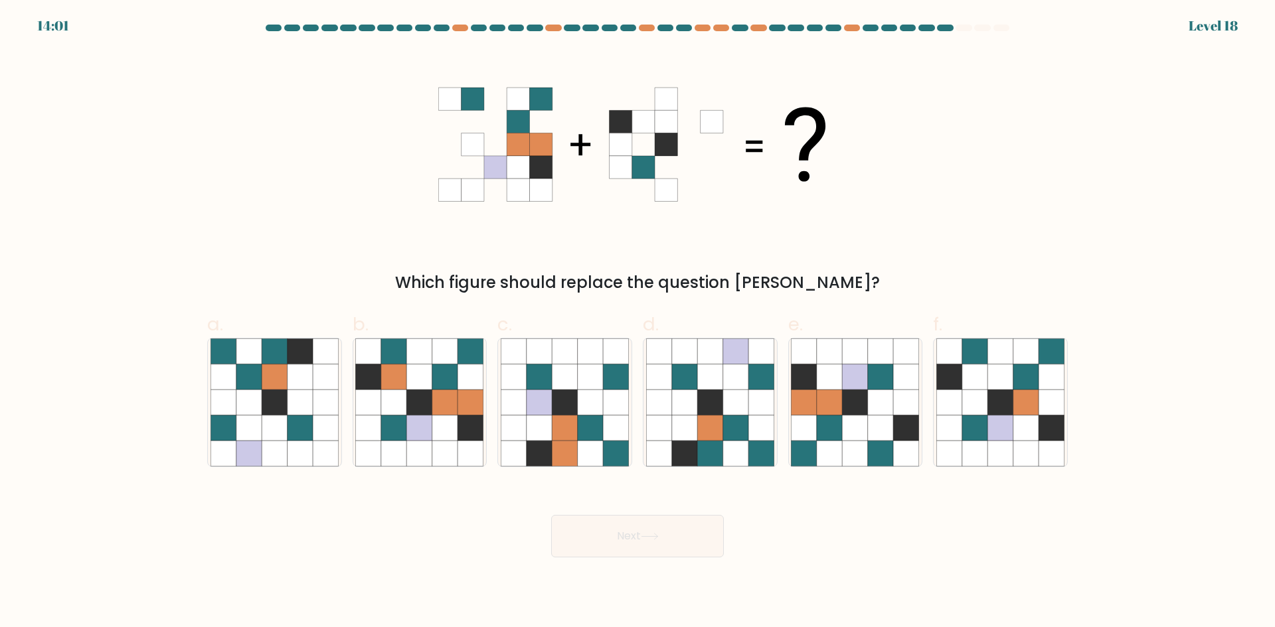
click at [669, 264] on div "Which figure should replace the question mark?" at bounding box center [637, 172] width 876 height 244
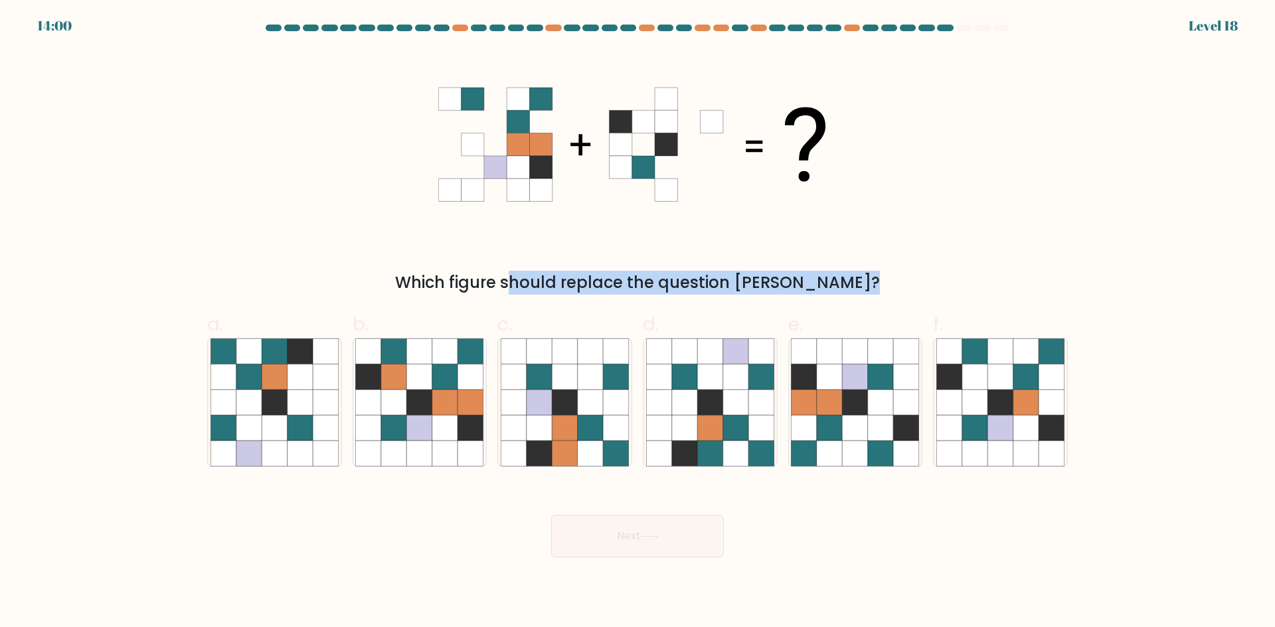
click at [669, 264] on div "Which figure should replace the question mark?" at bounding box center [637, 172] width 876 height 244
click at [661, 264] on div "Which figure should replace the question mark?" at bounding box center [637, 172] width 876 height 244
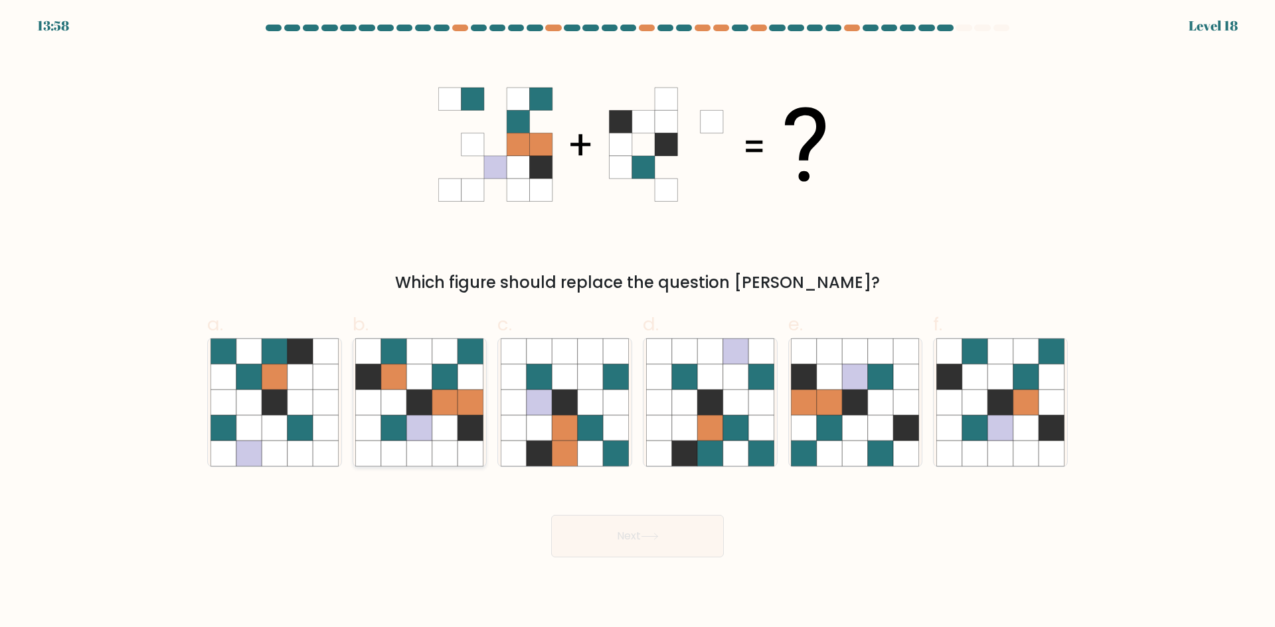
click at [429, 404] on icon at bounding box center [419, 402] width 25 height 25
click at [637, 323] on input "b." at bounding box center [637, 318] width 1 height 9
radio input "true"
click at [576, 426] on icon at bounding box center [564, 428] width 25 height 25
click at [637, 323] on input "c." at bounding box center [637, 318] width 1 height 9
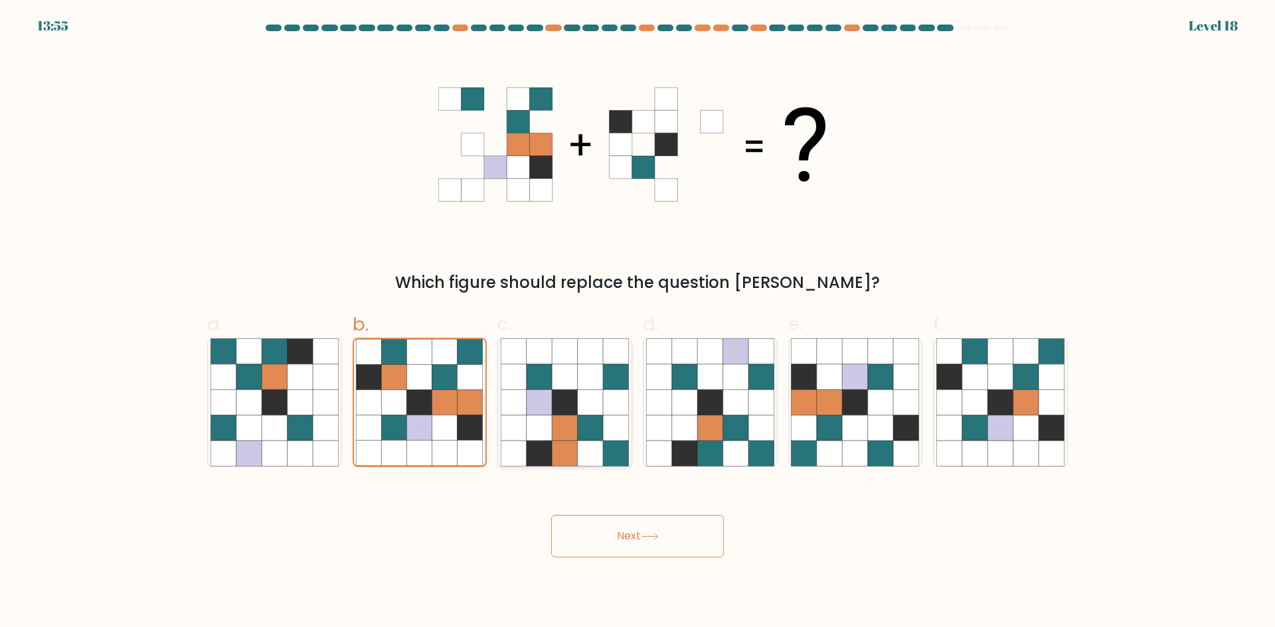
radio input "true"
click at [864, 427] on icon at bounding box center [854, 428] width 25 height 25
click at [638, 323] on input "e." at bounding box center [637, 318] width 1 height 9
radio input "true"
click at [635, 532] on button "Next" at bounding box center [637, 536] width 173 height 42
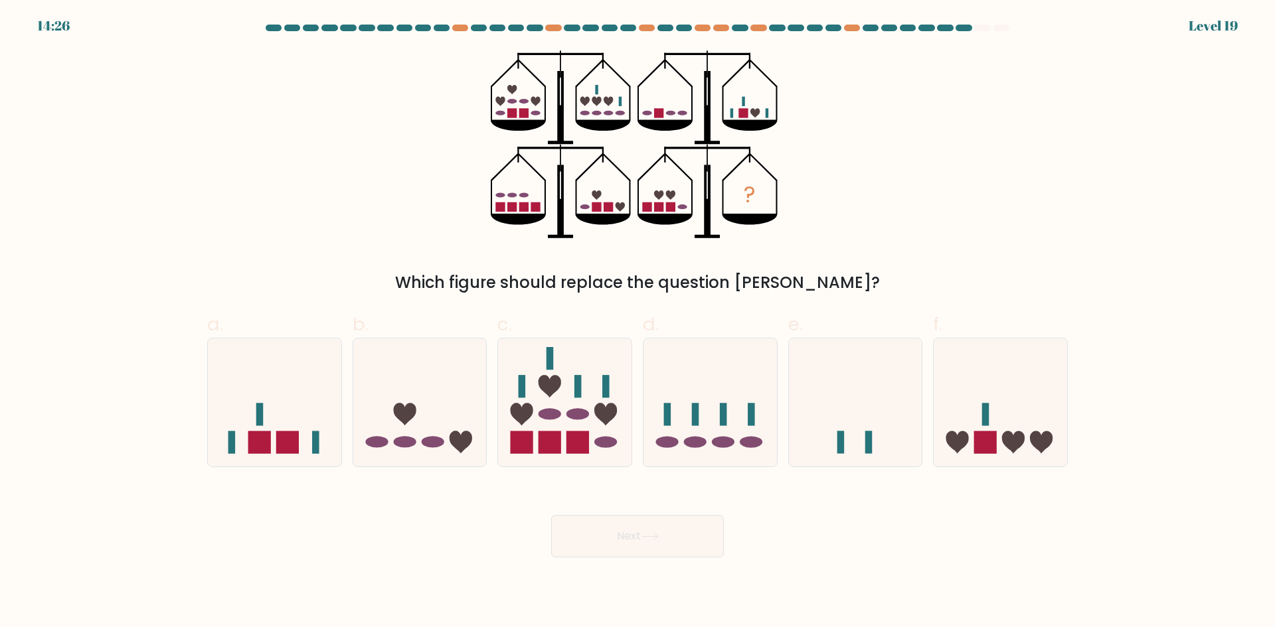
click at [671, 201] on icon "?" at bounding box center [638, 144] width 294 height 189
click at [664, 201] on icon "?" at bounding box center [638, 144] width 294 height 189
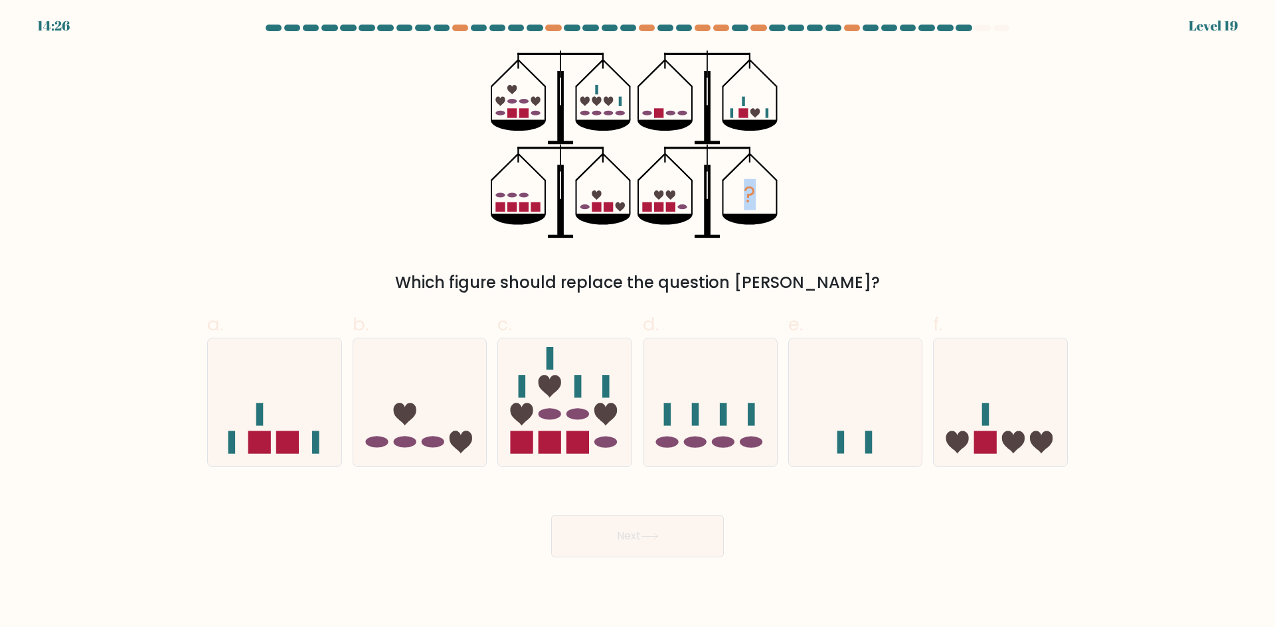
click at [664, 201] on icon "?" at bounding box center [638, 144] width 294 height 189
click at [656, 200] on icon "?" at bounding box center [638, 144] width 294 height 189
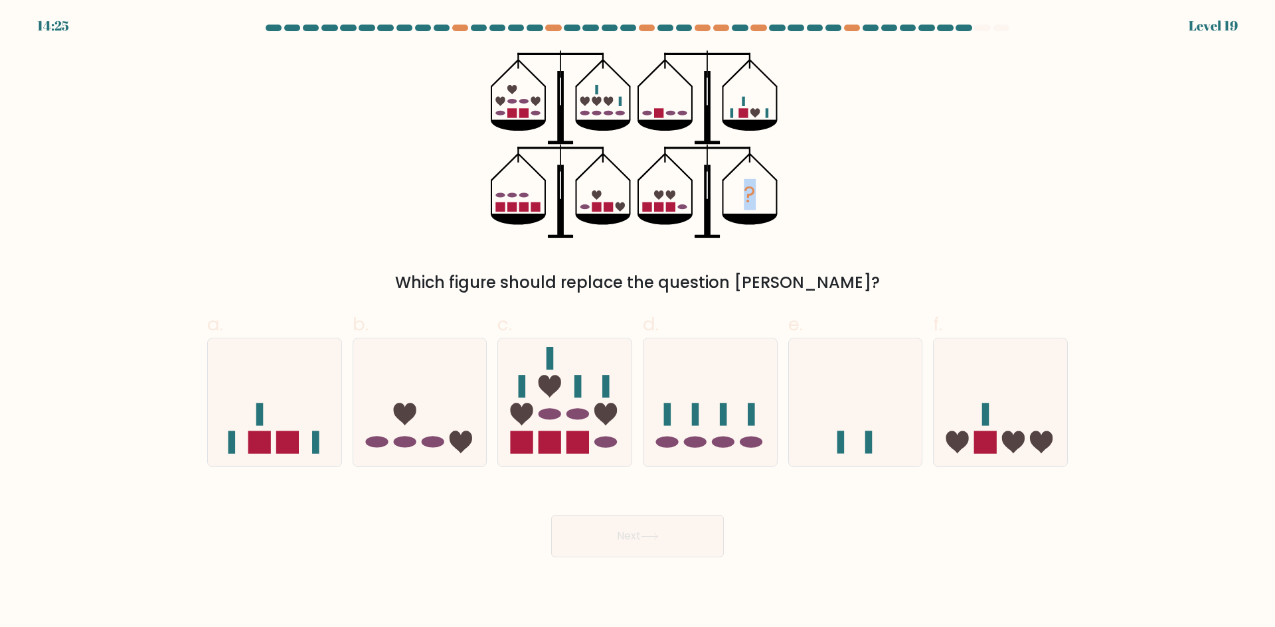
click at [652, 200] on icon "?" at bounding box center [638, 144] width 294 height 189
click at [672, 202] on icon "?" at bounding box center [638, 144] width 294 height 189
click at [666, 210] on rect at bounding box center [670, 206] width 9 height 9
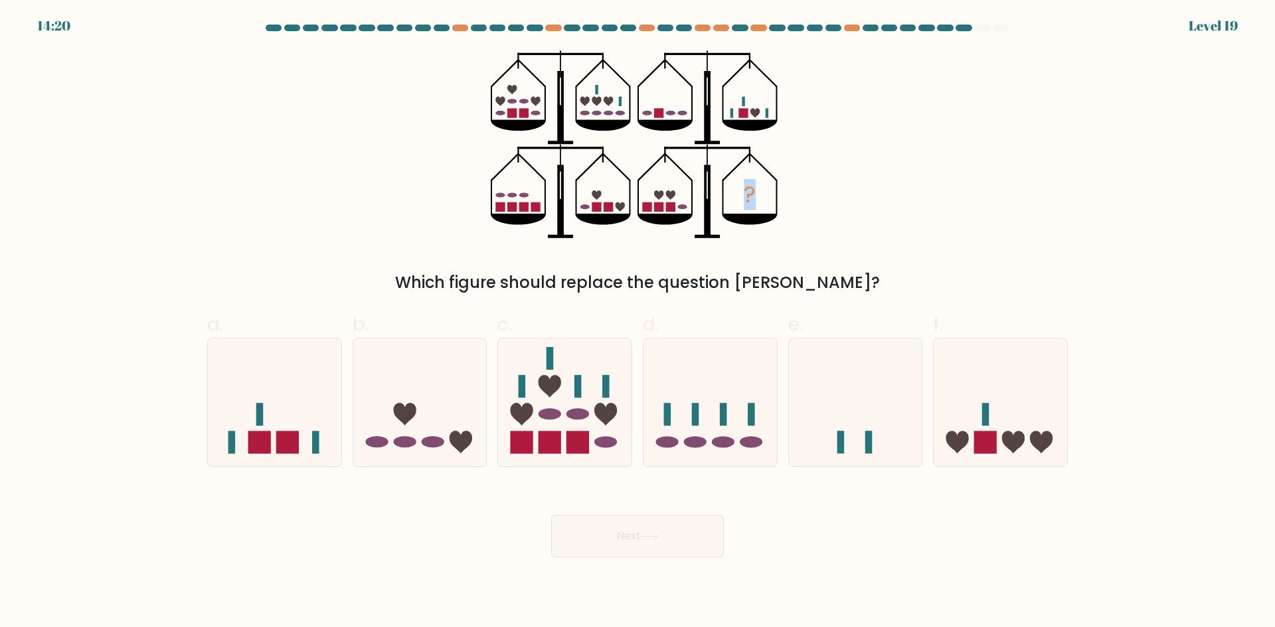
click at [666, 210] on rect at bounding box center [670, 206] width 9 height 9
click at [659, 209] on rect at bounding box center [658, 206] width 9 height 9
click at [657, 209] on rect at bounding box center [658, 206] width 9 height 9
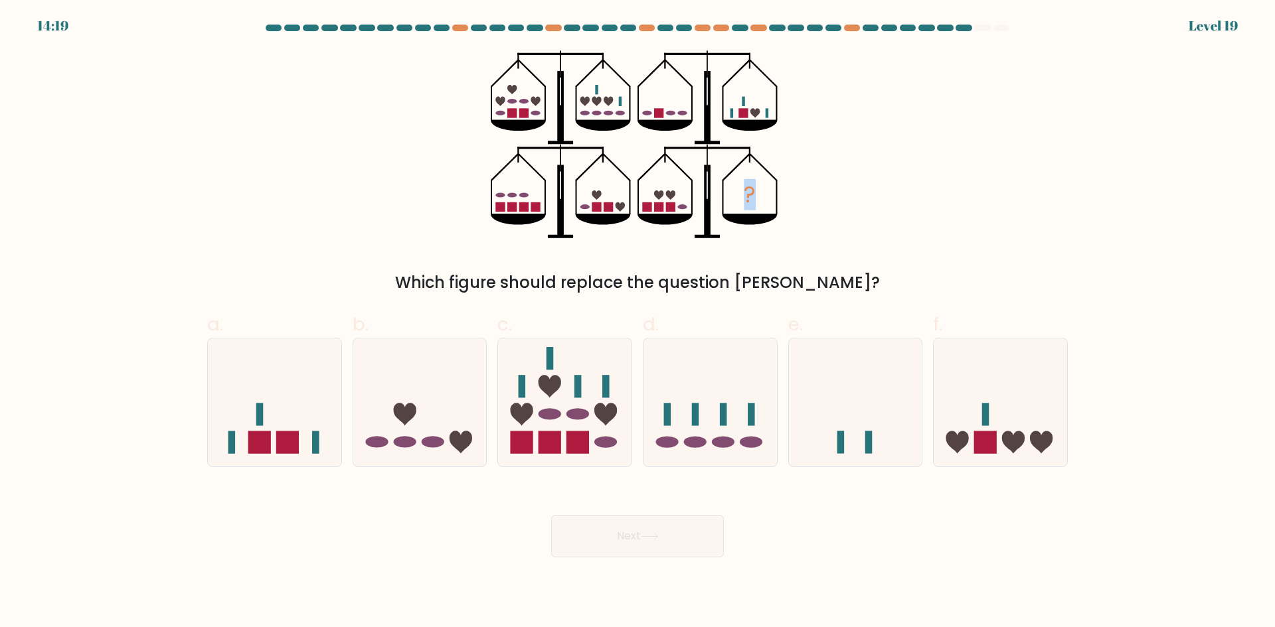
click at [657, 209] on rect at bounding box center [658, 206] width 9 height 9
click at [653, 208] on icon "?" at bounding box center [638, 144] width 294 height 189
click at [650, 208] on rect at bounding box center [646, 206] width 9 height 9
click at [573, 380] on icon at bounding box center [564, 402] width 133 height 110
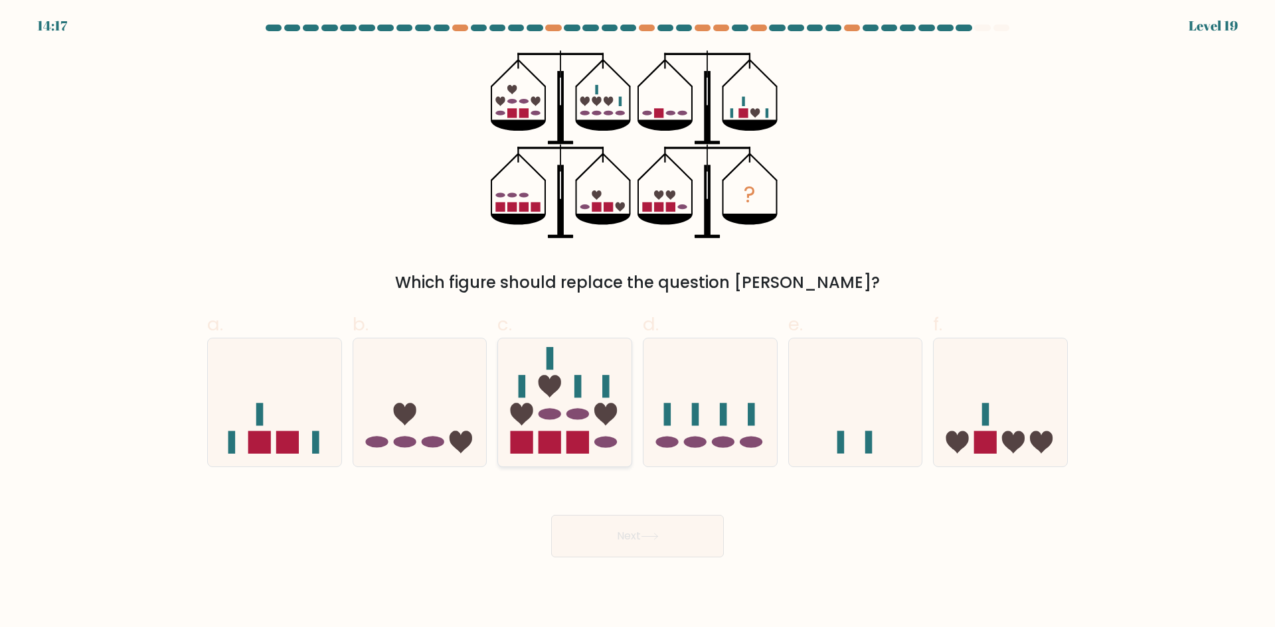
click at [637, 323] on input "c." at bounding box center [637, 318] width 1 height 9
radio input "true"
click at [397, 406] on icon at bounding box center [404, 415] width 23 height 23
click at [637, 323] on input "b." at bounding box center [637, 318] width 1 height 9
radio input "true"
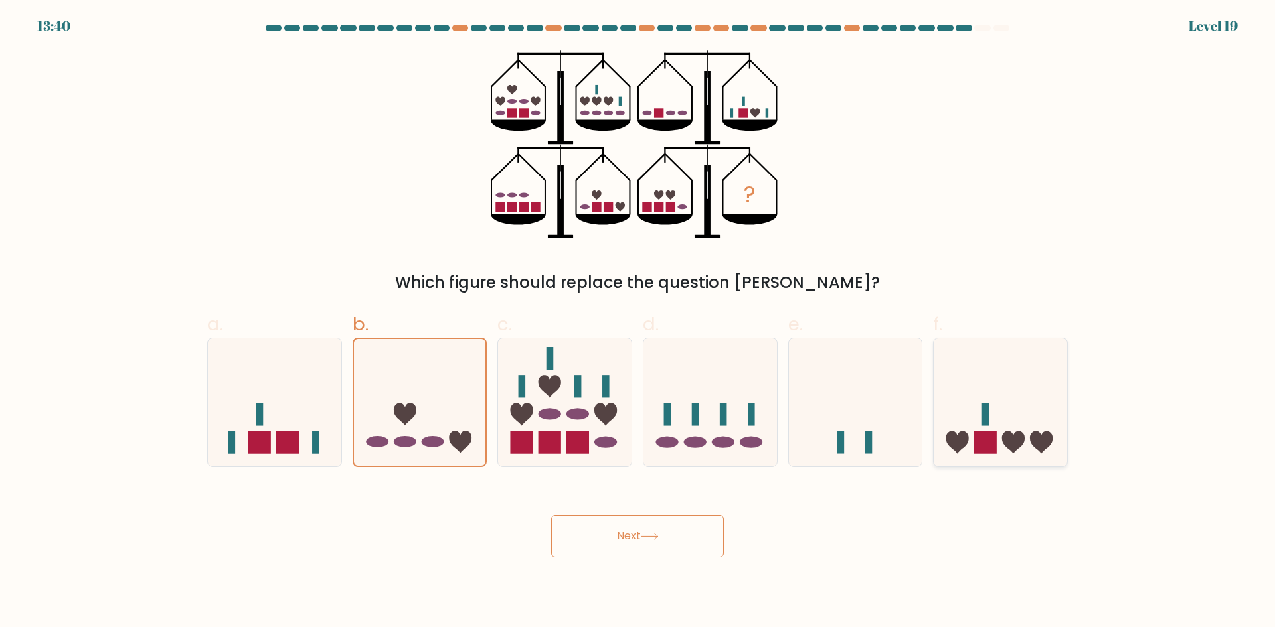
click at [987, 400] on icon at bounding box center [999, 402] width 133 height 110
click at [638, 323] on input "f." at bounding box center [637, 318] width 1 height 9
radio input "true"
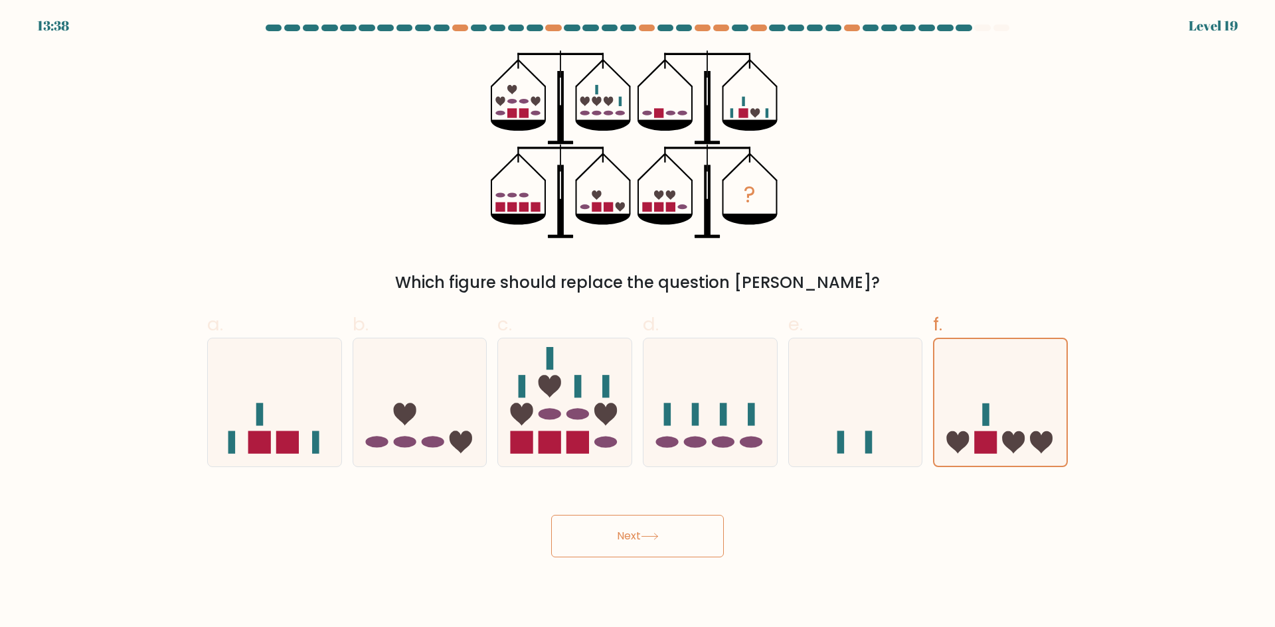
click at [638, 537] on button "Next" at bounding box center [637, 536] width 173 height 42
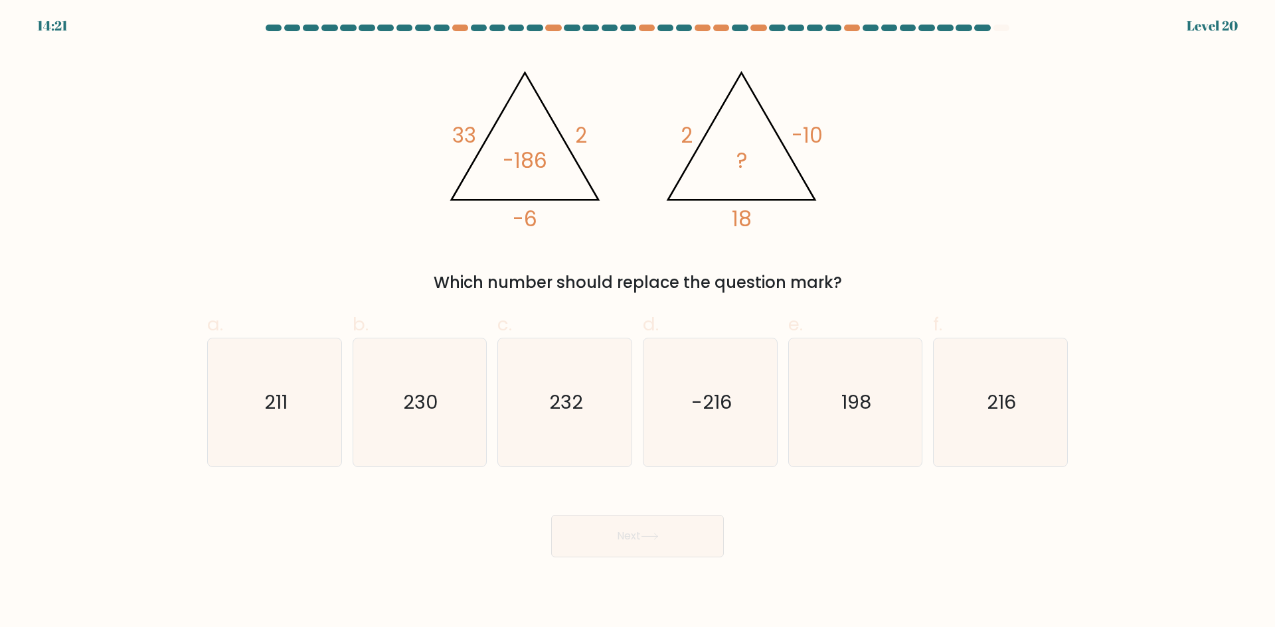
click at [743, 158] on tspan "?" at bounding box center [741, 160] width 11 height 29
click at [736, 158] on tspan "?" at bounding box center [741, 160] width 11 height 29
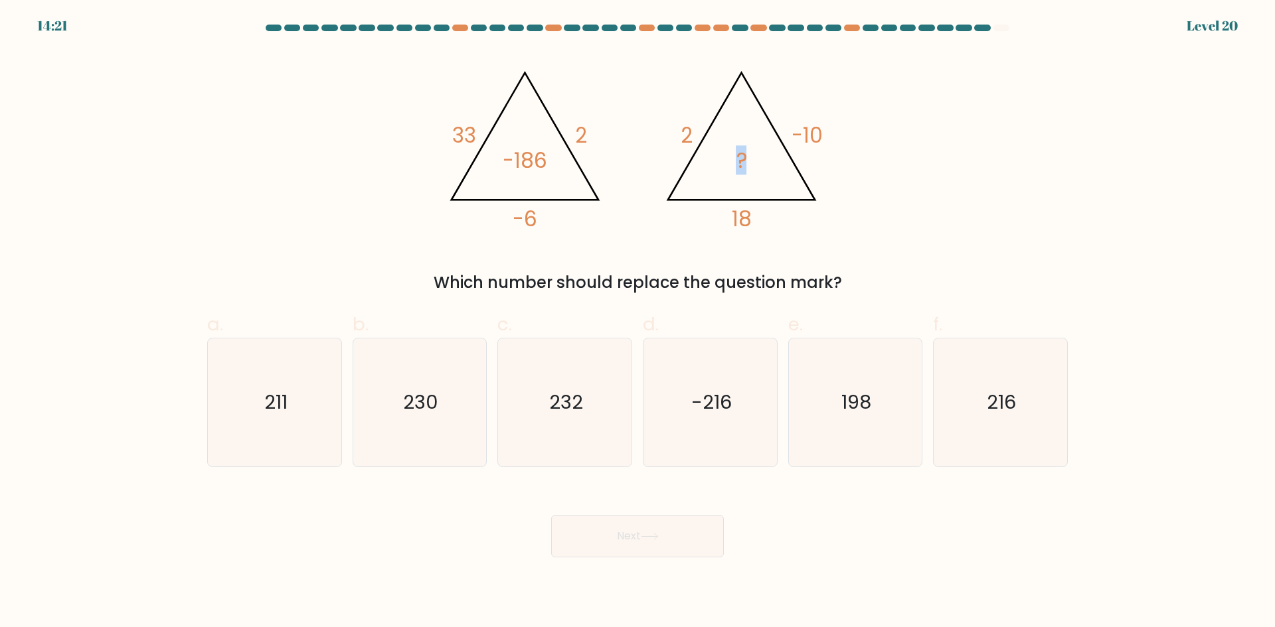
click at [736, 158] on tspan "?" at bounding box center [741, 160] width 11 height 29
click at [726, 158] on icon "@import url('https://fonts.googleapis.com/css?family=Abril+Fatface:400,100,100i…" at bounding box center [637, 144] width 398 height 189
click at [705, 161] on icon "@import url('https://fonts.googleapis.com/css?family=Abril+Fatface:400,100,100i…" at bounding box center [637, 144] width 398 height 189
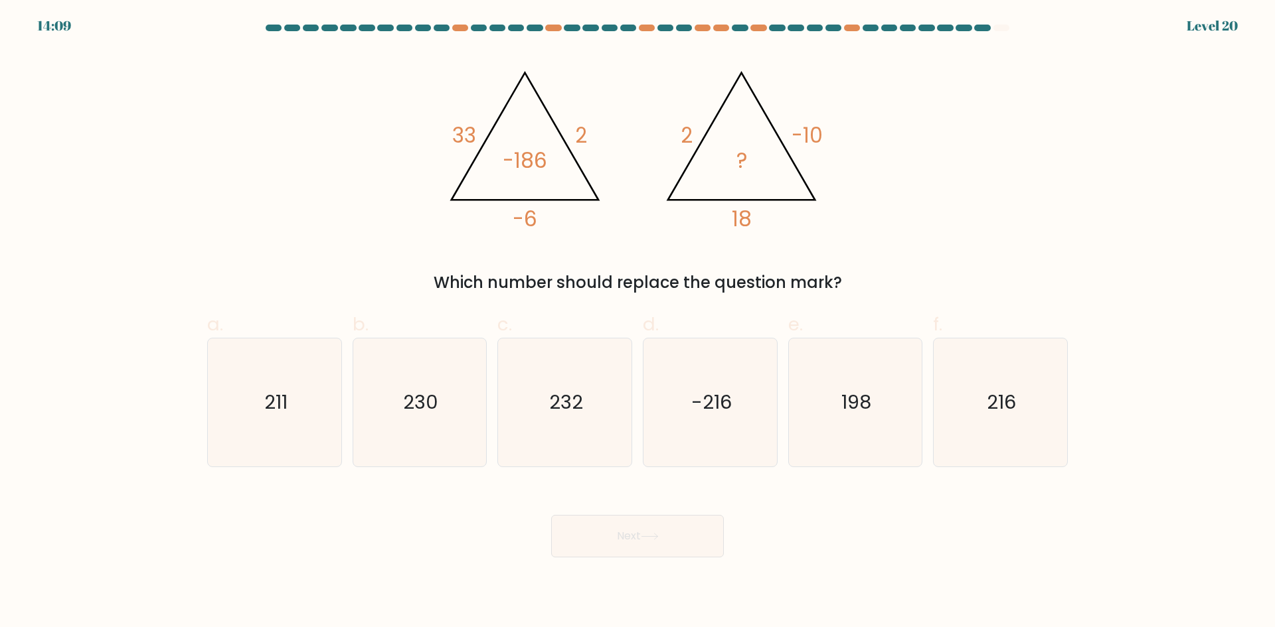
click at [742, 161] on tspan "?" at bounding box center [741, 160] width 11 height 29
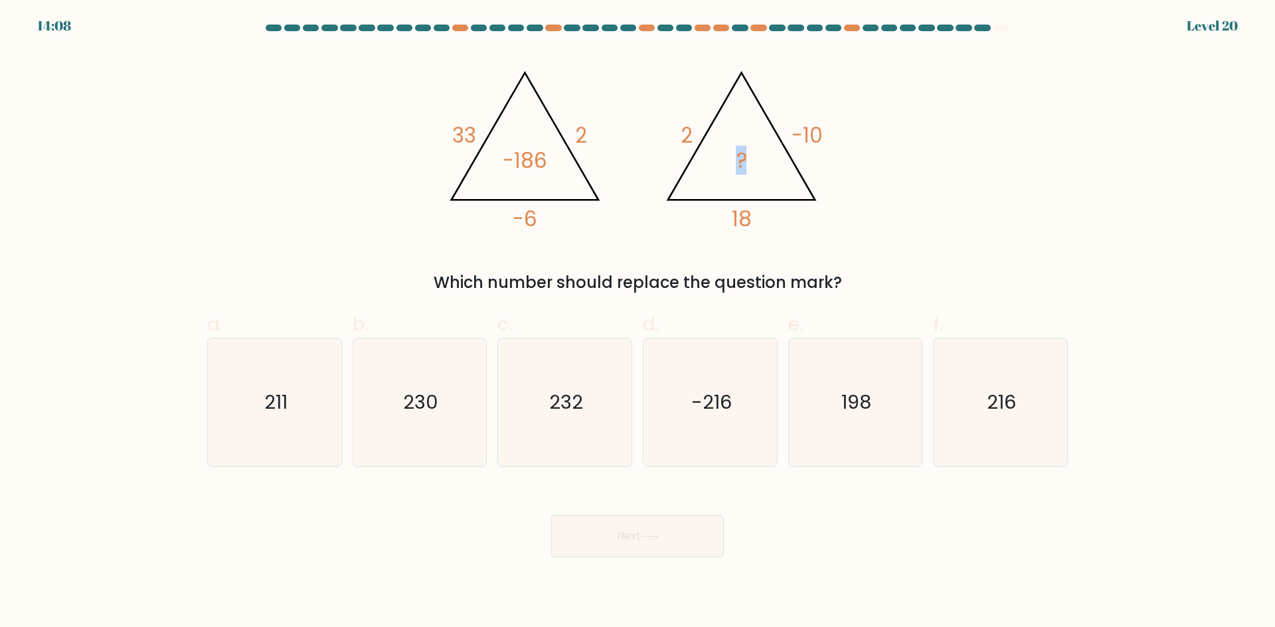
click at [740, 161] on tspan "?" at bounding box center [741, 160] width 11 height 29
click at [736, 161] on tspan "?" at bounding box center [741, 160] width 11 height 29
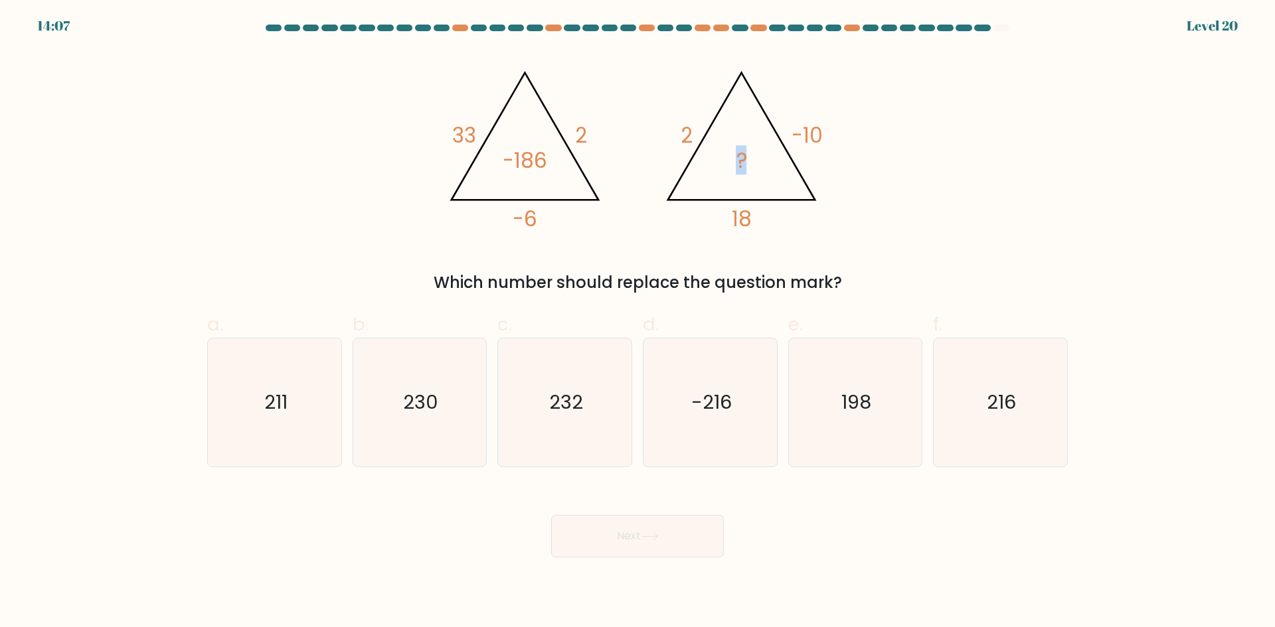
click at [736, 161] on tspan "?" at bounding box center [741, 160] width 11 height 29
click at [732, 163] on icon "@import url('https://fonts.googleapis.com/css?family=Abril+Fatface:400,100,100i…" at bounding box center [637, 144] width 398 height 189
click at [724, 163] on icon "@import url('https://fonts.googleapis.com/css?family=Abril+Fatface:400,100,100i…" at bounding box center [637, 144] width 398 height 189
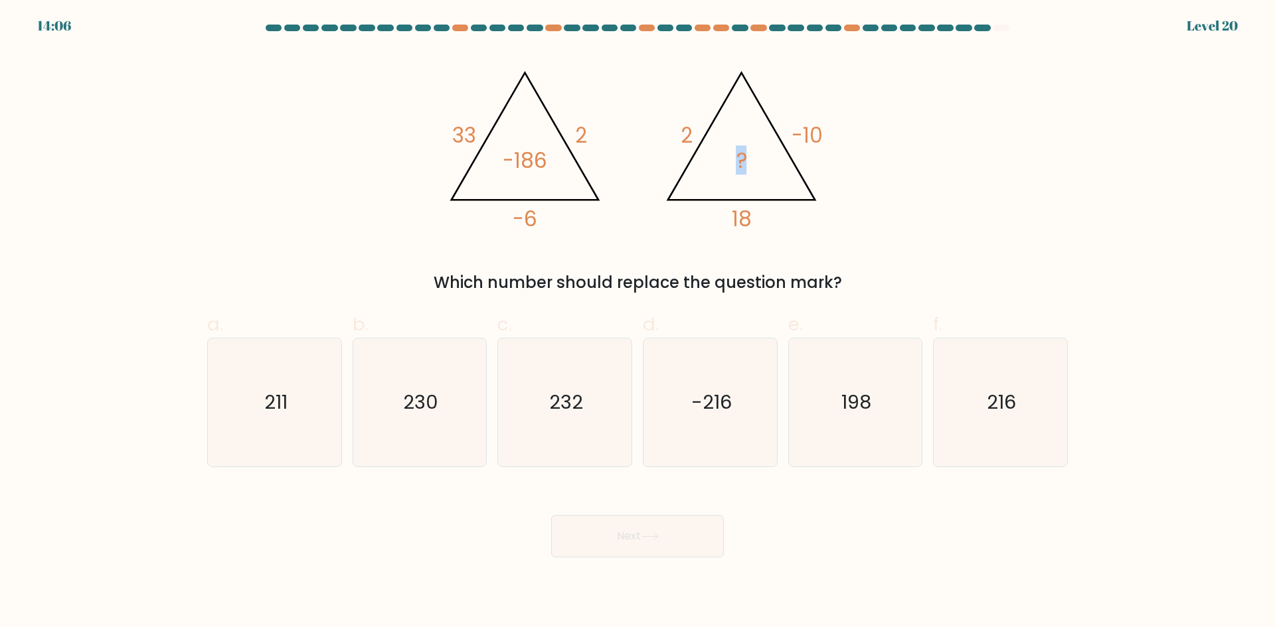
click at [724, 163] on icon "@import url('https://fonts.googleapis.com/css?family=Abril+Fatface:400,100,100i…" at bounding box center [637, 144] width 398 height 189
click at [720, 164] on icon "@import url('https://fonts.googleapis.com/css?family=Abril+Fatface:400,100,100i…" at bounding box center [637, 144] width 398 height 189
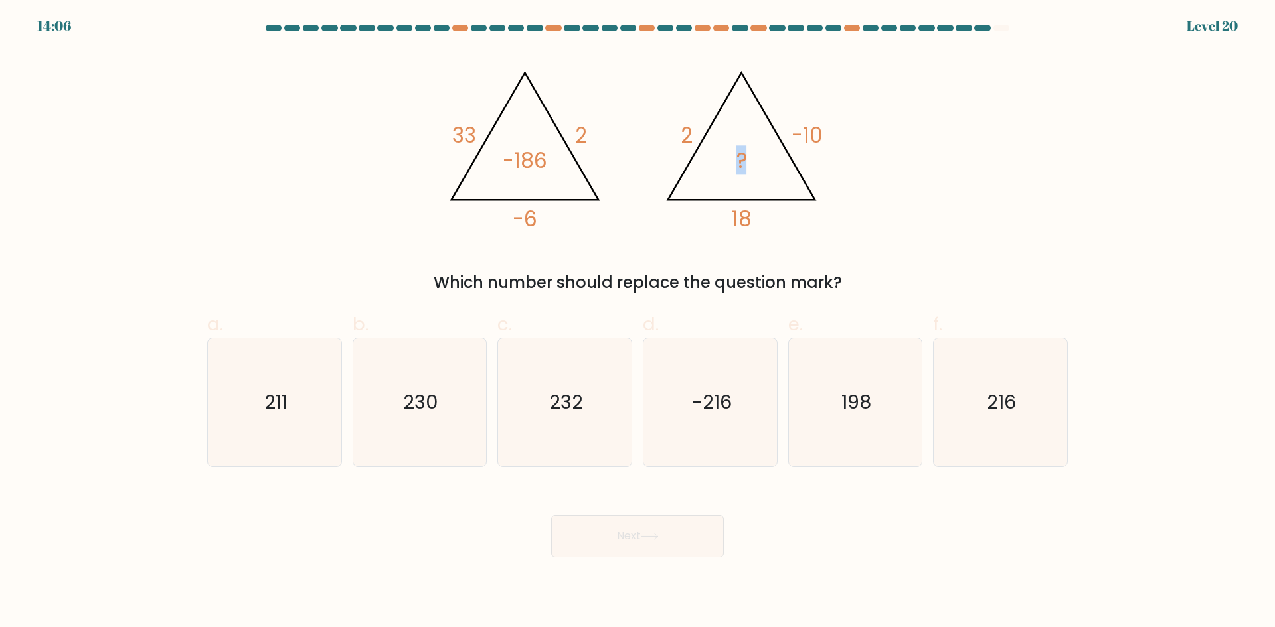
click at [716, 164] on icon "@import url('https://fonts.googleapis.com/css?family=Abril+Fatface:400,100,100i…" at bounding box center [637, 144] width 398 height 189
click at [709, 164] on icon "@import url('https://fonts.googleapis.com/css?family=Abril+Fatface:400,100,100i…" at bounding box center [637, 144] width 398 height 189
click at [1033, 405] on icon "216" at bounding box center [1000, 403] width 128 height 128
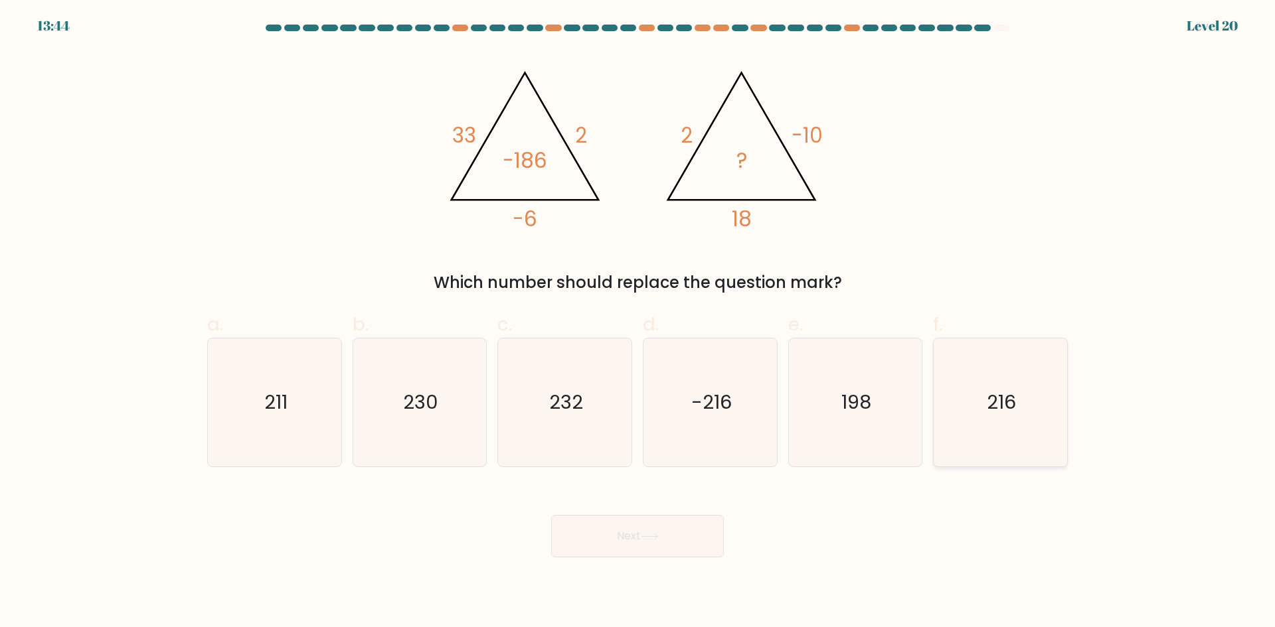
click at [638, 323] on input "f. 216" at bounding box center [637, 318] width 1 height 9
radio input "true"
click at [702, 521] on button "Next" at bounding box center [637, 536] width 173 height 42
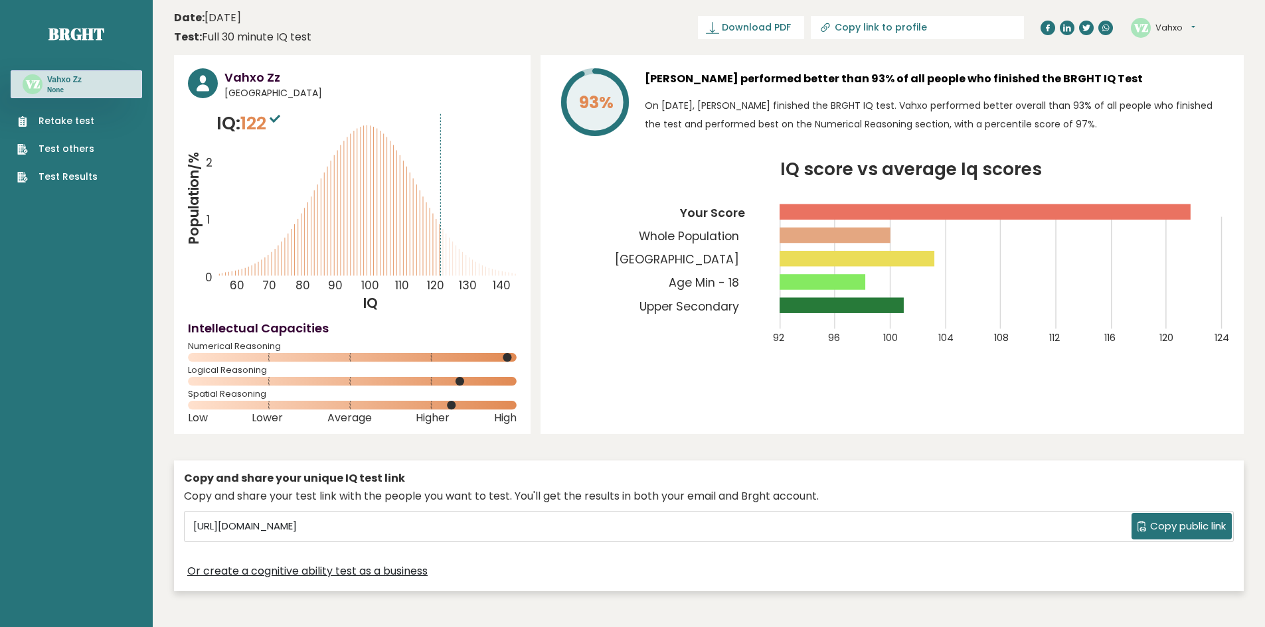
click at [760, 408] on div "93% [PERSON_NAME] performed better than 93% of all people who finished the BRGH…" at bounding box center [891, 244] width 703 height 379
click at [752, 406] on div "93% [PERSON_NAME] performed better than 93% of all people who finished the BRGH…" at bounding box center [891, 244] width 703 height 379
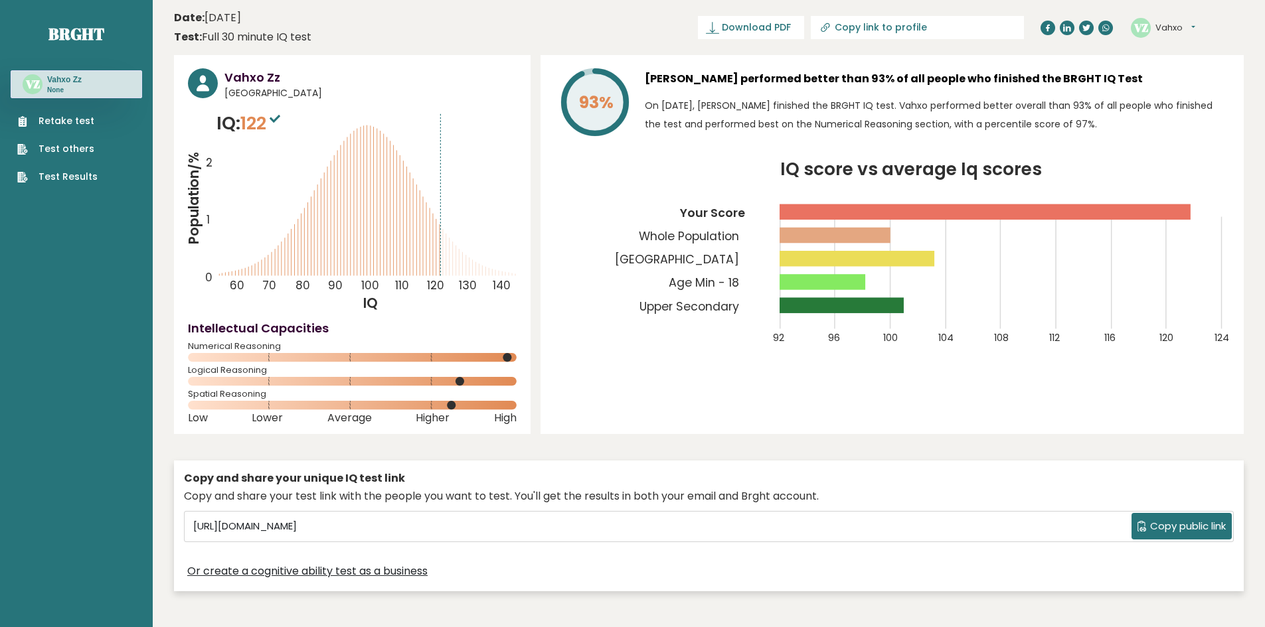
click at [256, 129] on span "122" at bounding box center [261, 123] width 43 height 25
click at [255, 129] on span "122" at bounding box center [261, 123] width 43 height 25
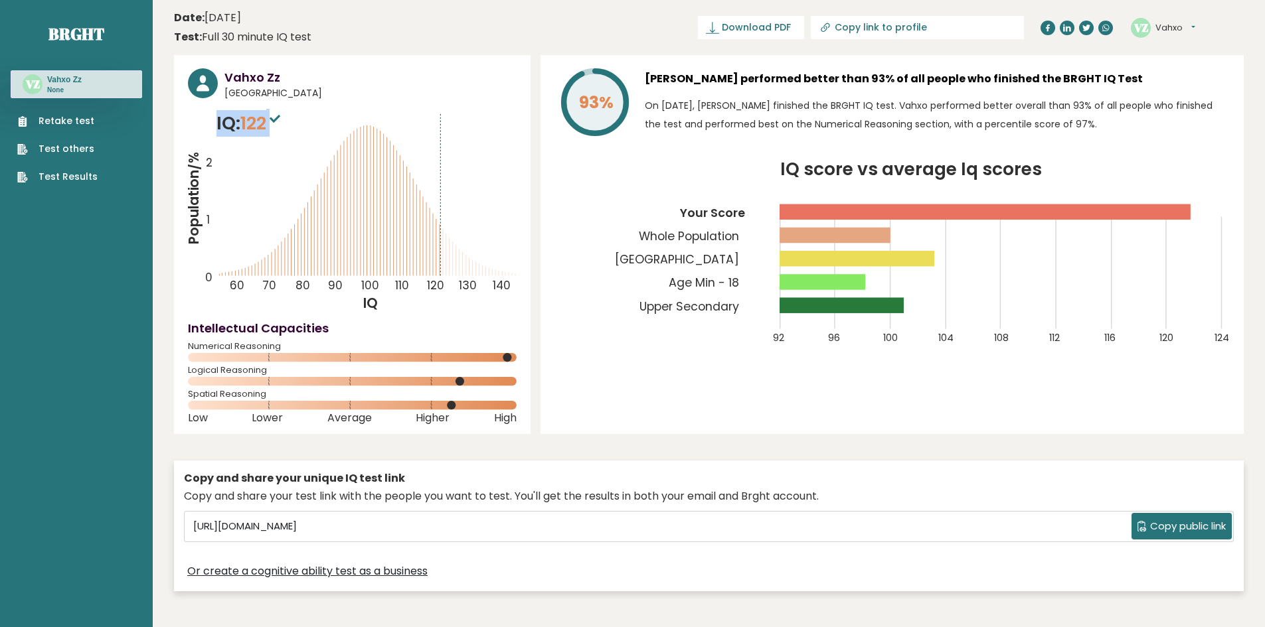
click at [248, 129] on span "122" at bounding box center [261, 123] width 43 height 25
click at [242, 129] on p "IQ: 122" at bounding box center [249, 123] width 67 height 27
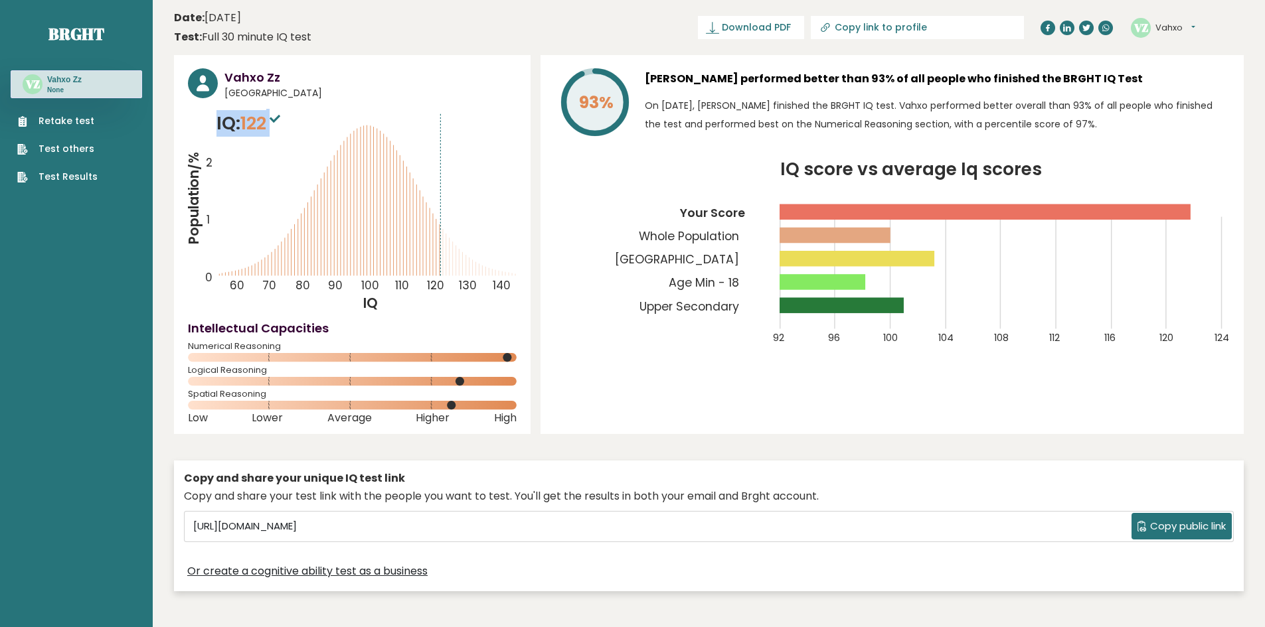
click at [242, 129] on p "IQ: 122" at bounding box center [249, 123] width 67 height 27
click at [235, 129] on p "IQ: 122" at bounding box center [249, 123] width 67 height 27
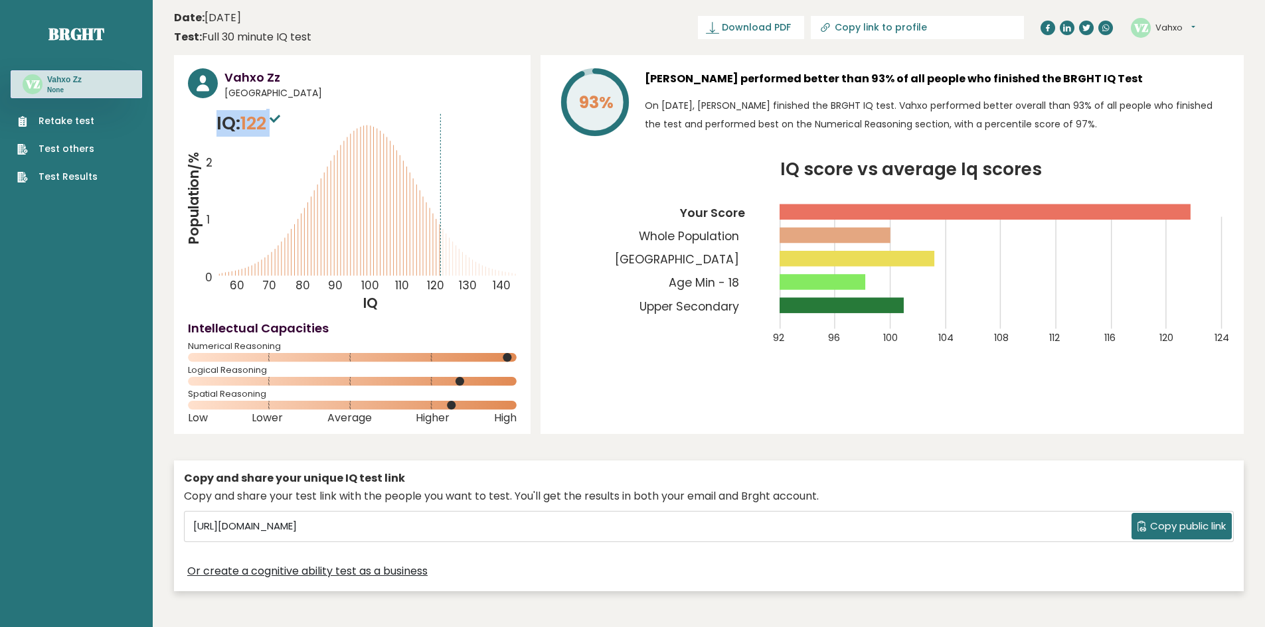
click at [230, 129] on p "IQ: 122" at bounding box center [249, 123] width 67 height 27
click at [56, 121] on link "Retake test" at bounding box center [57, 121] width 80 height 14
click at [792, 109] on p "On [DATE], [PERSON_NAME] finished the BRGHT IQ test. Vahxo performed better ove…" at bounding box center [937, 114] width 585 height 37
click at [792, 109] on p "On October 13, 2025, Vahxo Zz finished the BRGHT IQ test. Vahxo performed bette…" at bounding box center [937, 114] width 585 height 37
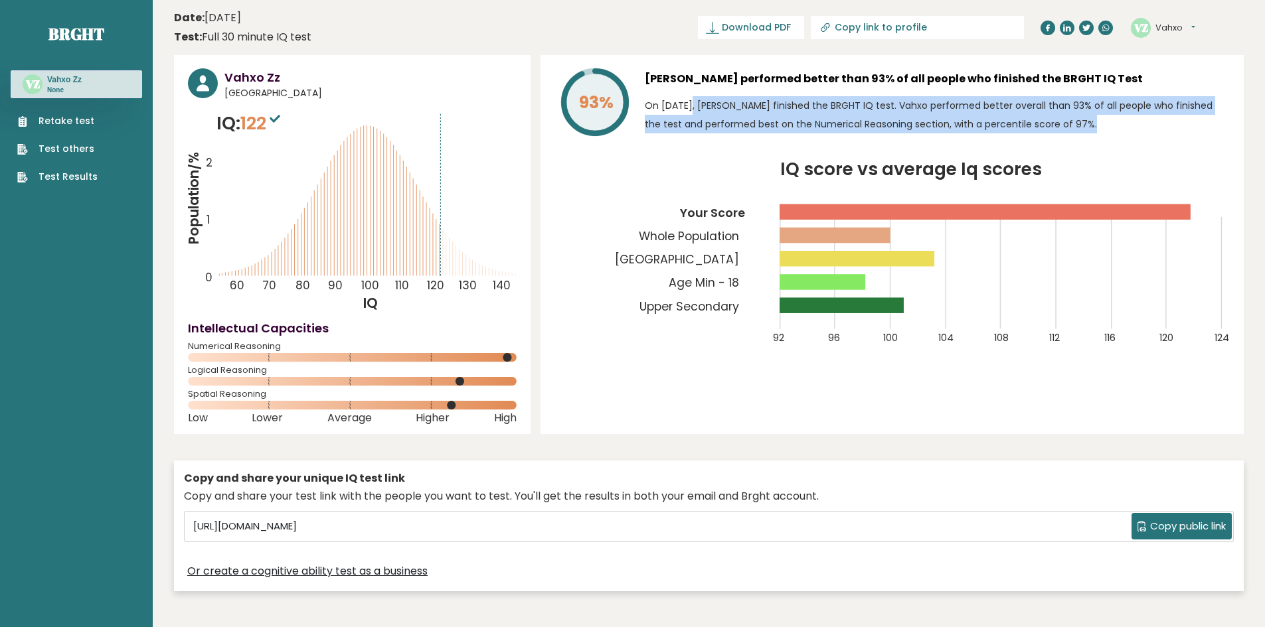
click at [792, 109] on p "On October 13, 2025, Vahxo Zz finished the BRGHT IQ test. Vahxo performed bette…" at bounding box center [937, 114] width 585 height 37
click at [785, 110] on p "On October 13, 2025, Vahxo Zz finished the BRGHT IQ test. Vahxo performed bette…" at bounding box center [937, 114] width 585 height 37
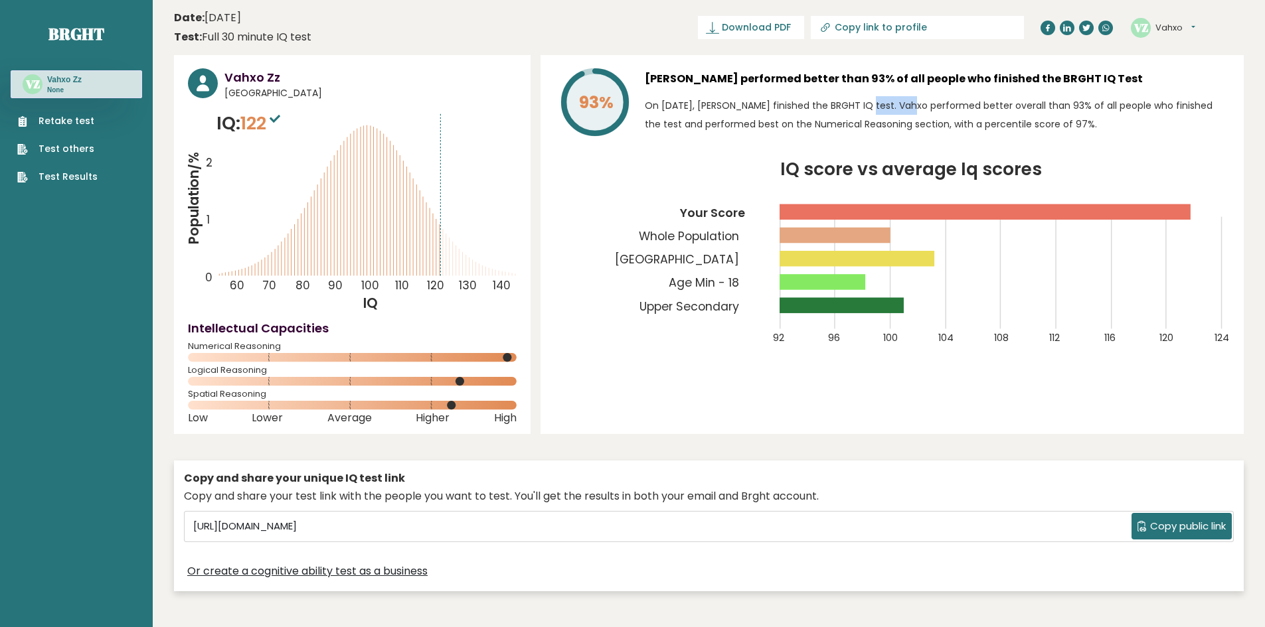
click at [785, 110] on p "On October 13, 2025, Vahxo Zz finished the BRGHT IQ test. Vahxo performed bette…" at bounding box center [937, 114] width 585 height 37
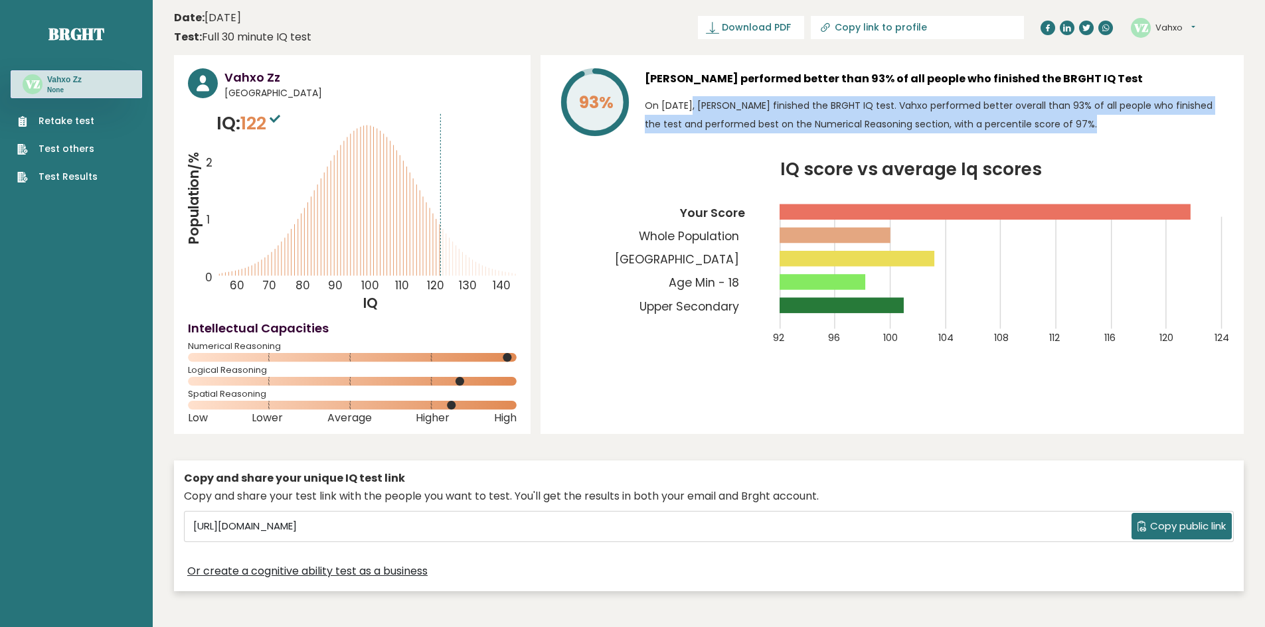
click at [785, 110] on p "On October 13, 2025, Vahxo Zz finished the BRGHT IQ test. Vahxo performed bette…" at bounding box center [937, 114] width 585 height 37
click at [773, 112] on p "On October 13, 2025, Vahxo Zz finished the BRGHT IQ test. Vahxo performed bette…" at bounding box center [937, 114] width 585 height 37
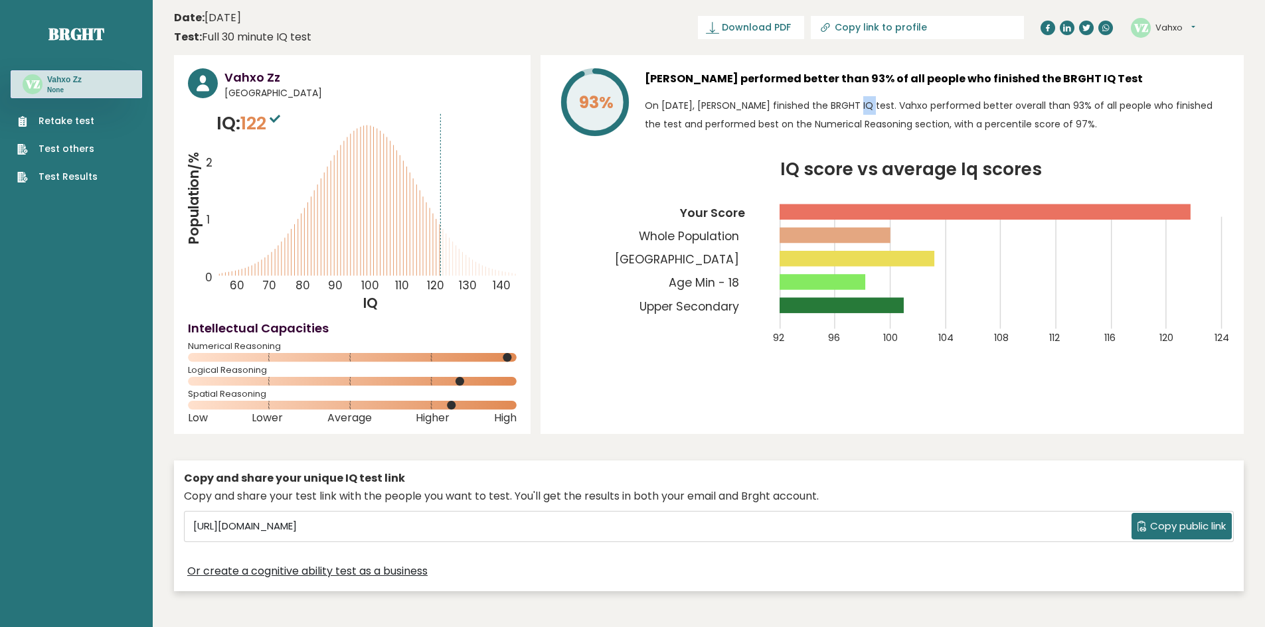
click at [773, 112] on p "On October 13, 2025, Vahxo Zz finished the BRGHT IQ test. Vahxo performed bette…" at bounding box center [937, 114] width 585 height 37
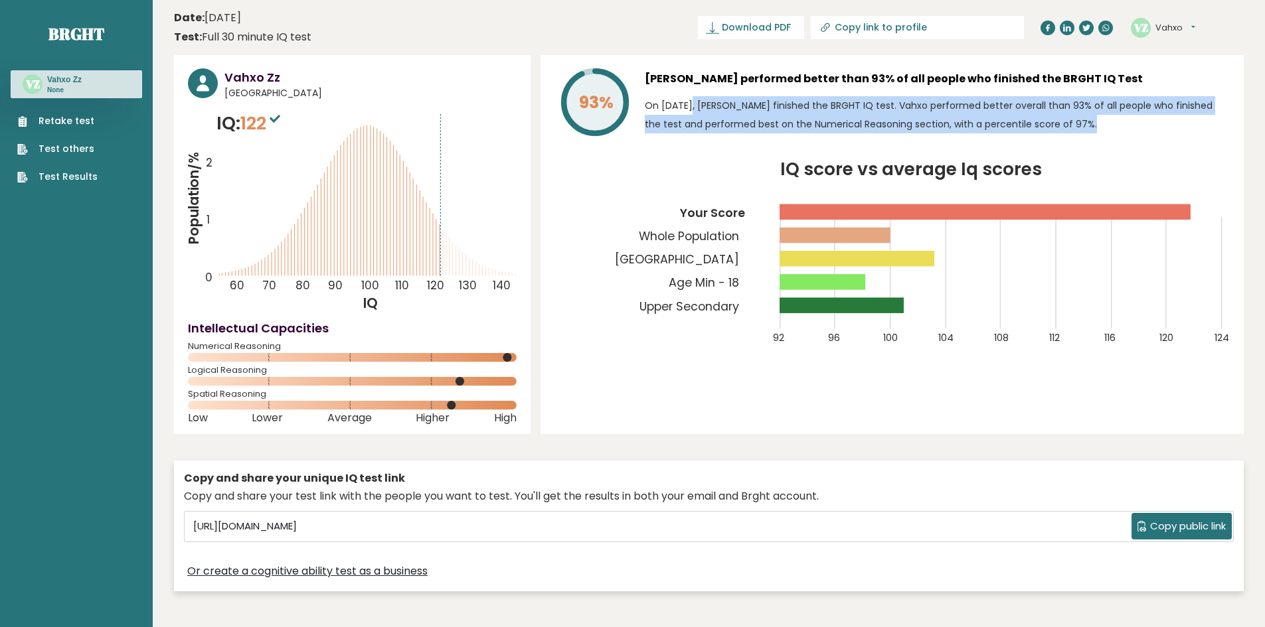
click at [773, 112] on p "On October 13, 2025, Vahxo Zz finished the BRGHT IQ test. Vahxo performed bette…" at bounding box center [937, 114] width 585 height 37
click at [761, 113] on p "On October 13, 2025, Vahxo Zz finished the BRGHT IQ test. Vahxo performed bette…" at bounding box center [937, 114] width 585 height 37
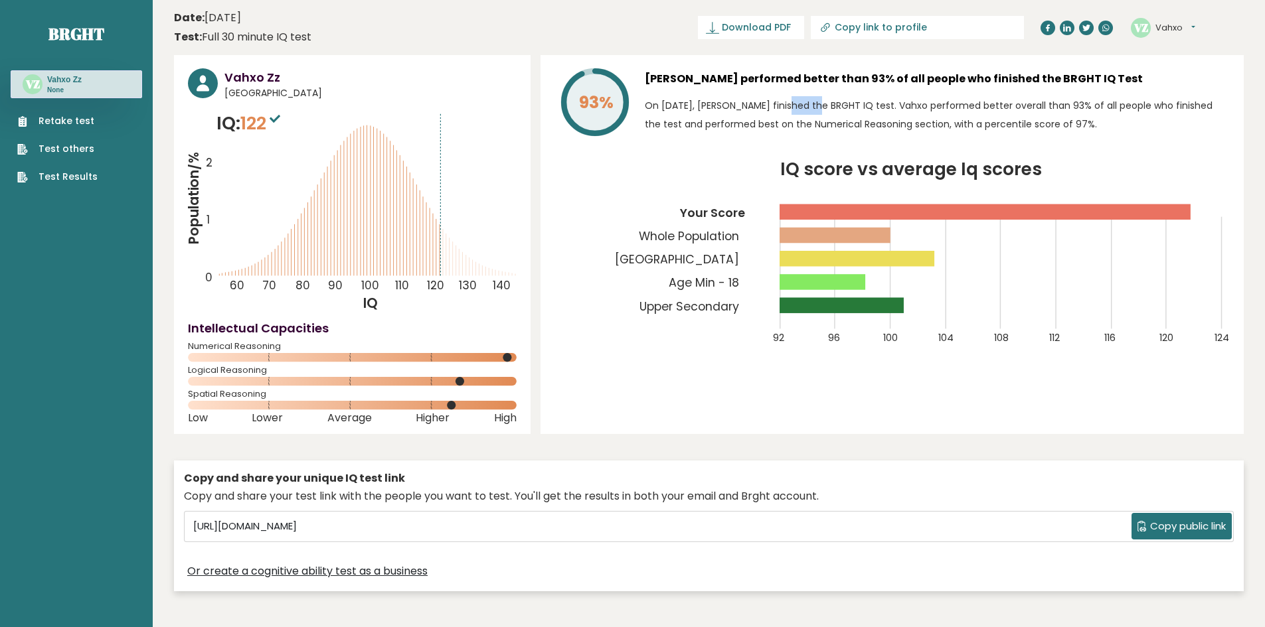
click at [761, 113] on p "On October 13, 2025, Vahxo Zz finished the BRGHT IQ test. Vahxo performed bette…" at bounding box center [937, 114] width 585 height 37
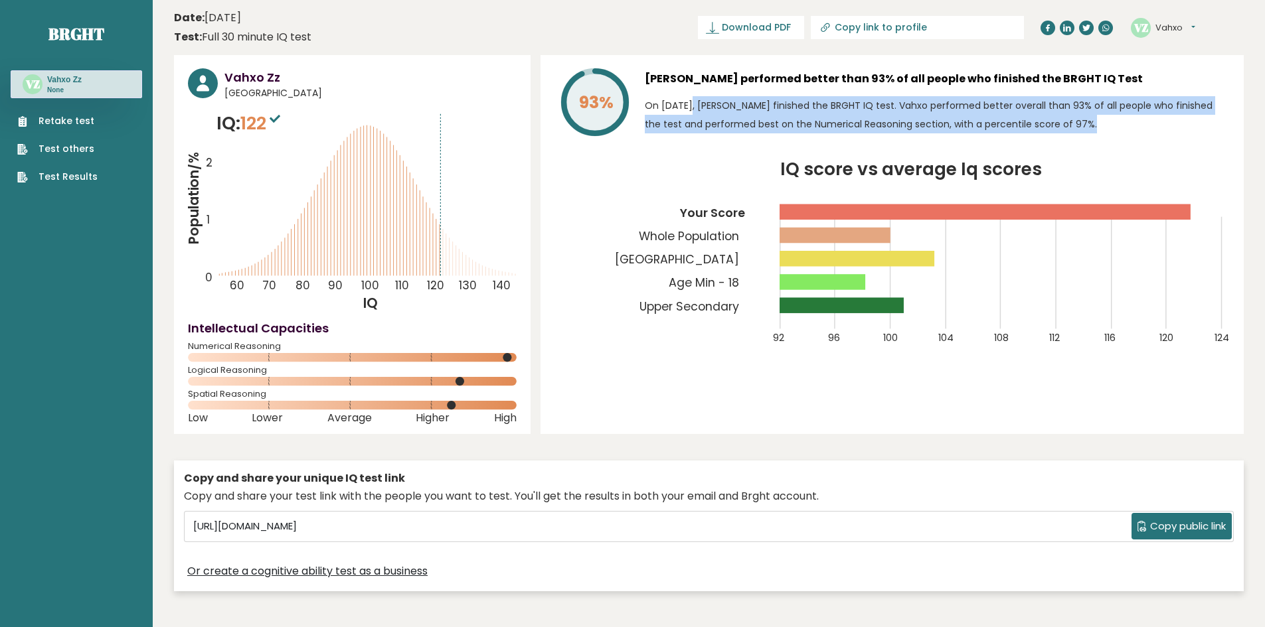
click at [761, 113] on p "On [DATE], [PERSON_NAME] finished the BRGHT IQ test. Vahxo performed better ove…" at bounding box center [937, 114] width 585 height 37
click at [754, 114] on p "On [DATE], [PERSON_NAME] finished the BRGHT IQ test. Vahxo performed better ove…" at bounding box center [937, 114] width 585 height 37
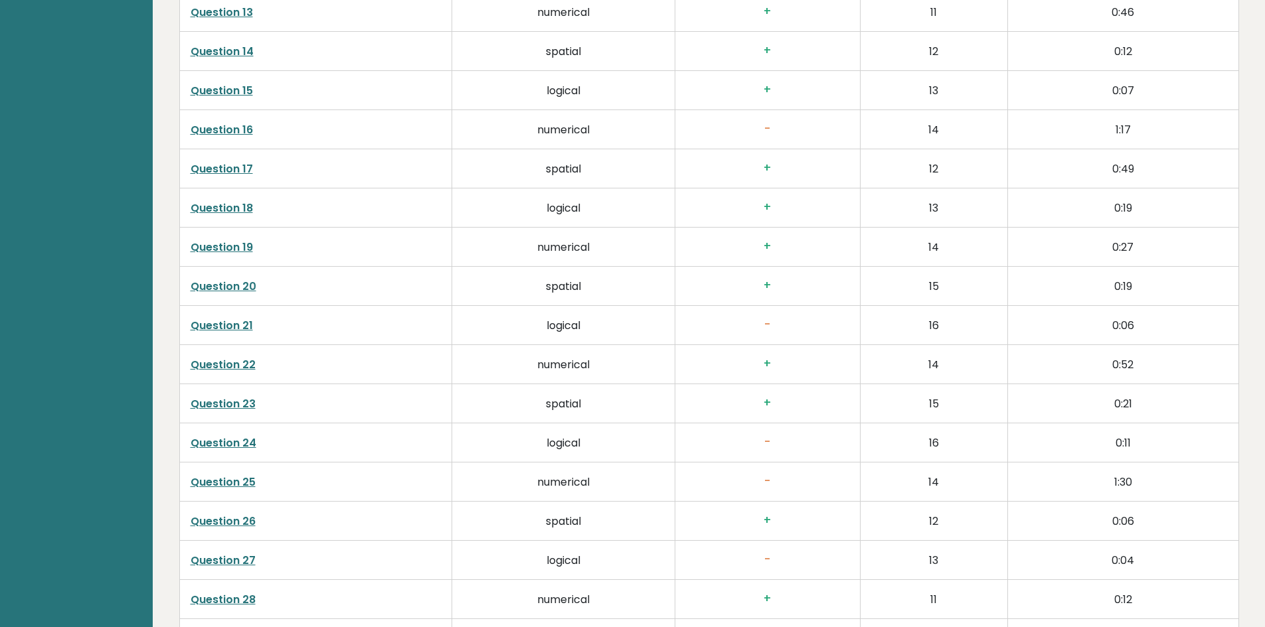
scroll to position [2523, 0]
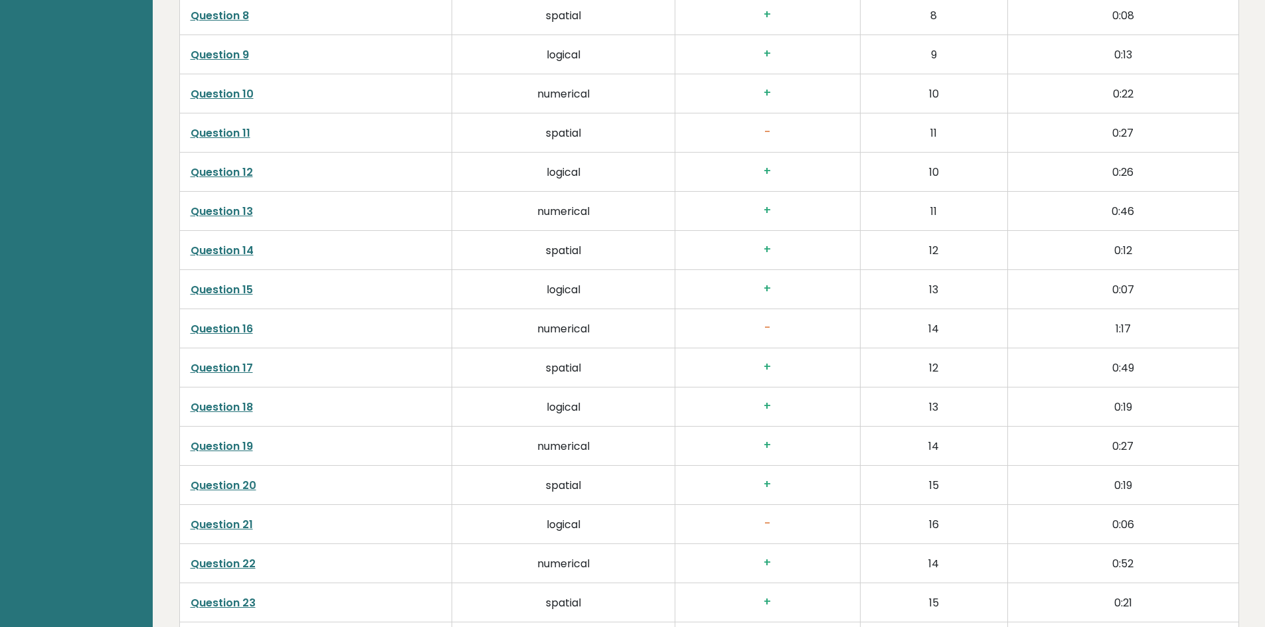
click at [566, 317] on td "numerical" at bounding box center [563, 328] width 223 height 39
click at [560, 349] on td "spatial" at bounding box center [563, 368] width 223 height 39
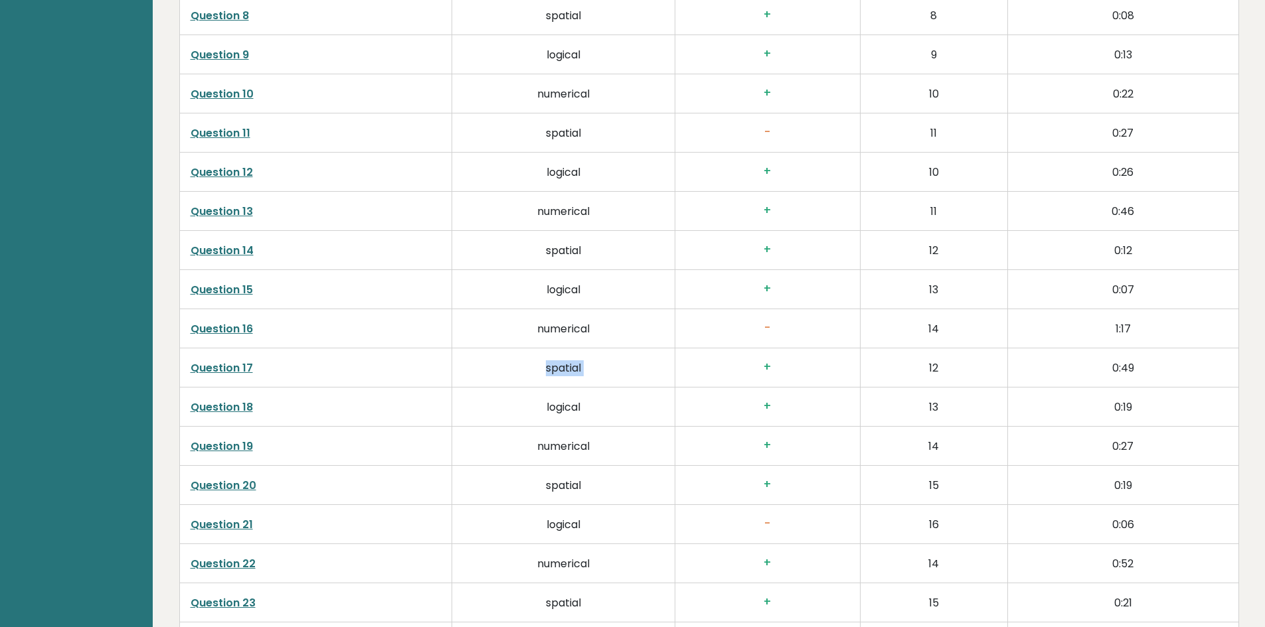
click at [560, 349] on td "spatial" at bounding box center [563, 368] width 223 height 39
click at [554, 319] on td "numerical" at bounding box center [563, 328] width 223 height 39
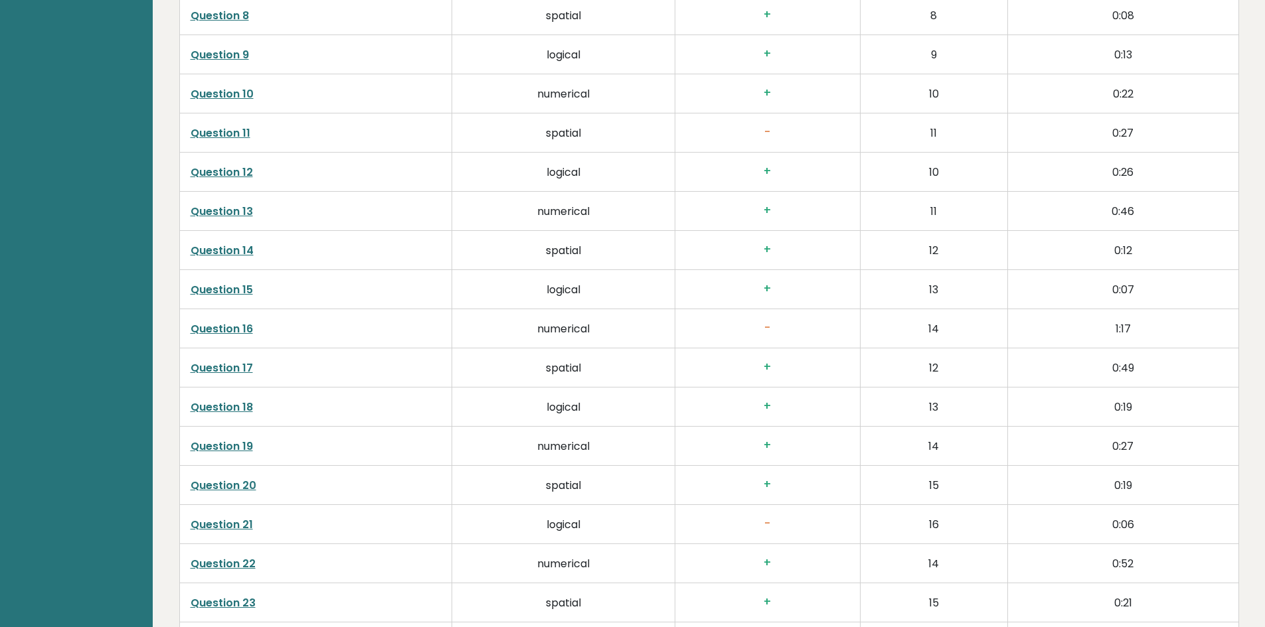
click at [562, 349] on td "spatial" at bounding box center [563, 368] width 223 height 39
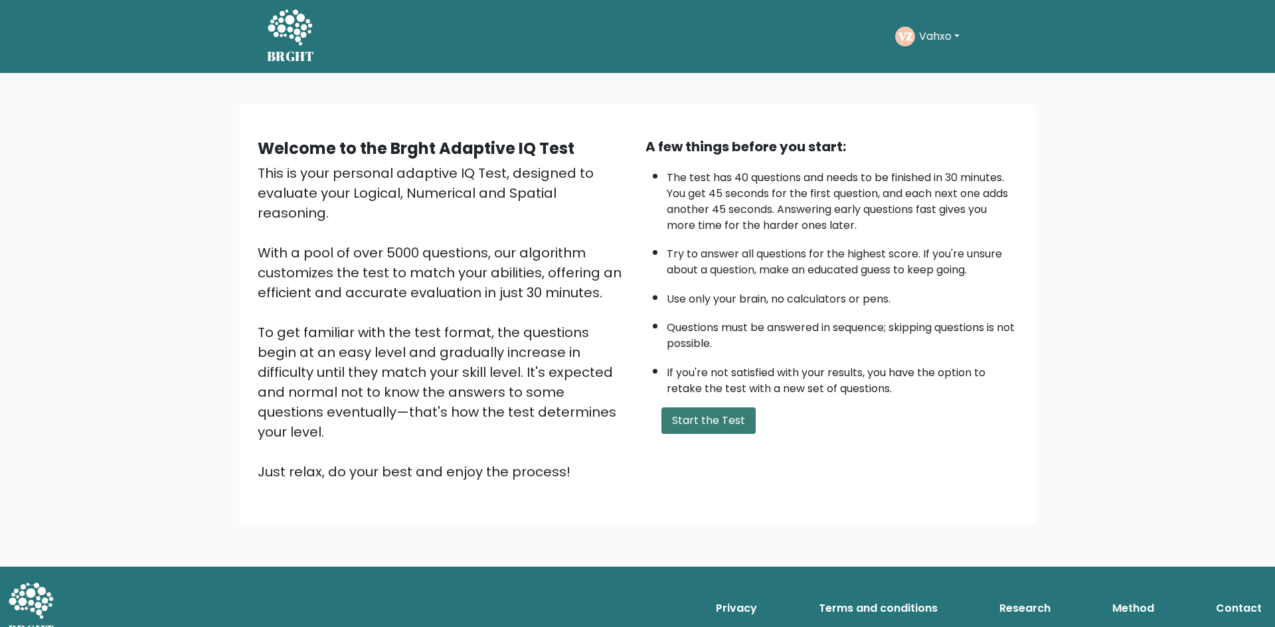
click at [725, 422] on button "Start the Test" at bounding box center [708, 421] width 94 height 27
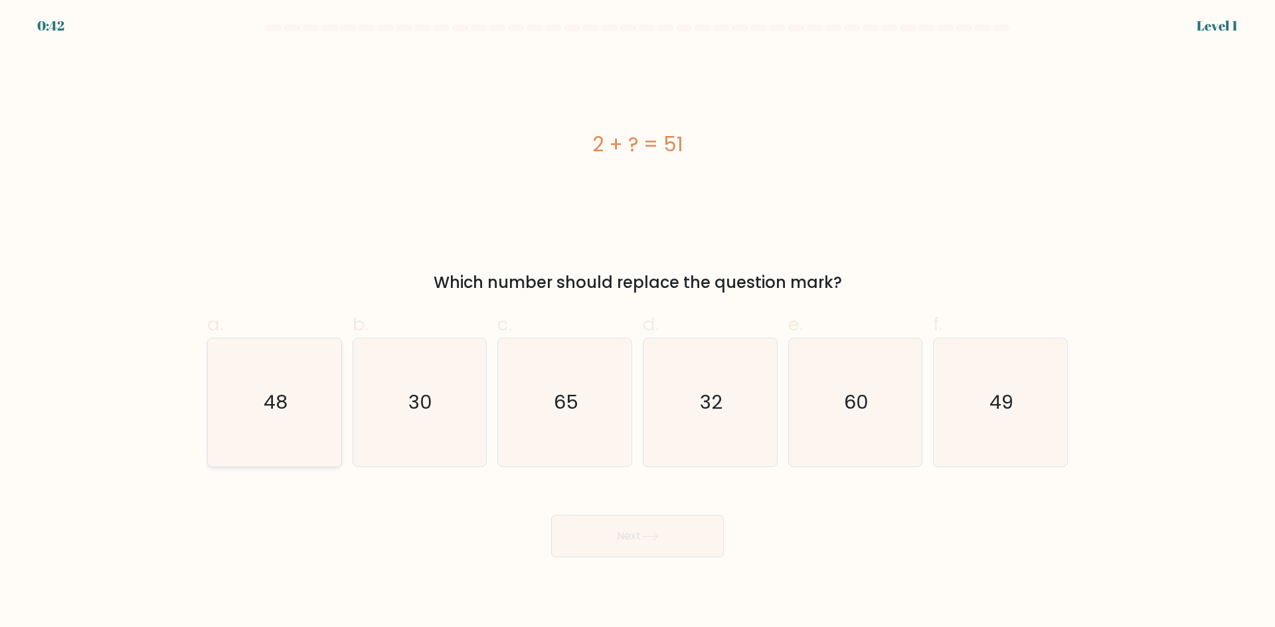
click at [306, 392] on icon "48" at bounding box center [274, 403] width 128 height 128
click at [637, 323] on input "a. 48" at bounding box center [637, 318] width 1 height 9
radio input "true"
click at [983, 391] on icon "49" at bounding box center [1000, 403] width 128 height 128
click at [638, 323] on input "f. 49" at bounding box center [637, 318] width 1 height 9
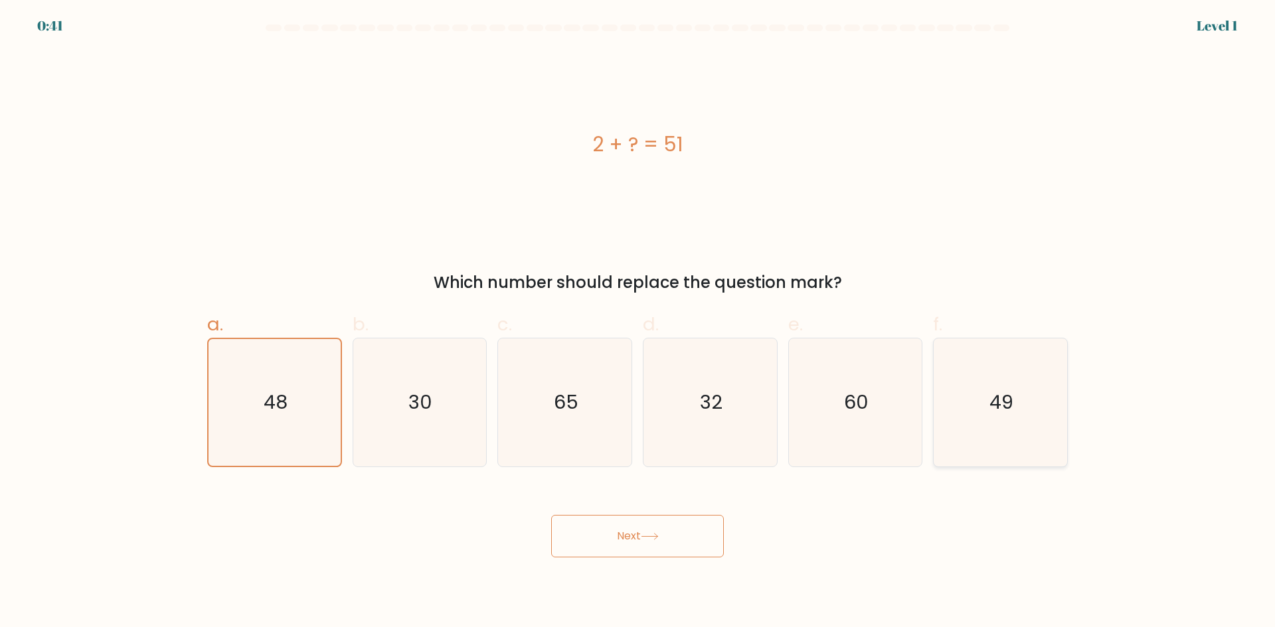
radio input "true"
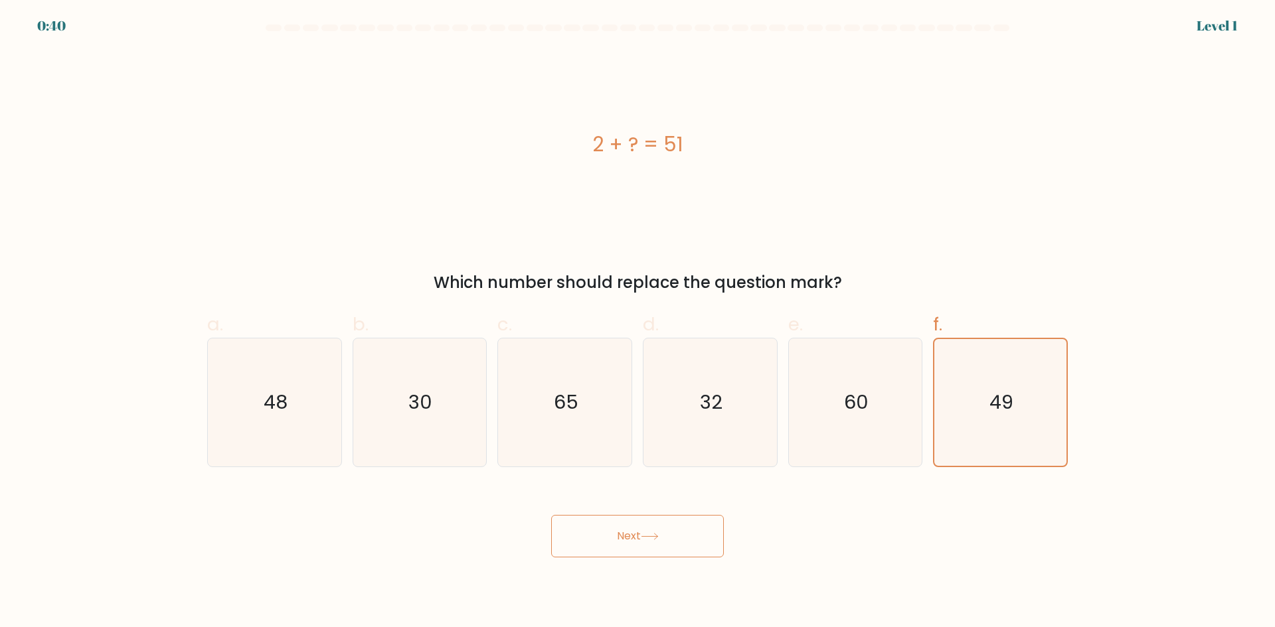
click at [688, 538] on button "Next" at bounding box center [637, 536] width 173 height 42
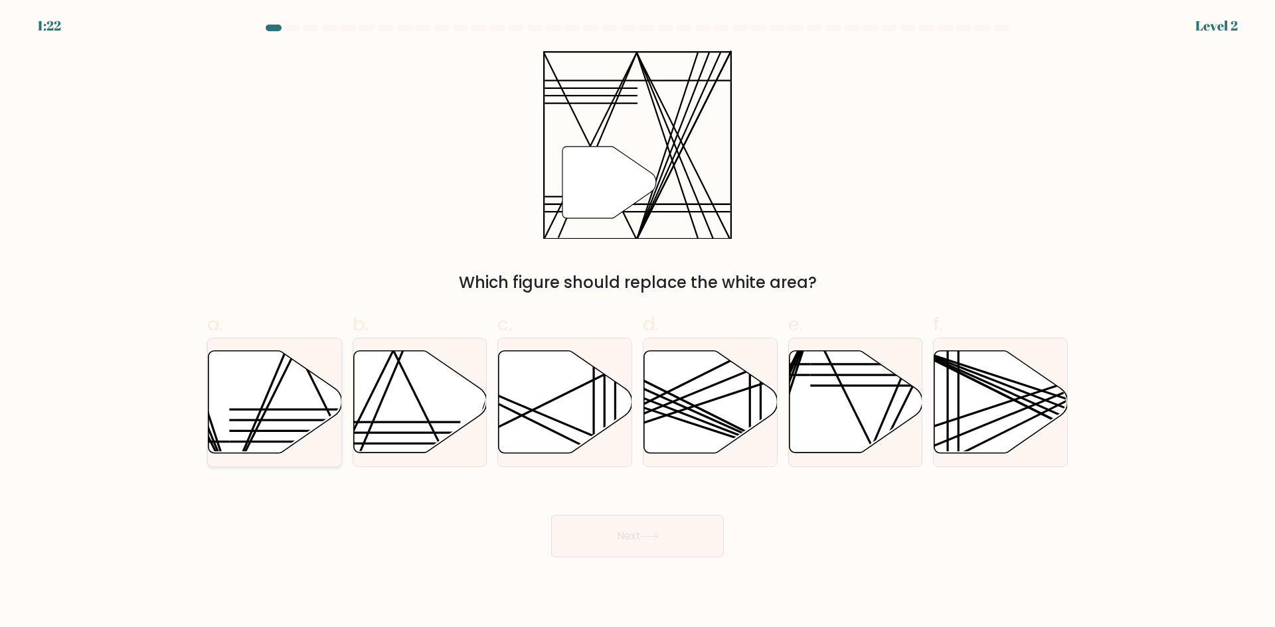
click at [291, 416] on icon at bounding box center [274, 402] width 133 height 102
click at [637, 323] on input "a." at bounding box center [637, 318] width 1 height 9
radio input "true"
click at [428, 389] on icon at bounding box center [419, 402] width 133 height 102
click at [637, 323] on input "b." at bounding box center [637, 318] width 1 height 9
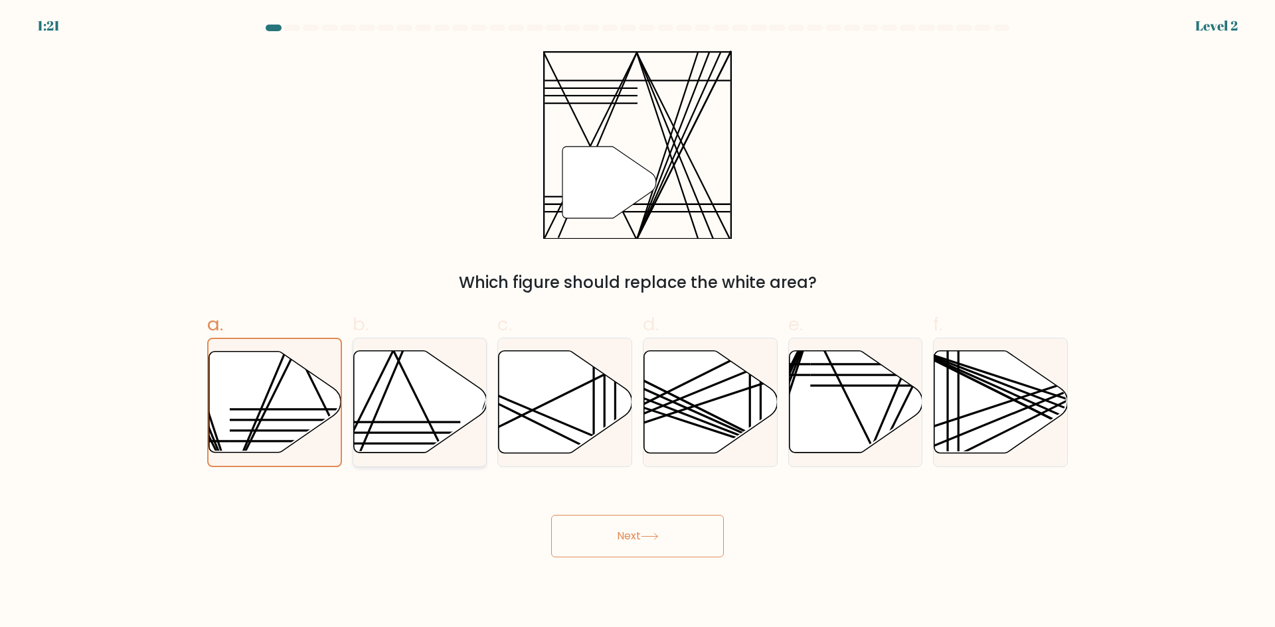
radio input "true"
click at [647, 527] on button "Next" at bounding box center [637, 536] width 173 height 42
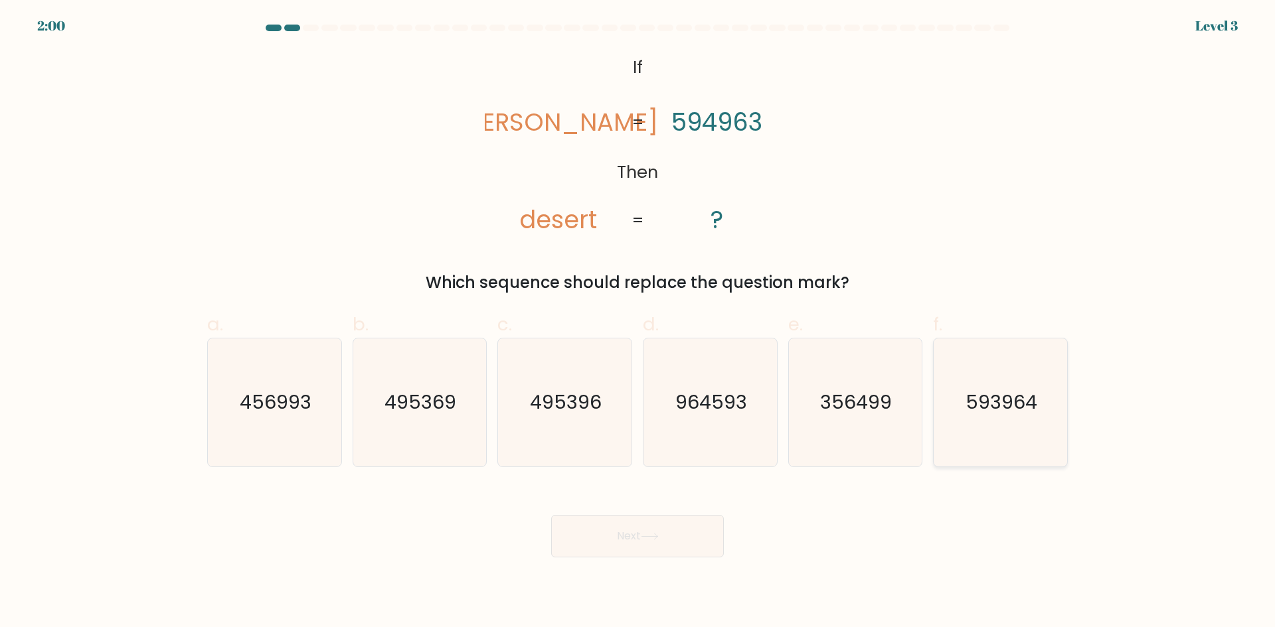
click at [992, 420] on icon "593964" at bounding box center [1000, 403] width 128 height 128
click at [638, 323] on input "f. 593964" at bounding box center [637, 318] width 1 height 9
radio input "true"
click at [657, 526] on button "Next" at bounding box center [637, 536] width 173 height 42
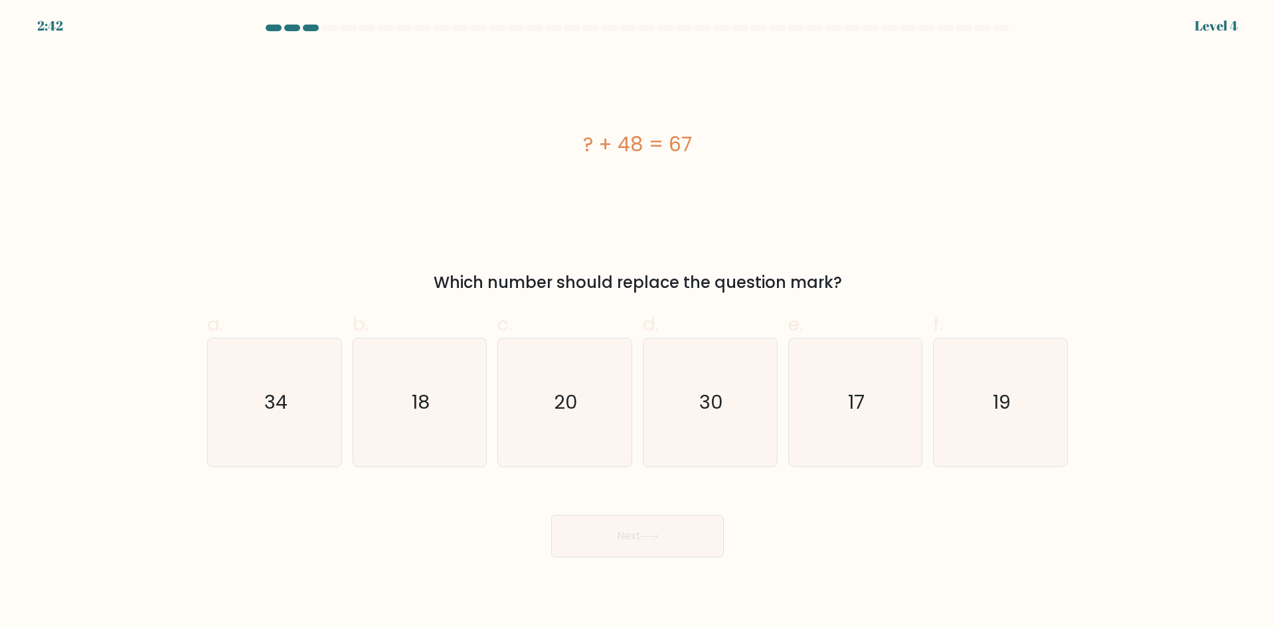
click at [633, 147] on div "? + 48 = 67" at bounding box center [637, 144] width 860 height 30
click at [627, 148] on div "? + 48 = 67" at bounding box center [637, 144] width 860 height 30
click at [987, 418] on icon "19" at bounding box center [1000, 403] width 128 height 128
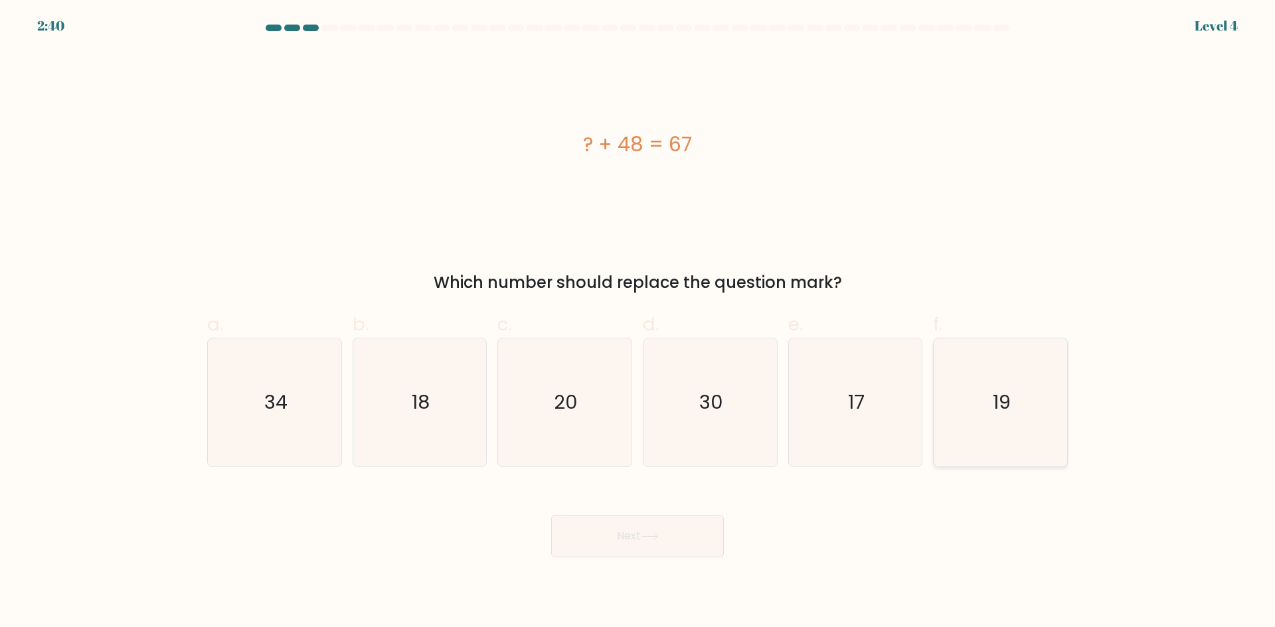
click at [638, 323] on input "f. 19" at bounding box center [637, 318] width 1 height 9
radio input "true"
click at [613, 534] on button "Next" at bounding box center [637, 536] width 173 height 42
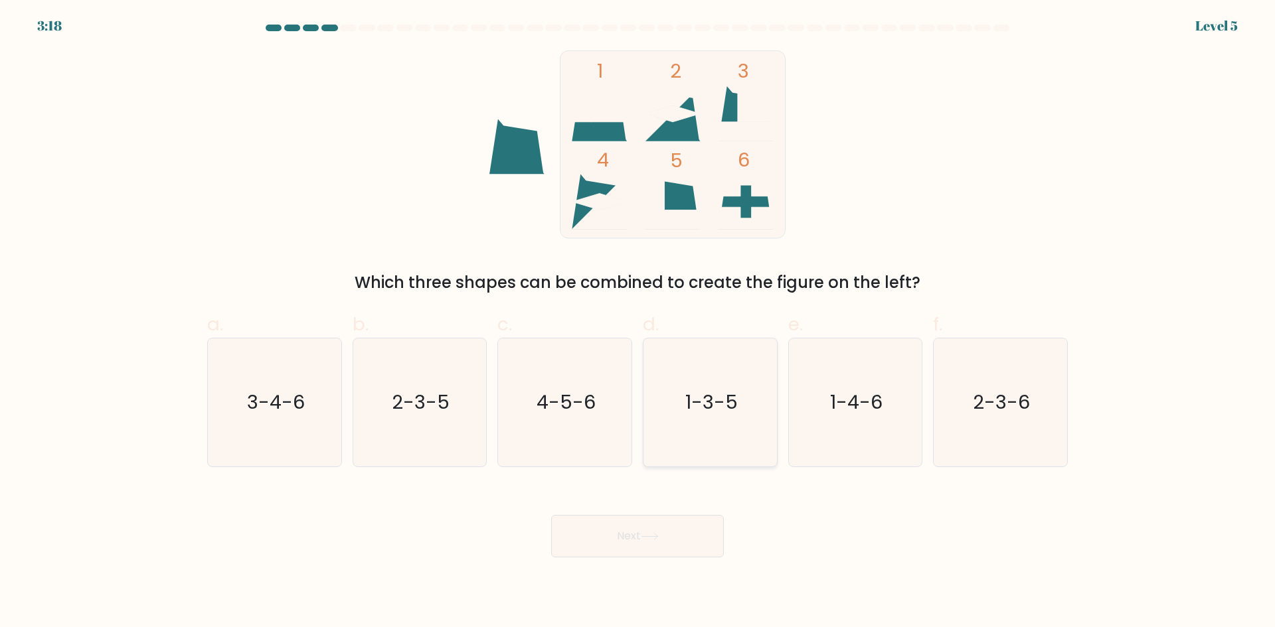
click at [718, 421] on icon "1-3-5" at bounding box center [710, 403] width 128 height 128
click at [638, 323] on input "d. 1-3-5" at bounding box center [637, 318] width 1 height 9
radio input "true"
click at [637, 529] on button "Next" at bounding box center [637, 536] width 173 height 42
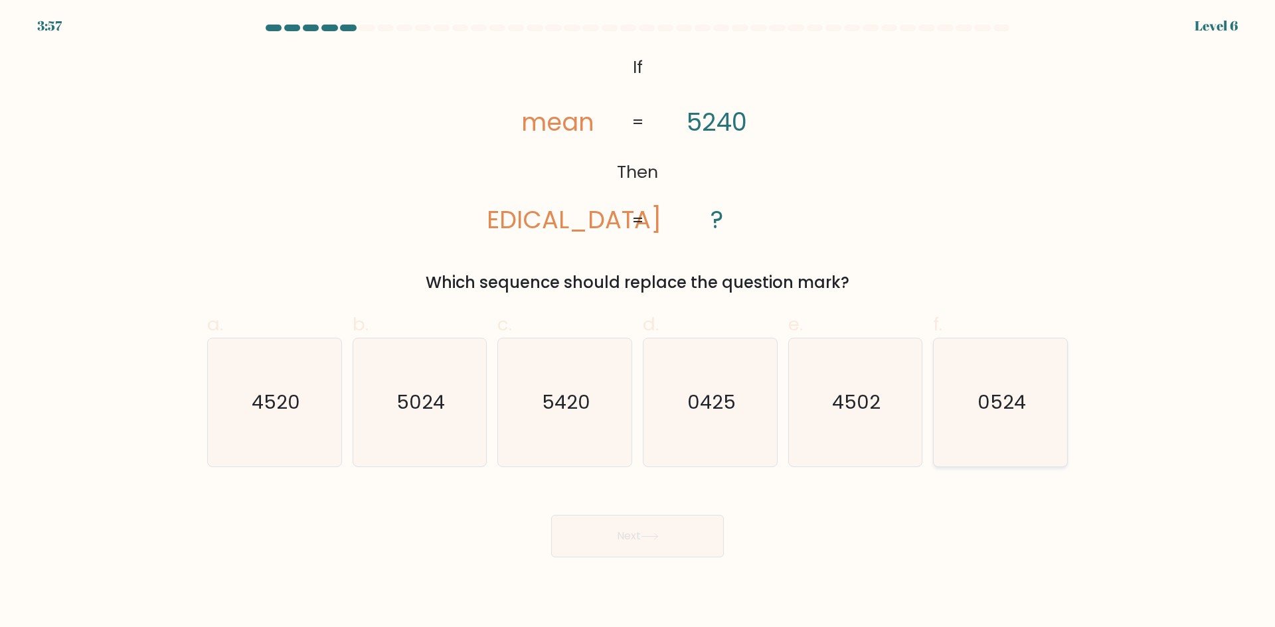
click at [998, 416] on icon "0524" at bounding box center [1000, 403] width 128 height 128
click at [638, 323] on input "f. 0524" at bounding box center [637, 318] width 1 height 9
radio input "true"
click at [287, 400] on text "4520" at bounding box center [276, 402] width 48 height 27
click at [637, 323] on input "a. 4520" at bounding box center [637, 318] width 1 height 9
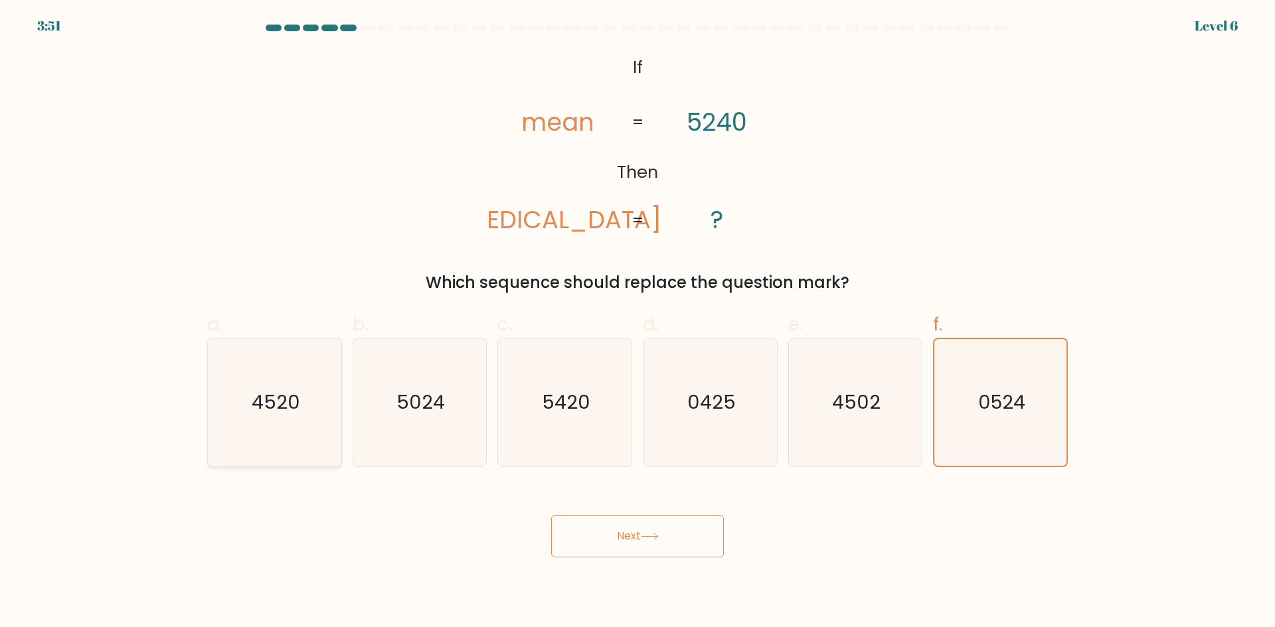
radio input "true"
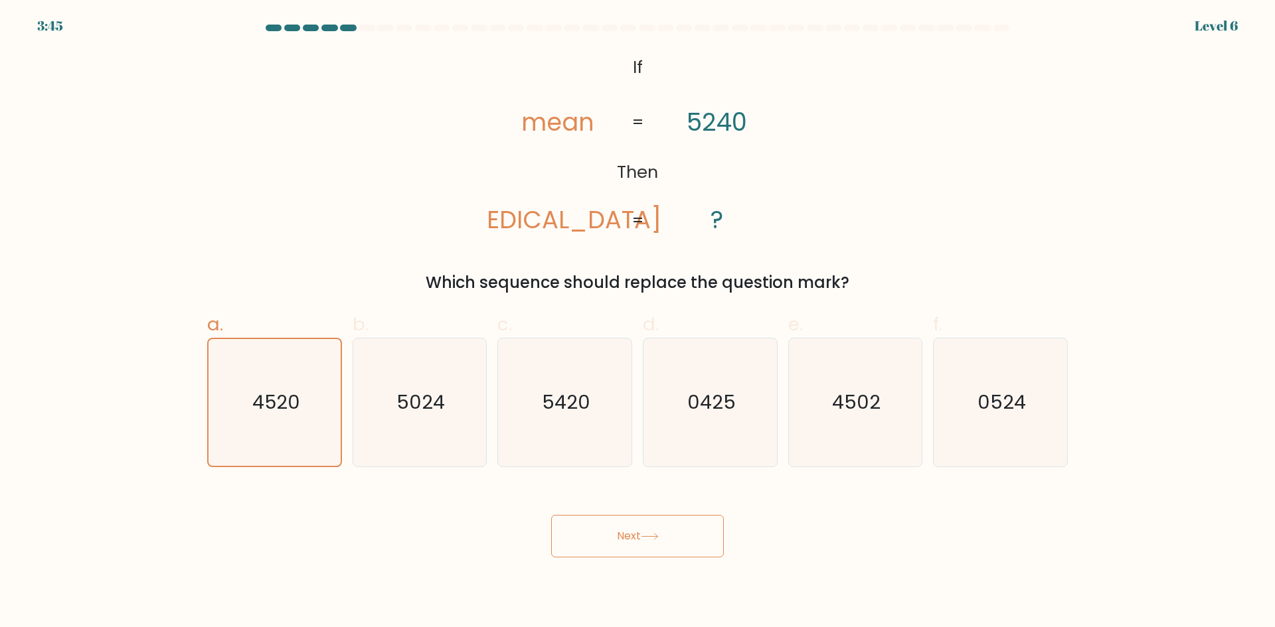
click at [641, 540] on button "Next" at bounding box center [637, 536] width 173 height 42
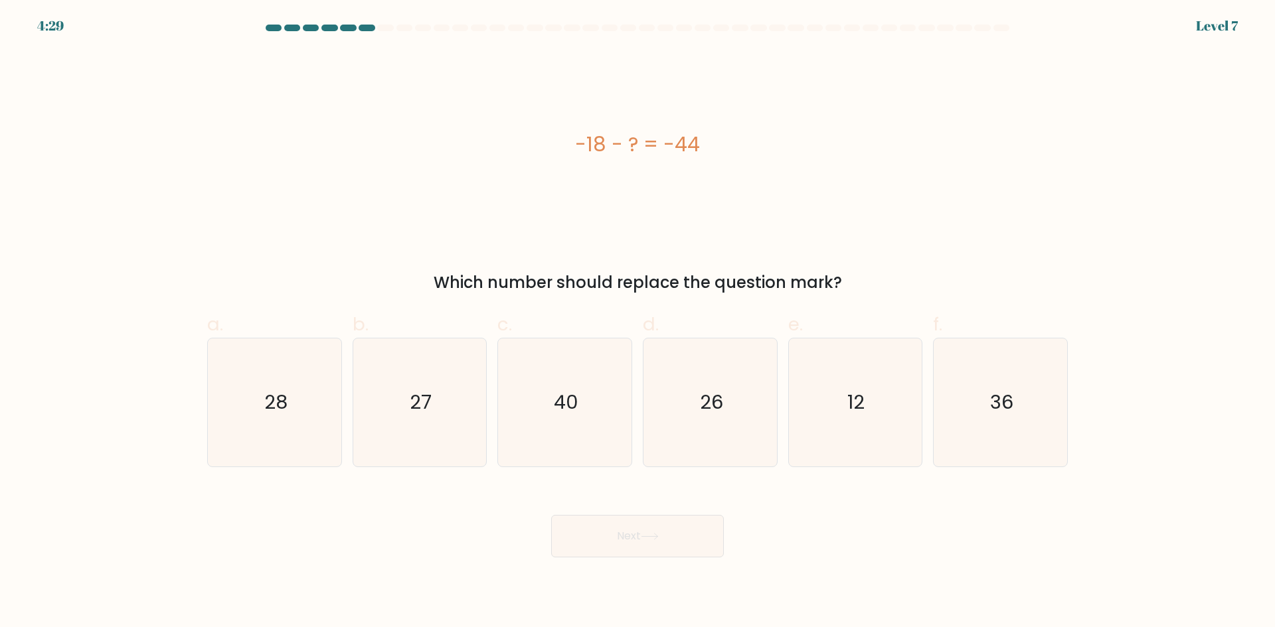
click at [634, 145] on div "-18 - ? = -44" at bounding box center [637, 144] width 860 height 30
click at [630, 145] on div "-18 - ? = -44" at bounding box center [637, 144] width 860 height 30
click at [627, 145] on div "-18 - ? = -44" at bounding box center [637, 144] width 860 height 30
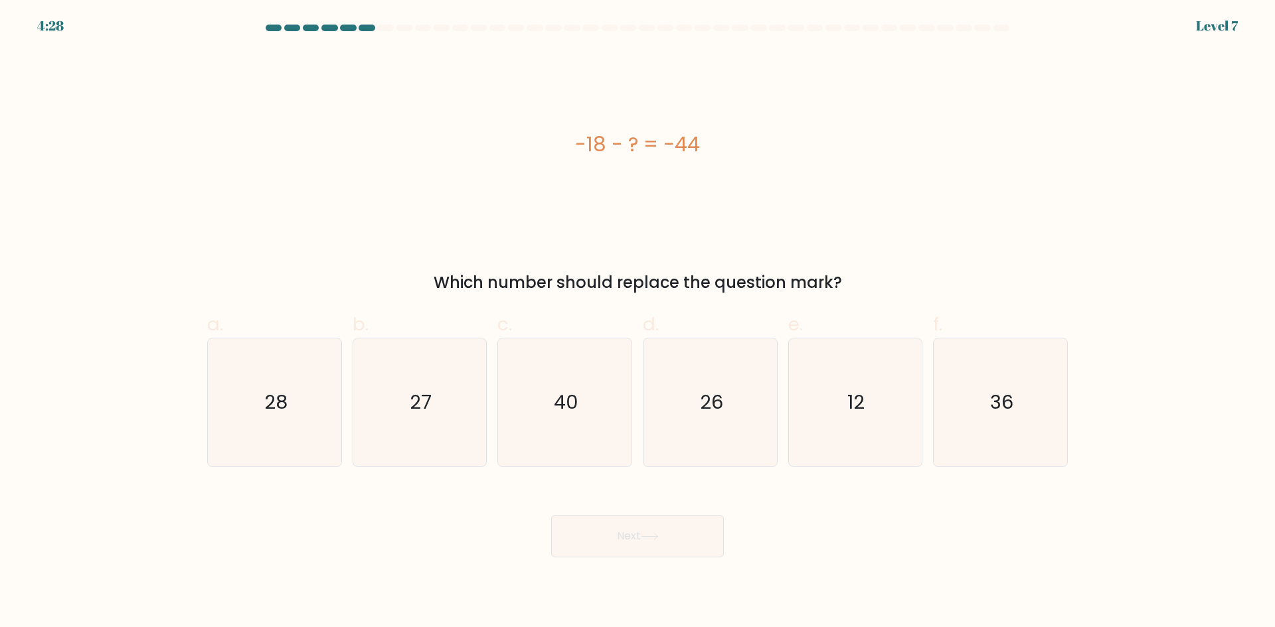
click at [627, 145] on div "-18 - ? = -44" at bounding box center [637, 144] width 860 height 30
click at [621, 146] on div "-18 - ? = -44" at bounding box center [637, 144] width 860 height 30
click at [723, 432] on icon "26" at bounding box center [710, 403] width 128 height 128
click at [638, 323] on input "d. 26" at bounding box center [637, 318] width 1 height 9
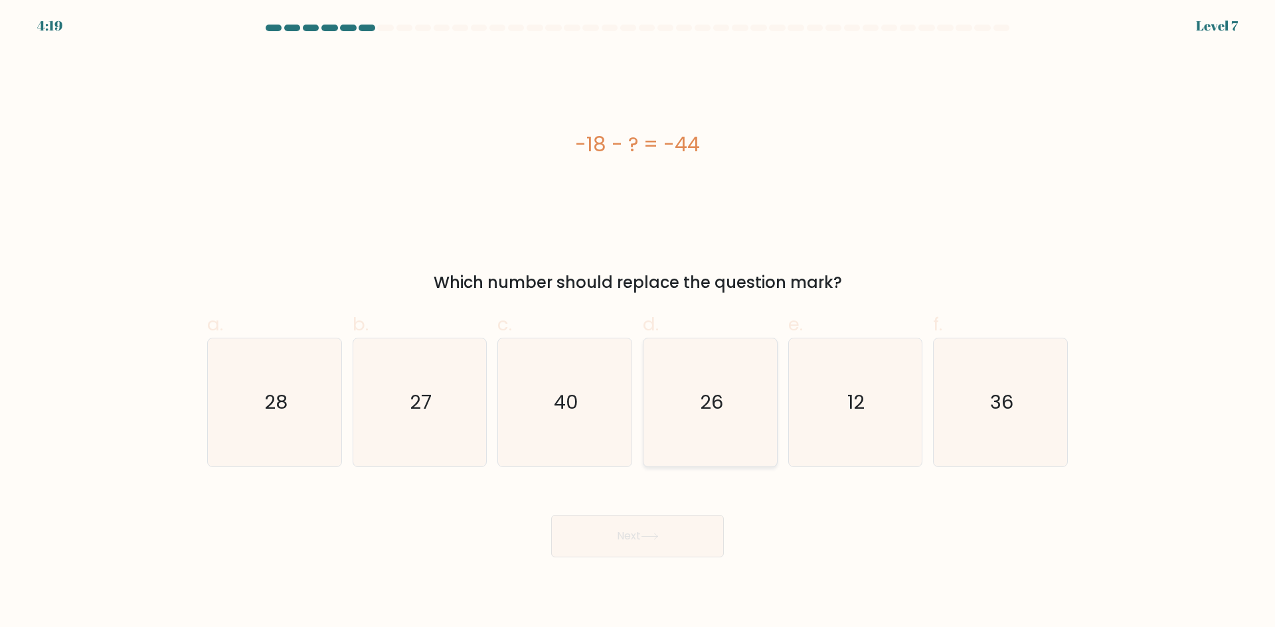
radio input "true"
click at [667, 540] on button "Next" at bounding box center [637, 536] width 173 height 42
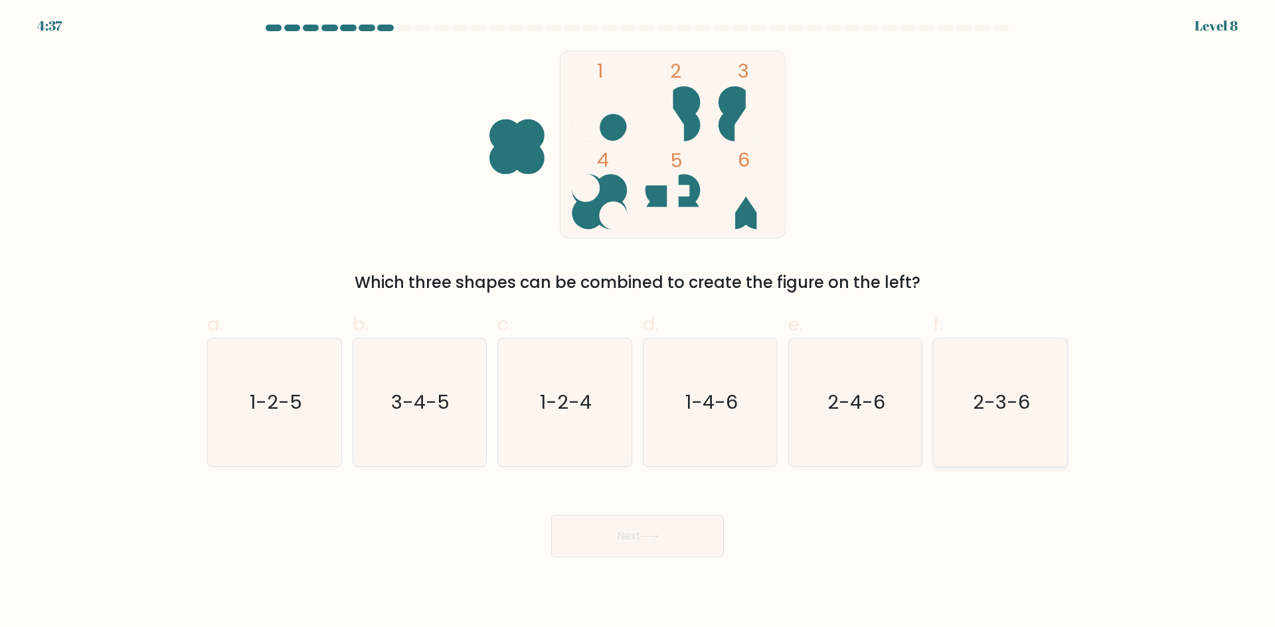
click at [987, 425] on icon "2-3-6" at bounding box center [1000, 403] width 128 height 128
click at [638, 323] on input "f. 2-3-6" at bounding box center [637, 318] width 1 height 9
radio input "true"
click at [653, 520] on button "Next" at bounding box center [637, 536] width 173 height 42
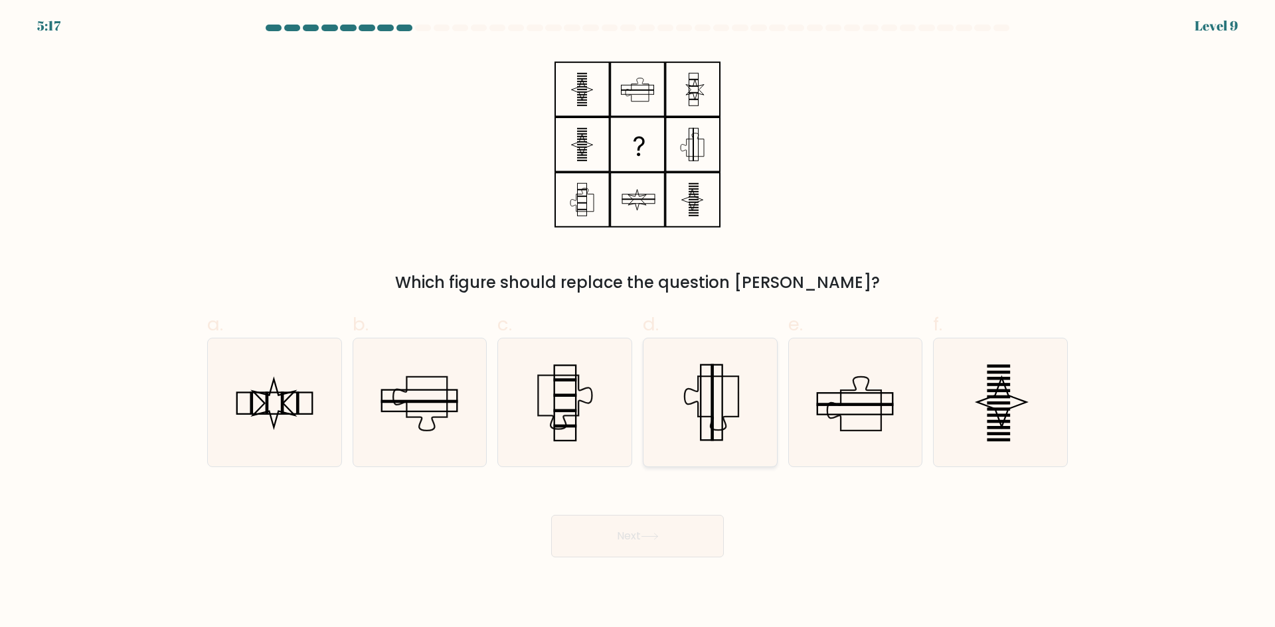
click at [714, 402] on icon at bounding box center [710, 403] width 128 height 128
click at [638, 323] on input "d." at bounding box center [637, 318] width 1 height 9
radio input "true"
click at [436, 402] on rect at bounding box center [419, 401] width 77 height 3
click at [637, 323] on input "b." at bounding box center [637, 318] width 1 height 9
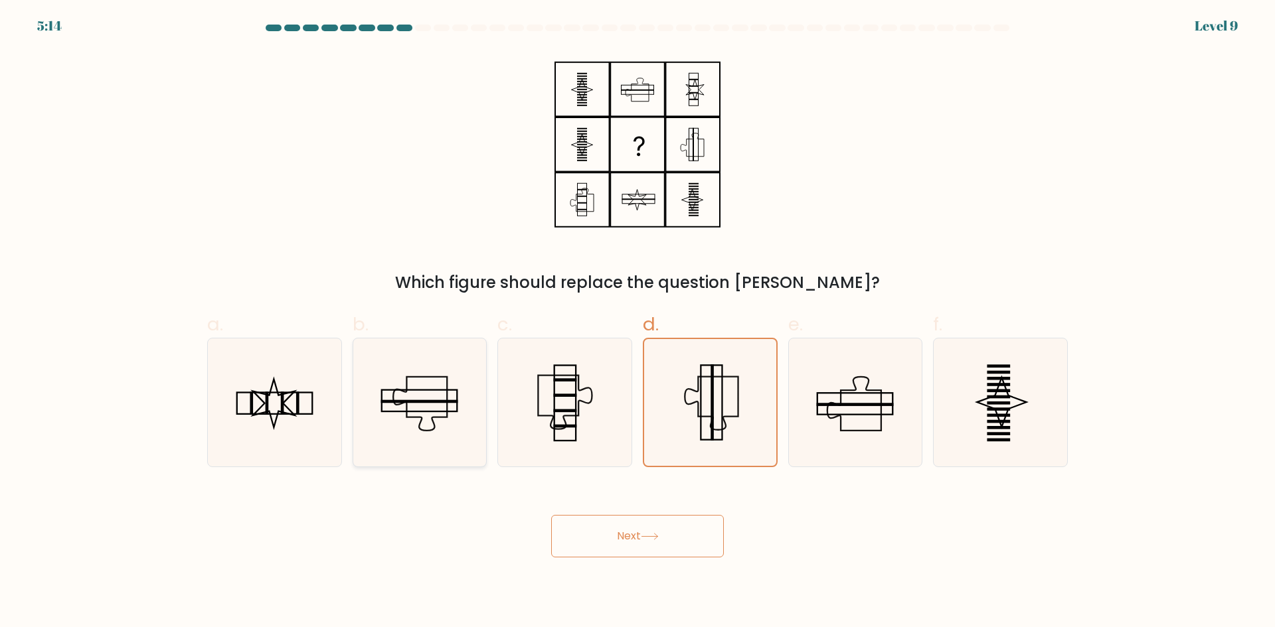
radio input "true"
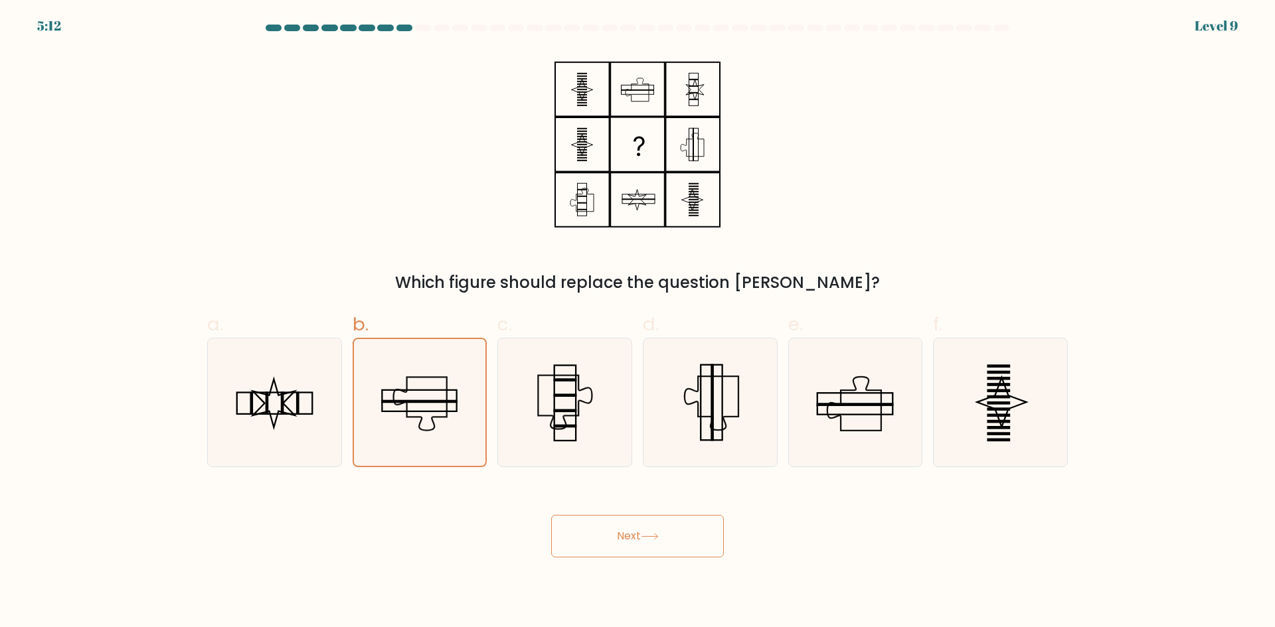
click at [639, 536] on button "Next" at bounding box center [637, 536] width 173 height 42
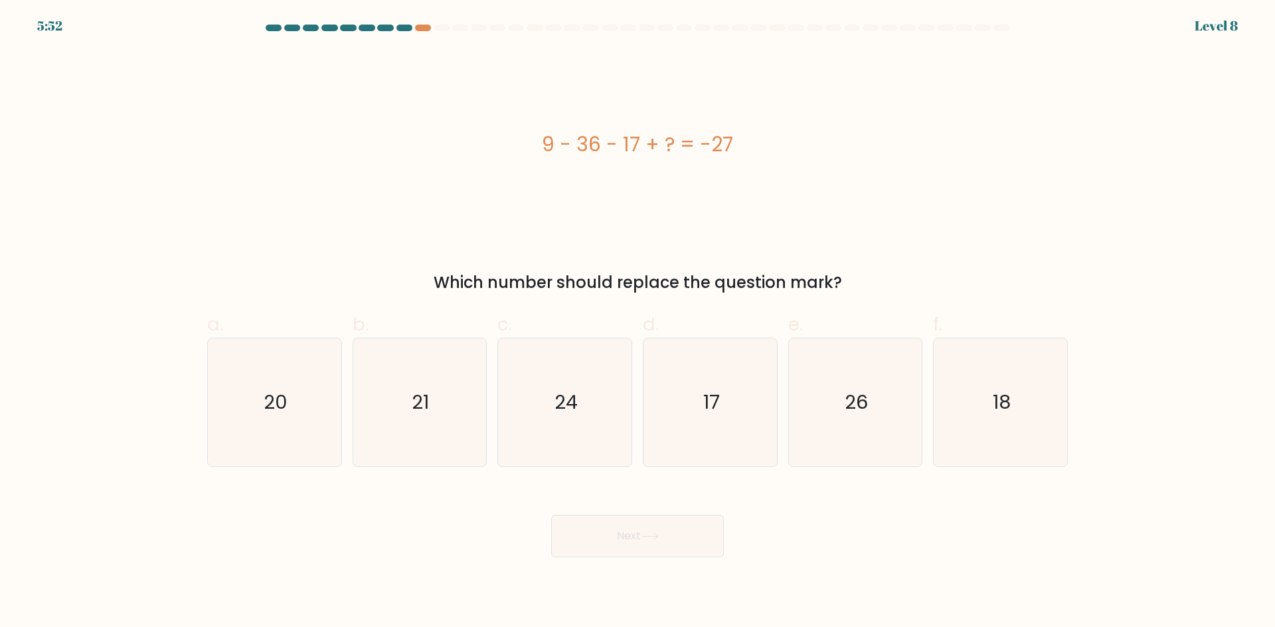
drag, startPoint x: 539, startPoint y: 144, endPoint x: 761, endPoint y: 150, distance: 222.5
click at [766, 150] on div "9 - 36 - 17 + ? = -27" at bounding box center [637, 144] width 860 height 30
copy div "9 - 36 - 17 + ? = -27"
click at [719, 161] on div "9 - 36 - 17 + ? = -27" at bounding box center [637, 144] width 860 height 189
click at [729, 423] on icon "17" at bounding box center [710, 403] width 128 height 128
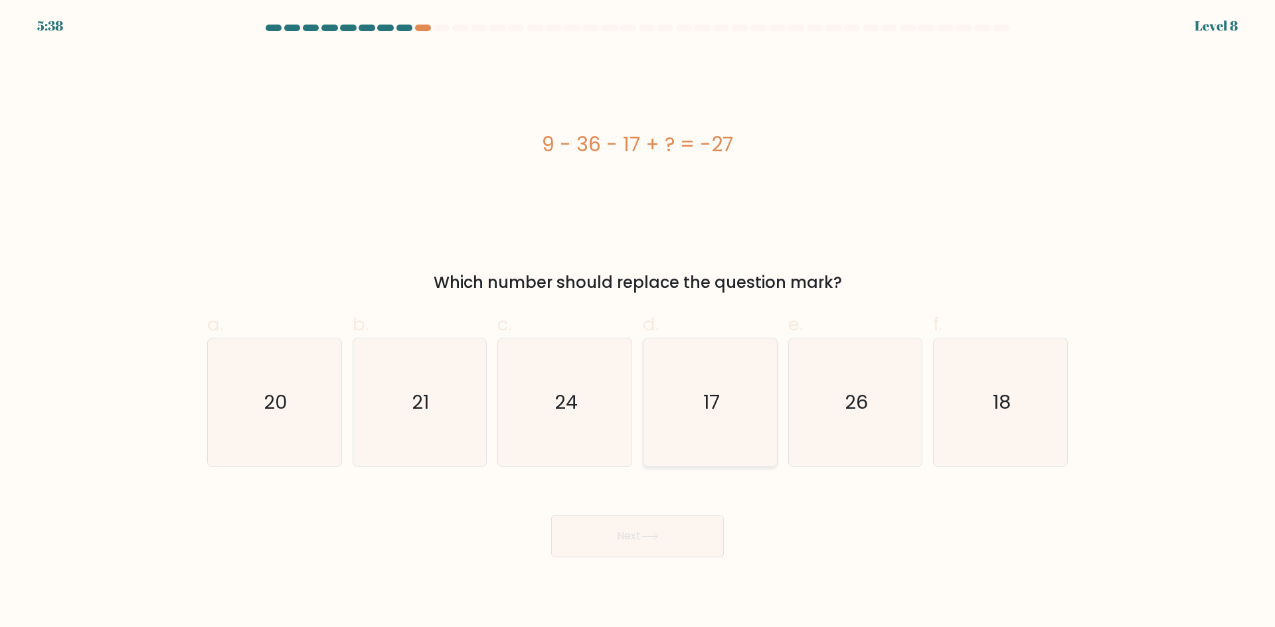
click at [638, 323] on input "d. 17" at bounding box center [637, 318] width 1 height 9
radio input "true"
click at [639, 566] on body "5:38 Level 8 a." at bounding box center [637, 313] width 1275 height 627
click at [655, 529] on button "Next" at bounding box center [637, 536] width 173 height 42
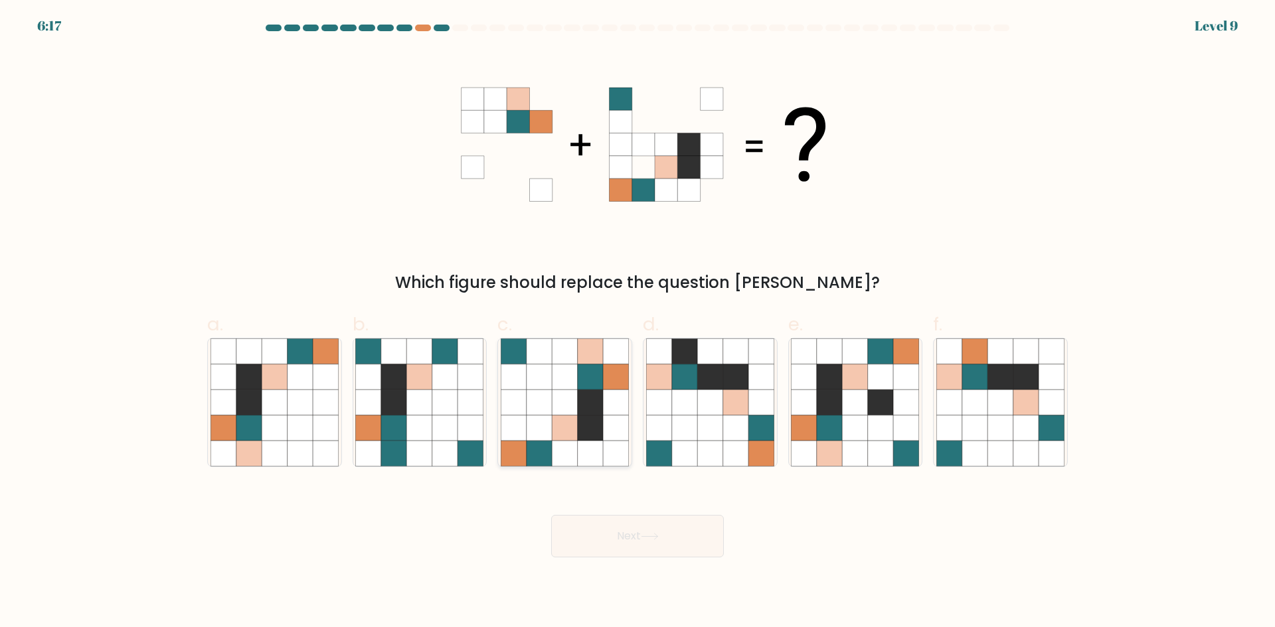
click at [576, 400] on icon at bounding box center [564, 402] width 25 height 25
click at [637, 323] on input "c." at bounding box center [637, 318] width 1 height 9
radio input "true"
click at [625, 539] on button "Next" at bounding box center [637, 536] width 173 height 42
click at [633, 538] on button "Next" at bounding box center [637, 536] width 173 height 42
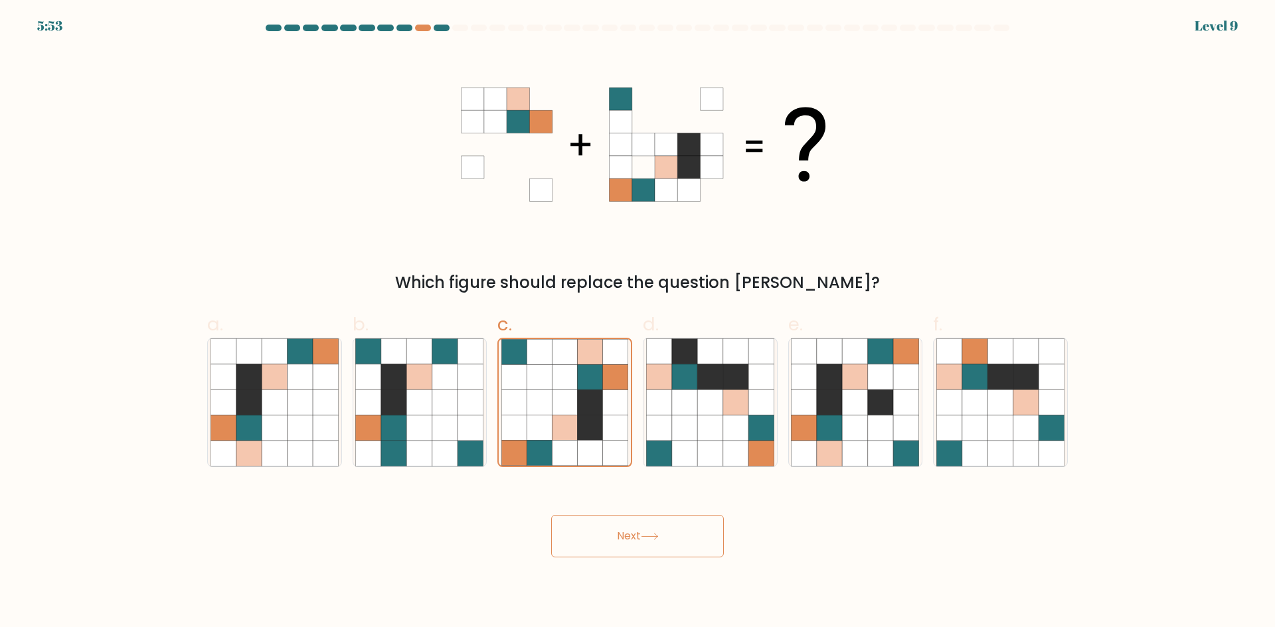
click at [625, 534] on button "Next" at bounding box center [637, 536] width 173 height 42
click at [579, 437] on icon at bounding box center [590, 427] width 25 height 25
click at [637, 323] on input "c." at bounding box center [637, 318] width 1 height 9
click at [623, 523] on button "Next" at bounding box center [637, 536] width 173 height 42
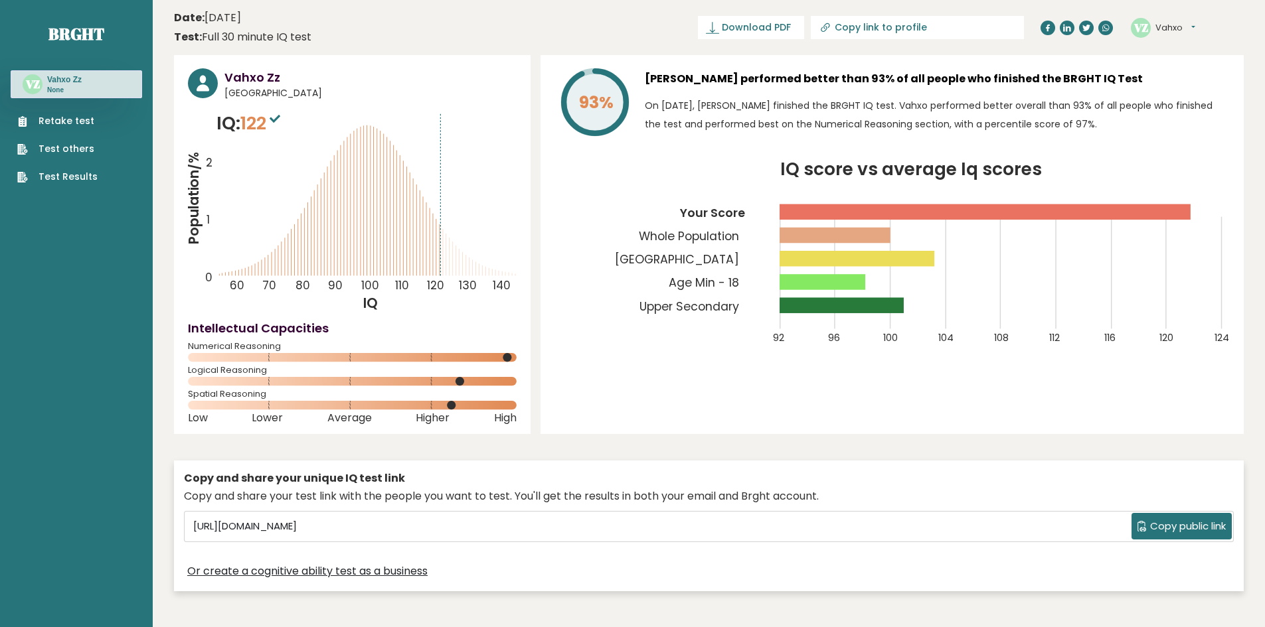
click at [248, 346] on span "Numerical Reasoning" at bounding box center [352, 346] width 329 height 5
click at [241, 346] on span "Numerical Reasoning" at bounding box center [352, 346] width 329 height 5
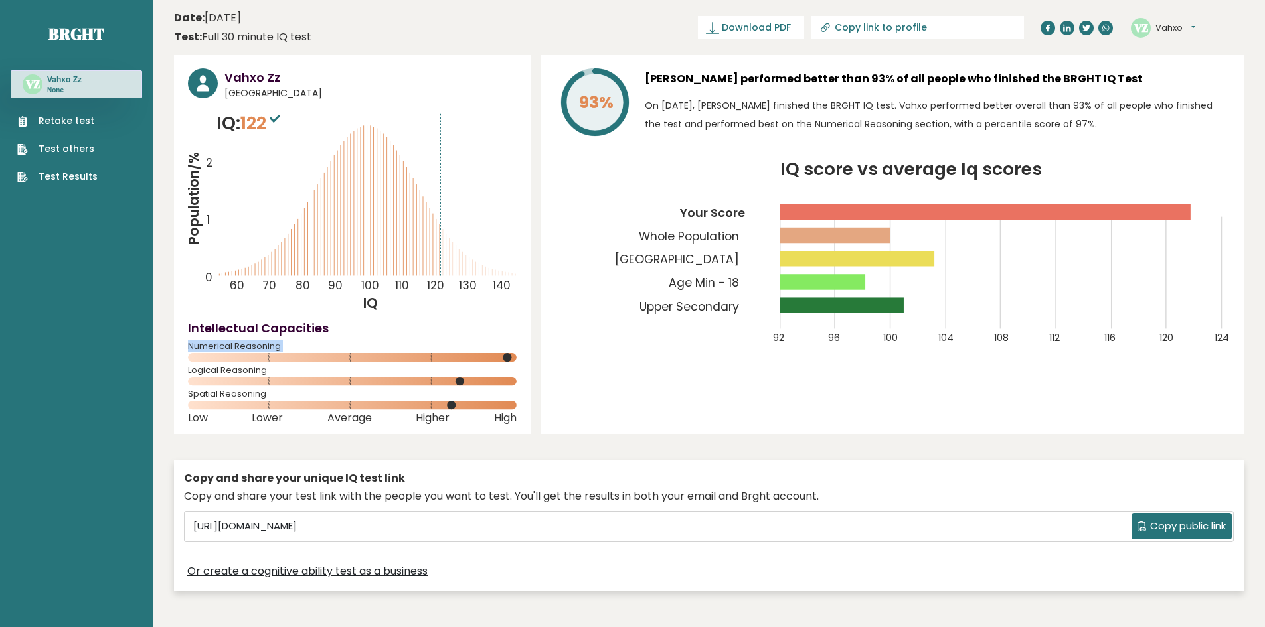
click at [237, 346] on span "Numerical Reasoning" at bounding box center [352, 346] width 329 height 5
